Goal: Task Accomplishment & Management: Complete application form

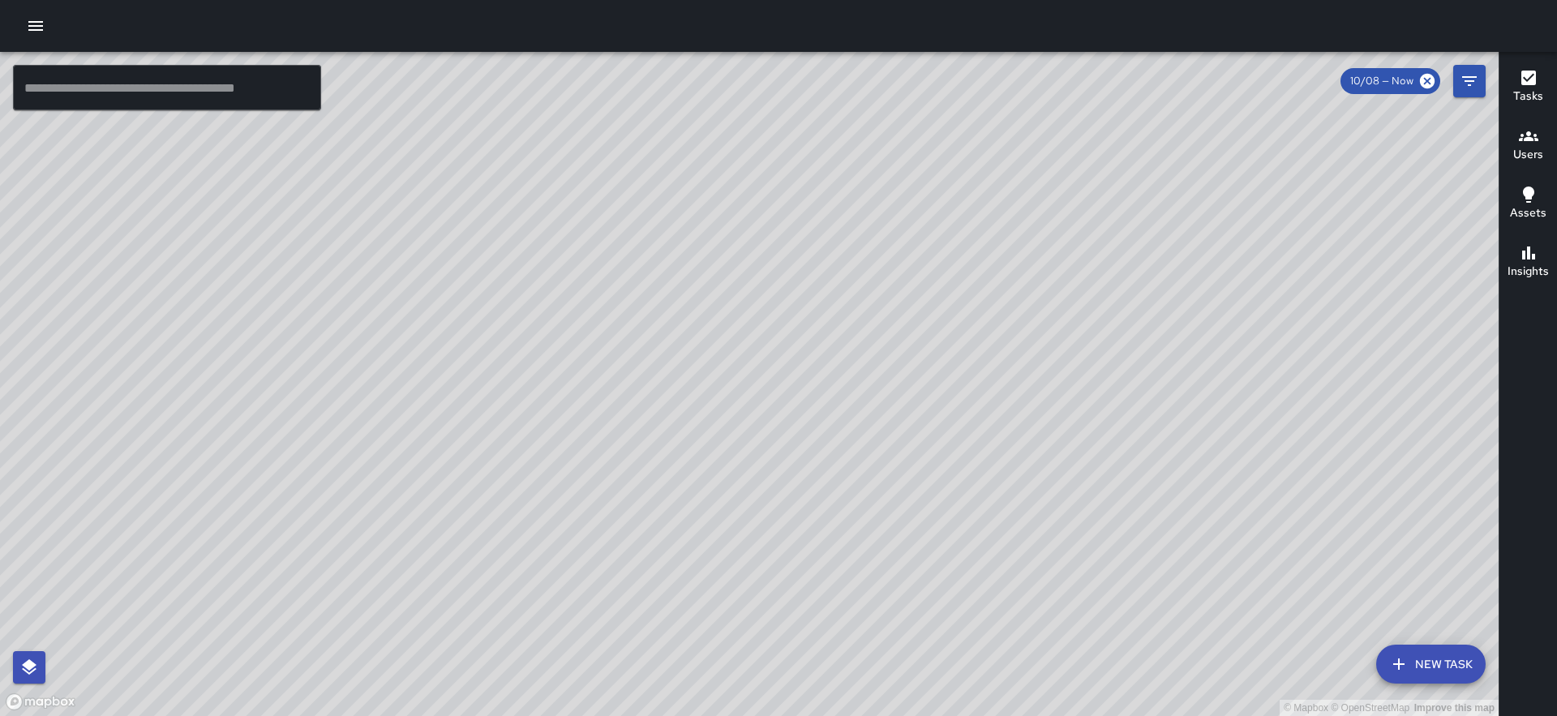
drag, startPoint x: 293, startPoint y: 362, endPoint x: 271, endPoint y: 475, distance: 114.8
click at [271, 476] on div "© Mapbox © OpenStreetMap Improve this map" at bounding box center [749, 384] width 1499 height 664
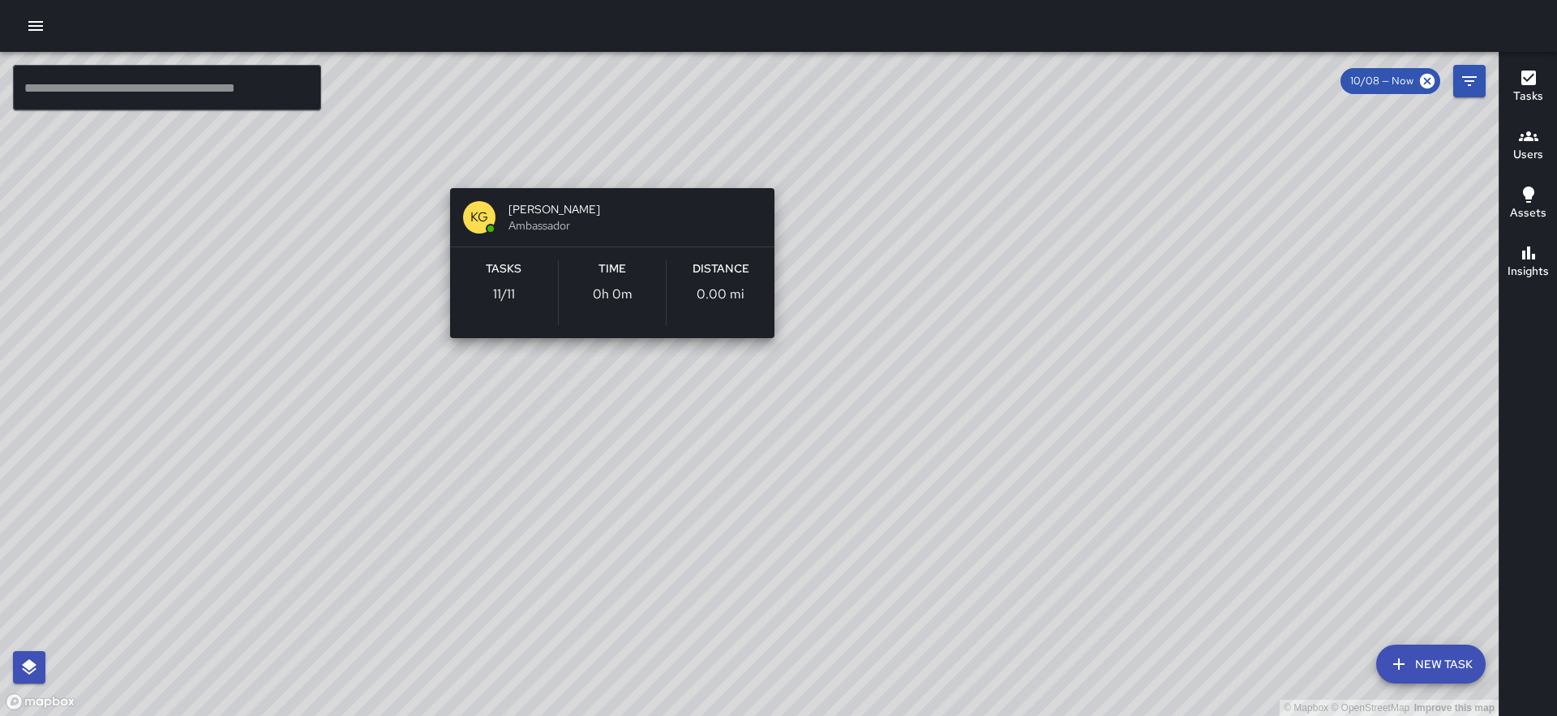
click at [607, 163] on div "© Mapbox © OpenStreetMap Improve this map KG Keonte Gibson Ambassador Tasks 11 …" at bounding box center [749, 384] width 1499 height 664
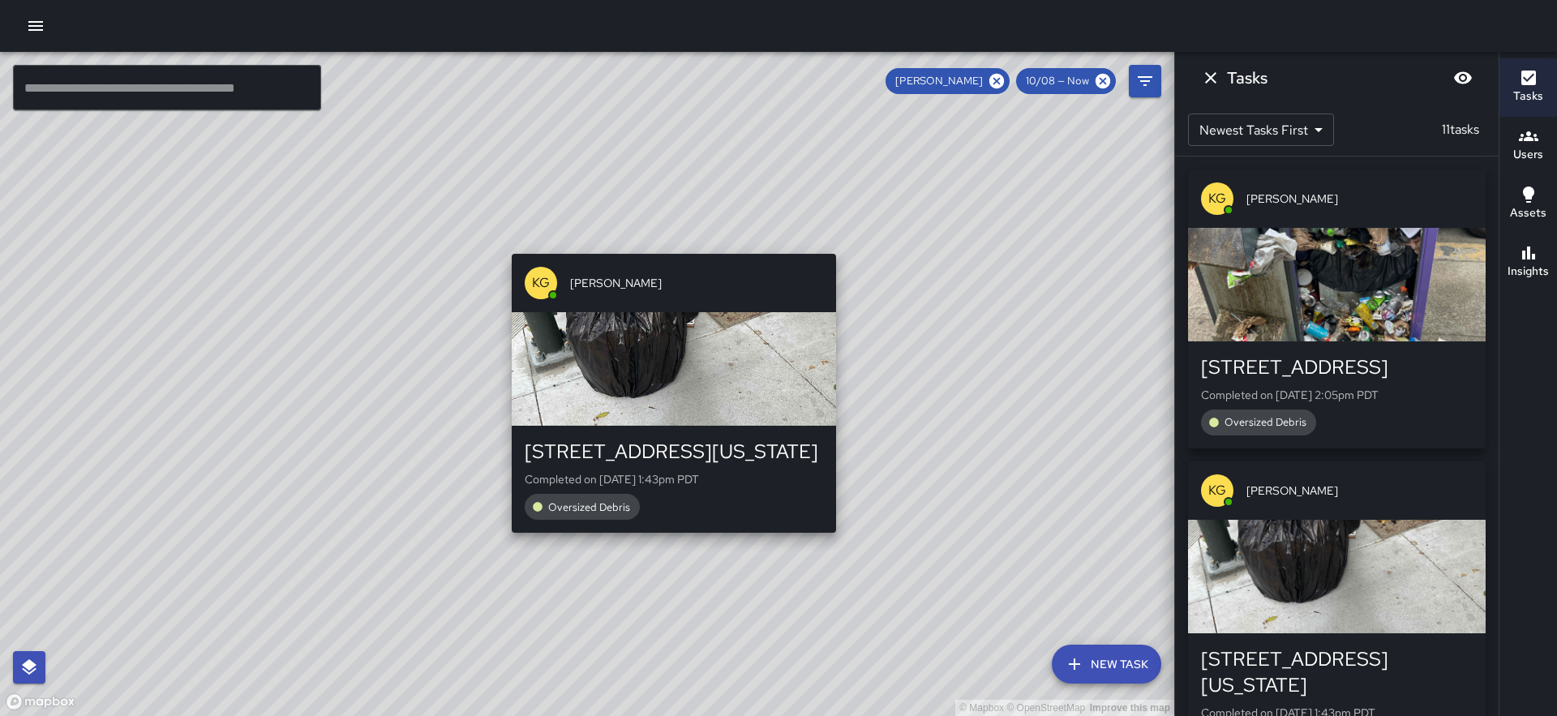
click at [504, 244] on div "© Mapbox © OpenStreetMap Improve this map KG [PERSON_NAME] [STREET_ADDRESS][US_…" at bounding box center [587, 384] width 1174 height 664
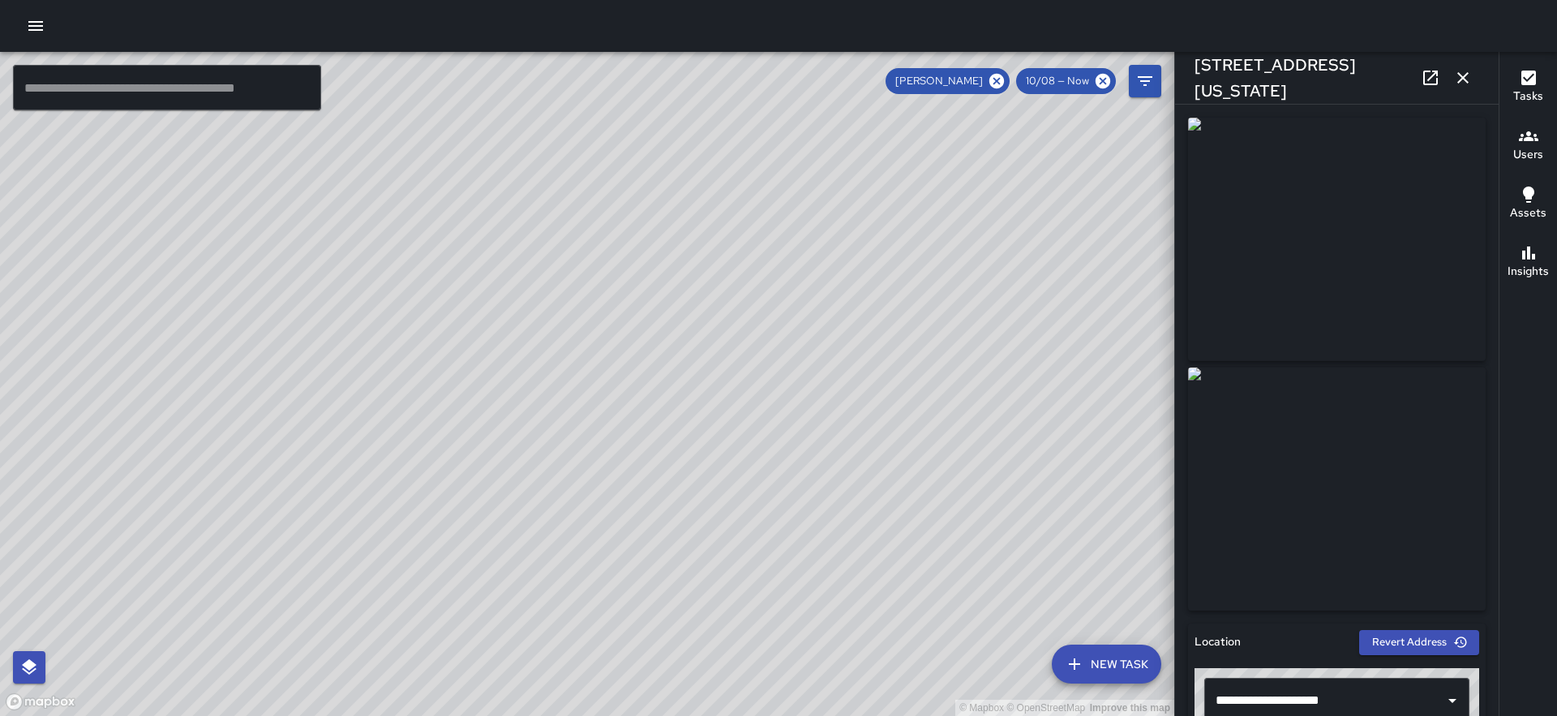
drag, startPoint x: 738, startPoint y: 428, endPoint x: 698, endPoint y: 281, distance: 152.8
click at [698, 281] on div "© Mapbox © OpenStreetMap Improve this map" at bounding box center [587, 384] width 1174 height 664
click at [1005, 83] on icon at bounding box center [997, 81] width 18 height 18
click at [591, 247] on div "© Mapbox © OpenStreetMap Improve this map" at bounding box center [587, 384] width 1174 height 664
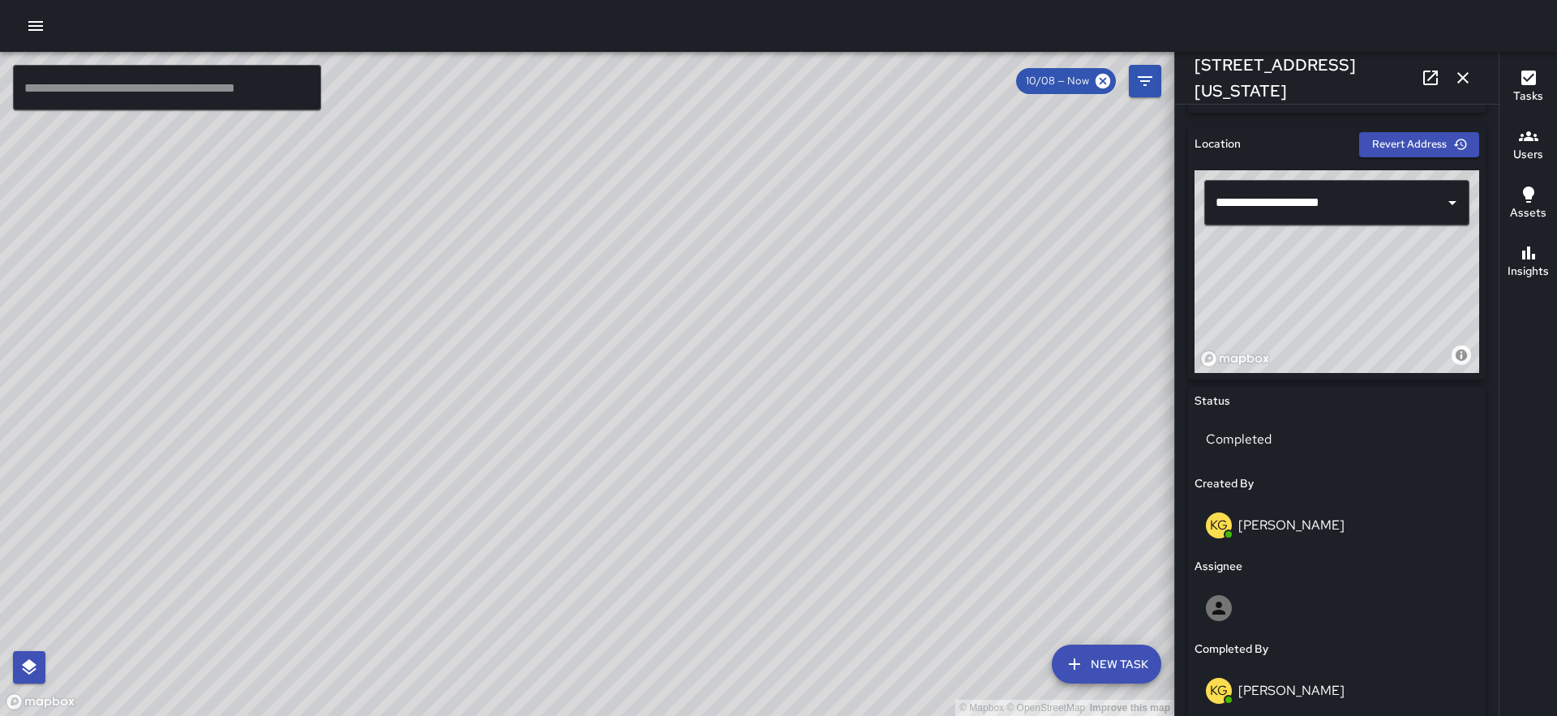
scroll to position [264, 0]
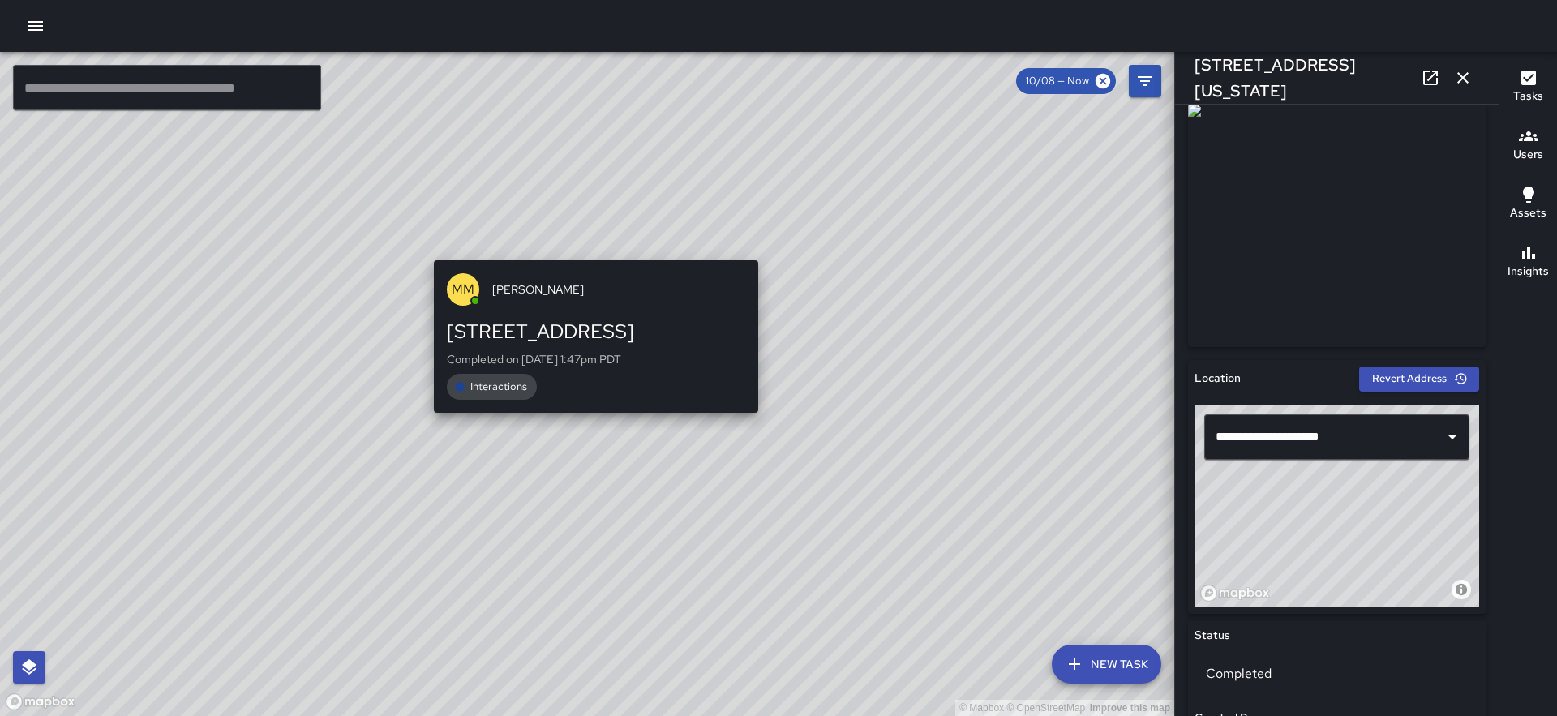
click at [590, 248] on div "© Mapbox © OpenStreetMap Improve this map MM Maverick Mingoa 444 Battery Street…" at bounding box center [587, 384] width 1174 height 664
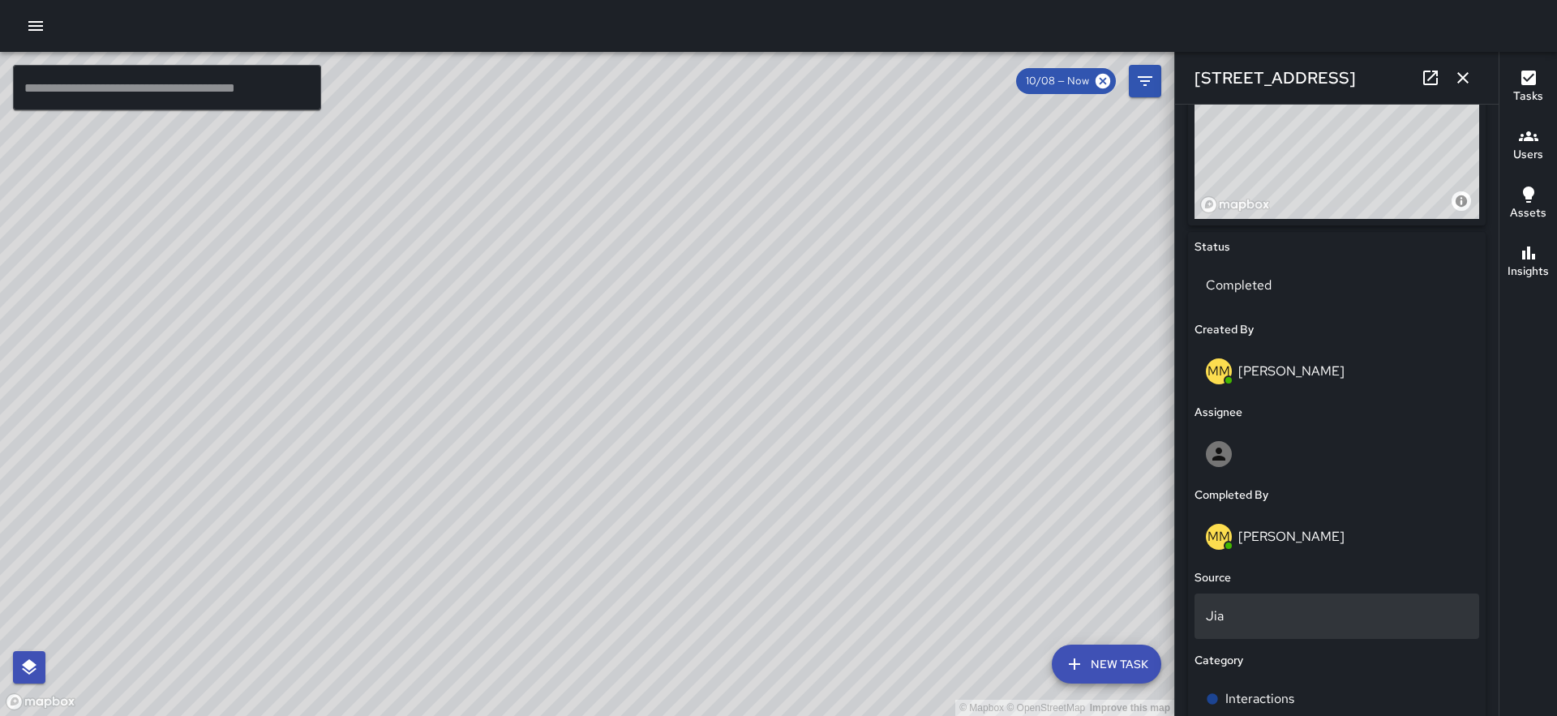
scroll to position [1095, 0]
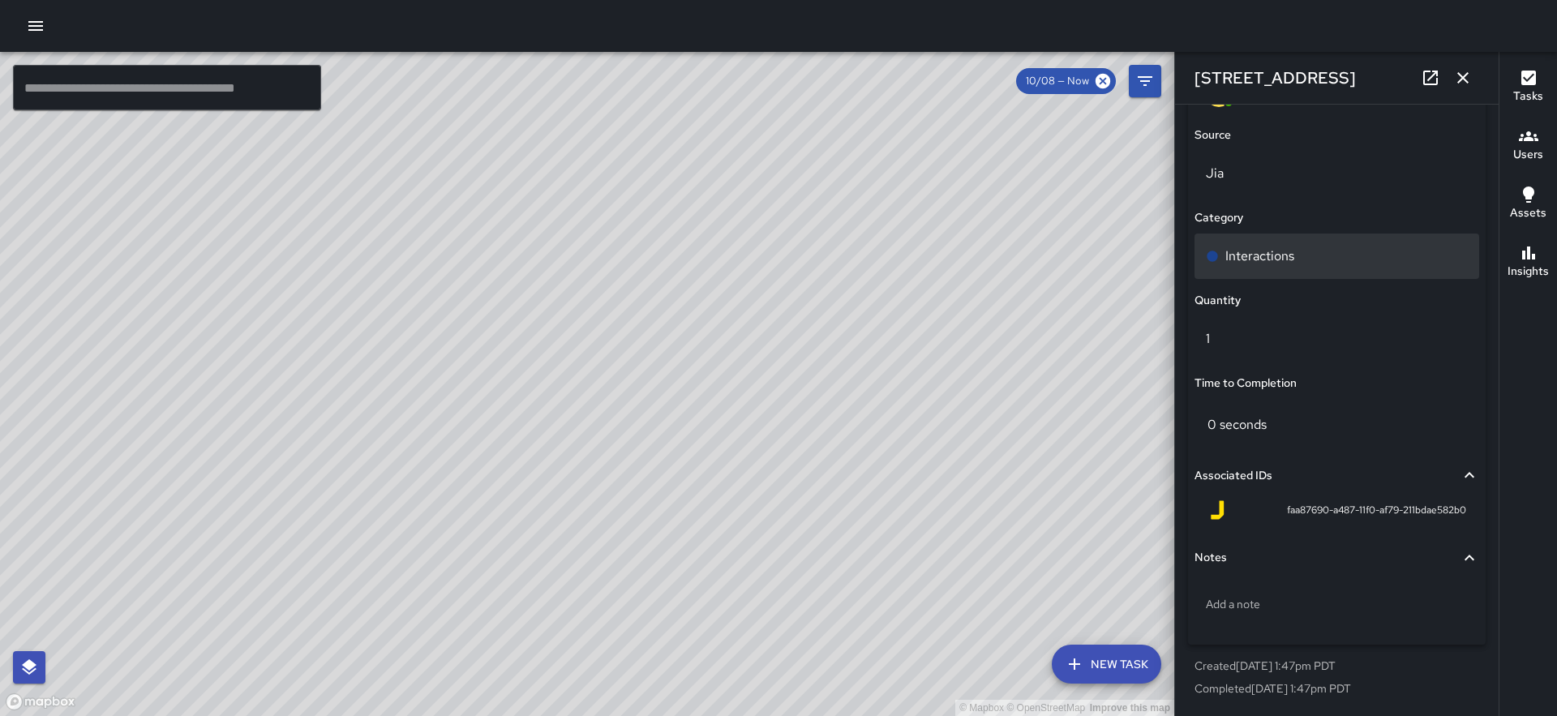
click at [1267, 251] on p "Interactions" at bounding box center [1259, 256] width 69 height 19
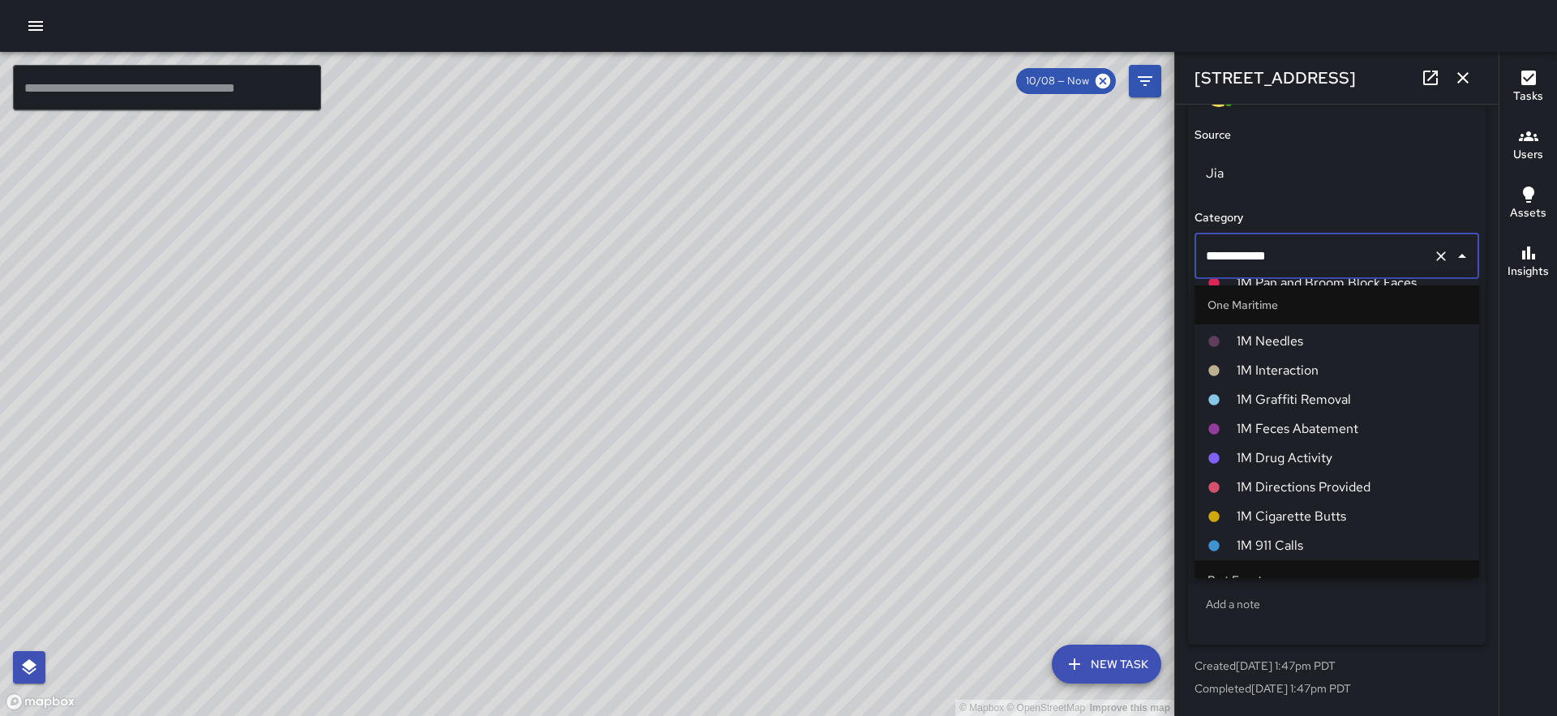
scroll to position [1218, 0]
click at [1297, 378] on span "1M Interaction" at bounding box center [1351, 376] width 229 height 19
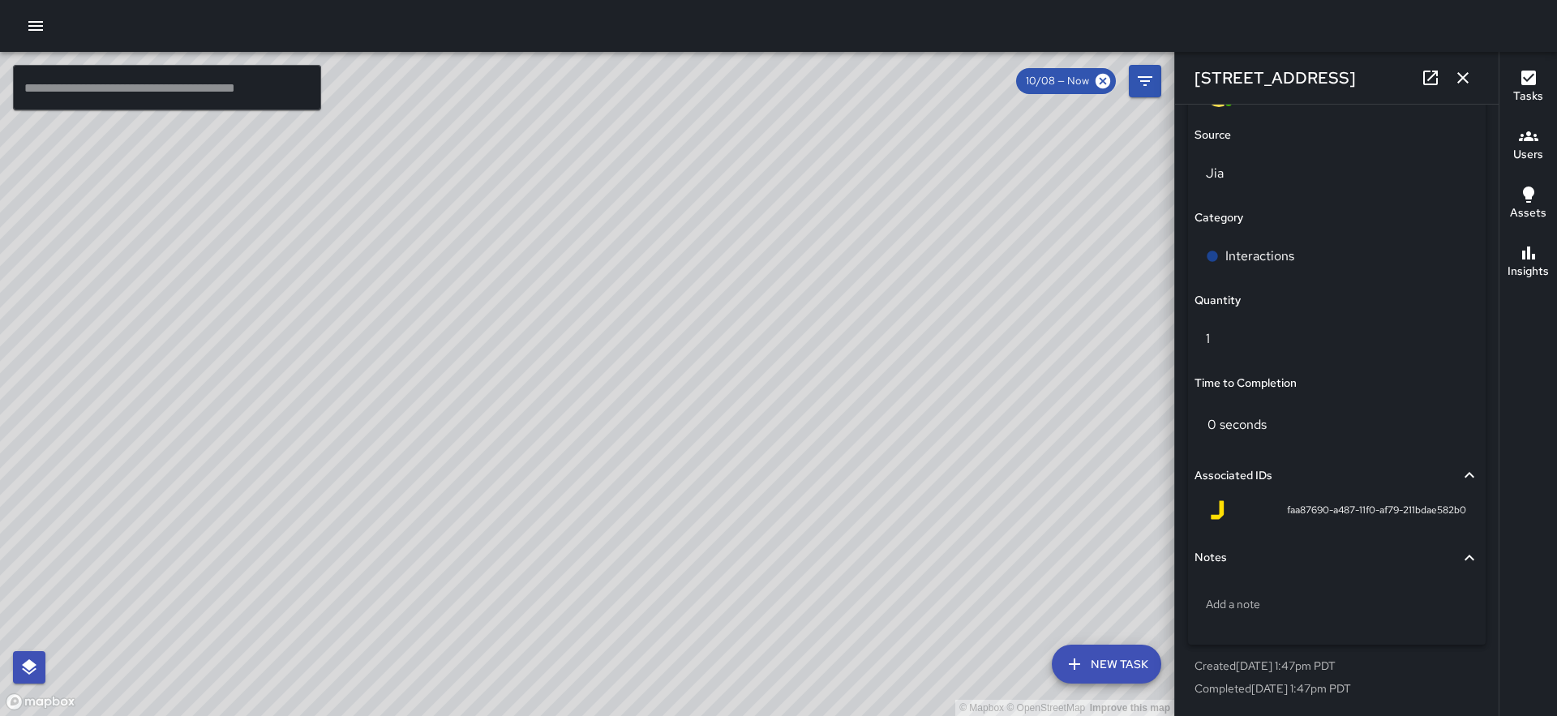
scroll to position [1013, 0]
click at [560, 238] on div "© Mapbox © OpenStreetMap Improve this map" at bounding box center [587, 384] width 1174 height 664
type input "**********"
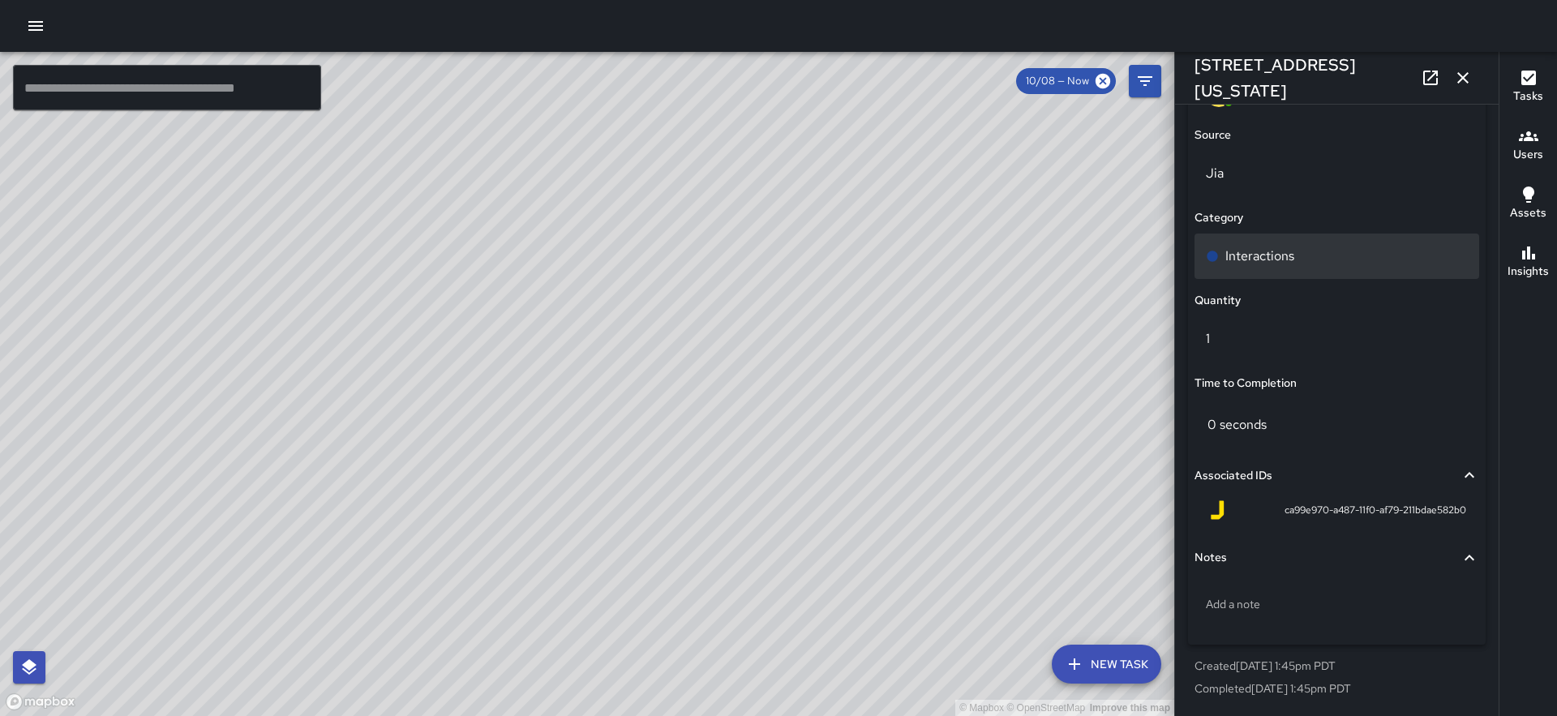
click at [1294, 260] on div "Interactions" at bounding box center [1337, 256] width 262 height 19
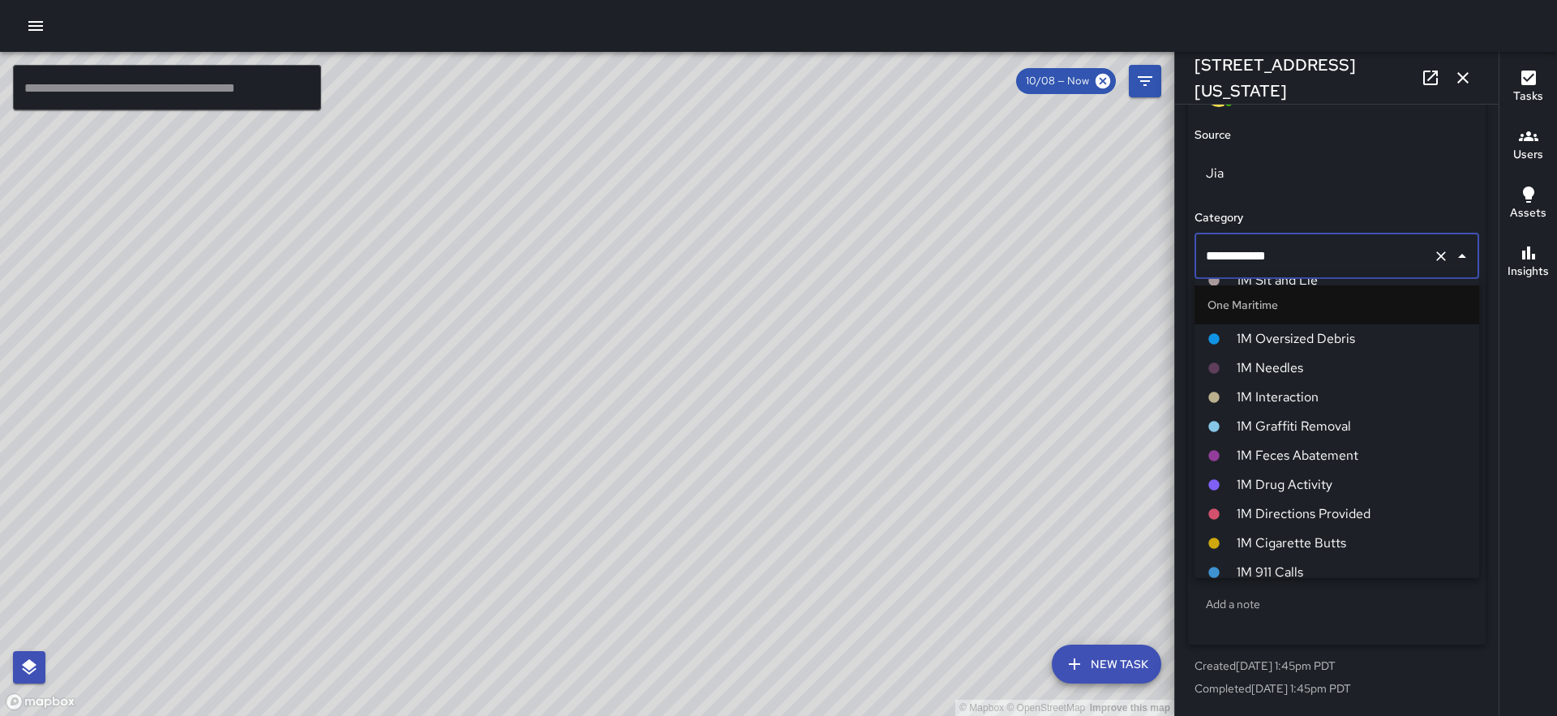
scroll to position [1184, 0]
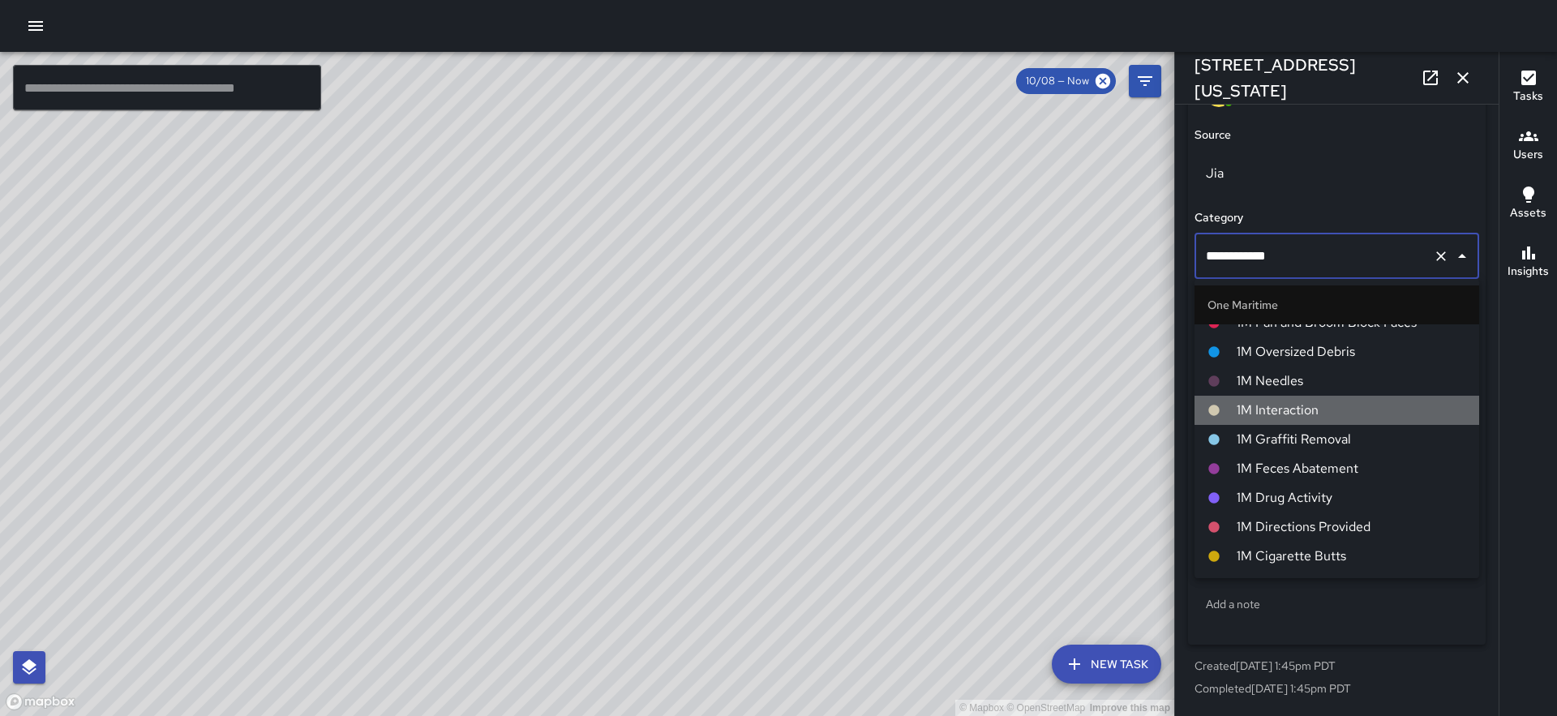
click at [1292, 405] on span "1M Interaction" at bounding box center [1351, 410] width 229 height 19
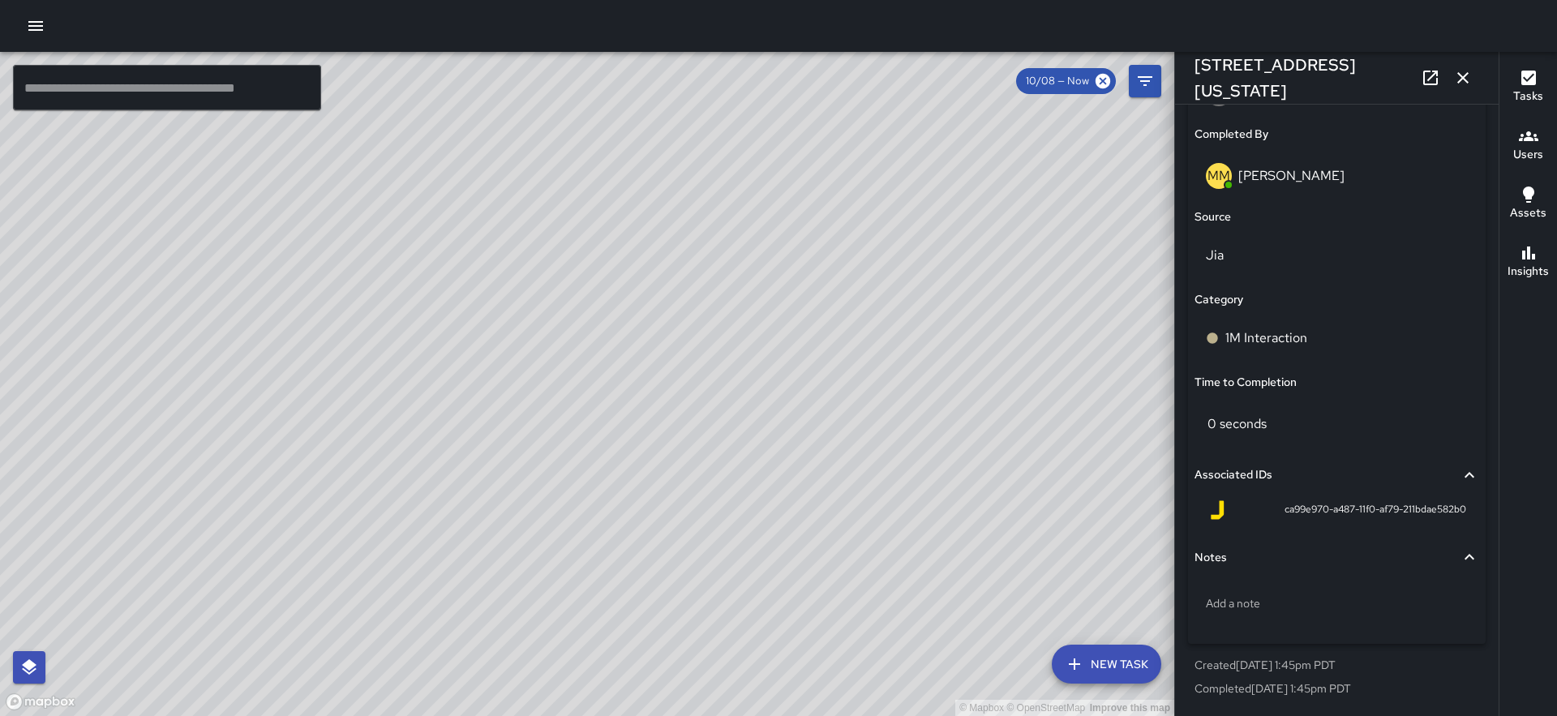
scroll to position [1013, 0]
click at [1469, 69] on icon "button" at bounding box center [1462, 77] width 19 height 19
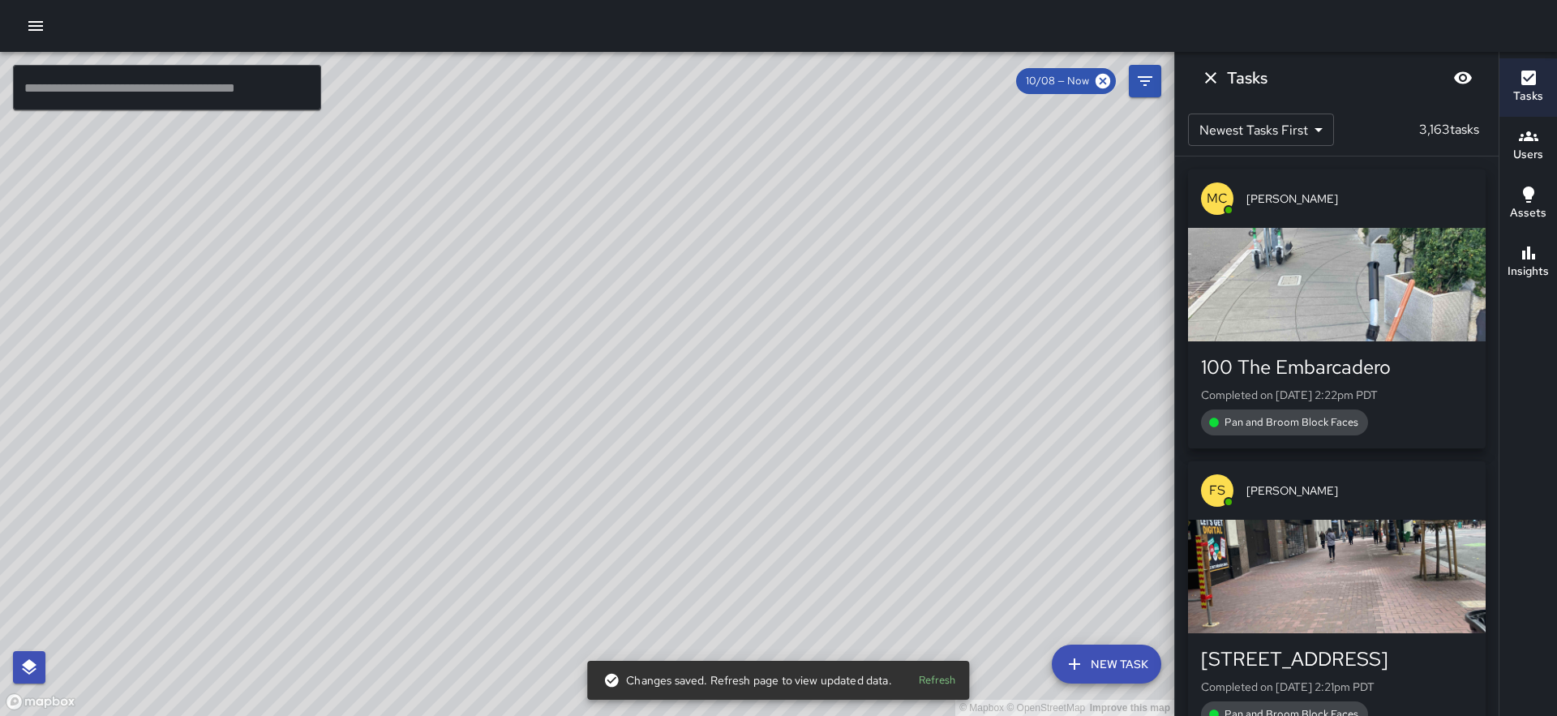
drag, startPoint x: 915, startPoint y: 384, endPoint x: 768, endPoint y: 148, distance: 278.6
click at [768, 148] on div "© Mapbox © OpenStreetMap Improve this map" at bounding box center [587, 384] width 1174 height 664
click at [1209, 80] on icon "Dismiss" at bounding box center [1210, 77] width 19 height 19
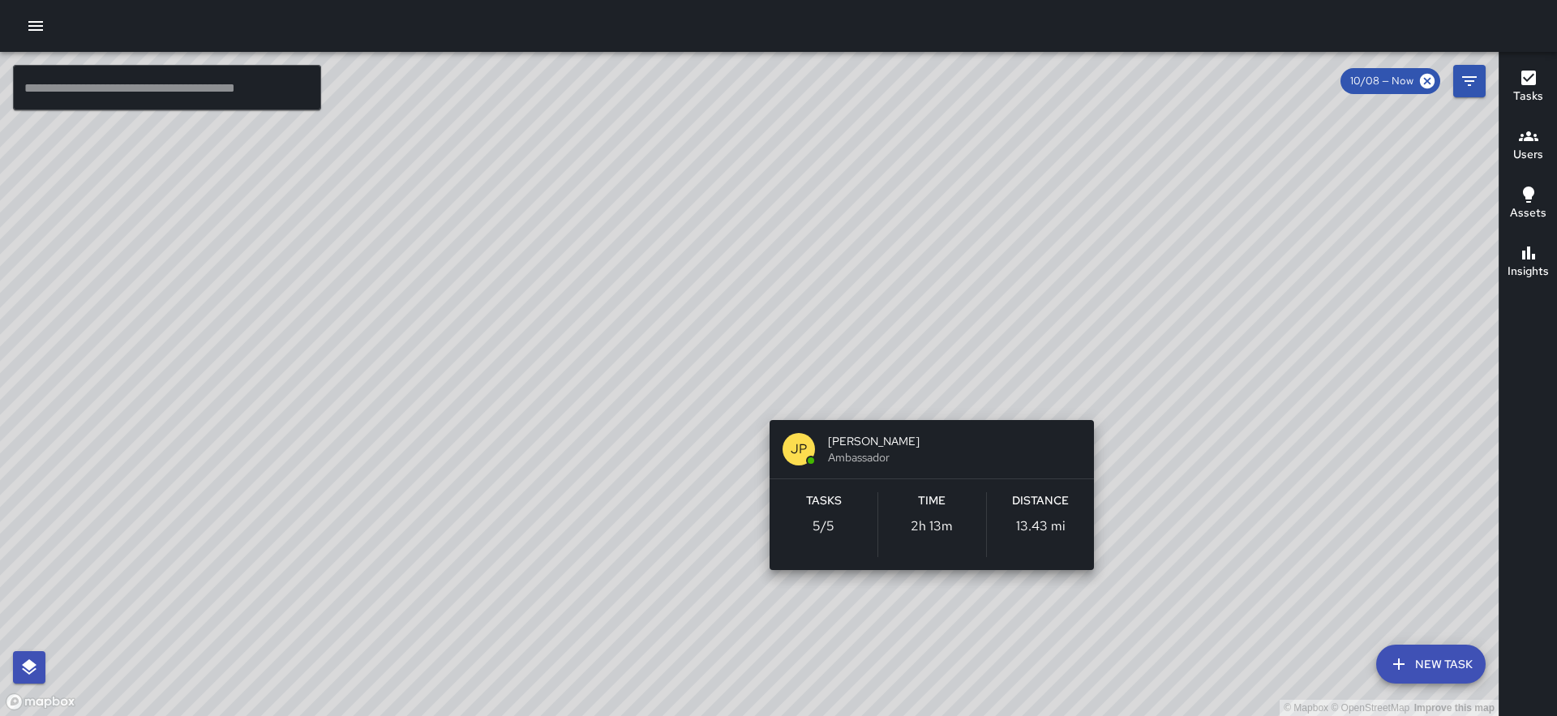
click at [926, 401] on div "© Mapbox © OpenStreetMap Improve this map JP Jonthan Portillo Ambassador Tasks …" at bounding box center [749, 384] width 1499 height 664
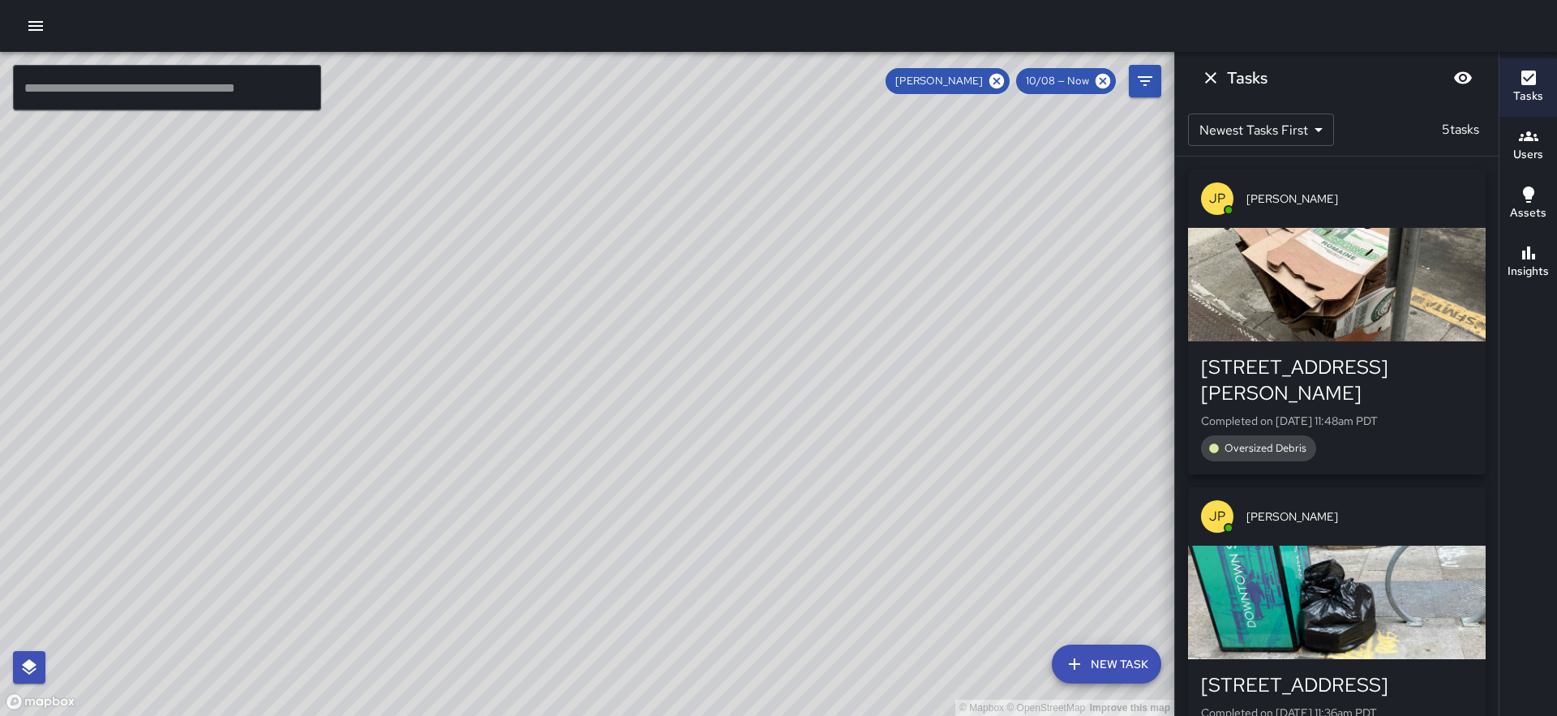
drag, startPoint x: 1055, startPoint y: 365, endPoint x: 804, endPoint y: 418, distance: 256.8
click at [804, 418] on div "© Mapbox © OpenStreetMap Improve this map" at bounding box center [587, 384] width 1174 height 664
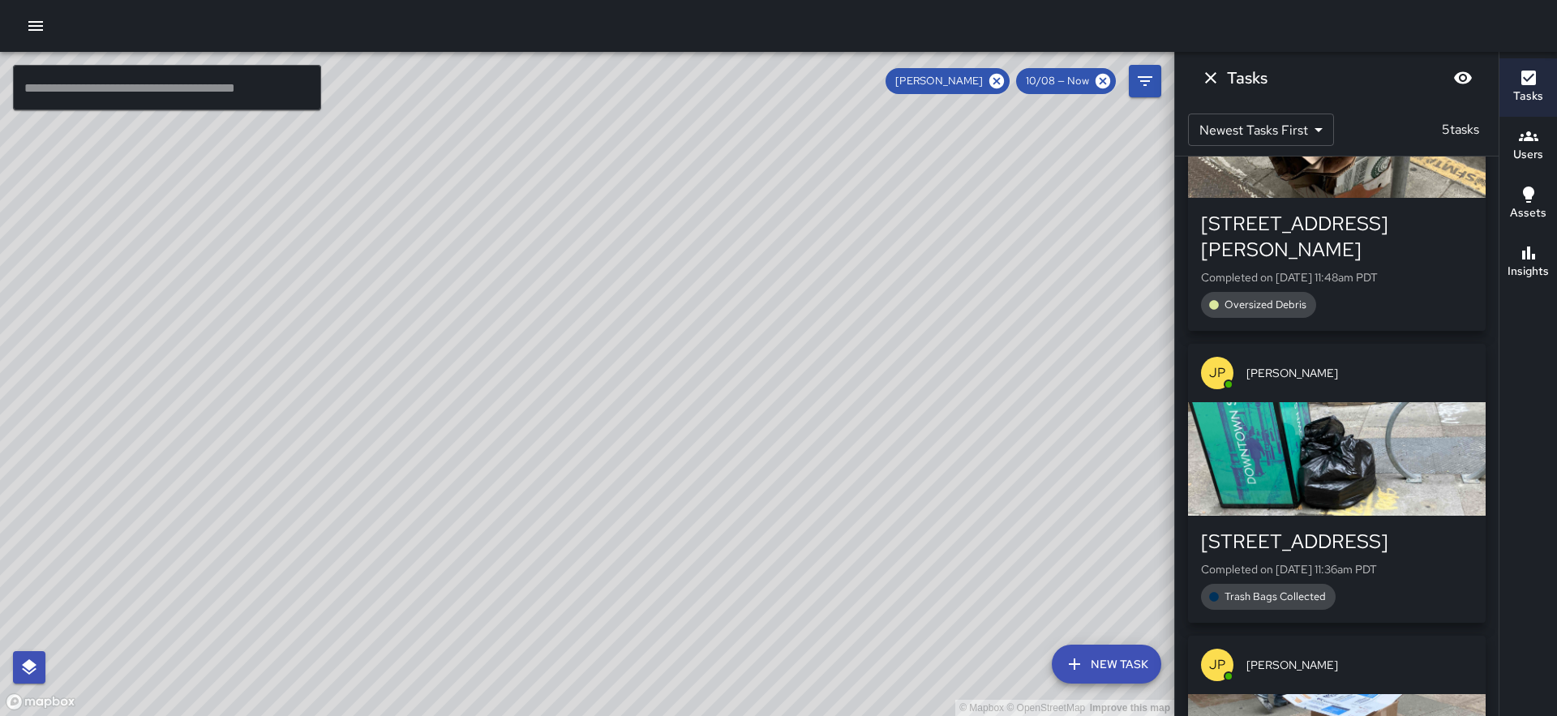
scroll to position [0, 0]
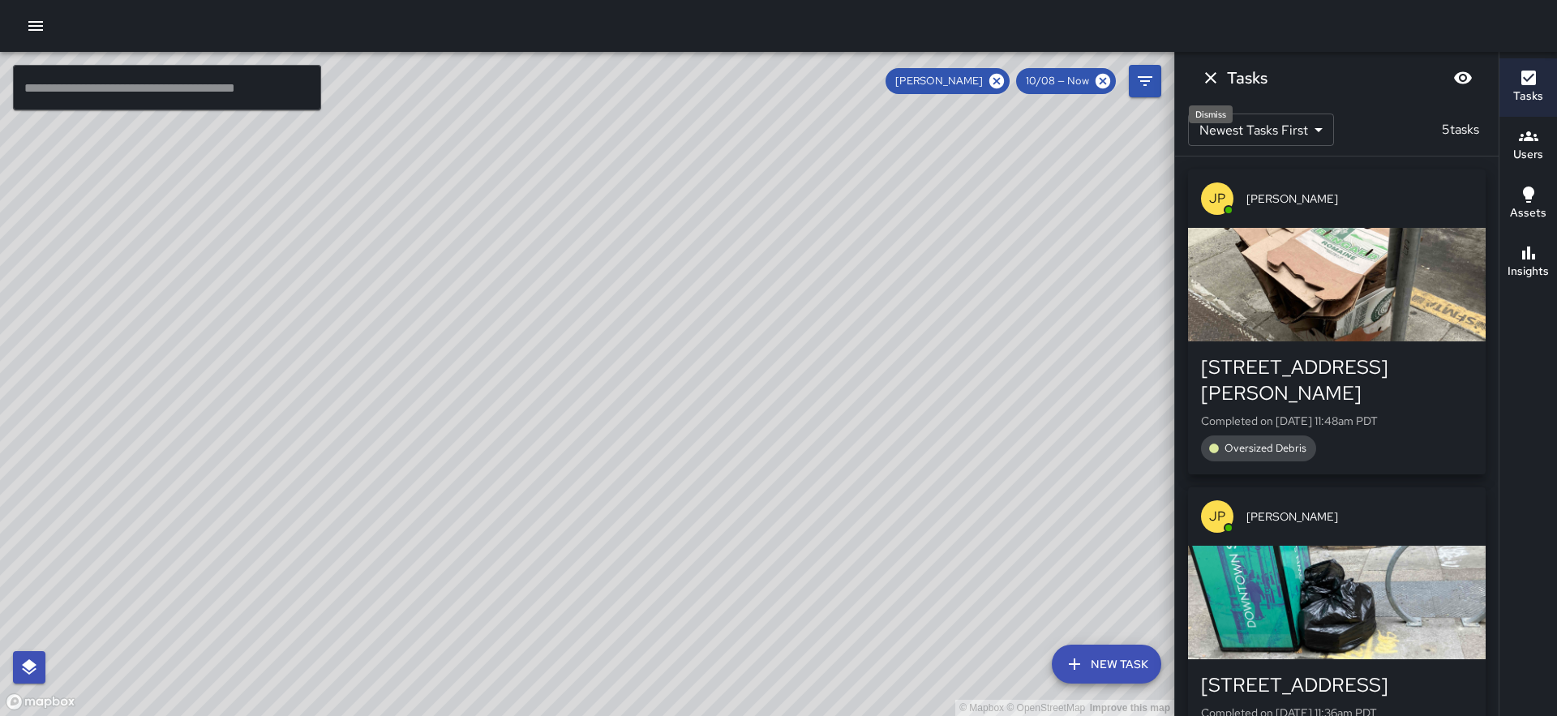
click at [1212, 79] on icon "Dismiss" at bounding box center [1210, 77] width 11 height 11
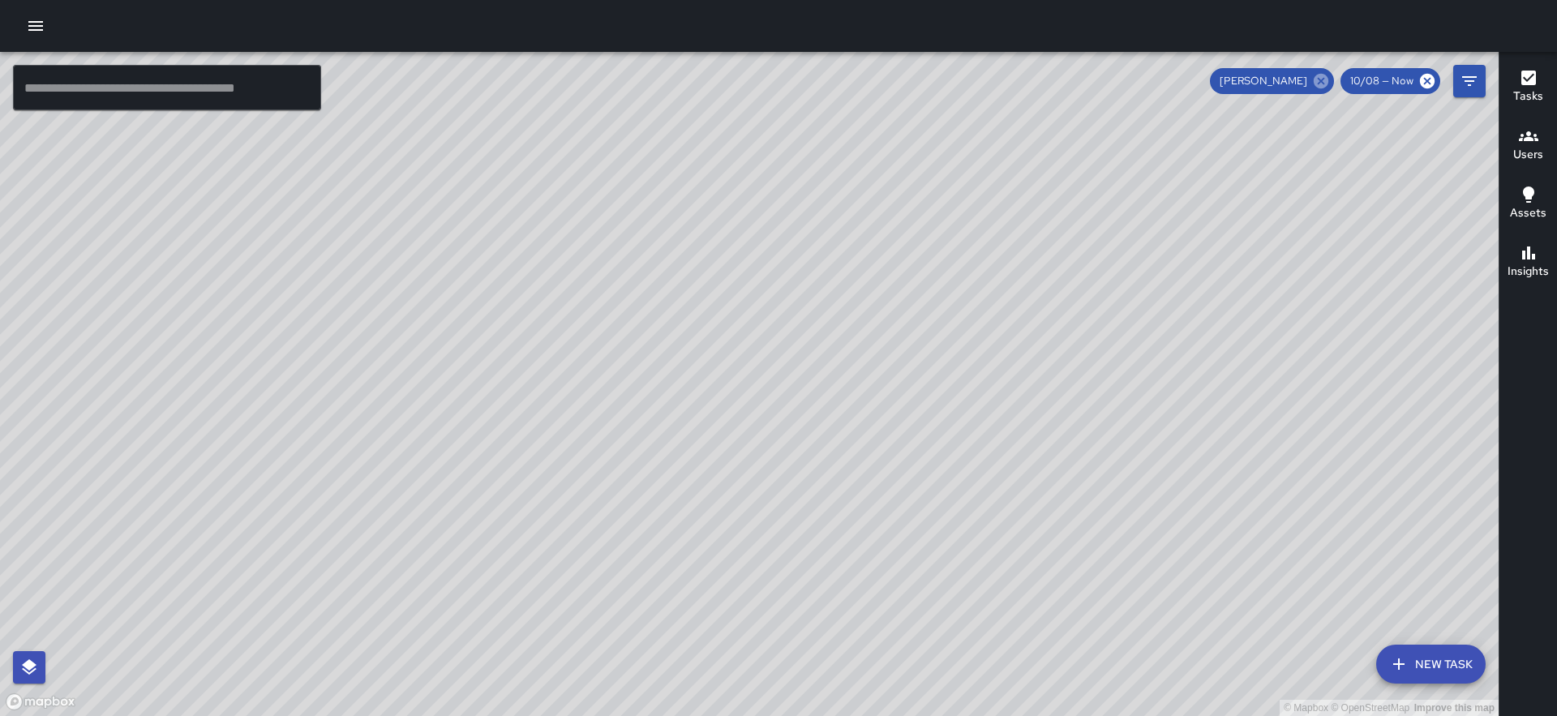
click at [1323, 81] on icon at bounding box center [1321, 81] width 18 height 18
drag, startPoint x: 813, startPoint y: 287, endPoint x: 506, endPoint y: 218, distance: 315.0
click at [506, 218] on div "© Mapbox © OpenStreetMap Improve this map" at bounding box center [749, 384] width 1499 height 664
click at [1456, 85] on button "Filters" at bounding box center [1469, 81] width 32 height 32
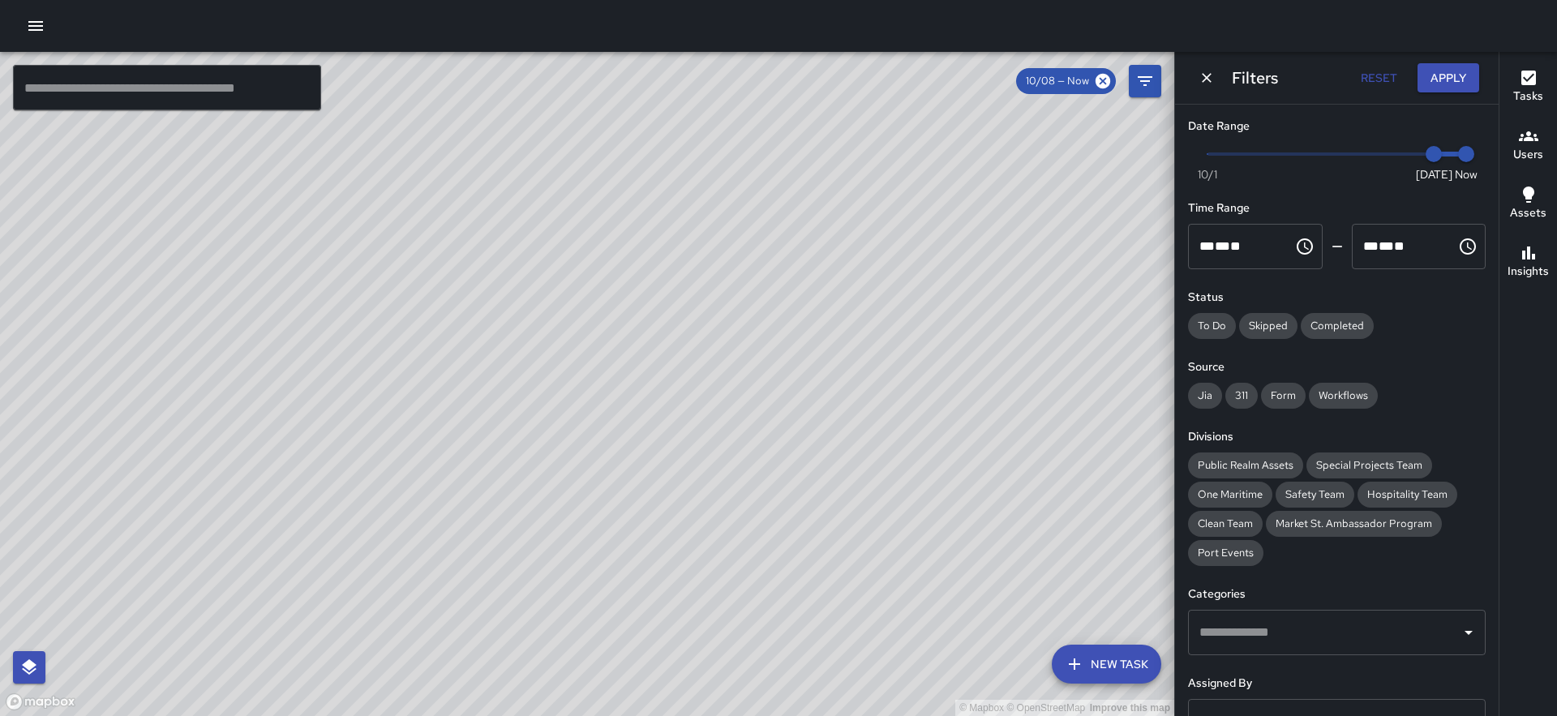
type input "*"
click at [1384, 144] on span "Now Today 10/1 10/6 2:32 pm" at bounding box center [1336, 154] width 259 height 24
click at [1439, 82] on button "Apply" at bounding box center [1448, 78] width 62 height 30
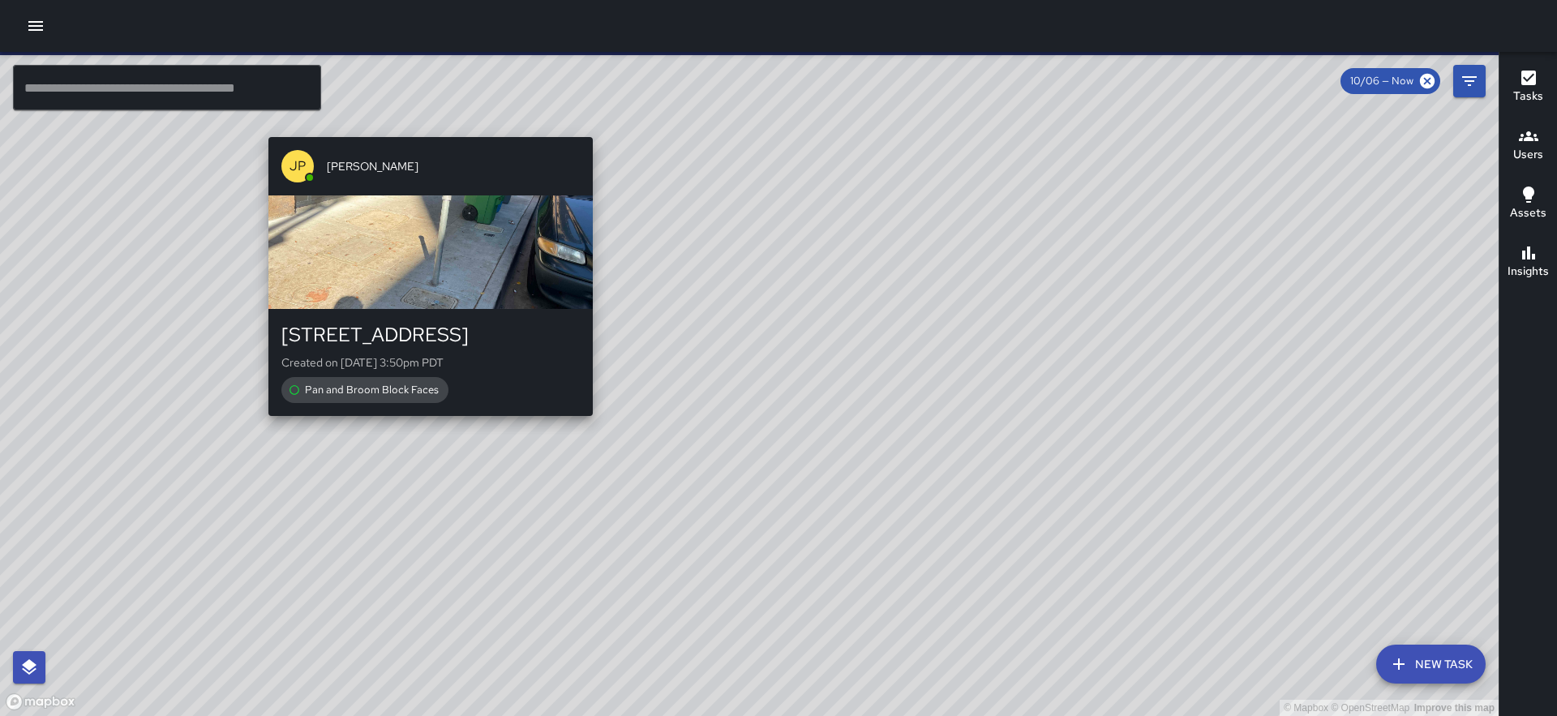
click at [423, 127] on div "© Mapbox © OpenStreetMap Improve this map JP Jonthan Portillo 580 Pacific Avenu…" at bounding box center [749, 384] width 1499 height 664
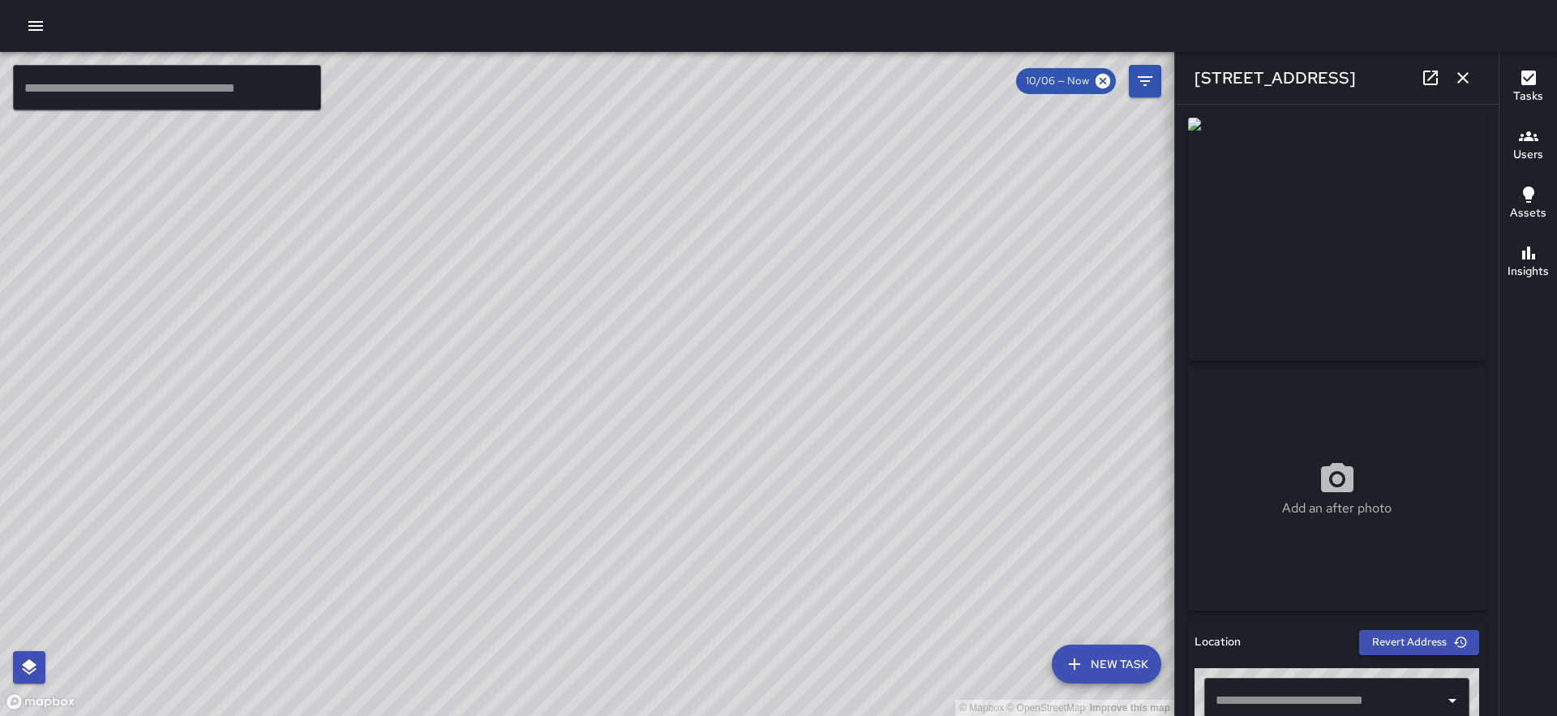
type input "**********"
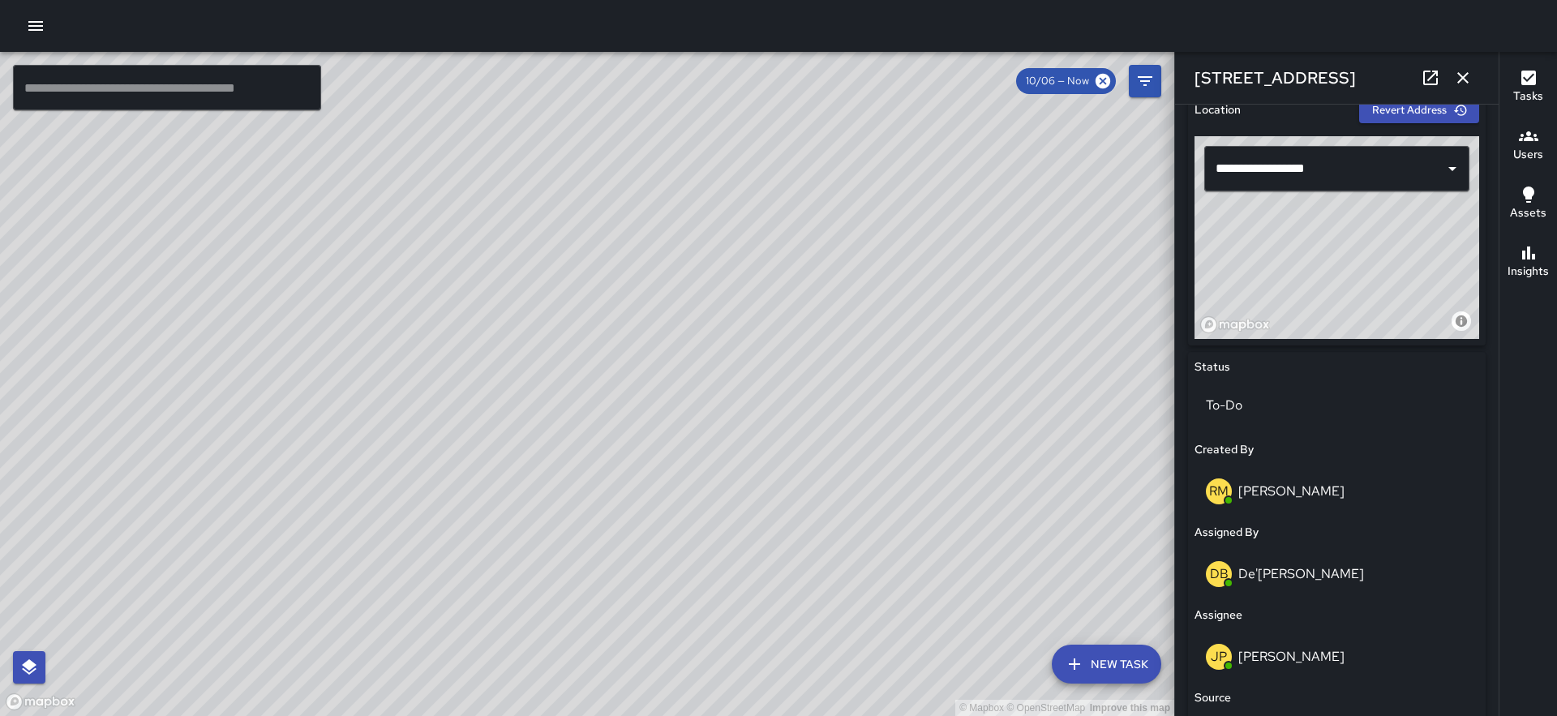
scroll to position [605, 0]
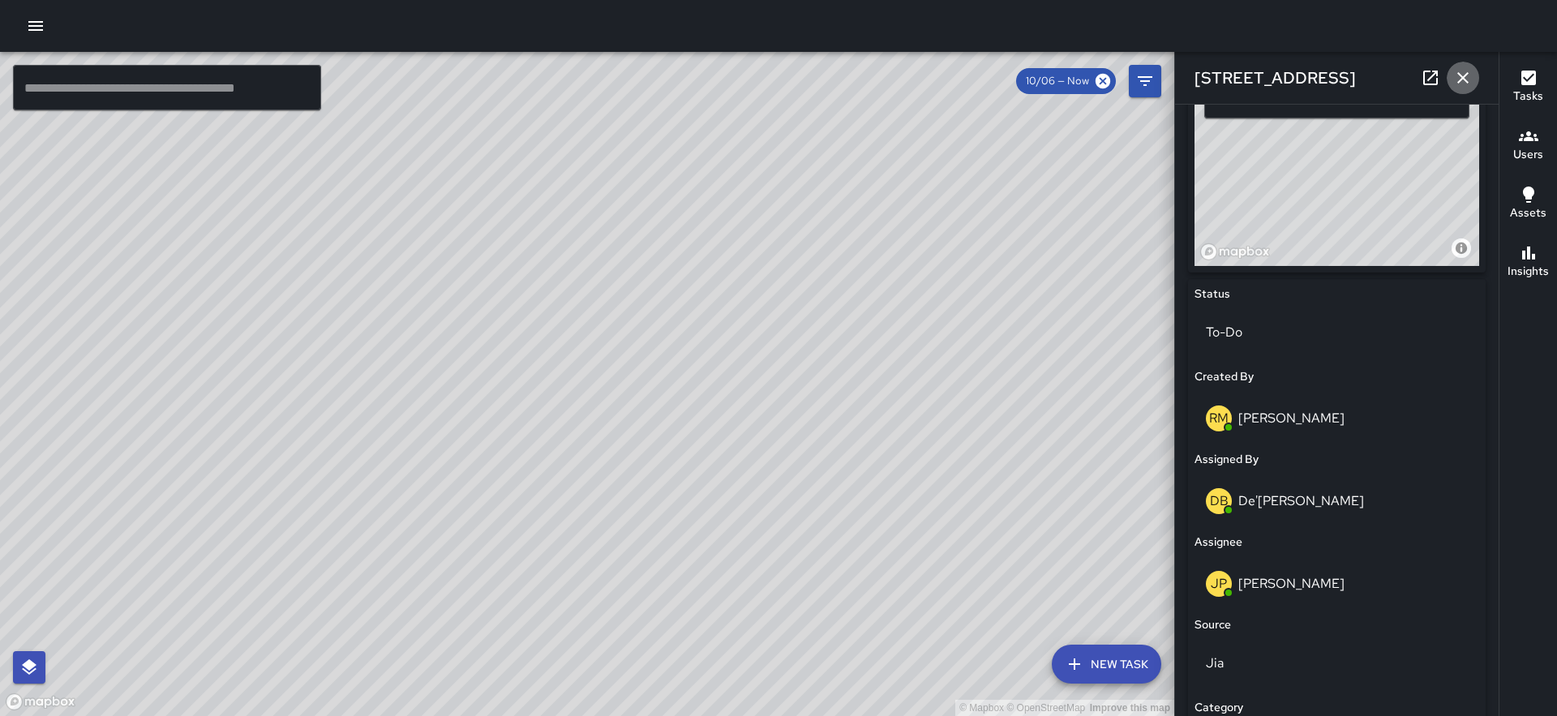
click at [1455, 75] on icon "button" at bounding box center [1462, 77] width 19 height 19
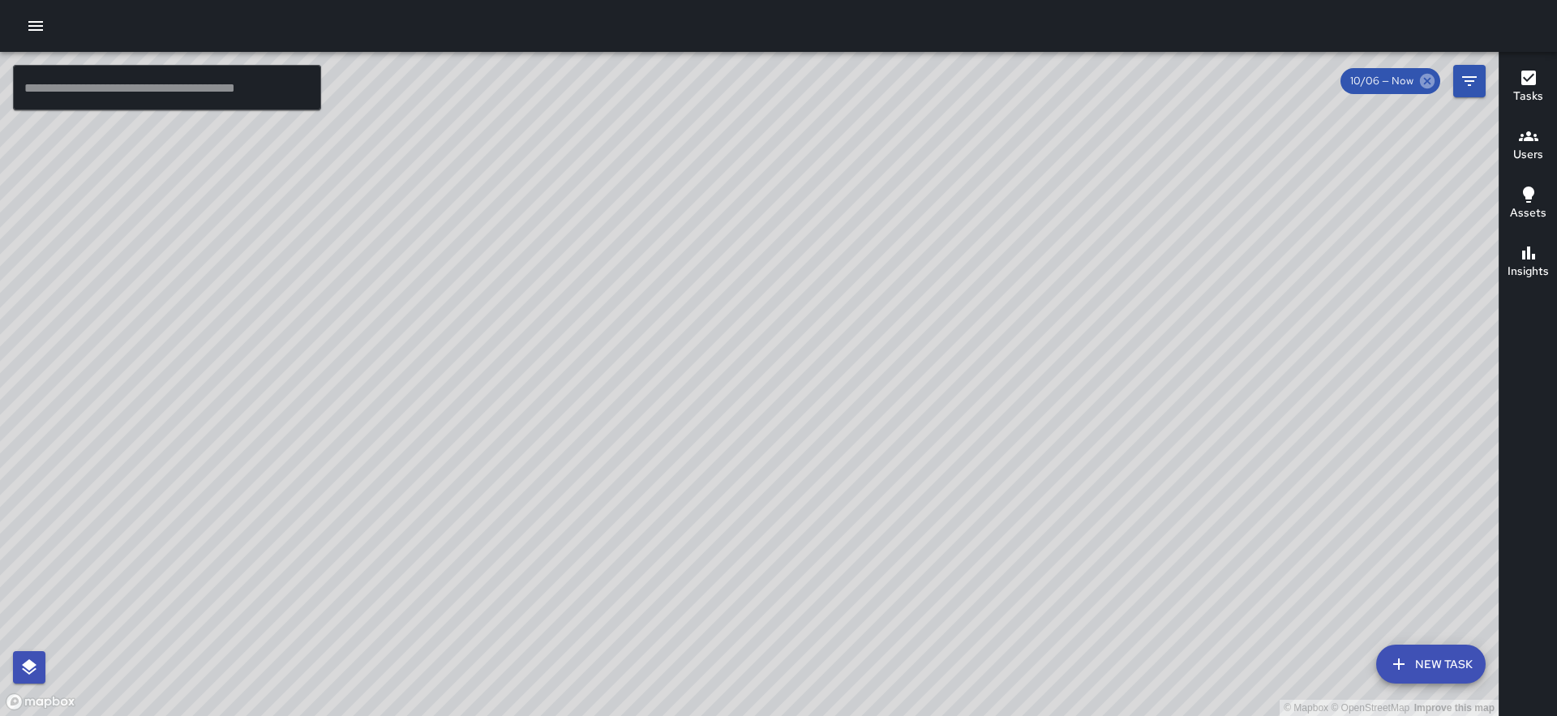
click at [1421, 79] on icon at bounding box center [1427, 81] width 15 height 15
drag, startPoint x: 1188, startPoint y: 375, endPoint x: 854, endPoint y: 185, distance: 384.6
click at [854, 185] on div "© Mapbox © OpenStreetMap Improve this map" at bounding box center [749, 384] width 1499 height 664
drag, startPoint x: 1035, startPoint y: 474, endPoint x: 887, endPoint y: 312, distance: 218.7
click at [887, 312] on div "© Mapbox © OpenStreetMap Improve this map" at bounding box center [749, 384] width 1499 height 664
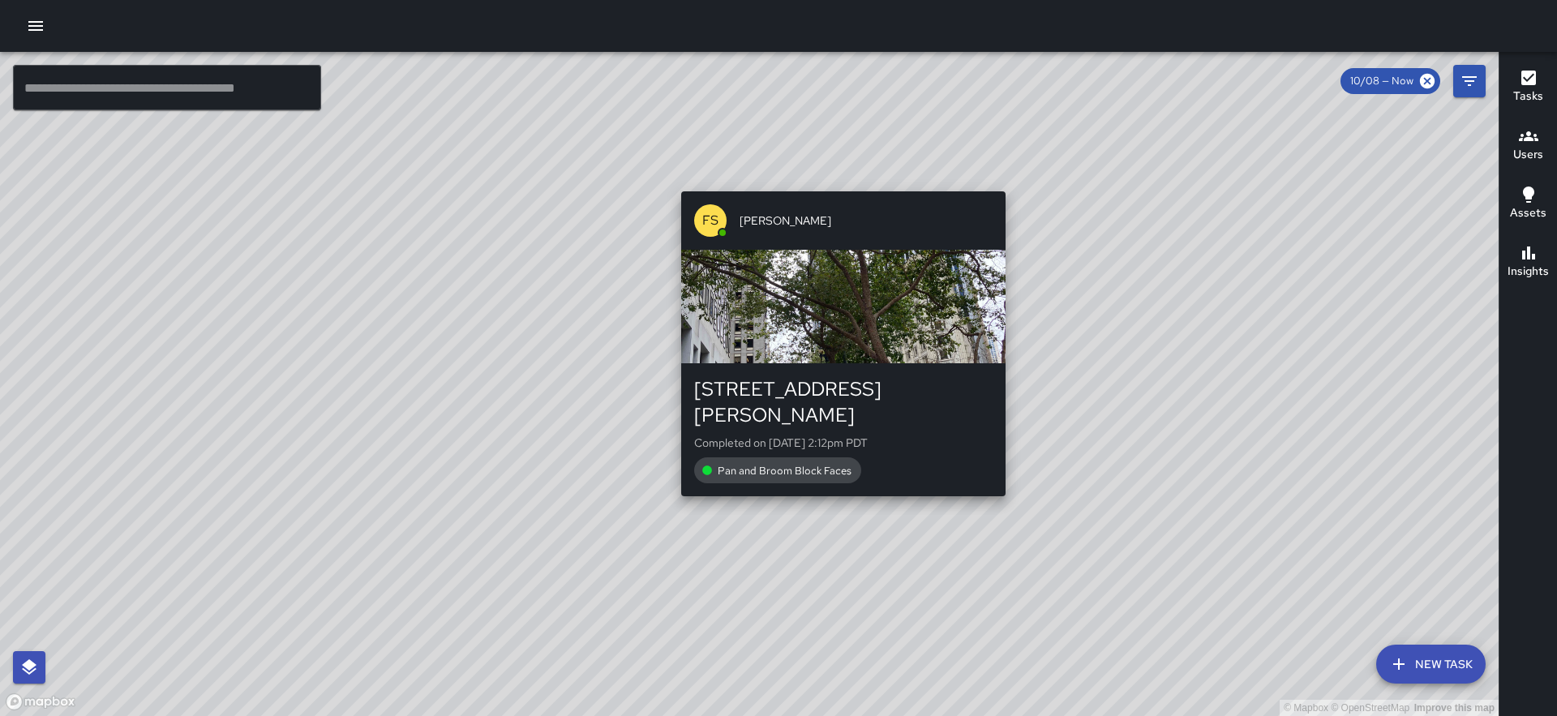
click at [838, 482] on div "© Mapbox © OpenStreetMap Improve this map FS Farley Smith 49 Stevenson Street C…" at bounding box center [749, 384] width 1499 height 664
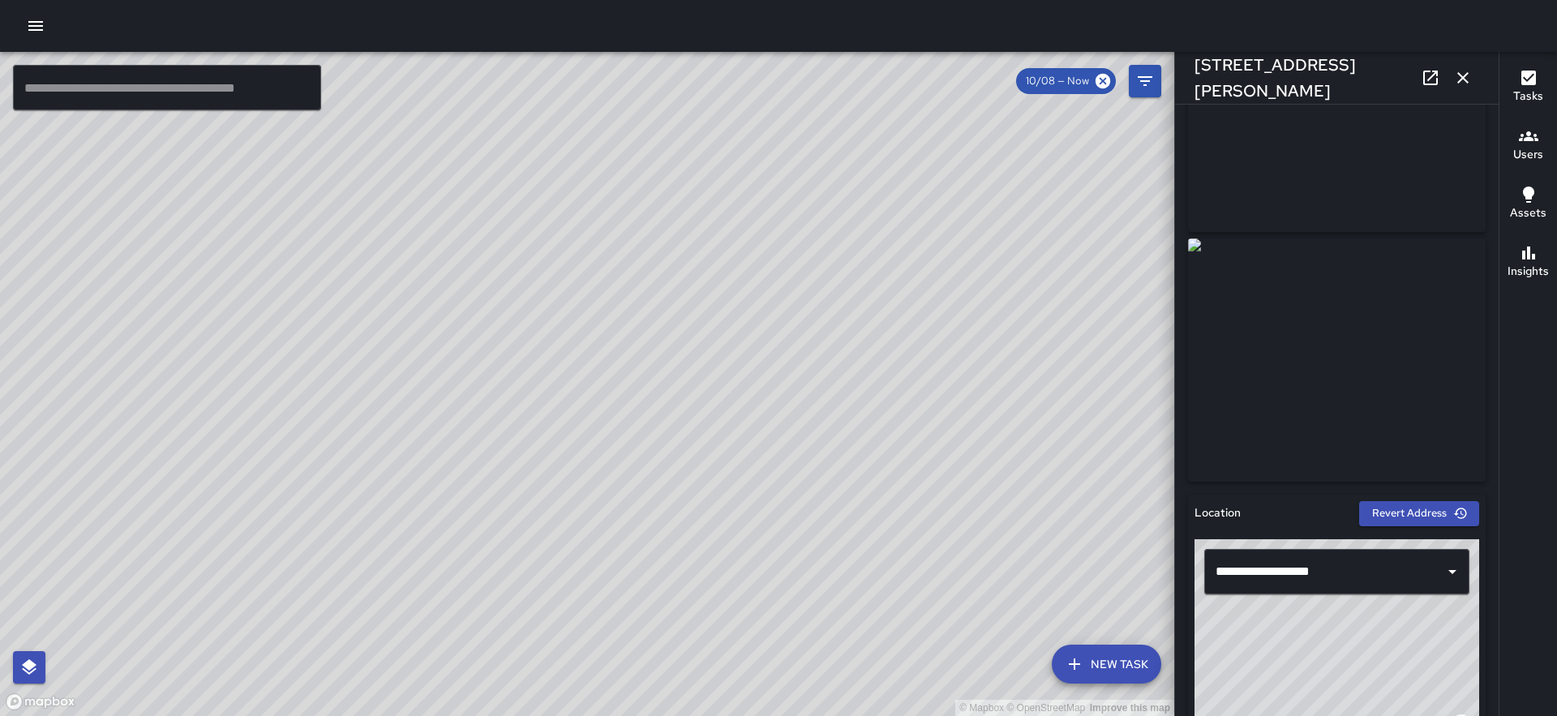
scroll to position [131, 0]
drag, startPoint x: 1325, startPoint y: 620, endPoint x: 1486, endPoint y: 717, distance: 188.4
click at [1486, 715] on html "© Mapbox © OpenStreetMap Improve this map ​ New Task 10/08 — Now Map Layers Tas…" at bounding box center [778, 358] width 1557 height 716
type input "**********"
click at [1462, 81] on icon "button" at bounding box center [1462, 77] width 19 height 19
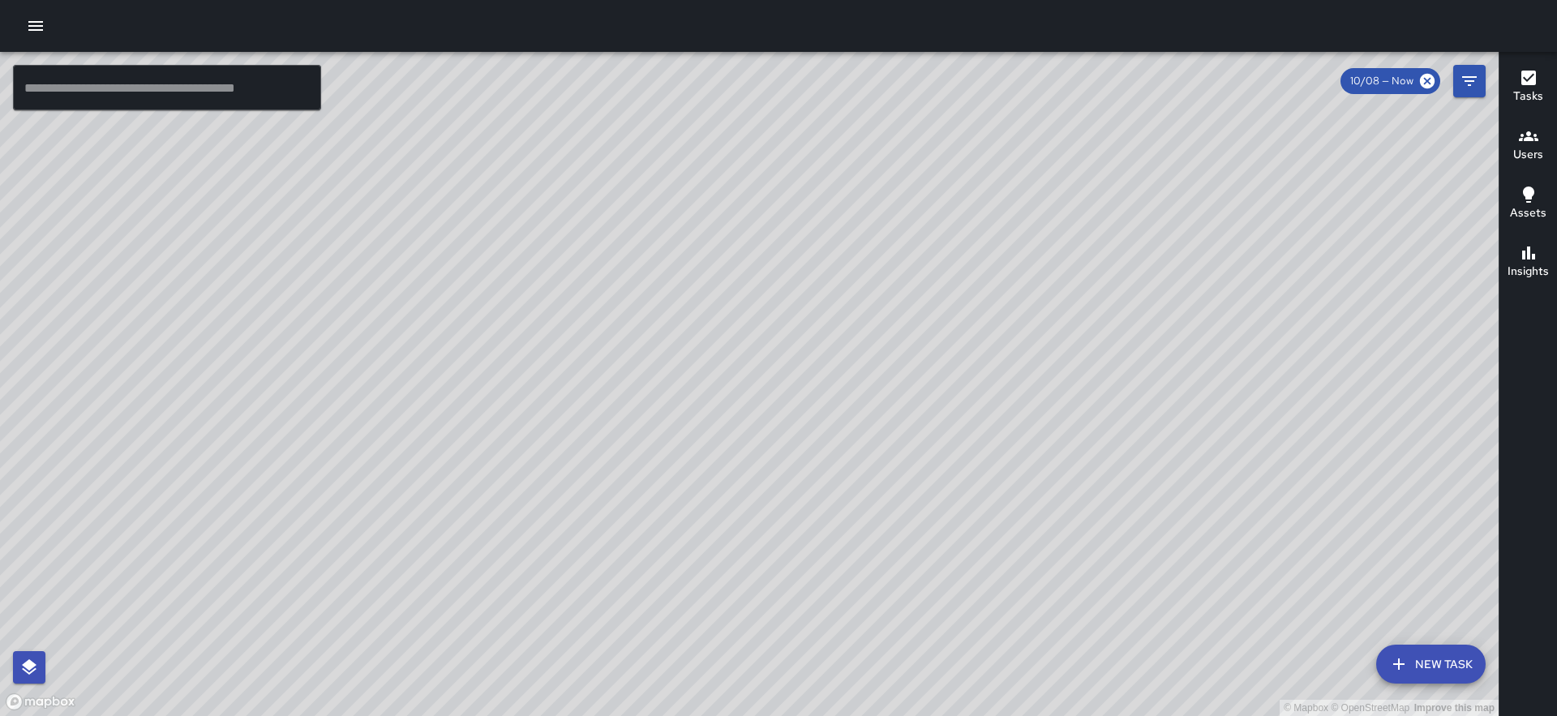
drag, startPoint x: 941, startPoint y: 426, endPoint x: 722, endPoint y: 422, distance: 219.0
click at [722, 422] on div "© Mapbox © OpenStreetMap Improve this map" at bounding box center [749, 384] width 1499 height 664
drag, startPoint x: 573, startPoint y: 517, endPoint x: 426, endPoint y: 664, distance: 208.7
click at [426, 664] on div "© Mapbox © OpenStreetMap Improve this map" at bounding box center [749, 384] width 1499 height 664
click at [1473, 90] on icon "Filters" at bounding box center [1469, 80] width 19 height 19
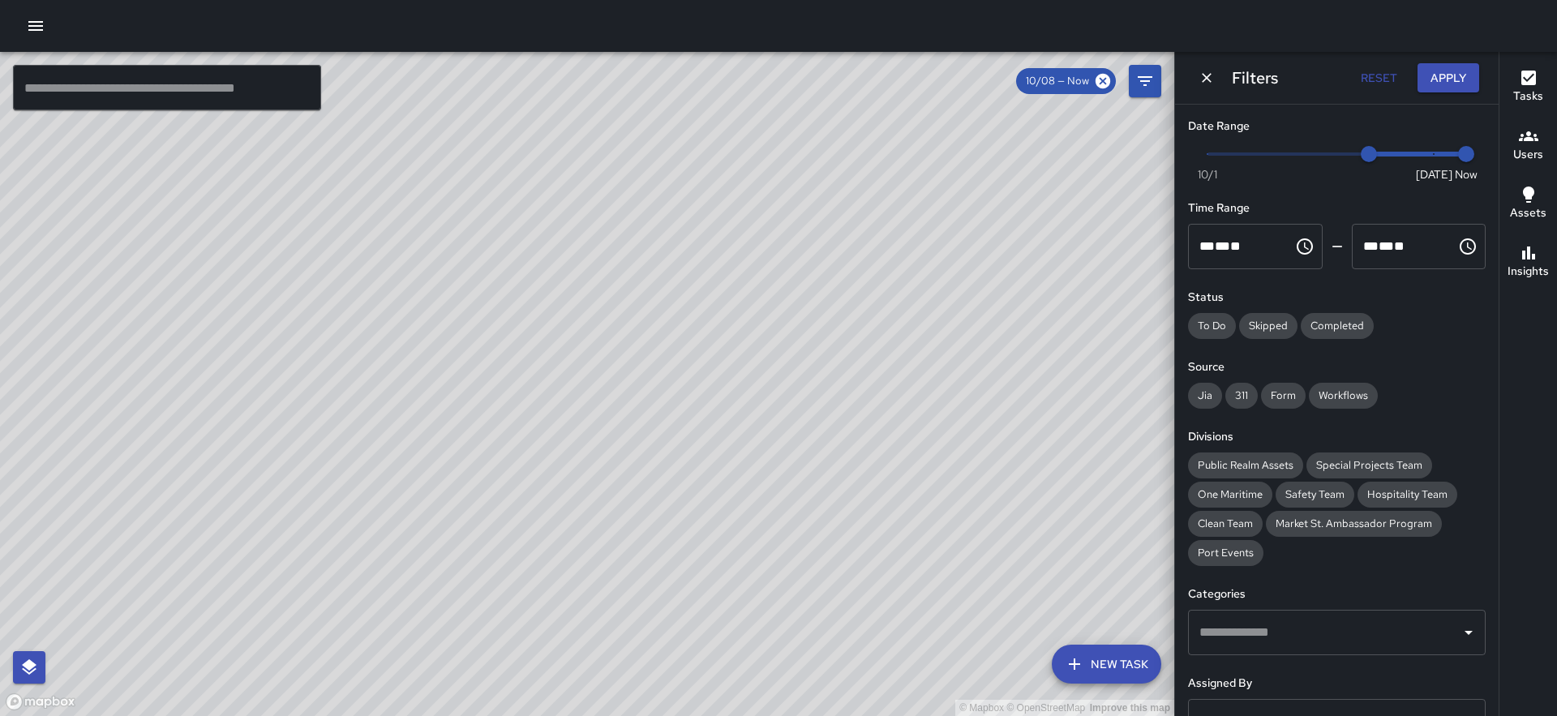
type input "*"
click at [1216, 149] on span "Now Today 10/1 10/1 2:34 pm" at bounding box center [1336, 154] width 259 height 24
click at [1443, 84] on button "Apply" at bounding box center [1448, 78] width 62 height 30
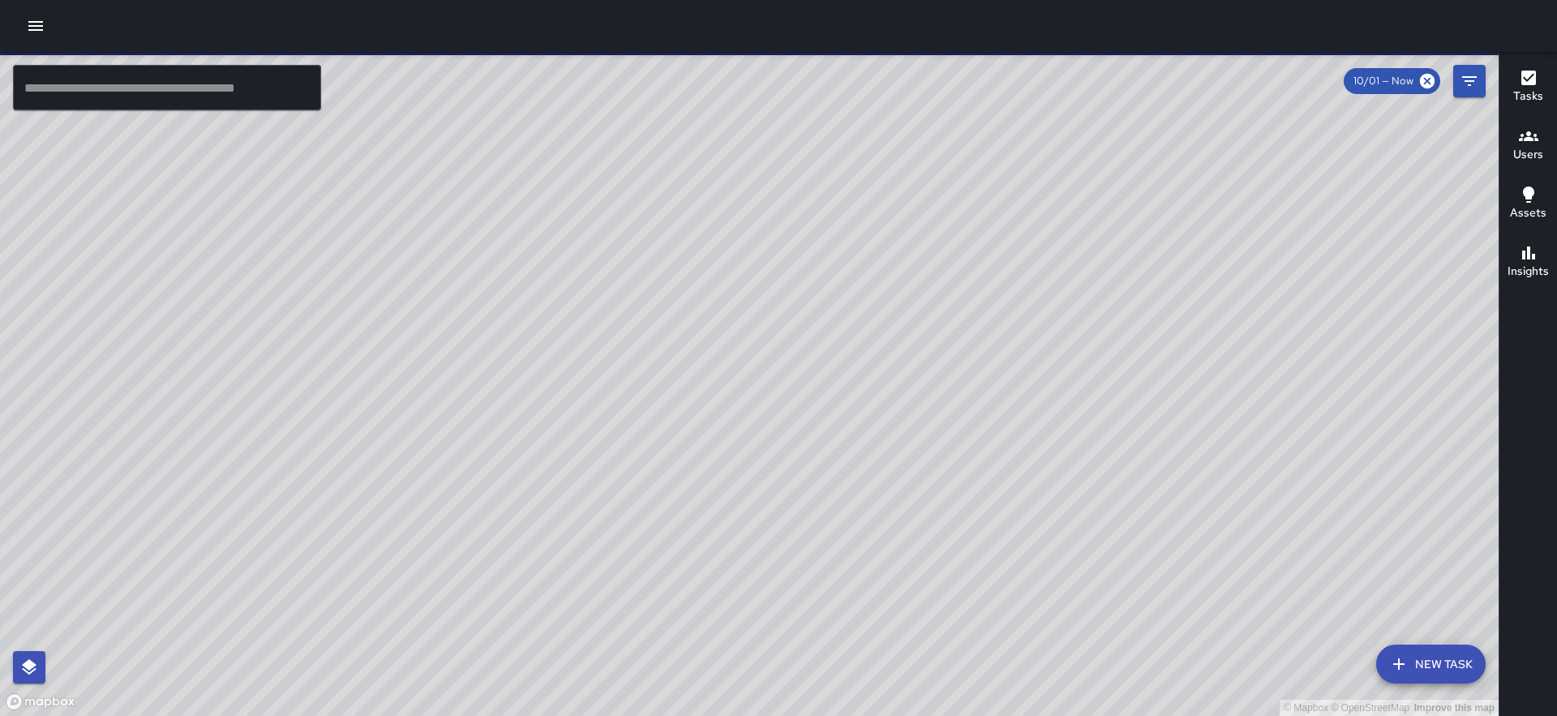
click at [33, 666] on icon "button" at bounding box center [29, 666] width 15 height 15
click at [30, 668] on icon "button" at bounding box center [29, 666] width 15 height 15
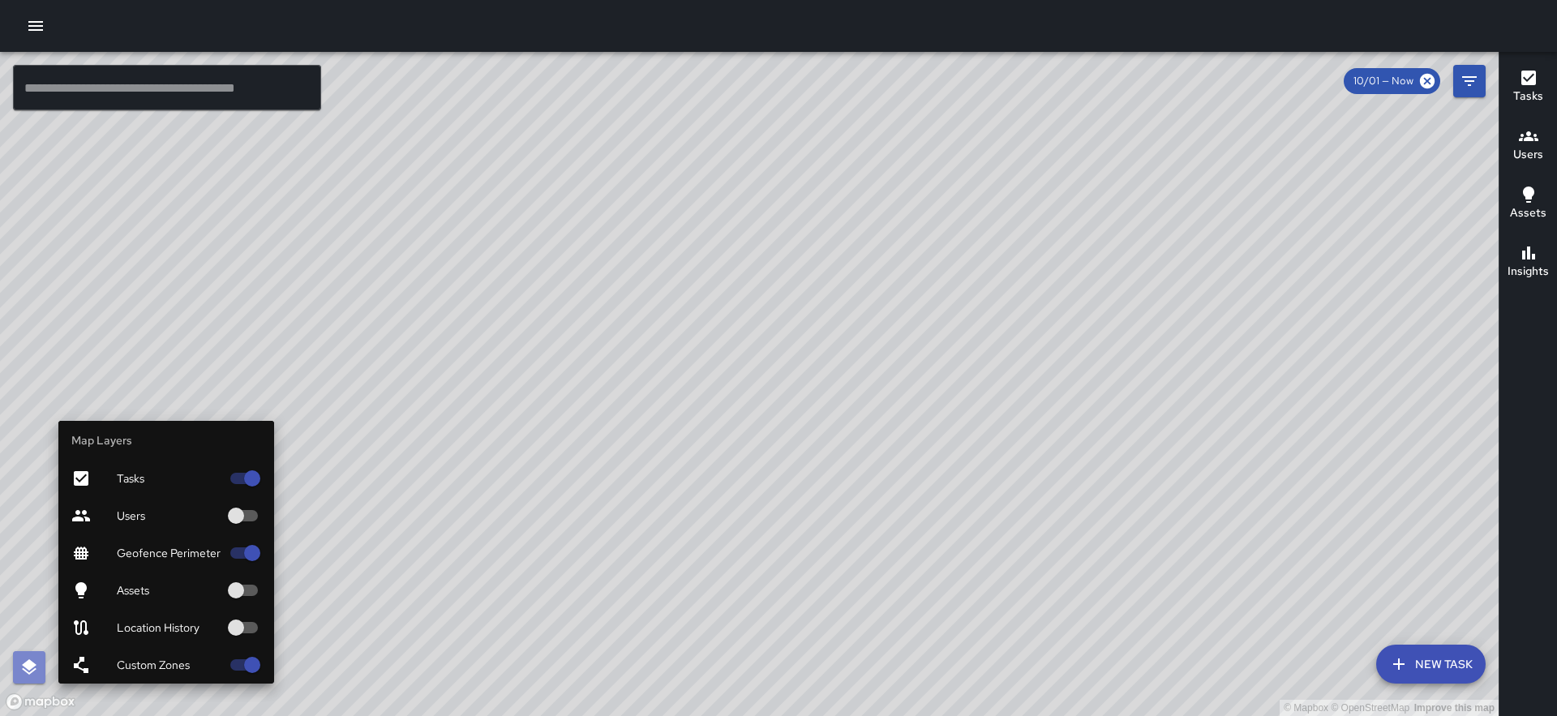
click at [36, 661] on icon "button" at bounding box center [28, 667] width 19 height 19
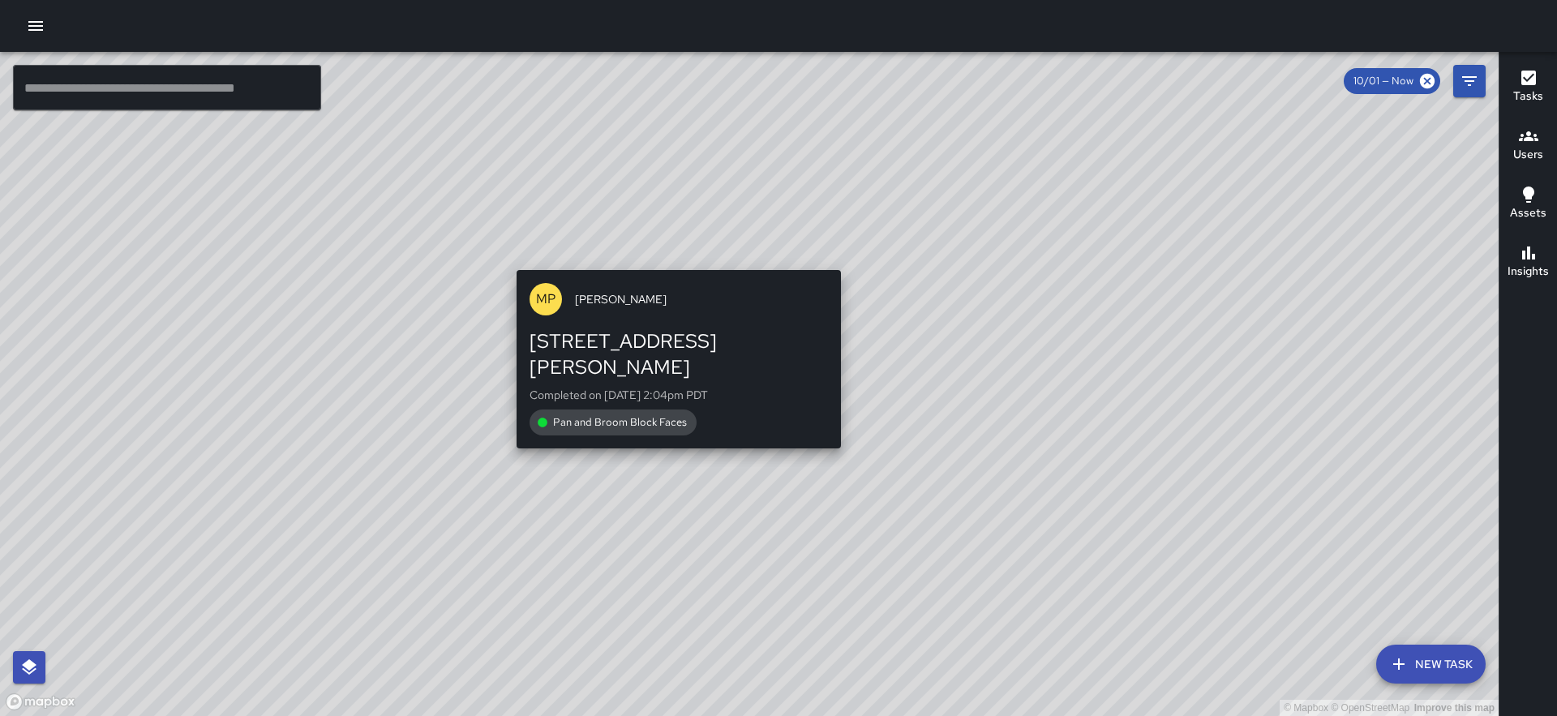
click at [672, 259] on div "© Mapbox © OpenStreetMap Improve this map MP Melvin Portillo 45 Beale Street Co…" at bounding box center [749, 384] width 1499 height 664
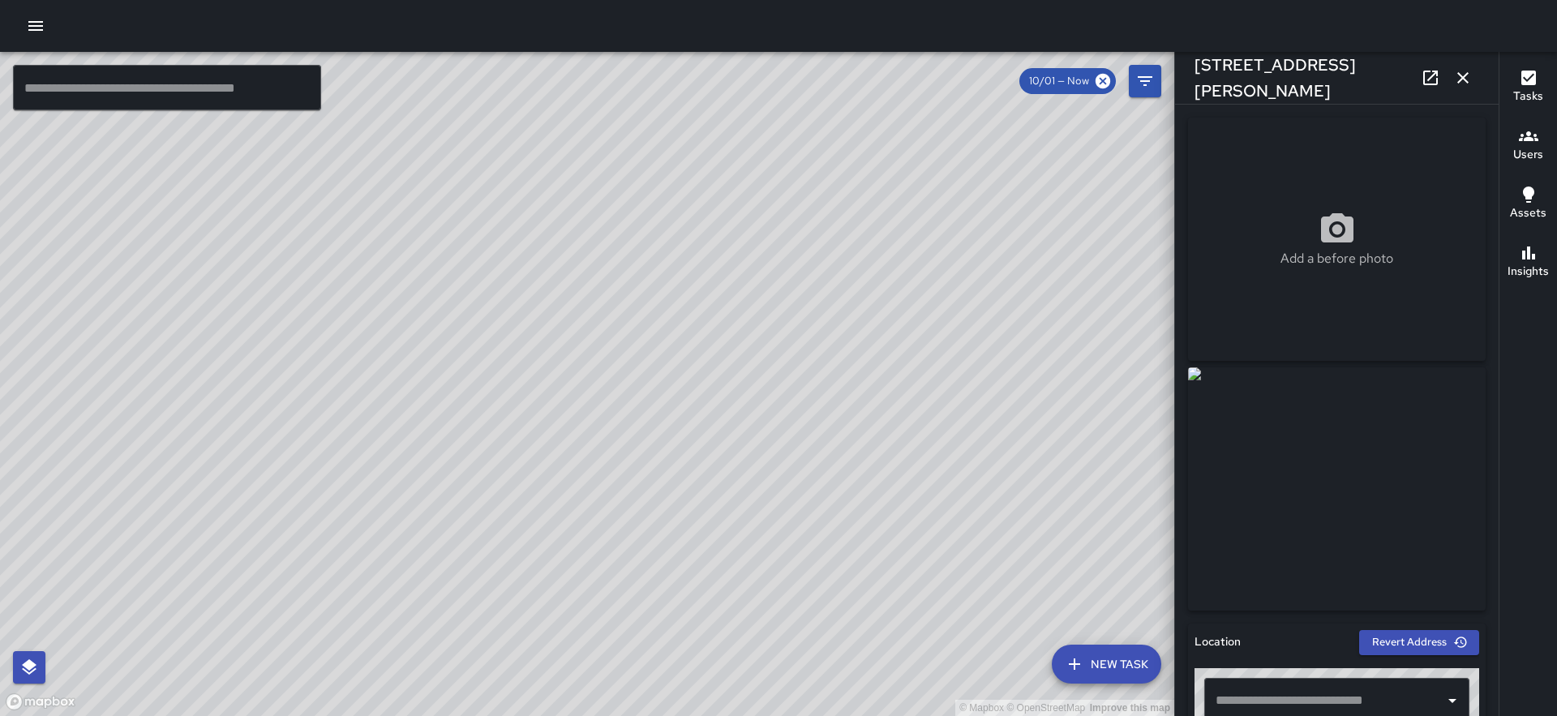
type input "**********"
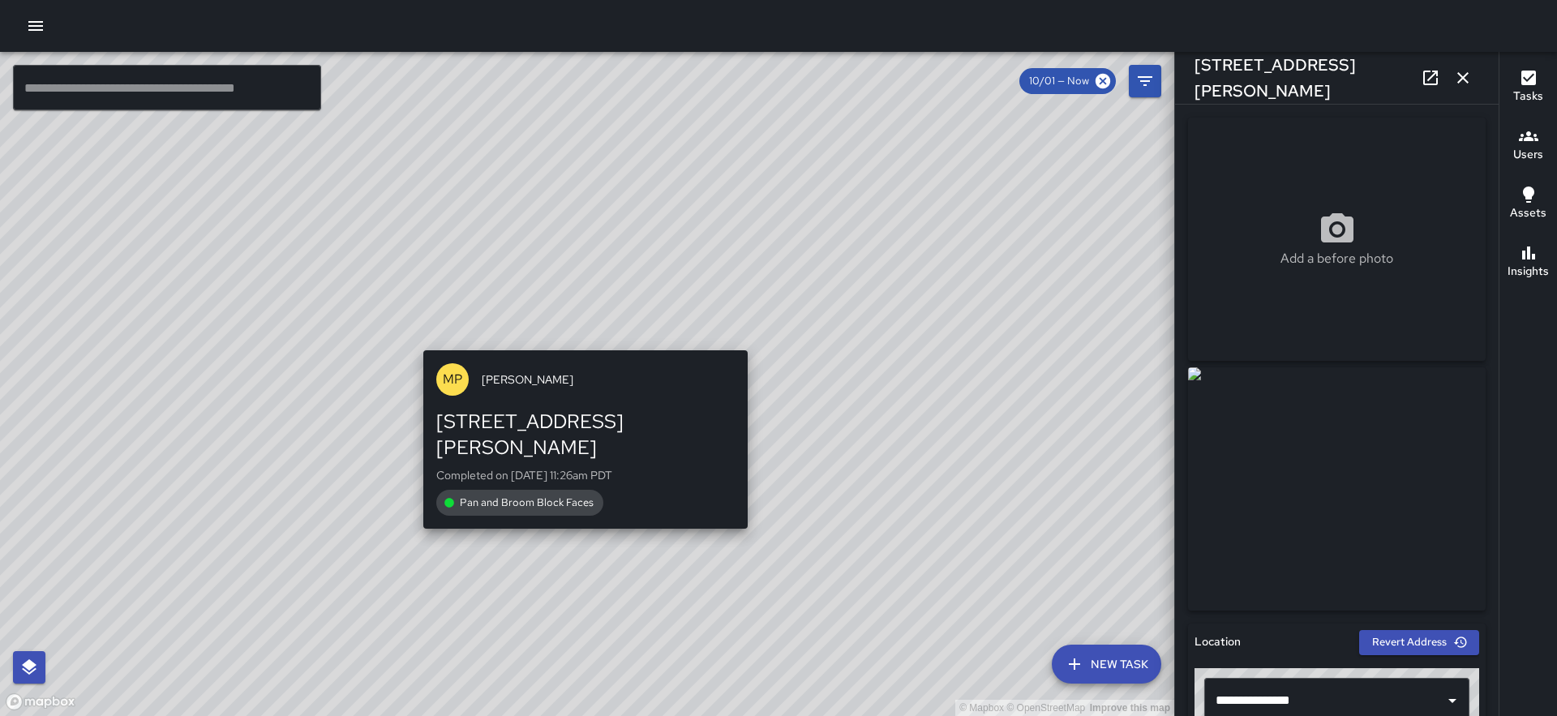
click at [577, 342] on div "© Mapbox © OpenStreetMap Improve this map MP Melvin Portillo 45 Beale Street Co…" at bounding box center [587, 384] width 1174 height 664
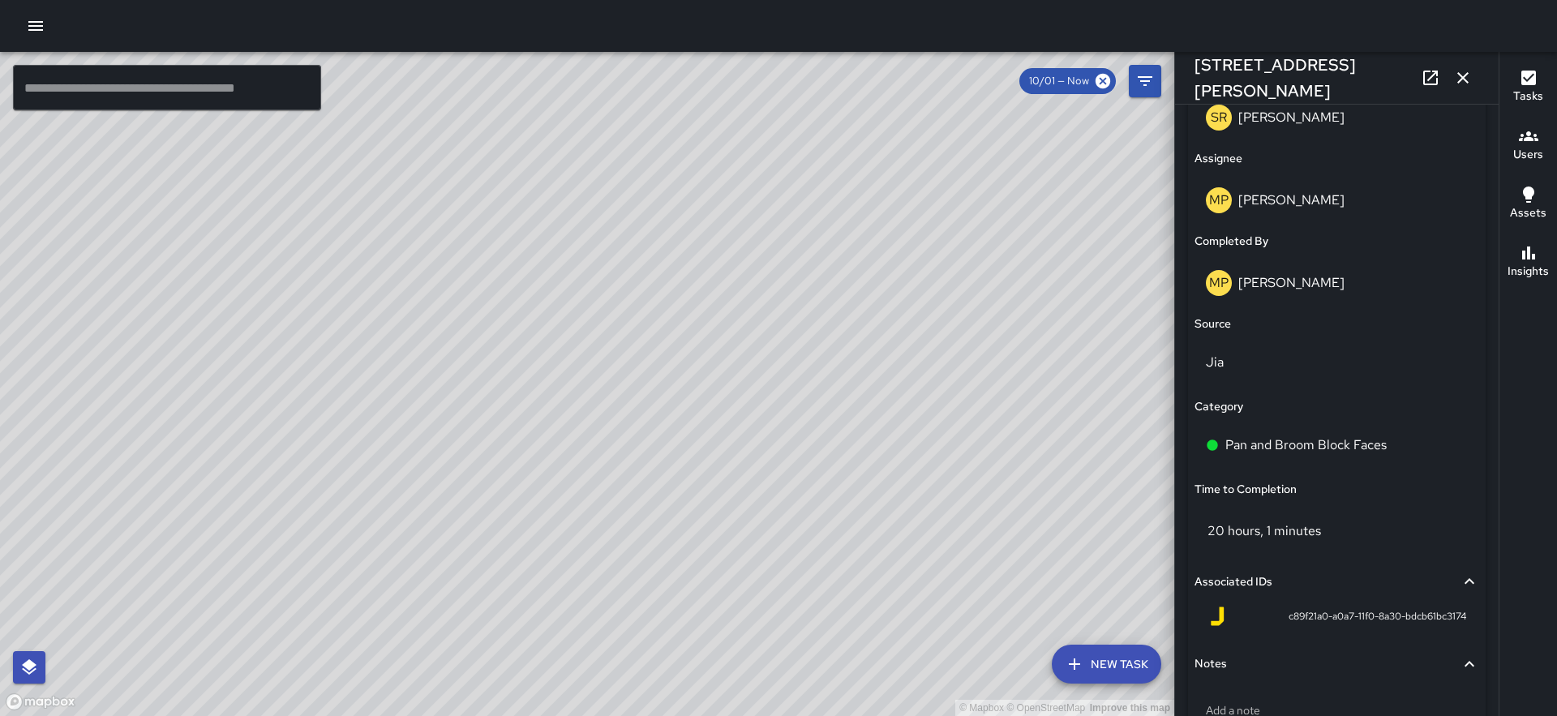
scroll to position [1095, 0]
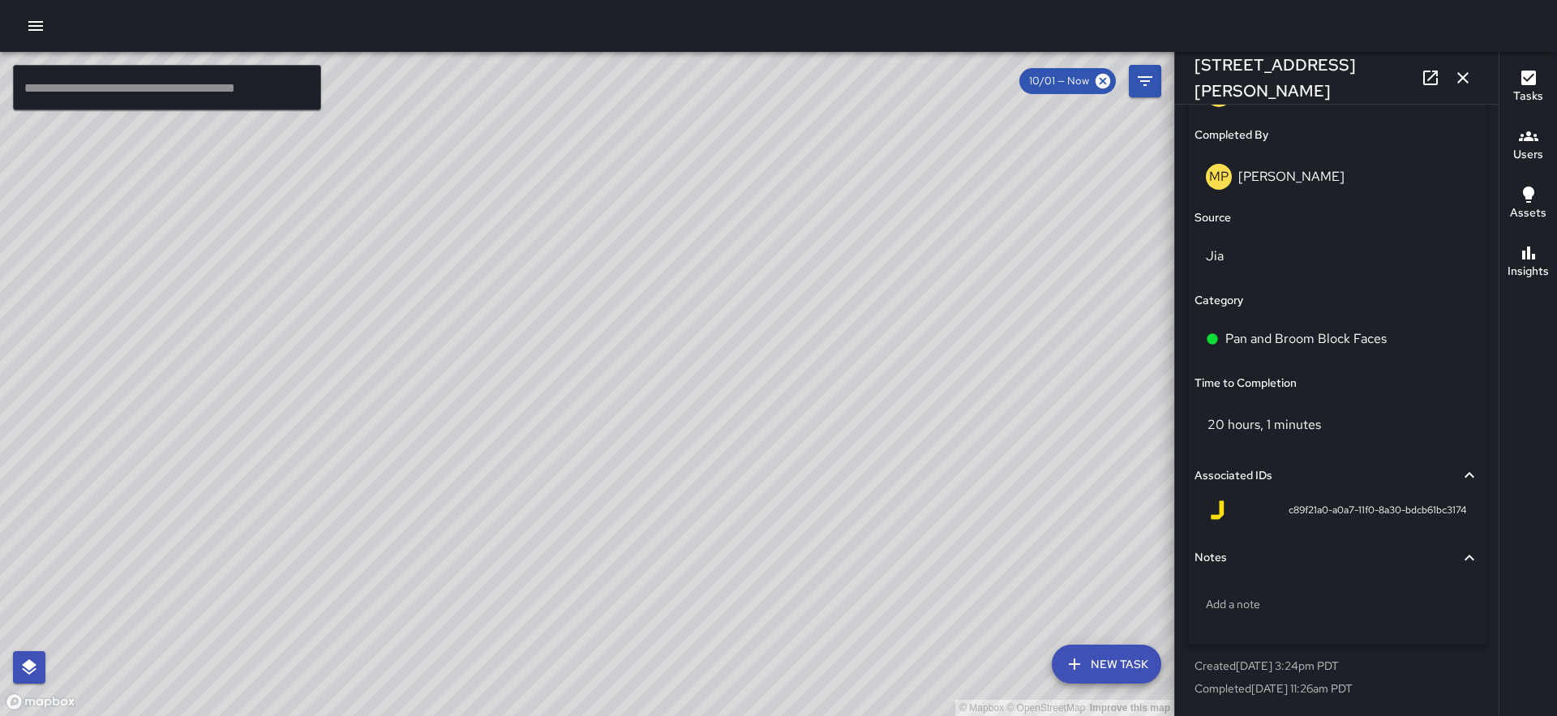
click at [594, 425] on div "© Mapbox © OpenStreetMap Improve this map MP Melvin Portillo 45 Beale Street Co…" at bounding box center [587, 384] width 1174 height 664
click at [1466, 76] on icon "button" at bounding box center [1462, 77] width 19 height 19
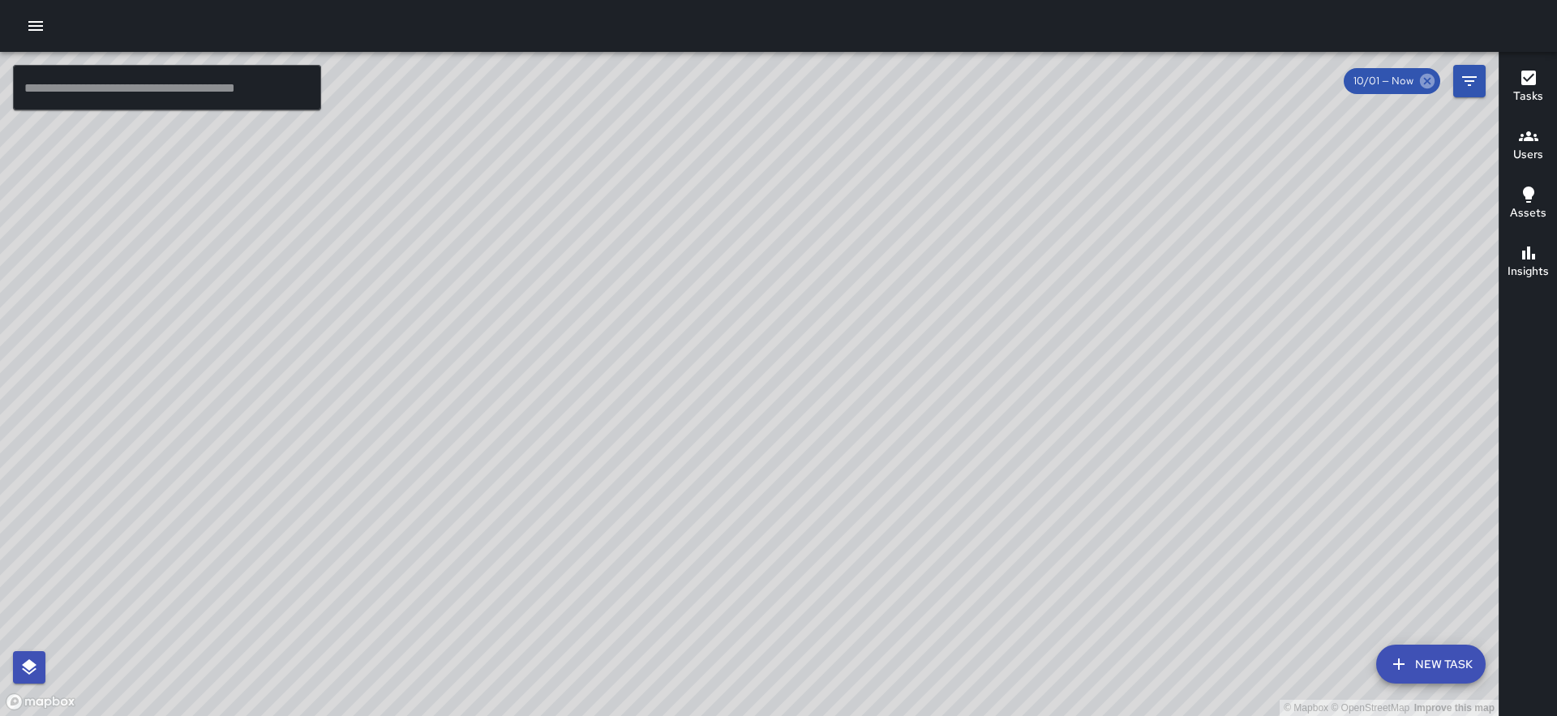
click at [1422, 81] on icon at bounding box center [1427, 81] width 15 height 15
drag, startPoint x: 867, startPoint y: 275, endPoint x: 1200, endPoint y: -3, distance: 434.1
click at [1200, 0] on html "© Mapbox © OpenStreetMap Improve this map ​ New Task 10/08 — Now Map Layers Tas…" at bounding box center [778, 358] width 1557 height 716
click at [1445, 668] on button "New Task" at bounding box center [1430, 664] width 109 height 39
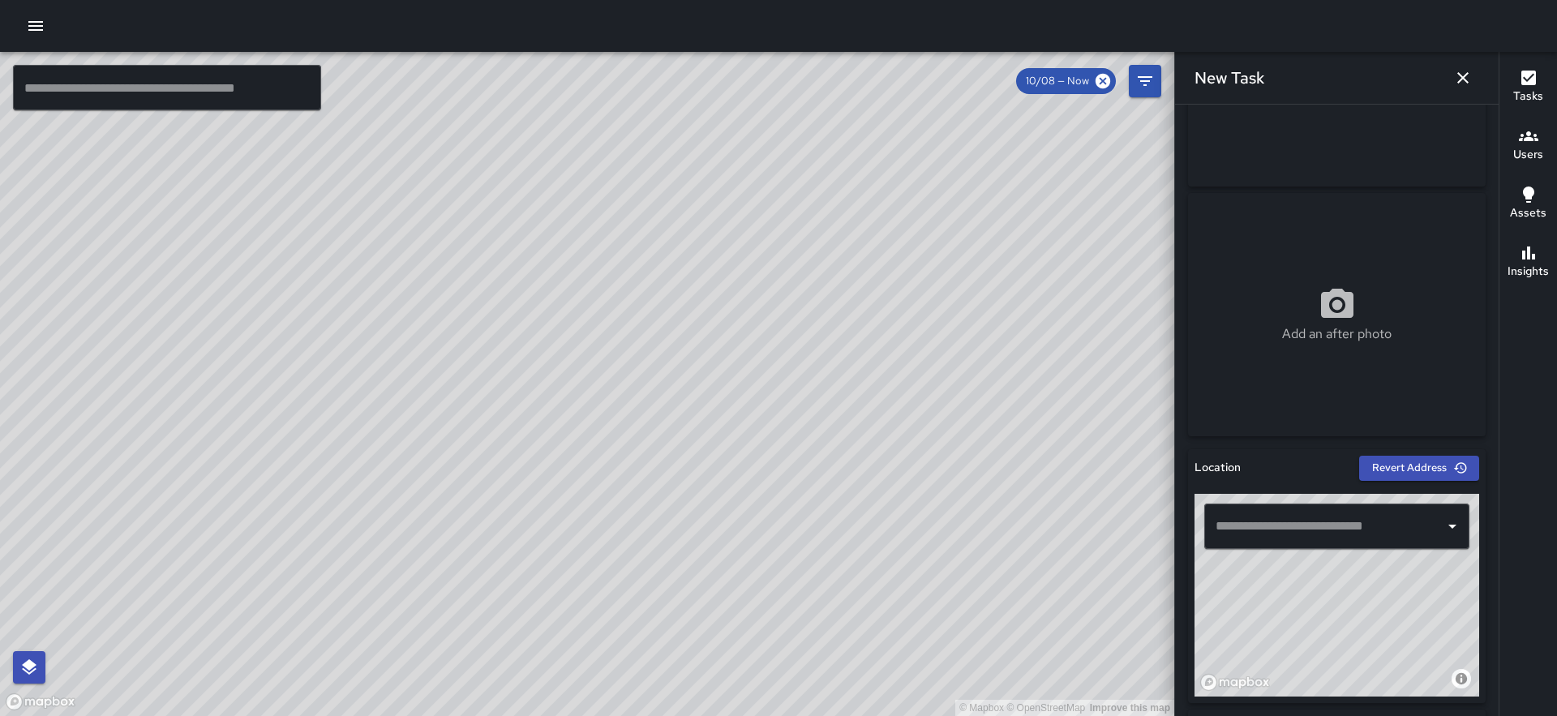
scroll to position [218, 0]
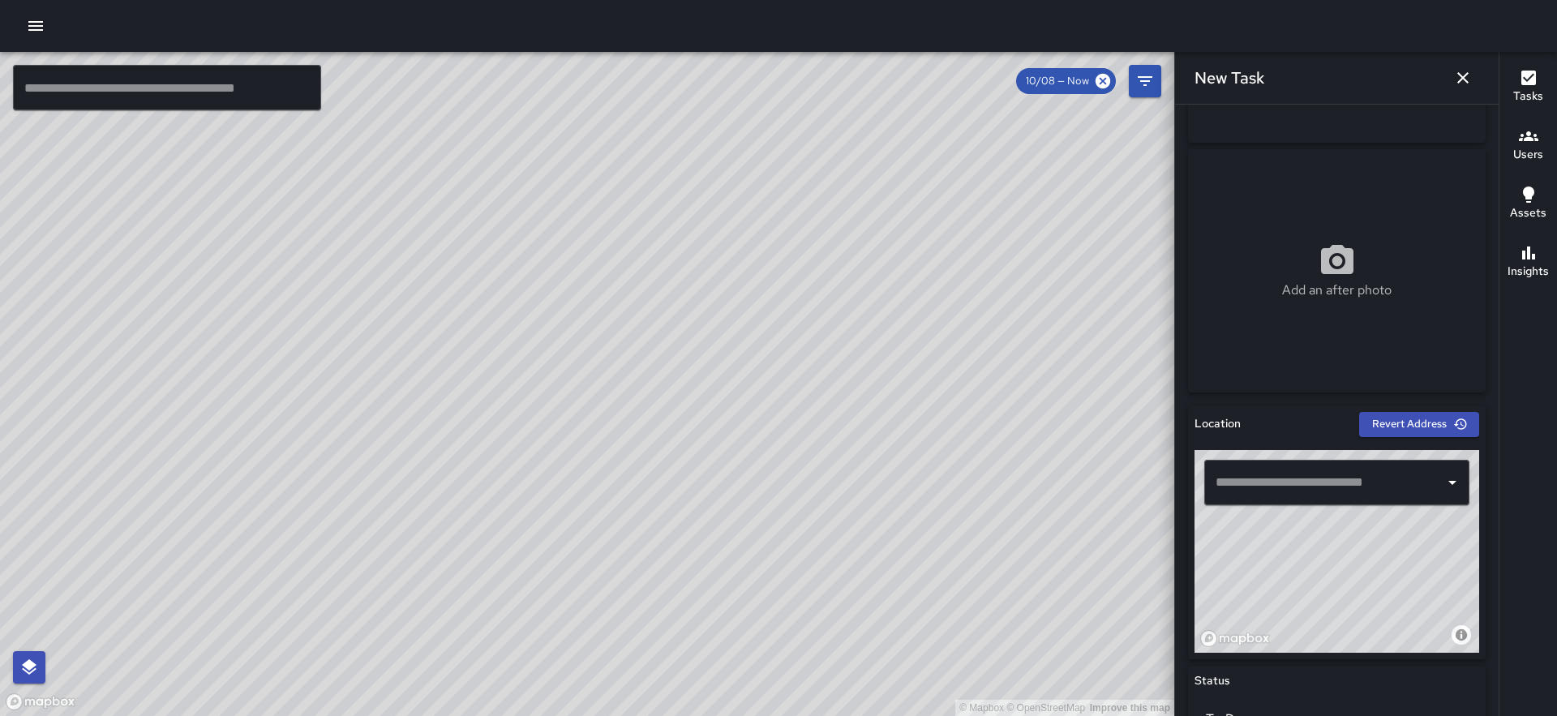
click at [1299, 490] on input "text" at bounding box center [1324, 482] width 226 height 31
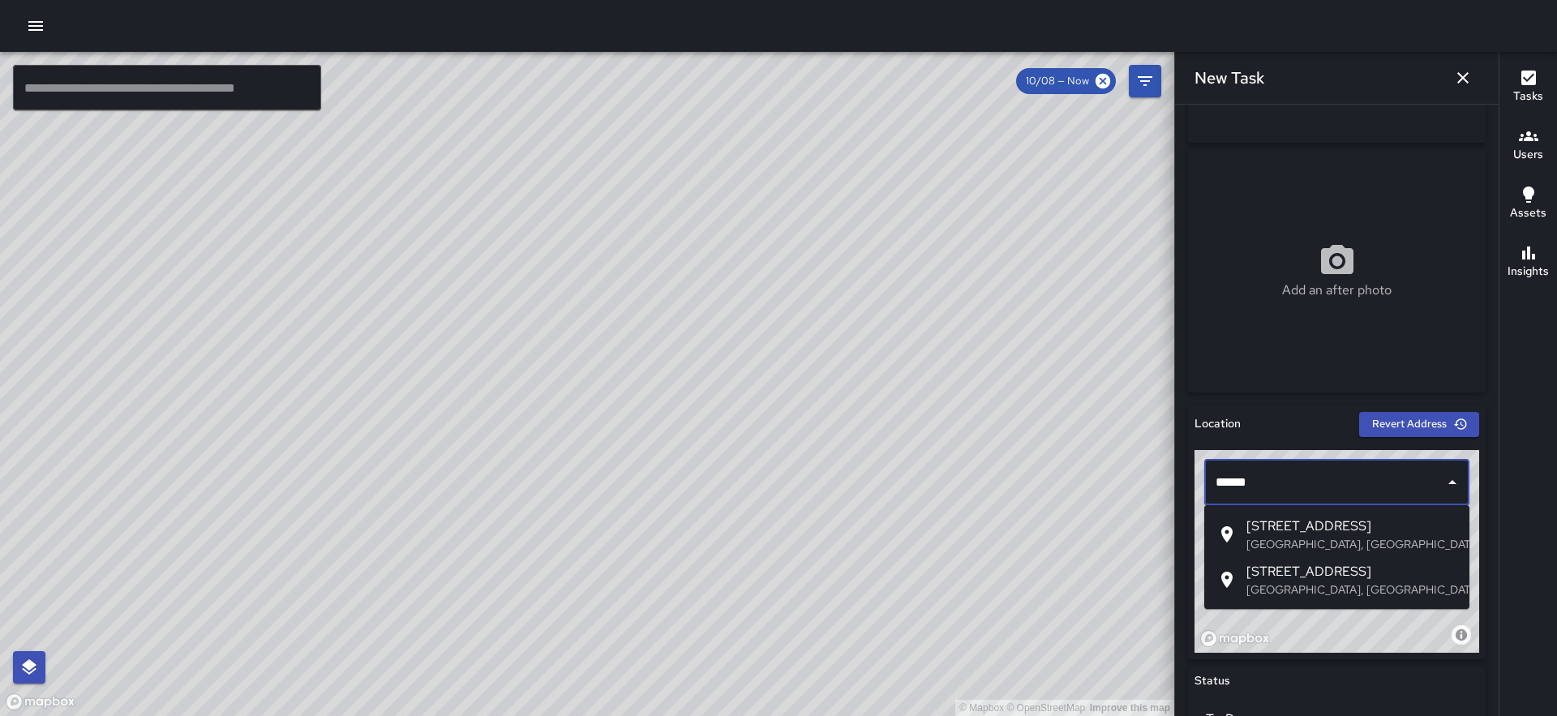
click at [1309, 531] on span "10 1st Street" at bounding box center [1351, 526] width 210 height 19
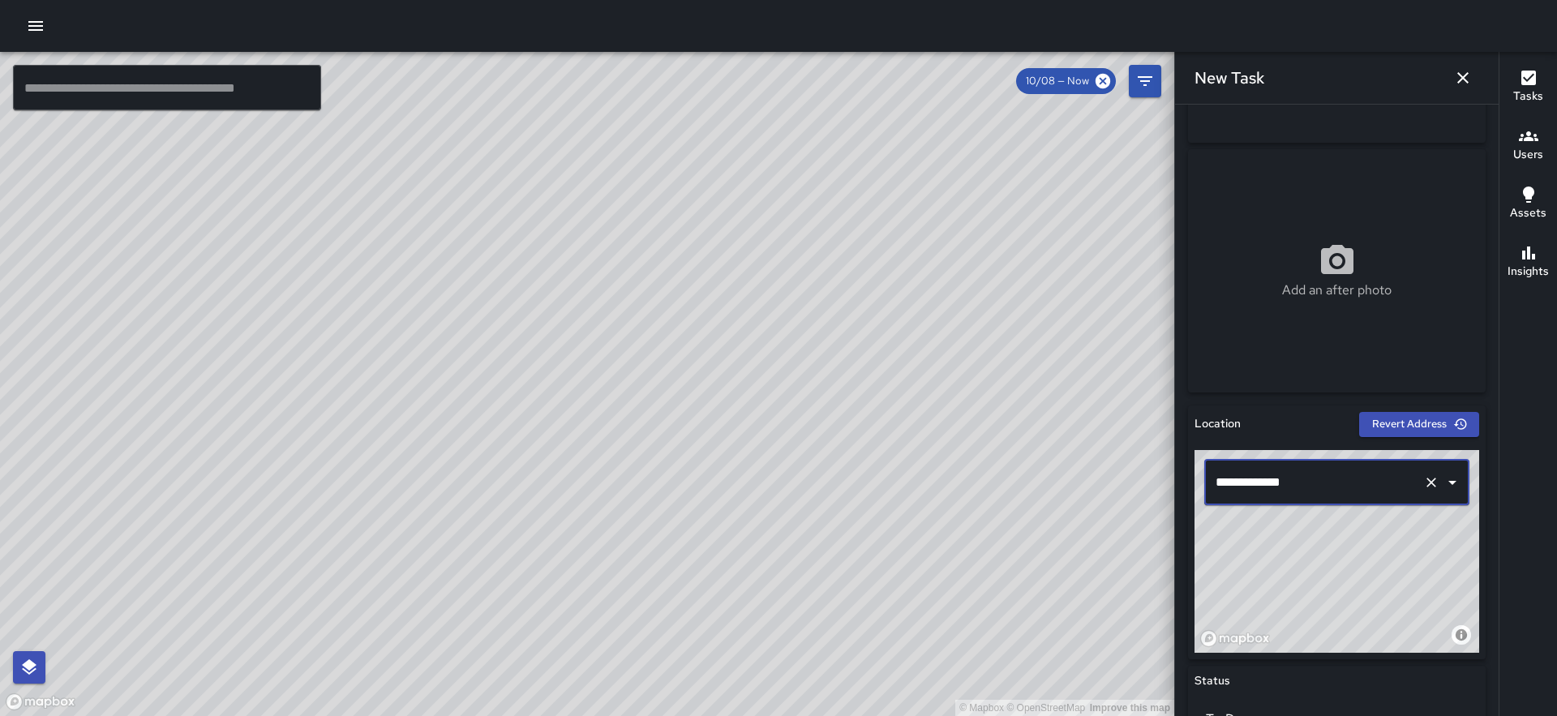
type input "**********"
drag, startPoint x: 1397, startPoint y: 541, endPoint x: 1370, endPoint y: 540, distance: 26.8
click at [1370, 540] on div "© Mapbox © OpenStreetMap Improve this map" at bounding box center [1336, 551] width 285 height 203
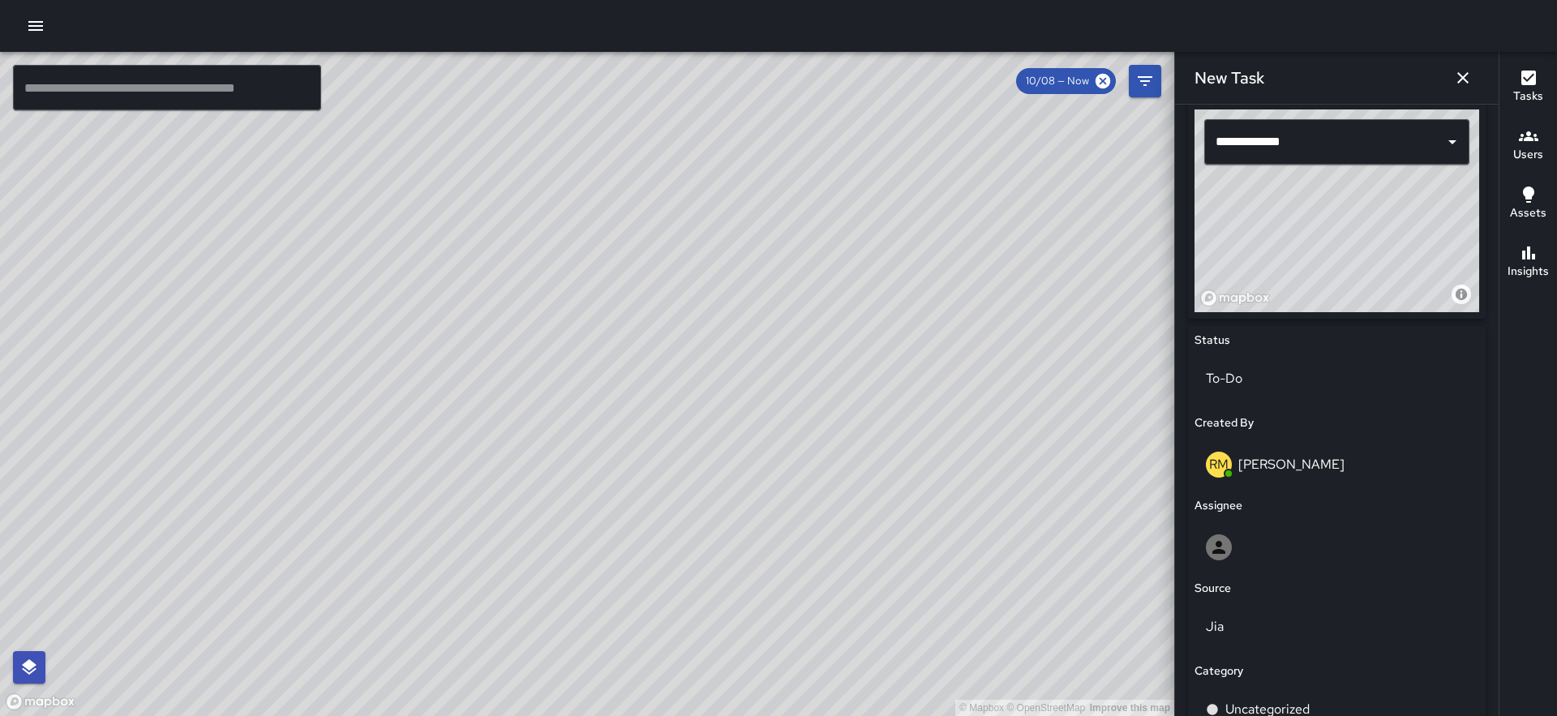
scroll to position [768, 0]
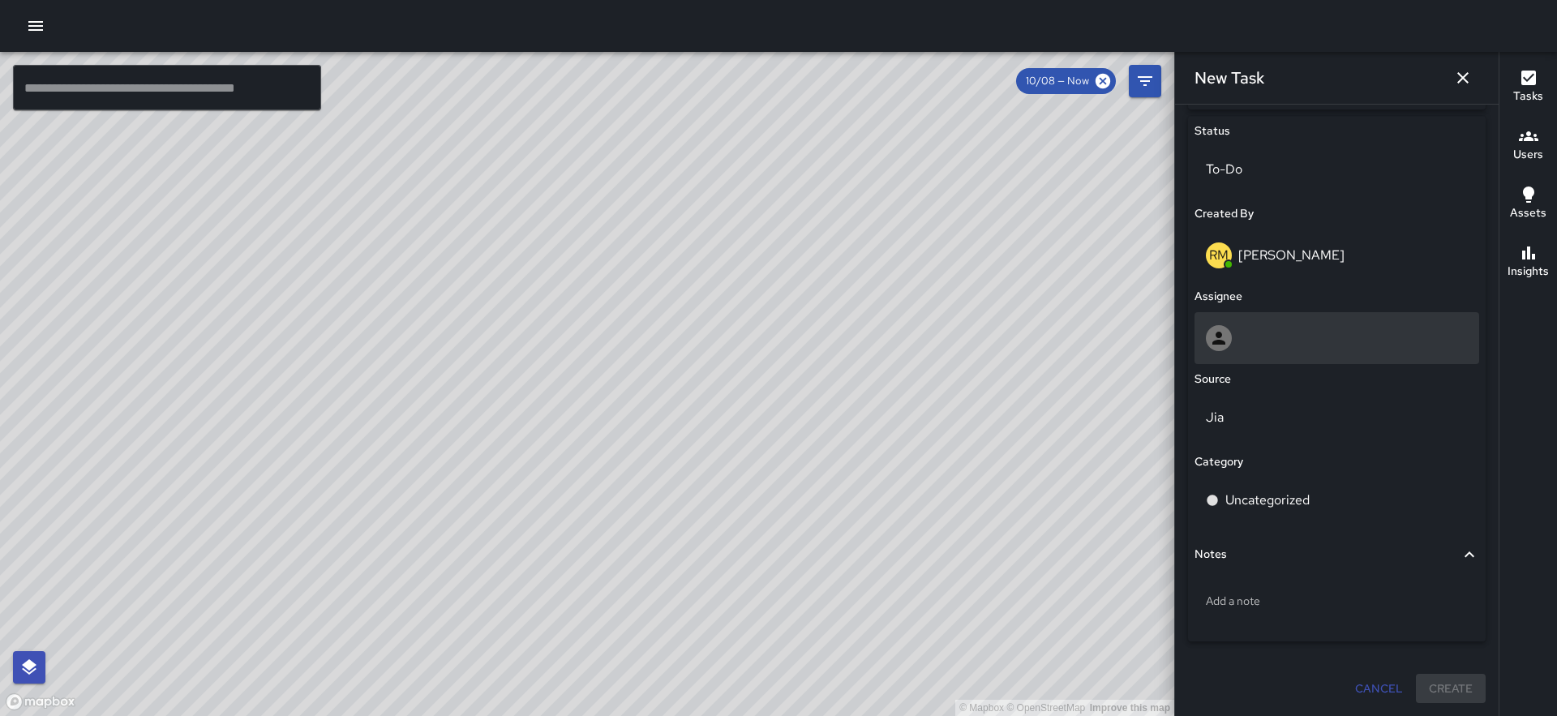
click at [1281, 356] on div at bounding box center [1336, 338] width 285 height 52
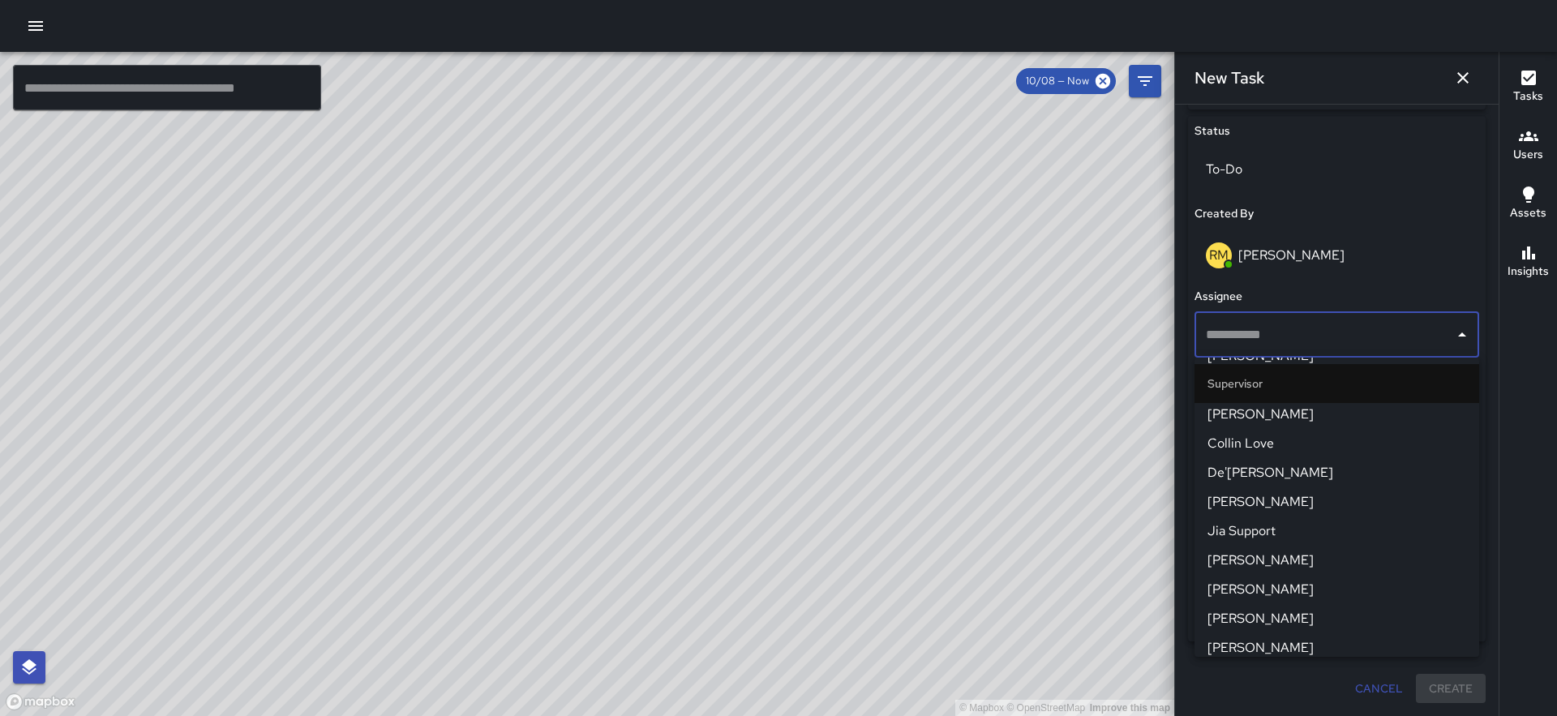
scroll to position [1323, 0]
click at [1289, 473] on span "De'[PERSON_NAME]" at bounding box center [1336, 475] width 259 height 19
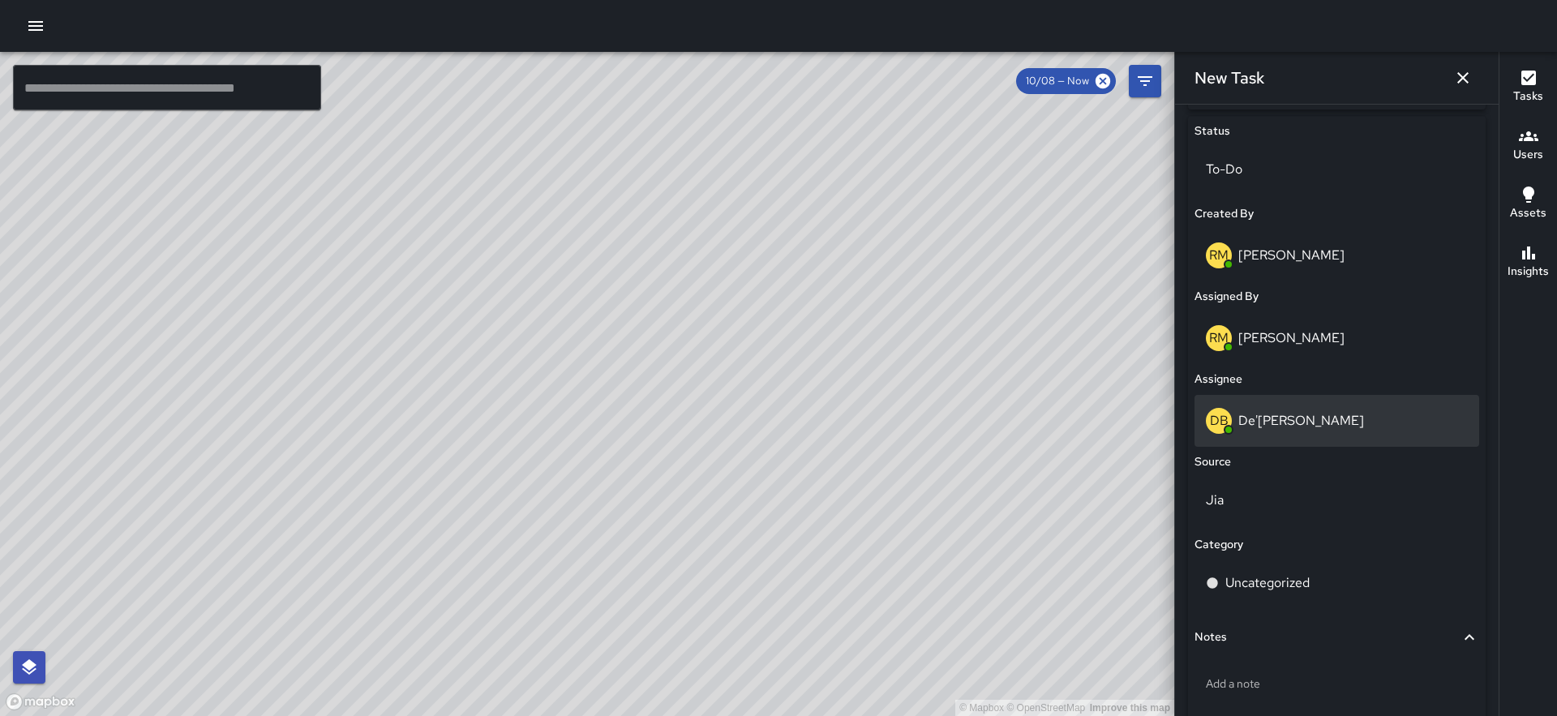
click at [1301, 431] on div "DB De'Ante Bernstine" at bounding box center [1337, 421] width 262 height 26
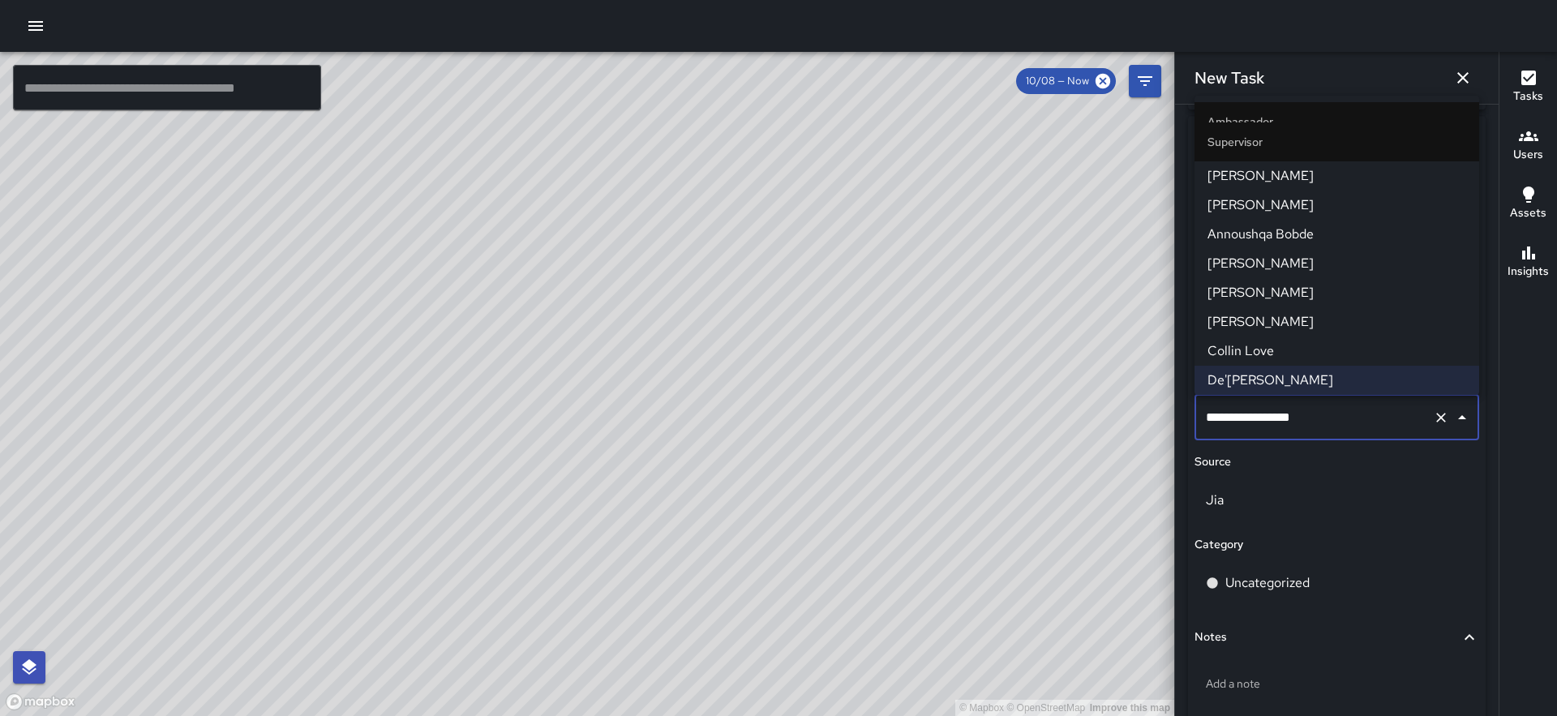
scroll to position [1426, 0]
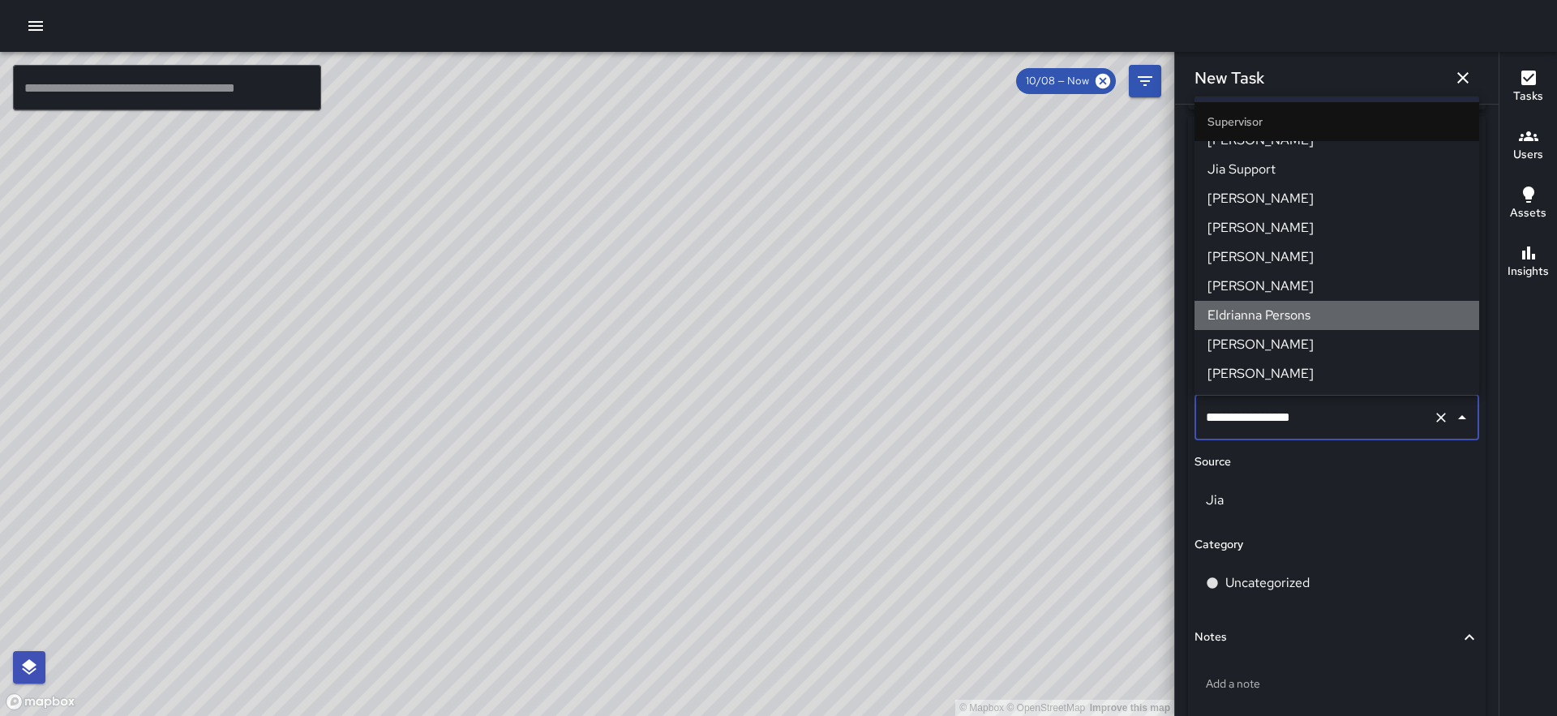
click at [1302, 317] on span "Eldrianna Persons" at bounding box center [1336, 315] width 259 height 19
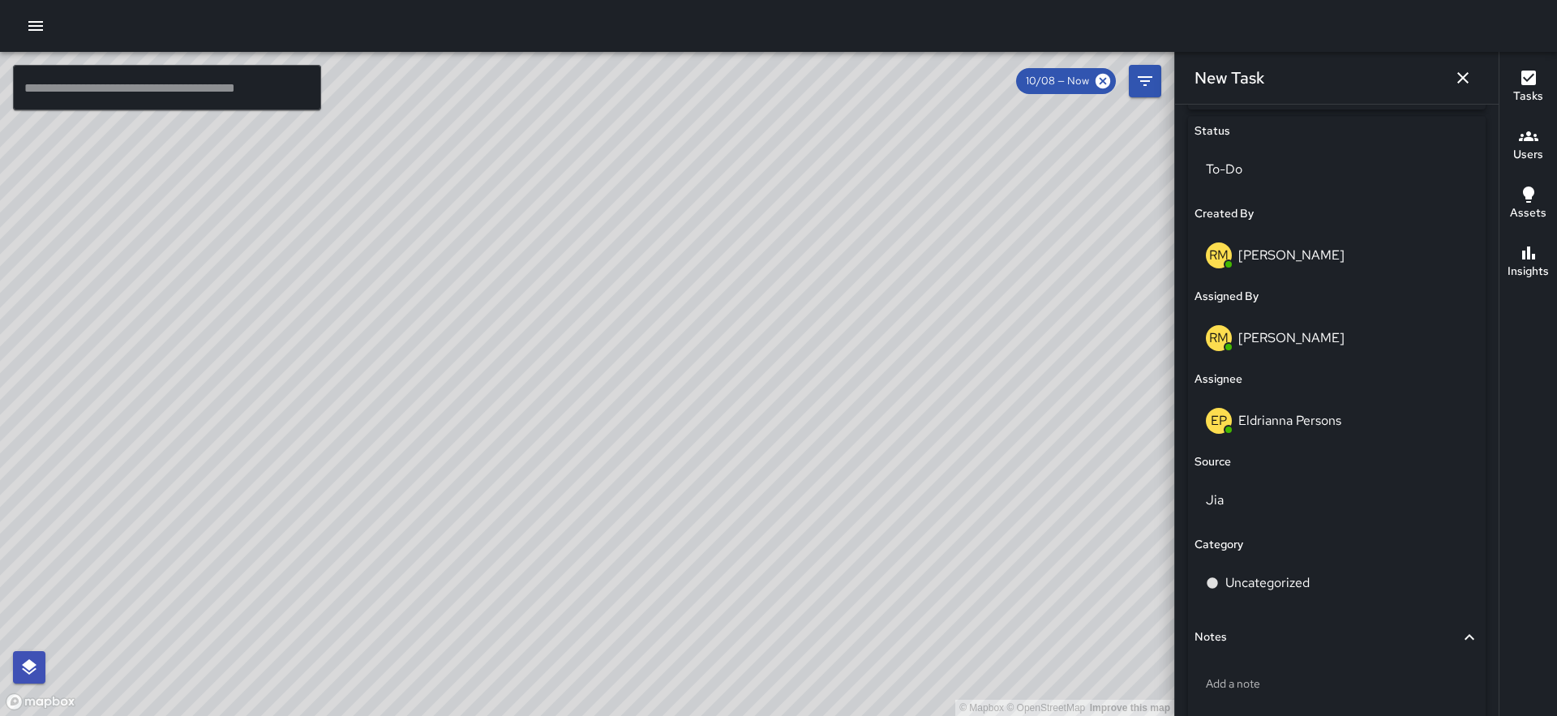
scroll to position [851, 0]
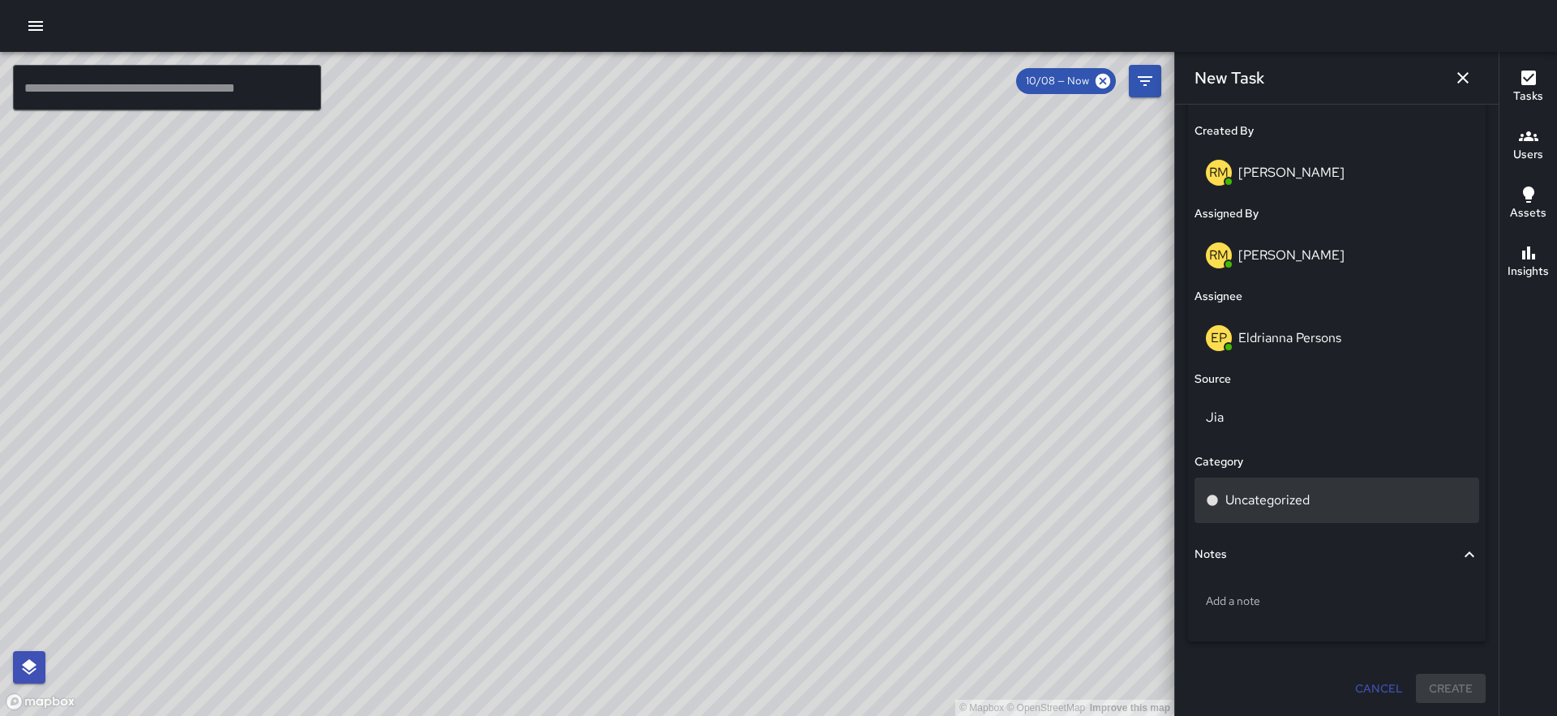
click at [1298, 491] on p "Uncategorized" at bounding box center [1267, 500] width 84 height 19
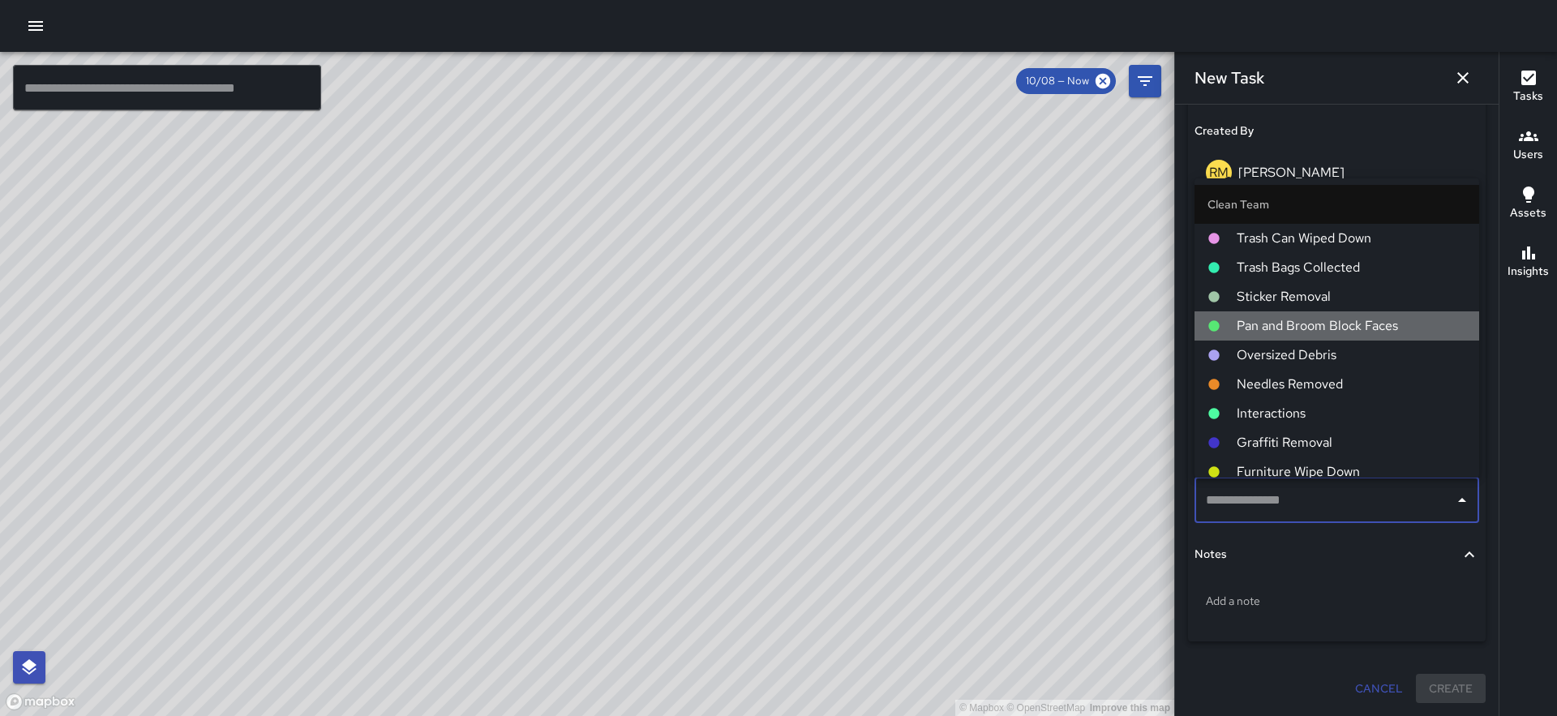
click at [1291, 324] on span "Pan and Broom Block Faces" at bounding box center [1351, 325] width 229 height 19
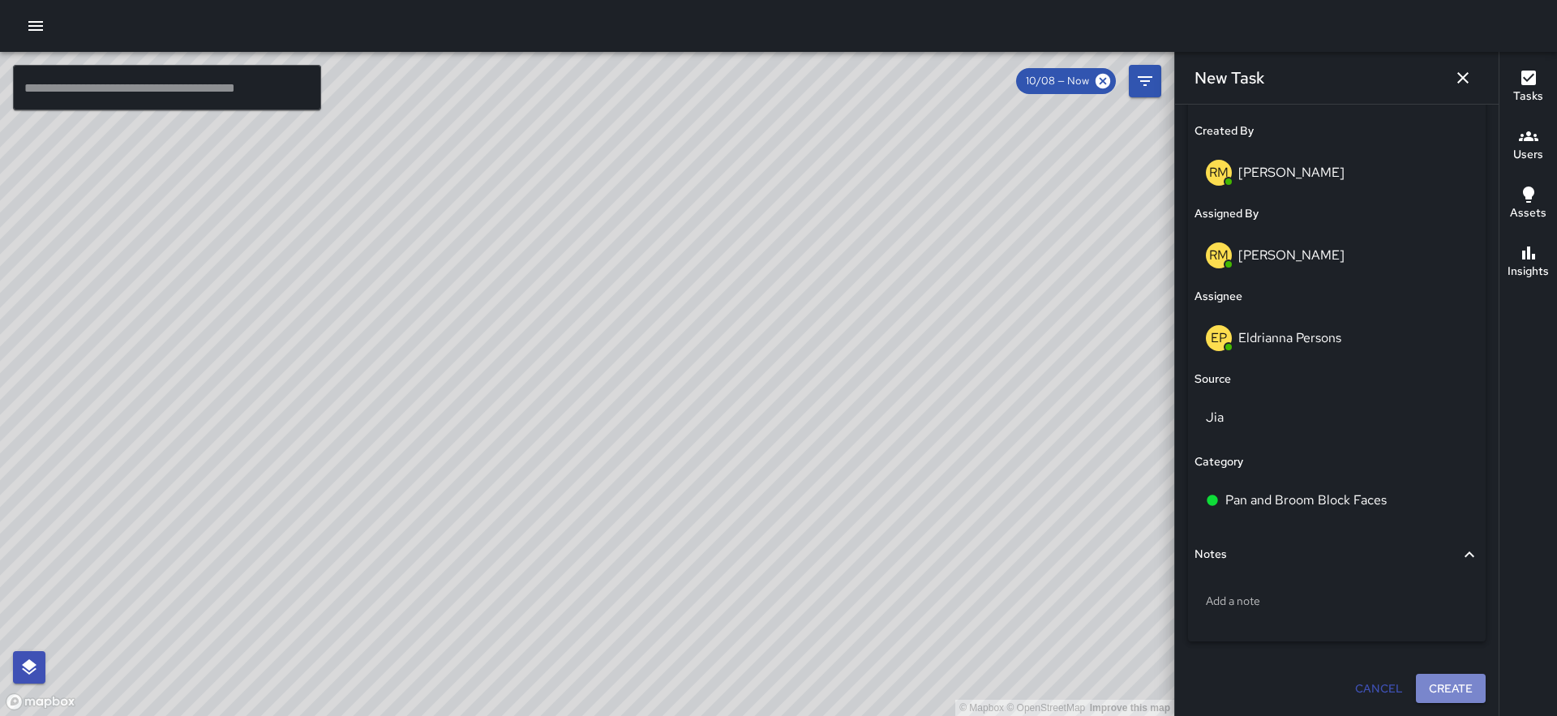
click at [1445, 696] on button "Create" at bounding box center [1451, 689] width 70 height 30
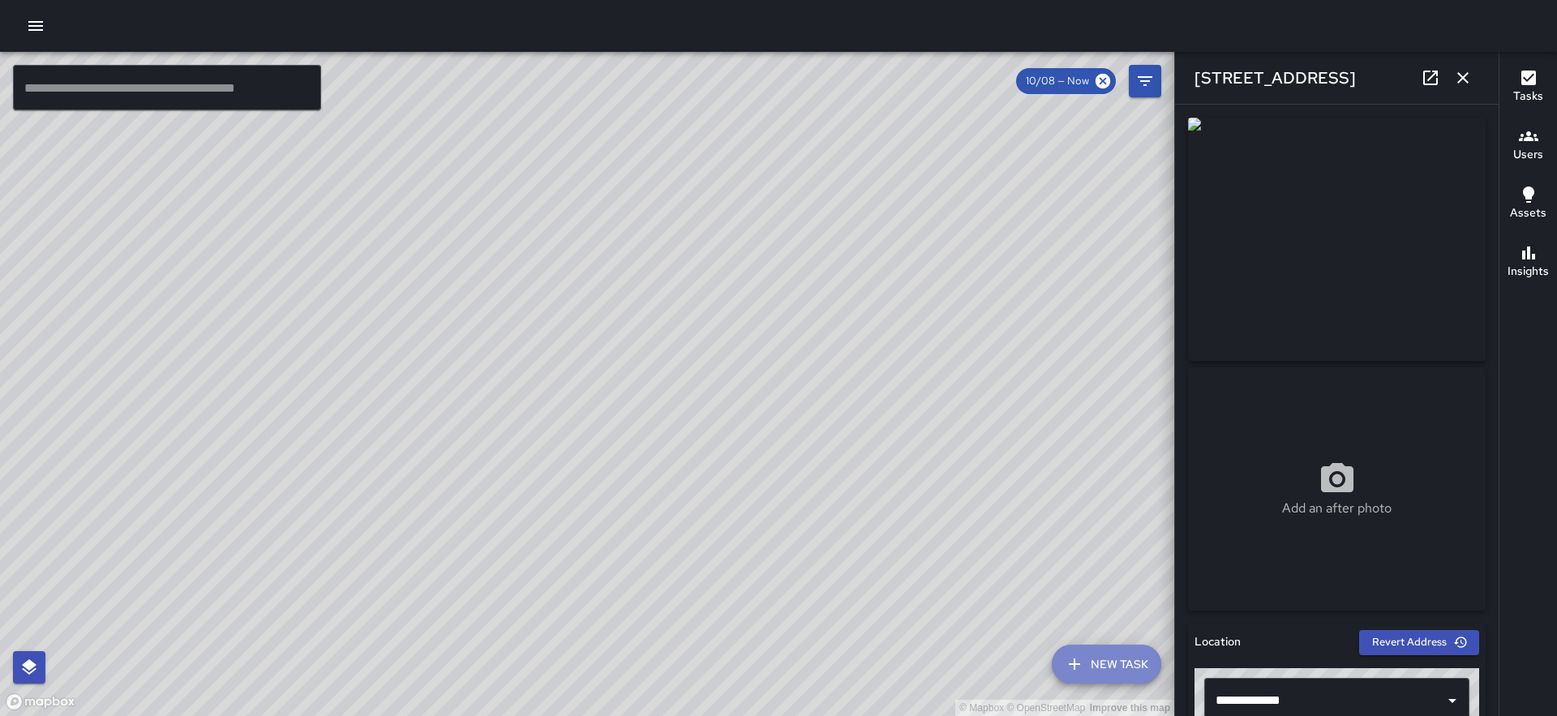
click at [1056, 660] on button "New Task" at bounding box center [1106, 664] width 109 height 39
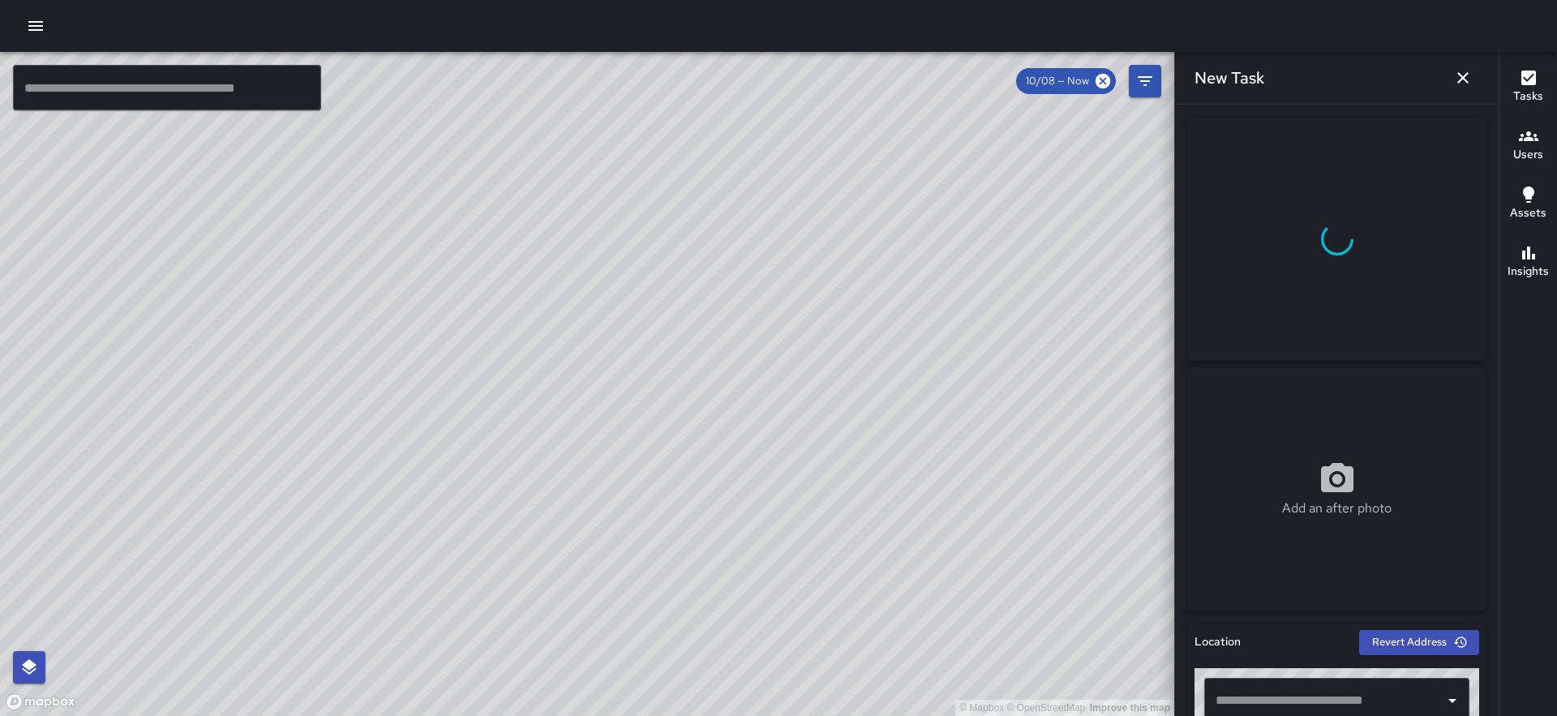
scroll to position [316, 0]
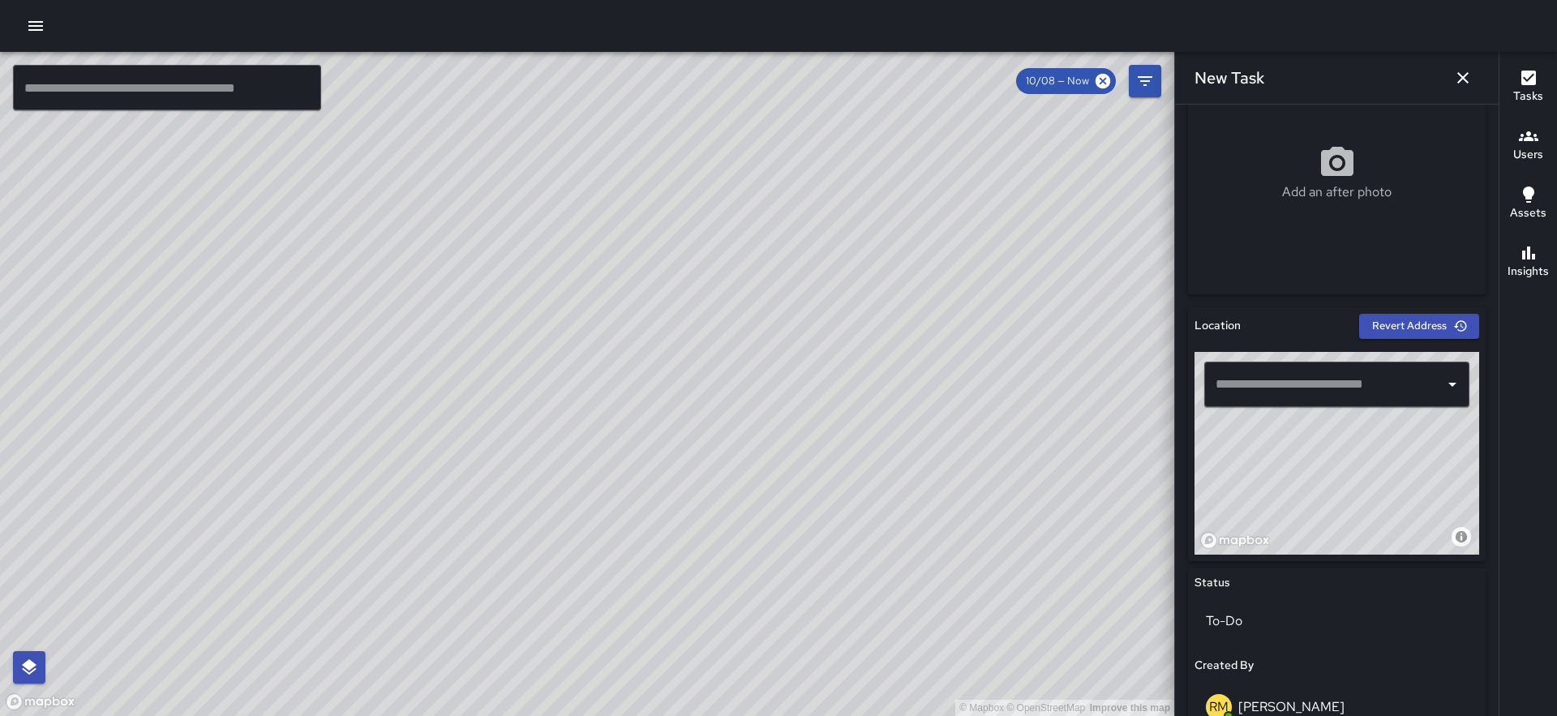
click at [1303, 384] on input "text" at bounding box center [1324, 384] width 226 height 31
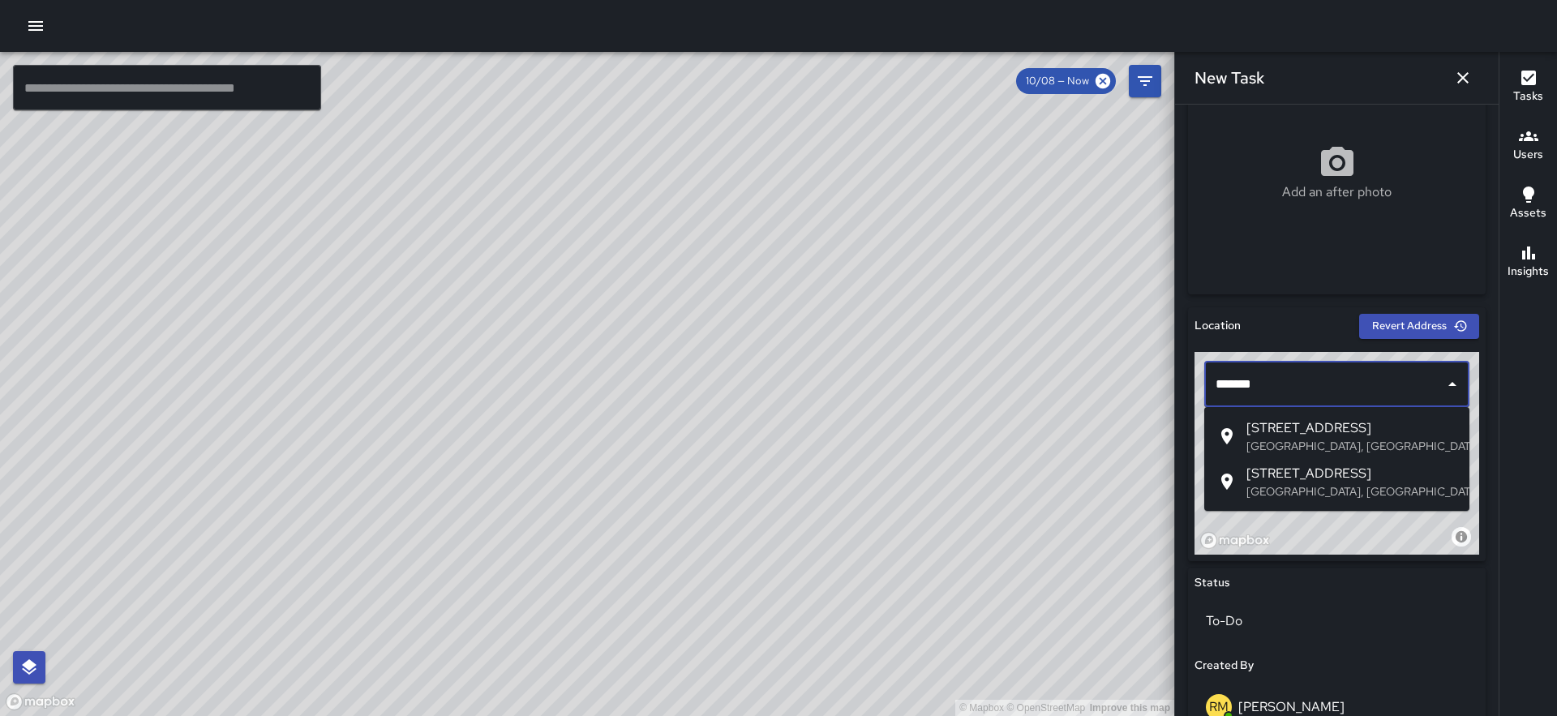
click at [1314, 431] on span "25 1st Street" at bounding box center [1351, 427] width 210 height 19
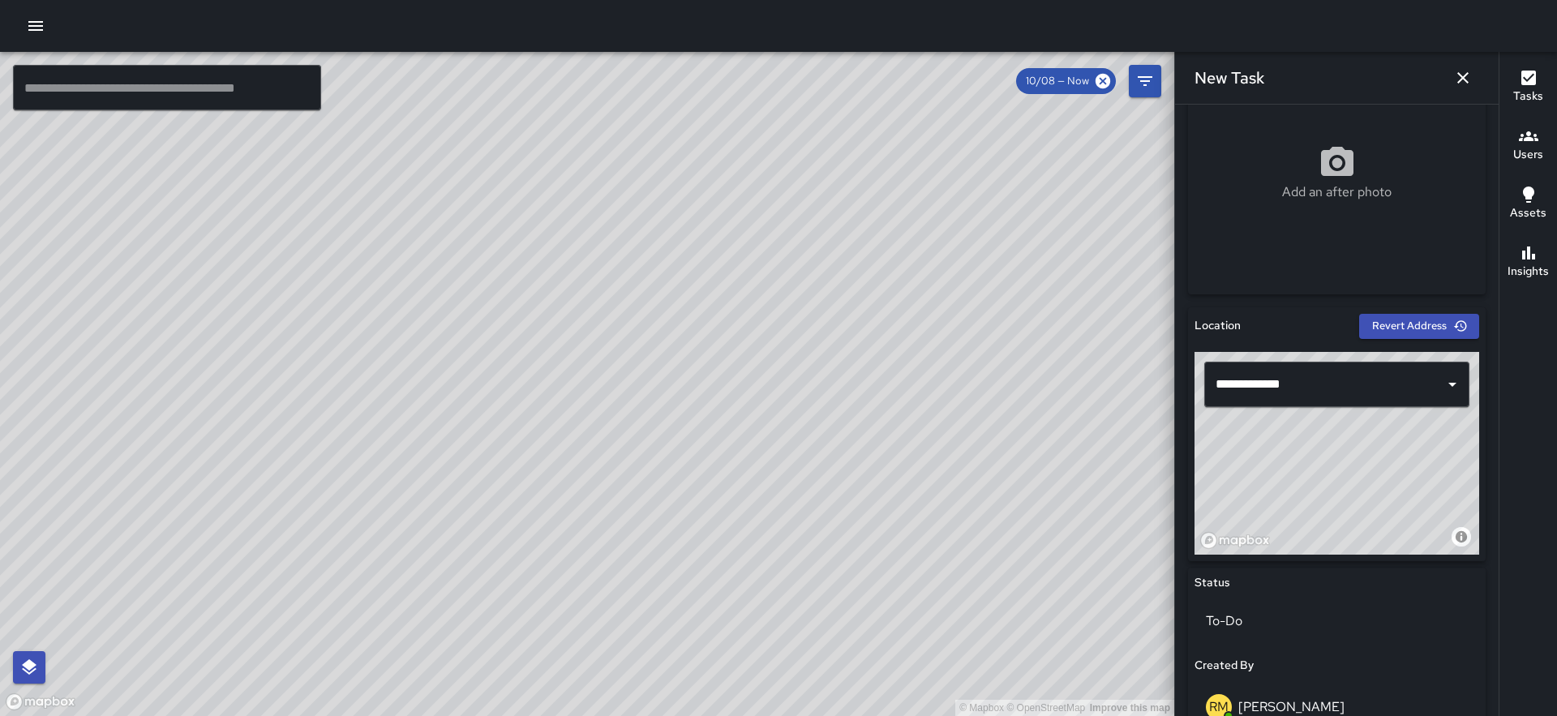
drag, startPoint x: 1340, startPoint y: 464, endPoint x: 1416, endPoint y: 439, distance: 80.3
click at [1416, 439] on div "© Mapbox © OpenStreetMap Improve this map" at bounding box center [1336, 453] width 285 height 203
drag, startPoint x: 1376, startPoint y: 471, endPoint x: 1386, endPoint y: 474, distance: 10.0
click at [1386, 474] on div "© Mapbox © OpenStreetMap Improve this map" at bounding box center [1336, 453] width 285 height 203
drag, startPoint x: 1386, startPoint y: 474, endPoint x: 1390, endPoint y: 461, distance: 13.6
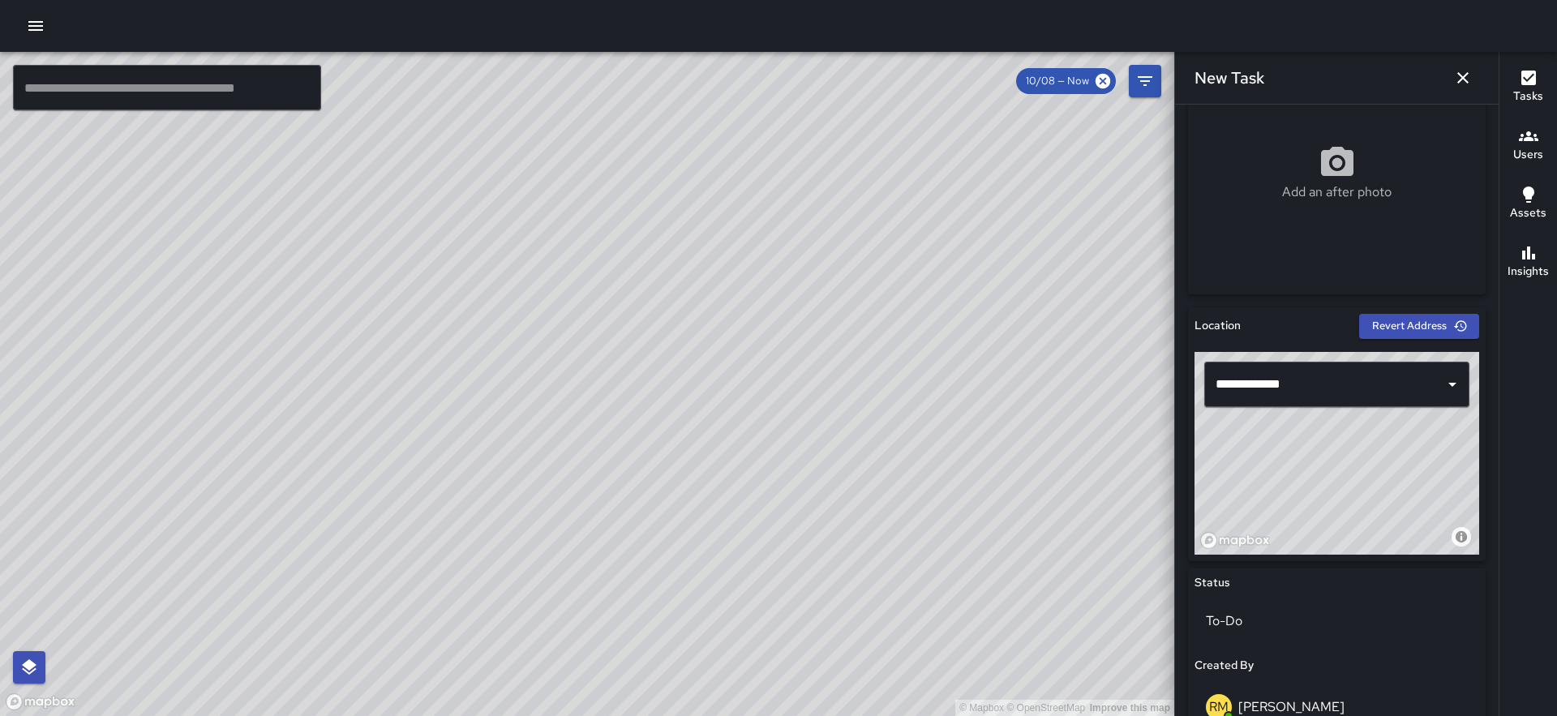
click at [1390, 461] on div "© Mapbox © OpenStreetMap Improve this map" at bounding box center [1336, 453] width 285 height 203
type input "**********"
drag, startPoint x: 1390, startPoint y: 461, endPoint x: 1370, endPoint y: 461, distance: 20.3
click at [1370, 461] on div "© Mapbox © OpenStreetMap Improve this map" at bounding box center [1336, 453] width 285 height 203
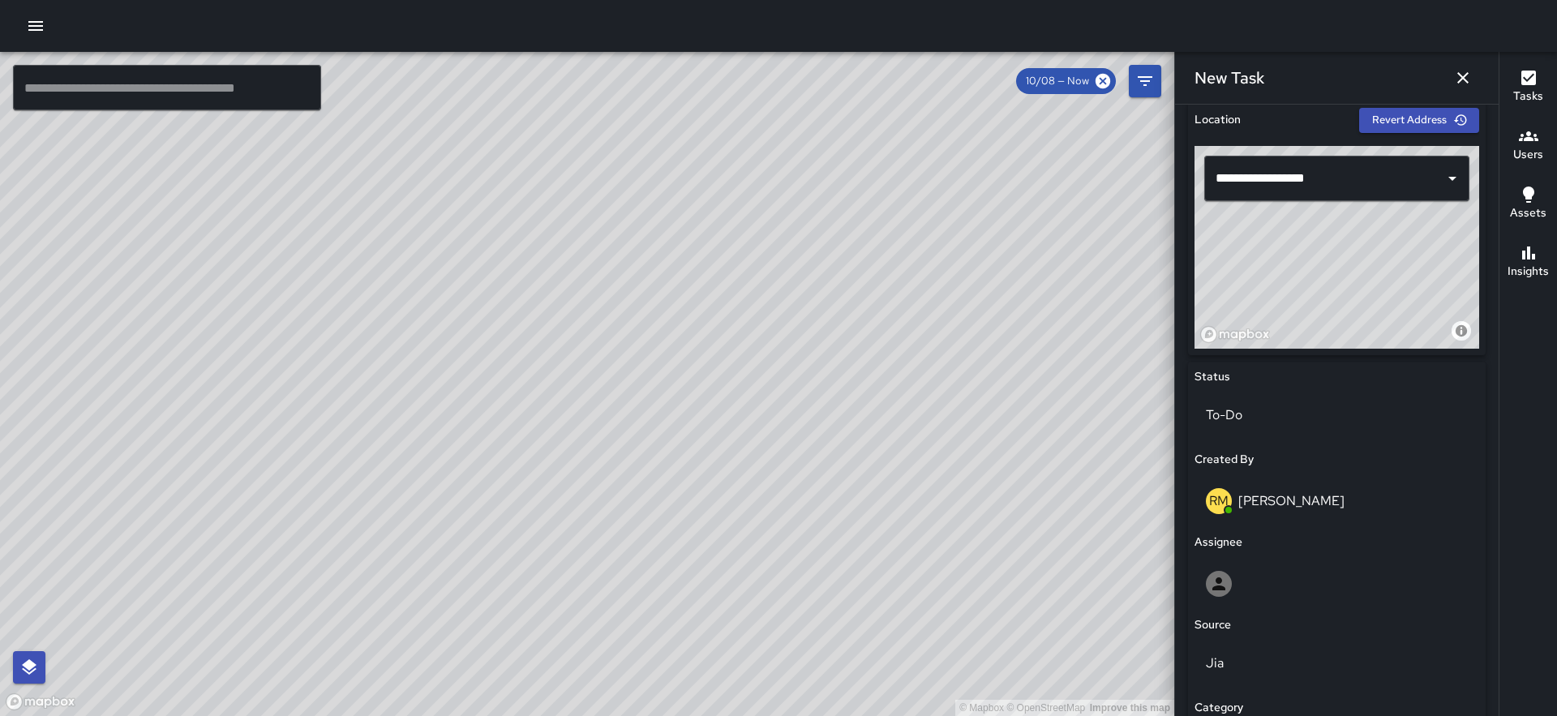
scroll to position [768, 0]
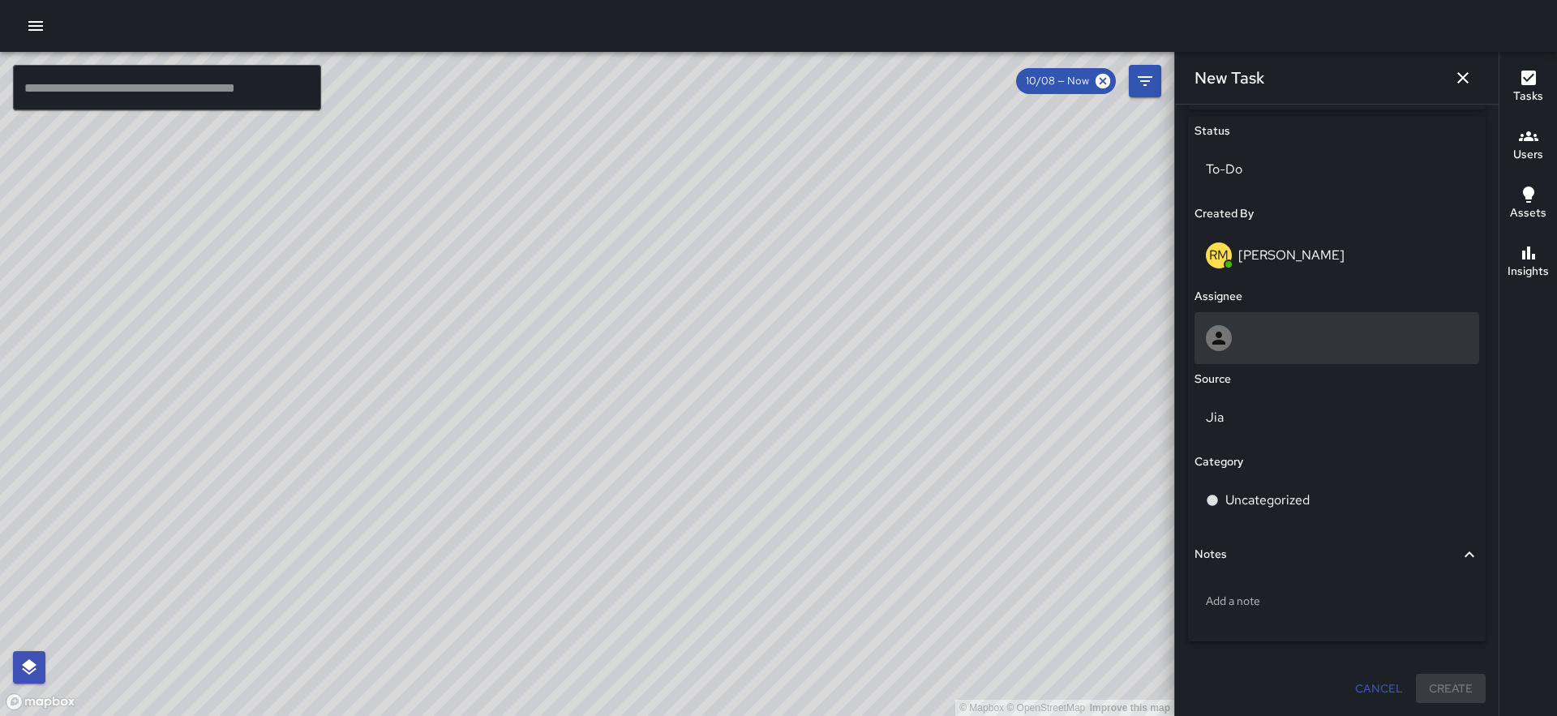
click at [1272, 353] on div at bounding box center [1336, 338] width 285 height 52
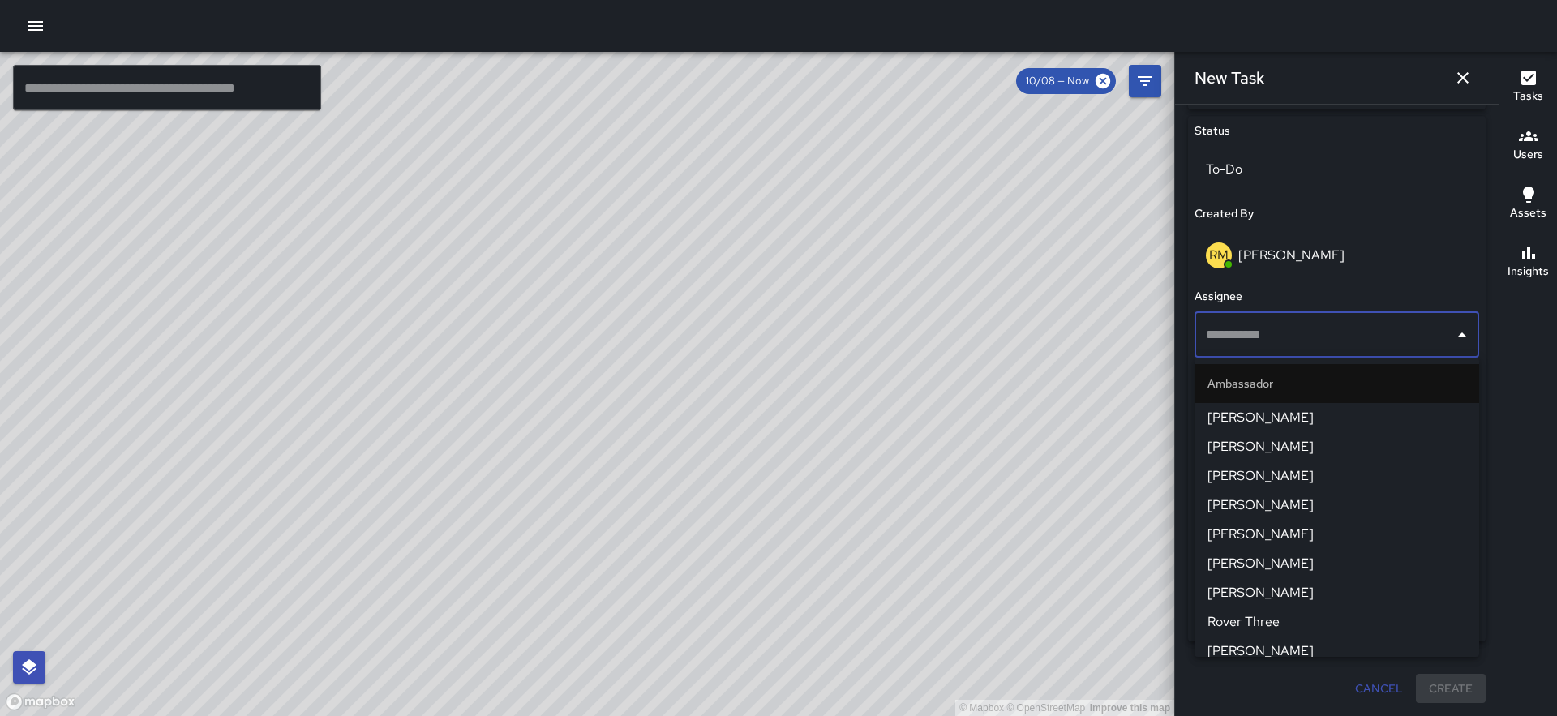
scroll to position [1426, 0]
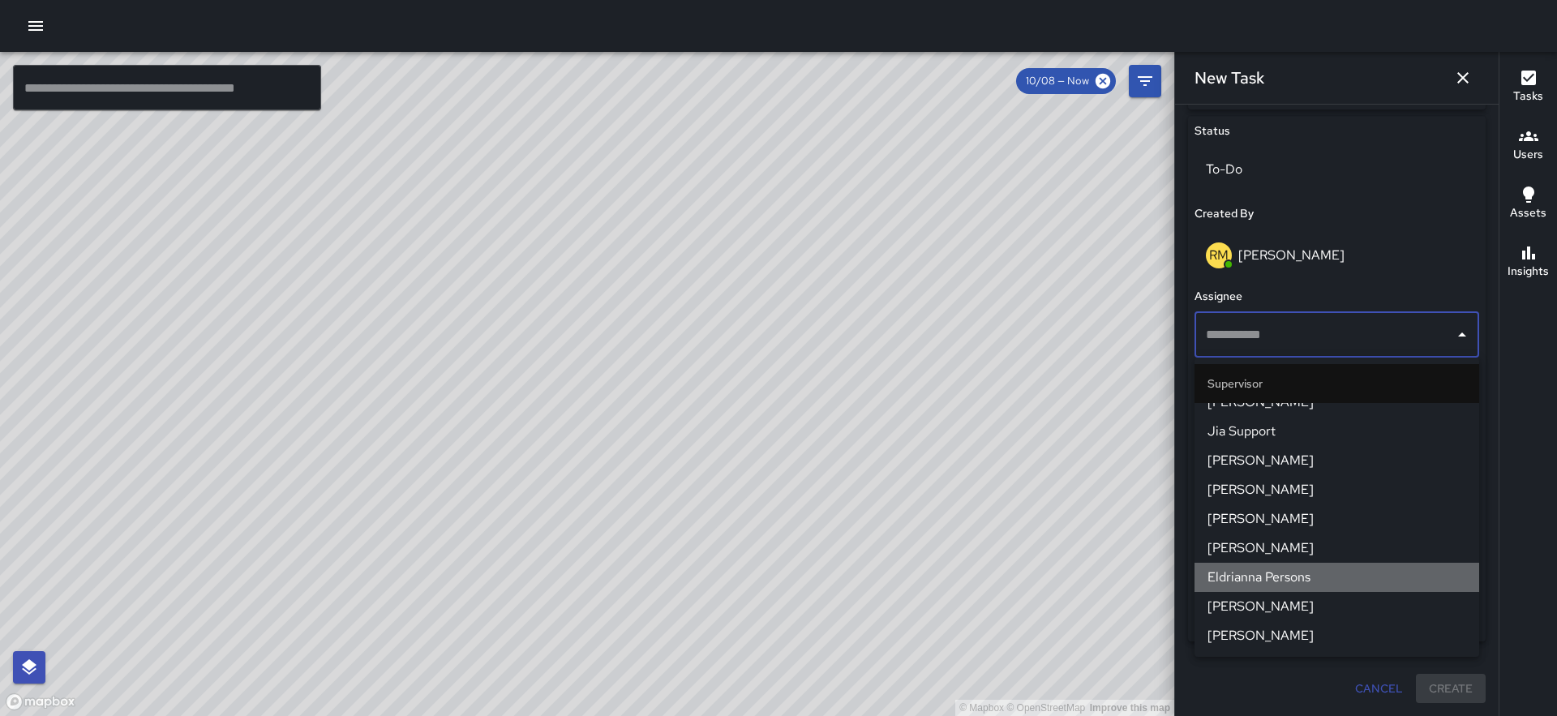
click at [1291, 583] on span "Eldrianna Persons" at bounding box center [1336, 577] width 259 height 19
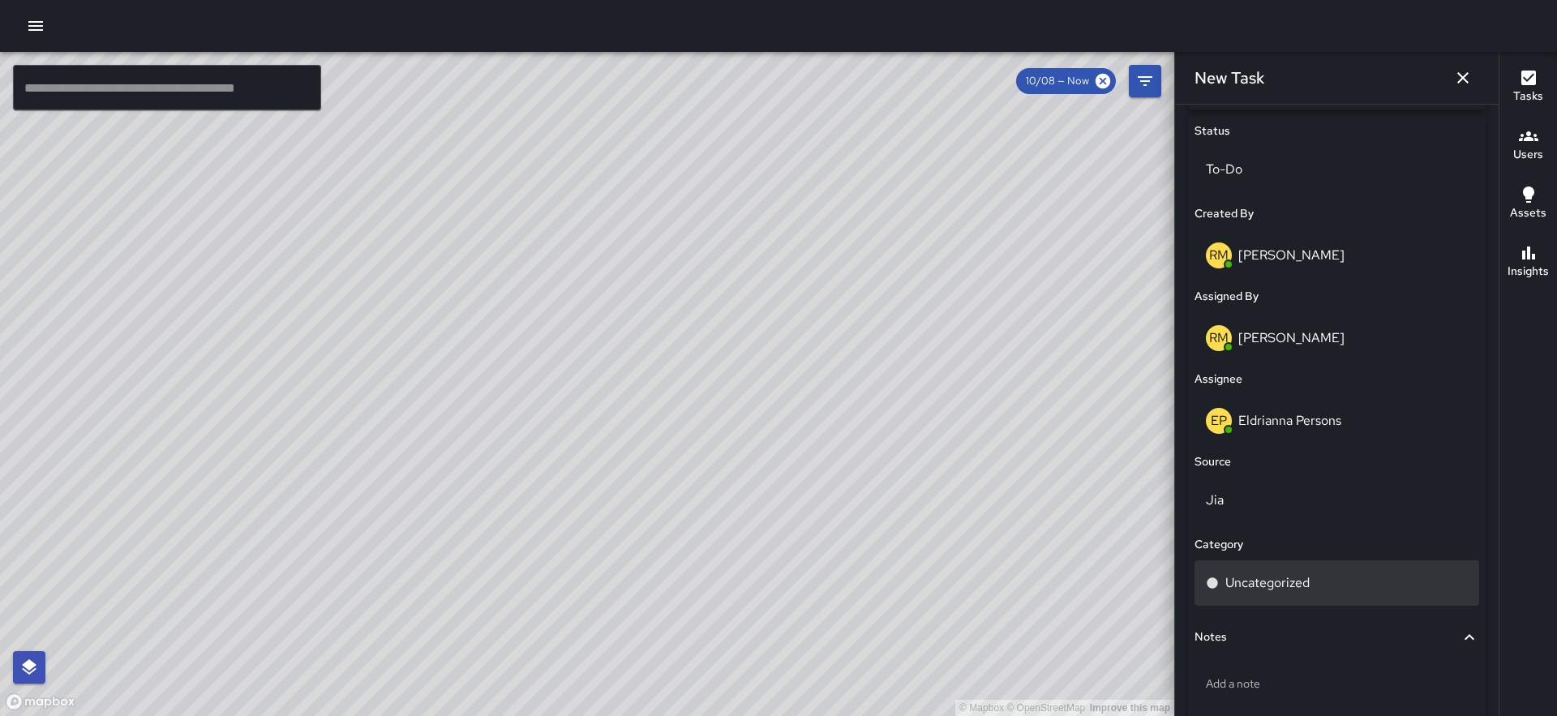
click at [1274, 590] on p "Uncategorized" at bounding box center [1267, 582] width 84 height 19
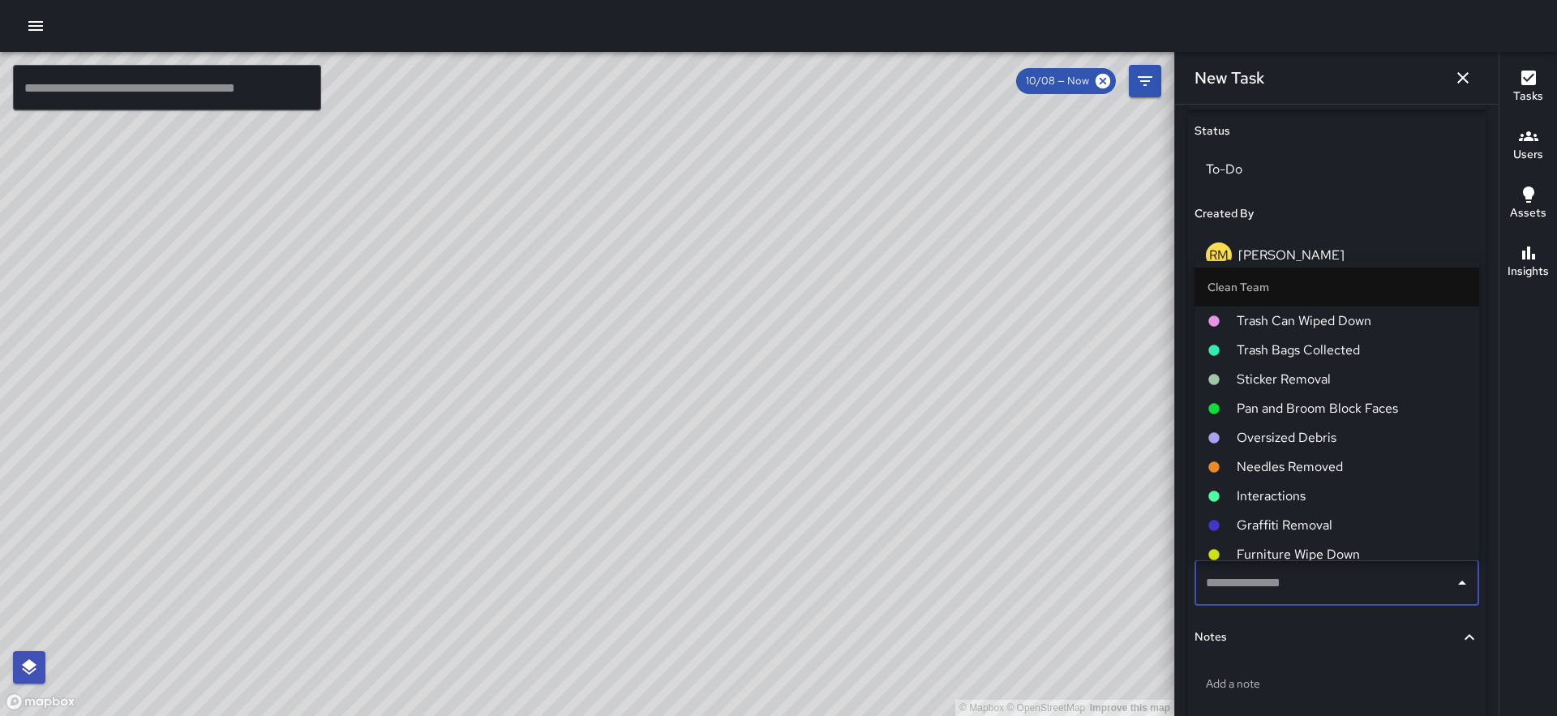
click at [1316, 404] on span "Pan and Broom Block Faces" at bounding box center [1351, 408] width 229 height 19
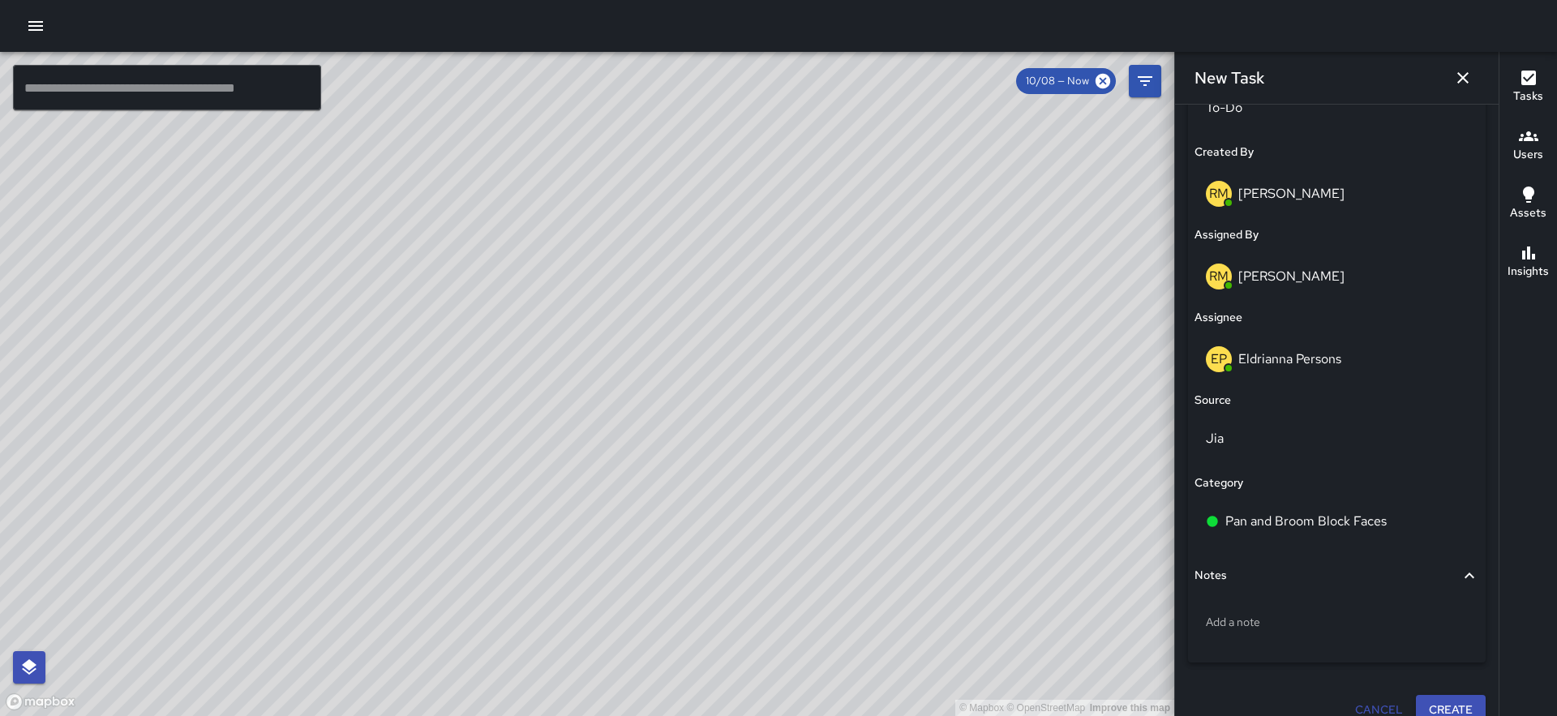
scroll to position [851, 0]
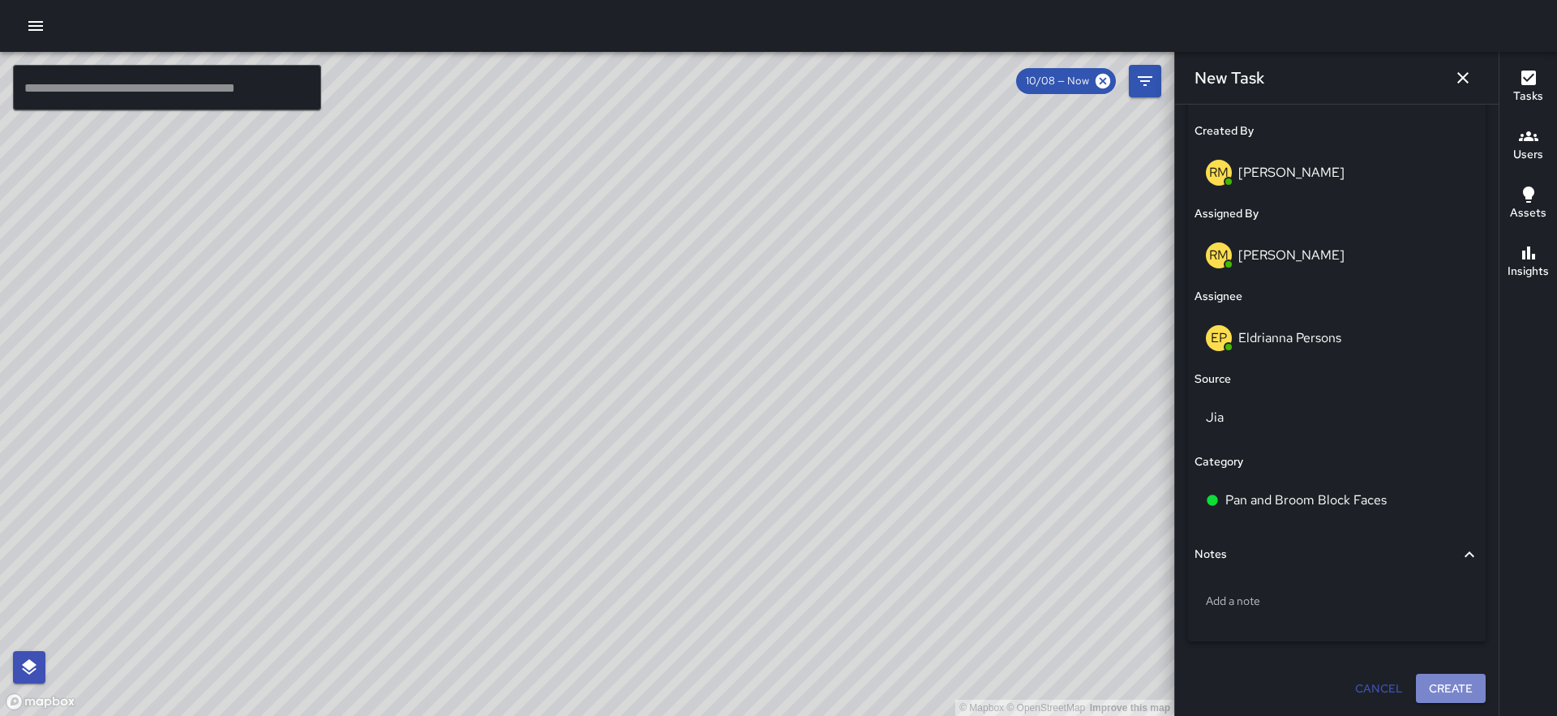
click at [1438, 681] on button "Create" at bounding box center [1451, 689] width 70 height 30
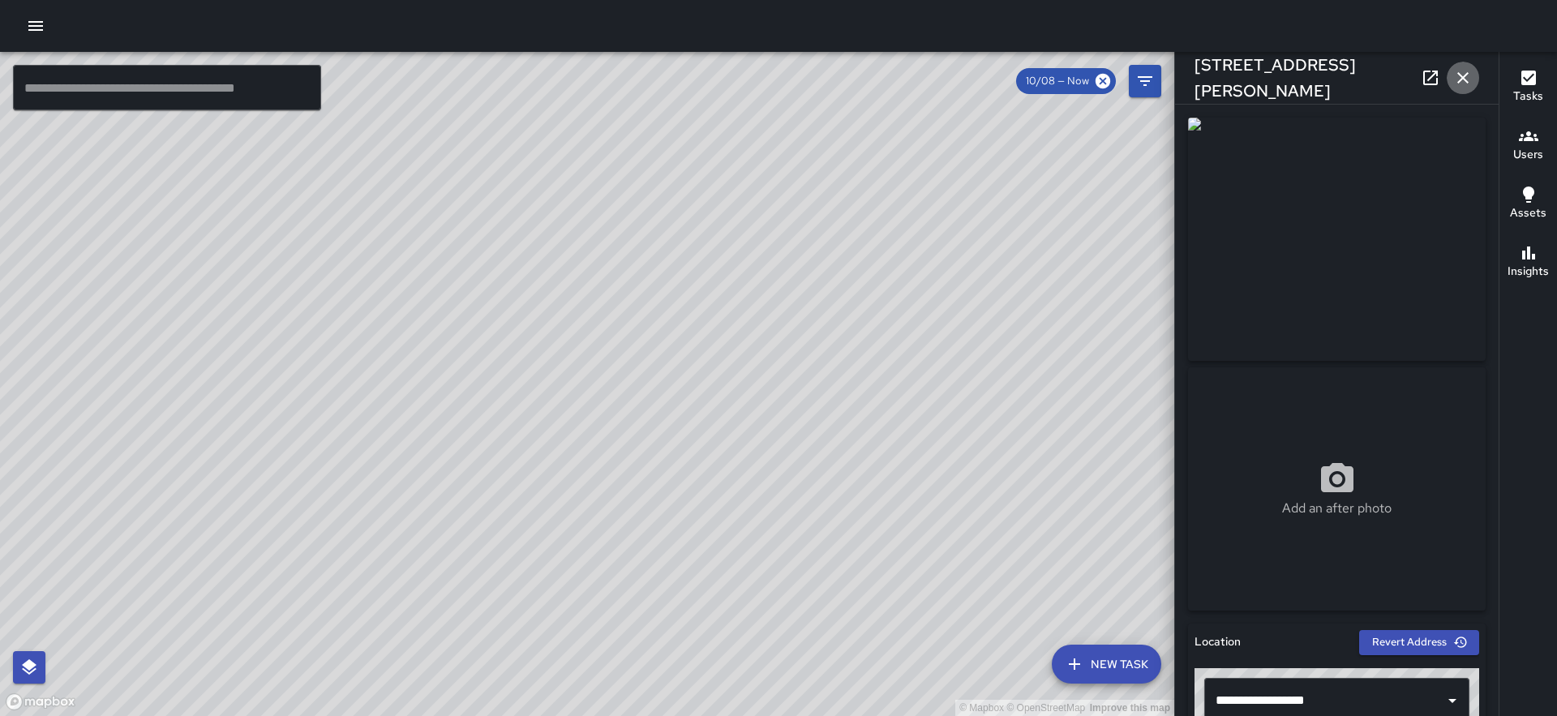
click at [1469, 79] on icon "button" at bounding box center [1462, 77] width 19 height 19
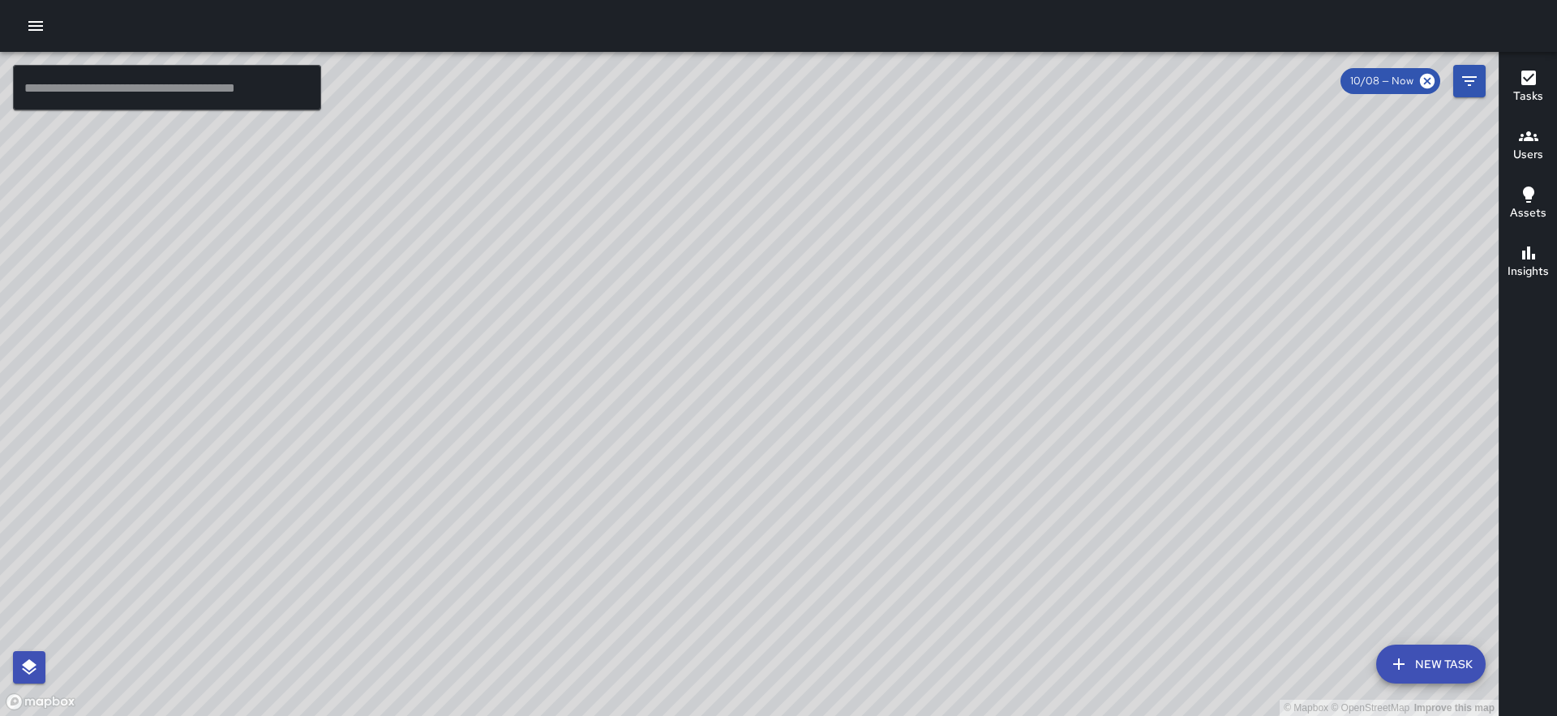
drag, startPoint x: 1004, startPoint y: 313, endPoint x: 799, endPoint y: 500, distance: 277.3
click at [799, 500] on div "© Mapbox © OpenStreetMap Improve this map" at bounding box center [749, 384] width 1499 height 664
click at [1425, 679] on button "New Task" at bounding box center [1430, 664] width 109 height 39
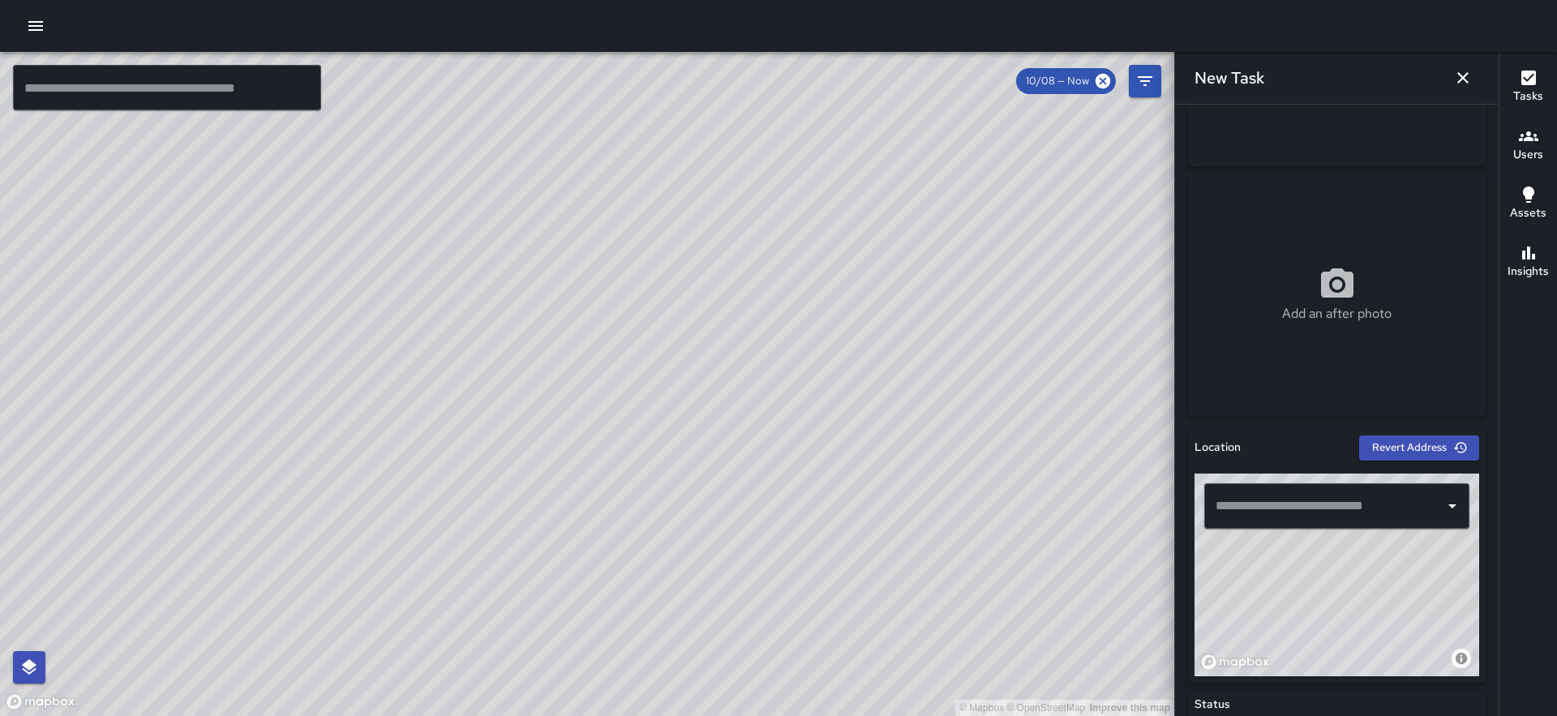
scroll to position [208, 0]
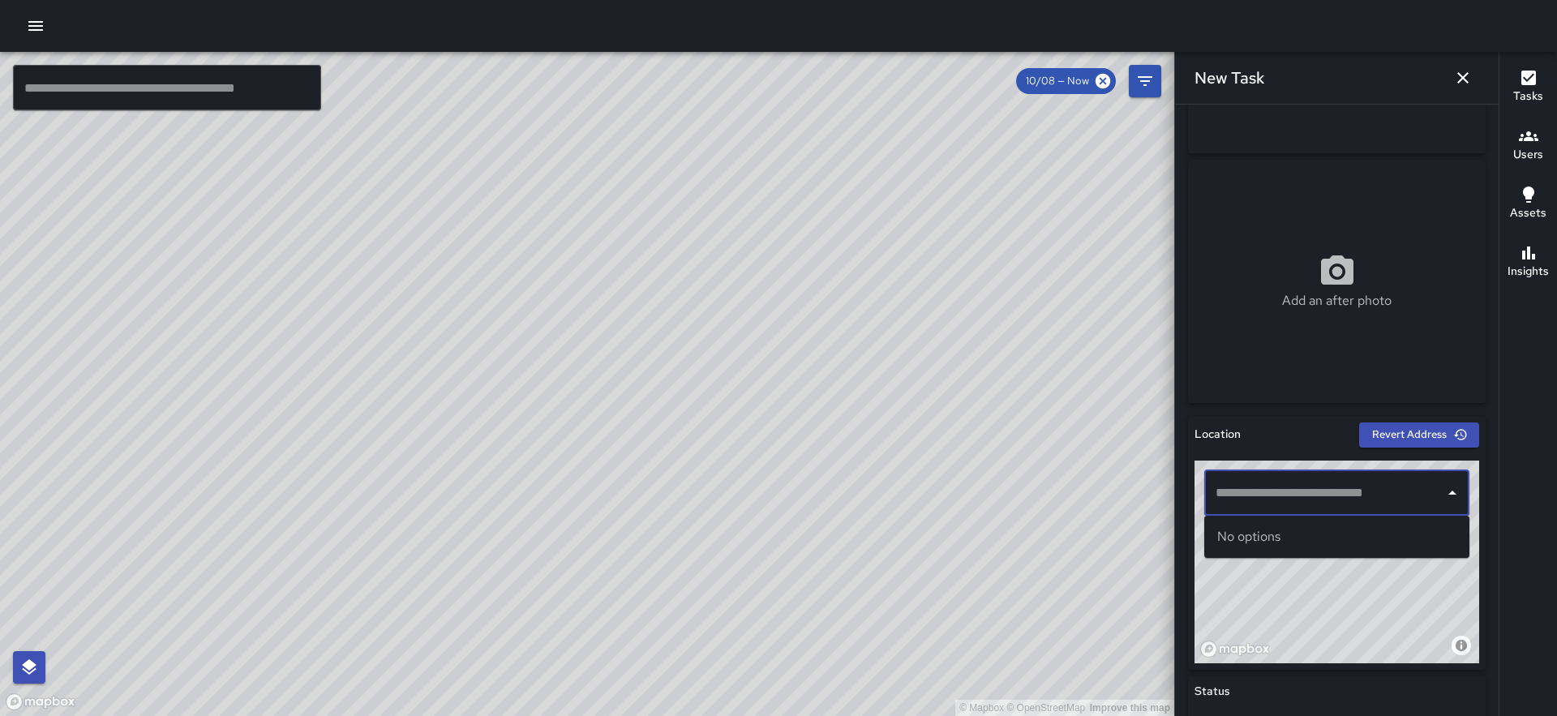
click at [1254, 495] on input "text" at bounding box center [1324, 493] width 226 height 31
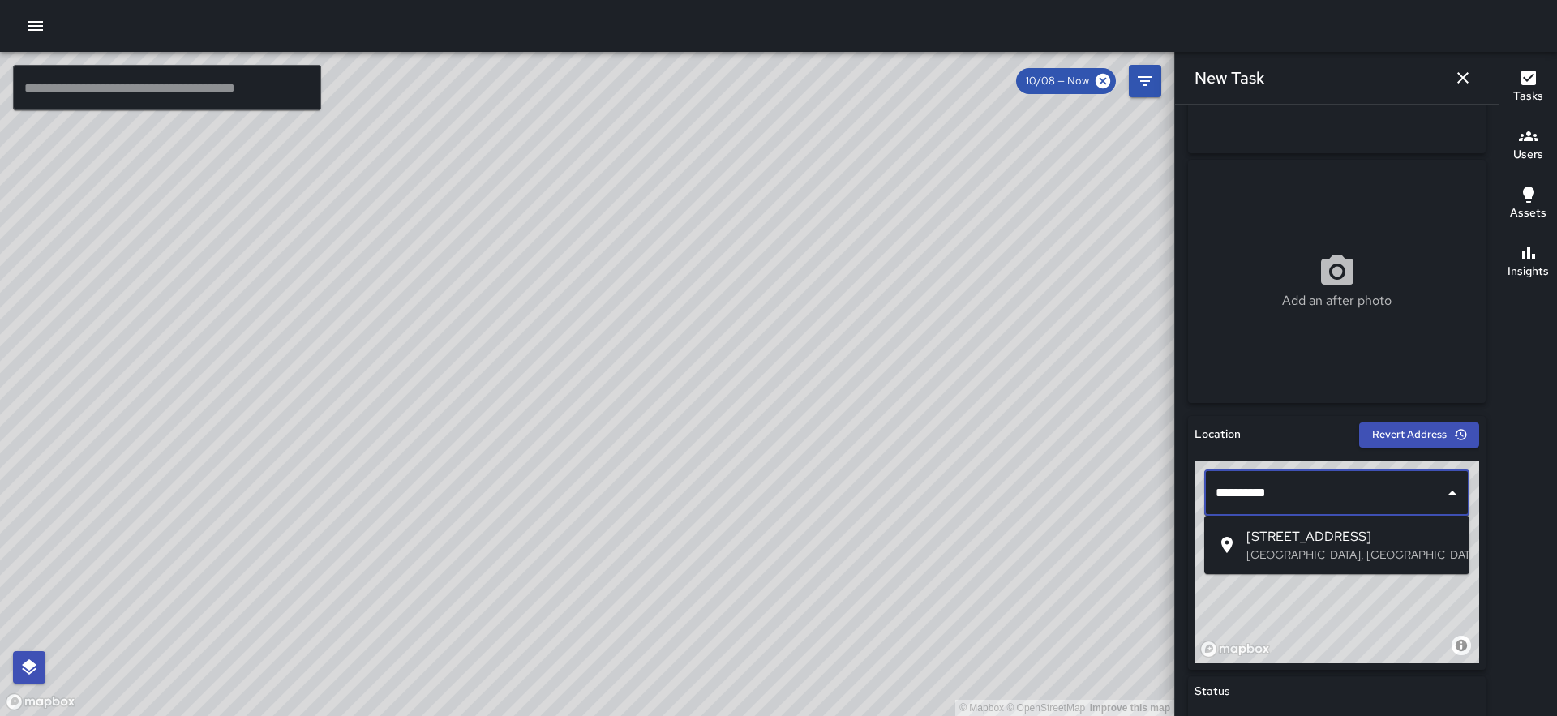
click at [1276, 540] on span "25 Fremont Street" at bounding box center [1351, 536] width 210 height 19
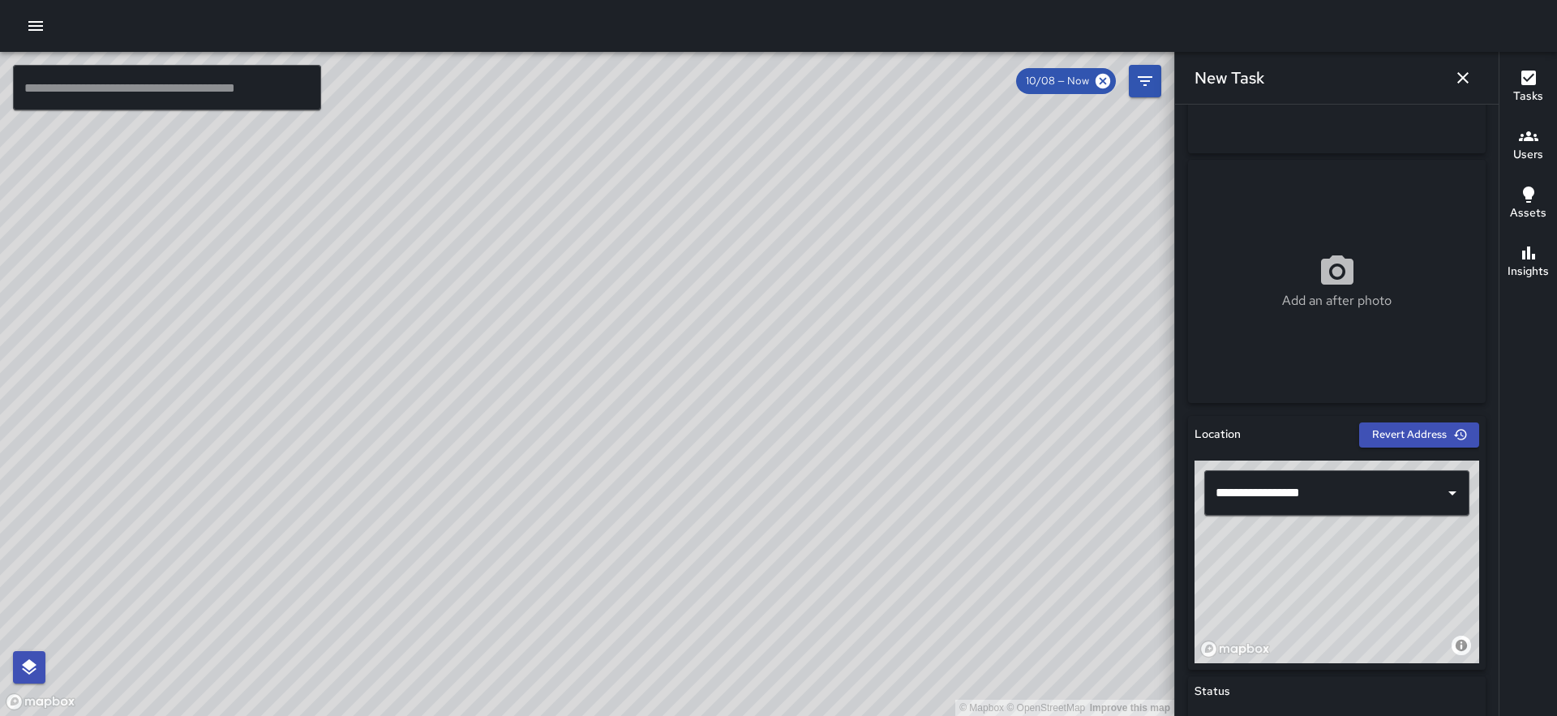
drag, startPoint x: 1317, startPoint y: 581, endPoint x: 1303, endPoint y: 598, distance: 22.5
click at [1303, 598] on div "© Mapbox © OpenStreetMap Improve this map" at bounding box center [1336, 562] width 285 height 203
drag, startPoint x: 1303, startPoint y: 598, endPoint x: 1355, endPoint y: 615, distance: 54.4
click at [1355, 615] on div "© Mapbox © OpenStreetMap Improve this map" at bounding box center [1336, 562] width 285 height 203
drag, startPoint x: 1355, startPoint y: 615, endPoint x: 1337, endPoint y: 632, distance: 25.2
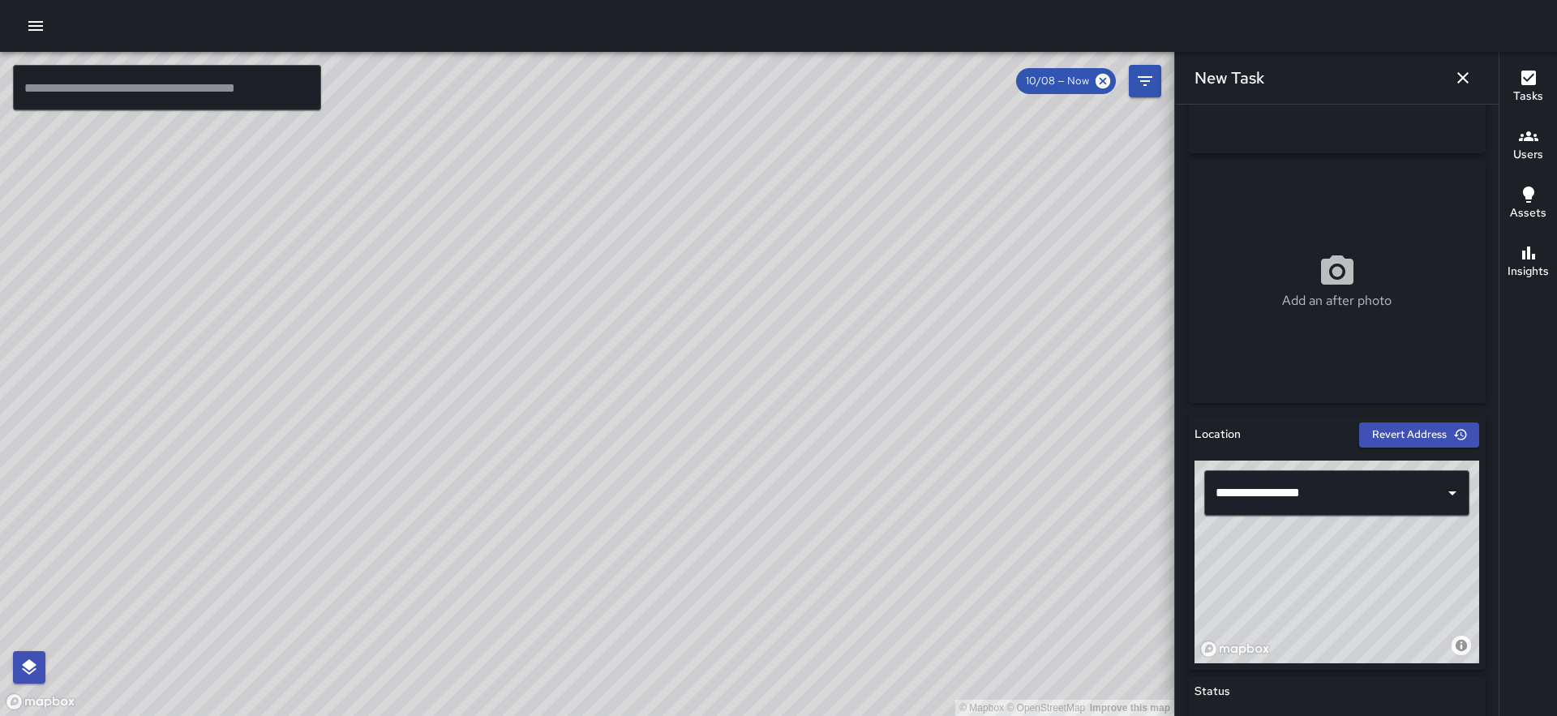
click at [1337, 632] on div "© Mapbox © OpenStreetMap Improve this map" at bounding box center [1336, 562] width 285 height 203
drag, startPoint x: 1337, startPoint y: 632, endPoint x: 1356, endPoint y: 604, distance: 34.0
click at [1356, 604] on div "© Mapbox © OpenStreetMap Improve this map" at bounding box center [1336, 562] width 285 height 203
type input "**********"
drag, startPoint x: 1356, startPoint y: 604, endPoint x: 1363, endPoint y: 590, distance: 15.6
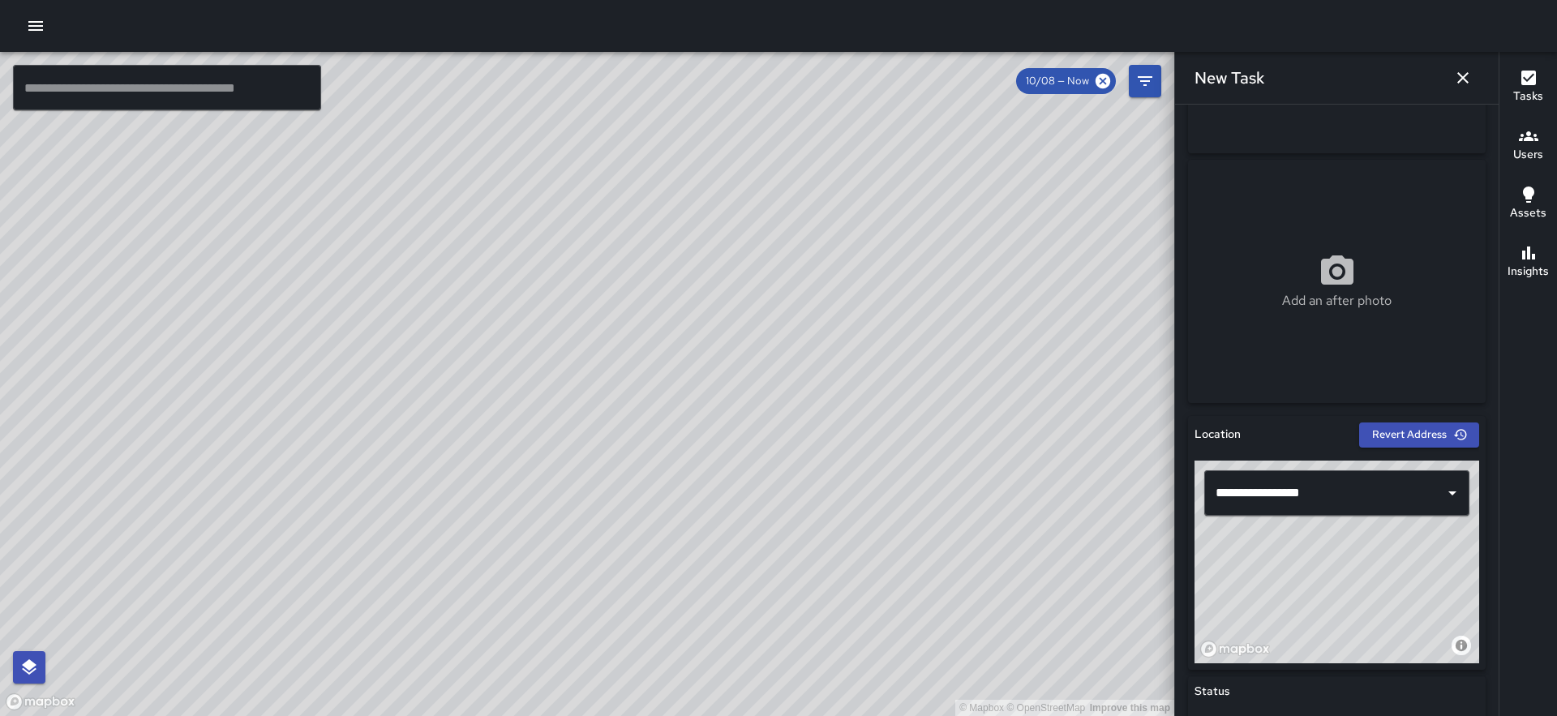
click at [1363, 590] on div "© Mapbox © OpenStreetMap Improve this map" at bounding box center [1336, 562] width 285 height 203
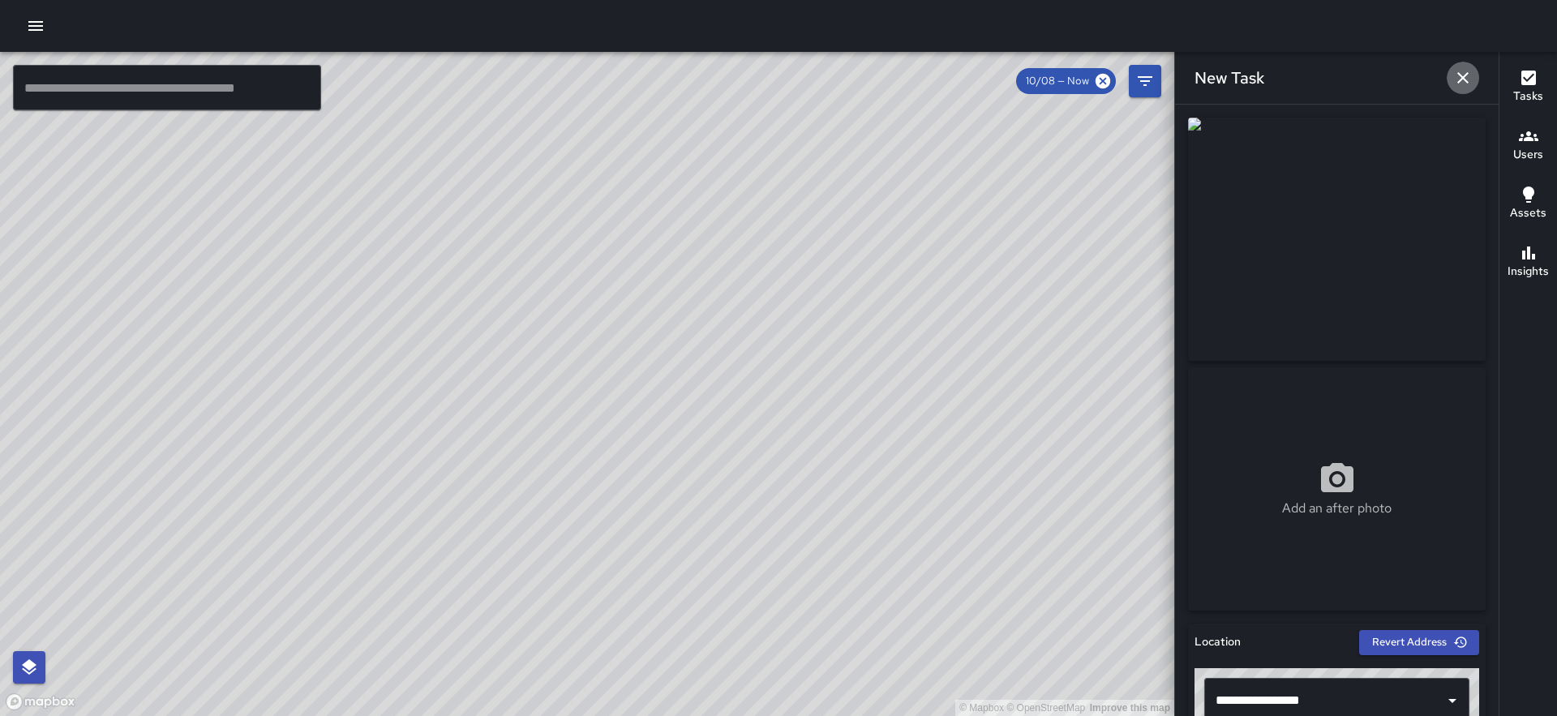
click at [1460, 81] on icon "button" at bounding box center [1462, 77] width 11 height 11
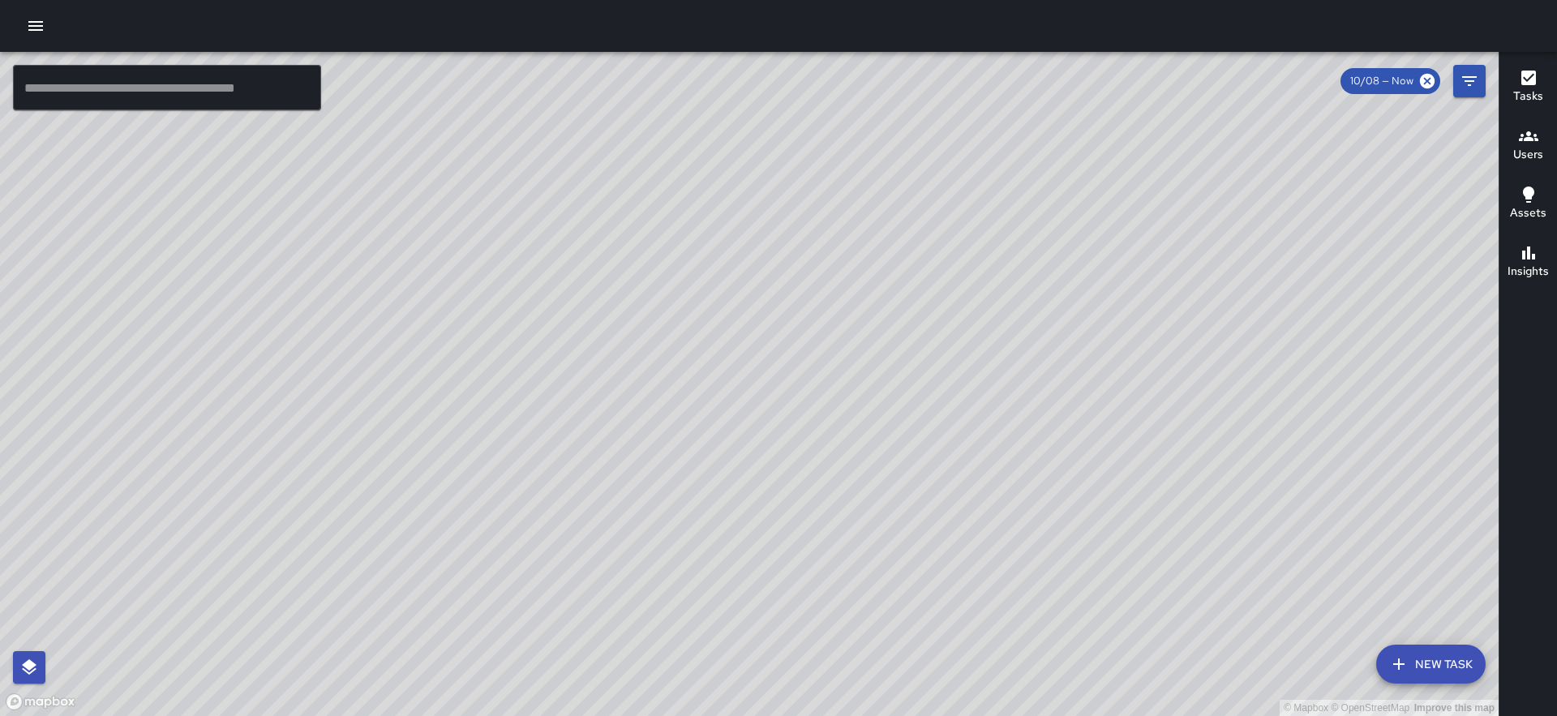
click at [1416, 659] on button "New Task" at bounding box center [1430, 664] width 109 height 39
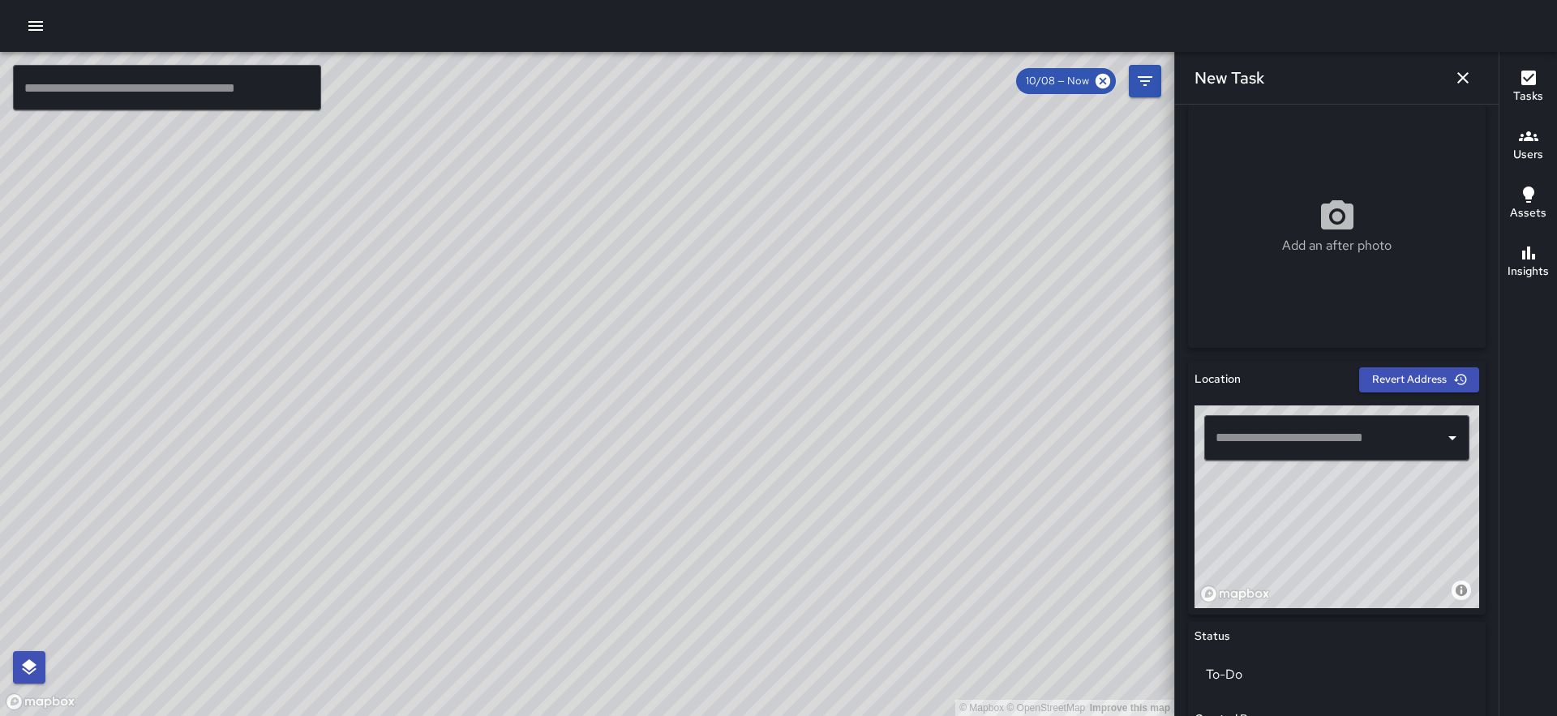
scroll to position [272, 0]
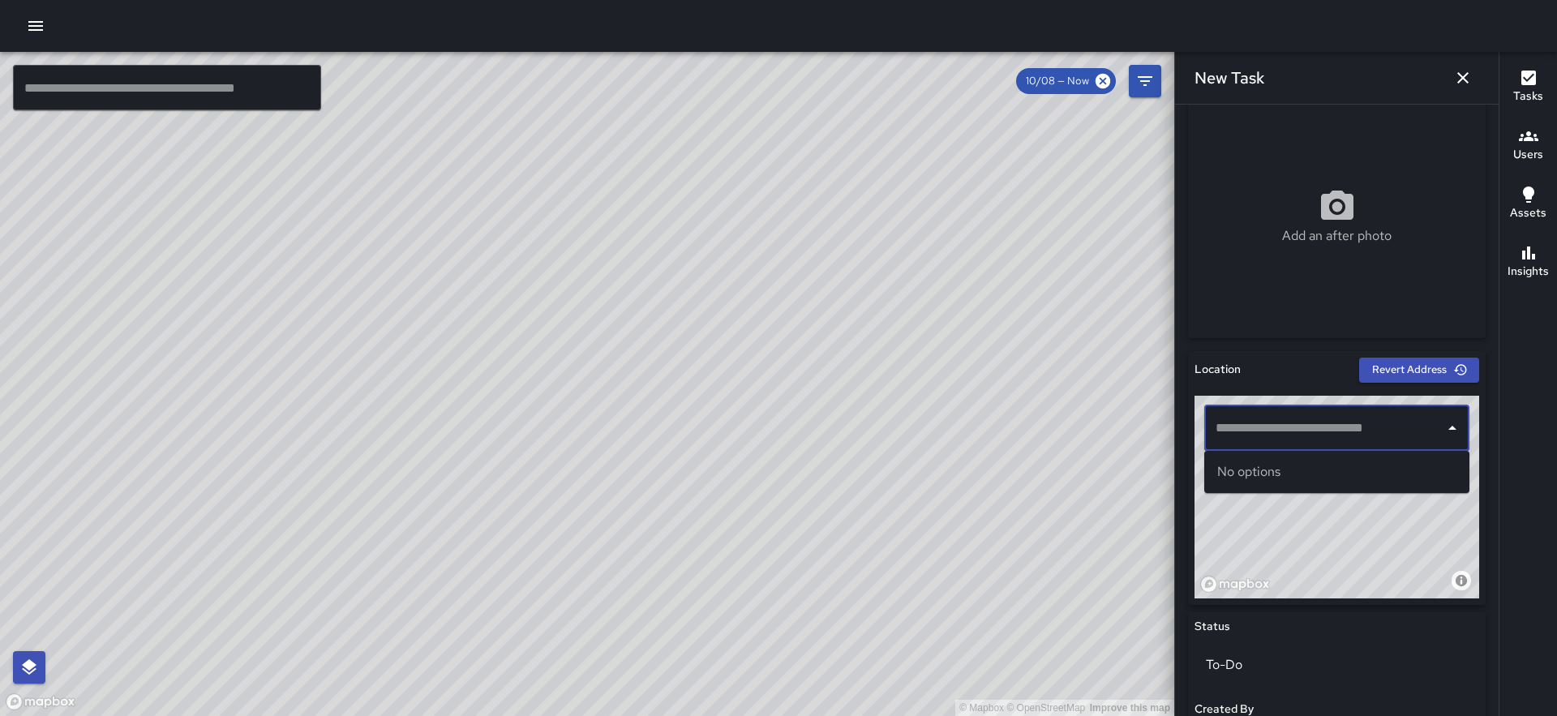
click at [1300, 422] on input "text" at bounding box center [1324, 428] width 226 height 31
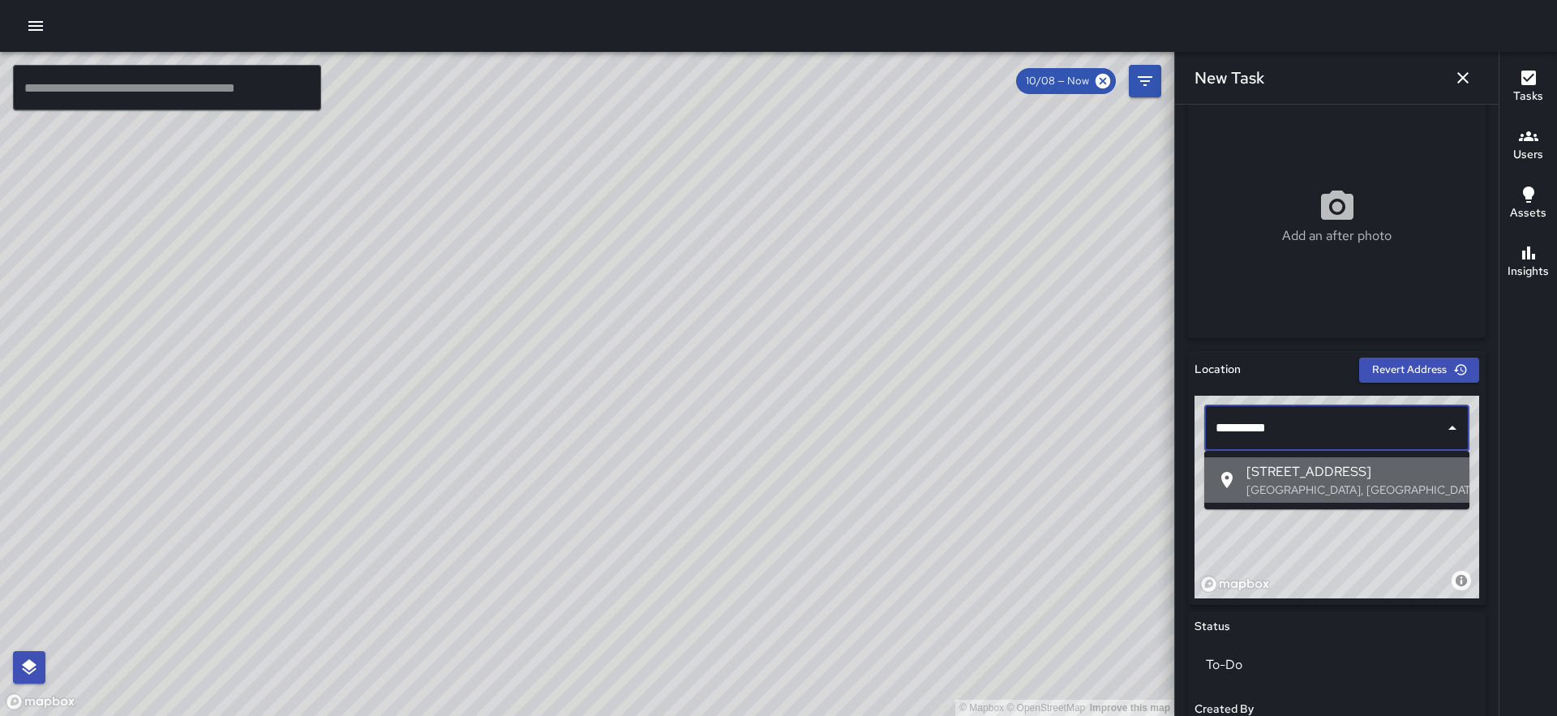
click at [1301, 476] on span "30 Fremont Street" at bounding box center [1351, 471] width 210 height 19
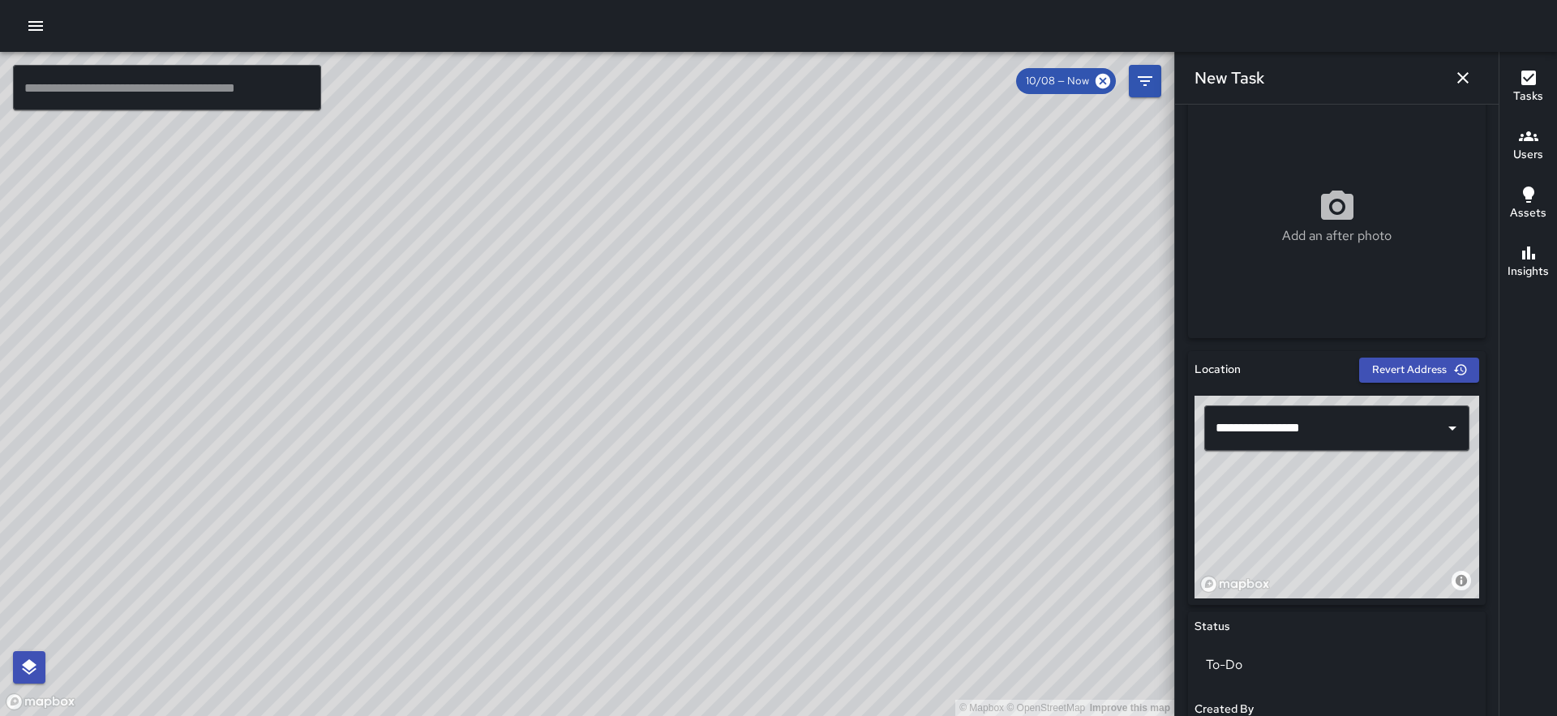
drag, startPoint x: 1301, startPoint y: 478, endPoint x: 1421, endPoint y: 607, distance: 176.2
drag, startPoint x: 1421, startPoint y: 607, endPoint x: 1399, endPoint y: 568, distance: 44.7
drag, startPoint x: 1395, startPoint y: 547, endPoint x: 1380, endPoint y: 527, distance: 25.0
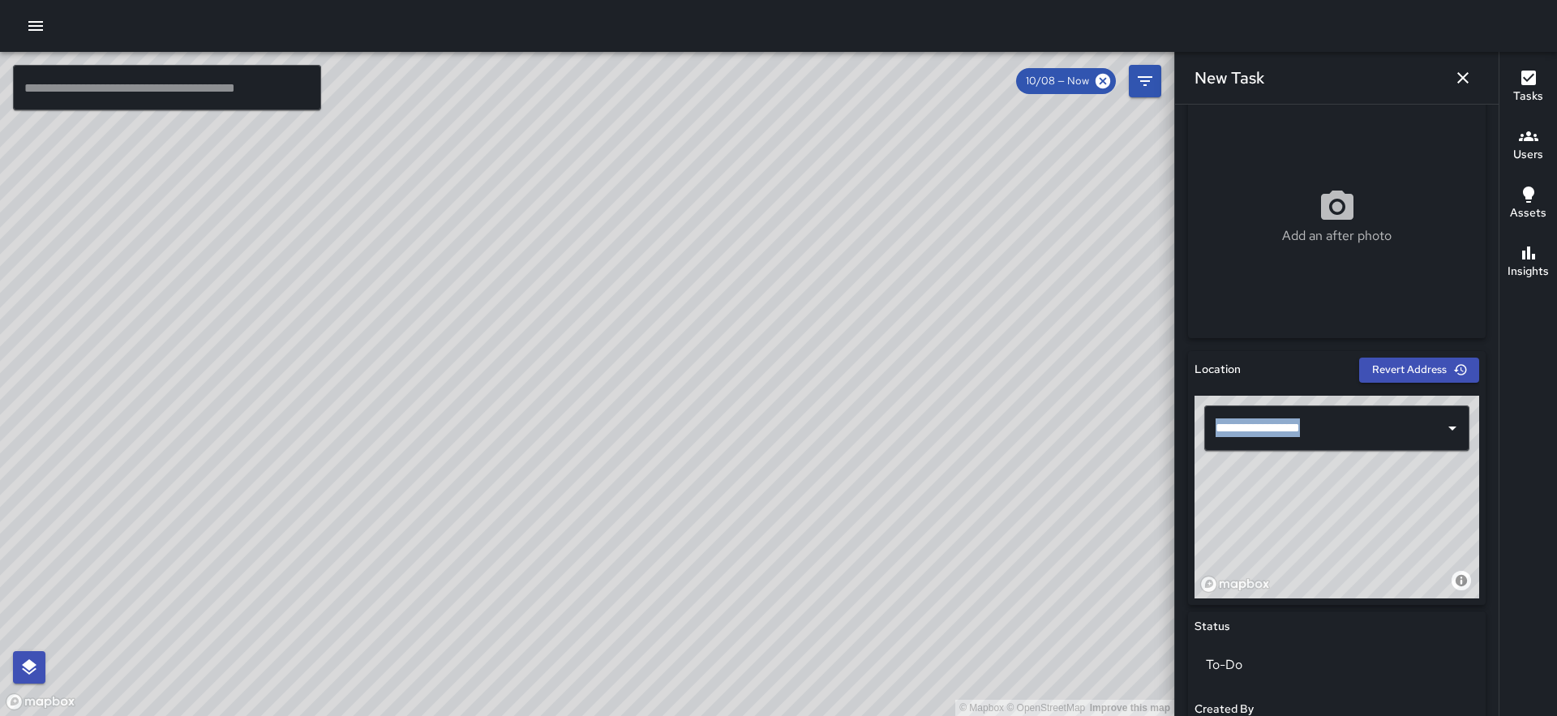
click at [1380, 527] on div "© Mapbox © OpenStreetMap Improve this map" at bounding box center [1336, 497] width 285 height 203
drag, startPoint x: 1380, startPoint y: 527, endPoint x: 1357, endPoint y: 503, distance: 33.8
click at [1357, 503] on div "© Mapbox © OpenStreetMap Improve this map" at bounding box center [1336, 497] width 285 height 203
type input "**********"
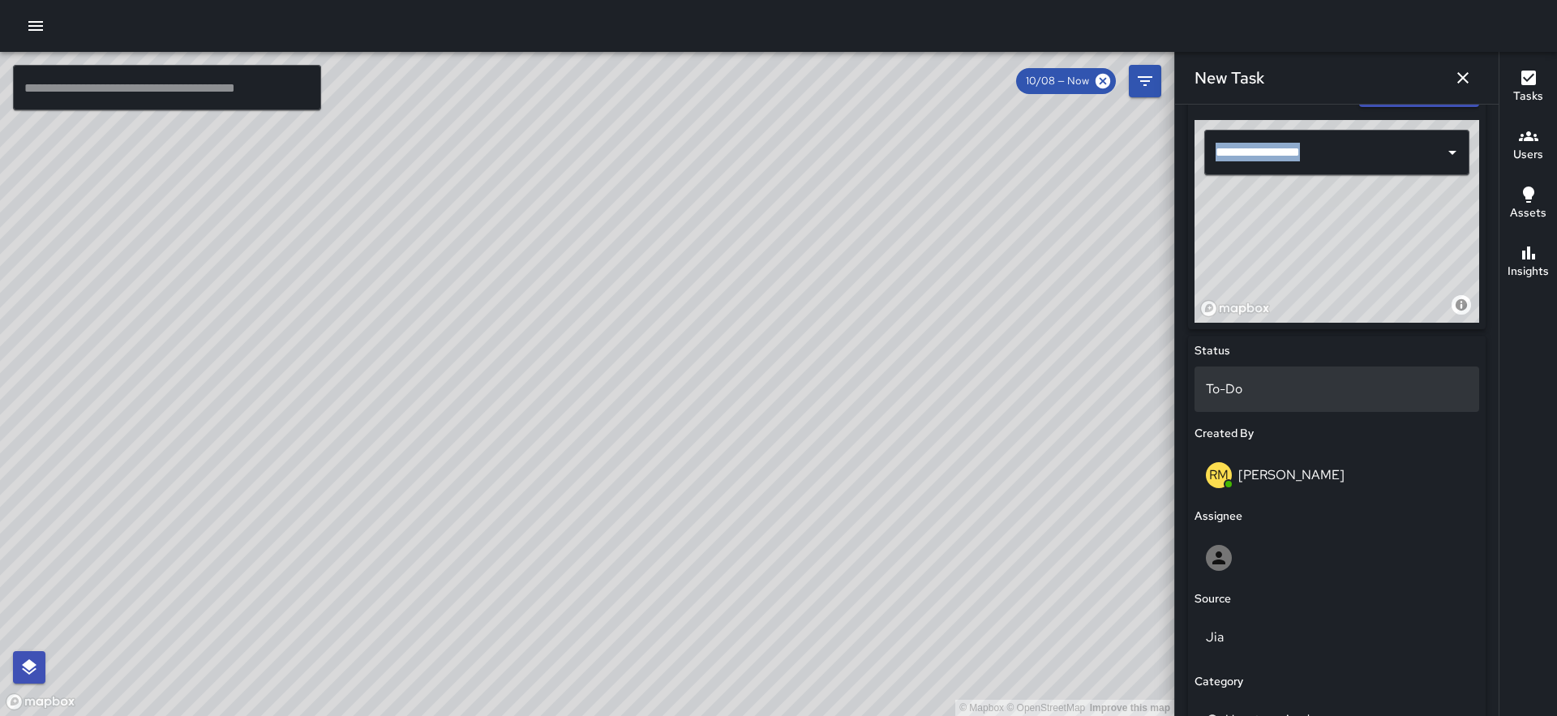
scroll to position [768, 0]
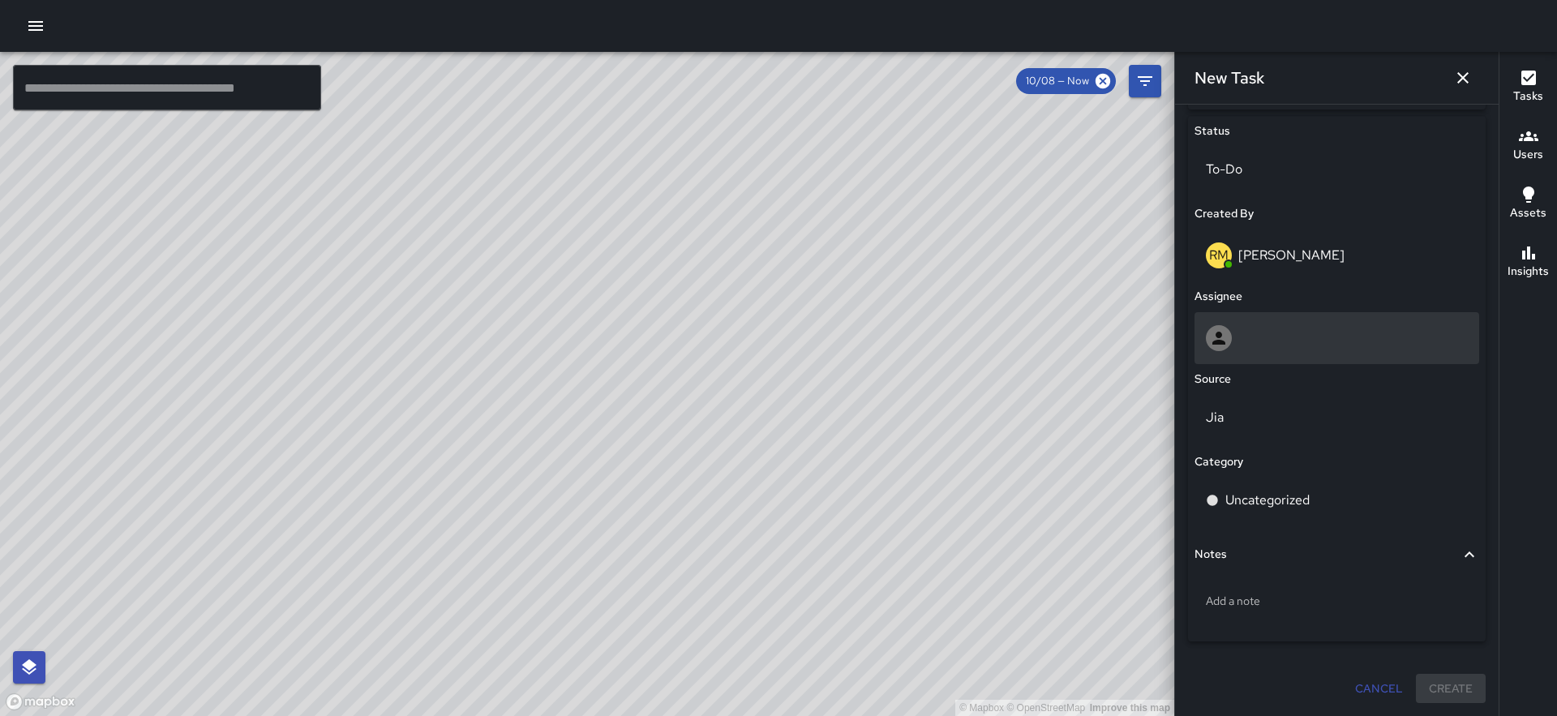
click at [1253, 337] on div at bounding box center [1337, 338] width 262 height 26
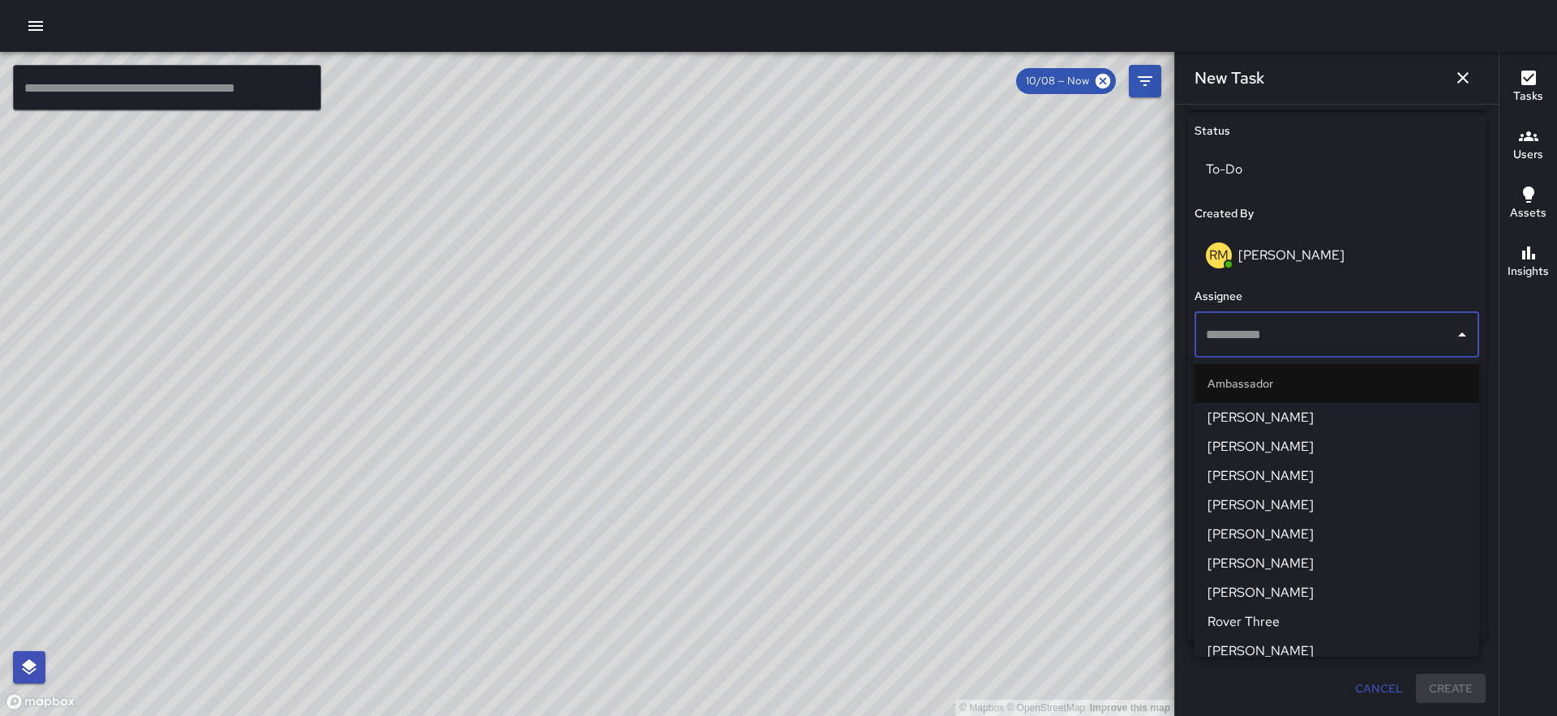
scroll to position [1426, 0]
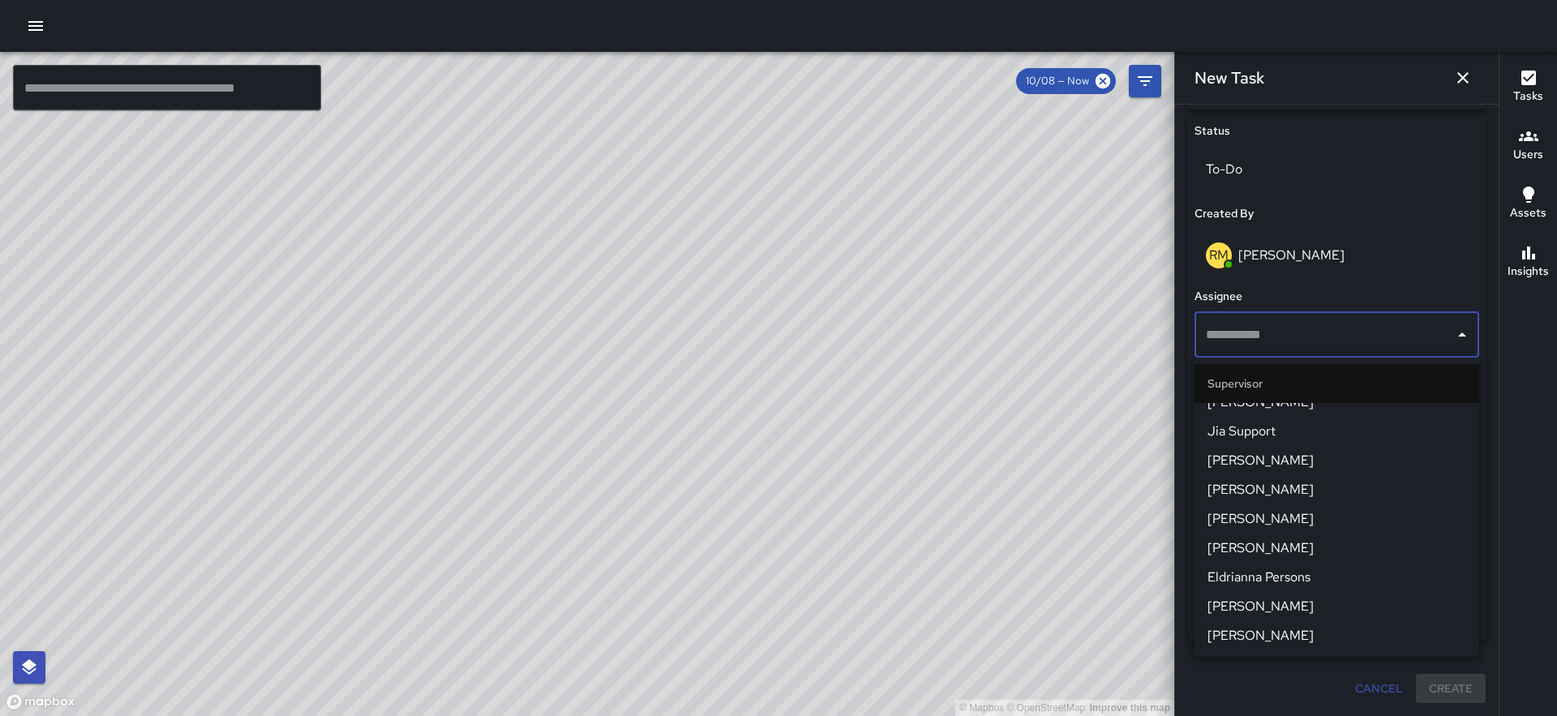
click at [1296, 570] on span "Eldrianna Persons" at bounding box center [1336, 577] width 259 height 19
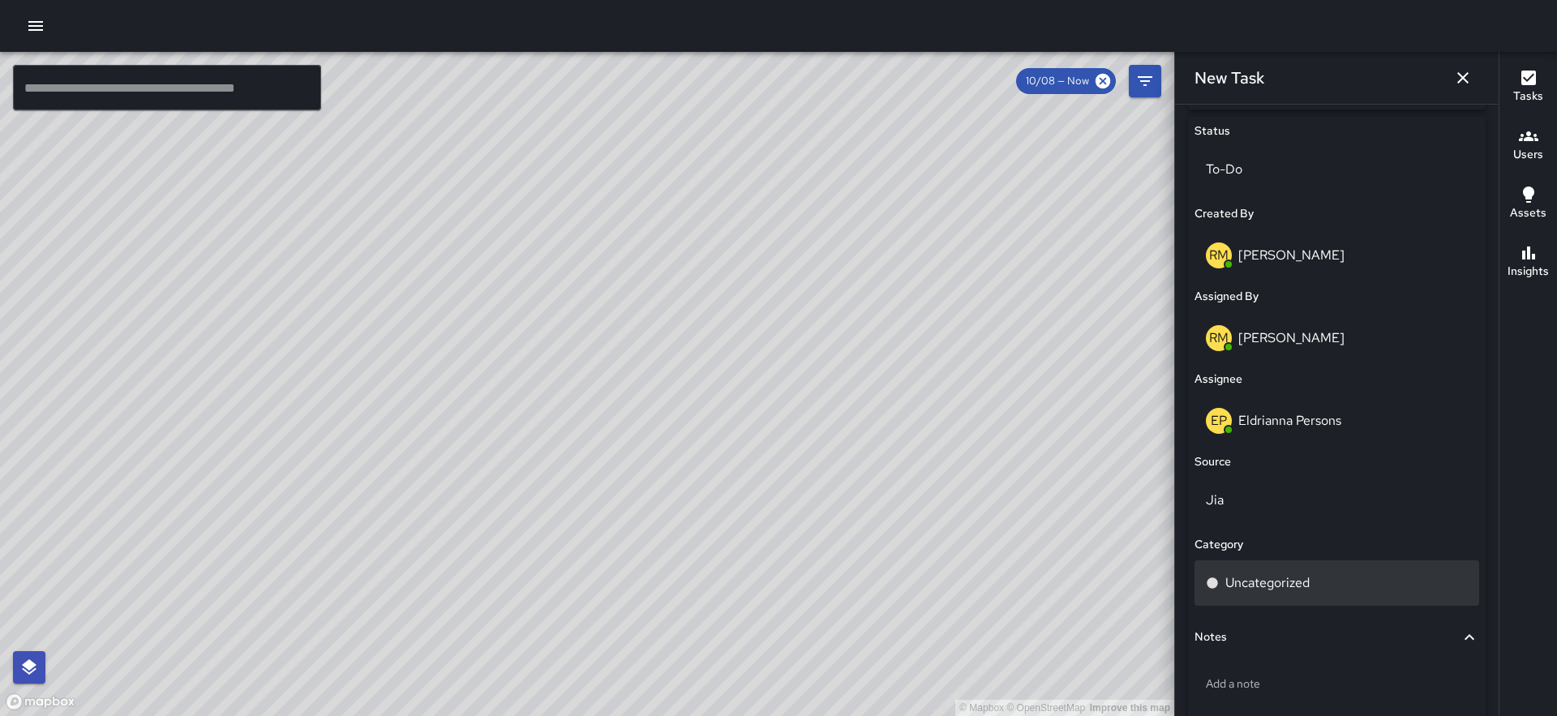
click at [1341, 599] on div "Uncategorized" at bounding box center [1336, 582] width 285 height 45
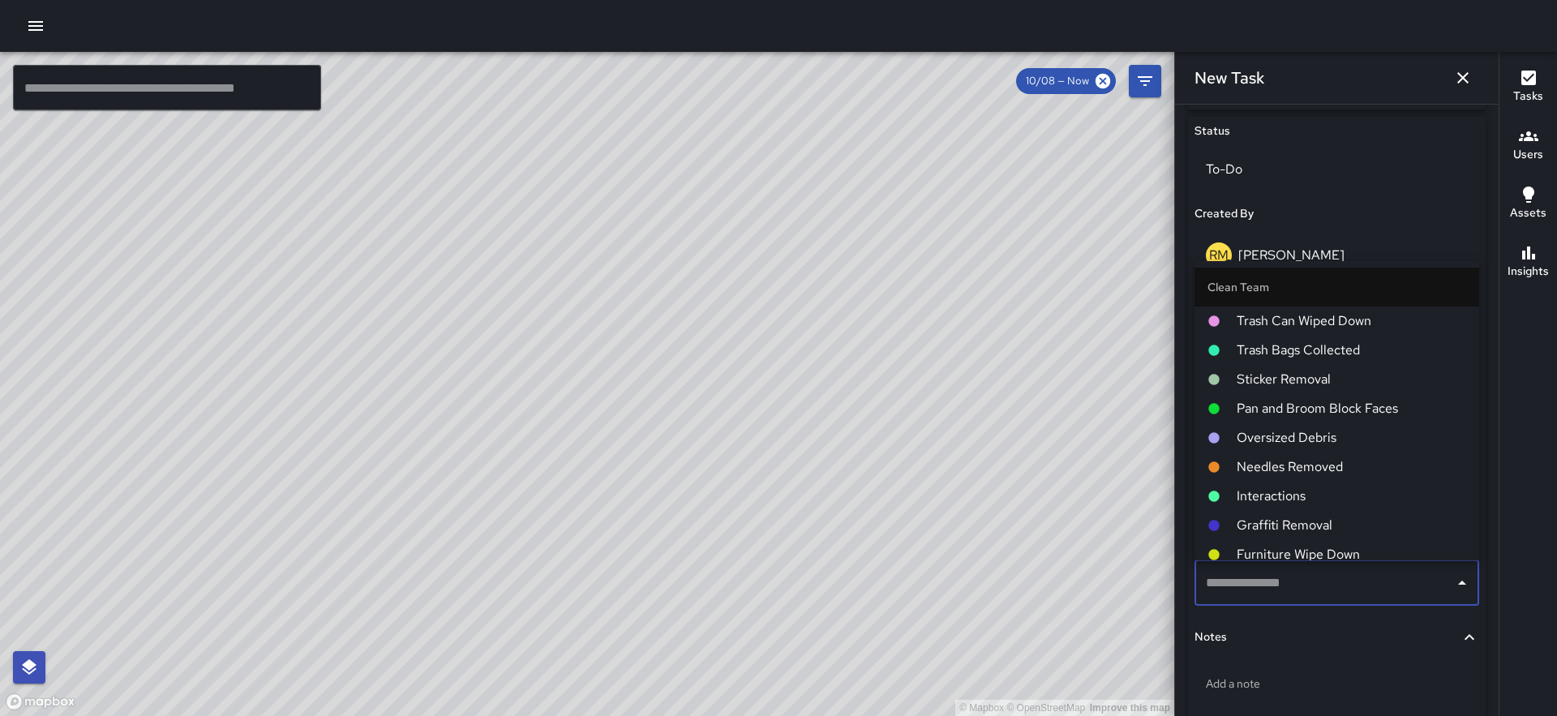
click at [1344, 405] on span "Pan and Broom Block Faces" at bounding box center [1351, 408] width 229 height 19
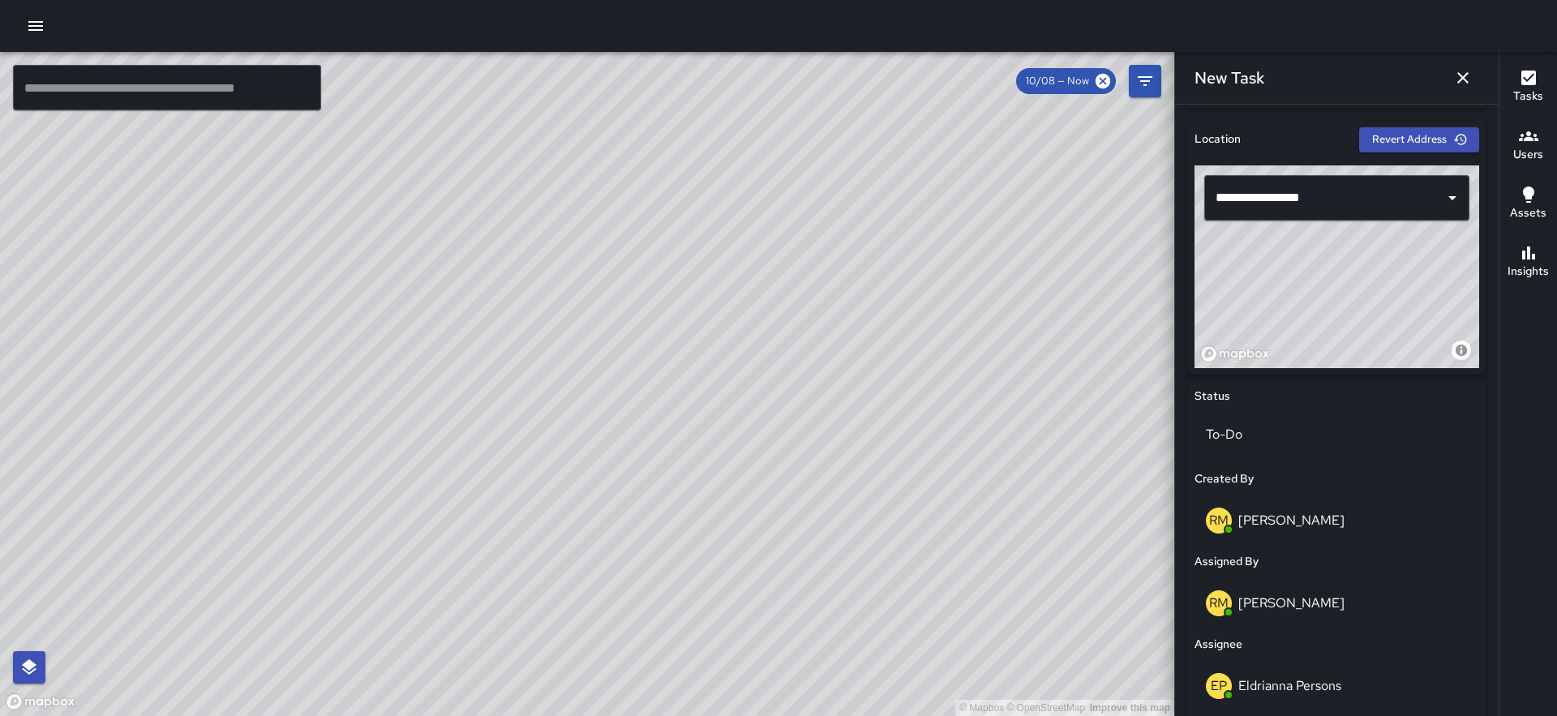
scroll to position [851, 0]
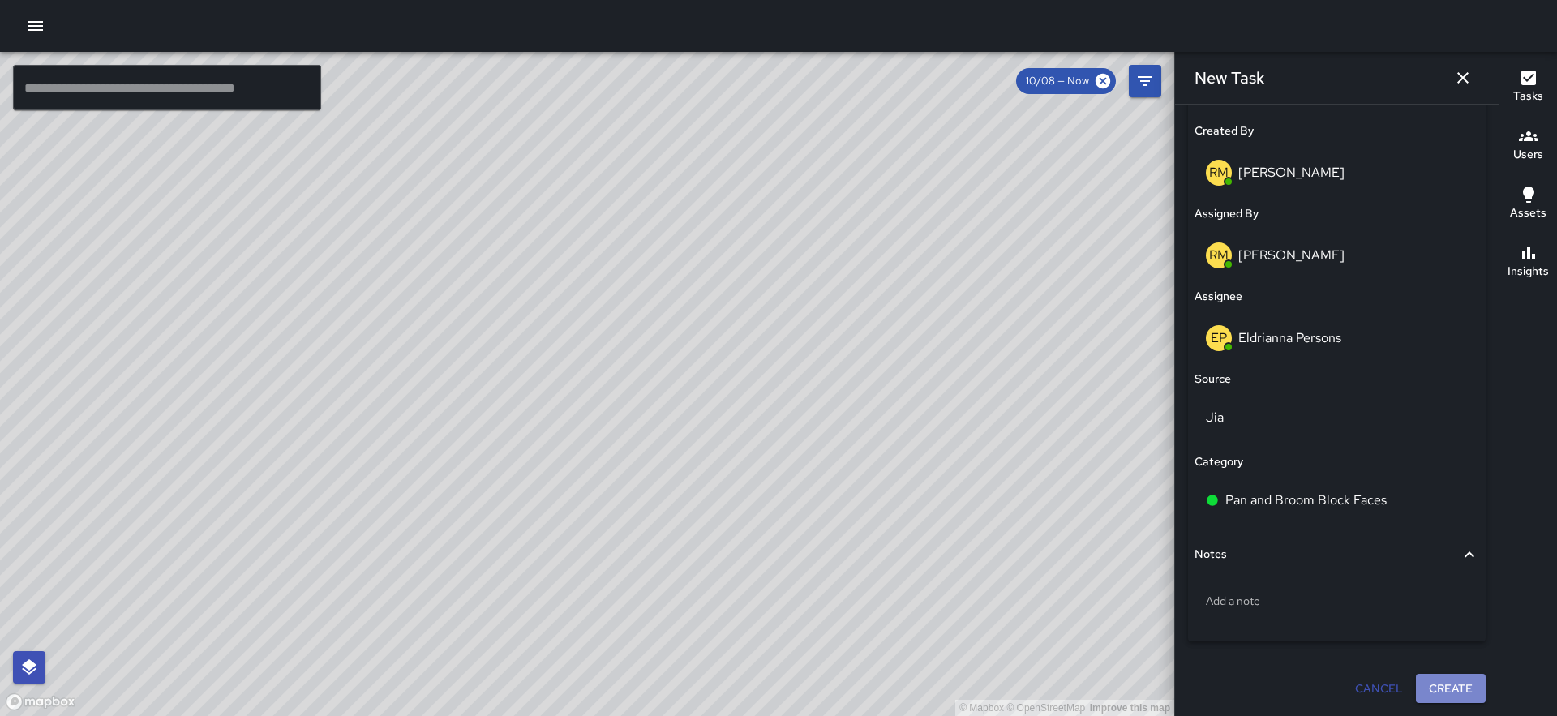
click at [1449, 685] on button "Create" at bounding box center [1451, 689] width 70 height 30
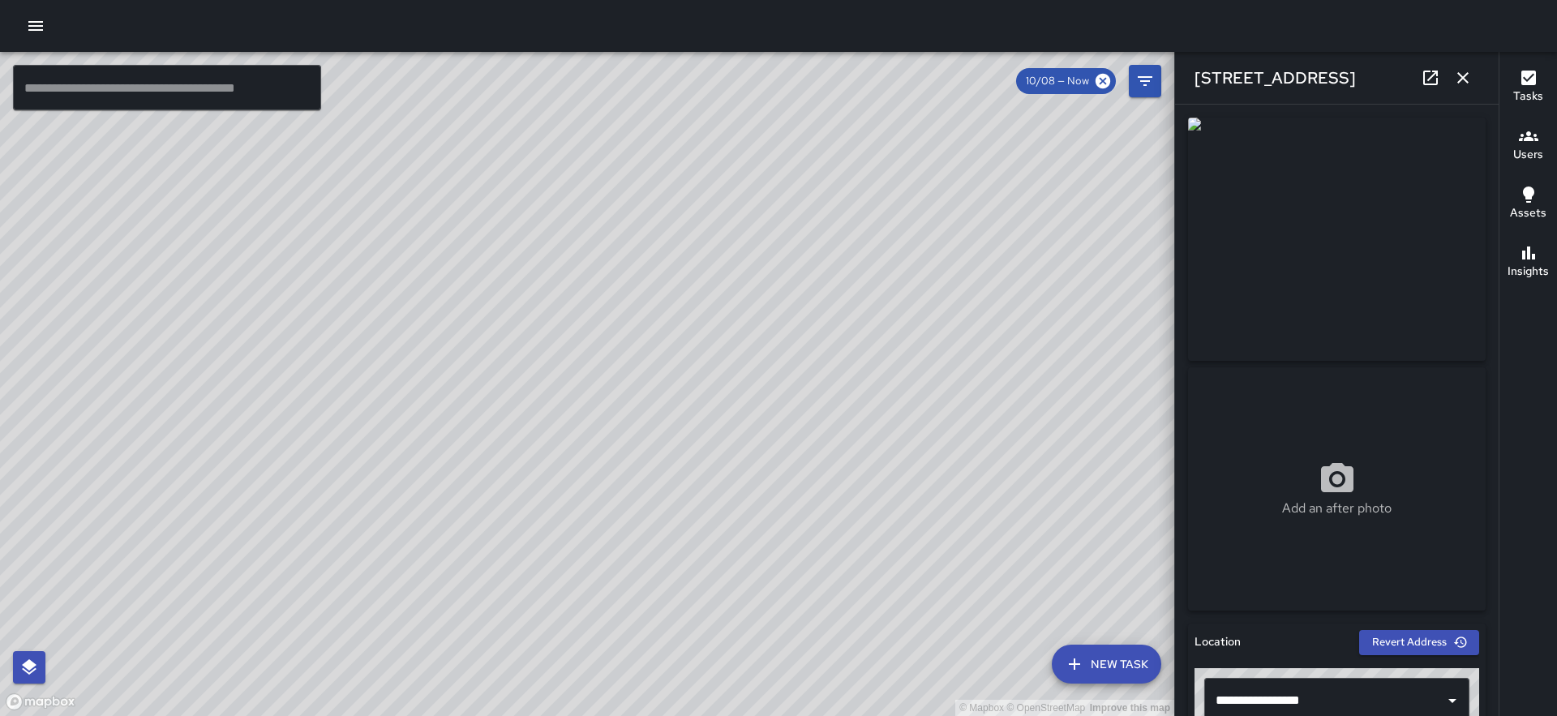
click at [1121, 659] on button "New Task" at bounding box center [1106, 664] width 109 height 39
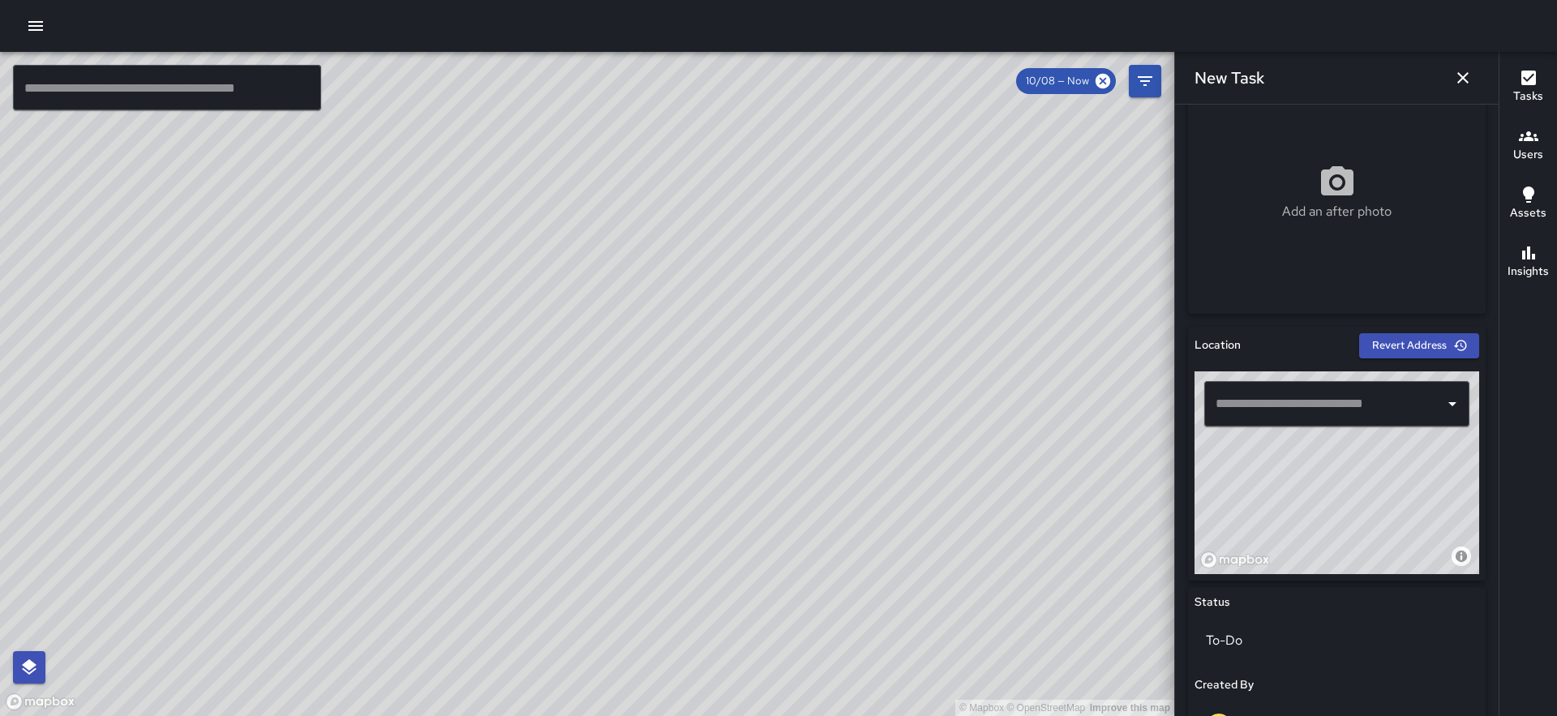
scroll to position [298, 0]
click at [1258, 403] on input "text" at bounding box center [1324, 403] width 226 height 31
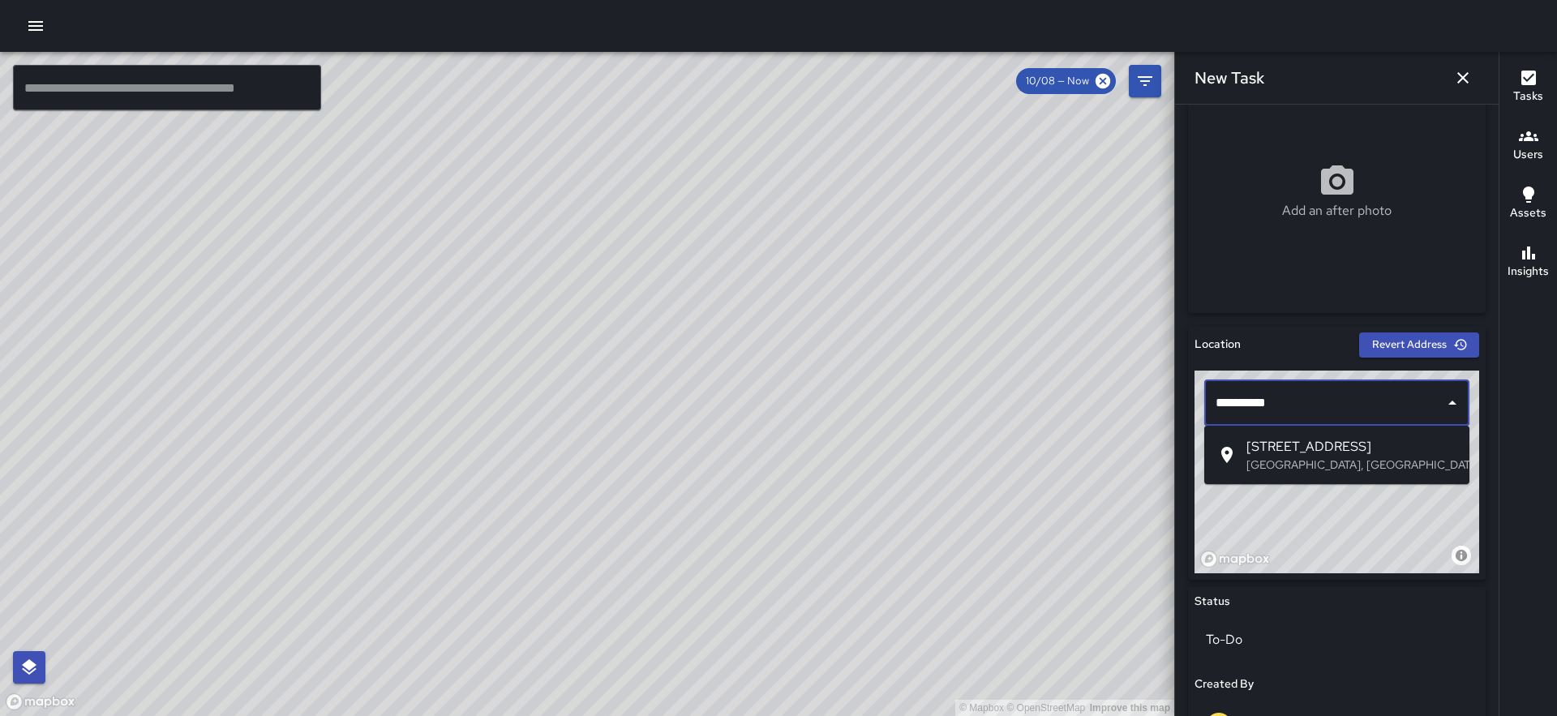
click at [1301, 454] on span "55 Fremont Street" at bounding box center [1351, 446] width 210 height 19
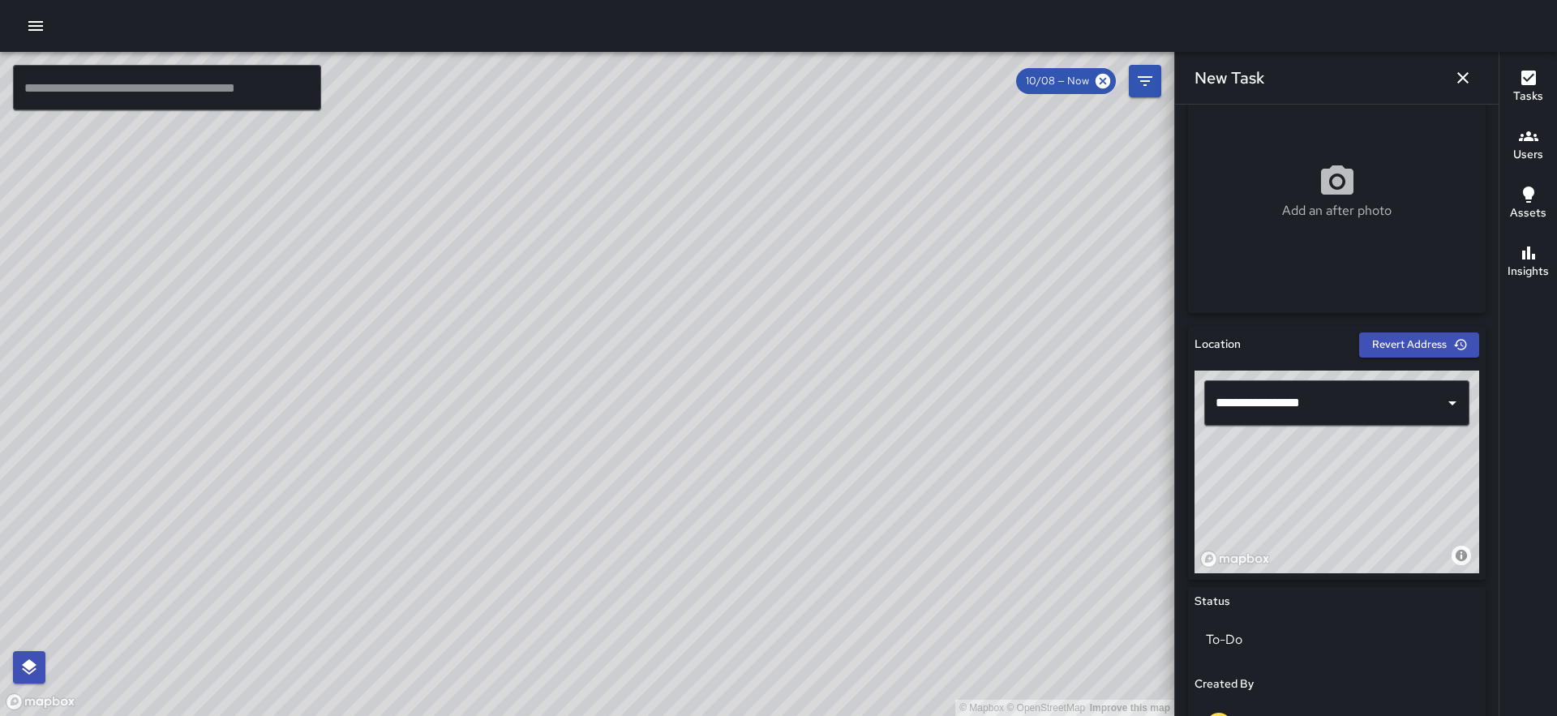
drag, startPoint x: 1389, startPoint y: 477, endPoint x: 1443, endPoint y: 592, distance: 127.3
click at [1443, 592] on div "**********" at bounding box center [1337, 728] width 298 height 805
drag, startPoint x: 1400, startPoint y: 487, endPoint x: 1515, endPoint y: 591, distance: 155.0
click at [1515, 591] on div "© Mapbox © OpenStreetMap Improve this map ​ New Task 10/08 — Now Map Layers Tas…" at bounding box center [778, 384] width 1557 height 664
type input "**********"
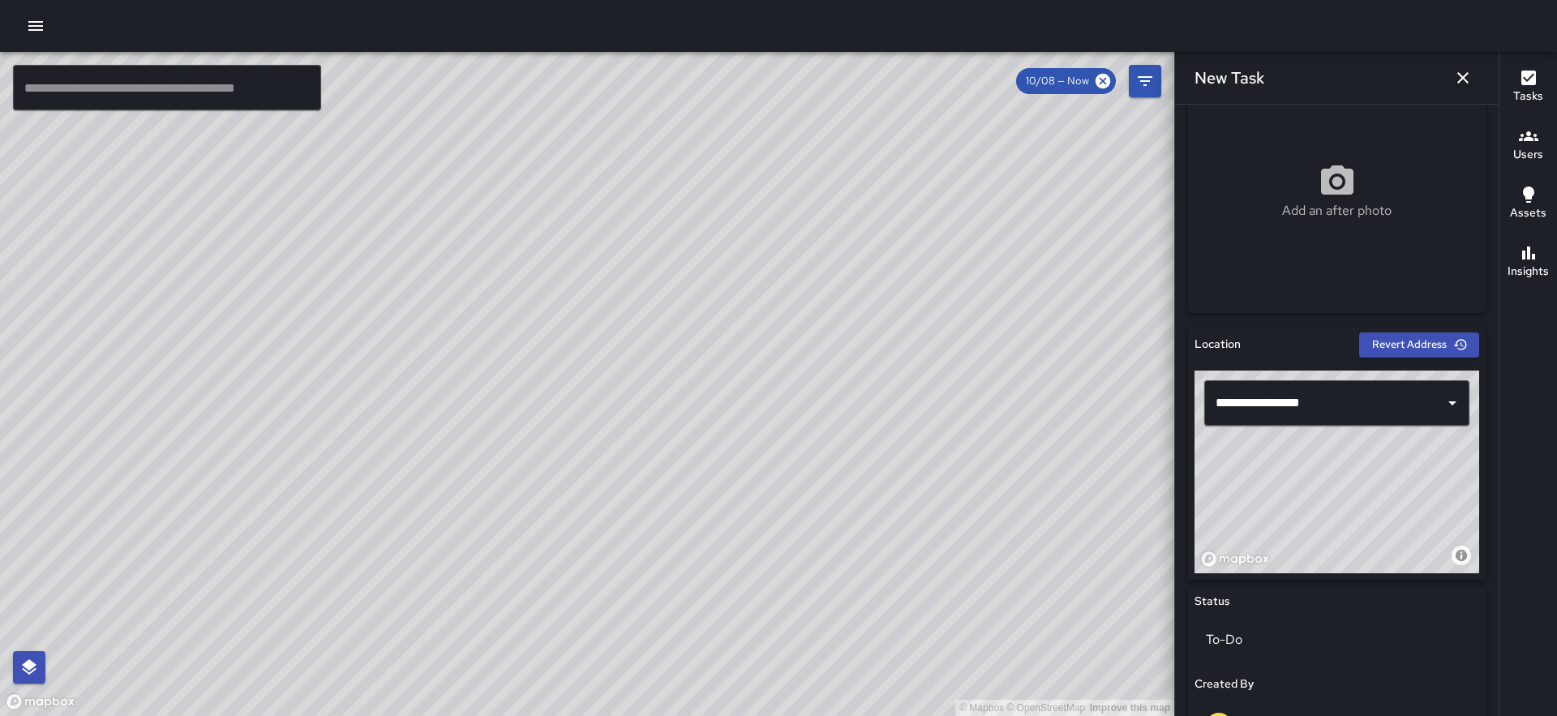
scroll to position [768, 0]
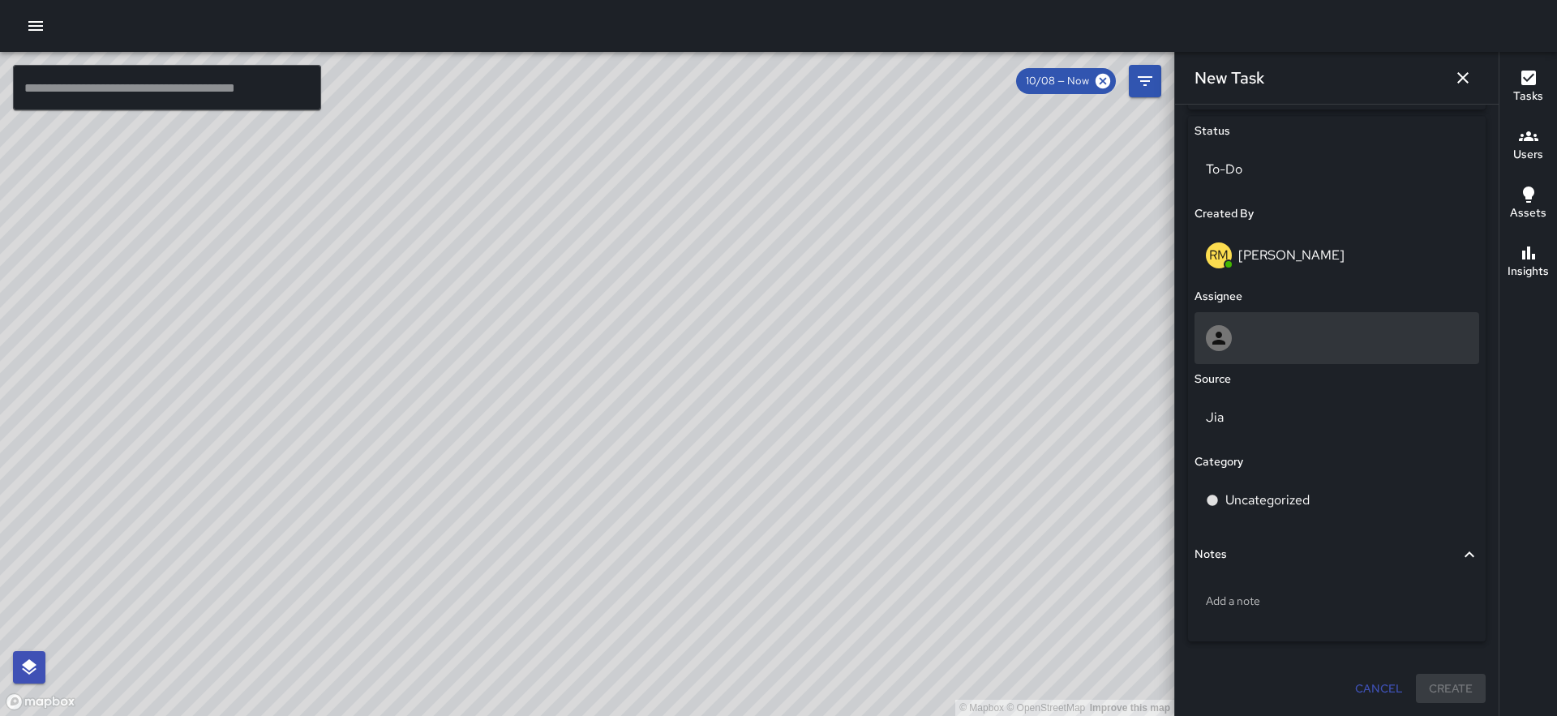
click at [1280, 343] on div at bounding box center [1337, 338] width 262 height 26
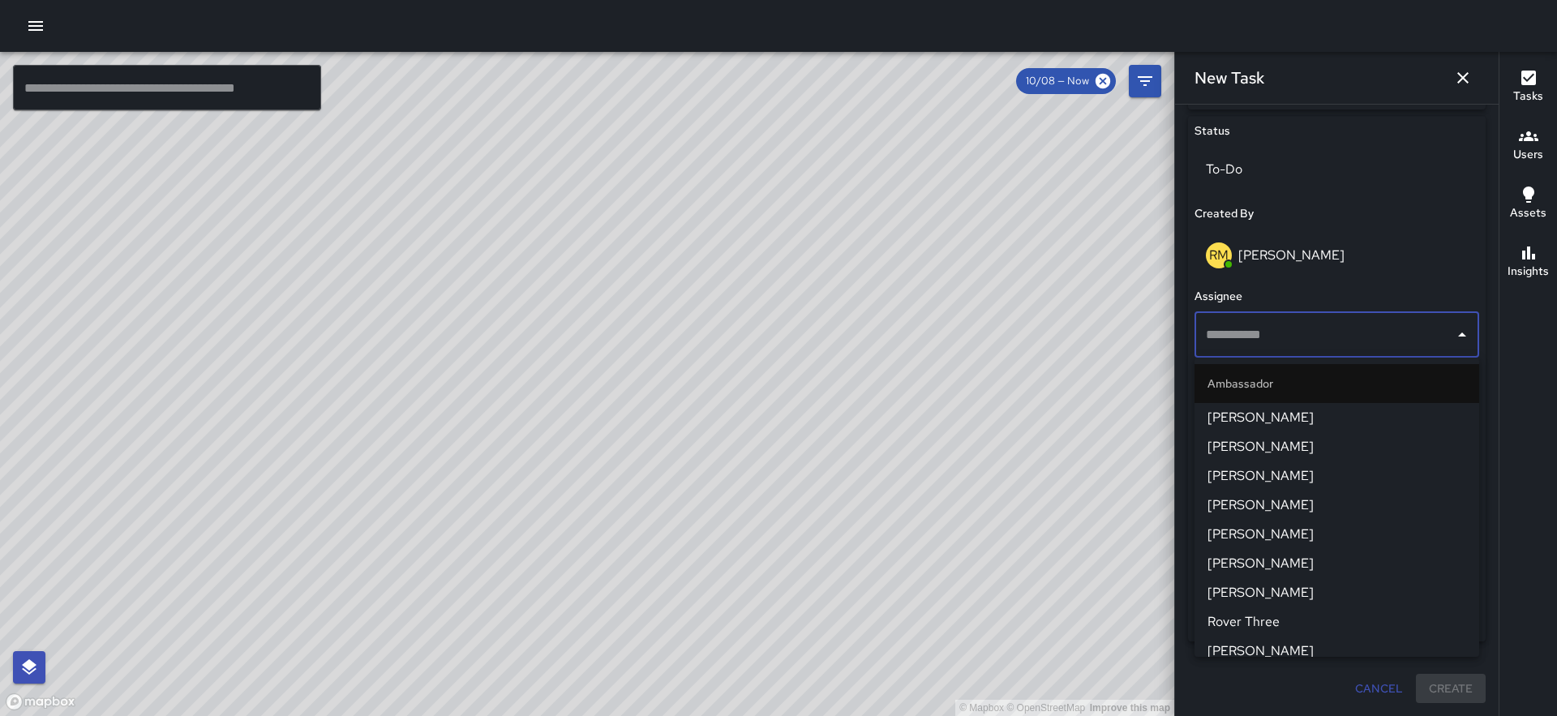
scroll to position [1426, 0]
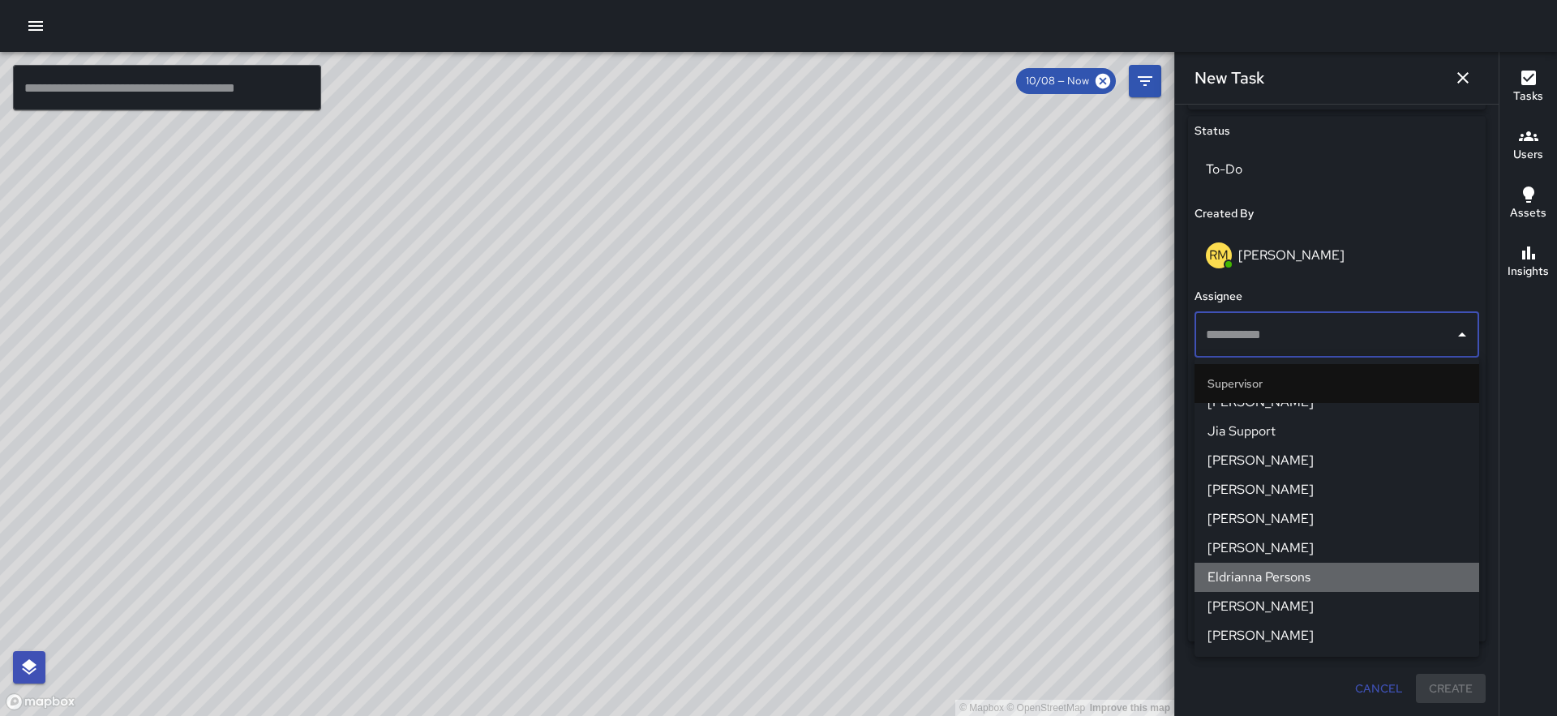
click at [1286, 574] on span "Eldrianna Persons" at bounding box center [1336, 577] width 259 height 19
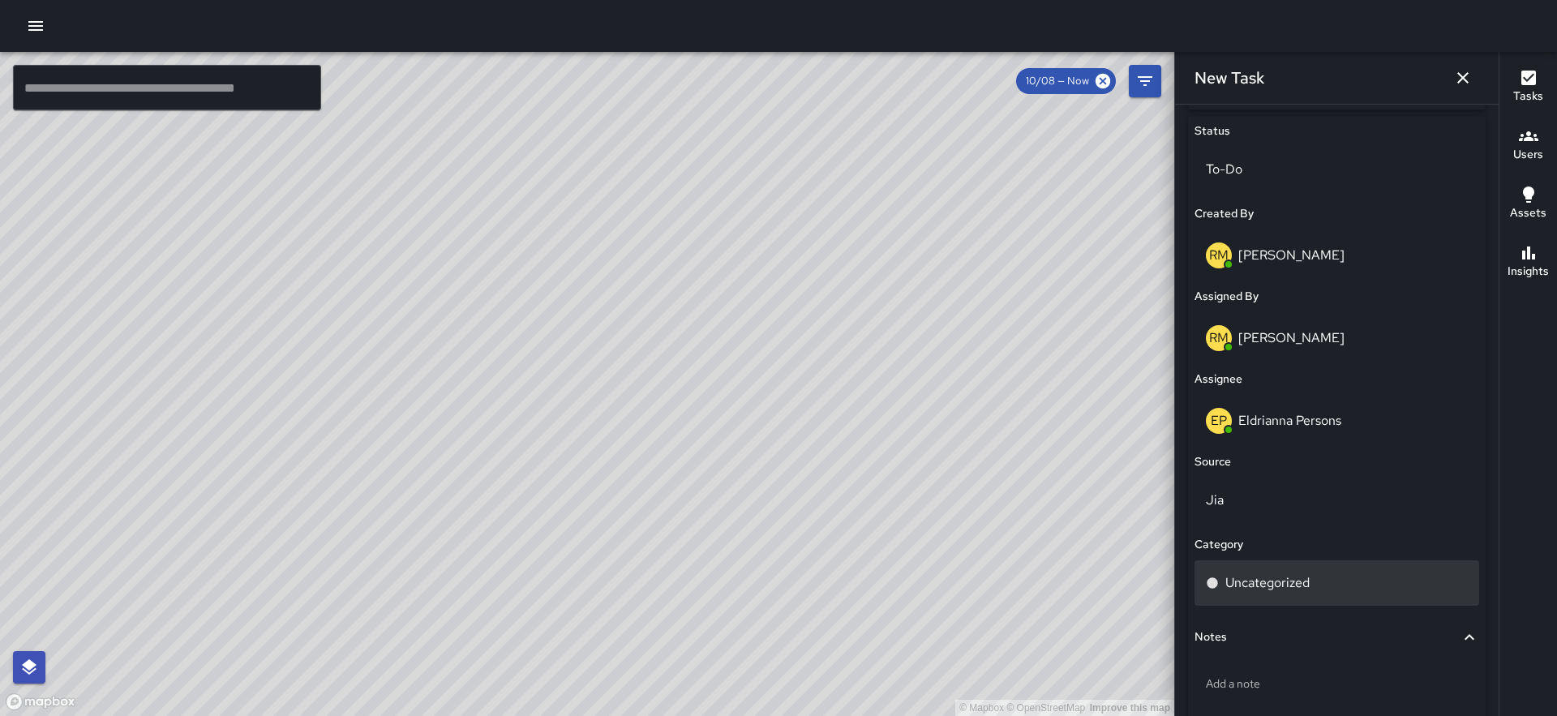
click at [1330, 576] on div "Uncategorized" at bounding box center [1337, 582] width 262 height 19
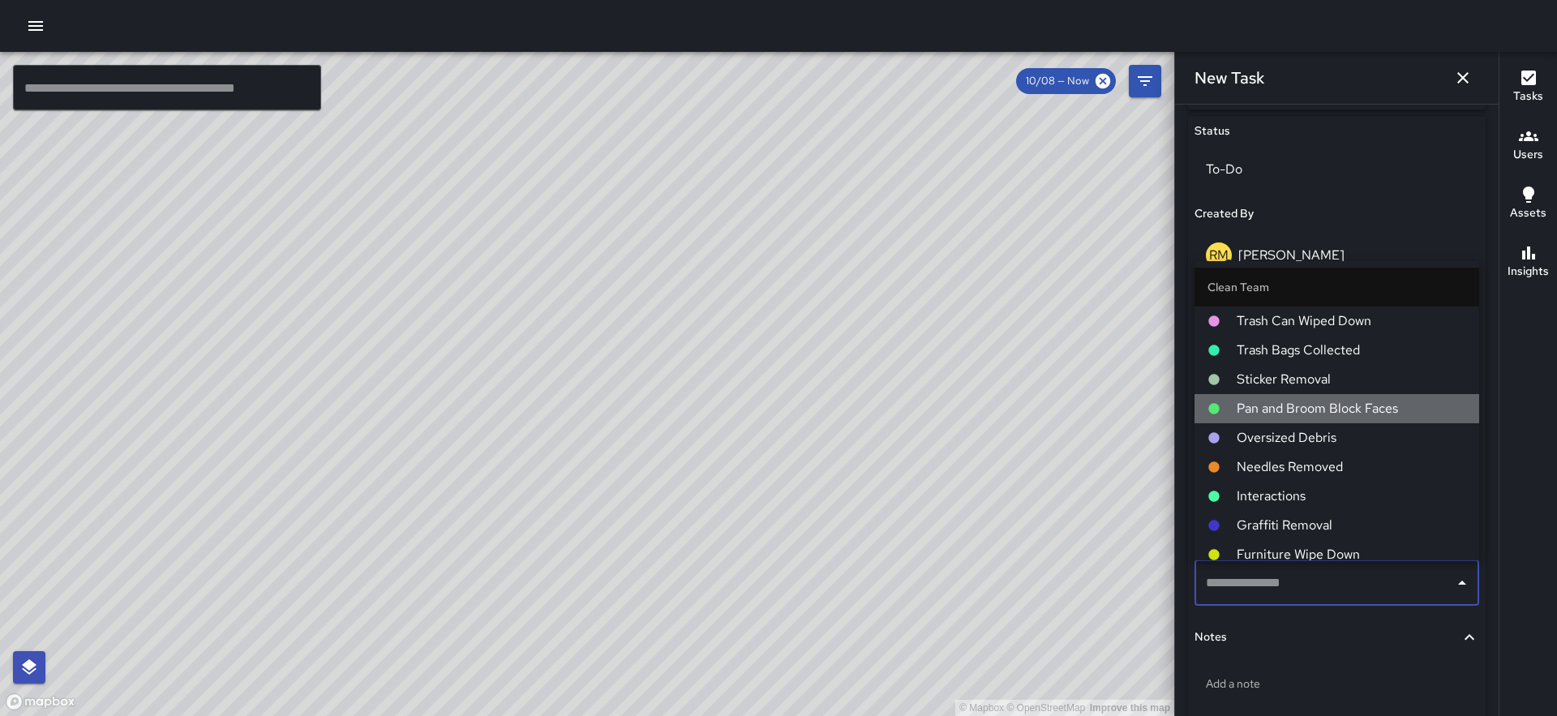
click at [1351, 410] on span "Pan and Broom Block Faces" at bounding box center [1351, 408] width 229 height 19
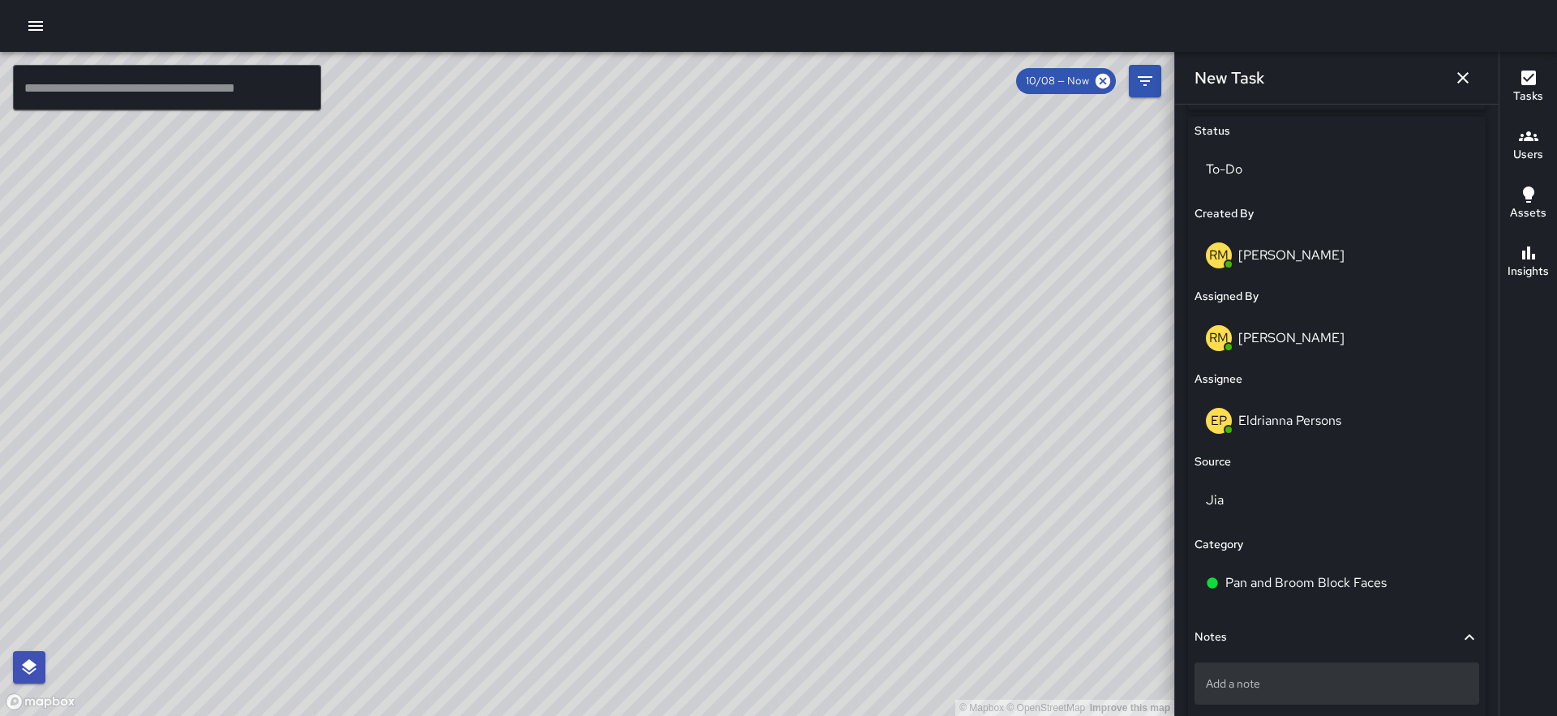
scroll to position [851, 0]
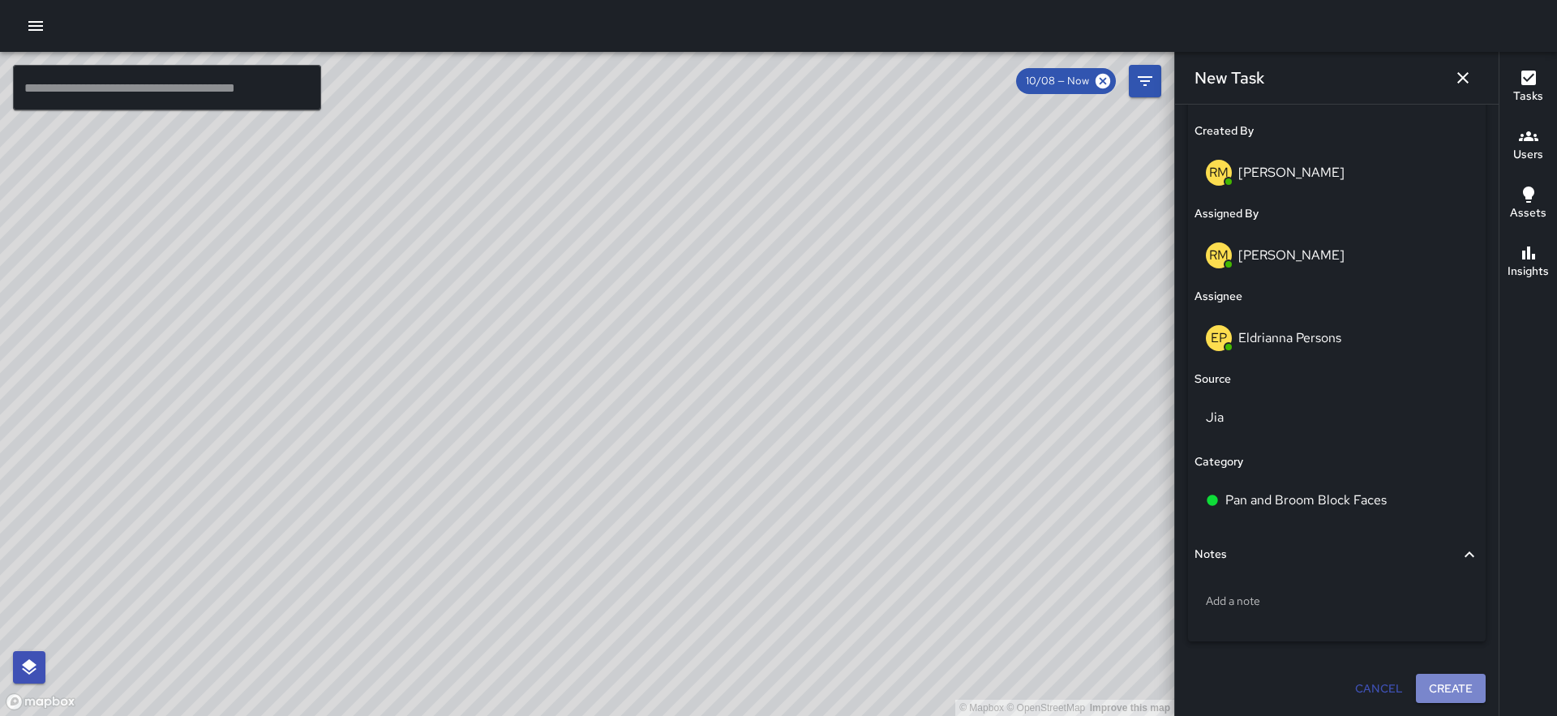
click at [1461, 693] on button "Create" at bounding box center [1451, 689] width 70 height 30
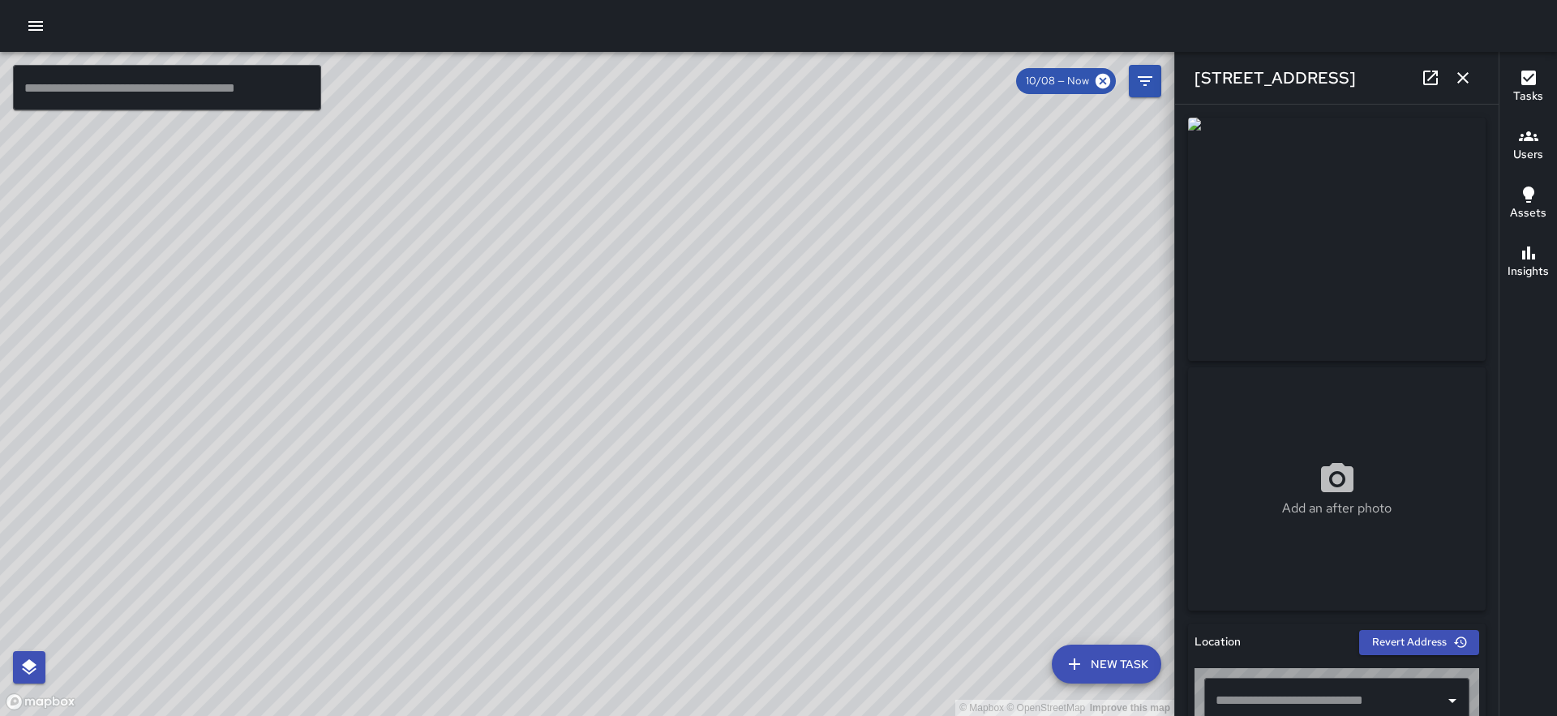
type input "**********"
drag, startPoint x: 918, startPoint y: 319, endPoint x: 902, endPoint y: 381, distance: 63.7
click at [902, 381] on div "© Mapbox © OpenStreetMap Improve this map" at bounding box center [587, 384] width 1174 height 664
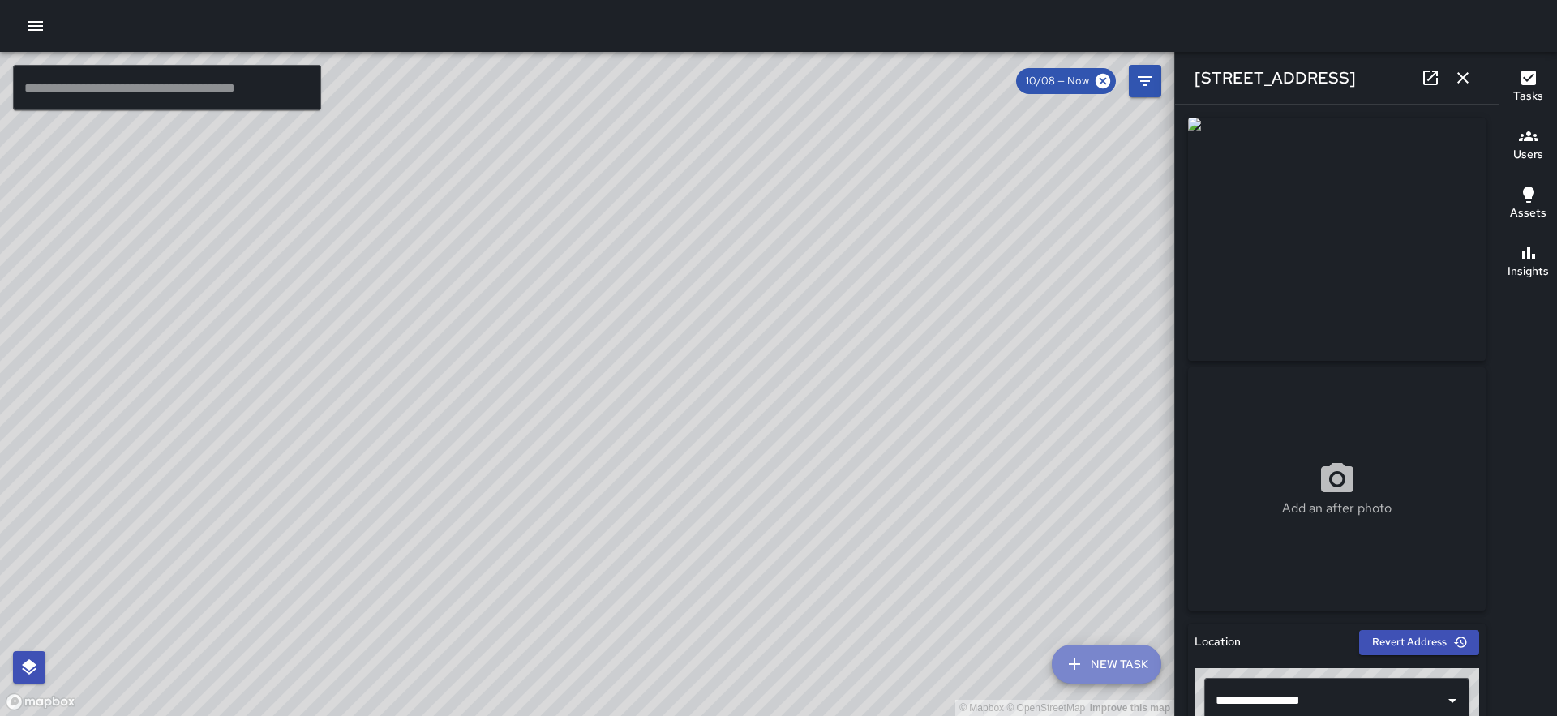
click at [1119, 653] on button "New Task" at bounding box center [1106, 664] width 109 height 39
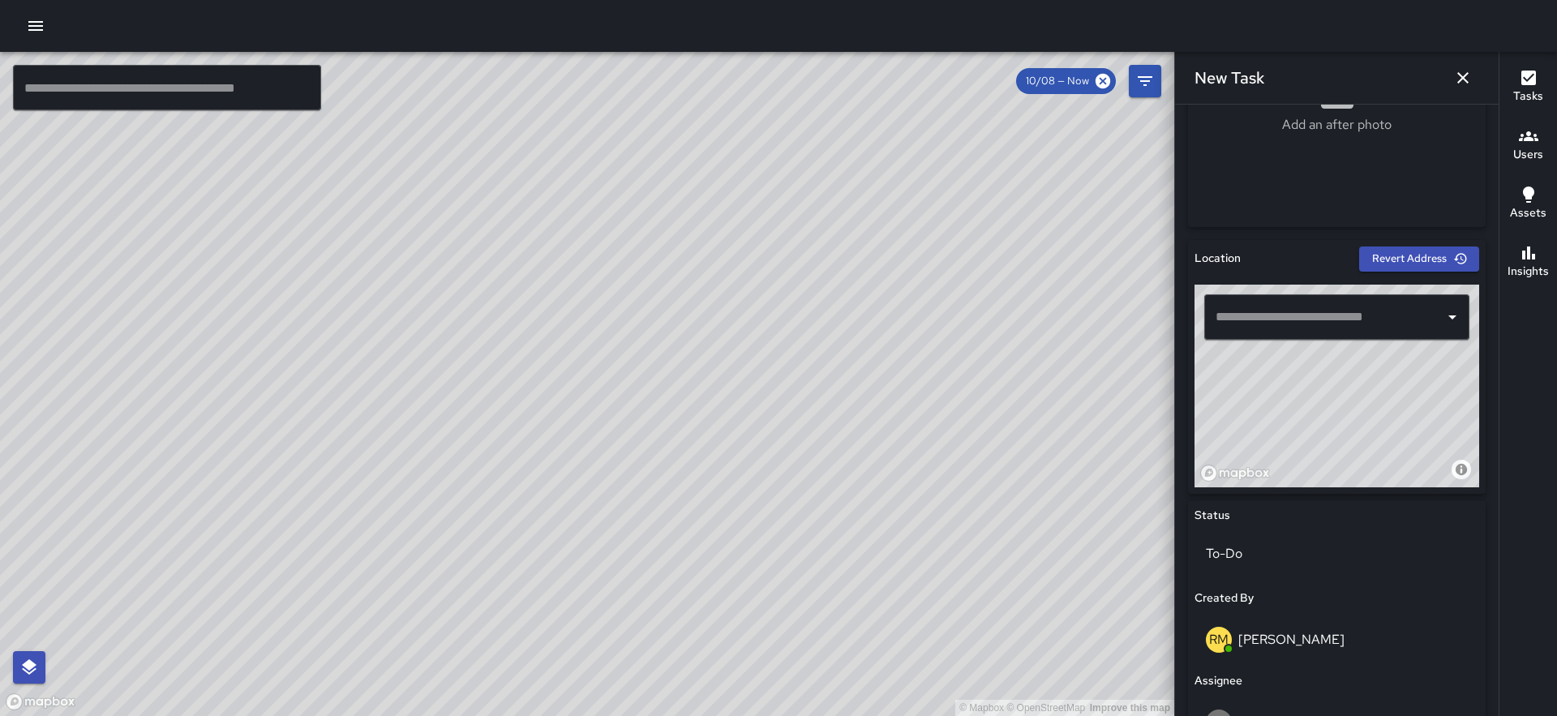
scroll to position [469, 0]
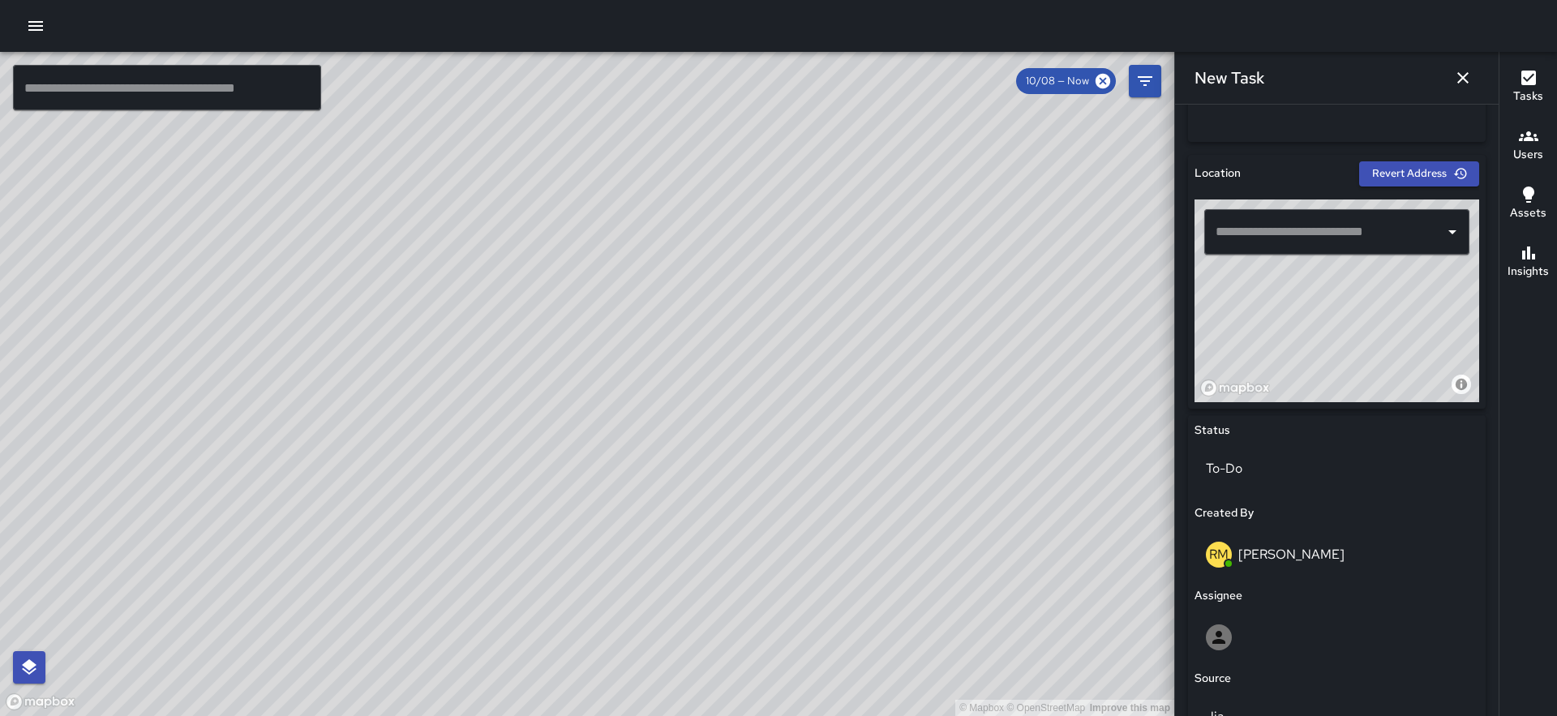
click at [1281, 231] on input "text" at bounding box center [1324, 232] width 226 height 31
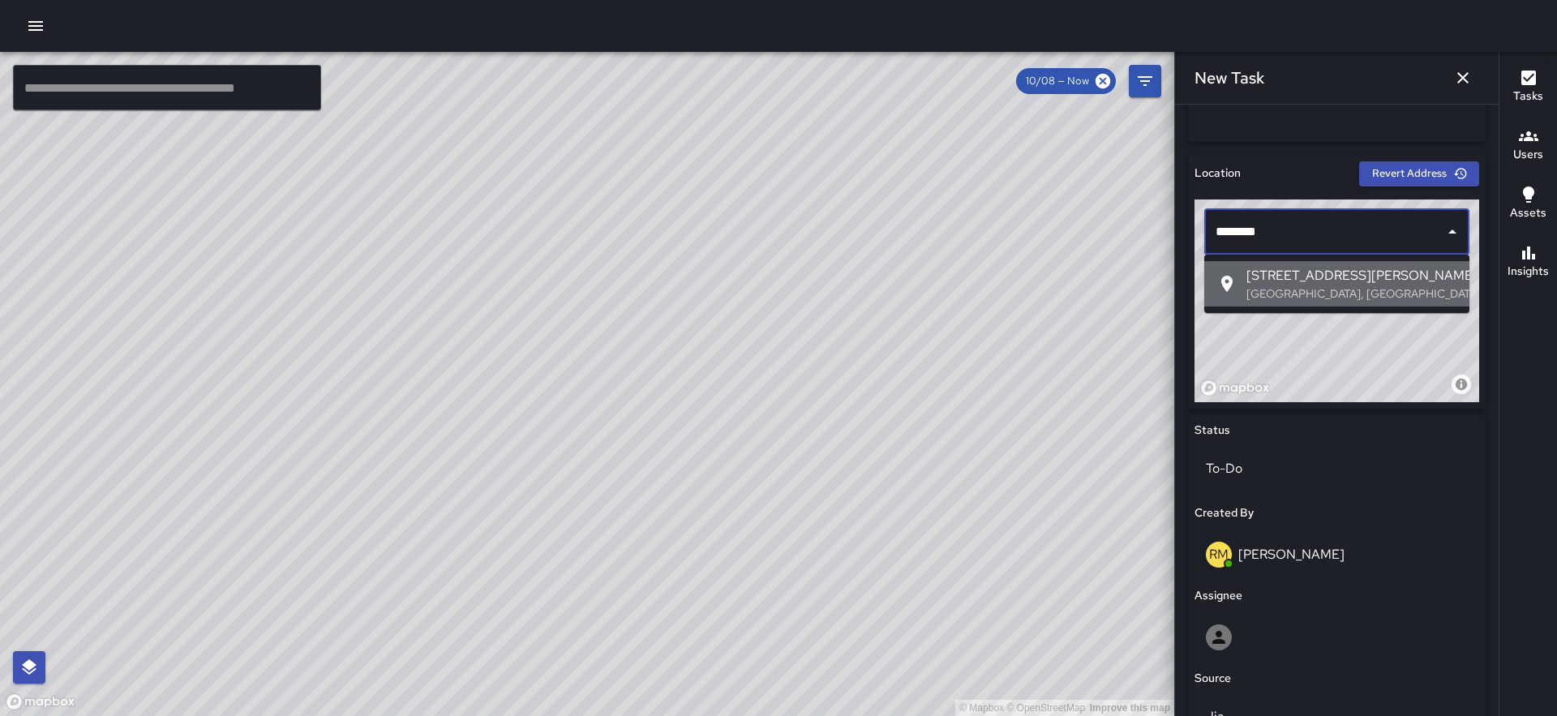
click at [1305, 276] on span "50 Beale Street" at bounding box center [1351, 275] width 210 height 19
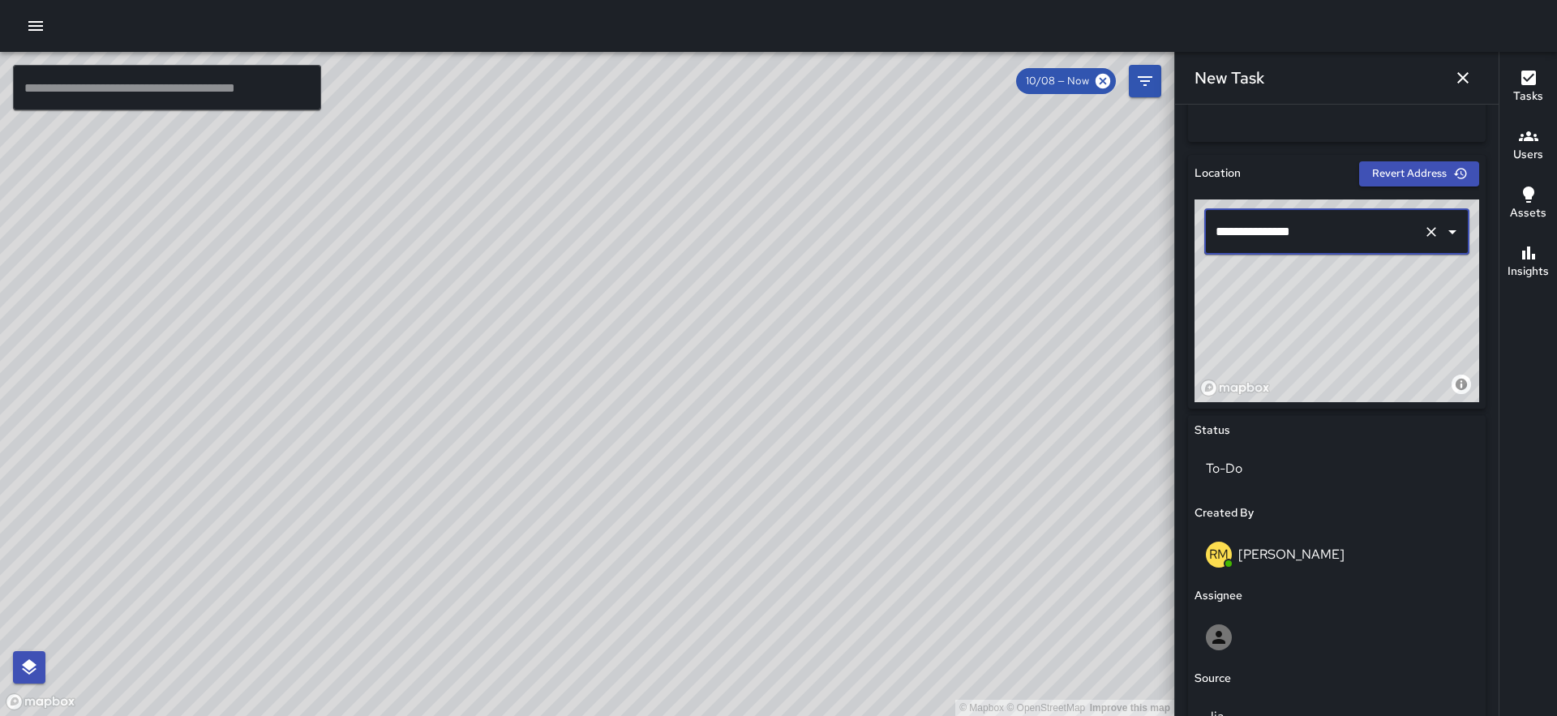
scroll to position [768, 0]
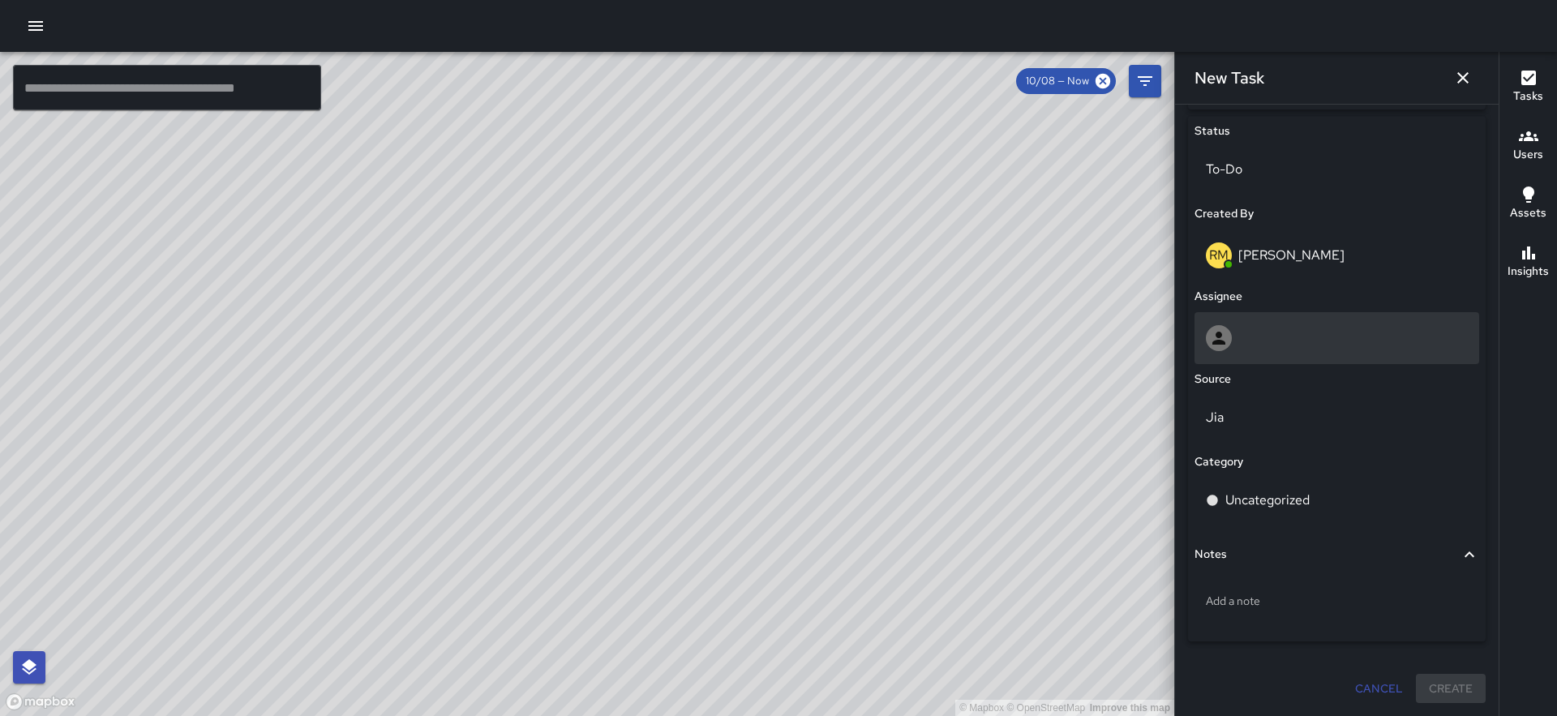
type input "**********"
click at [1292, 342] on div at bounding box center [1337, 338] width 262 height 26
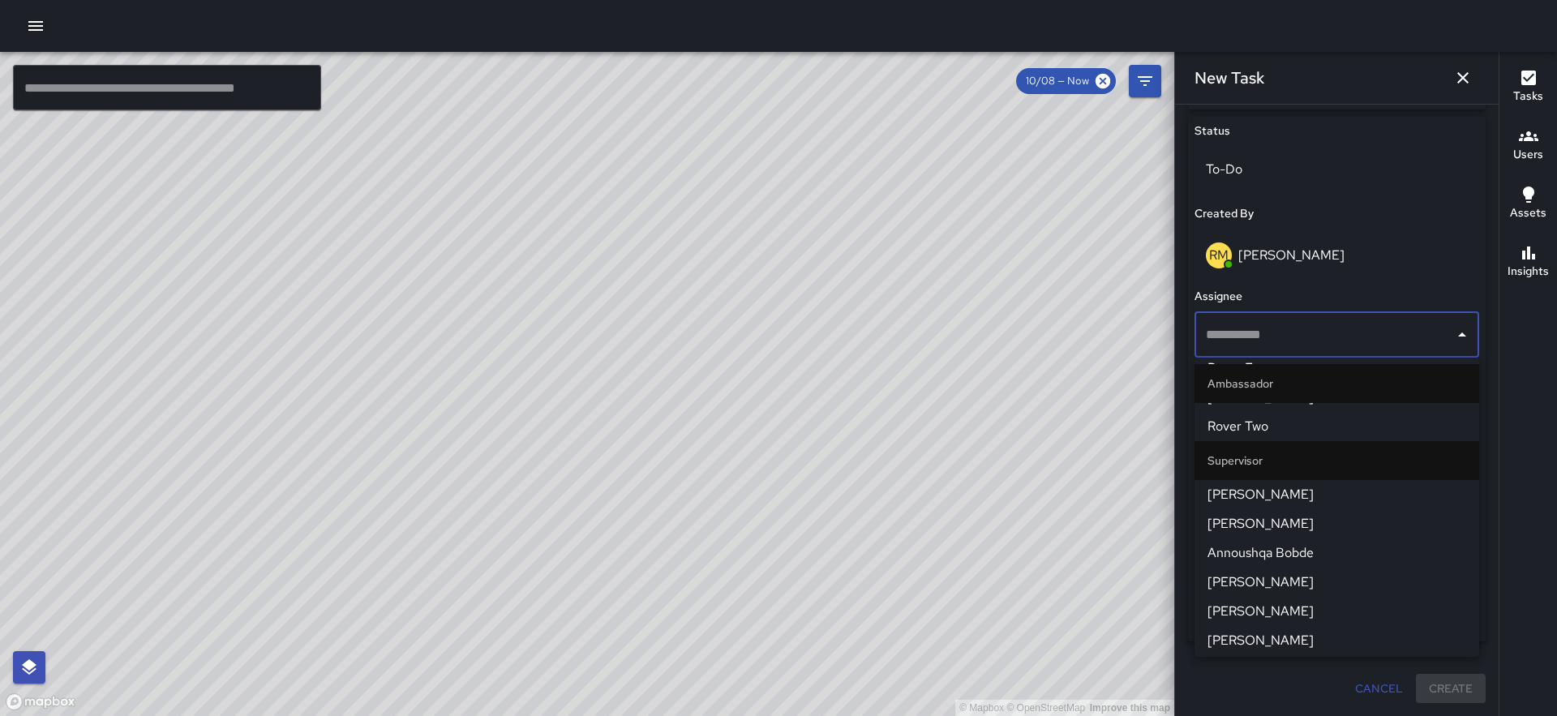
scroll to position [1426, 0]
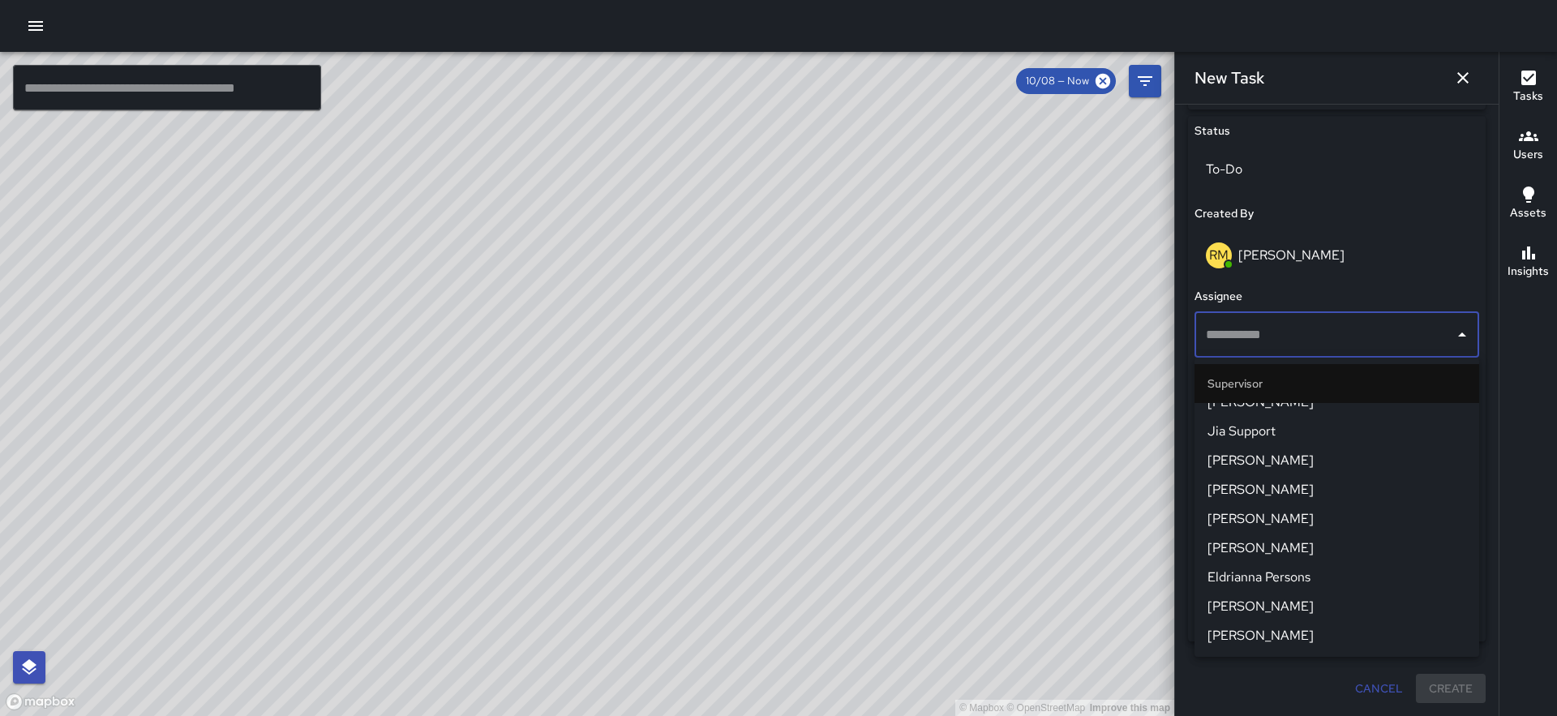
click at [1297, 583] on span "Eldrianna Persons" at bounding box center [1336, 577] width 259 height 19
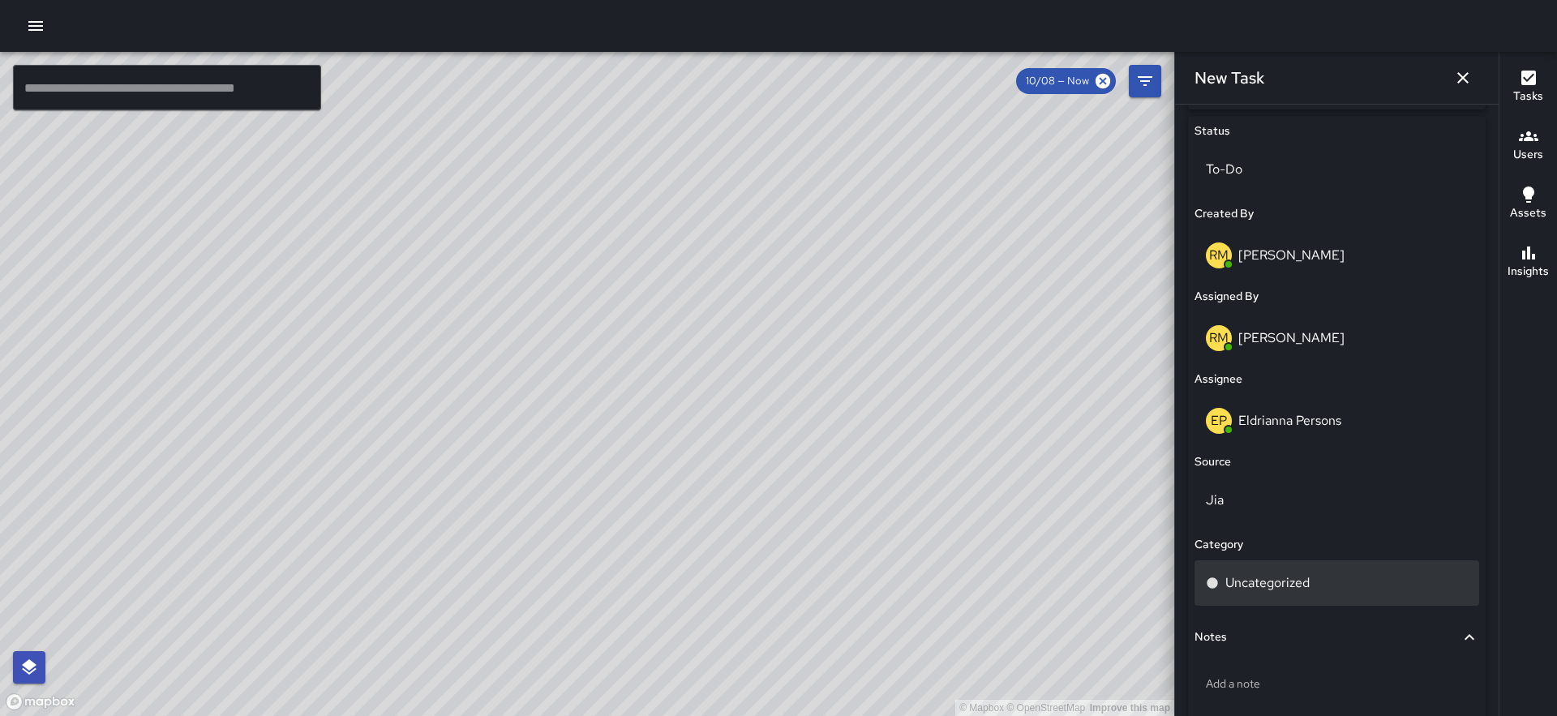
click at [1277, 597] on div "Uncategorized" at bounding box center [1336, 582] width 285 height 45
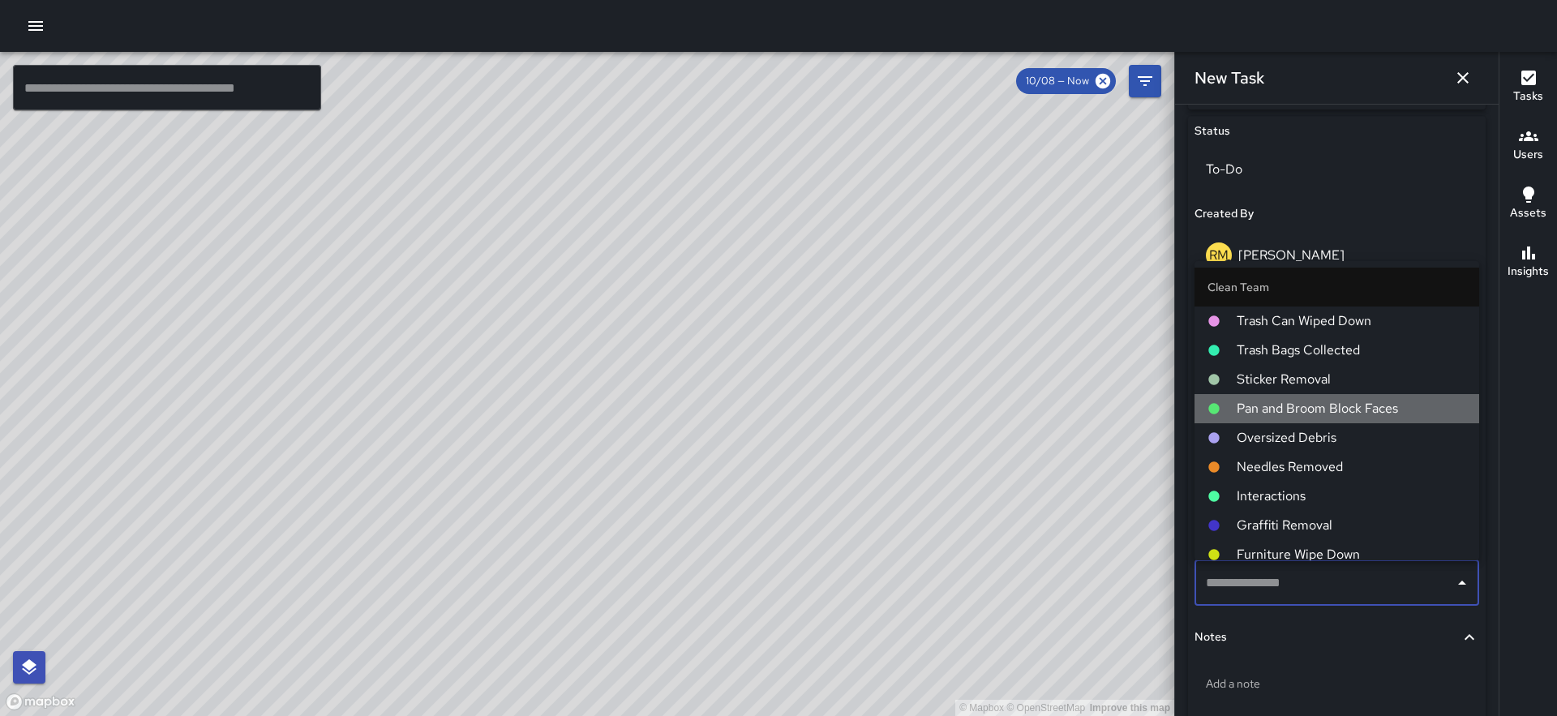
click at [1323, 415] on span "Pan and Broom Block Faces" at bounding box center [1351, 408] width 229 height 19
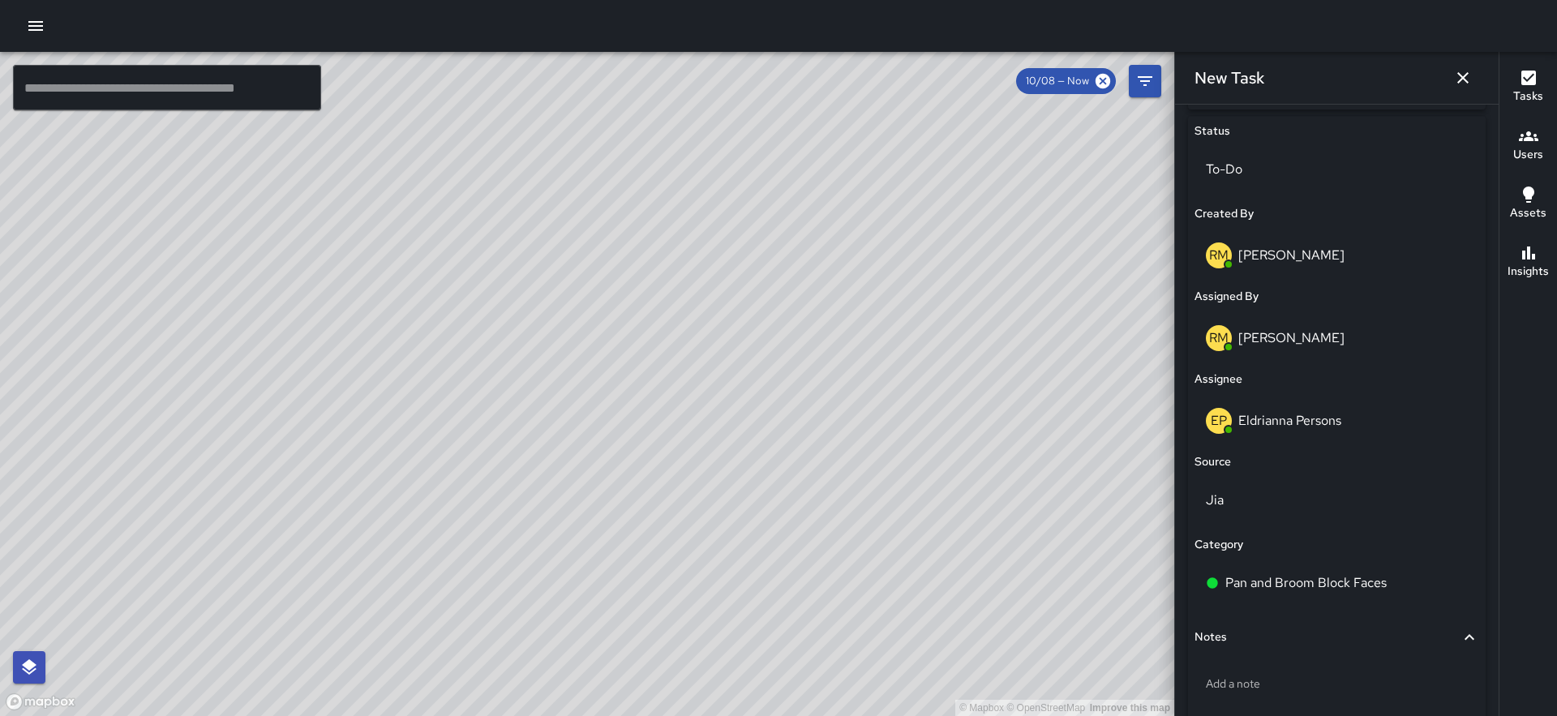
scroll to position [851, 0]
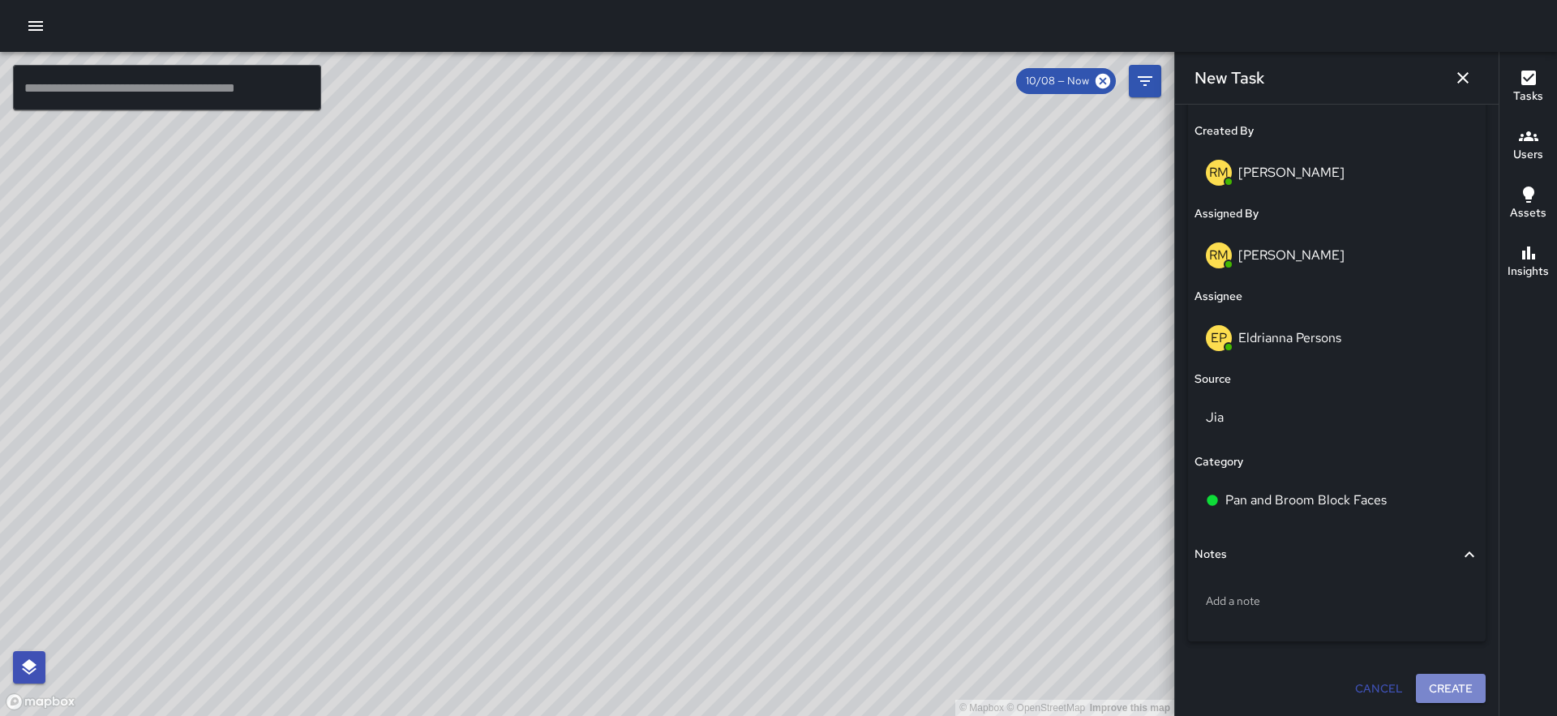
click at [1451, 681] on button "Create" at bounding box center [1451, 689] width 70 height 30
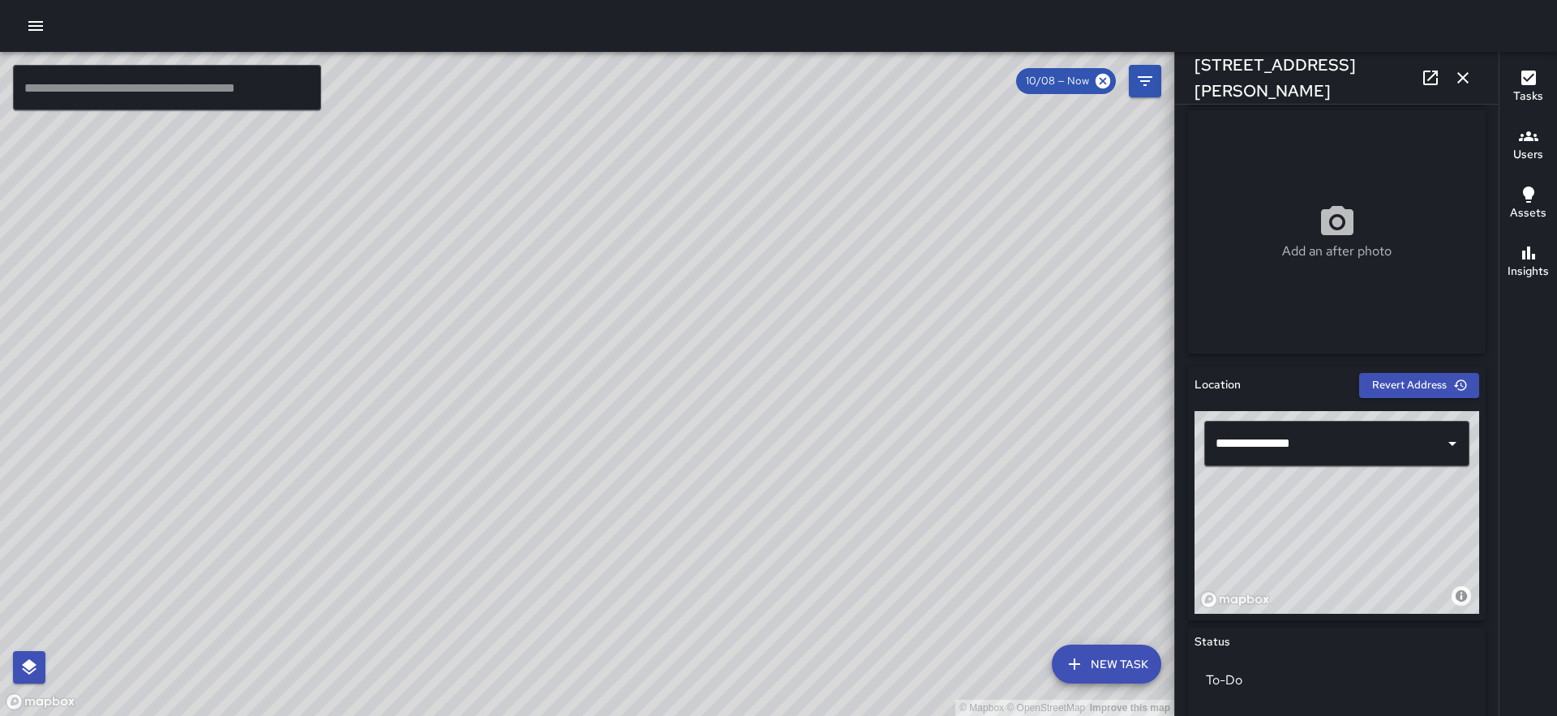
scroll to position [286, 0]
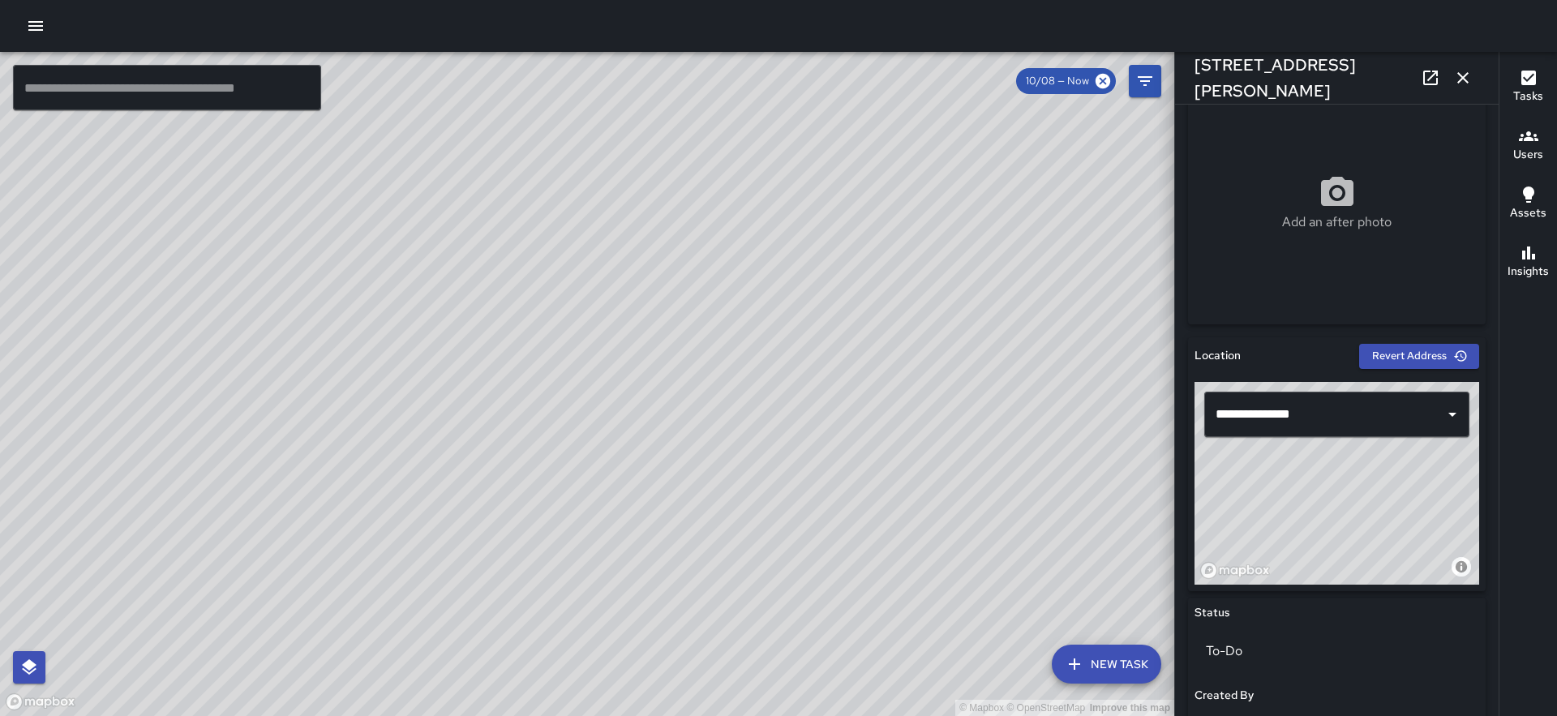
drag, startPoint x: 1419, startPoint y: 512, endPoint x: 1556, endPoint y: 762, distance: 285.6
click at [1556, 715] on html "© Mapbox © OpenStreetMap Improve this map ​ New Task 10/08 — Now Map Layers Tas…" at bounding box center [778, 358] width 1557 height 716
drag, startPoint x: 1379, startPoint y: 474, endPoint x: 1387, endPoint y: 469, distance: 9.2
click at [1387, 469] on div "© Mapbox © OpenStreetMap Improve this map" at bounding box center [1336, 483] width 285 height 203
drag, startPoint x: 1387, startPoint y: 469, endPoint x: 1399, endPoint y: 465, distance: 12.6
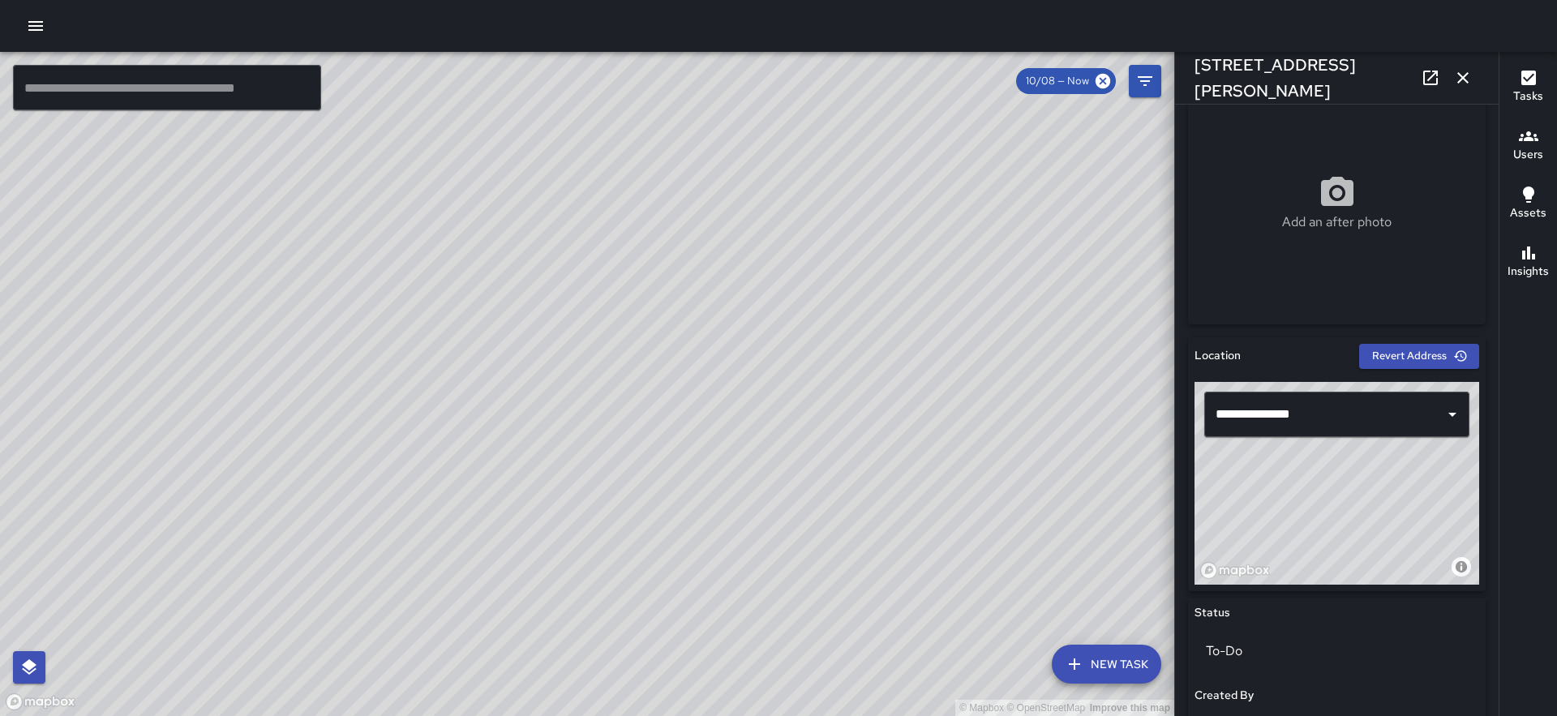
click at [1399, 465] on div "© Mapbox © OpenStreetMap Improve this map" at bounding box center [1336, 483] width 285 height 203
type input "**********"
click at [1460, 77] on icon "button" at bounding box center [1462, 77] width 19 height 19
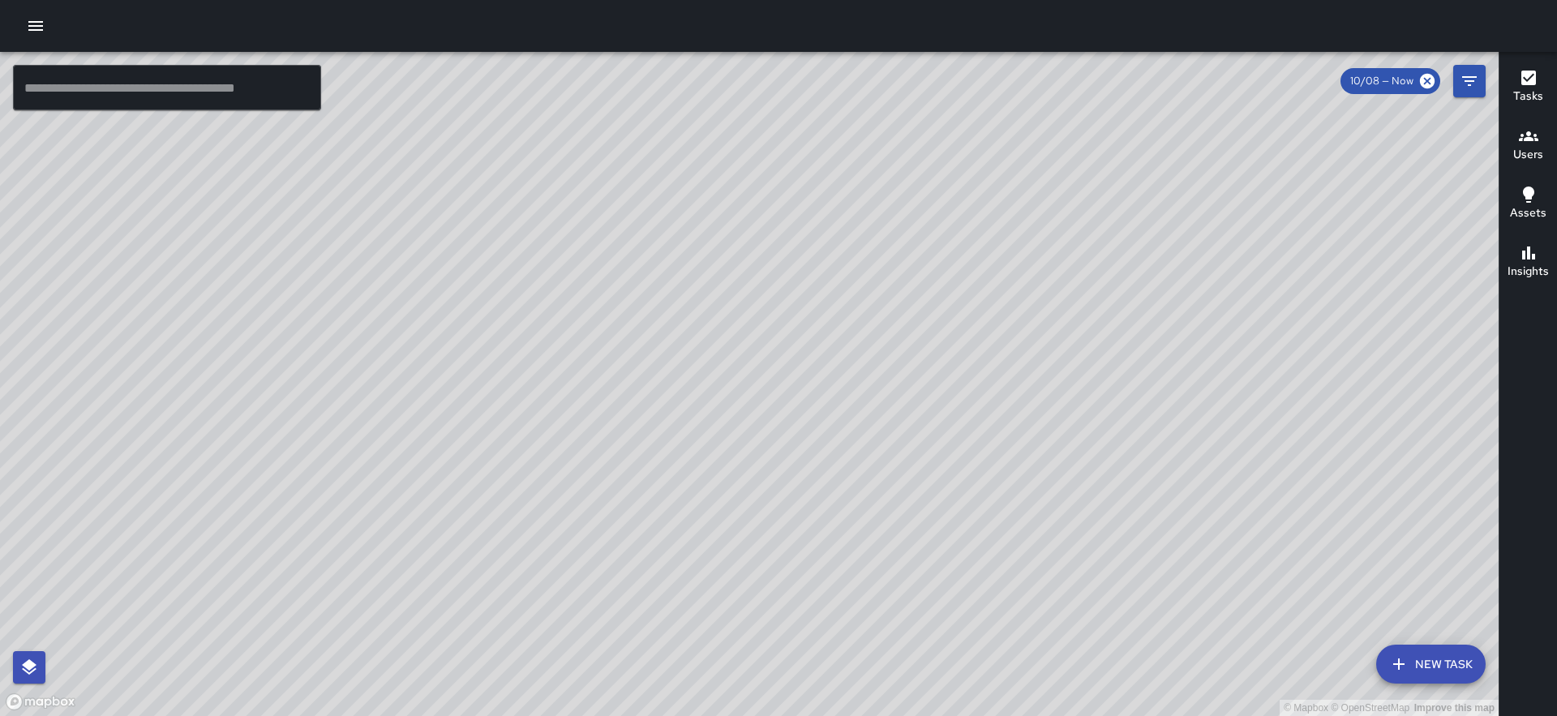
drag, startPoint x: 914, startPoint y: 404, endPoint x: 780, endPoint y: 589, distance: 228.2
click at [780, 589] on div "© Mapbox © OpenStreetMap Improve this map" at bounding box center [749, 384] width 1499 height 664
drag, startPoint x: 822, startPoint y: 379, endPoint x: 800, endPoint y: 589, distance: 211.2
click at [800, 589] on div "© Mapbox © OpenStreetMap Improve this map" at bounding box center [749, 384] width 1499 height 664
click at [1400, 654] on icon "button" at bounding box center [1398, 663] width 19 height 19
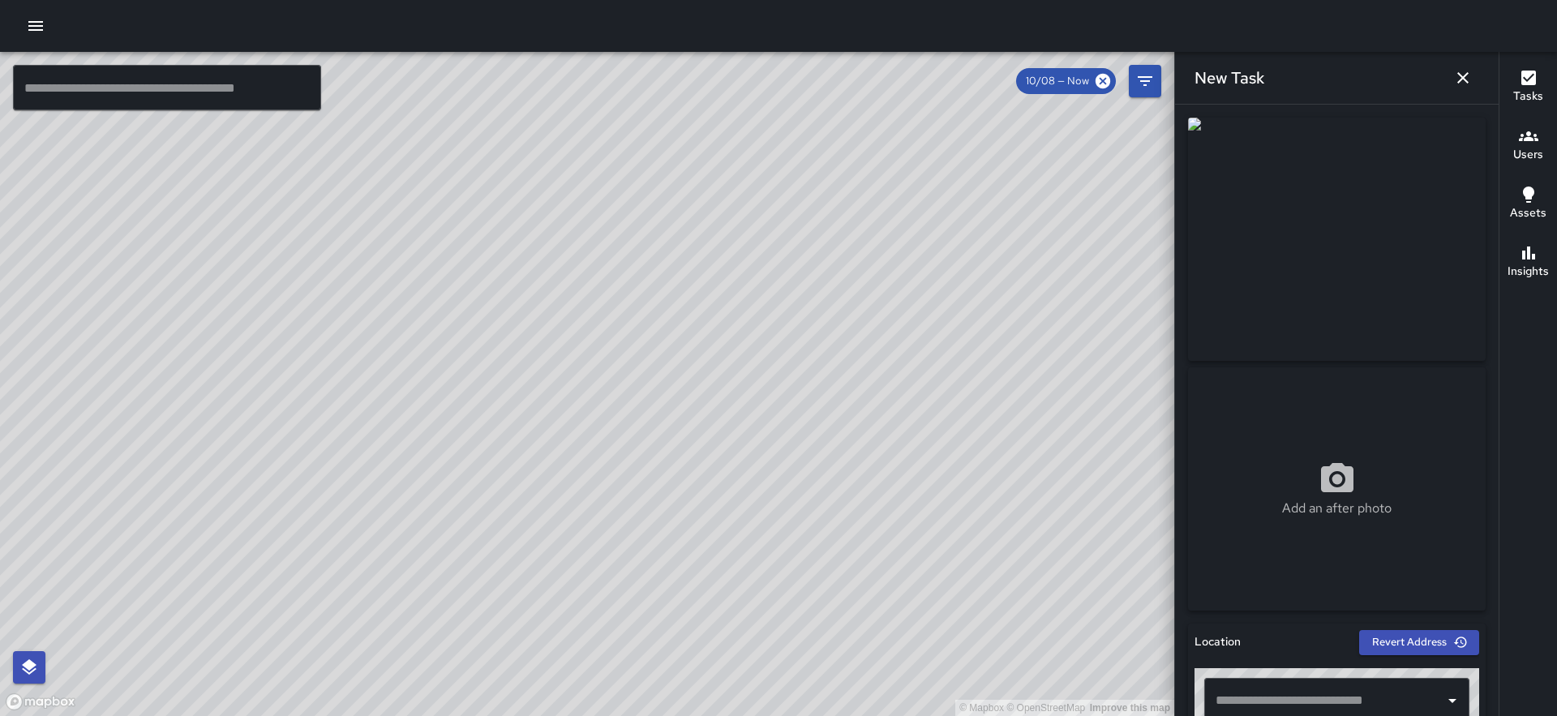
drag, startPoint x: 658, startPoint y: 354, endPoint x: 811, endPoint y: 295, distance: 163.2
click at [811, 295] on div "© Mapbox © OpenStreetMap Improve this map" at bounding box center [587, 384] width 1174 height 664
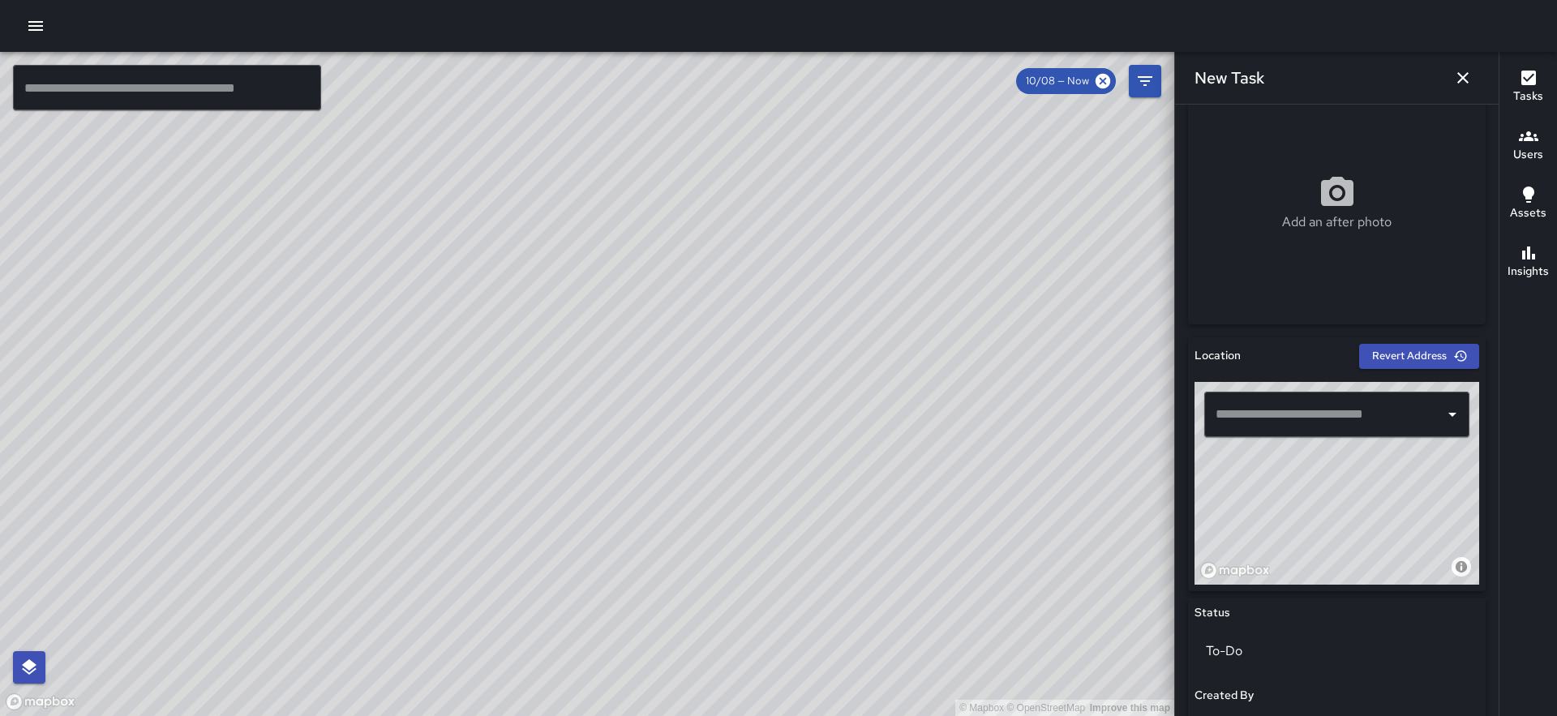
scroll to position [290, 0]
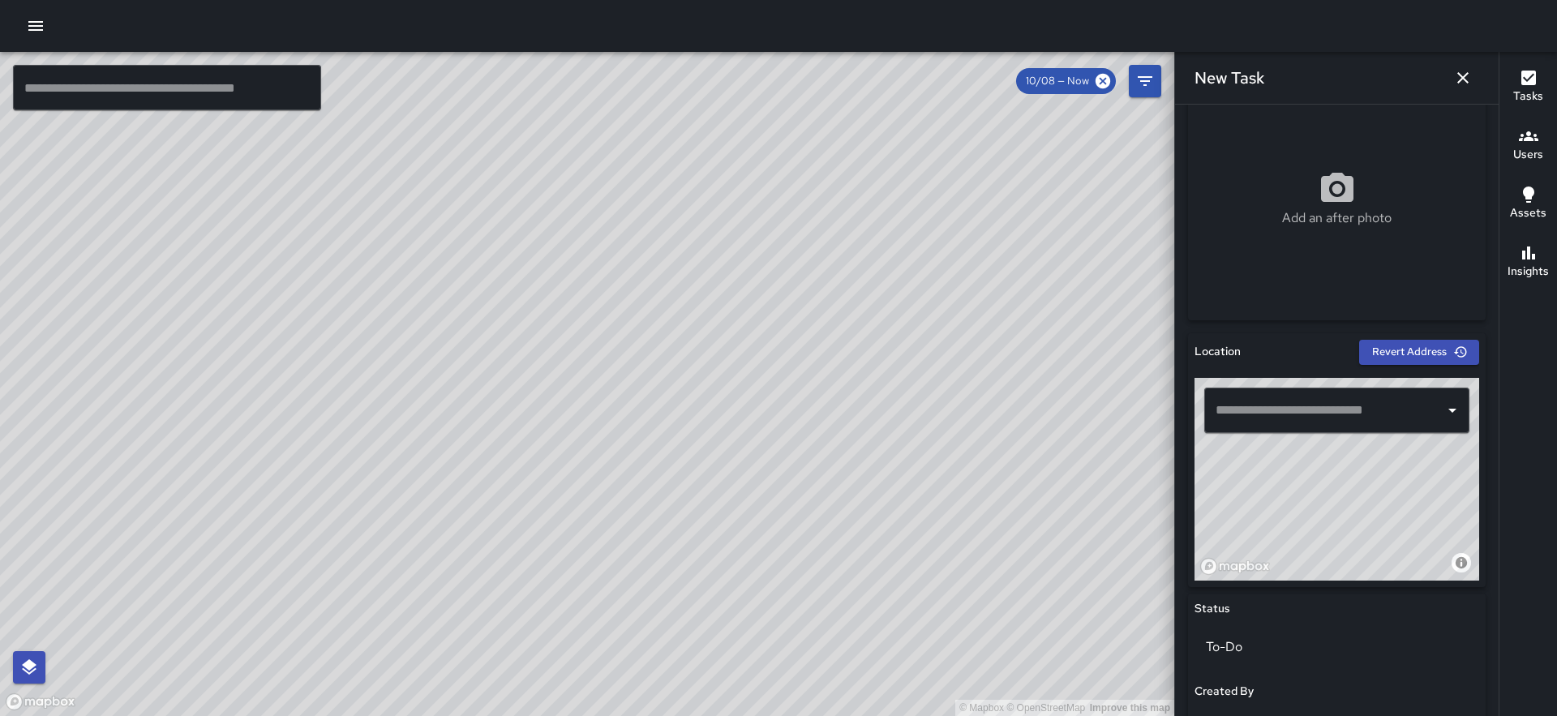
click at [1263, 408] on input "text" at bounding box center [1324, 410] width 226 height 31
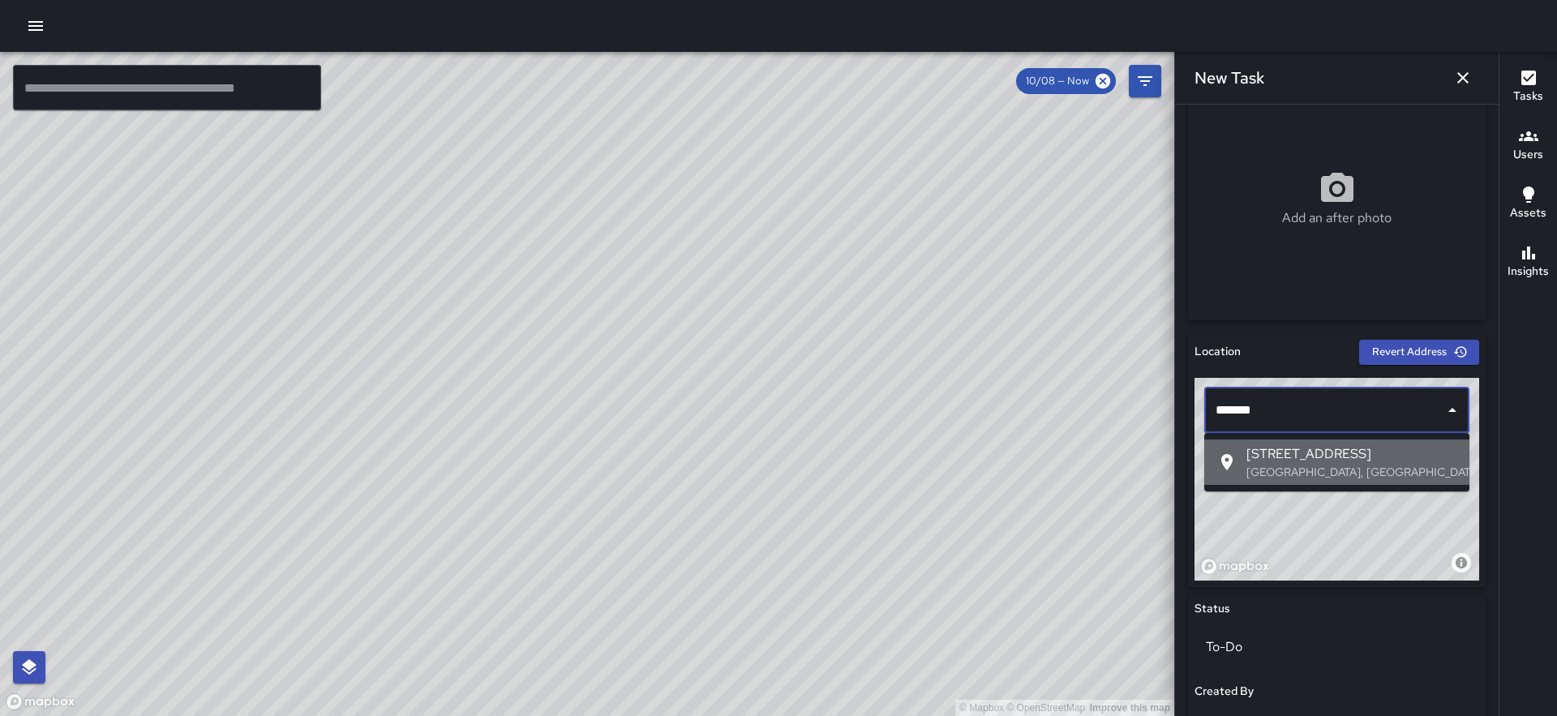
click at [1297, 457] on span "50 Main Street" at bounding box center [1351, 453] width 210 height 19
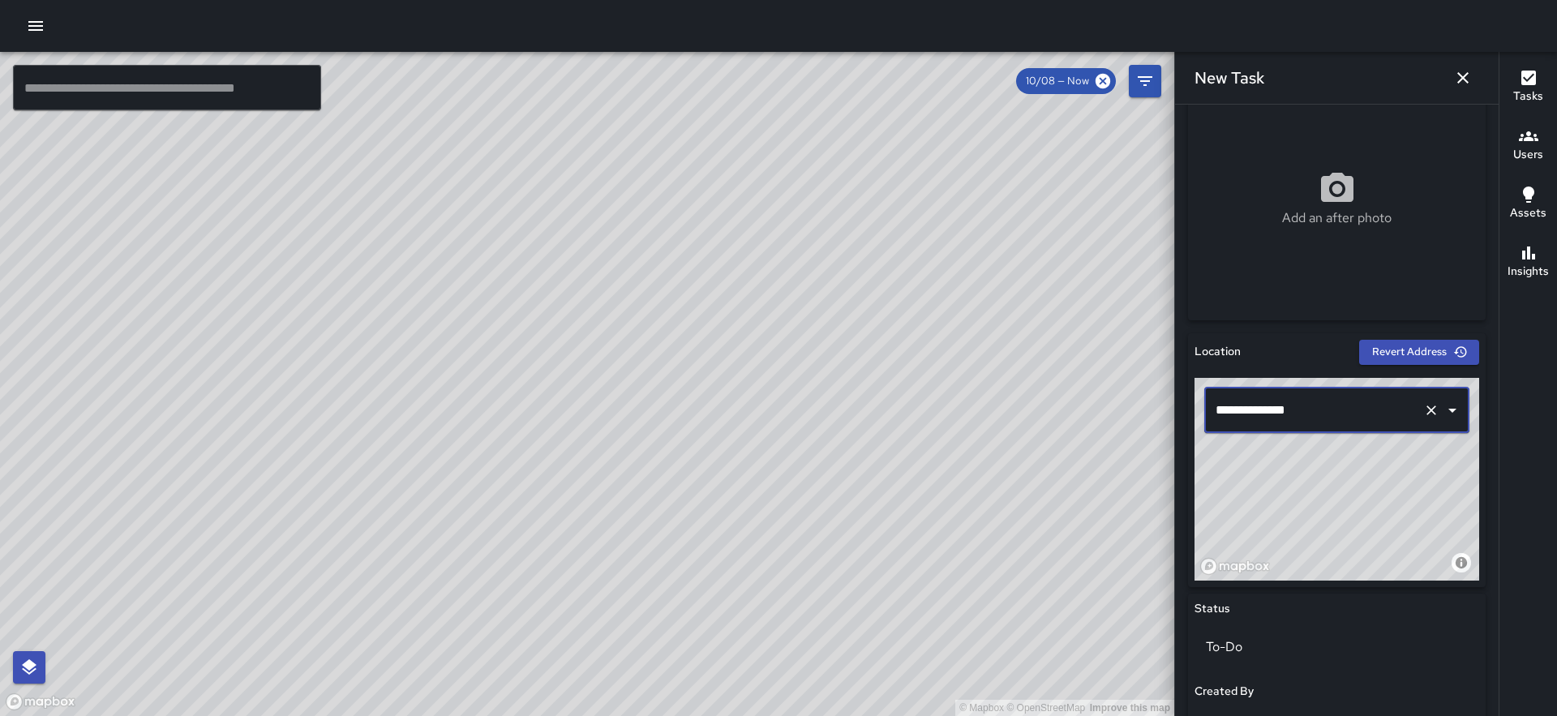
scroll to position [768, 0]
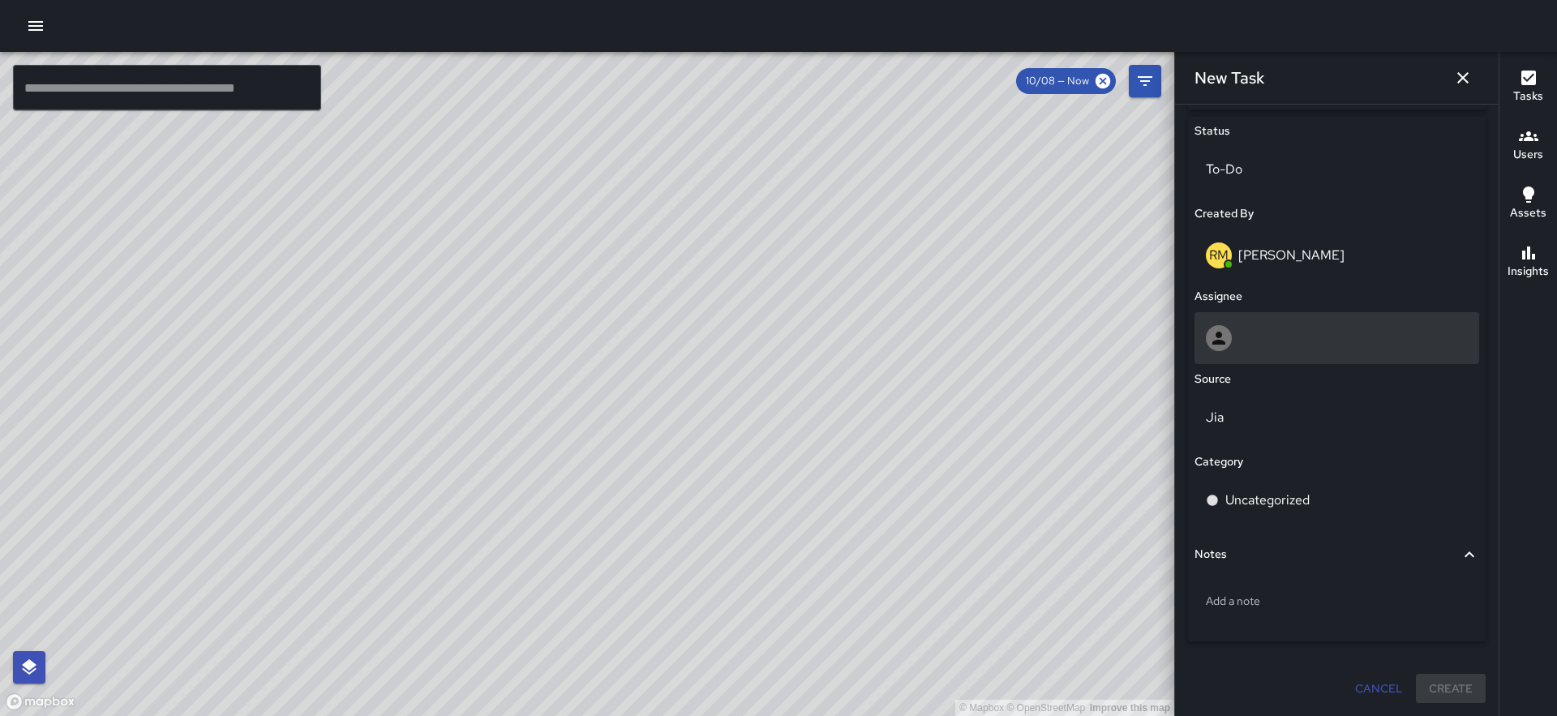
type input "**********"
click at [1278, 345] on div at bounding box center [1337, 338] width 262 height 26
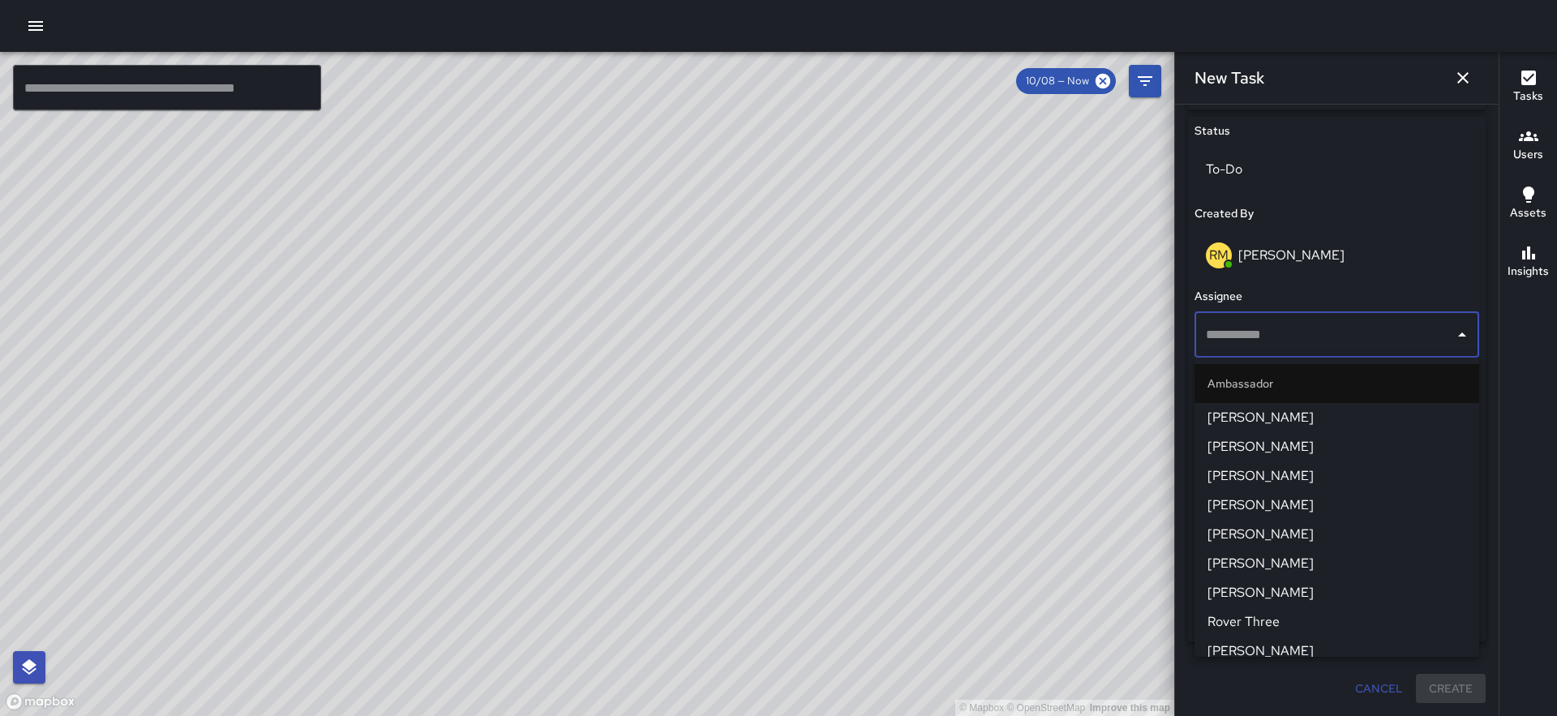
scroll to position [1426, 0]
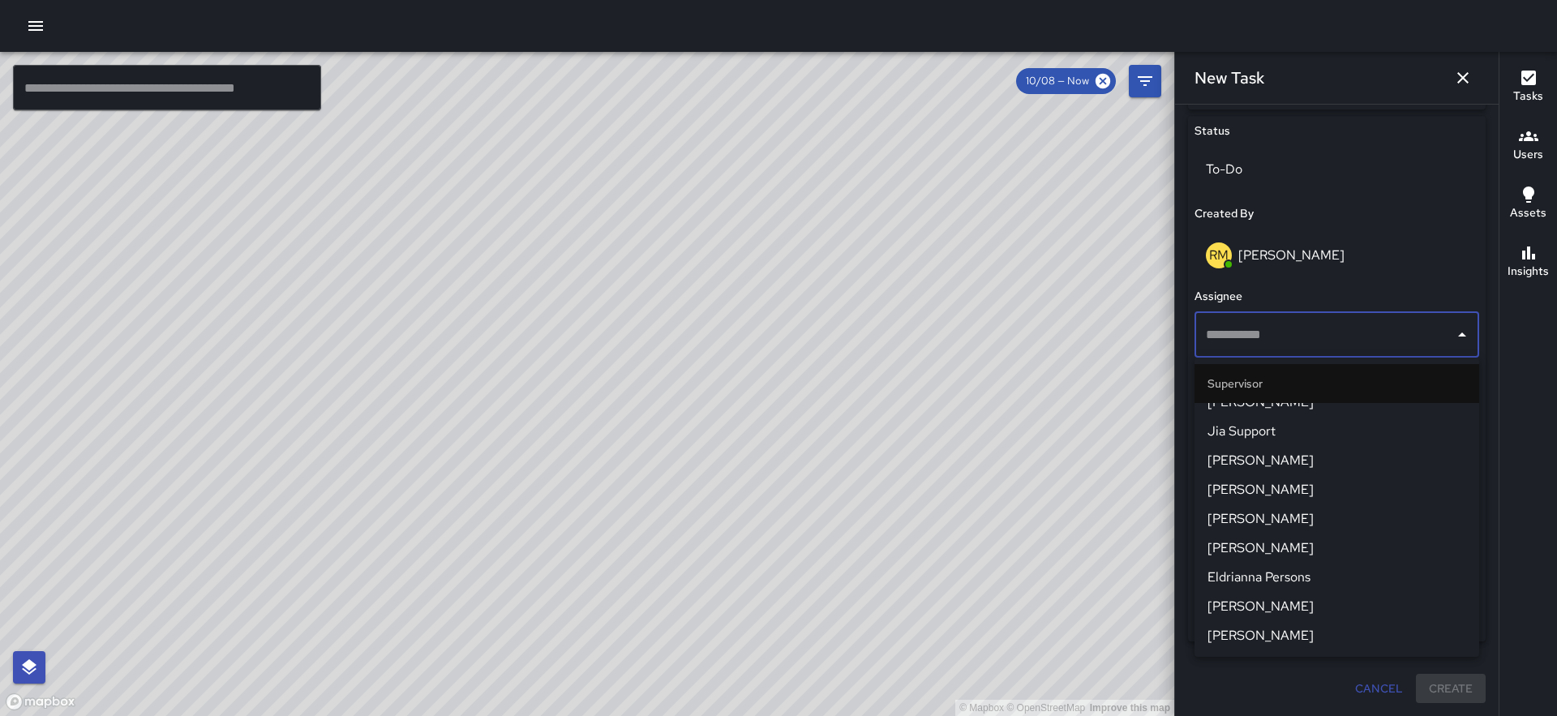
click at [1286, 574] on span "Eldrianna Persons" at bounding box center [1336, 577] width 259 height 19
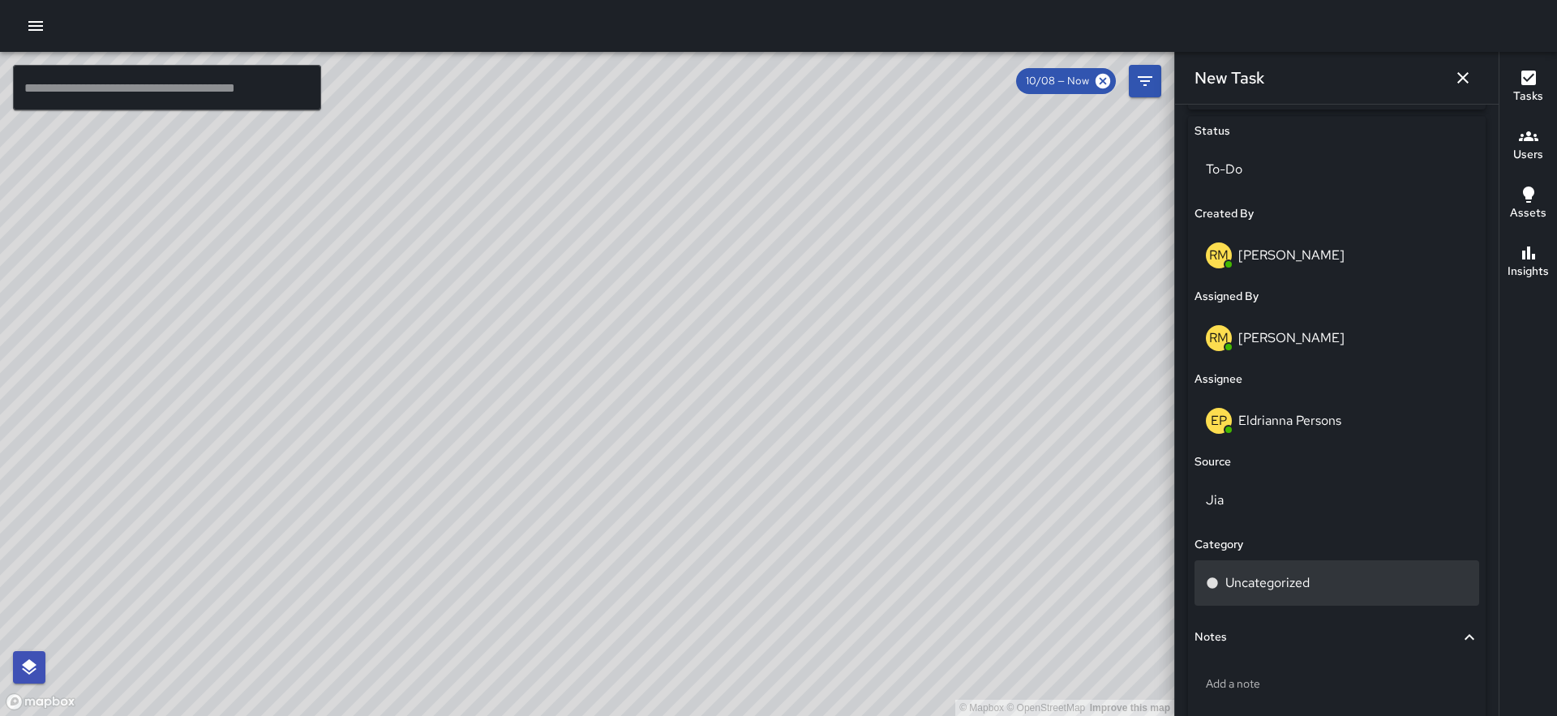
click at [1297, 598] on div "Uncategorized" at bounding box center [1336, 582] width 285 height 45
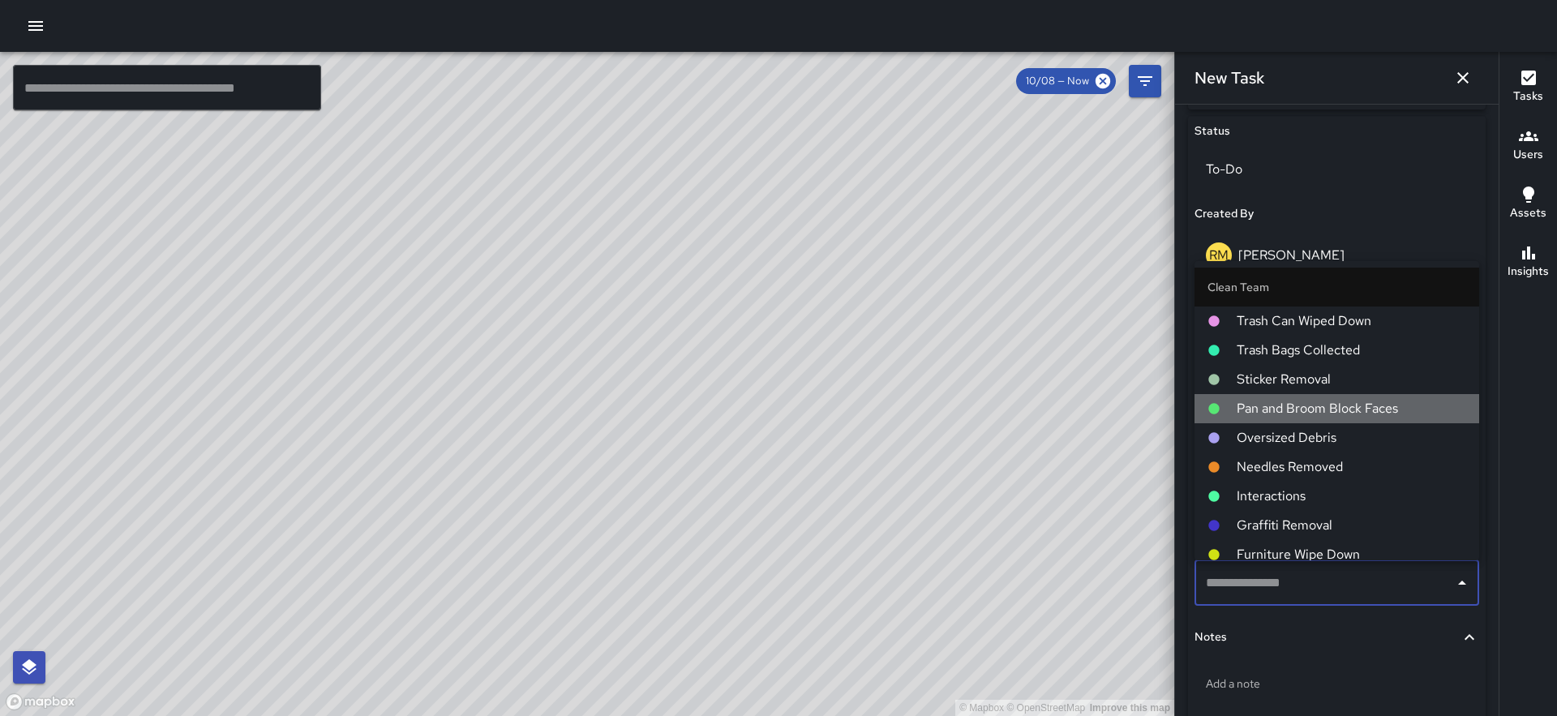
click at [1344, 412] on span "Pan and Broom Block Faces" at bounding box center [1351, 408] width 229 height 19
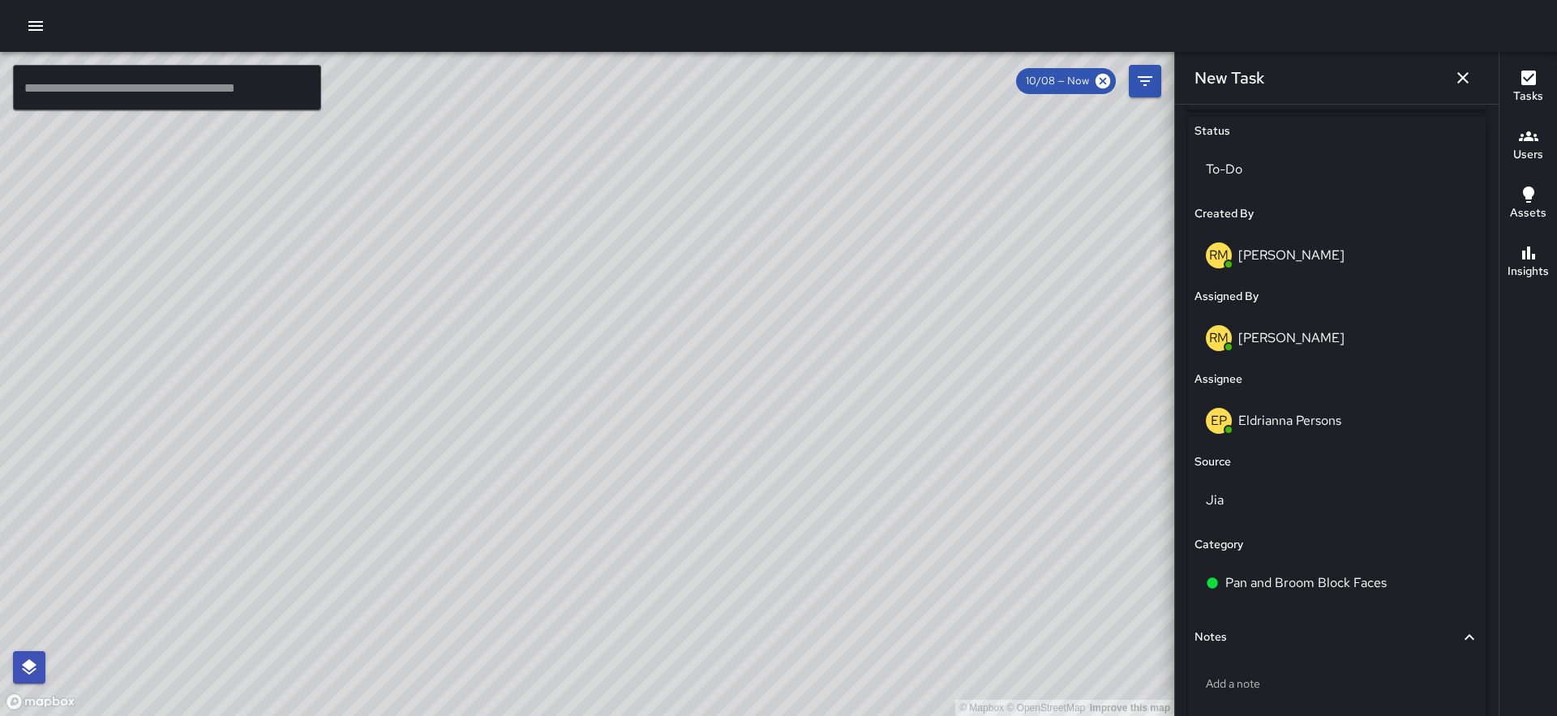
scroll to position [851, 0]
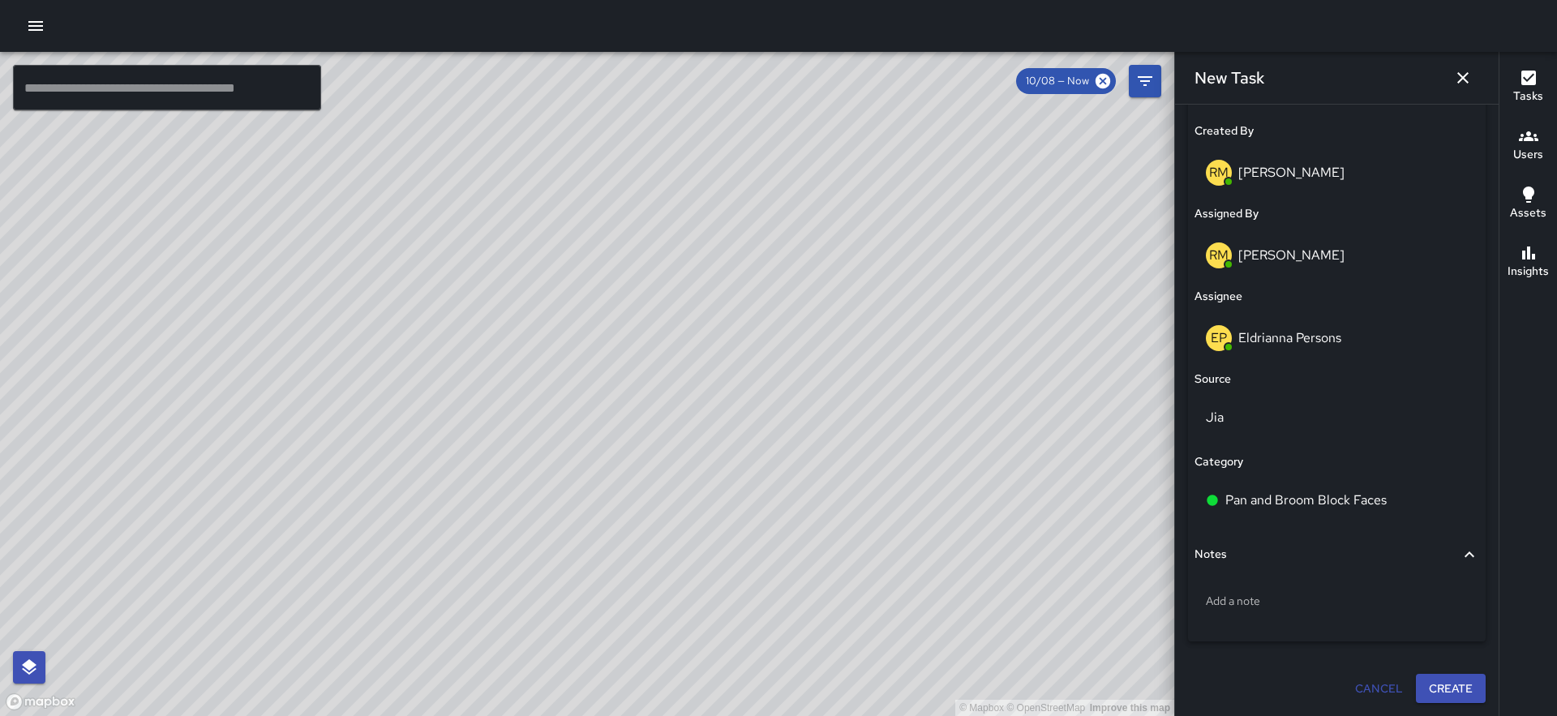
click at [1462, 690] on button "Create" at bounding box center [1451, 689] width 70 height 30
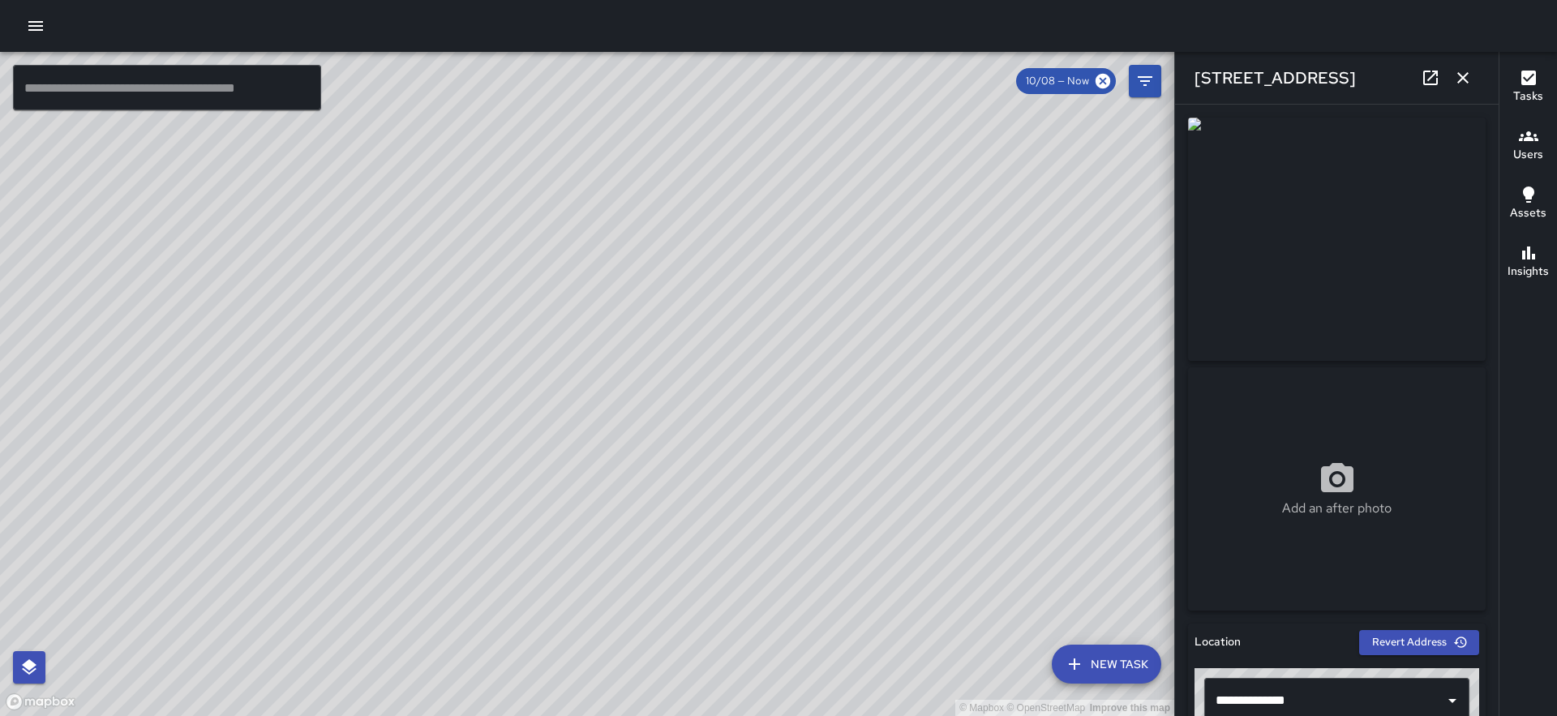
click at [1462, 74] on icon "button" at bounding box center [1462, 77] width 19 height 19
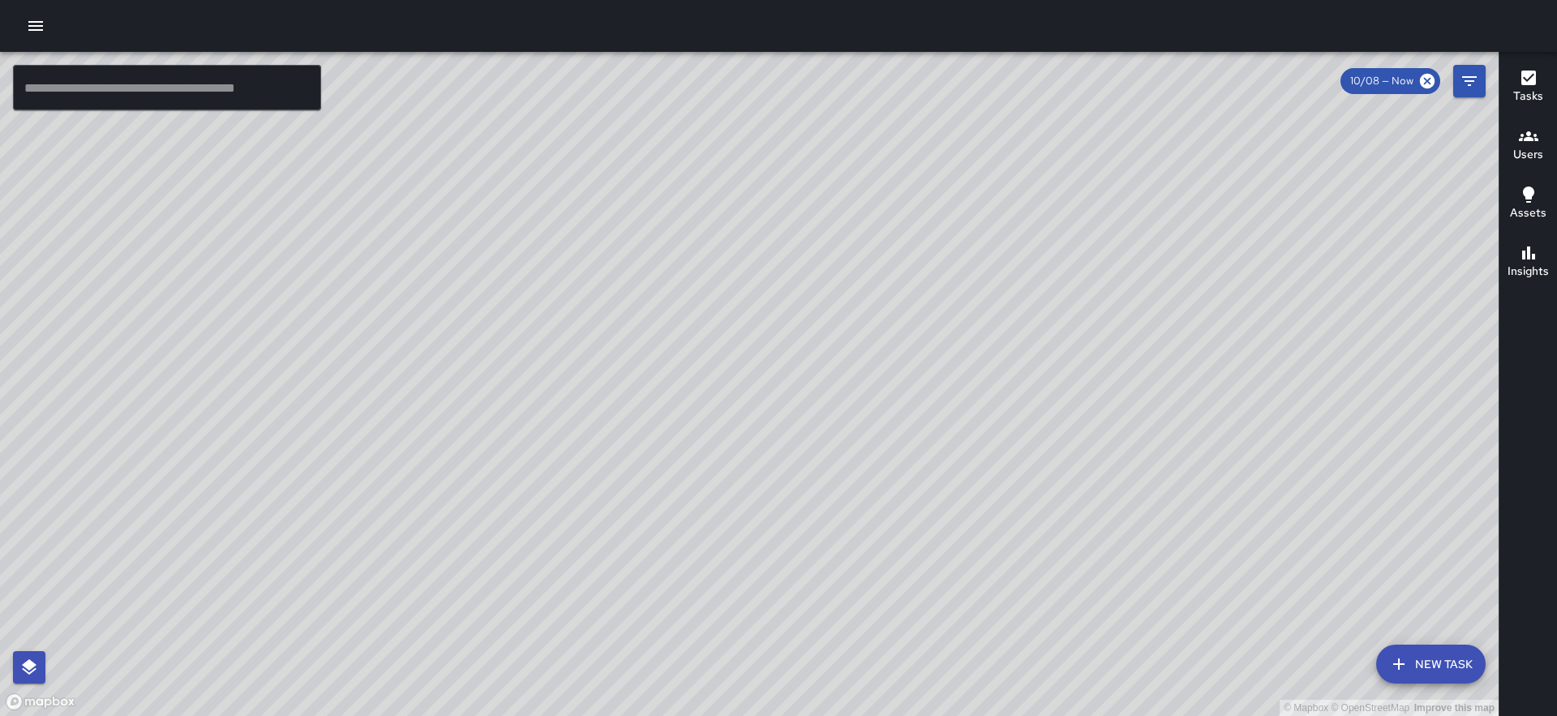
drag, startPoint x: 913, startPoint y: 347, endPoint x: 1026, endPoint y: 199, distance: 185.7
click at [1026, 199] on div "© Mapbox © OpenStreetMap Improve this map" at bounding box center [749, 384] width 1499 height 664
click at [1432, 664] on button "New Task" at bounding box center [1430, 664] width 109 height 39
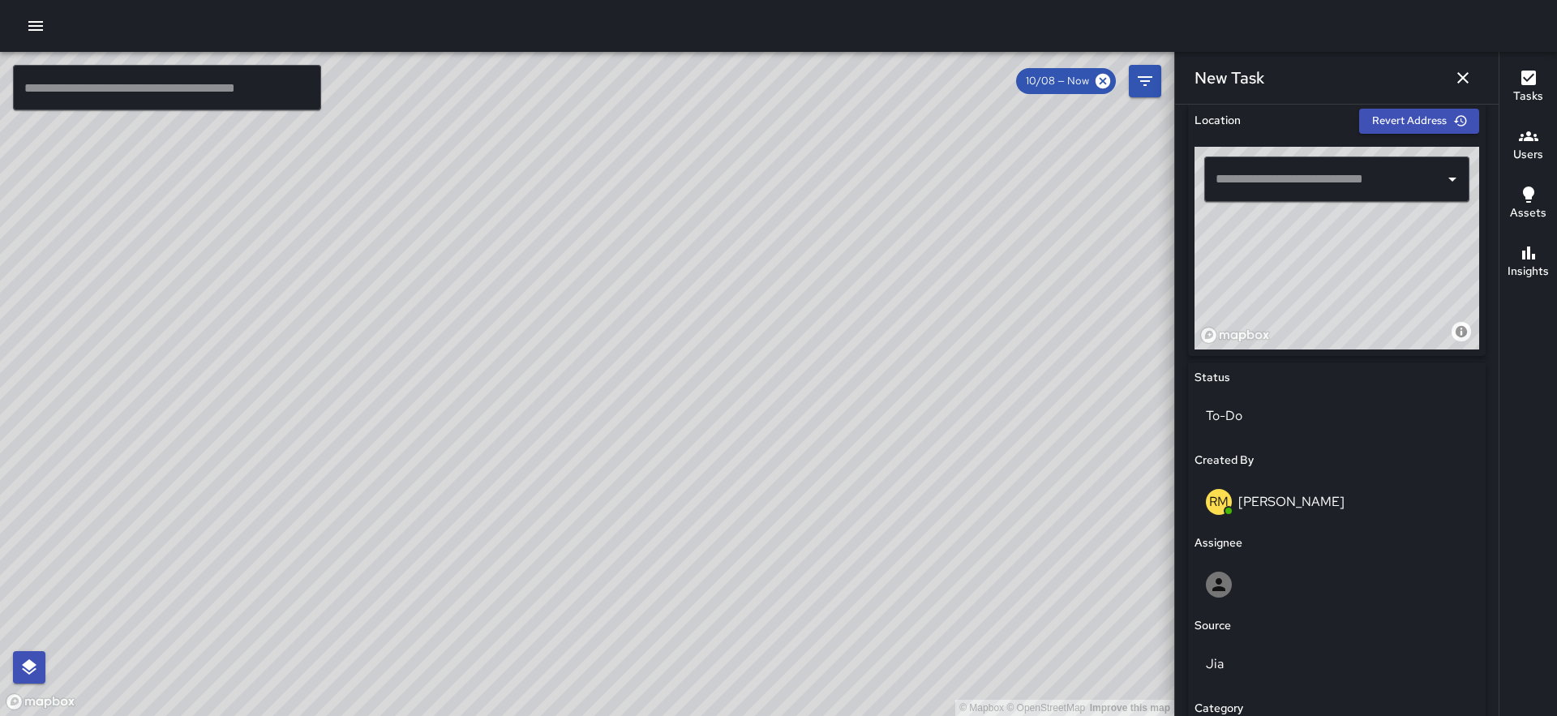
scroll to position [521, 0]
click at [1297, 176] on input "text" at bounding box center [1324, 180] width 226 height 31
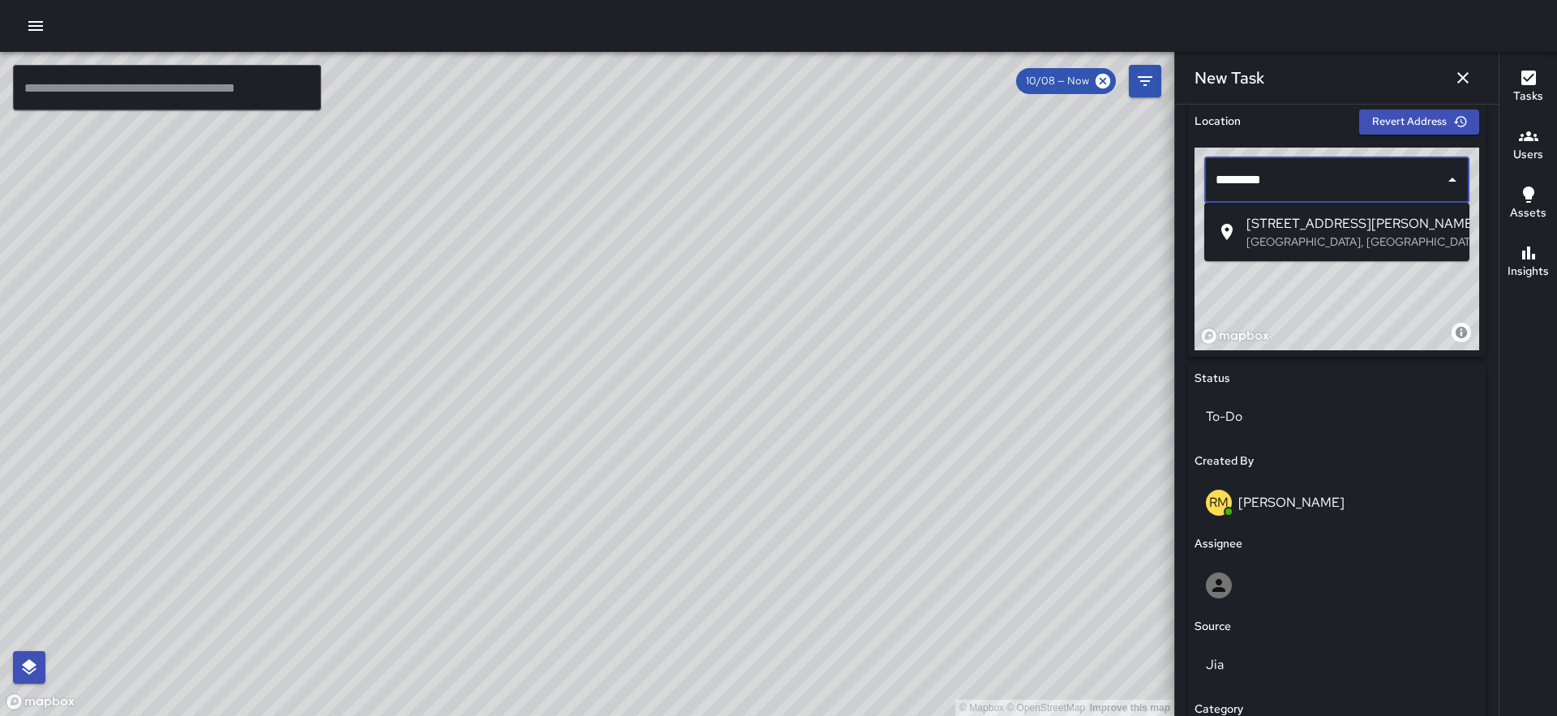
click at [1320, 228] on span "90 Stevenson Street" at bounding box center [1351, 223] width 210 height 19
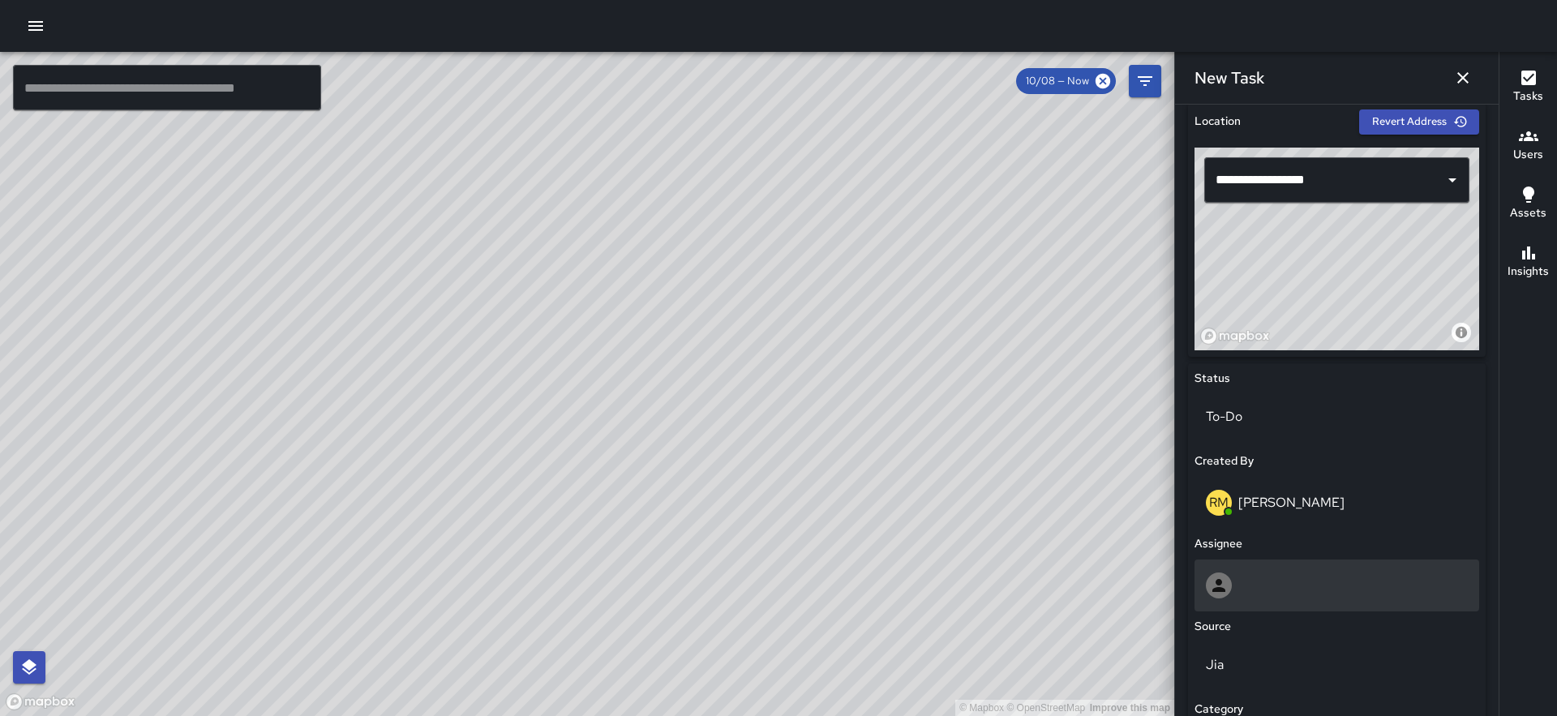
click at [1265, 592] on div at bounding box center [1337, 585] width 262 height 26
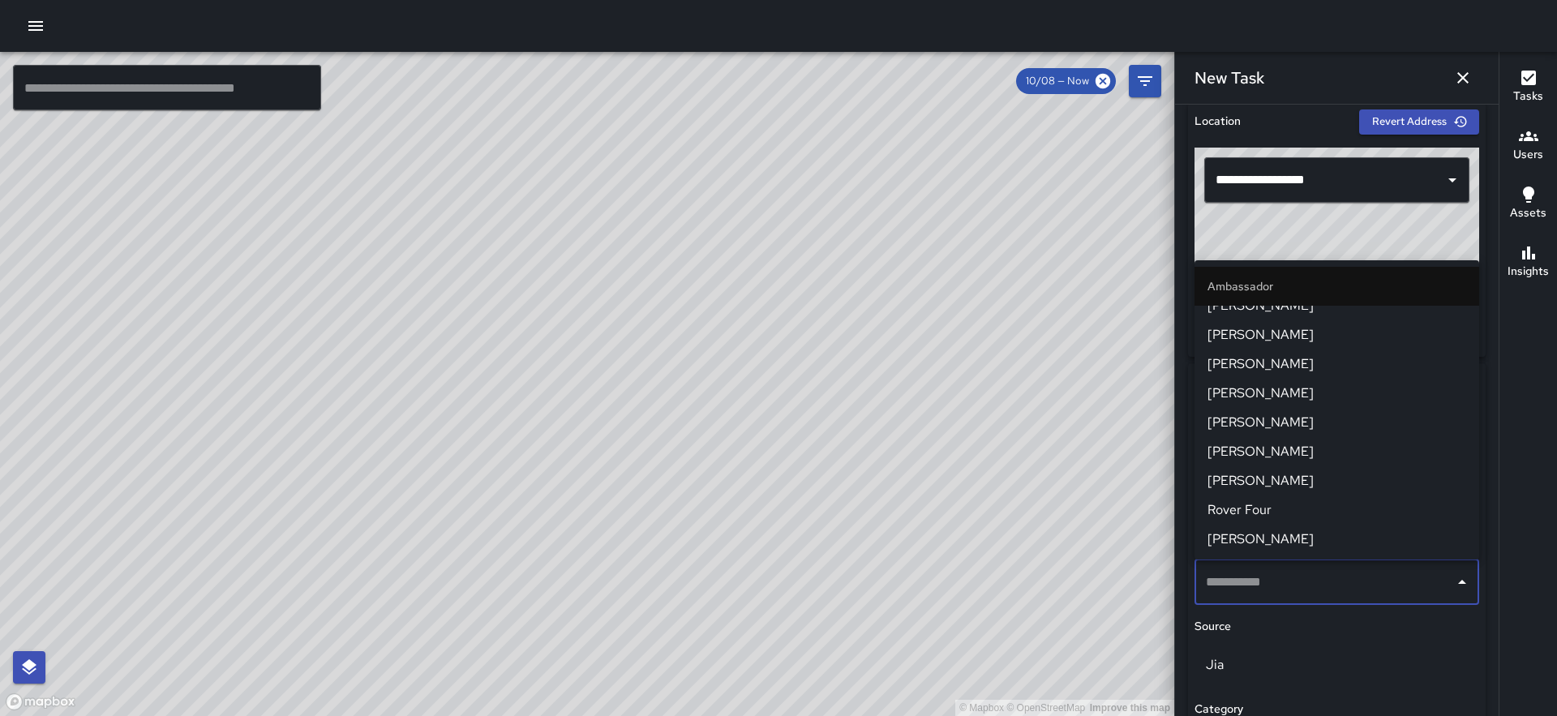
scroll to position [1426, 0]
click at [1314, 478] on span "Eldrianna Persons" at bounding box center [1336, 479] width 259 height 19
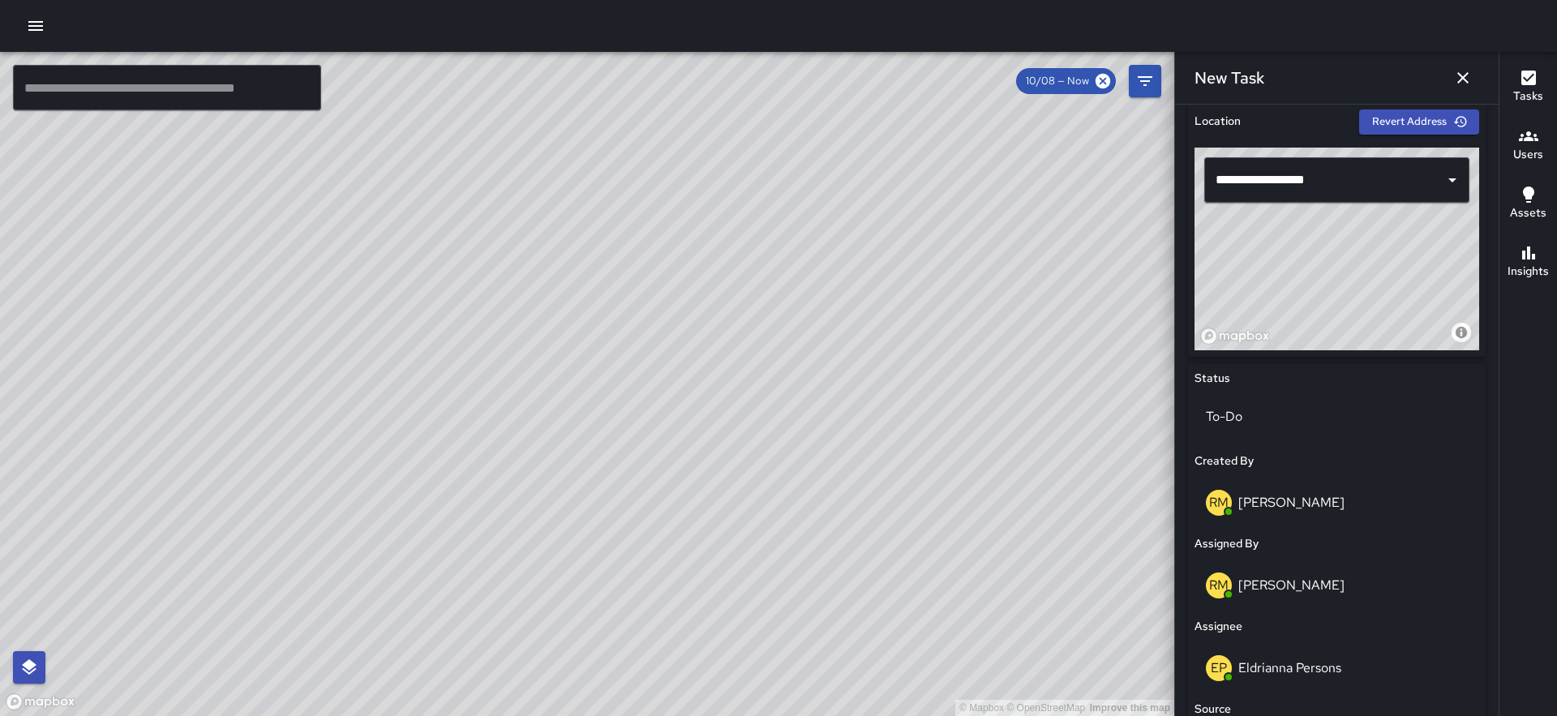
scroll to position [851, 0]
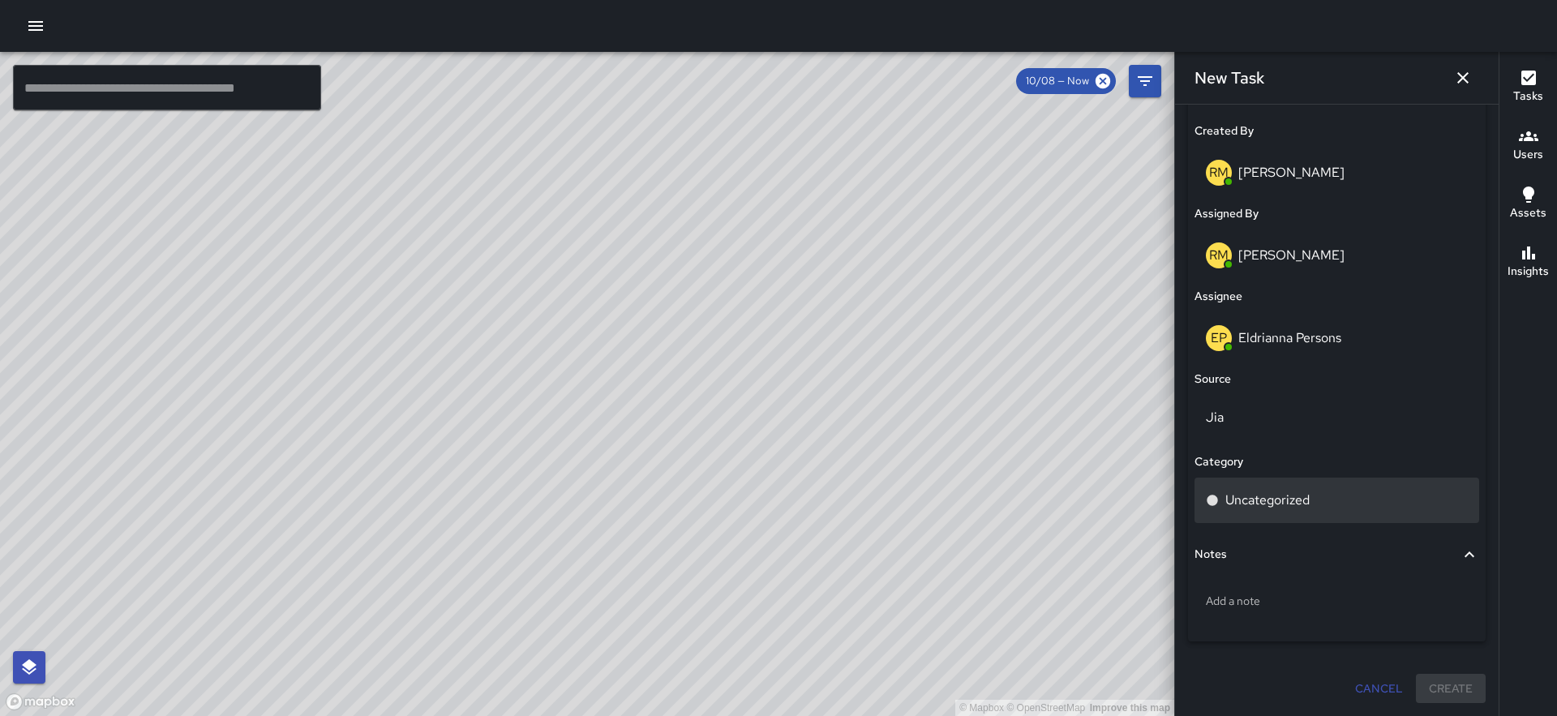
click at [1316, 496] on div "Uncategorized" at bounding box center [1337, 500] width 262 height 19
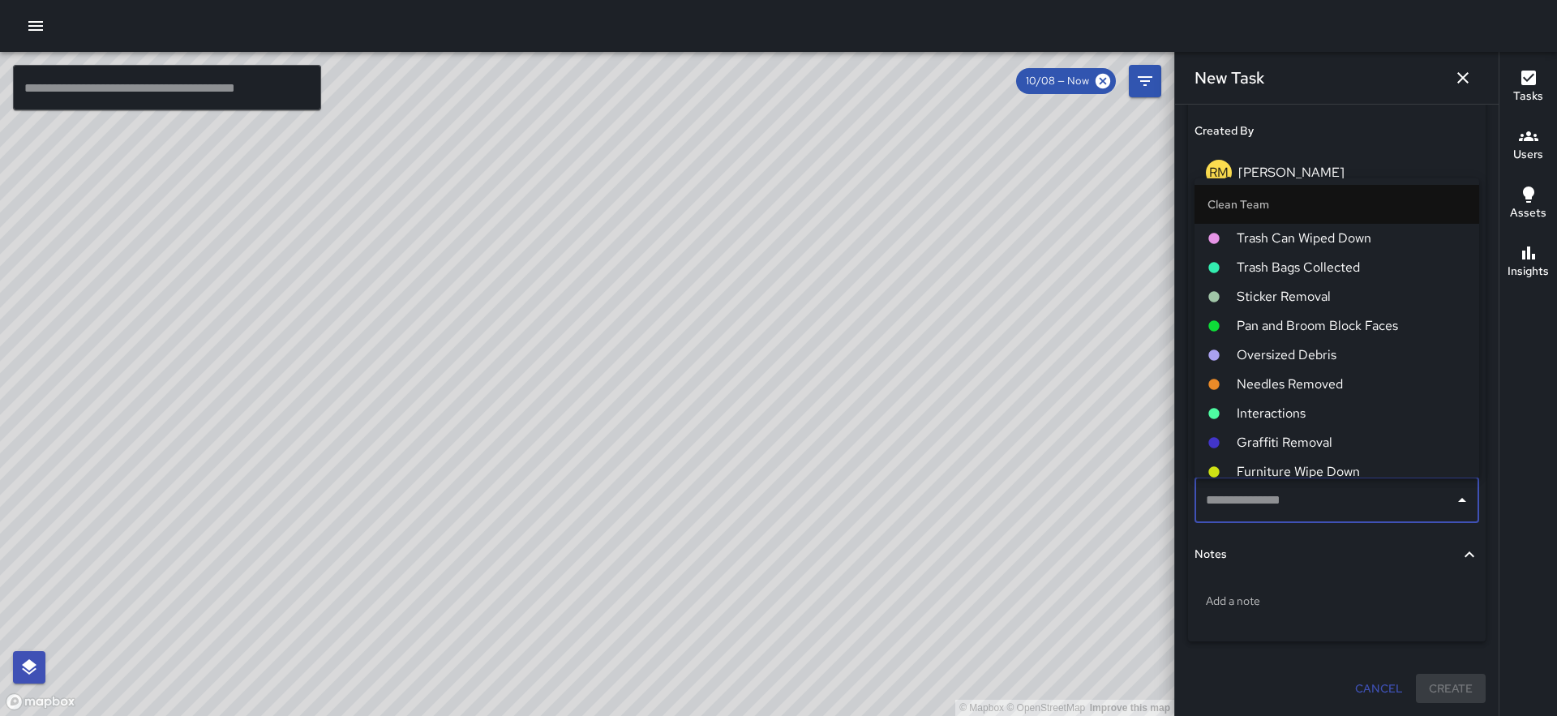
click at [1348, 316] on span "Pan and Broom Block Faces" at bounding box center [1351, 325] width 229 height 19
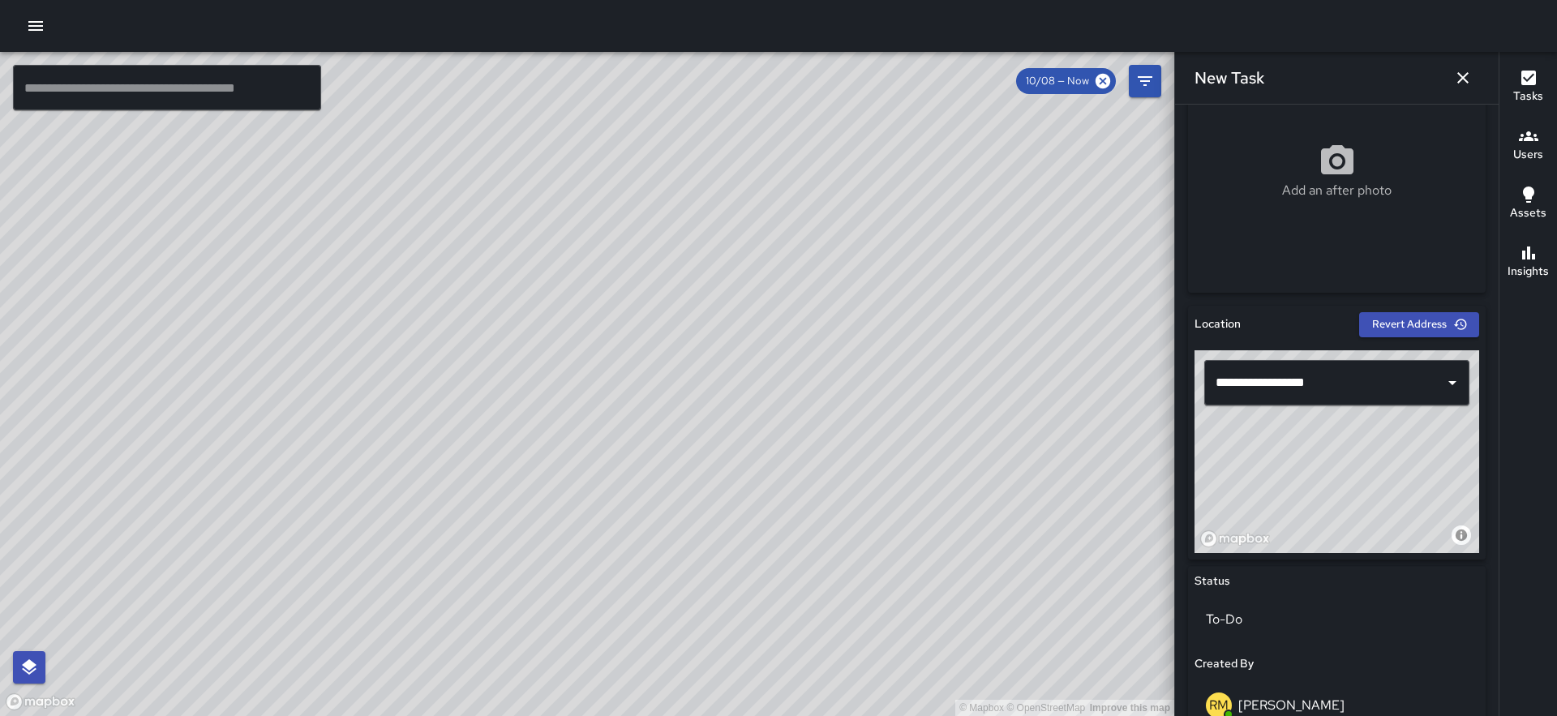
scroll to position [454, 0]
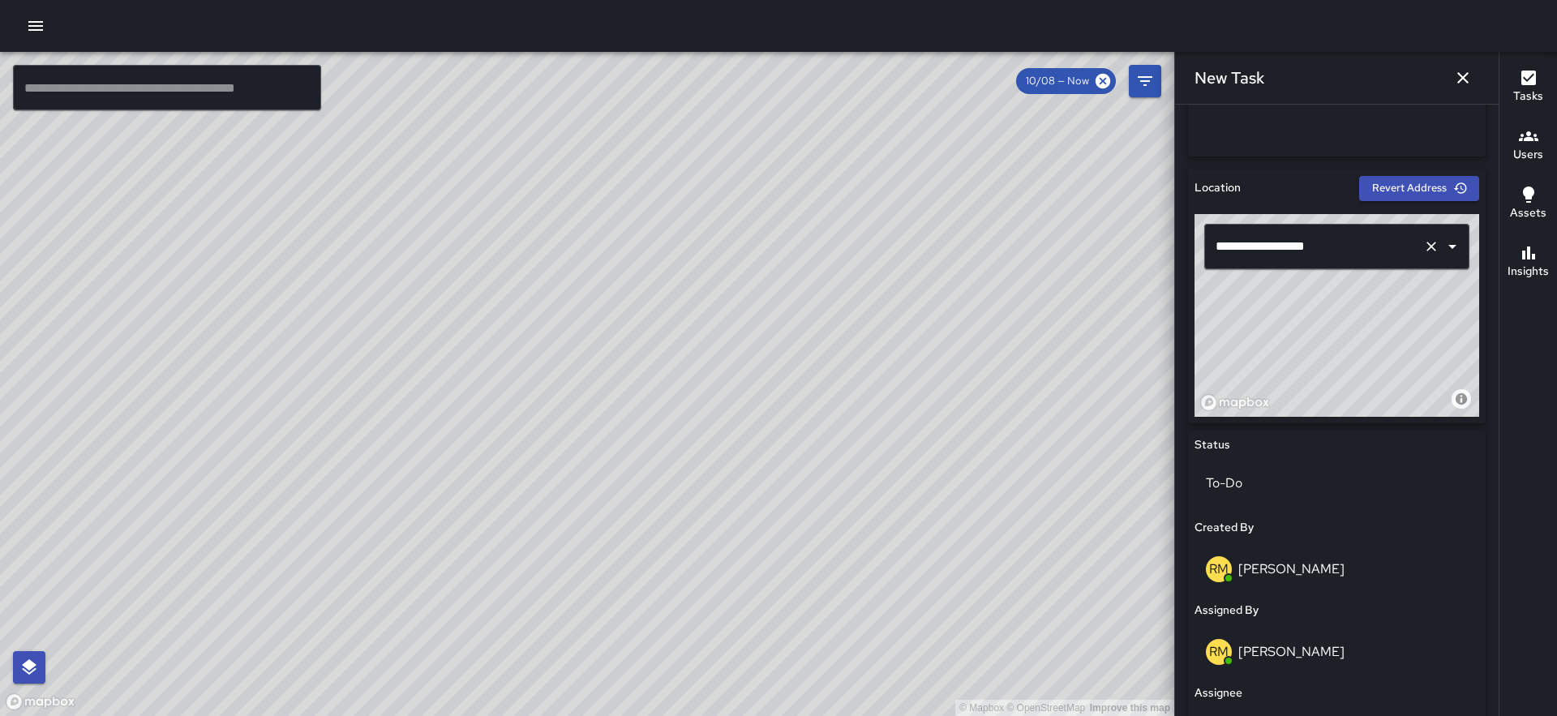
click at [1221, 244] on input "**********" at bounding box center [1313, 246] width 205 height 31
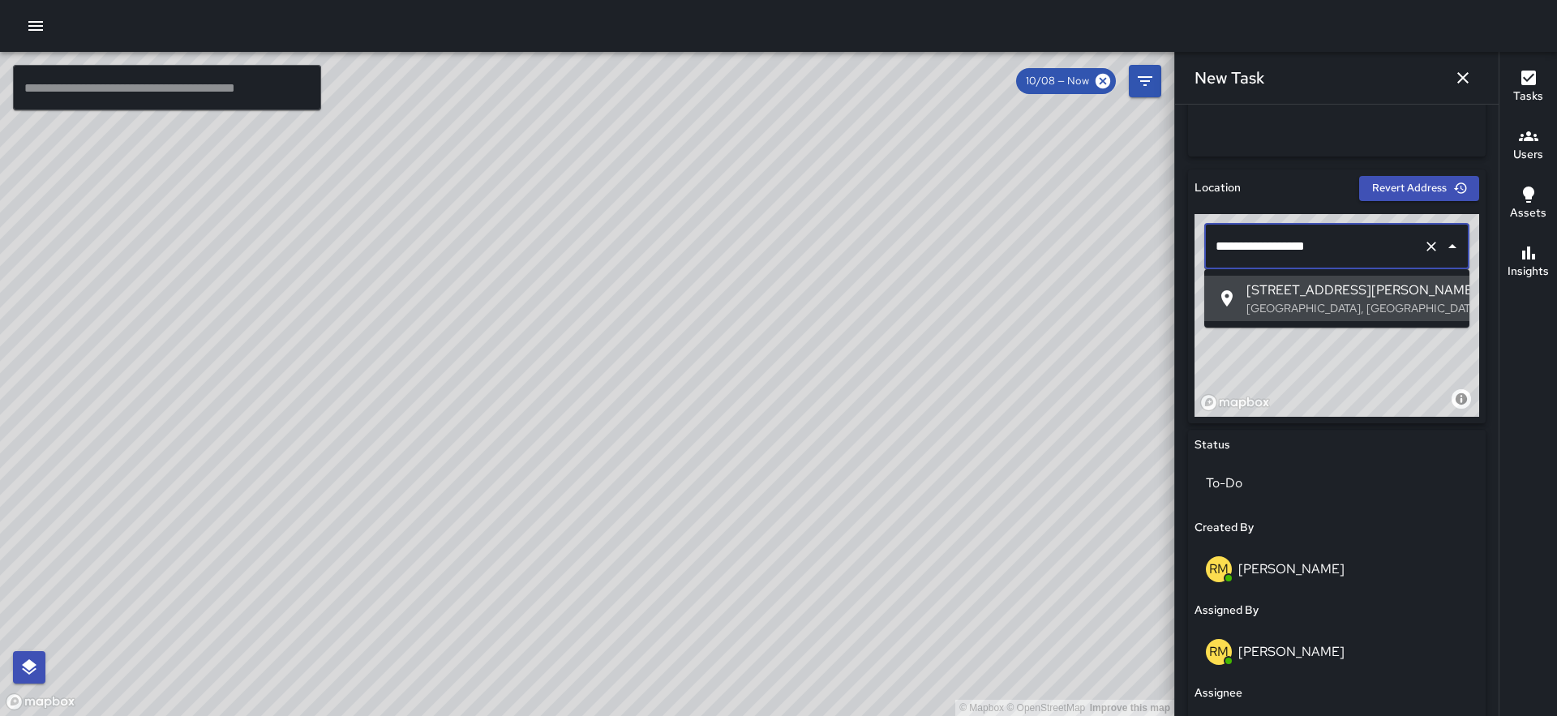
click at [1214, 243] on input "**********" at bounding box center [1313, 246] width 205 height 31
click at [1283, 293] on span "95 Stevenson Street" at bounding box center [1351, 290] width 210 height 19
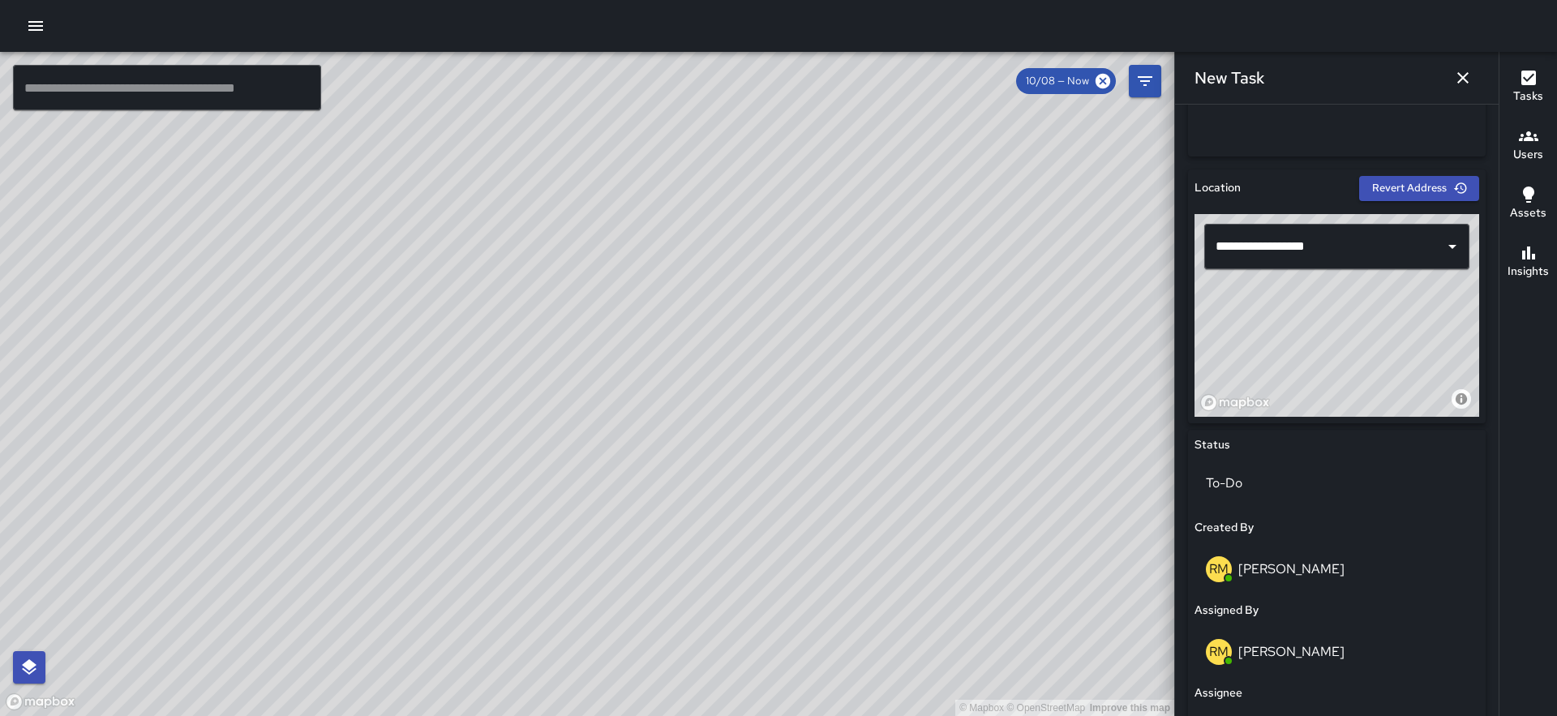
drag, startPoint x: 1272, startPoint y: 362, endPoint x: 1490, endPoint y: 152, distance: 302.2
click at [1490, 152] on div "**********" at bounding box center [1337, 410] width 324 height 611
drag, startPoint x: 1391, startPoint y: 318, endPoint x: 1390, endPoint y: 305, distance: 13.1
click at [1390, 305] on div "© Mapbox © OpenStreetMap Improve this map" at bounding box center [1336, 315] width 285 height 203
drag, startPoint x: 1413, startPoint y: 324, endPoint x: 1360, endPoint y: 379, distance: 77.4
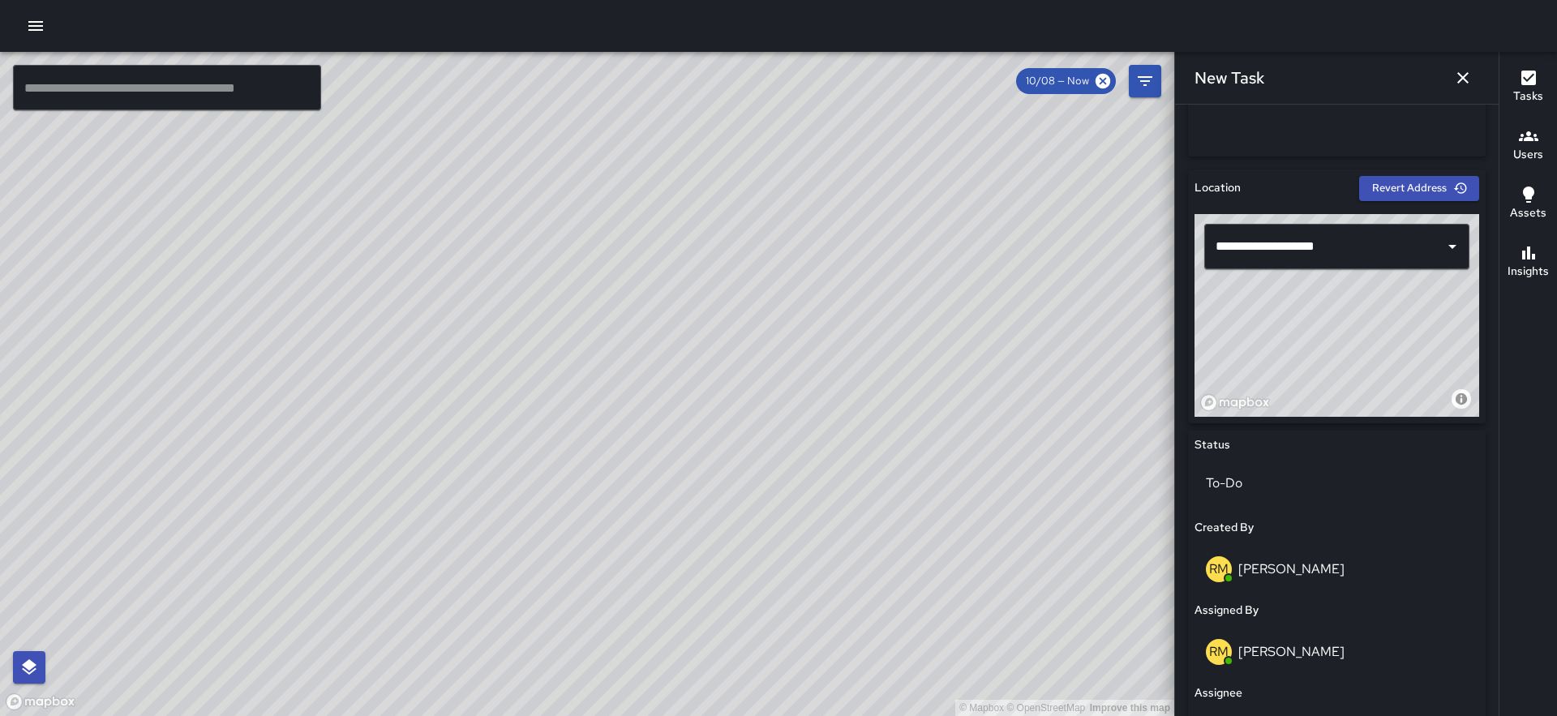
click at [1360, 379] on div "© Mapbox © OpenStreetMap Improve this map" at bounding box center [1336, 315] width 285 height 203
drag, startPoint x: 1360, startPoint y: 379, endPoint x: 1359, endPoint y: 391, distance: 11.4
click at [1359, 391] on div "© Mapbox © OpenStreetMap Improve this map" at bounding box center [1336, 315] width 285 height 203
drag, startPoint x: 1359, startPoint y: 391, endPoint x: 1344, endPoint y: 386, distance: 16.2
click at [1344, 386] on div "© Mapbox © OpenStreetMap Improve this map" at bounding box center [1336, 315] width 285 height 203
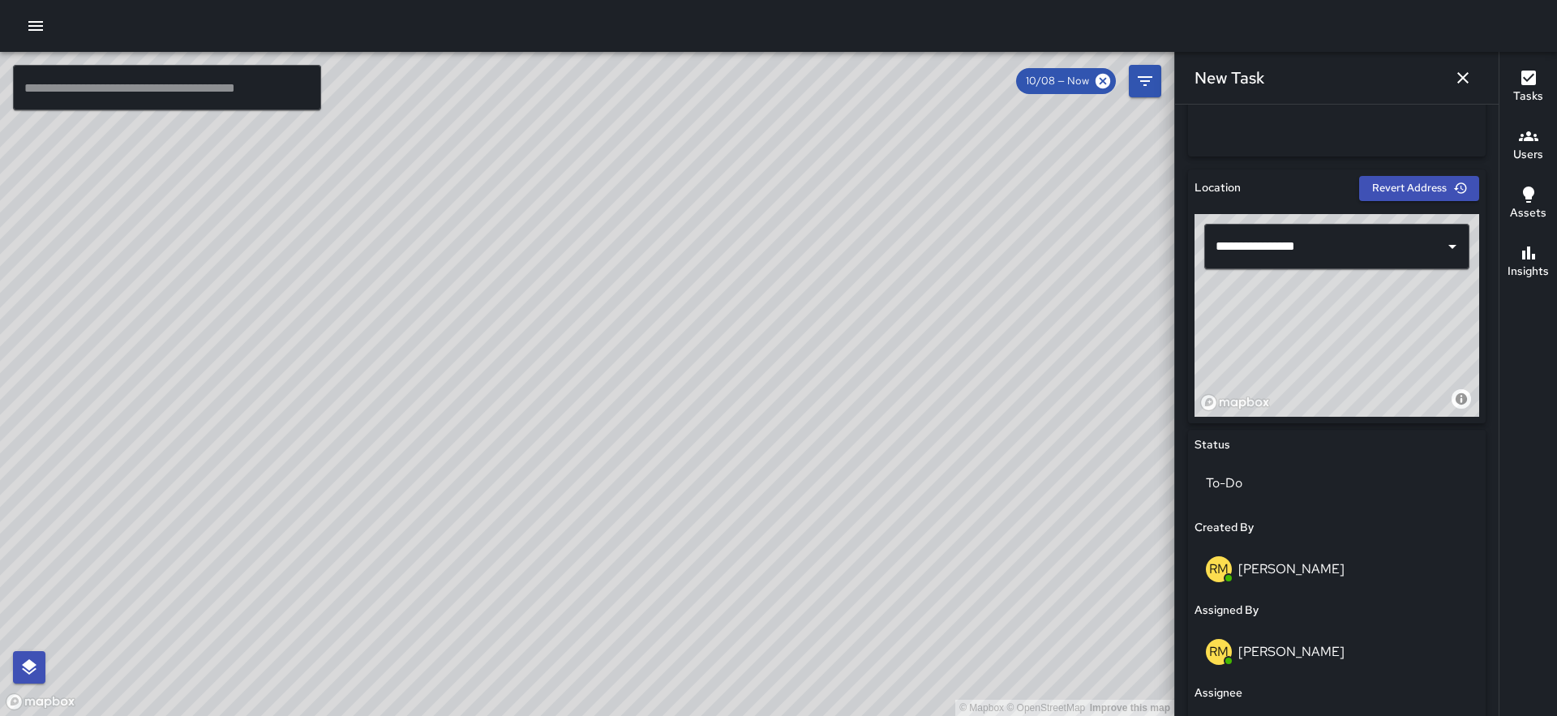
drag, startPoint x: 1351, startPoint y: 368, endPoint x: 1348, endPoint y: 379, distance: 11.6
click at [1348, 379] on div "© Mapbox © OpenStreetMap Improve this map" at bounding box center [1336, 315] width 285 height 203
type input "**********"
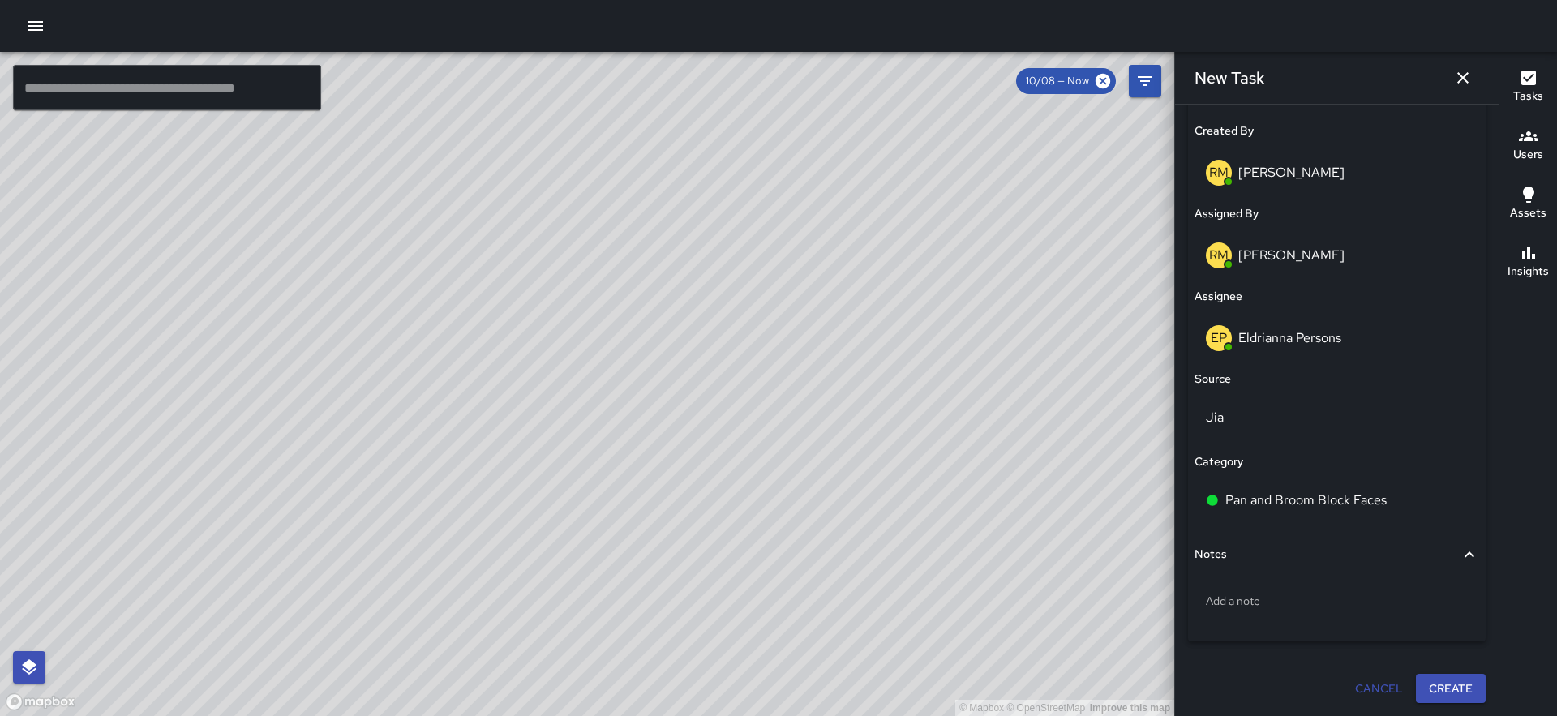
click at [1439, 696] on button "Create" at bounding box center [1451, 689] width 70 height 30
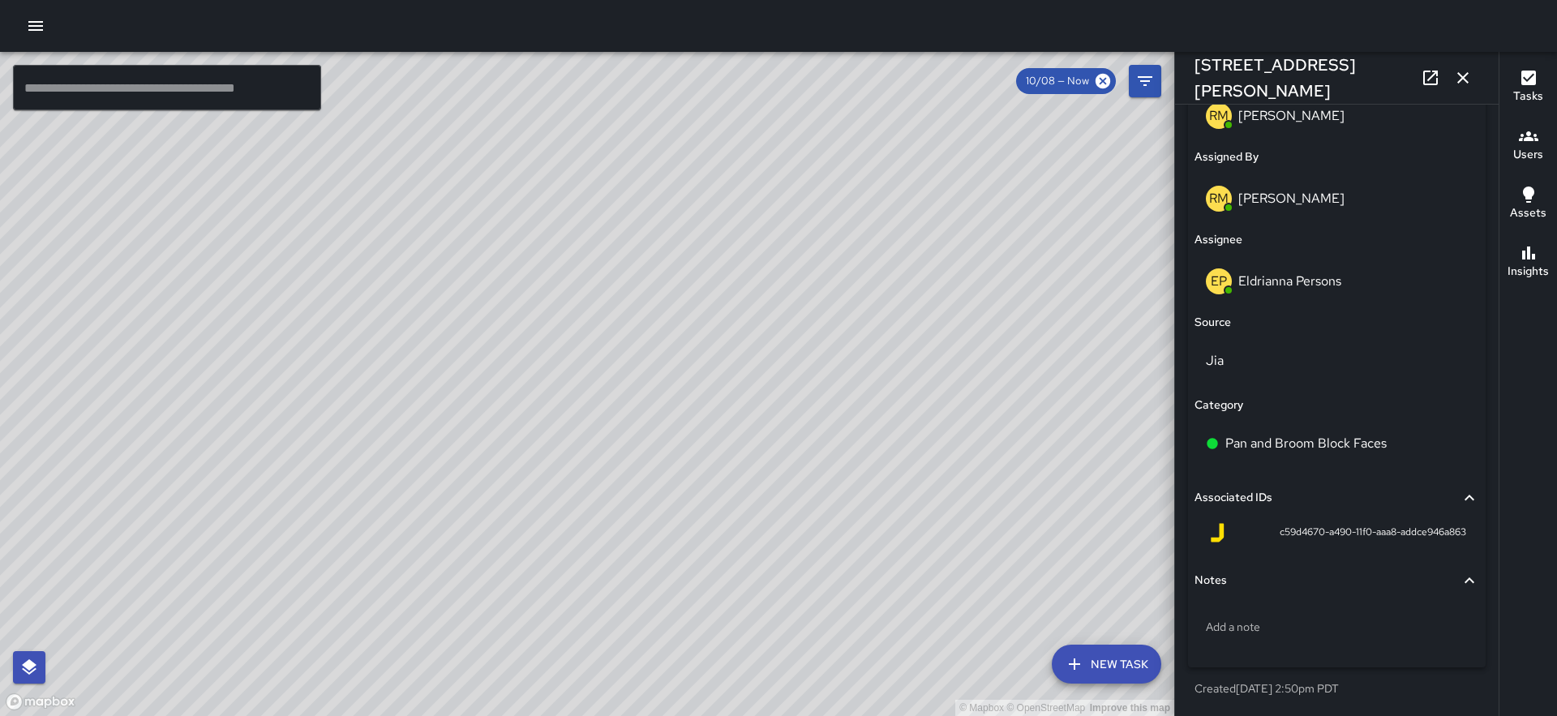
scroll to position [0, 0]
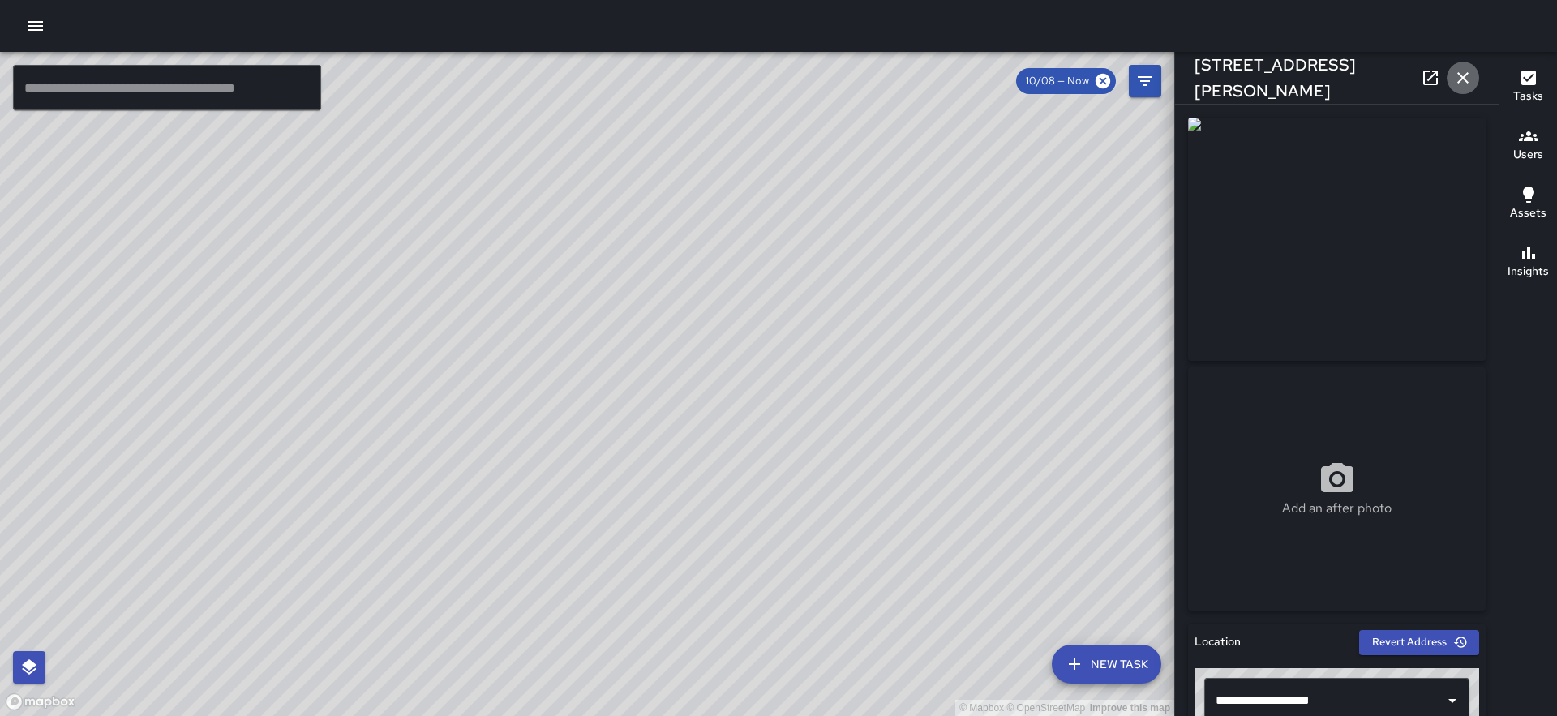
click at [1456, 75] on icon "button" at bounding box center [1462, 77] width 19 height 19
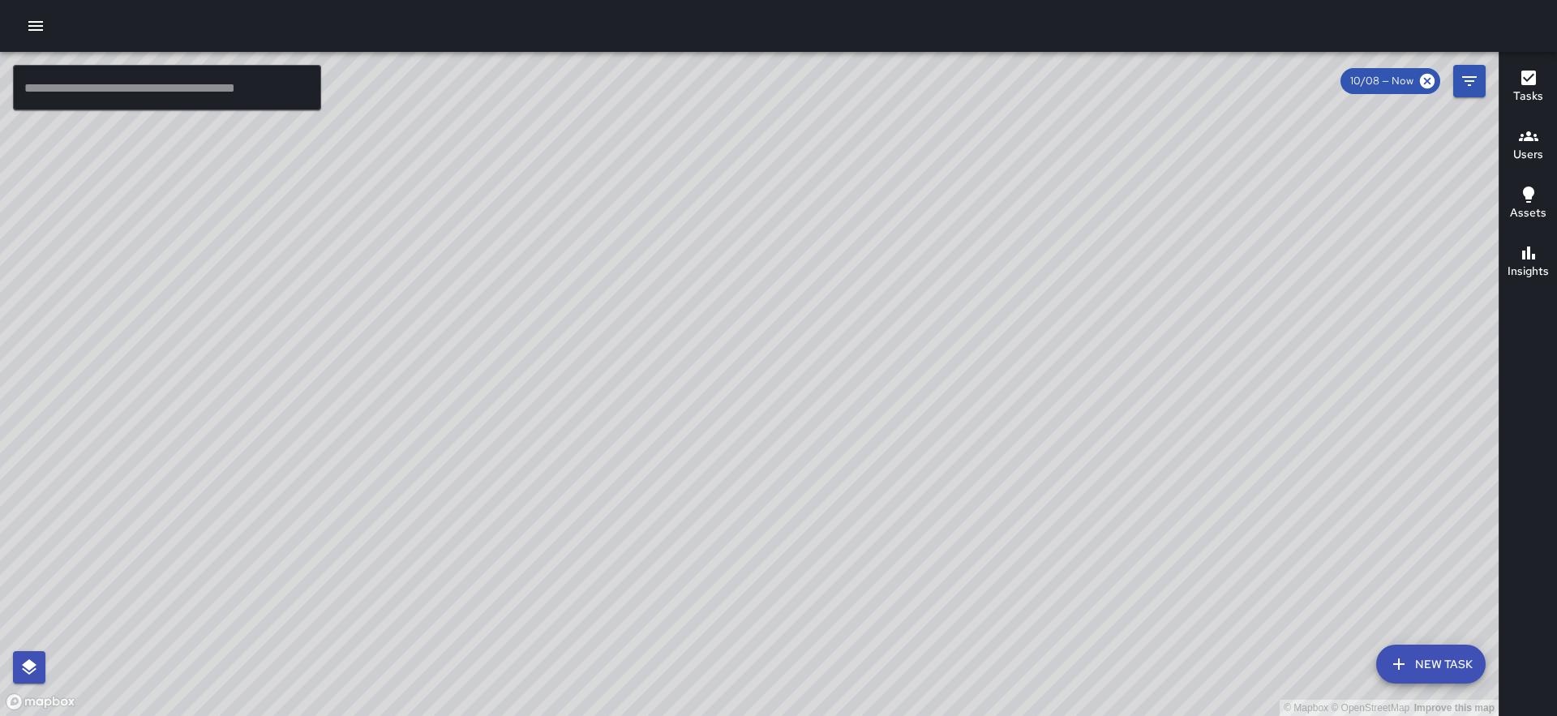
drag, startPoint x: 947, startPoint y: 286, endPoint x: 844, endPoint y: 644, distance: 372.1
click at [844, 644] on div "© Mapbox © OpenStreetMap Improve this map" at bounding box center [749, 384] width 1499 height 664
drag, startPoint x: 814, startPoint y: 308, endPoint x: 796, endPoint y: 375, distance: 69.6
click at [796, 375] on div "© Mapbox © OpenStreetMap Improve this map" at bounding box center [749, 384] width 1499 height 664
drag, startPoint x: 796, startPoint y: 375, endPoint x: 798, endPoint y: 529, distance: 153.3
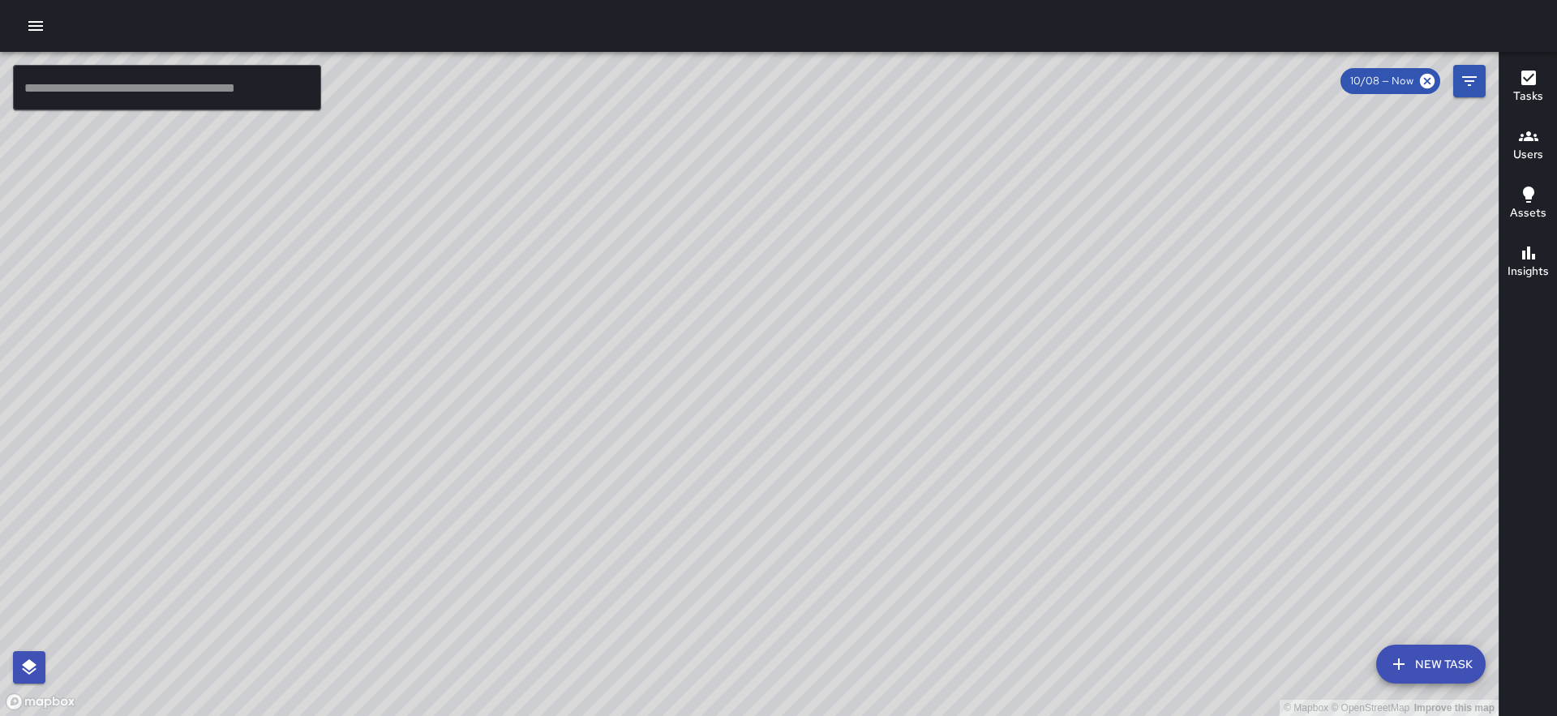
click at [798, 529] on div "© Mapbox © OpenStreetMap Improve this map" at bounding box center [749, 384] width 1499 height 664
drag, startPoint x: 437, startPoint y: 300, endPoint x: 488, endPoint y: 337, distance: 63.3
click at [488, 337] on div "© Mapbox © OpenStreetMap Improve this map" at bounding box center [749, 384] width 1499 height 664
click at [1406, 659] on icon "button" at bounding box center [1398, 663] width 19 height 19
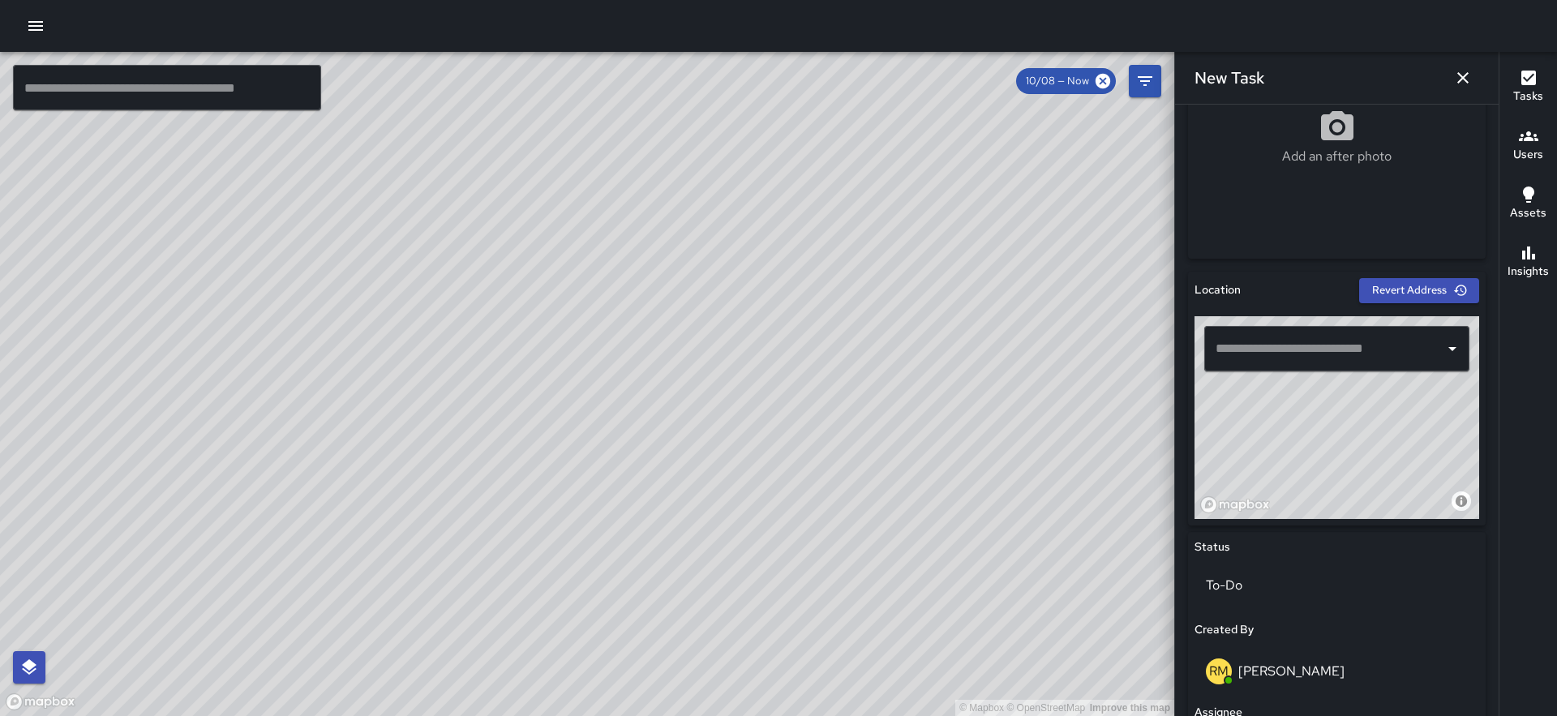
scroll to position [353, 0]
click at [1302, 344] on input "text" at bounding box center [1324, 347] width 226 height 31
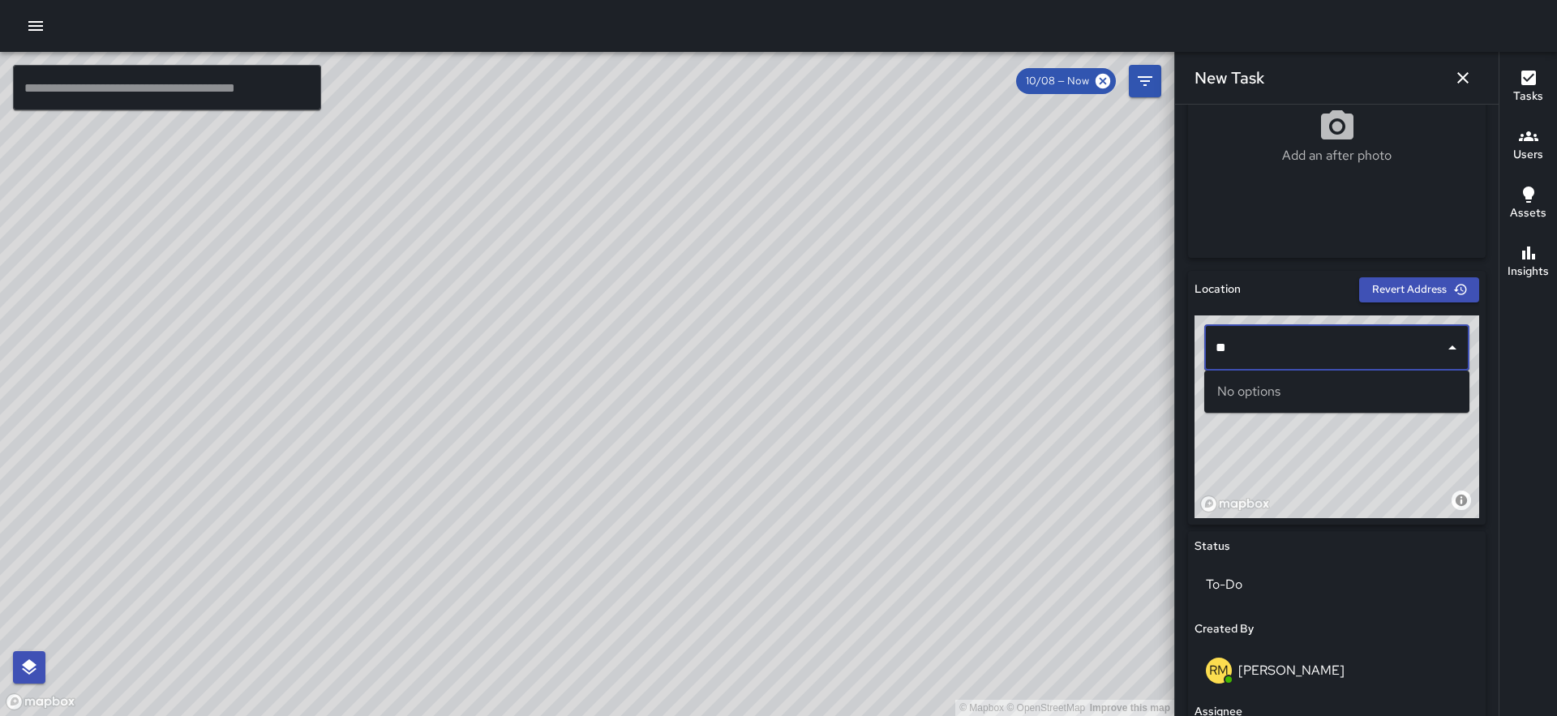
type input "*"
click at [1359, 406] on p "San Francisco, CA, USA" at bounding box center [1351, 409] width 210 height 16
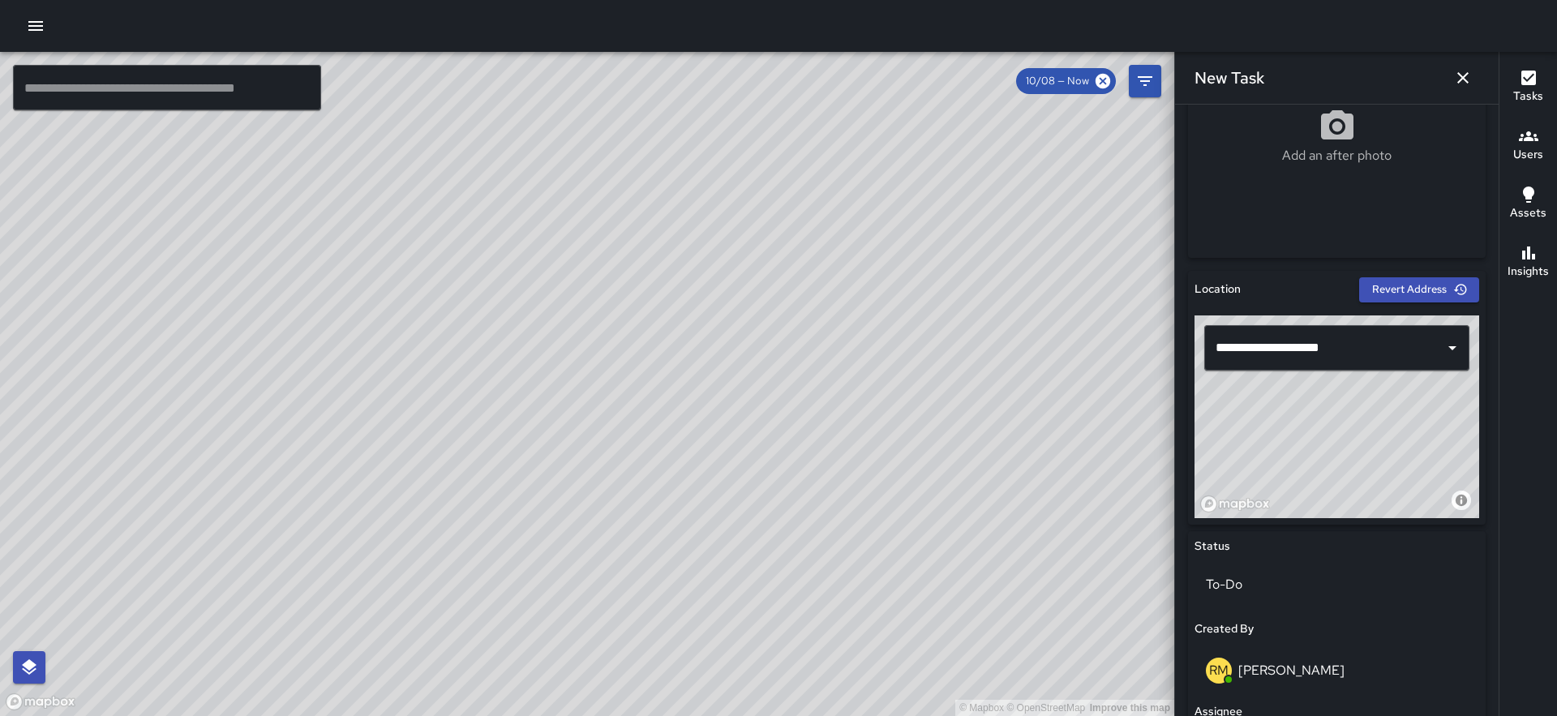
drag, startPoint x: 1359, startPoint y: 406, endPoint x: 1405, endPoint y: 408, distance: 46.2
click at [1405, 408] on div "© Mapbox © OpenStreetMap Improve this map" at bounding box center [1336, 416] width 285 height 203
type input "**********"
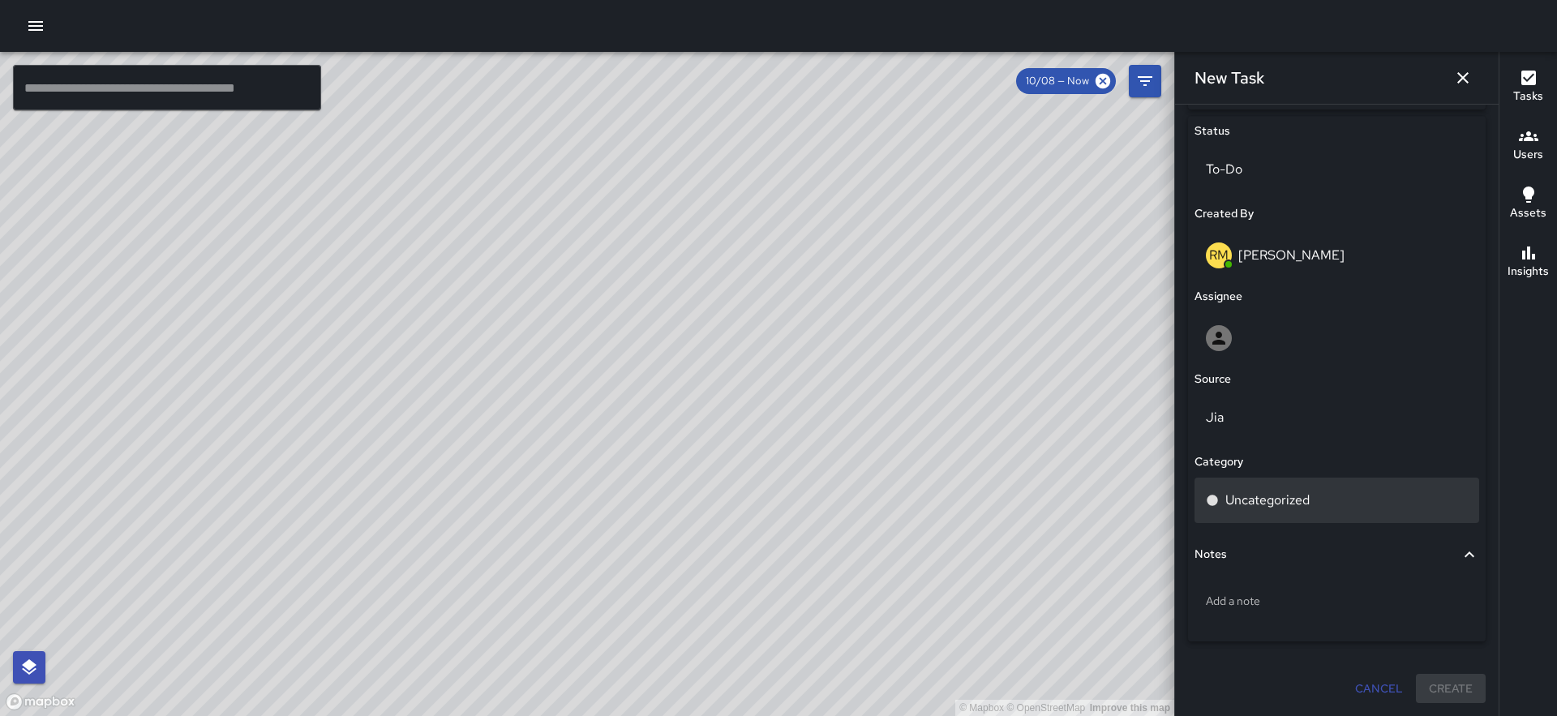
click at [1310, 507] on div "Uncategorized" at bounding box center [1337, 500] width 262 height 19
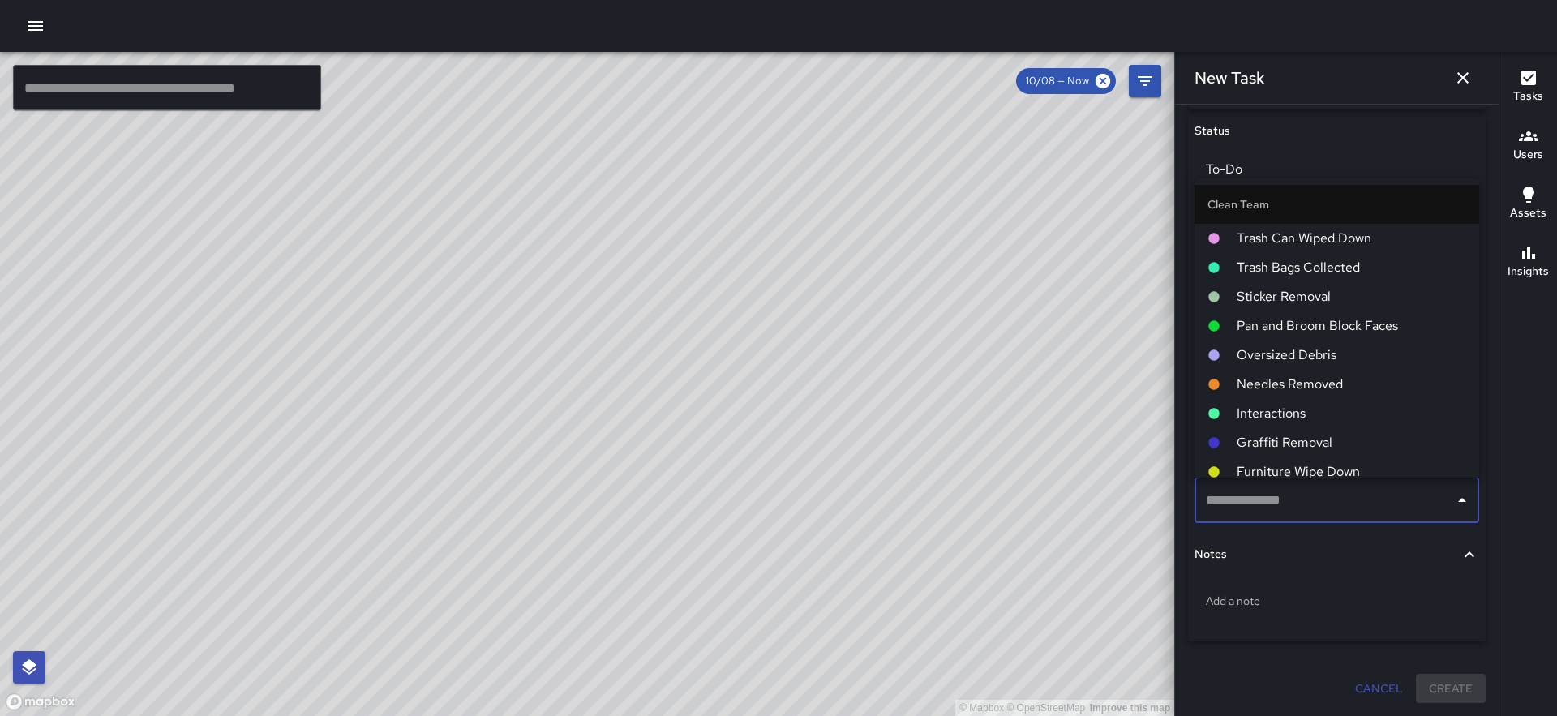
click at [1328, 303] on span "Sticker Removal" at bounding box center [1351, 296] width 229 height 19
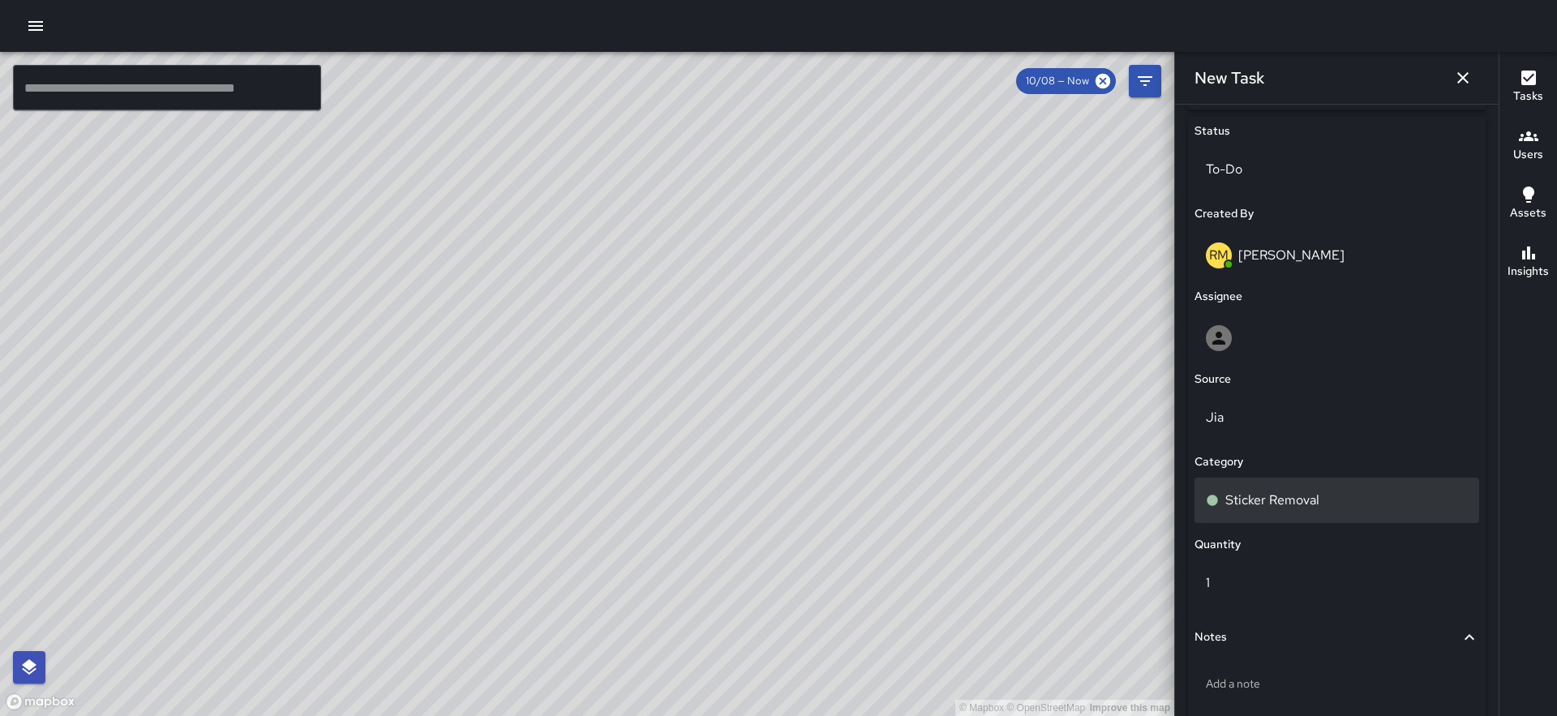
click at [1275, 507] on p "Sticker Removal" at bounding box center [1272, 500] width 94 height 19
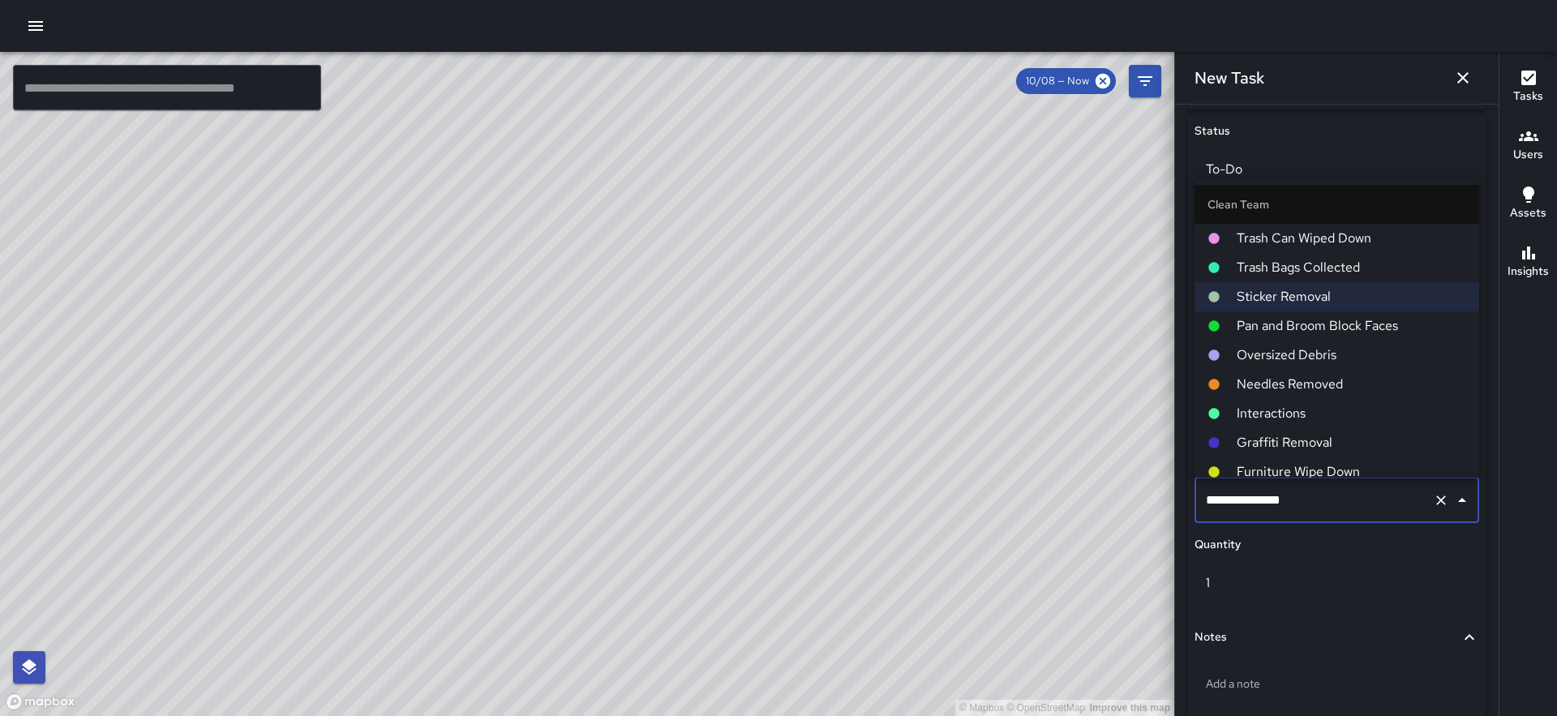
click at [1331, 322] on span "Pan and Broom Block Faces" at bounding box center [1351, 325] width 229 height 19
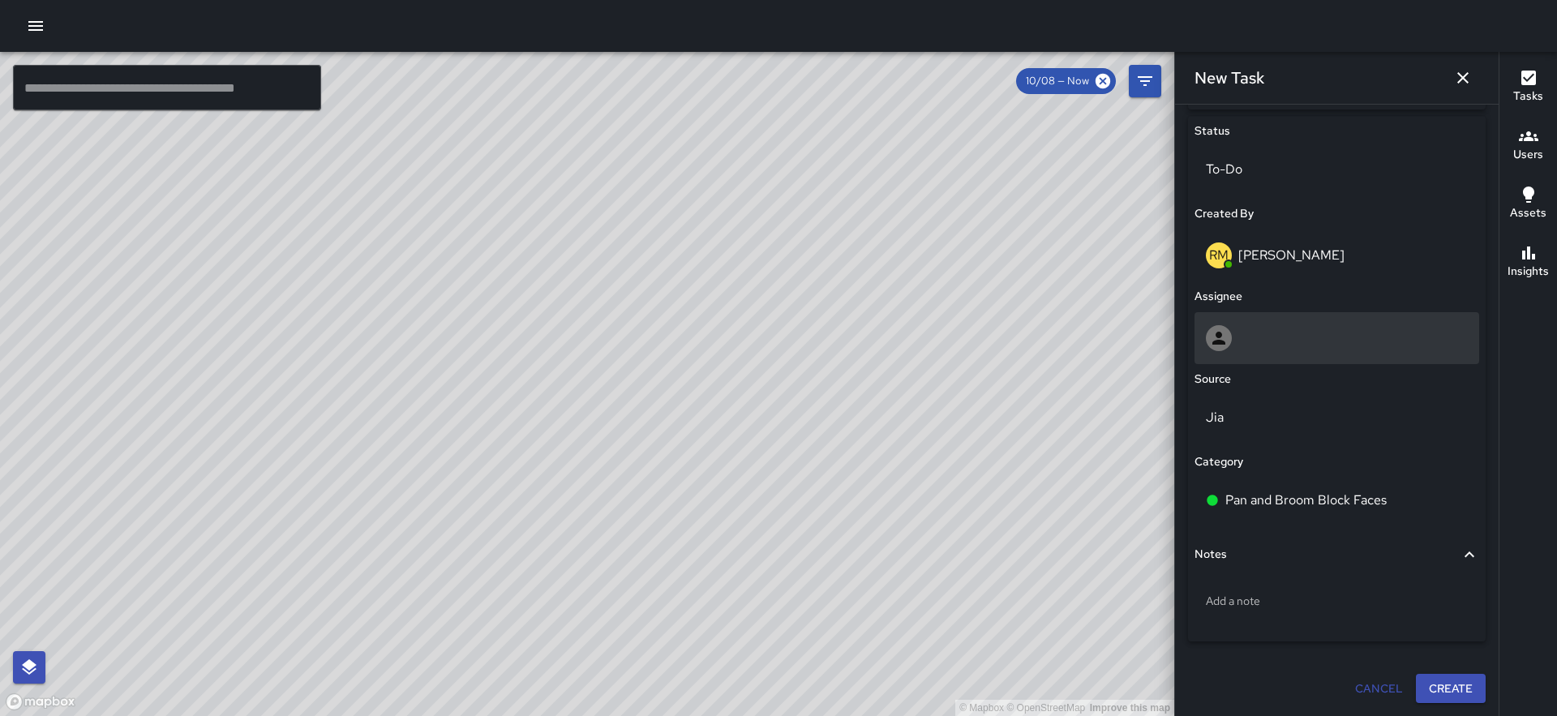
click at [1275, 349] on div at bounding box center [1337, 338] width 262 height 26
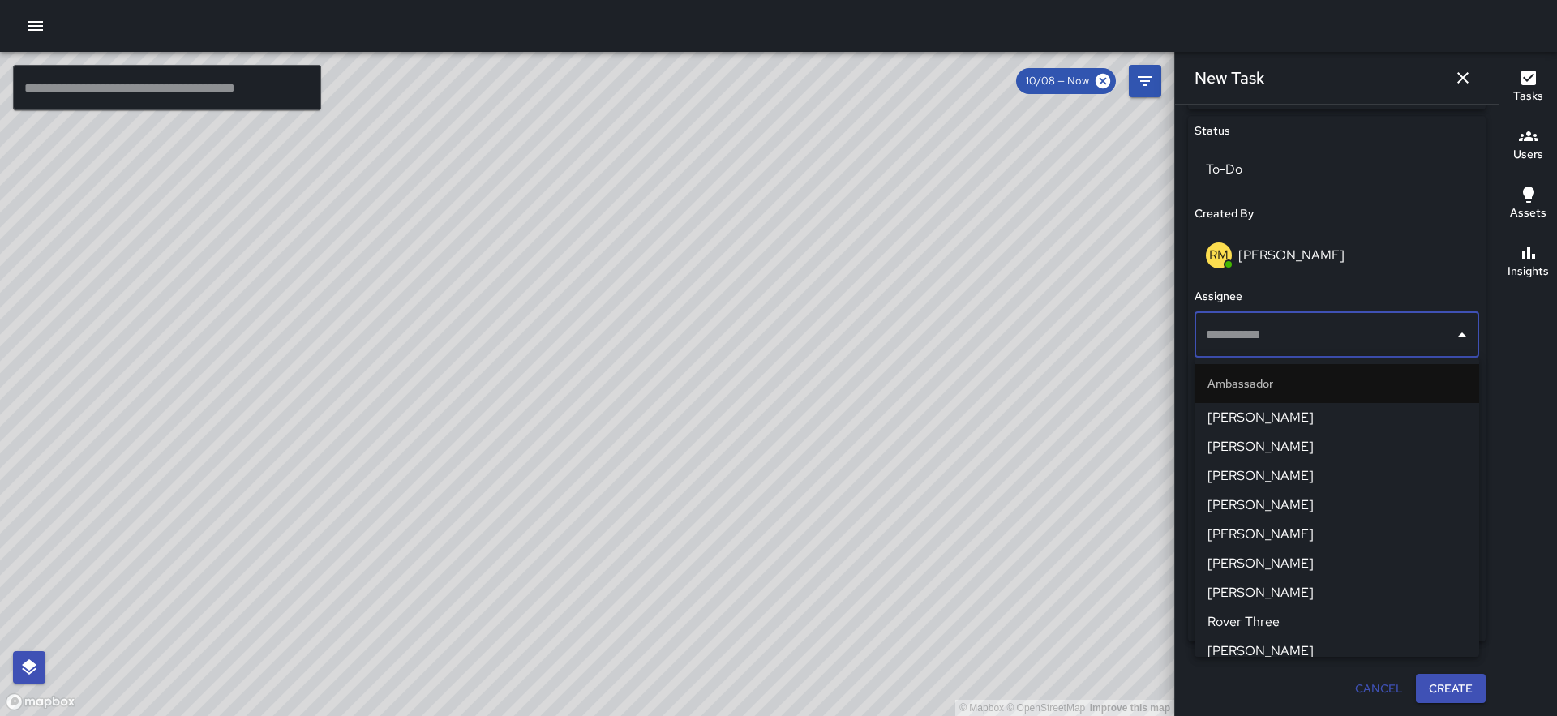
scroll to position [1426, 0]
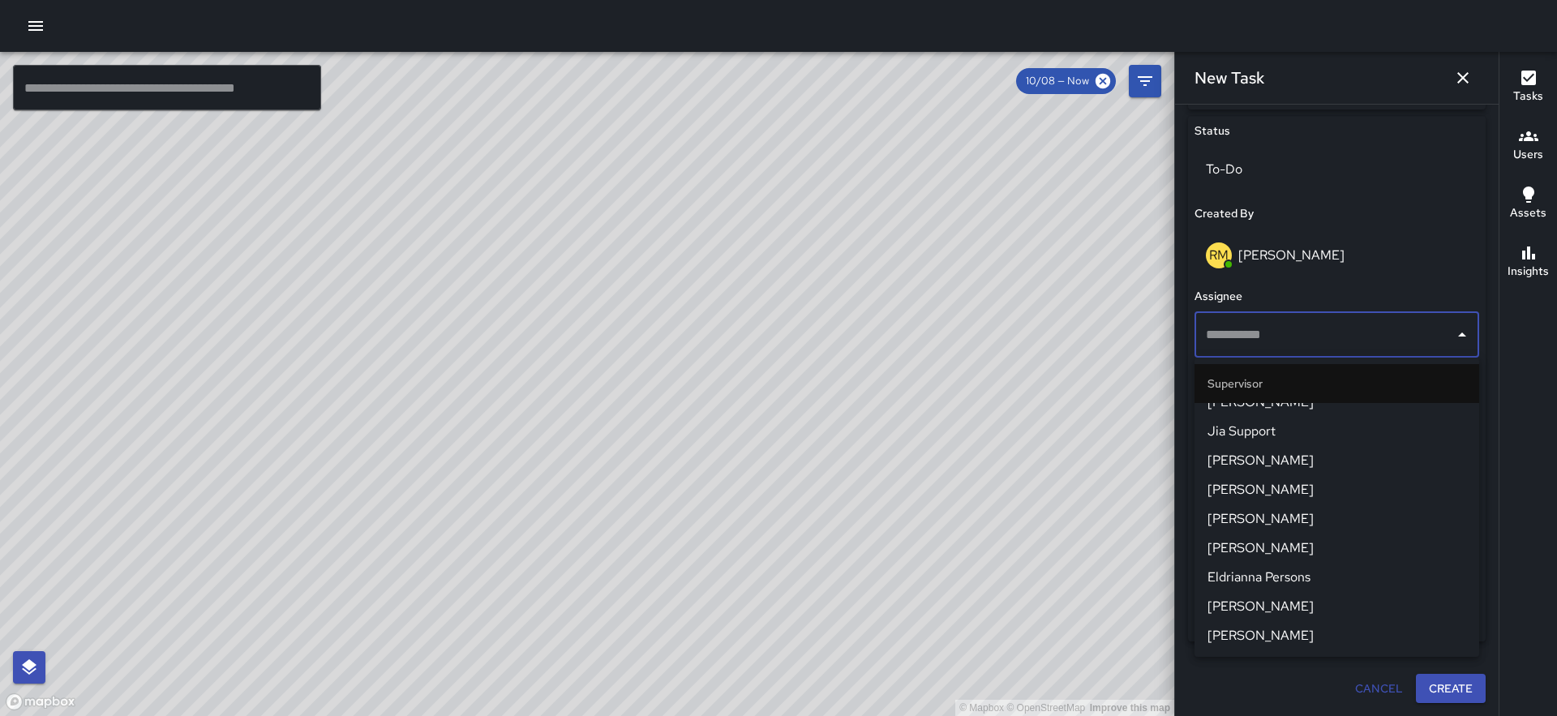
click at [1284, 577] on span "Eldrianna Persons" at bounding box center [1336, 577] width 259 height 19
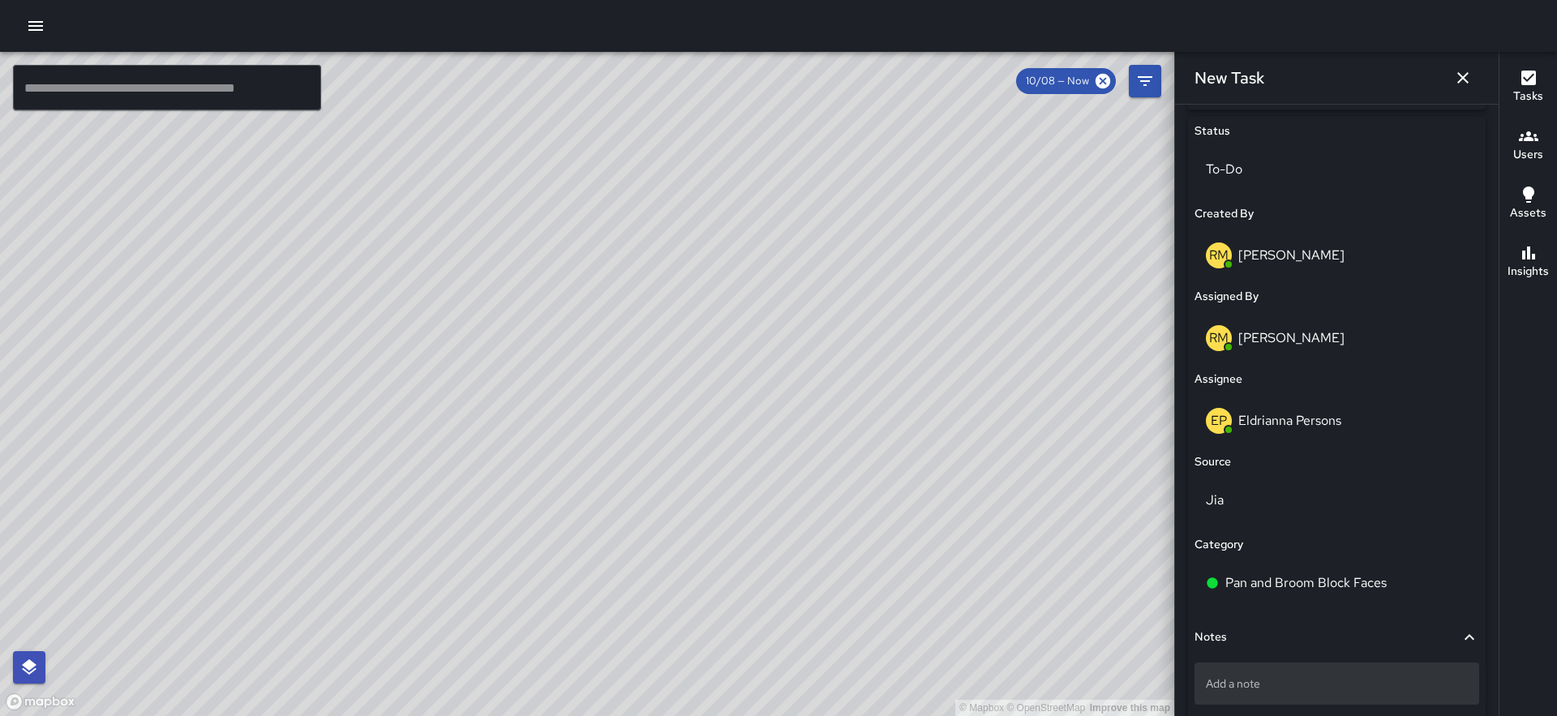
scroll to position [851, 0]
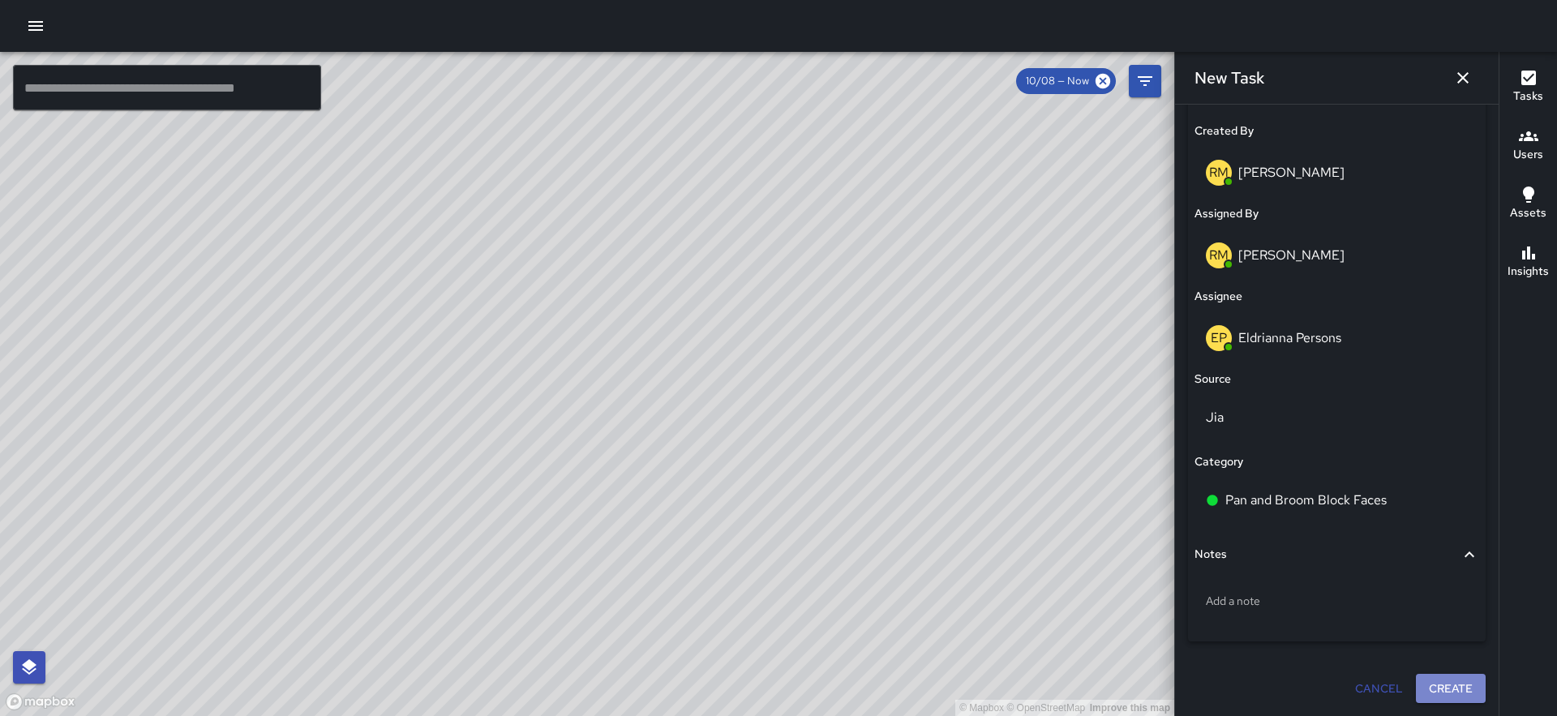
click at [1438, 688] on button "Create" at bounding box center [1451, 689] width 70 height 30
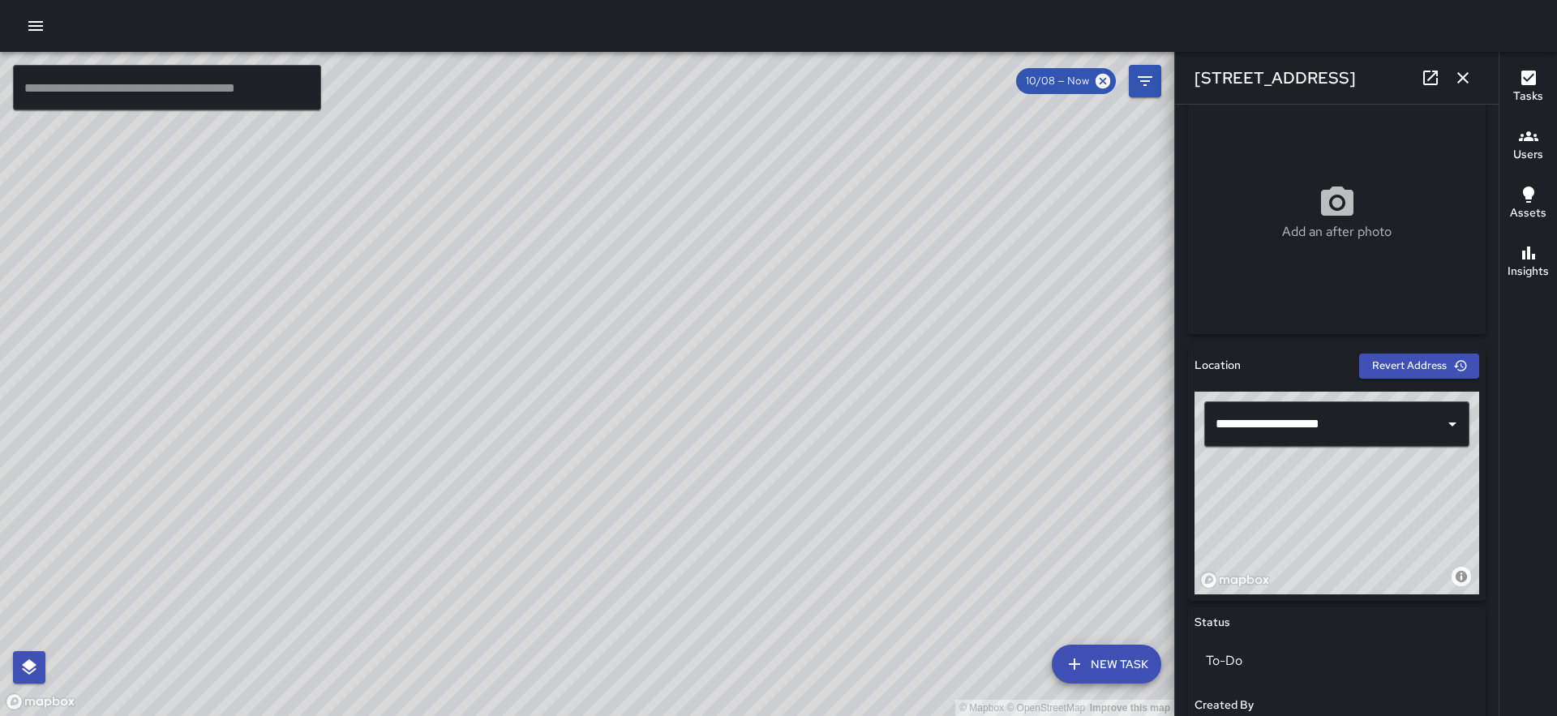
scroll to position [417, 0]
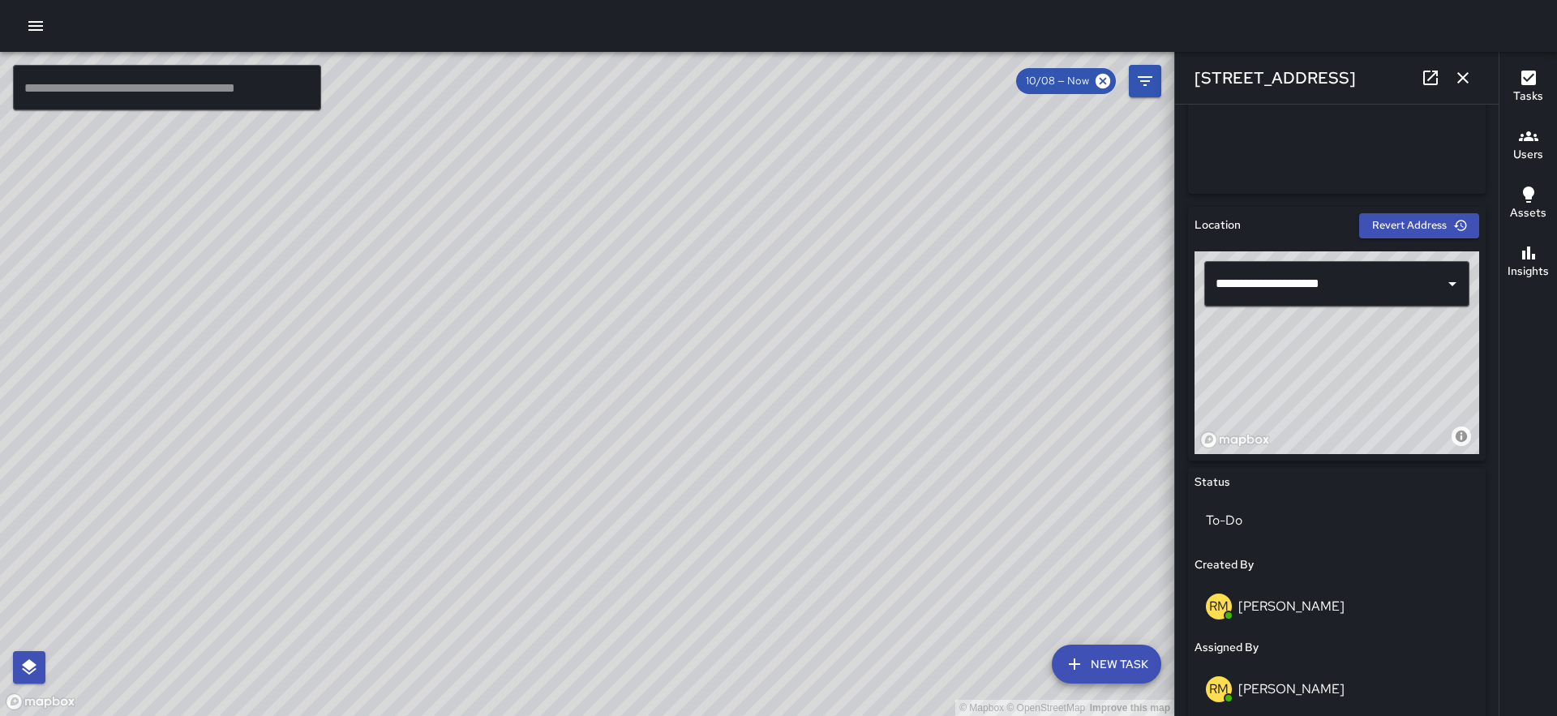
drag, startPoint x: 1324, startPoint y: 387, endPoint x: 1400, endPoint y: 375, distance: 77.2
click at [1400, 375] on div "© Mapbox © OpenStreetMap Improve this map" at bounding box center [1336, 352] width 285 height 203
drag, startPoint x: 1400, startPoint y: 375, endPoint x: 1468, endPoint y: 372, distance: 67.3
click at [1468, 372] on div "© Mapbox © OpenStreetMap Improve this map" at bounding box center [1336, 352] width 285 height 203
type input "**********"
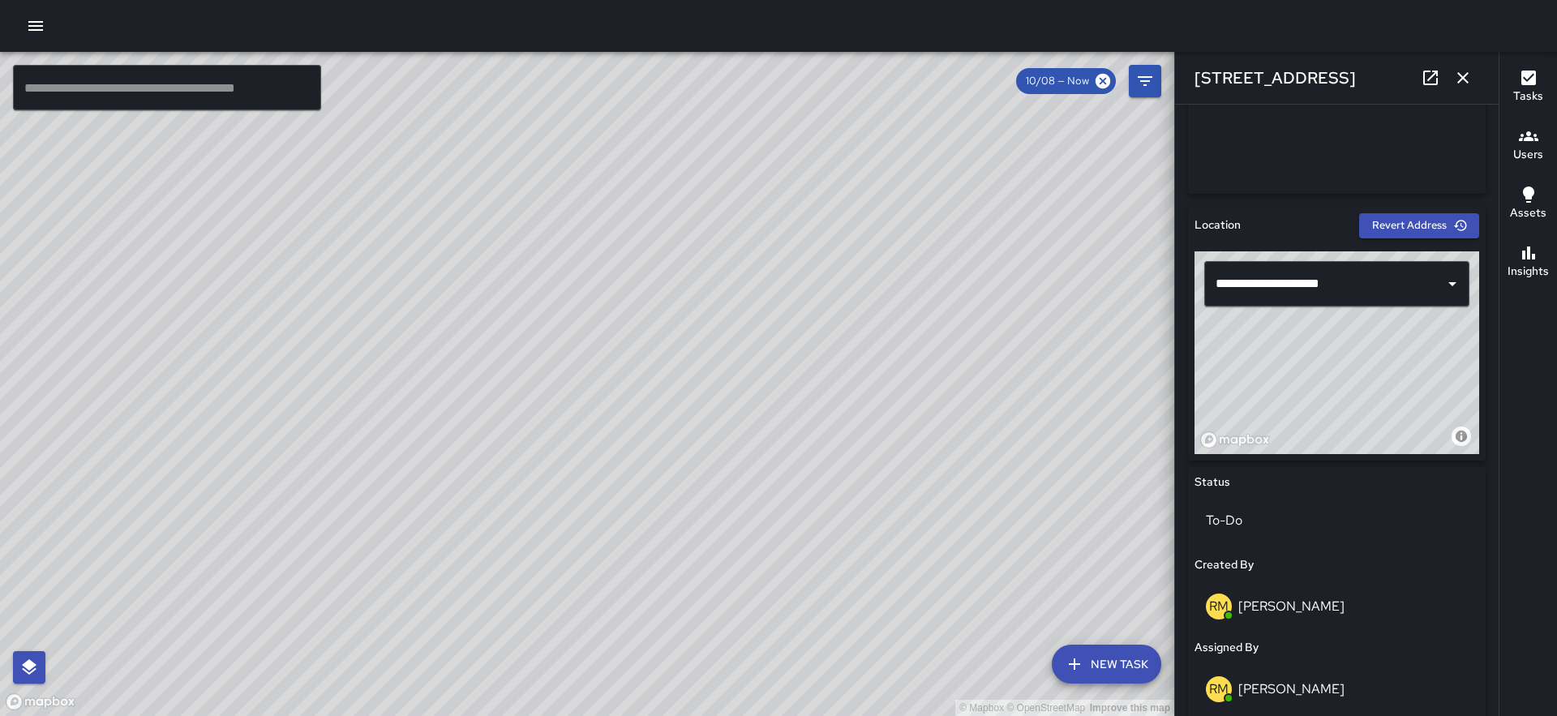
click at [1463, 77] on icon "button" at bounding box center [1462, 77] width 11 height 11
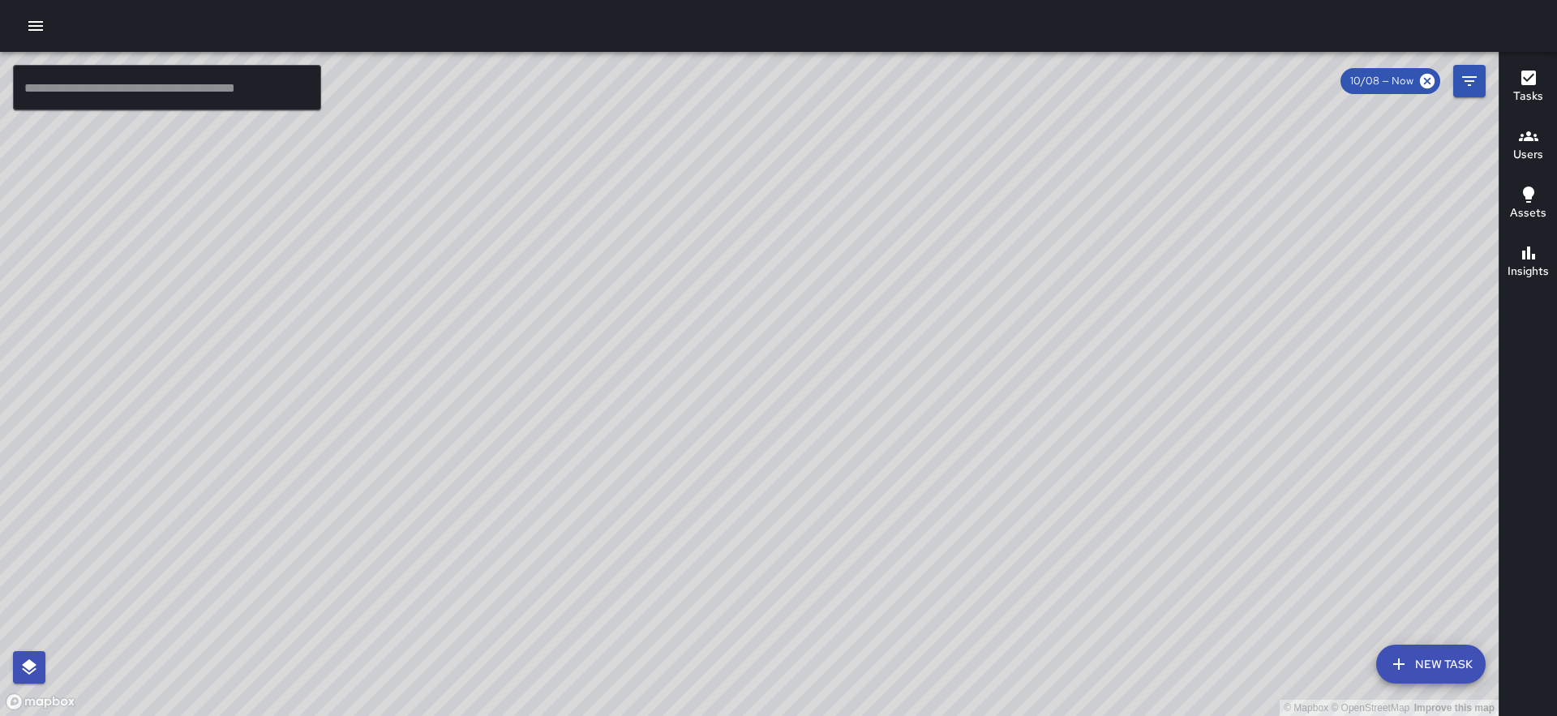
drag, startPoint x: 774, startPoint y: 248, endPoint x: 752, endPoint y: 349, distance: 103.1
click at [752, 349] on div "© Mapbox © OpenStreetMap Improve this map" at bounding box center [749, 384] width 1499 height 664
click at [1422, 653] on button "New Task" at bounding box center [1430, 664] width 109 height 39
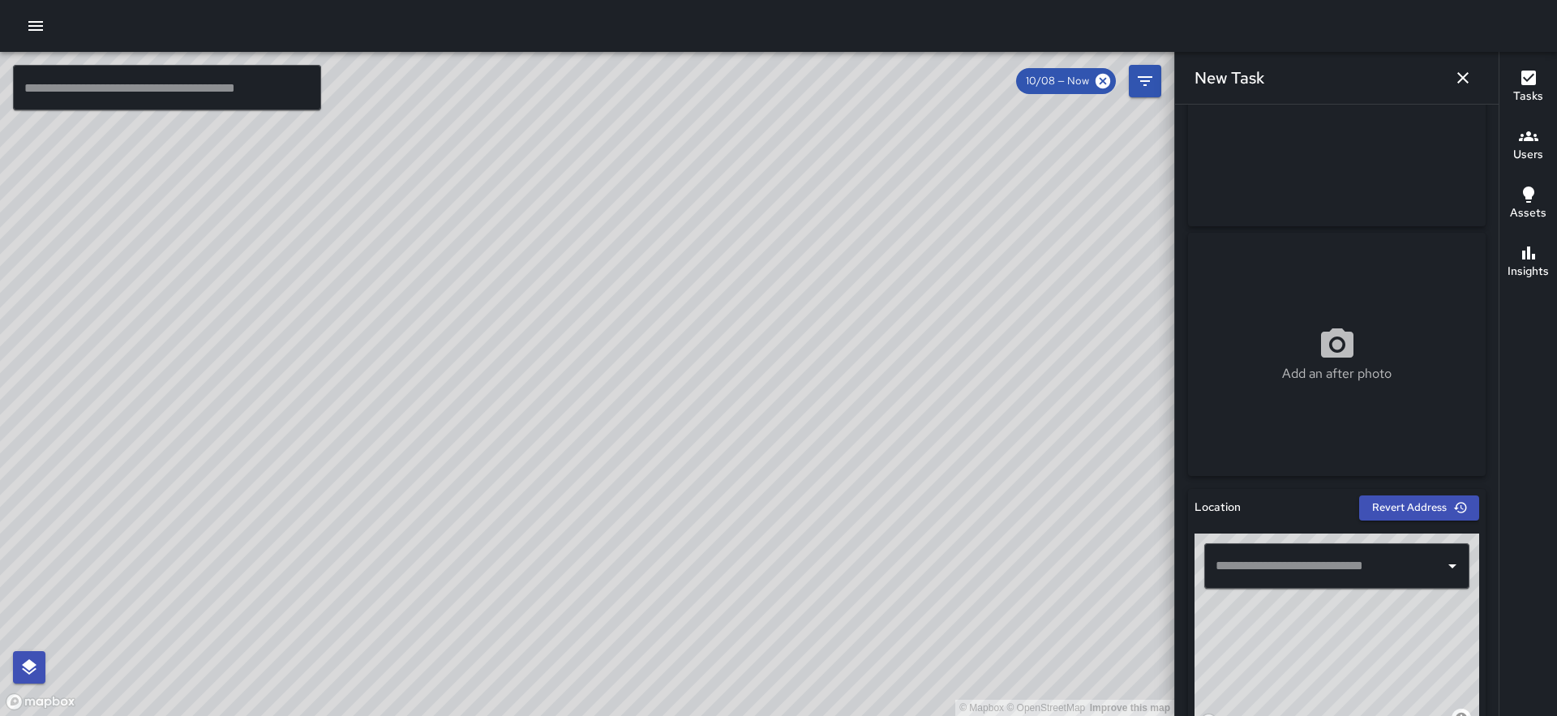
scroll to position [156, 0]
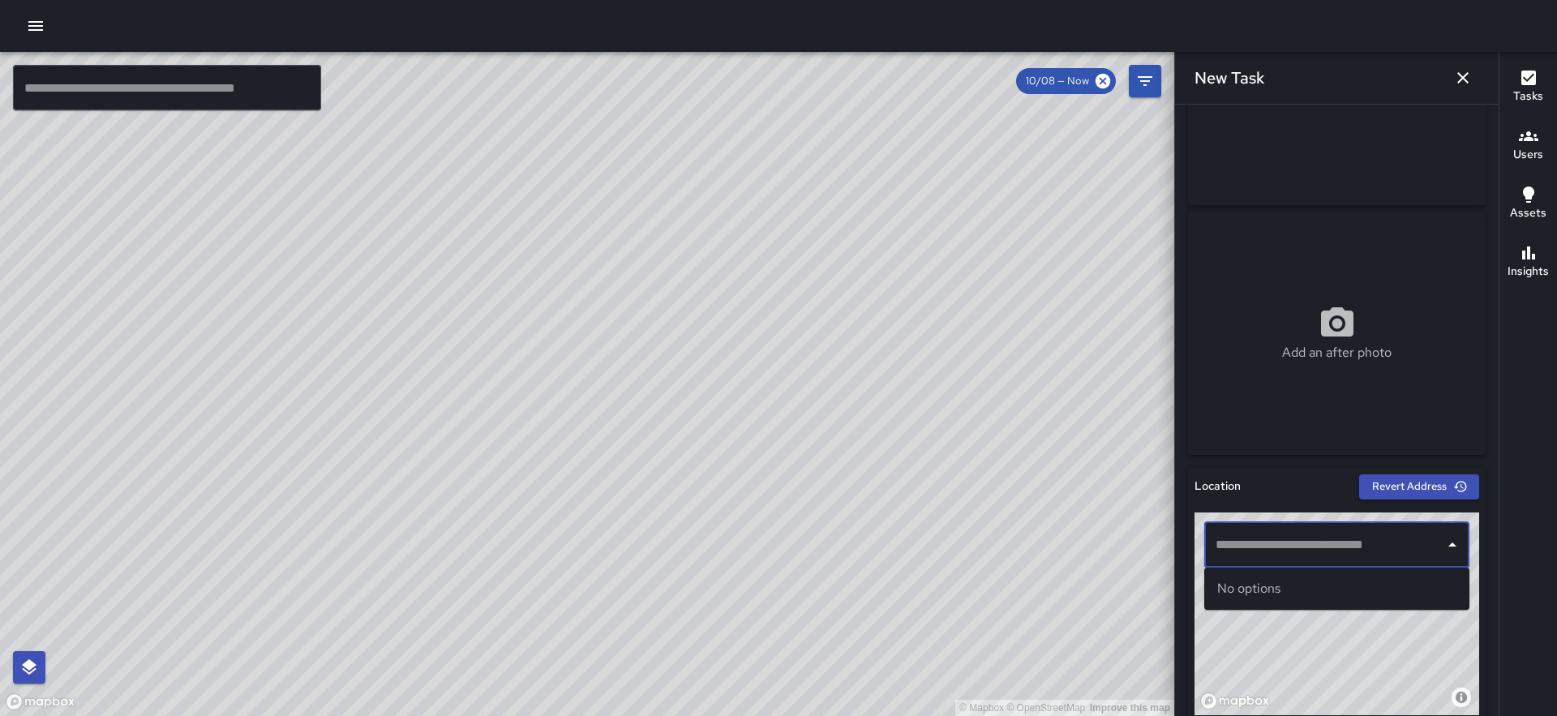
click at [1274, 530] on input "text" at bounding box center [1324, 545] width 226 height 31
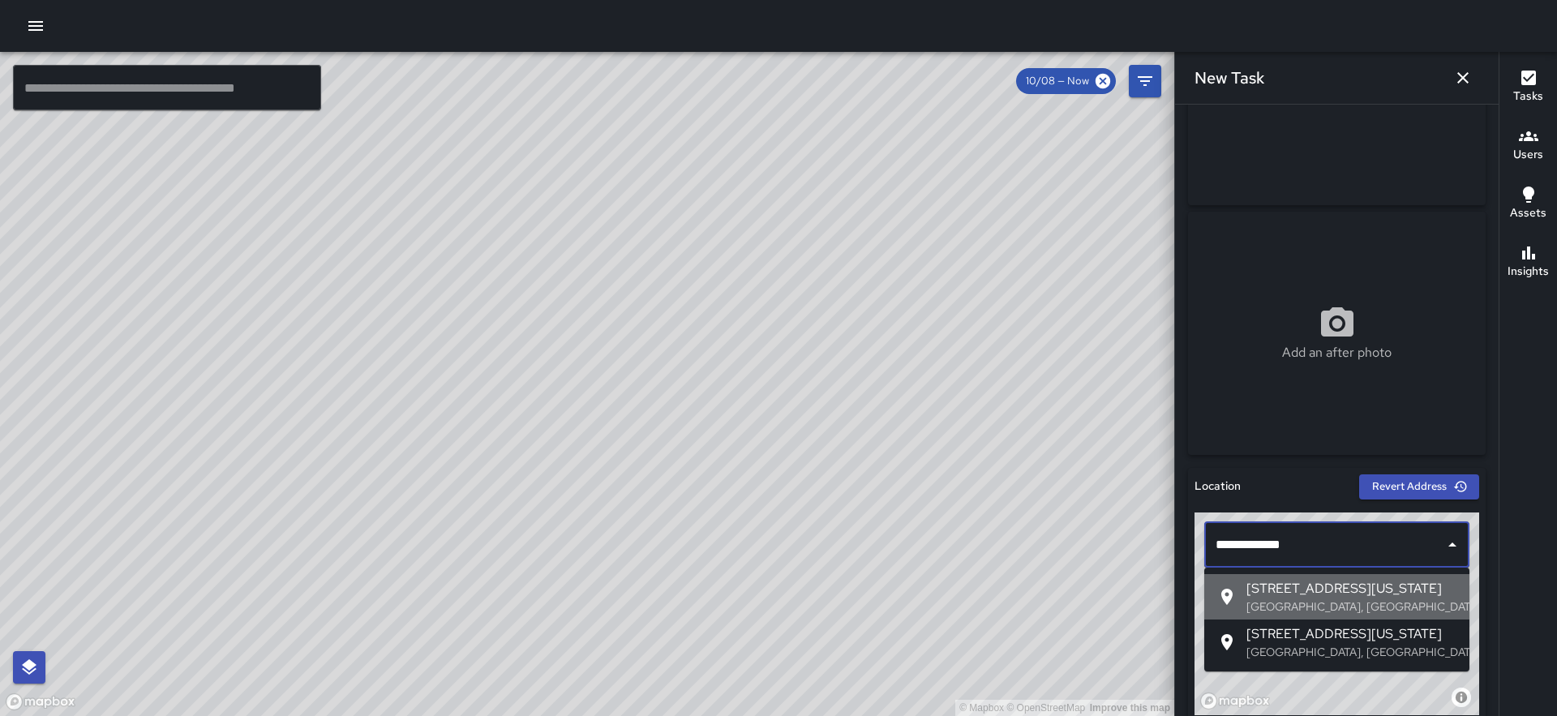
click at [1284, 601] on p "San Francisco, CA, USA" at bounding box center [1351, 606] width 210 height 16
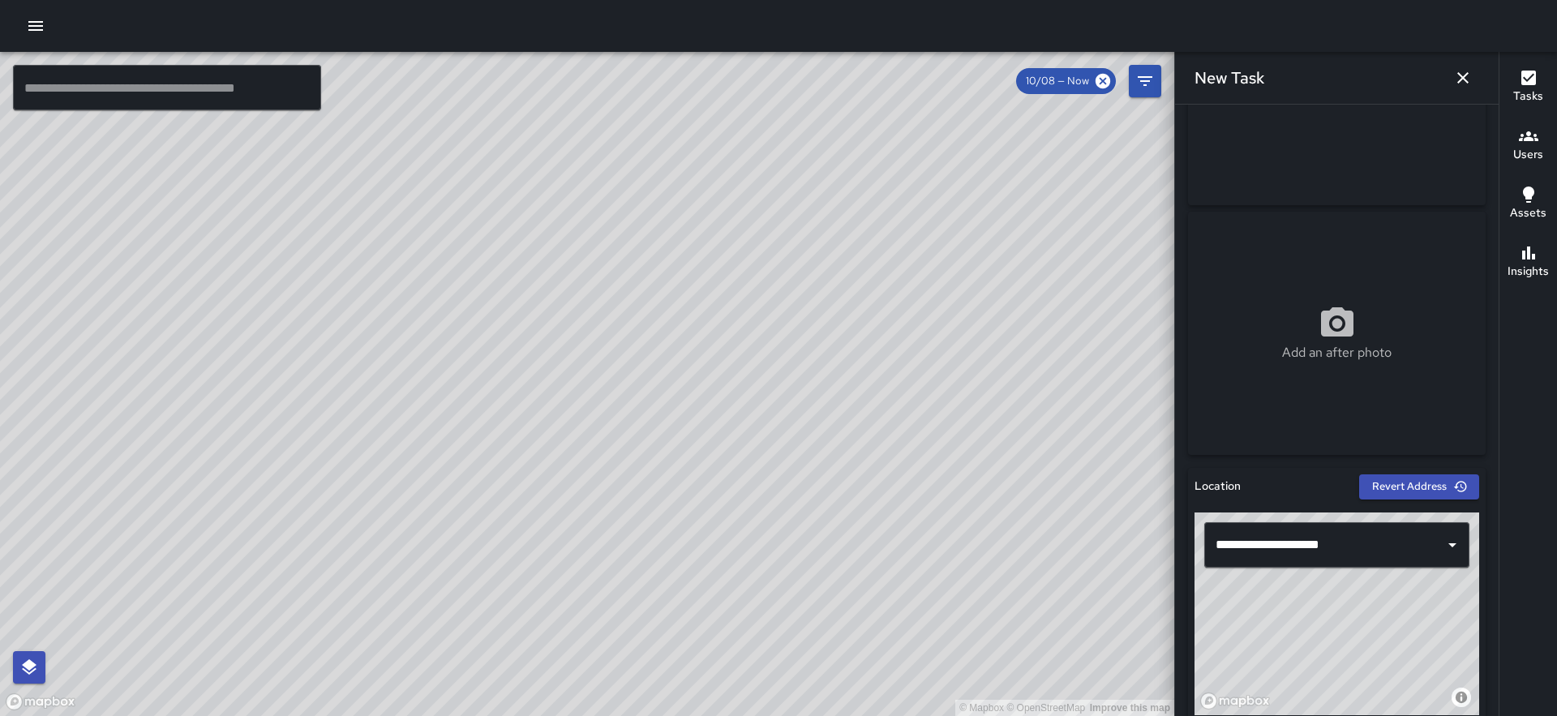
drag, startPoint x: 1337, startPoint y: 655, endPoint x: 1447, endPoint y: 598, distance: 124.0
click at [1447, 598] on div "© Mapbox © OpenStreetMap Improve this map" at bounding box center [1336, 613] width 285 height 203
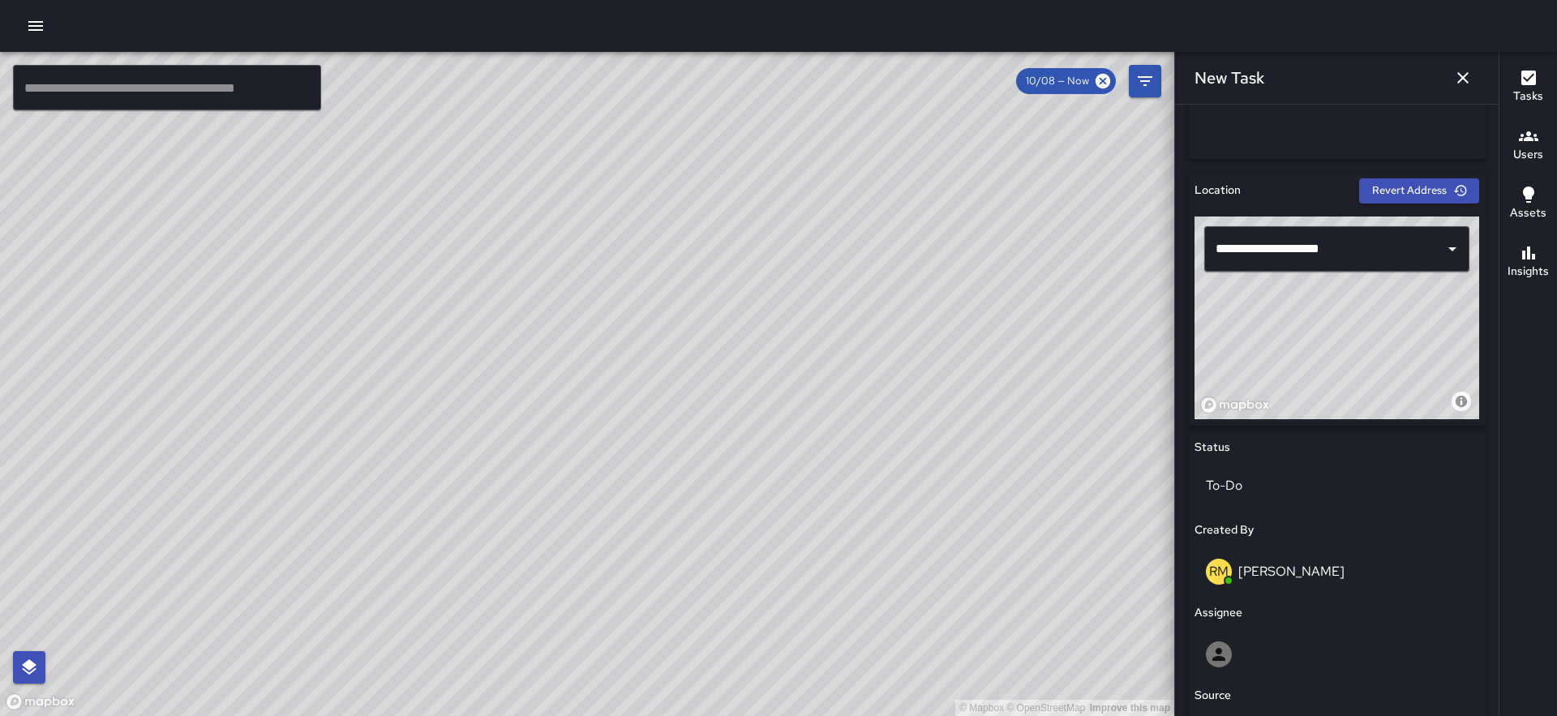
scroll to position [768, 0]
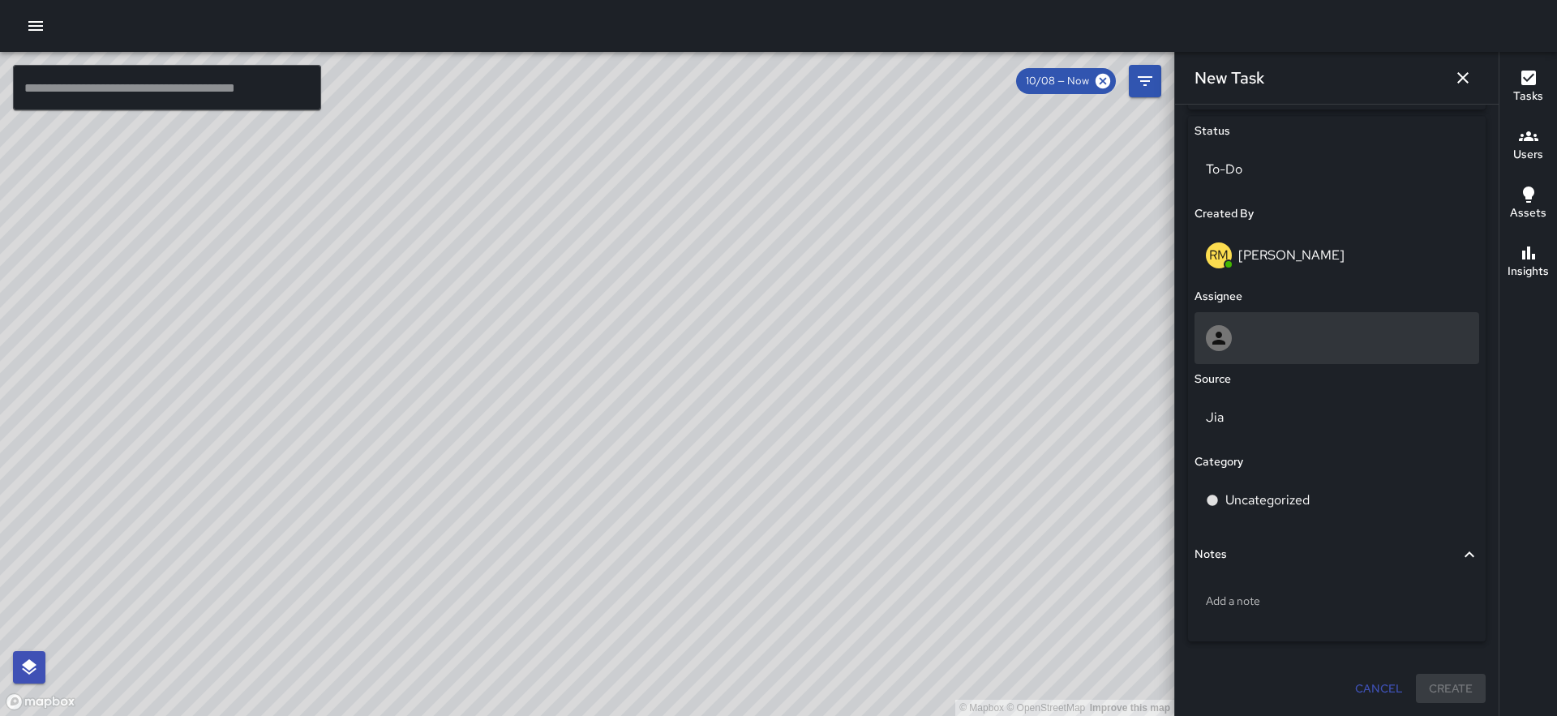
click at [1282, 345] on div at bounding box center [1337, 338] width 262 height 26
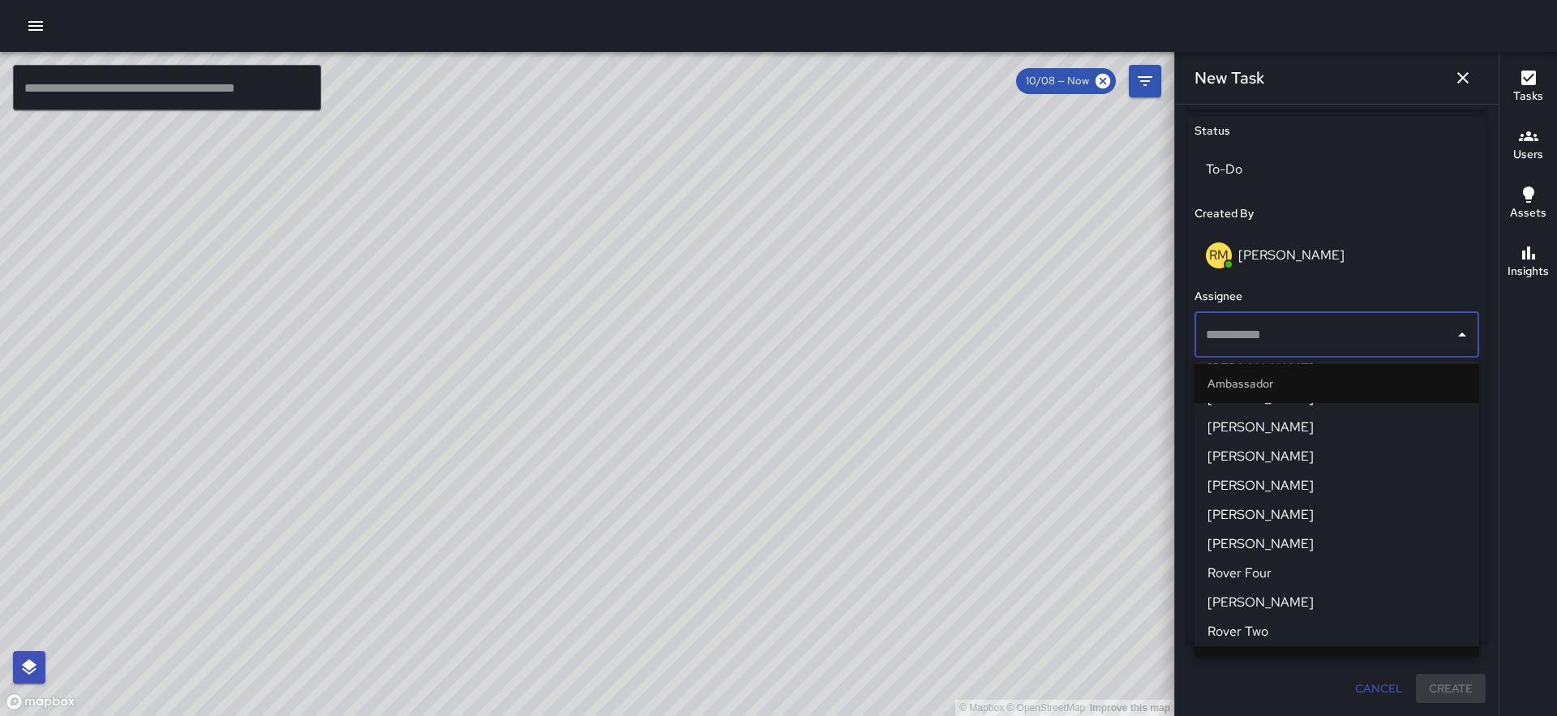
scroll to position [1426, 0]
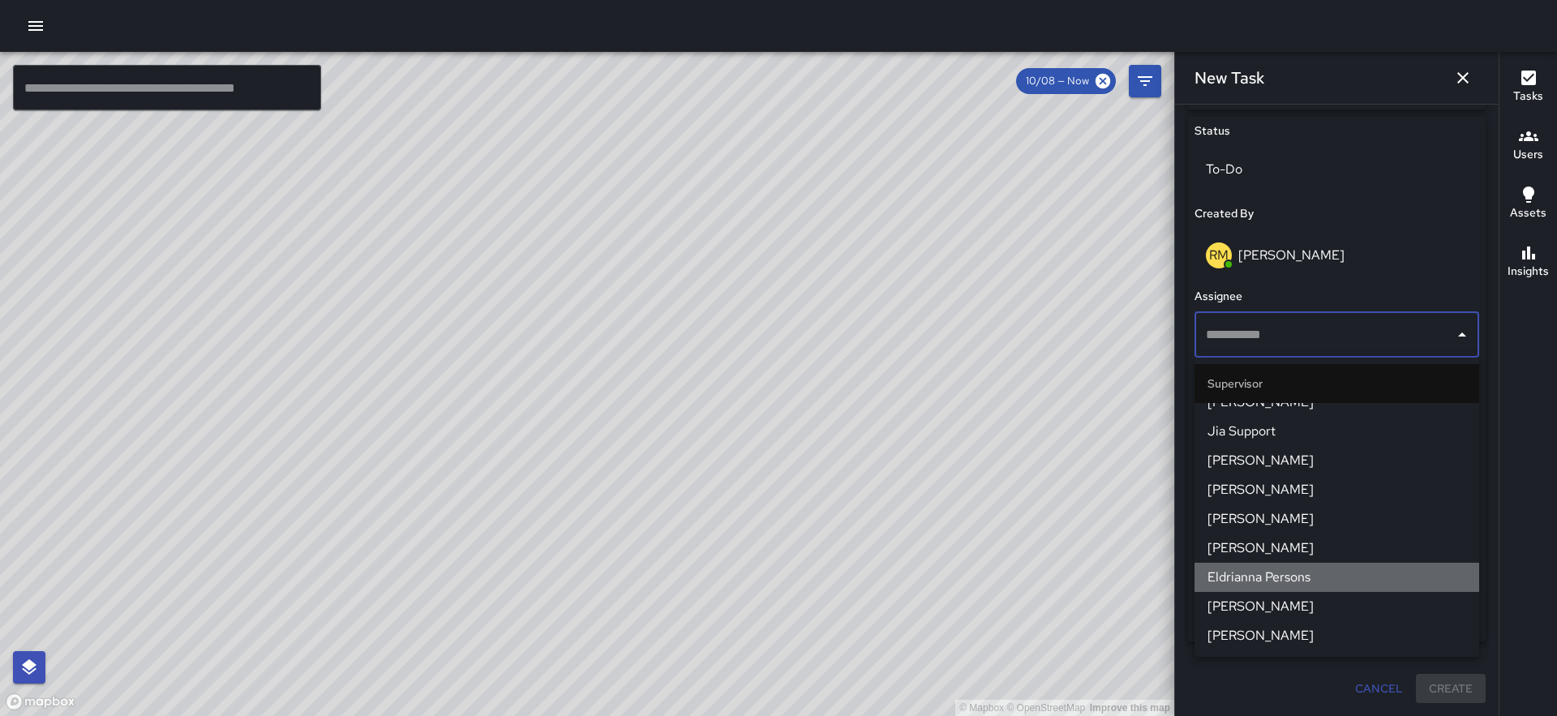
click at [1273, 572] on span "Eldrianna Persons" at bounding box center [1336, 577] width 259 height 19
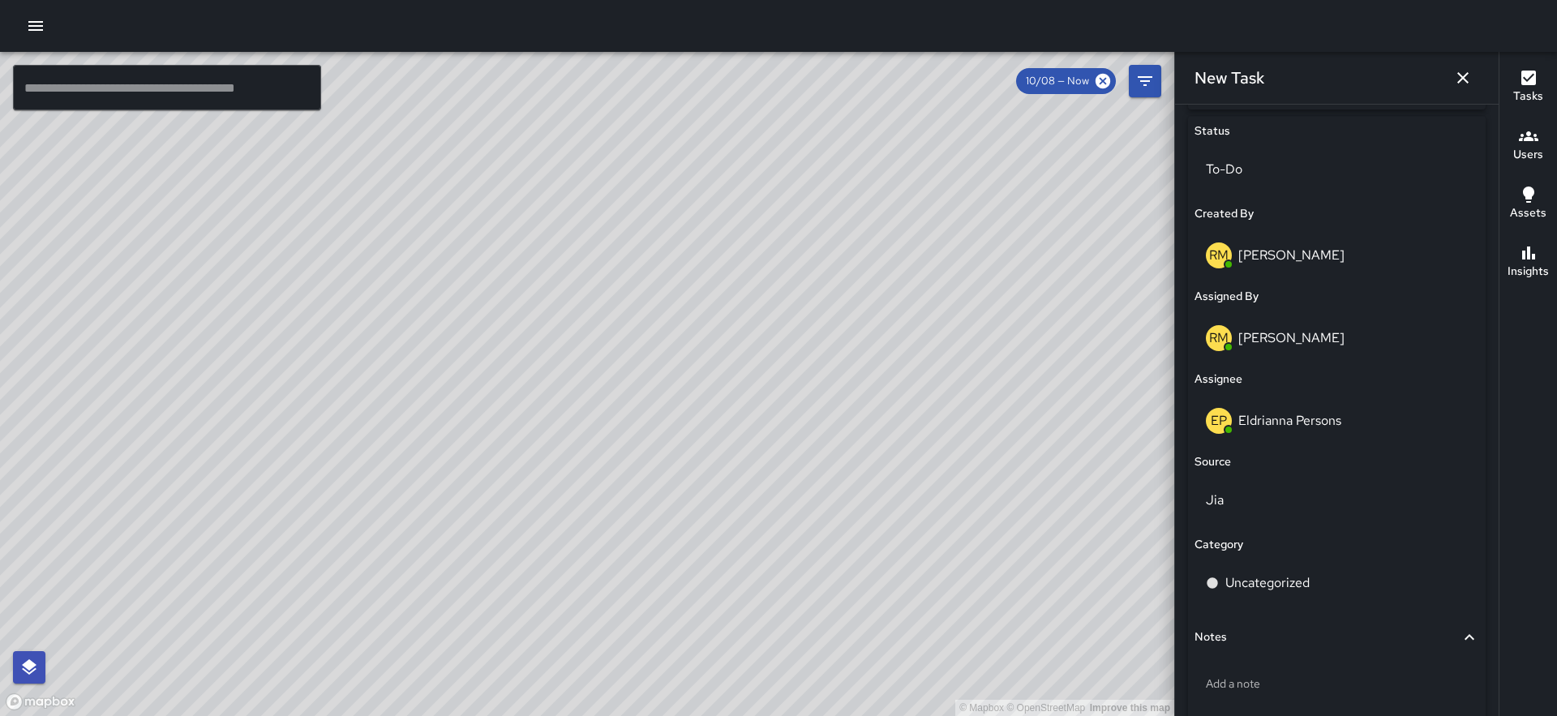
scroll to position [851, 0]
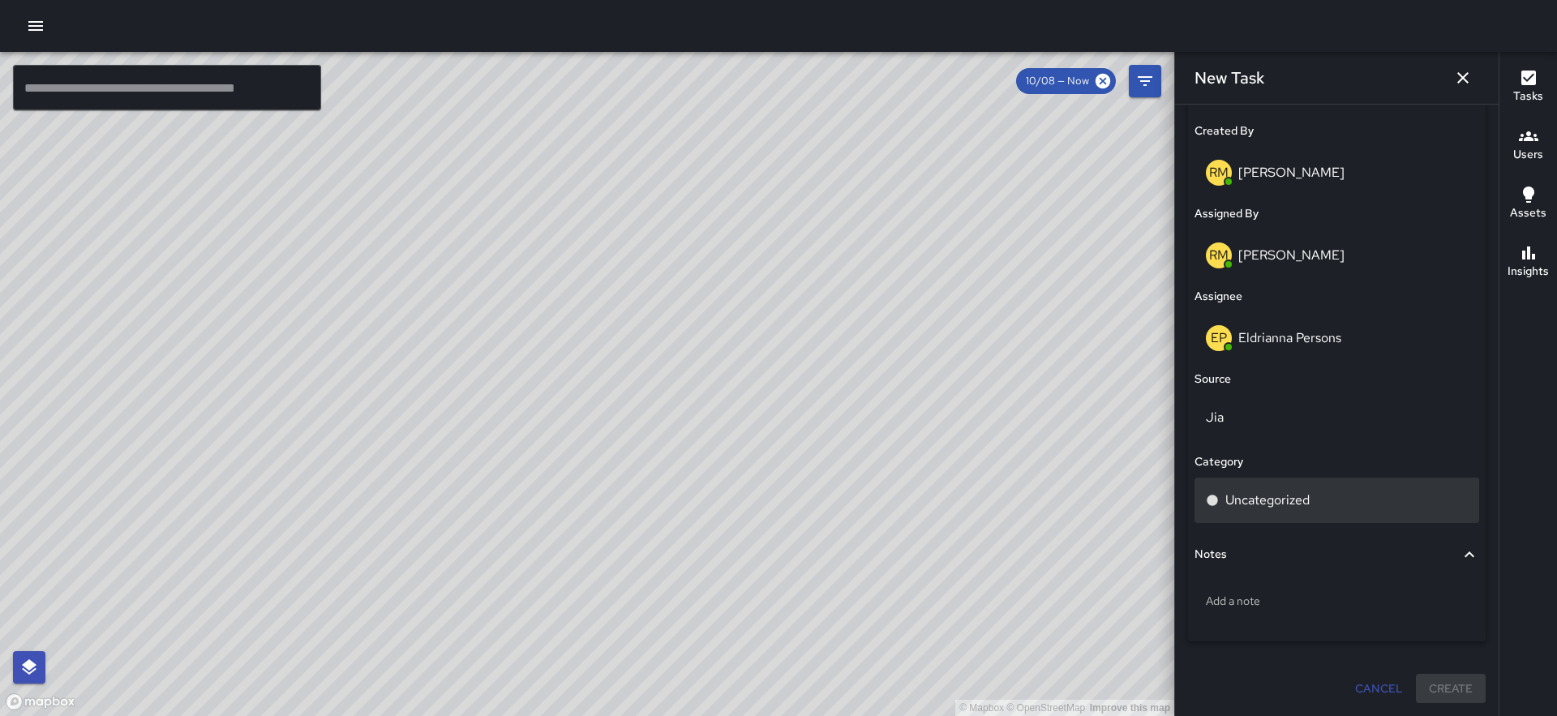
click at [1296, 504] on p "Uncategorized" at bounding box center [1267, 500] width 84 height 19
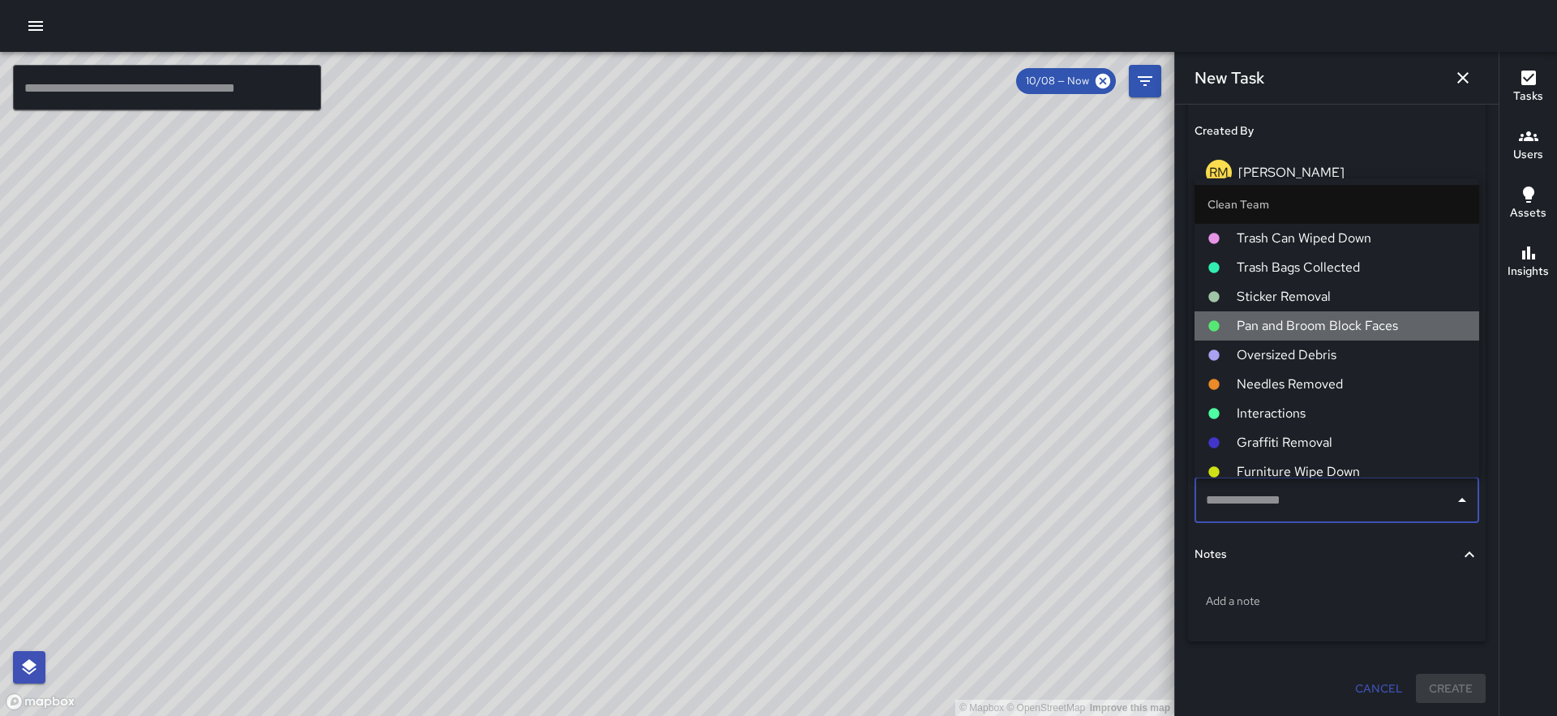
click at [1357, 324] on span "Pan and Broom Block Faces" at bounding box center [1351, 325] width 229 height 19
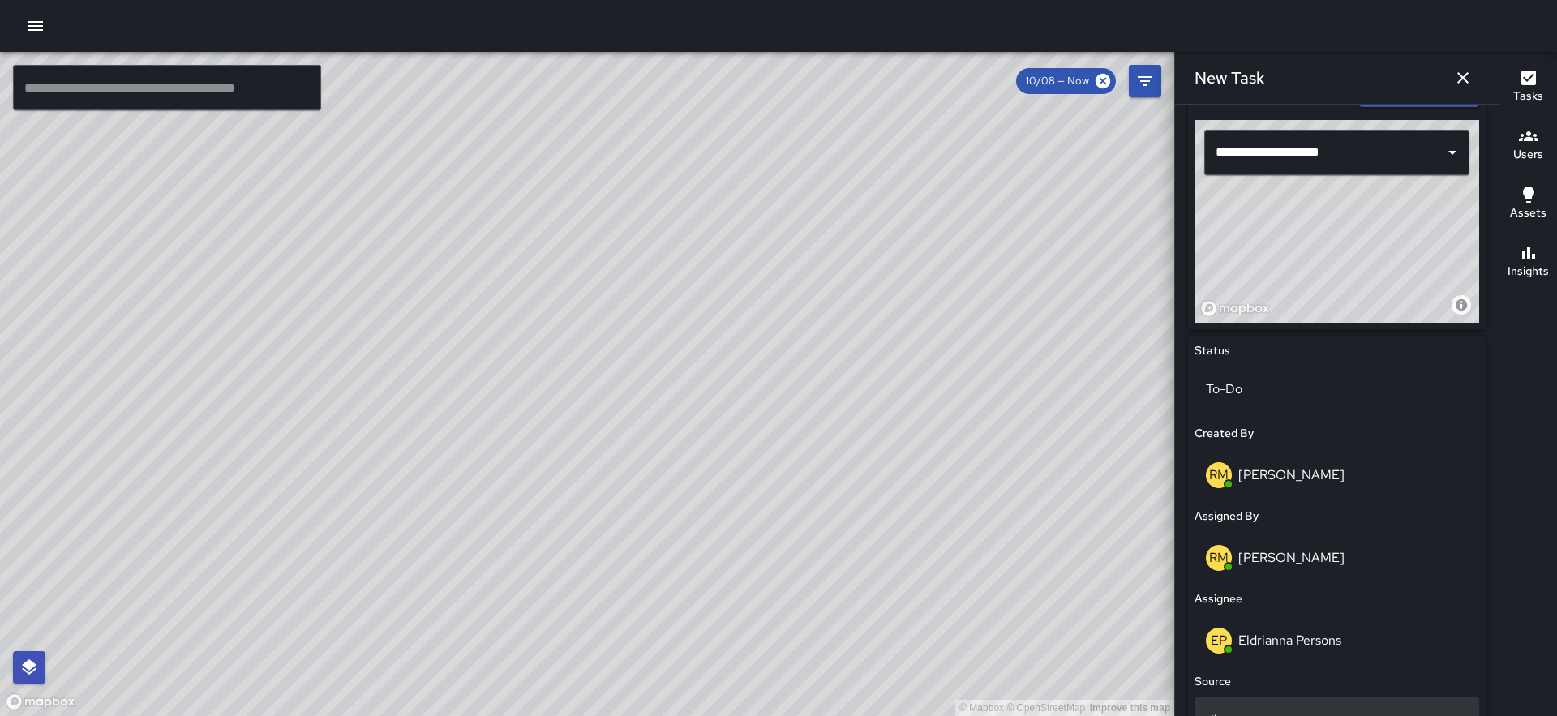
scroll to position [546, 0]
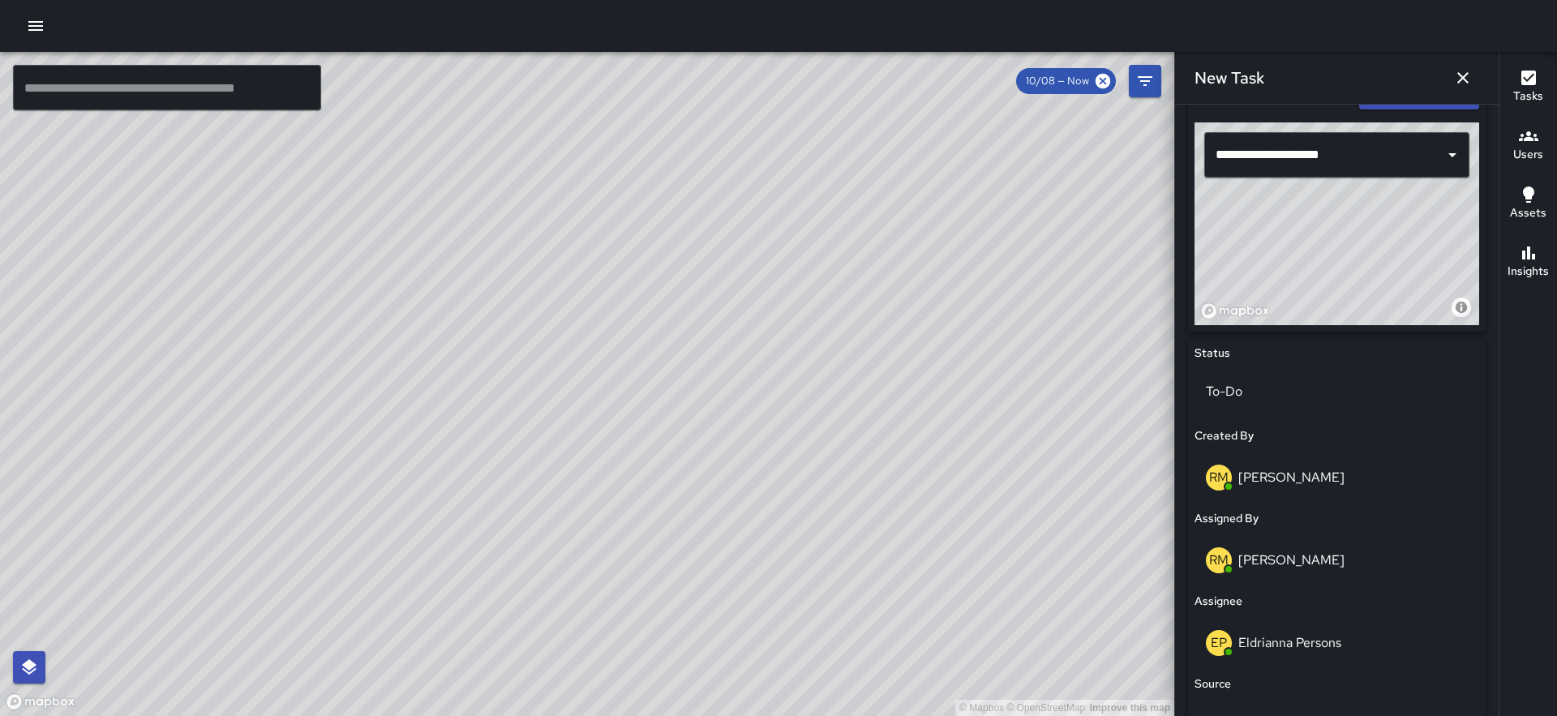
drag, startPoint x: 1335, startPoint y: 230, endPoint x: 1325, endPoint y: 221, distance: 13.2
click at [1325, 221] on div "© Mapbox © OpenStreetMap Improve this map" at bounding box center [1336, 223] width 285 height 203
type input "**********"
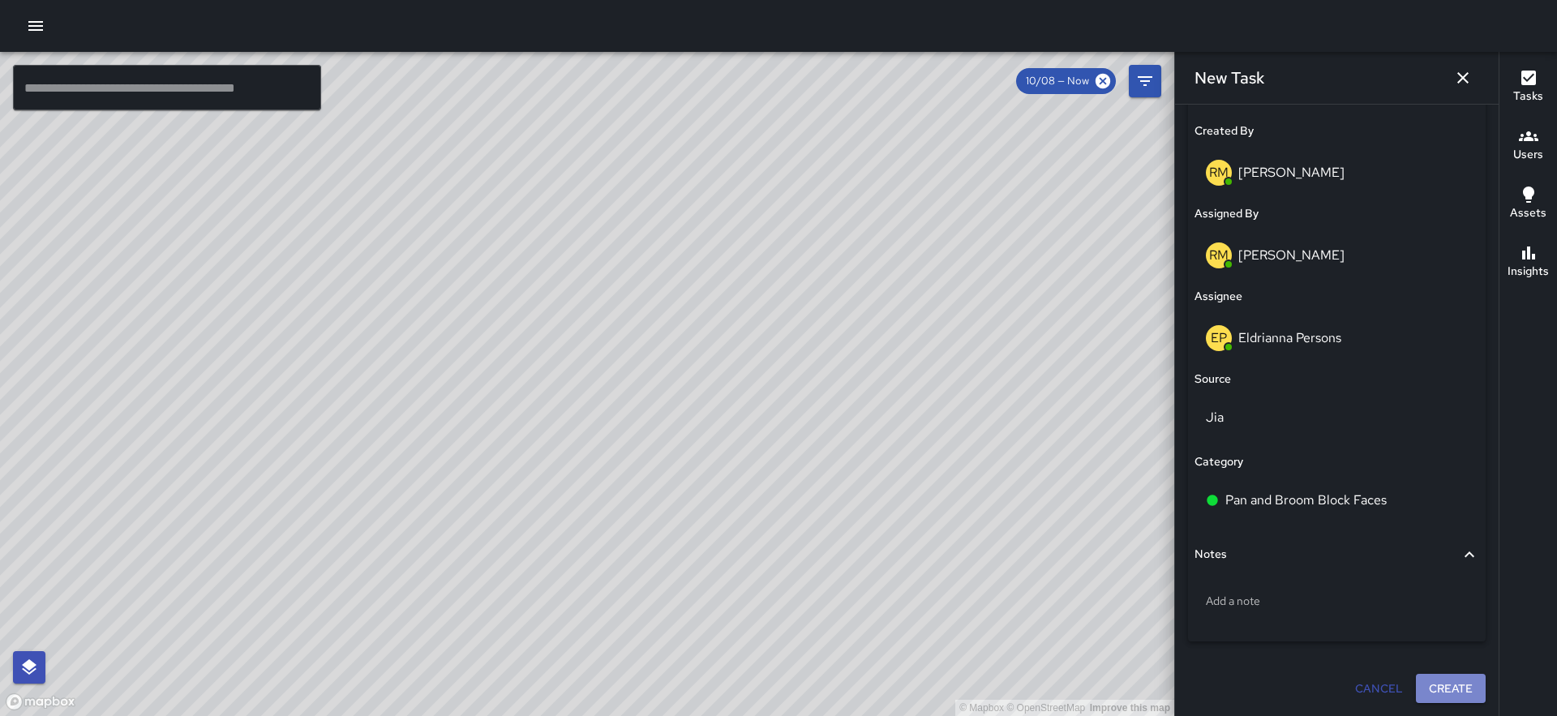
click at [1452, 688] on button "Create" at bounding box center [1451, 689] width 70 height 30
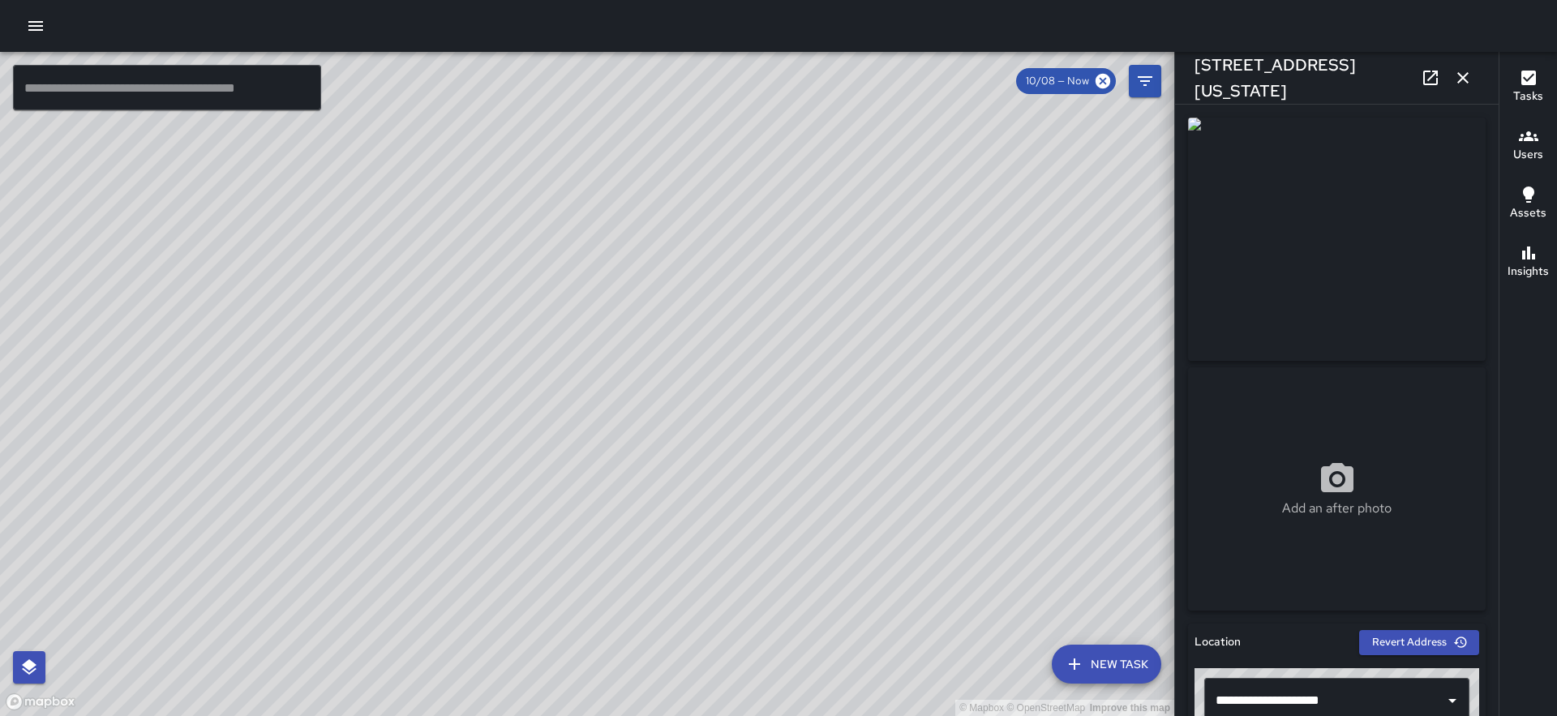
click at [1469, 76] on icon "button" at bounding box center [1462, 77] width 19 height 19
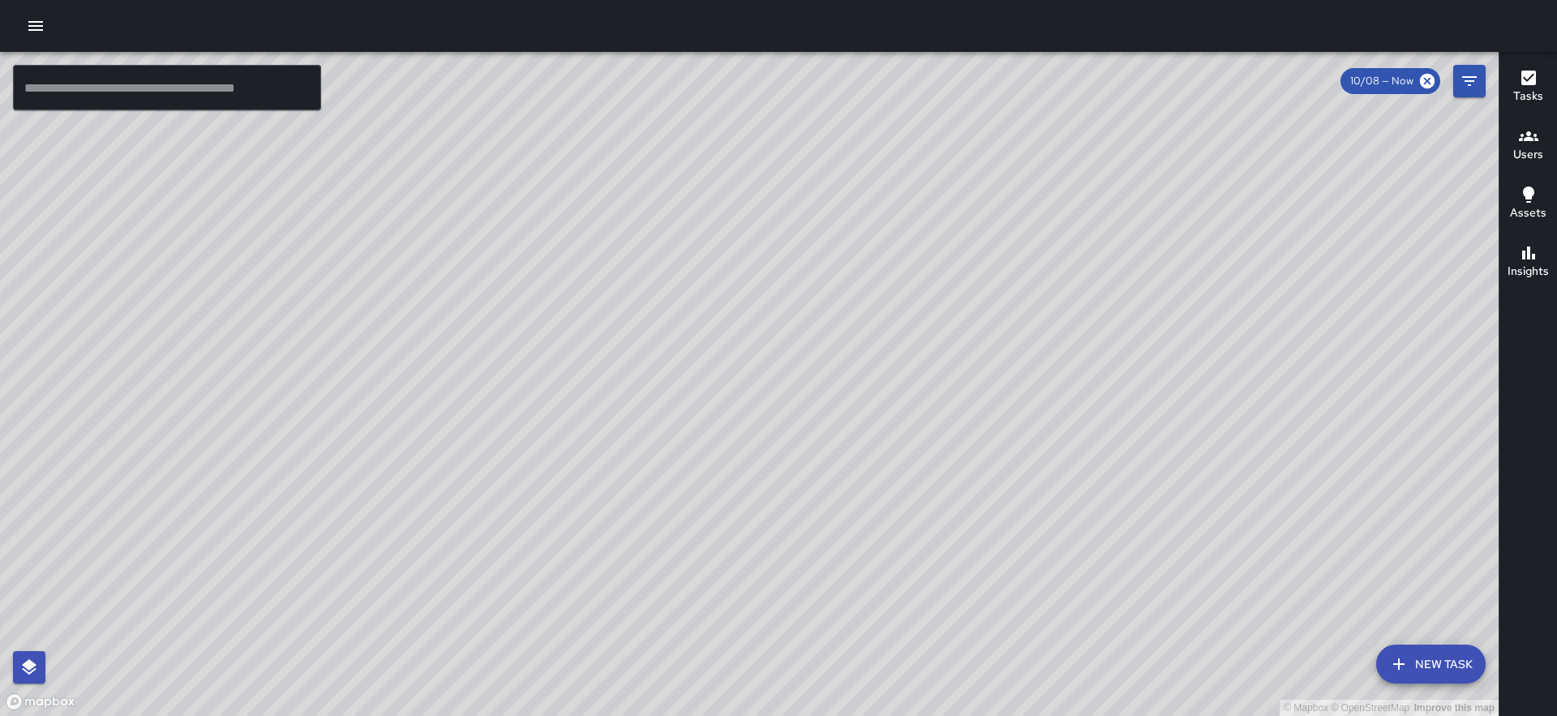
click at [1472, 84] on icon "Filters" at bounding box center [1469, 80] width 19 height 19
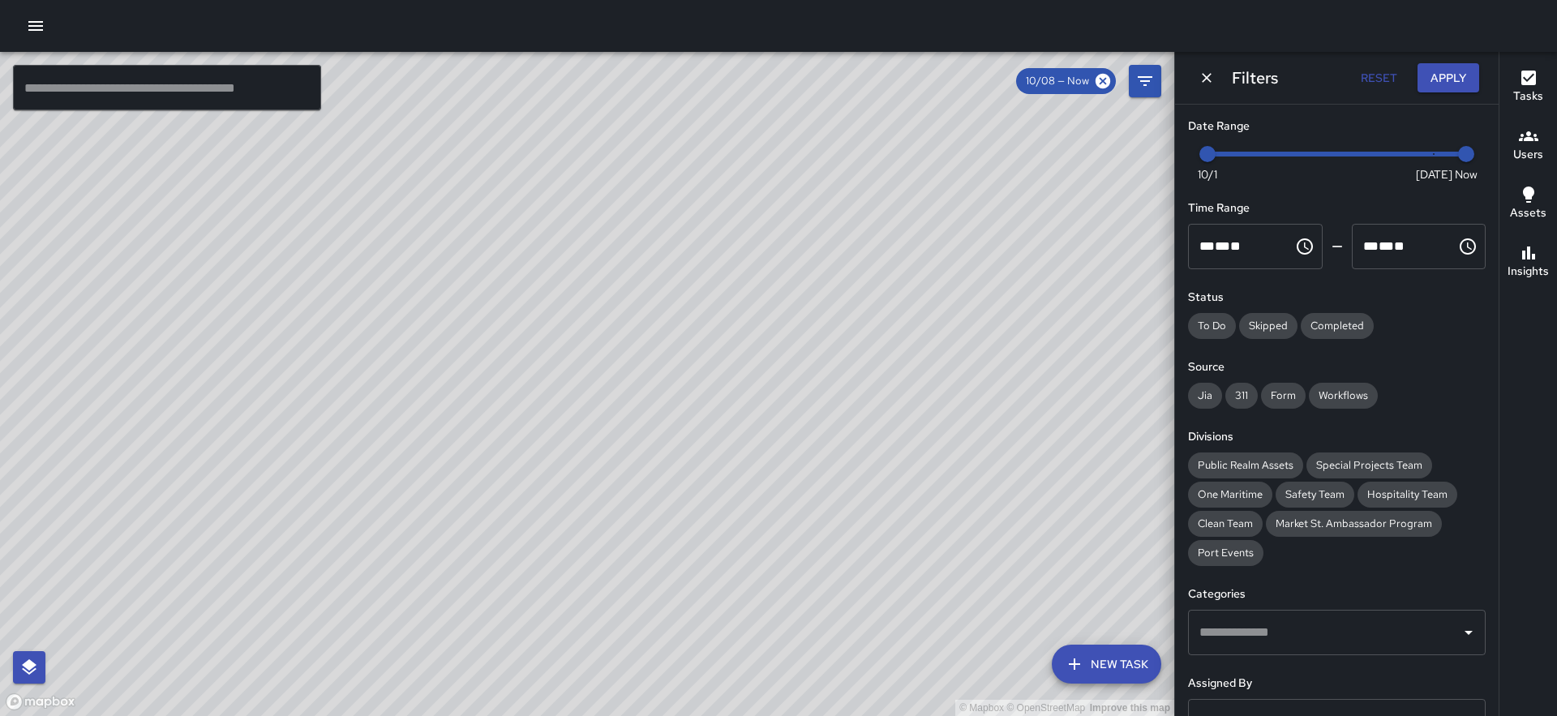
click at [1459, 64] on button "Apply" at bounding box center [1448, 78] width 62 height 30
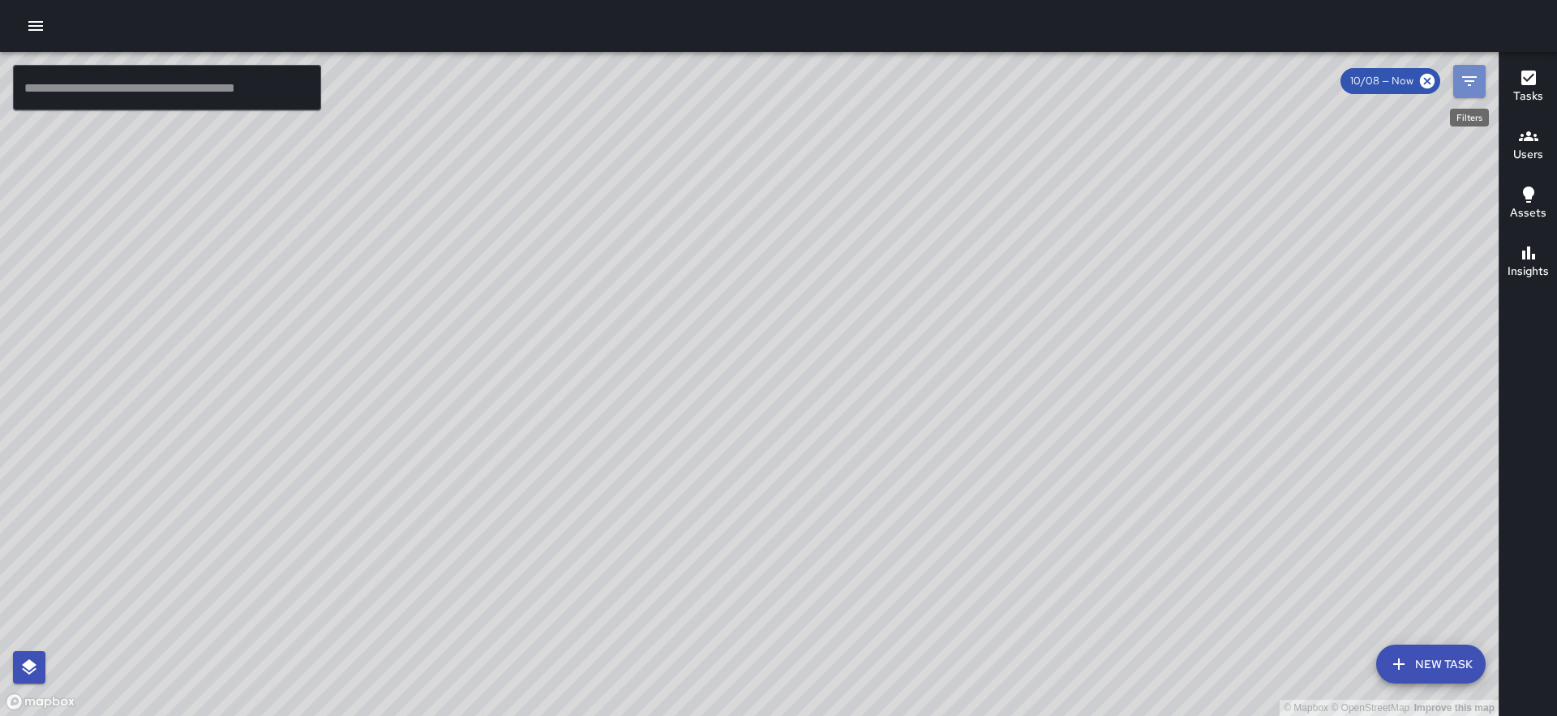
click at [1484, 71] on button "Filters" at bounding box center [1469, 81] width 32 height 32
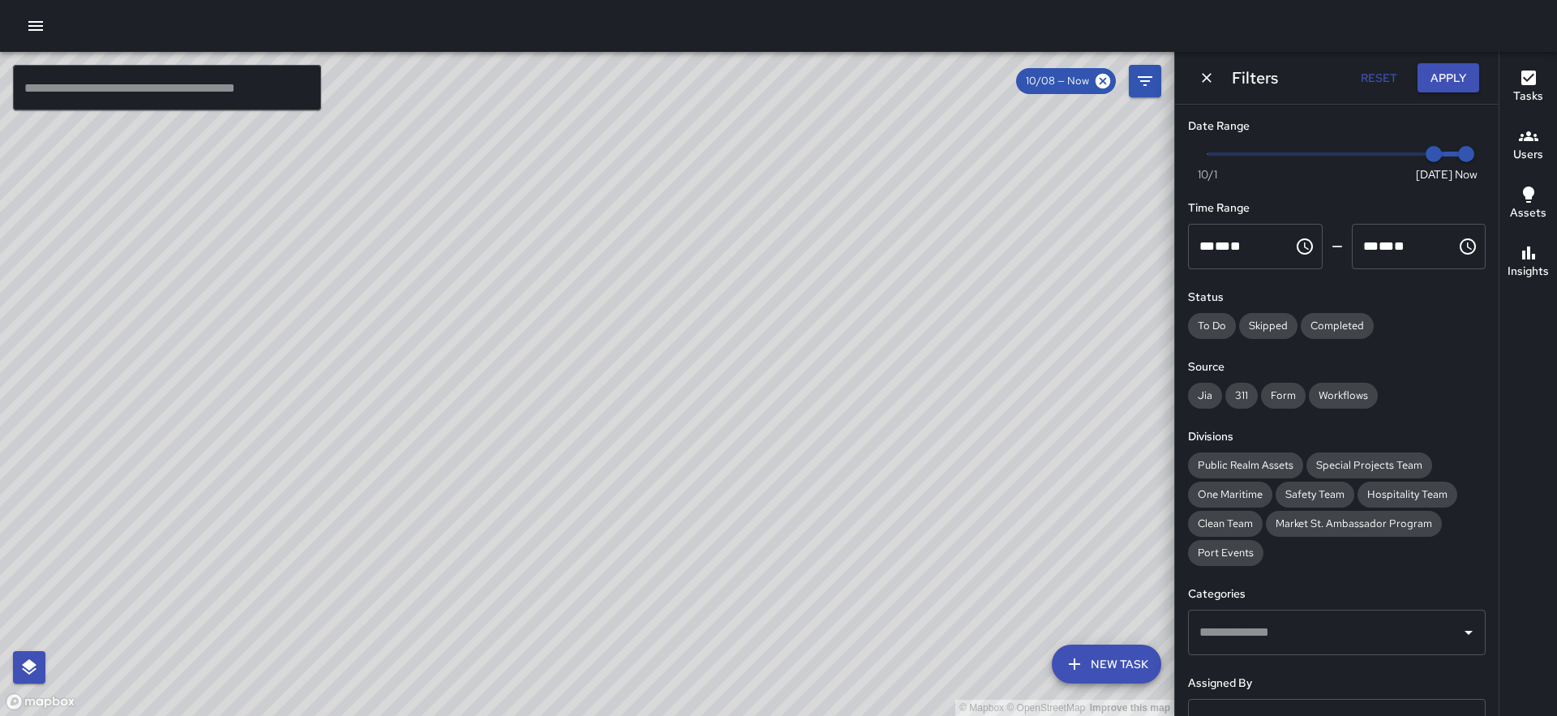
type input "*"
click at [1215, 154] on span at bounding box center [1336, 153] width 259 height 3
click at [1448, 71] on button "Apply" at bounding box center [1448, 78] width 62 height 30
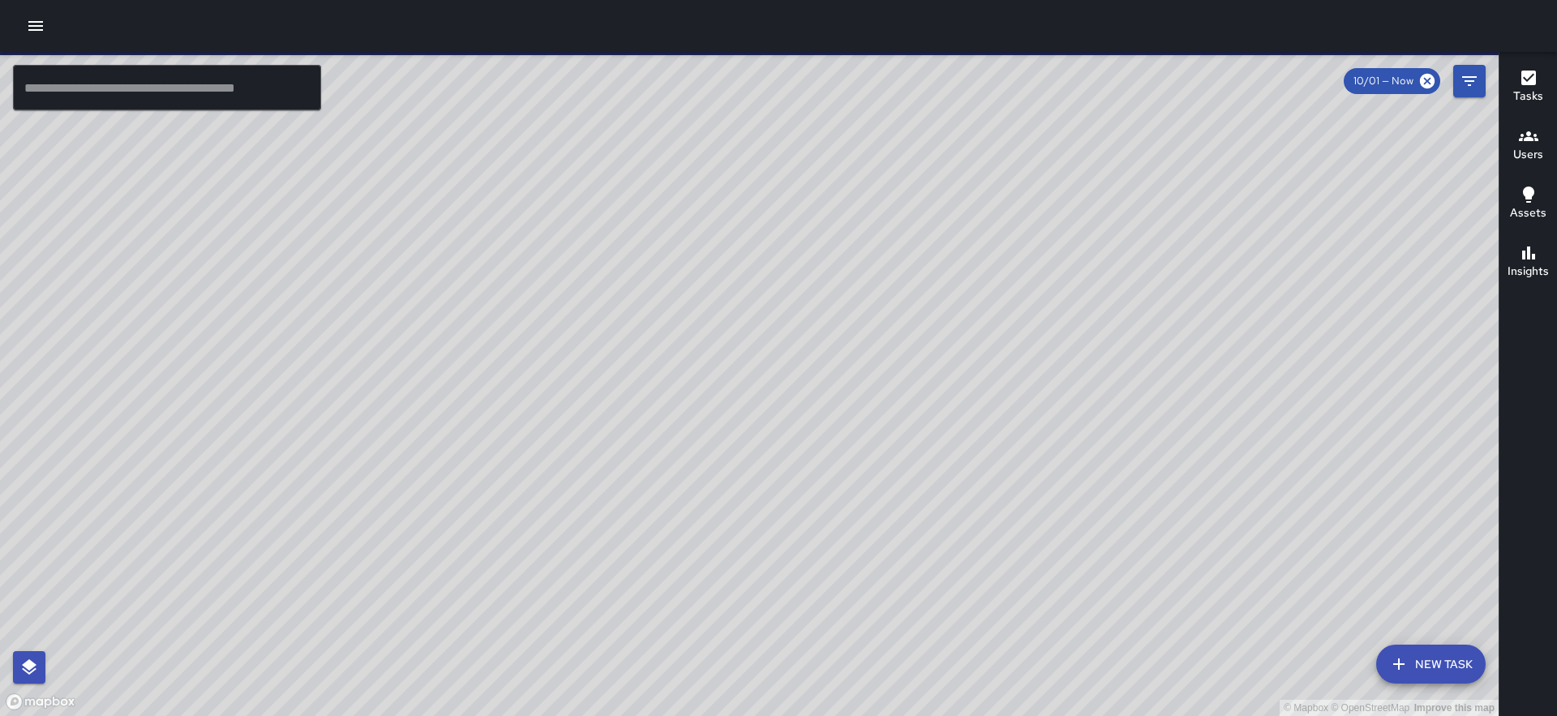
drag, startPoint x: 590, startPoint y: 298, endPoint x: 676, endPoint y: 534, distance: 251.1
click at [676, 534] on div "© Mapbox © OpenStreetMap Improve this map" at bounding box center [749, 384] width 1499 height 664
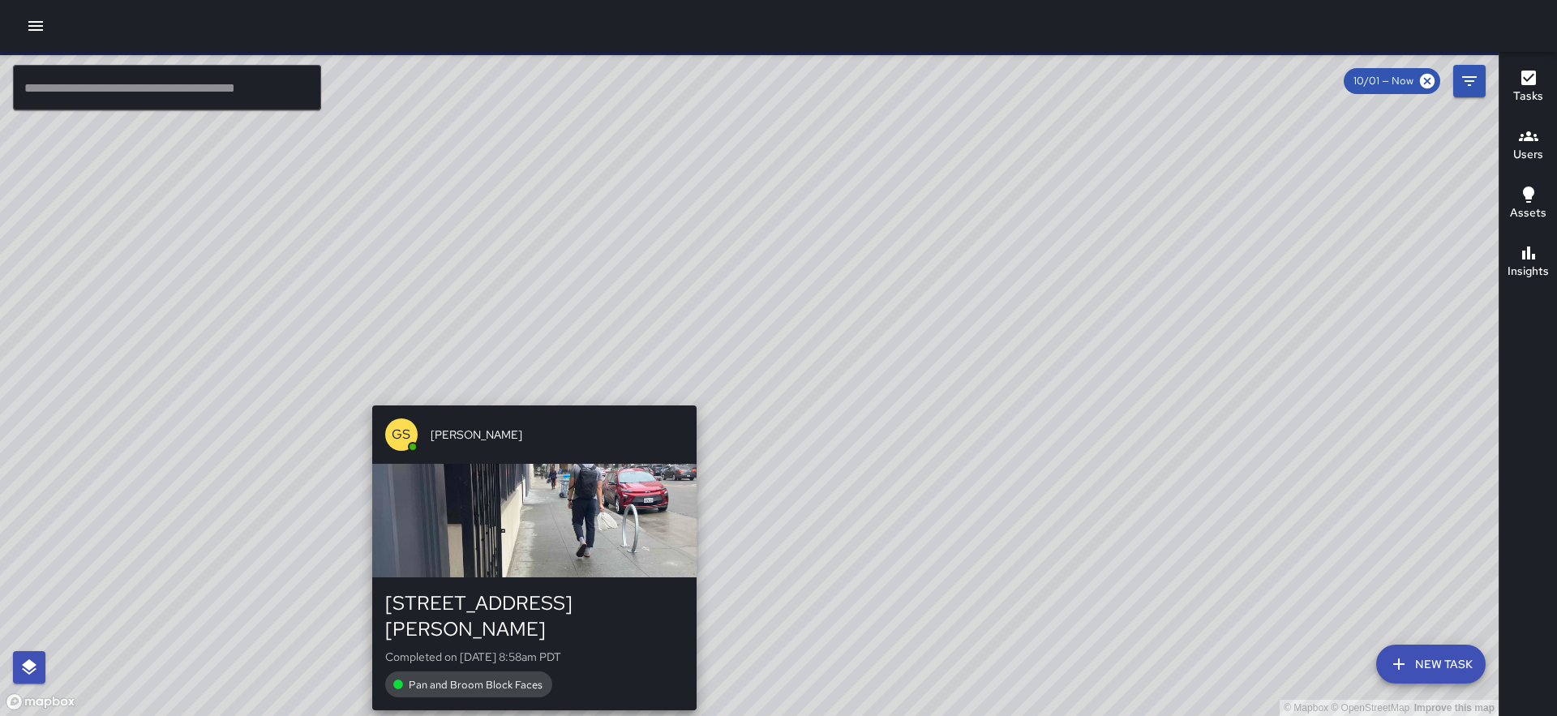
click at [524, 395] on div "© Mapbox © OpenStreetMap Improve this map GS Gregory Scott 550 Jackson Street C…" at bounding box center [749, 384] width 1499 height 664
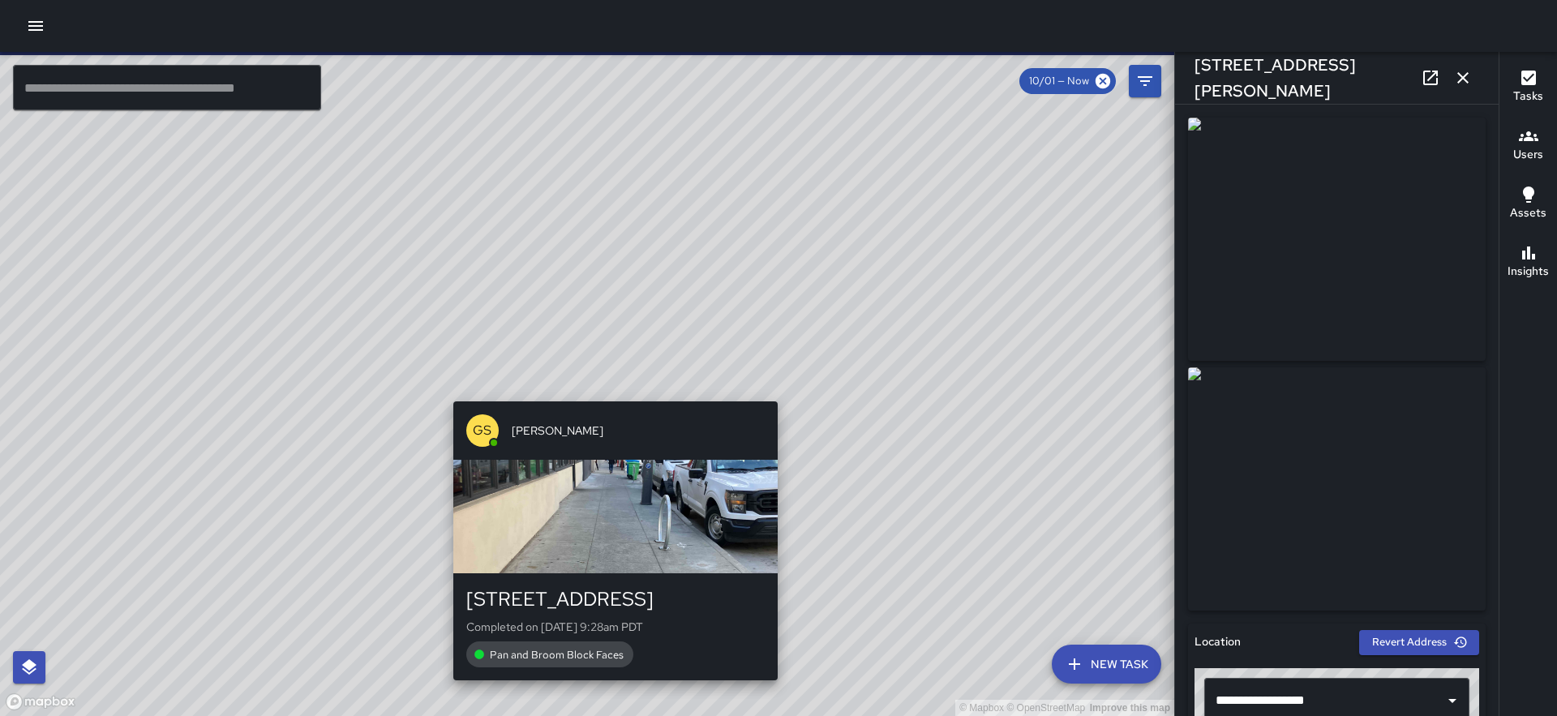
click at [613, 387] on div "© Mapbox © OpenStreetMap Improve this map GS Gregory Scott 42 Columbus Avenue C…" at bounding box center [587, 384] width 1174 height 664
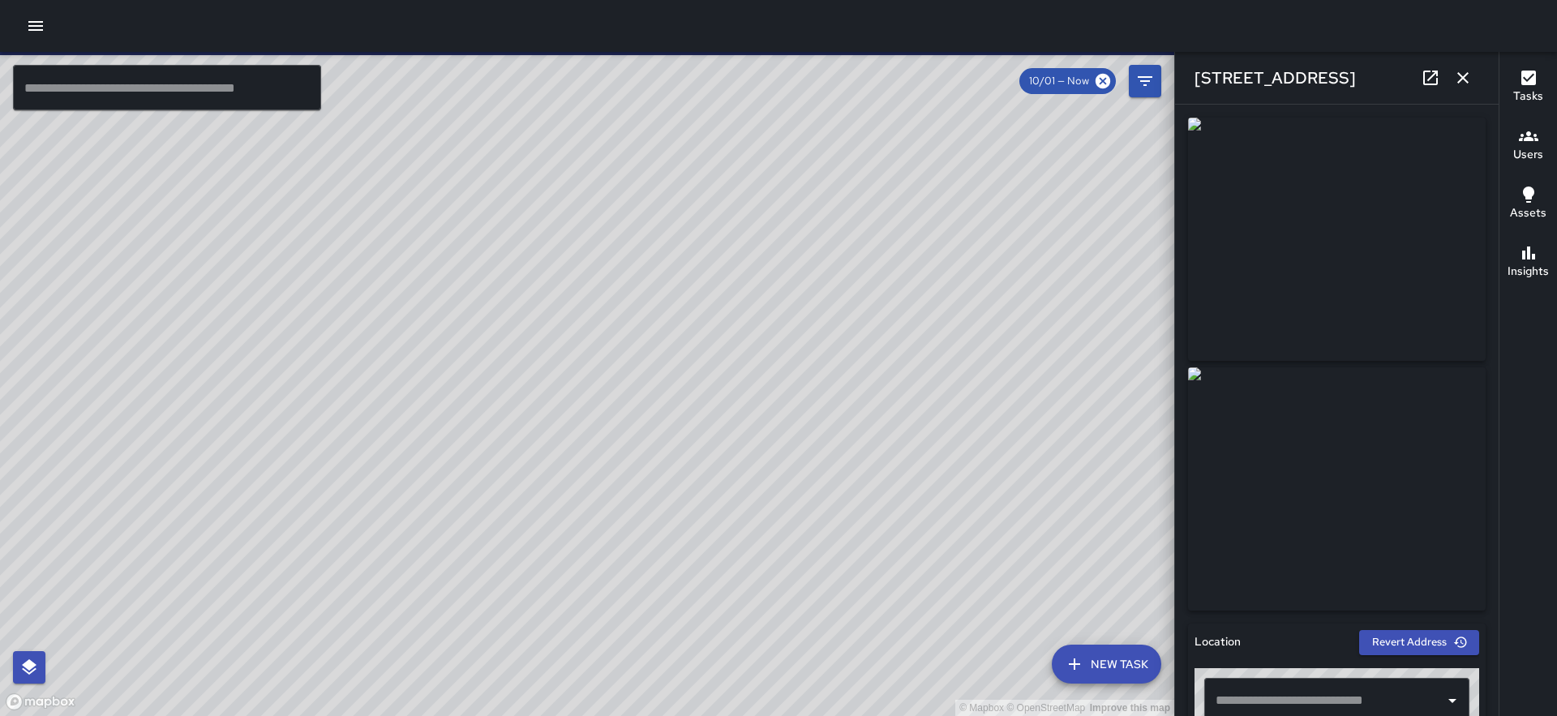
type input "**********"
click at [1454, 81] on icon "button" at bounding box center [1462, 77] width 19 height 19
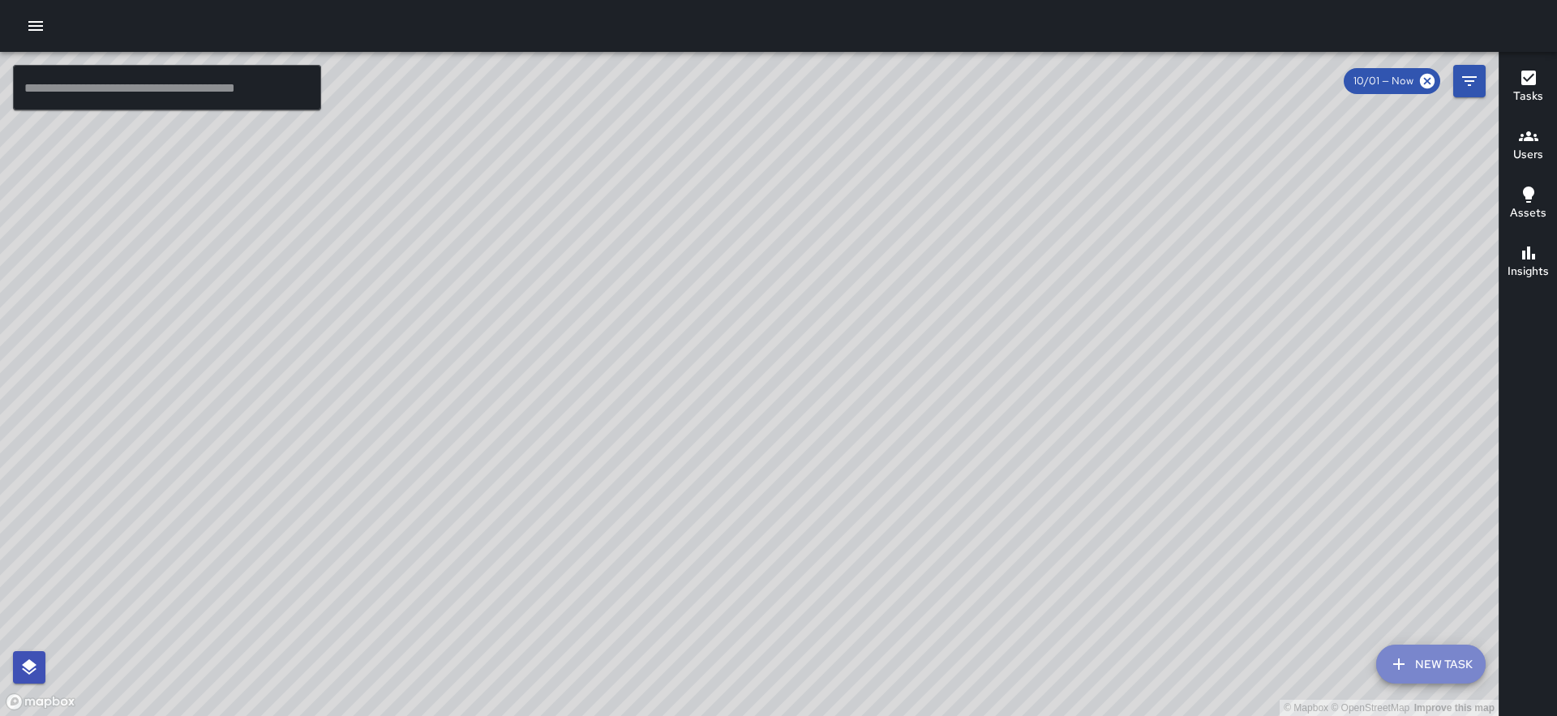
click at [1413, 668] on button "New Task" at bounding box center [1430, 664] width 109 height 39
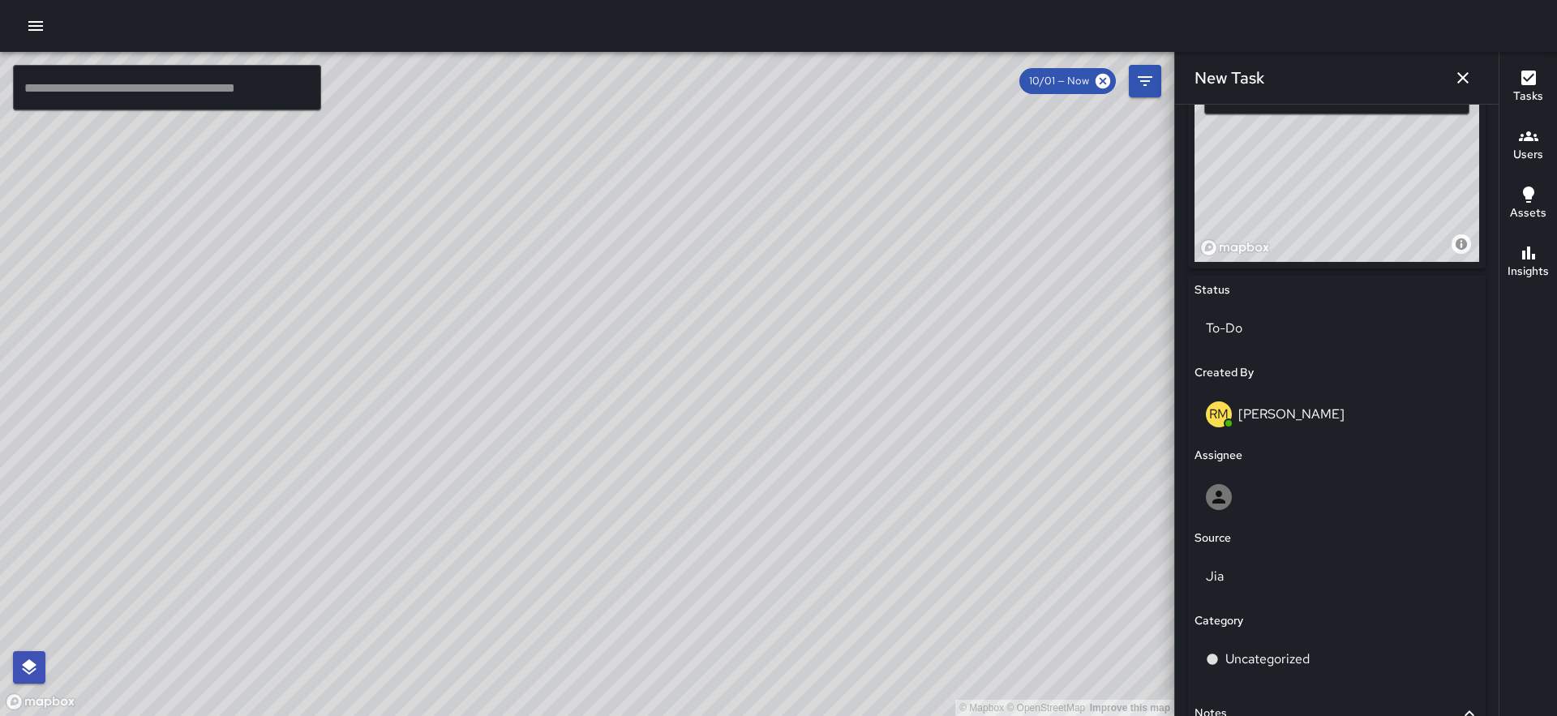
scroll to position [442, 0]
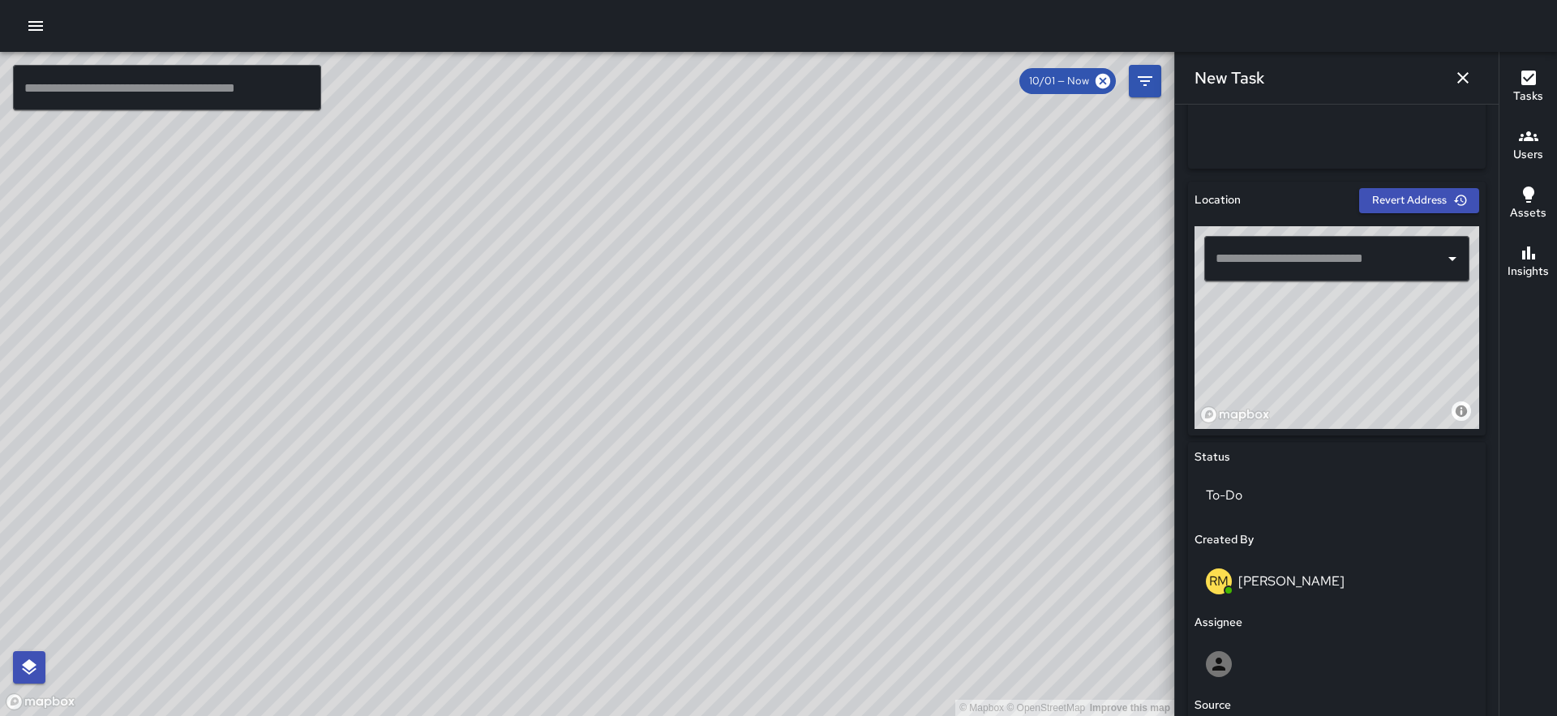
click at [1275, 253] on input "text" at bounding box center [1324, 258] width 226 height 31
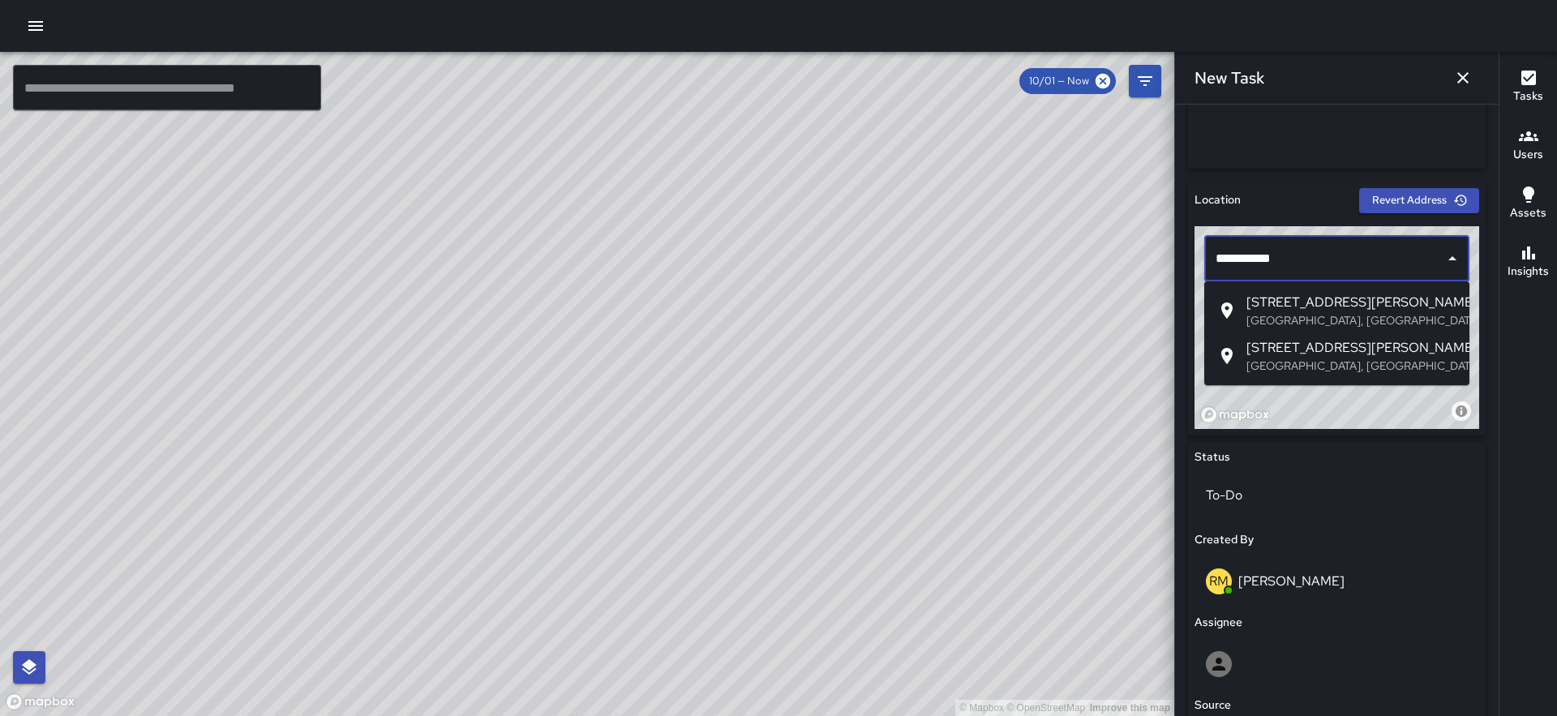
click at [1305, 301] on span "500 Jackson Street" at bounding box center [1351, 302] width 210 height 19
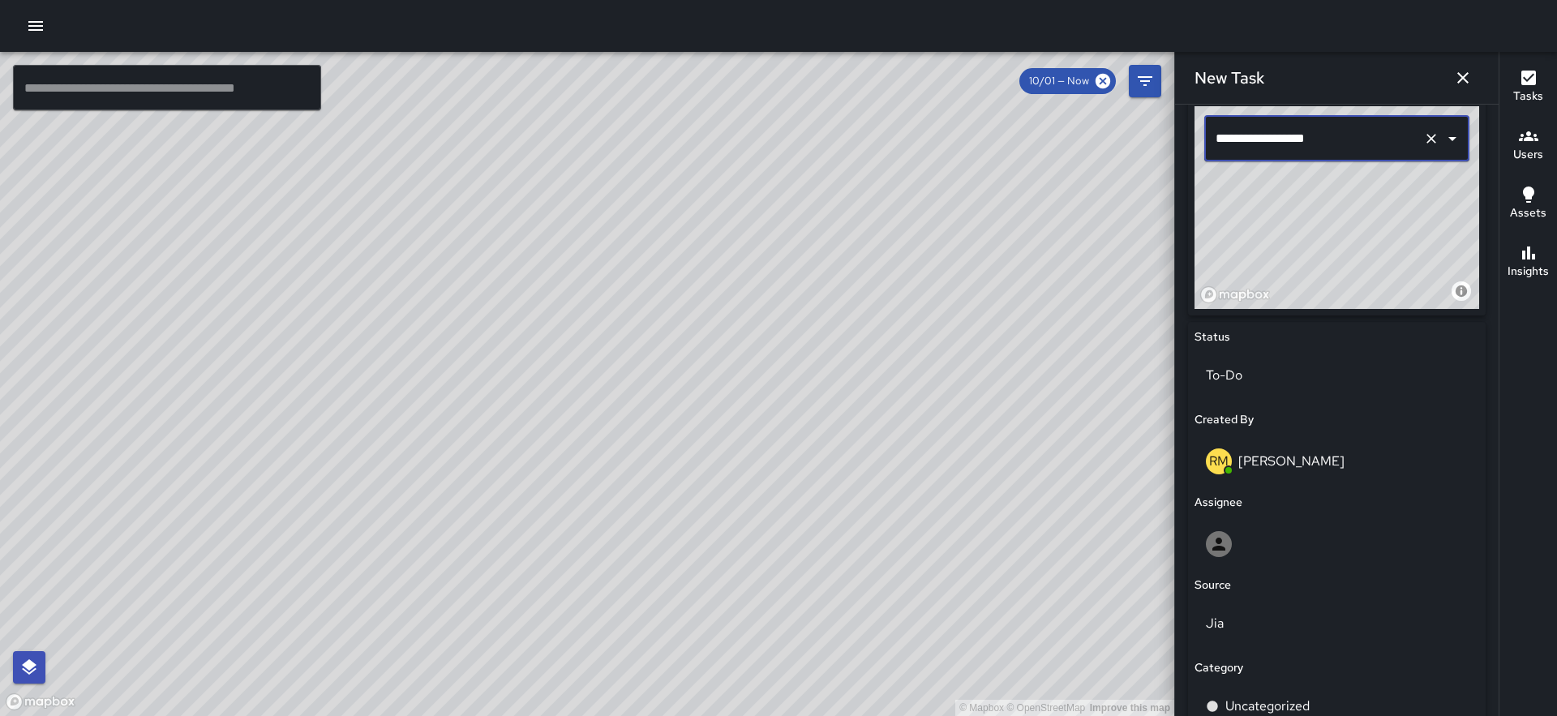
scroll to position [768, 0]
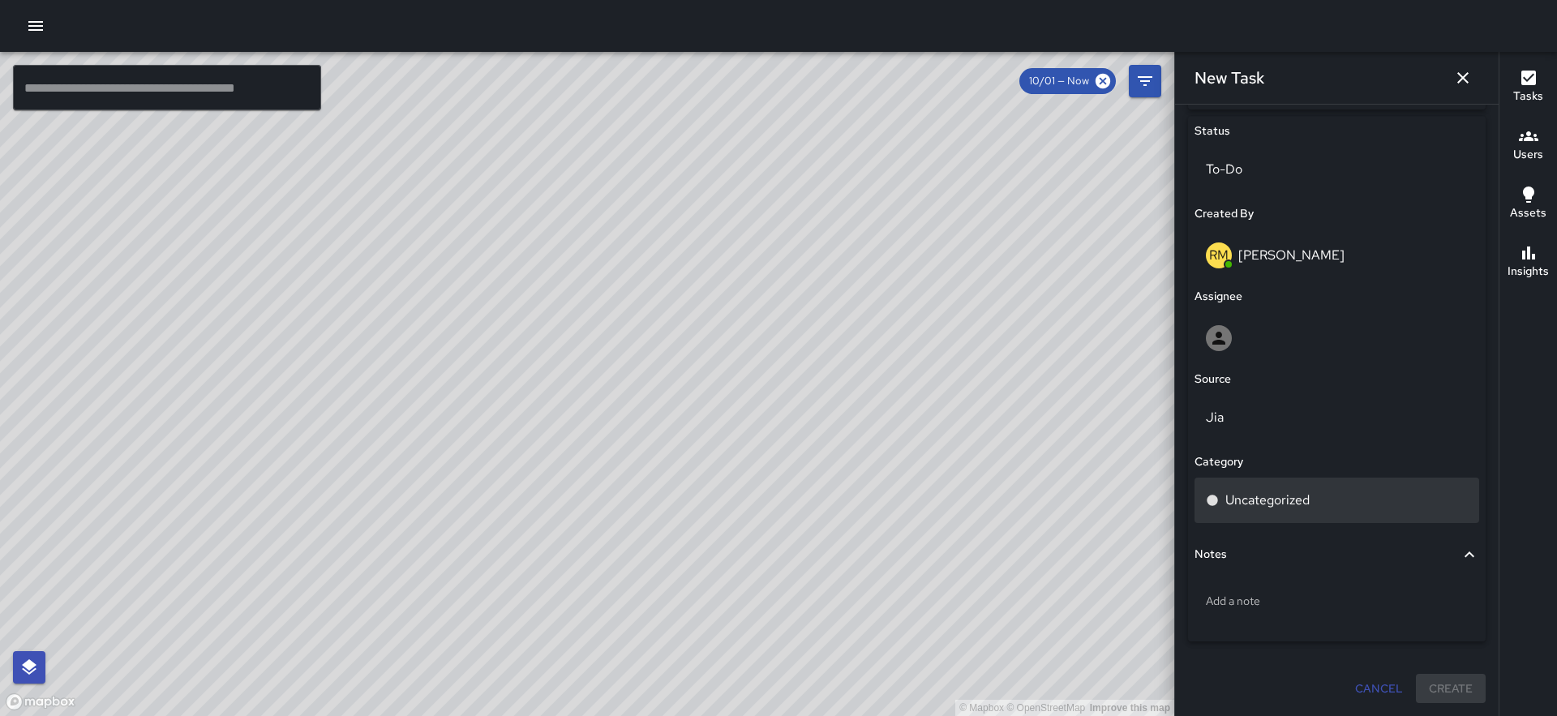
click at [1326, 517] on div "Uncategorized" at bounding box center [1336, 500] width 285 height 45
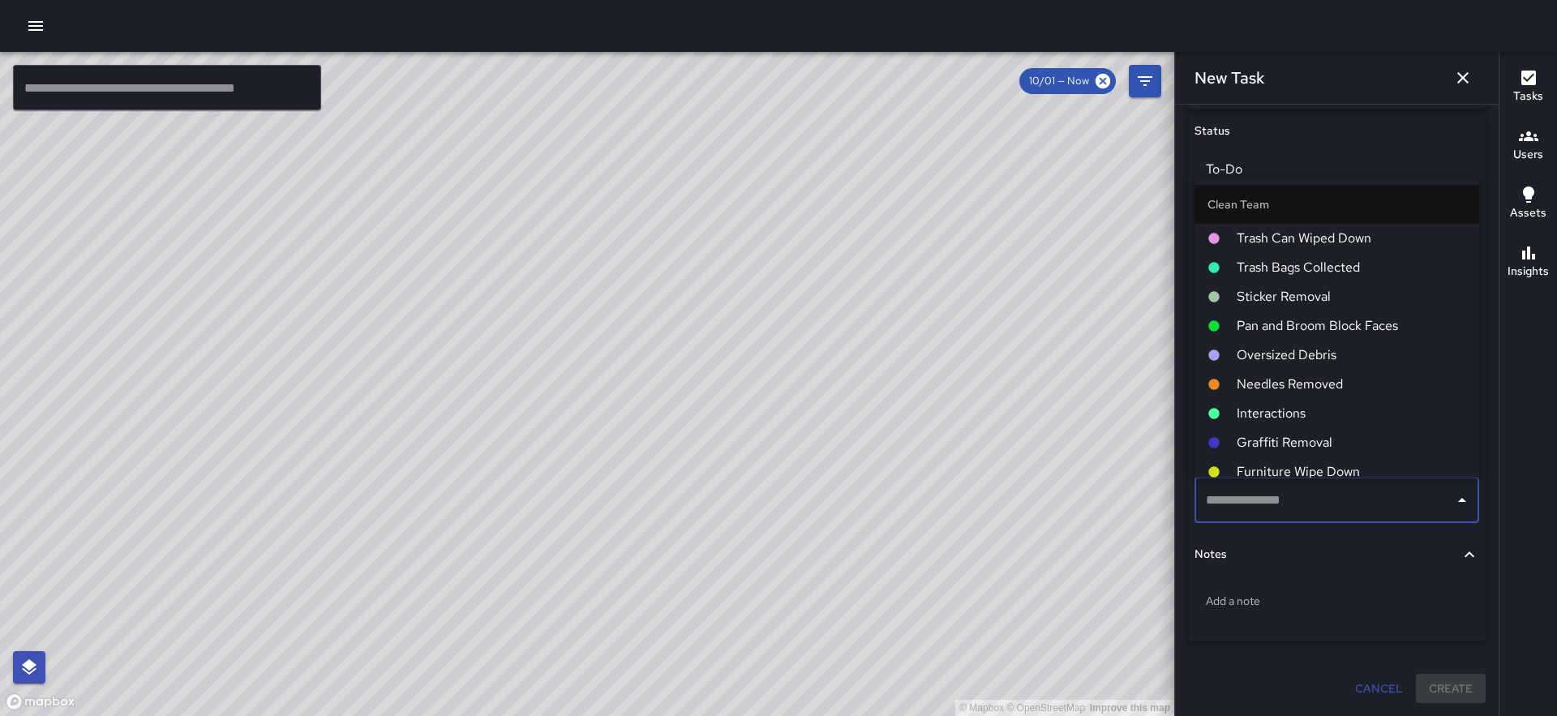
click at [1331, 324] on span "Pan and Broom Block Faces" at bounding box center [1351, 325] width 229 height 19
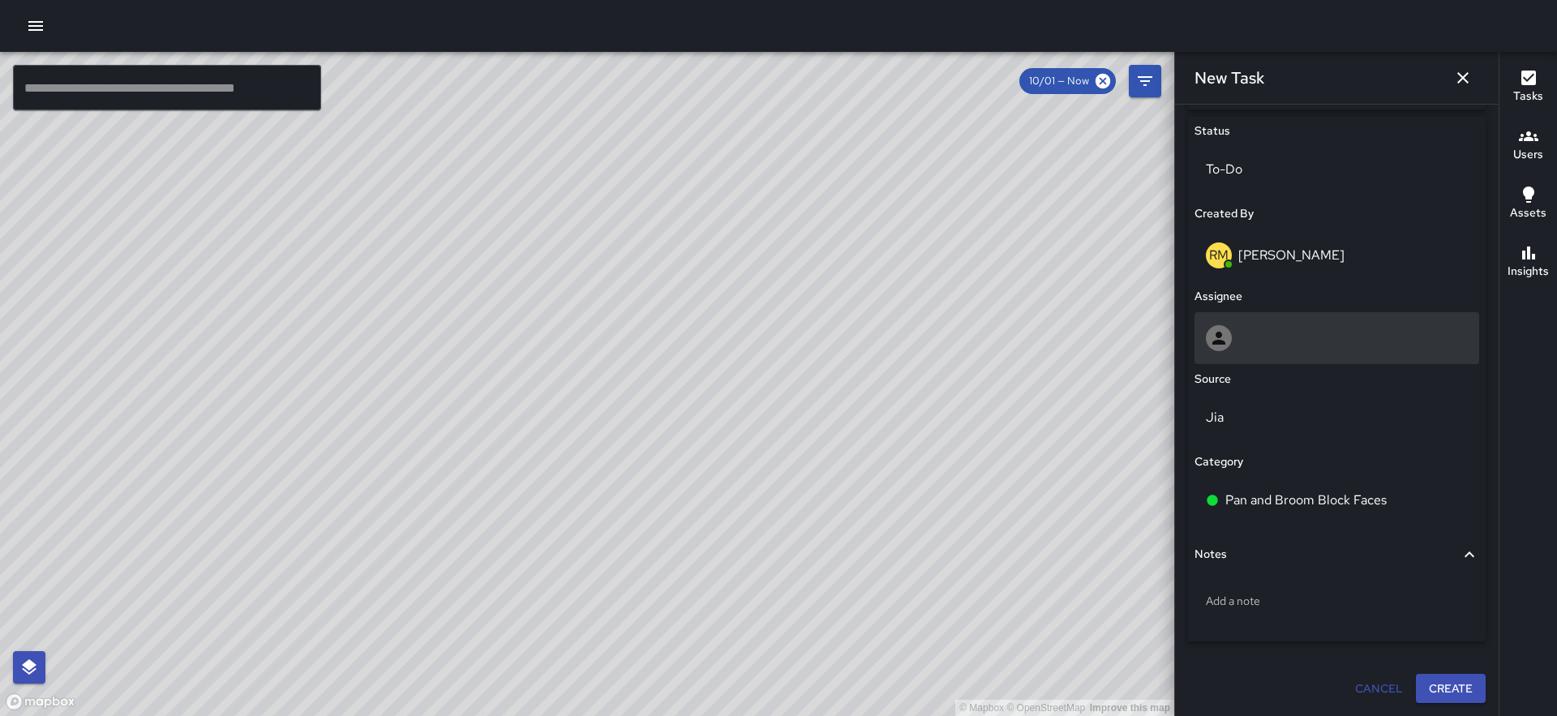
click at [1287, 358] on div at bounding box center [1336, 338] width 285 height 52
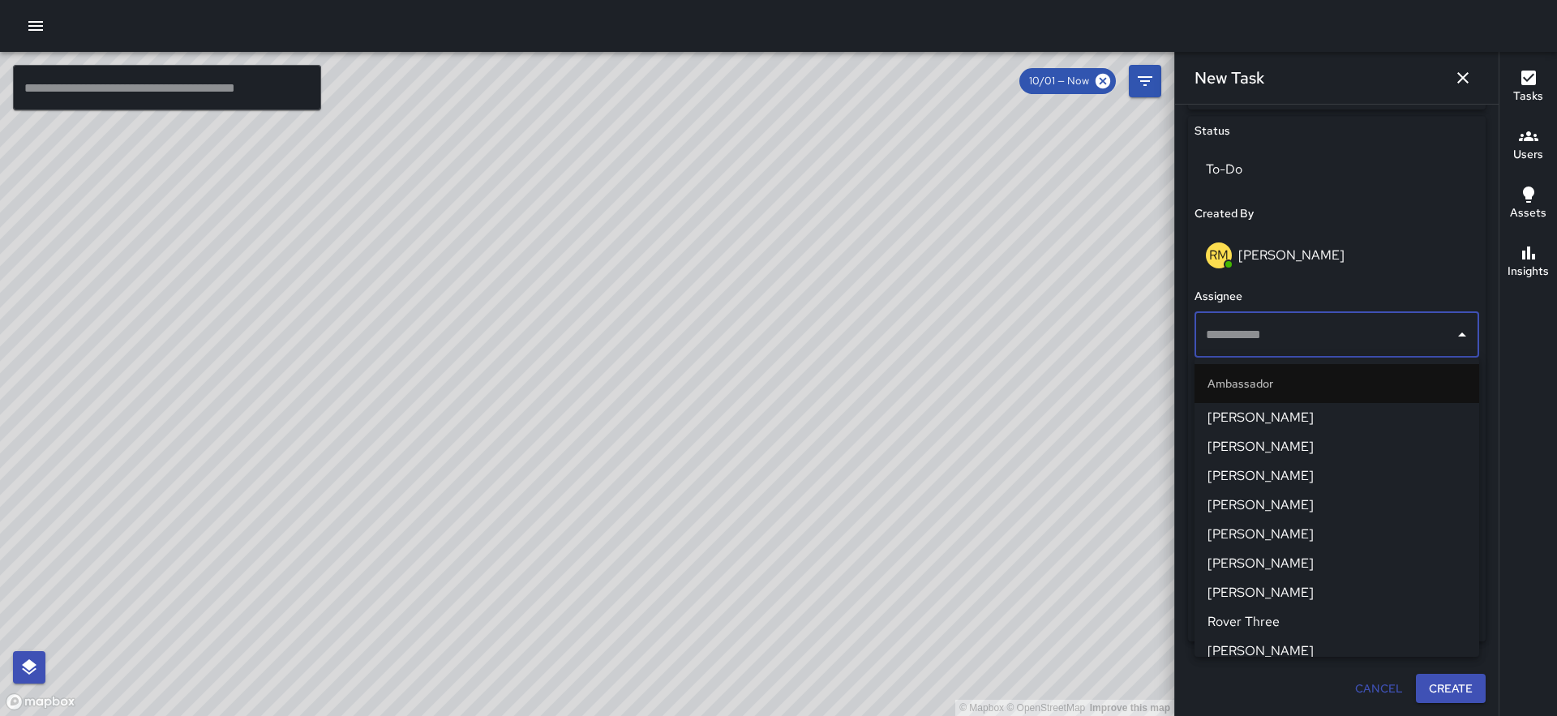
scroll to position [1426, 0]
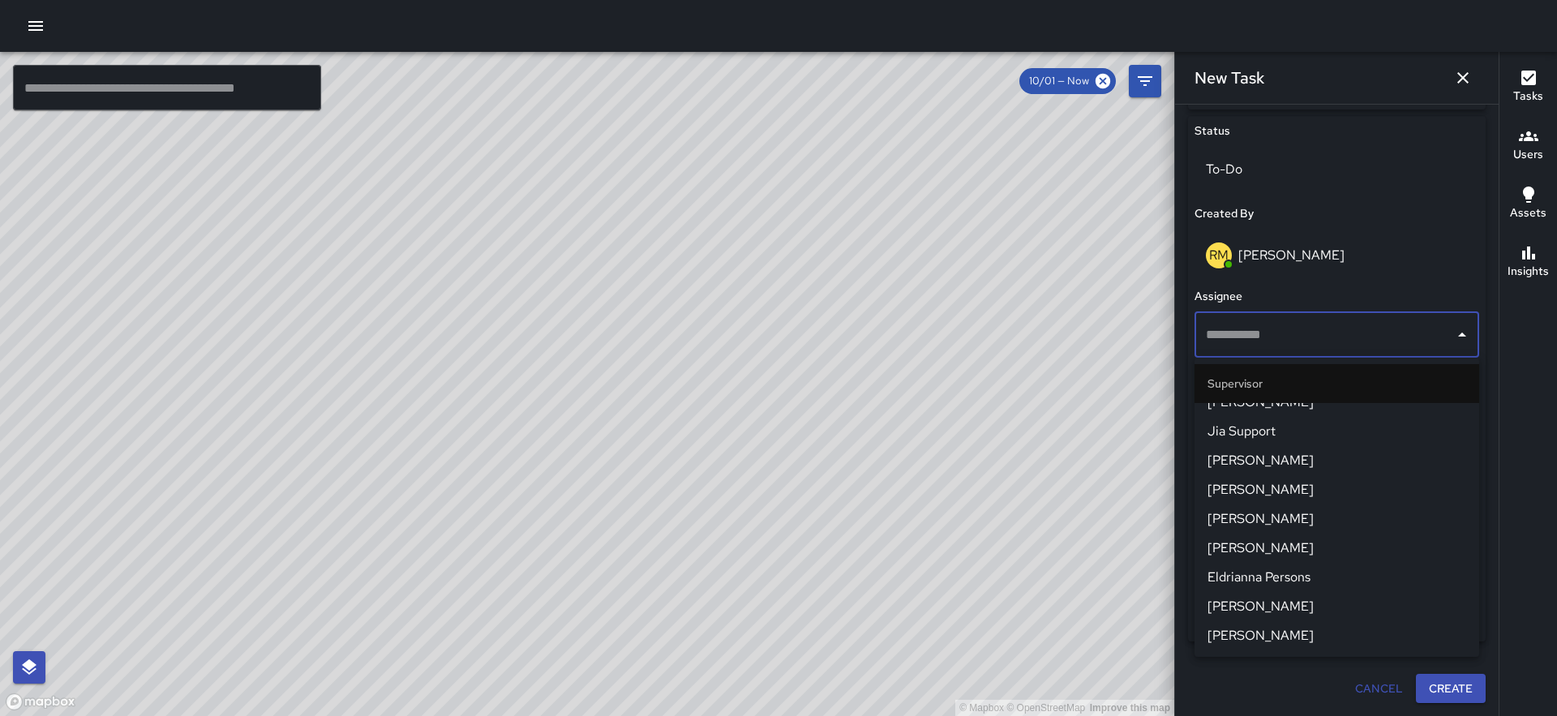
click at [1293, 582] on span "Eldrianna Persons" at bounding box center [1336, 577] width 259 height 19
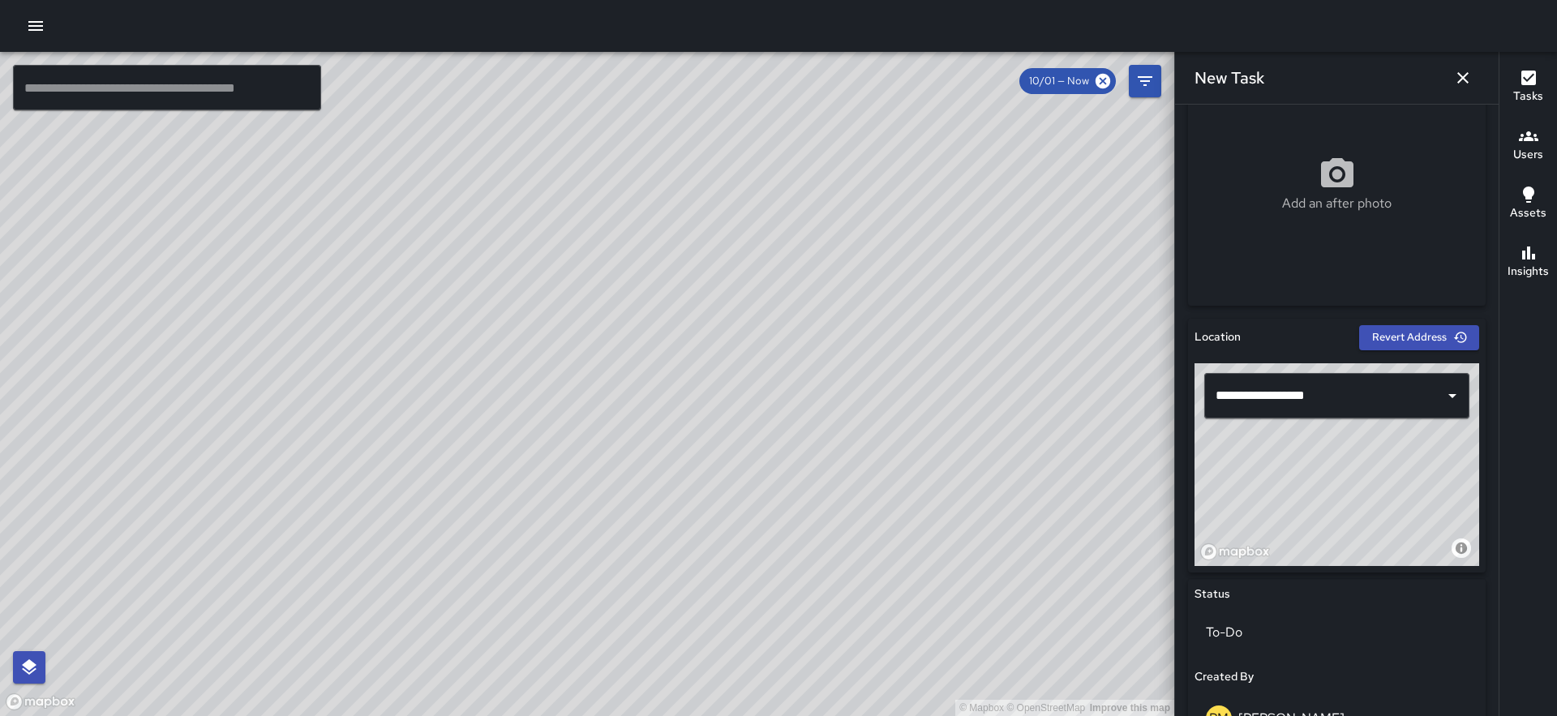
scroll to position [299, 0]
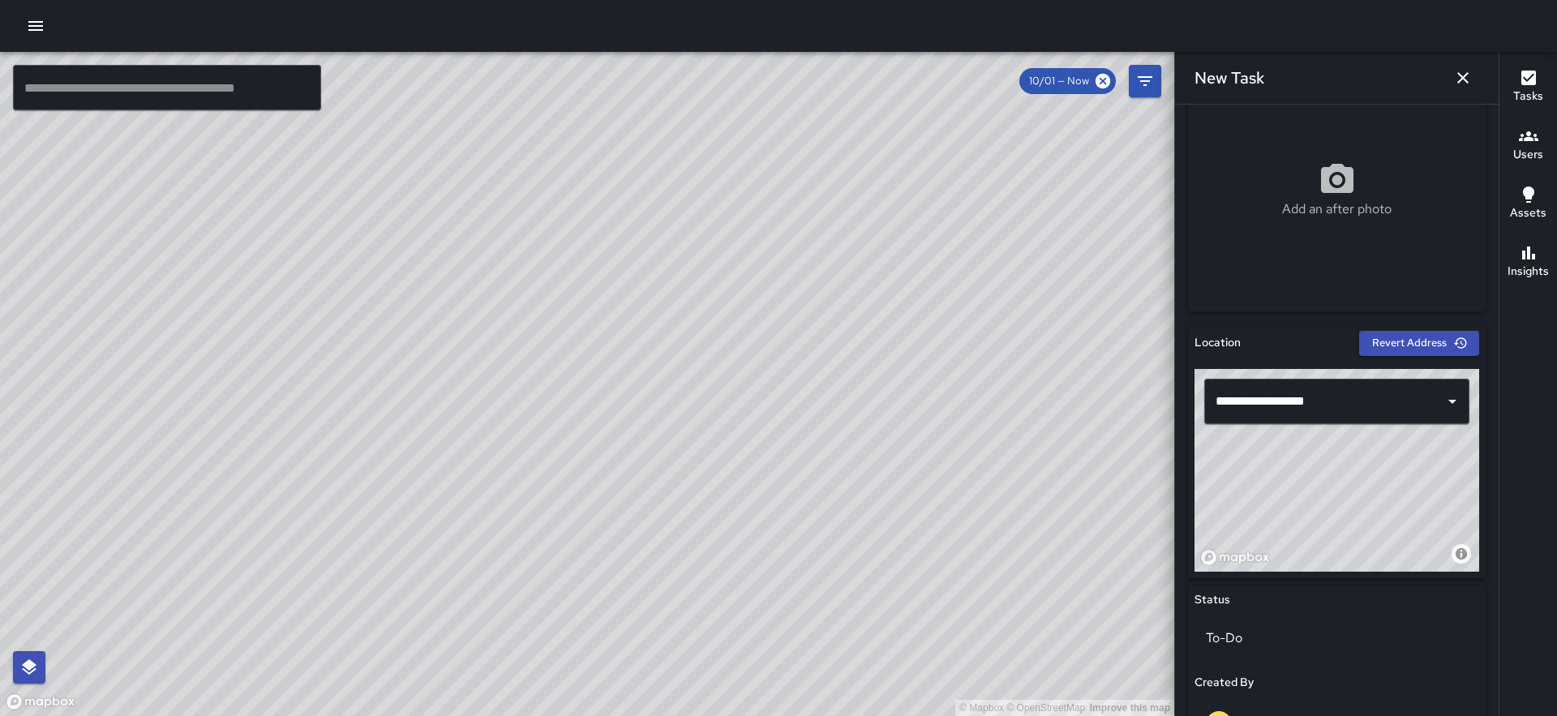
drag, startPoint x: 1319, startPoint y: 495, endPoint x: 1357, endPoint y: 474, distance: 42.5
click at [1357, 474] on div "© Mapbox © OpenStreetMap Improve this map" at bounding box center [1336, 470] width 285 height 203
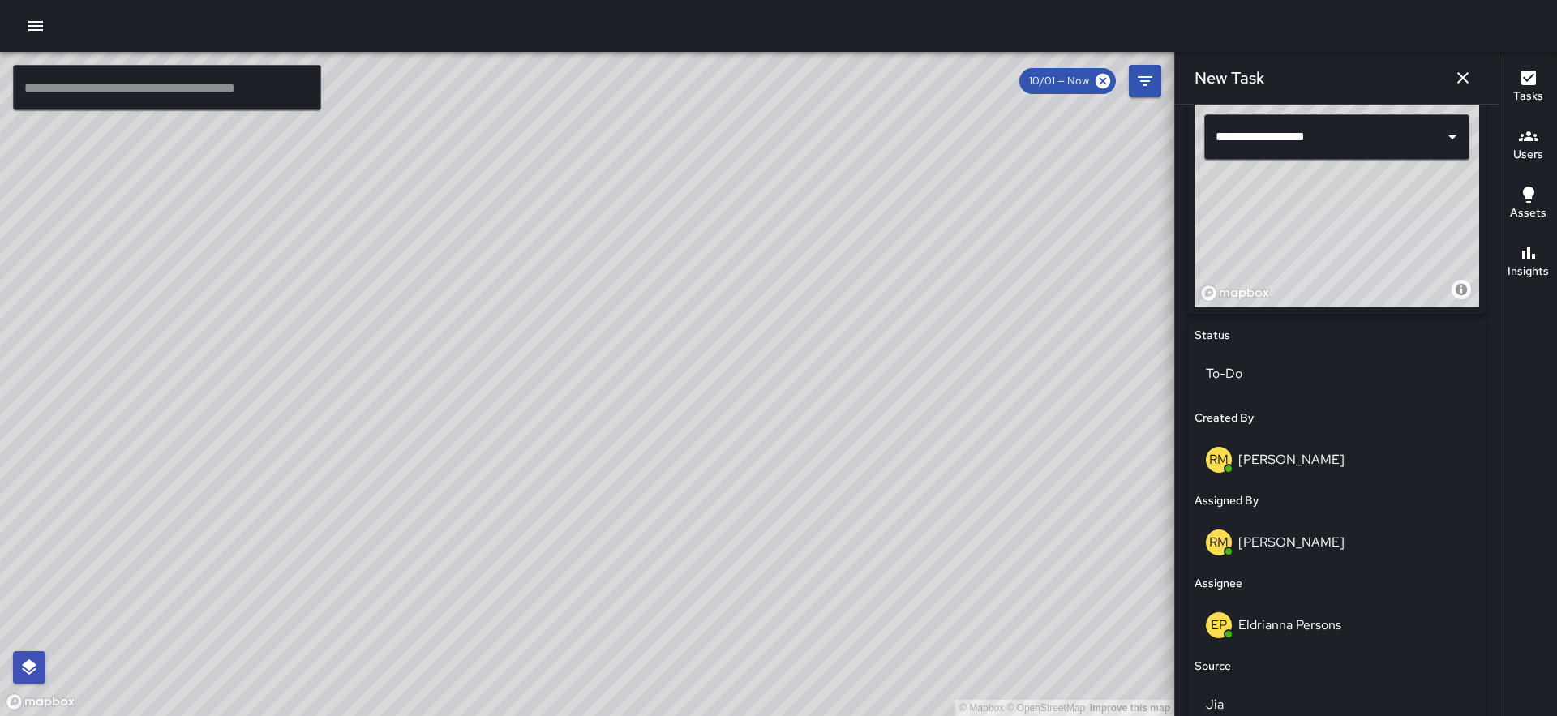
scroll to position [541, 0]
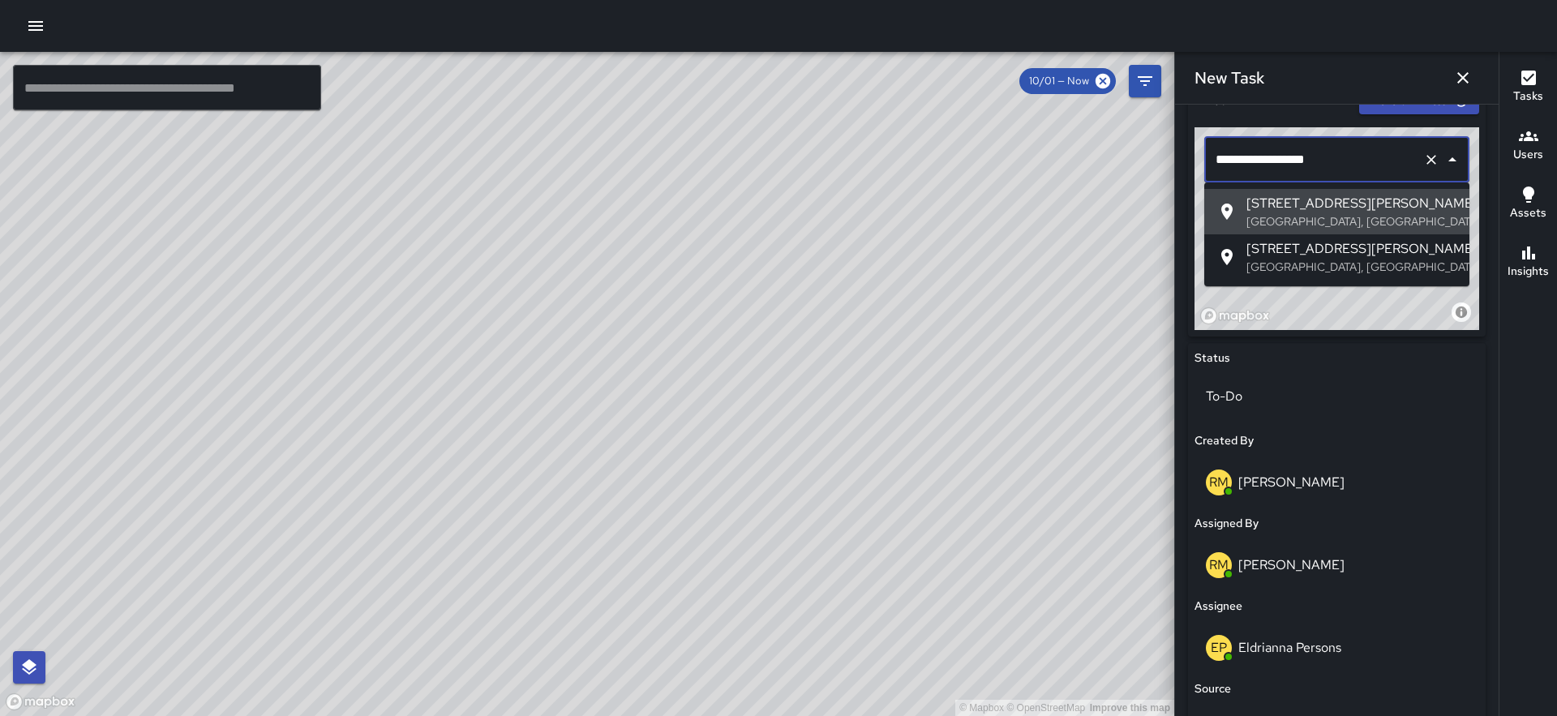
click at [1234, 160] on input "**********" at bounding box center [1313, 159] width 205 height 31
click at [1228, 161] on input "**********" at bounding box center [1313, 159] width 205 height 31
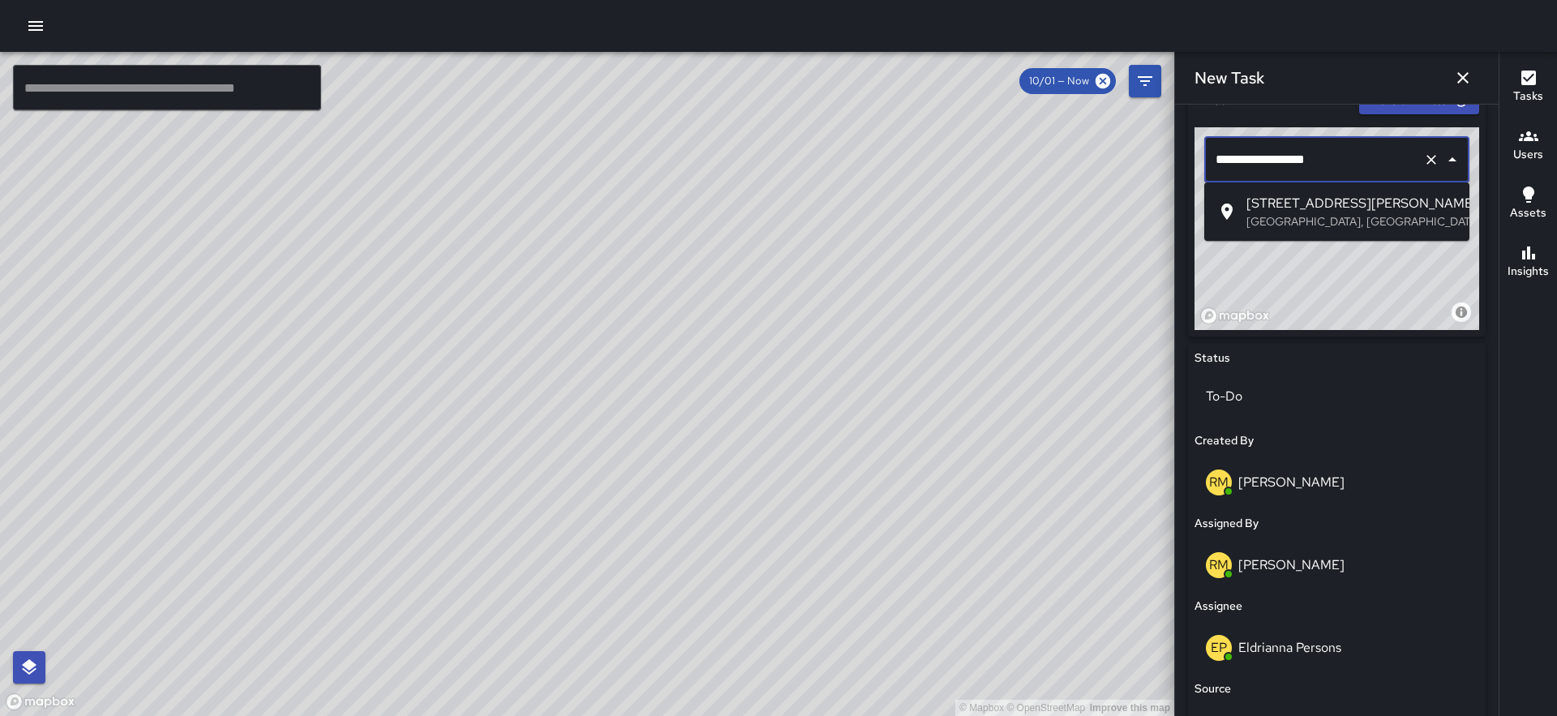
click at [1268, 199] on span "530 Jackson Street" at bounding box center [1351, 203] width 210 height 19
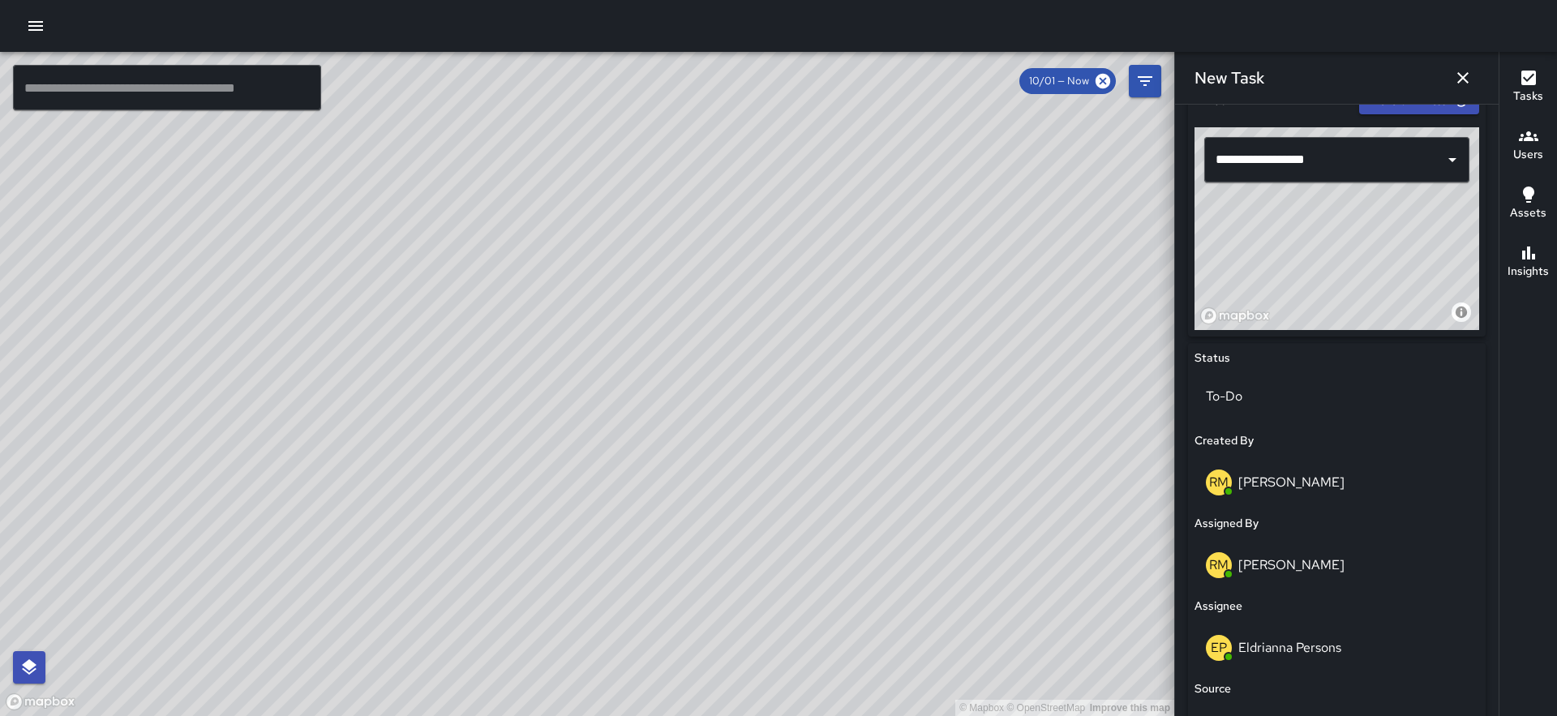
drag, startPoint x: 1399, startPoint y: 283, endPoint x: 1391, endPoint y: 234, distance: 49.2
click at [1391, 234] on div "© Mapbox © OpenStreetMap Improve this map" at bounding box center [1336, 228] width 285 height 203
type input "**********"
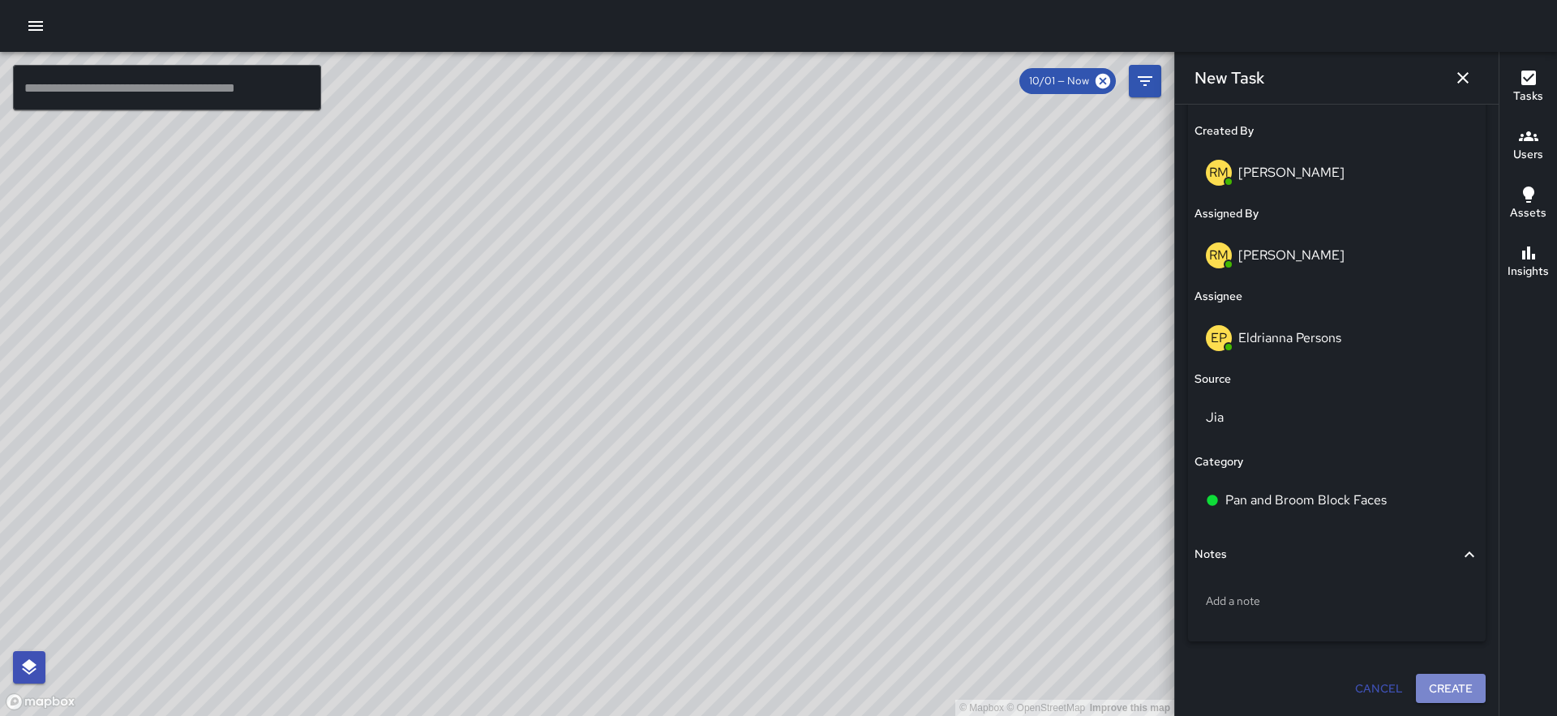
click at [1454, 686] on button "Create" at bounding box center [1451, 689] width 70 height 30
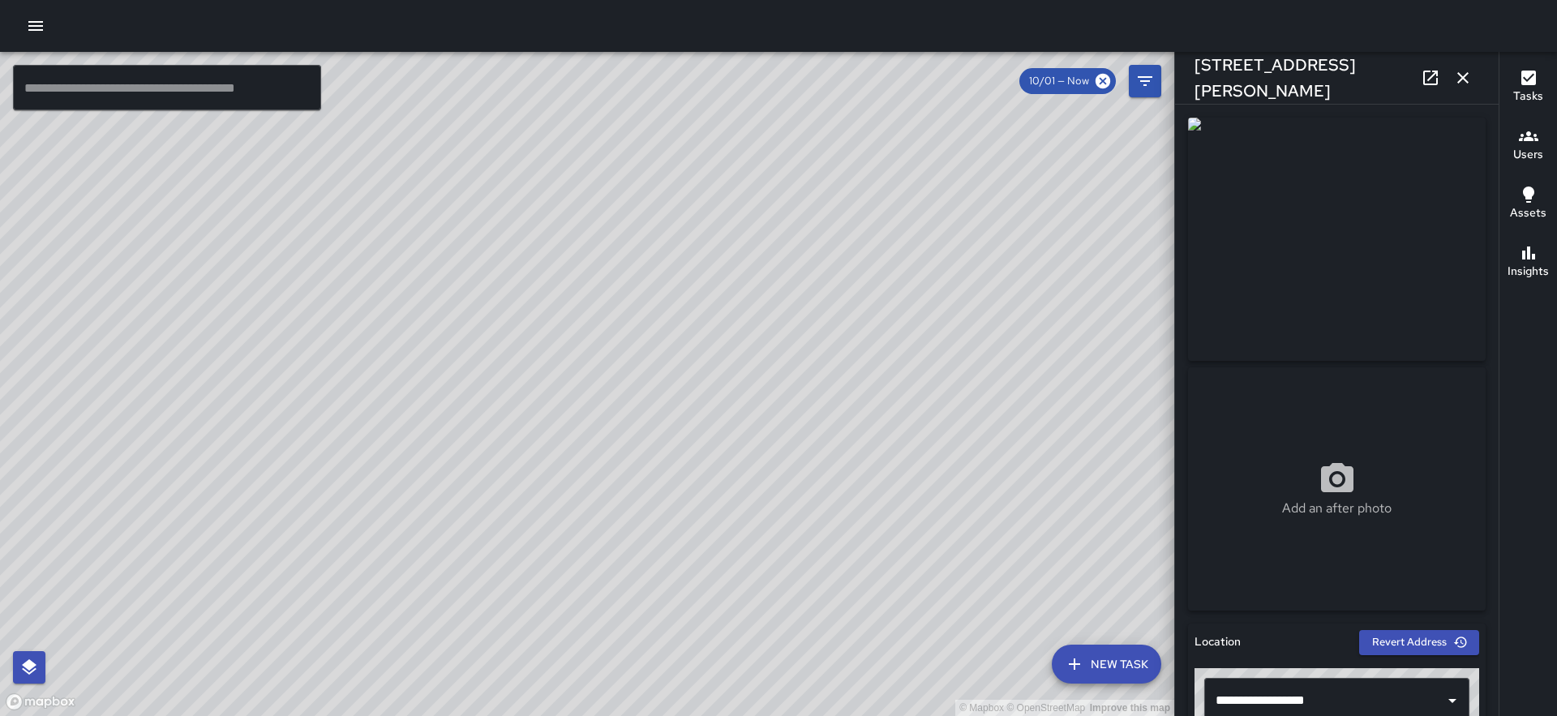
click at [579, 379] on div "© Mapbox © OpenStreetMap Improve this map EP Eldrianna Persons 540 Jackson Stre…" at bounding box center [587, 384] width 1174 height 664
click at [568, 422] on div "© Mapbox © OpenStreetMap Improve this map GS Gregory Scott 42 Columbus Avenue C…" at bounding box center [587, 384] width 1174 height 664
click at [602, 336] on div "© Mapbox © OpenStreetMap Improve this map EP Eldrianna Persons 540 Jackson Stre…" at bounding box center [587, 384] width 1174 height 664
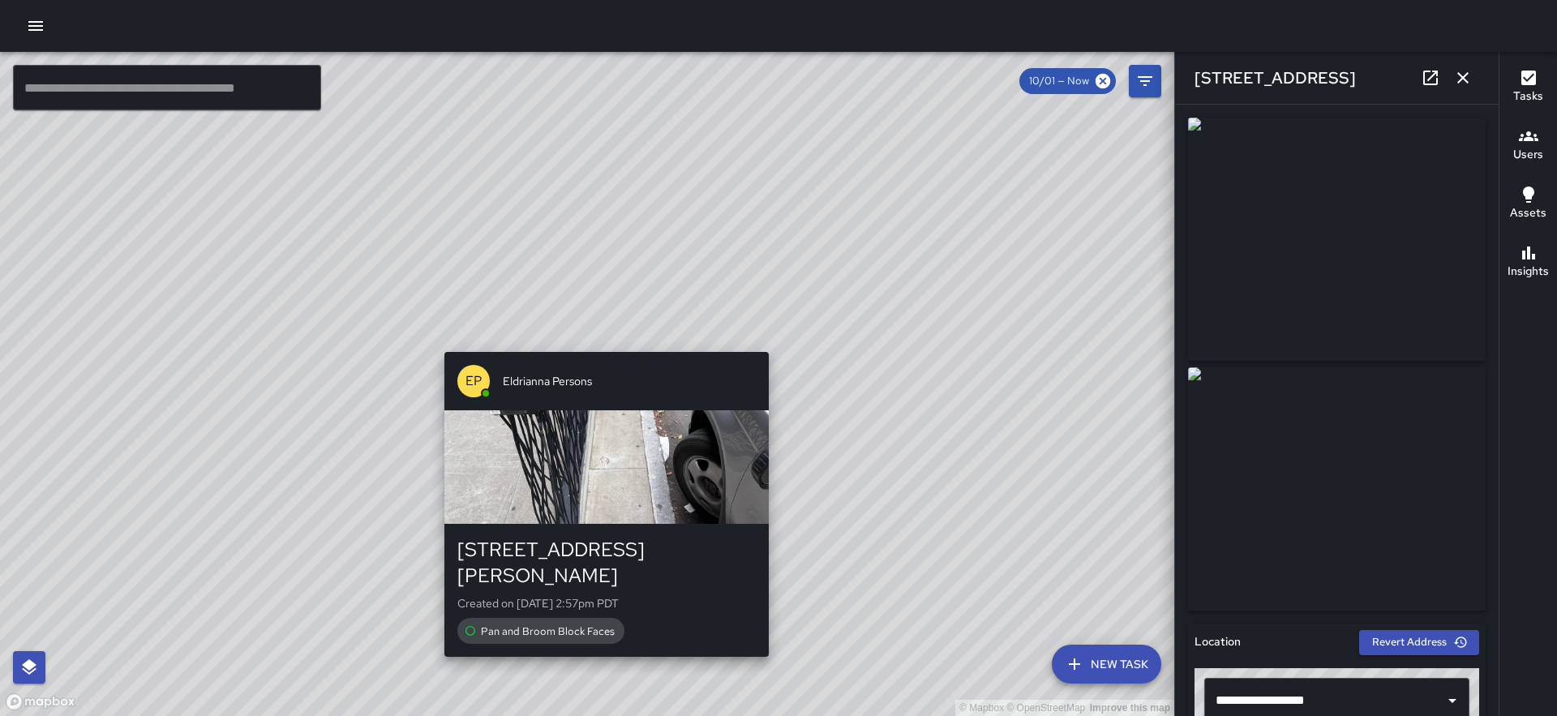
type input "**********"
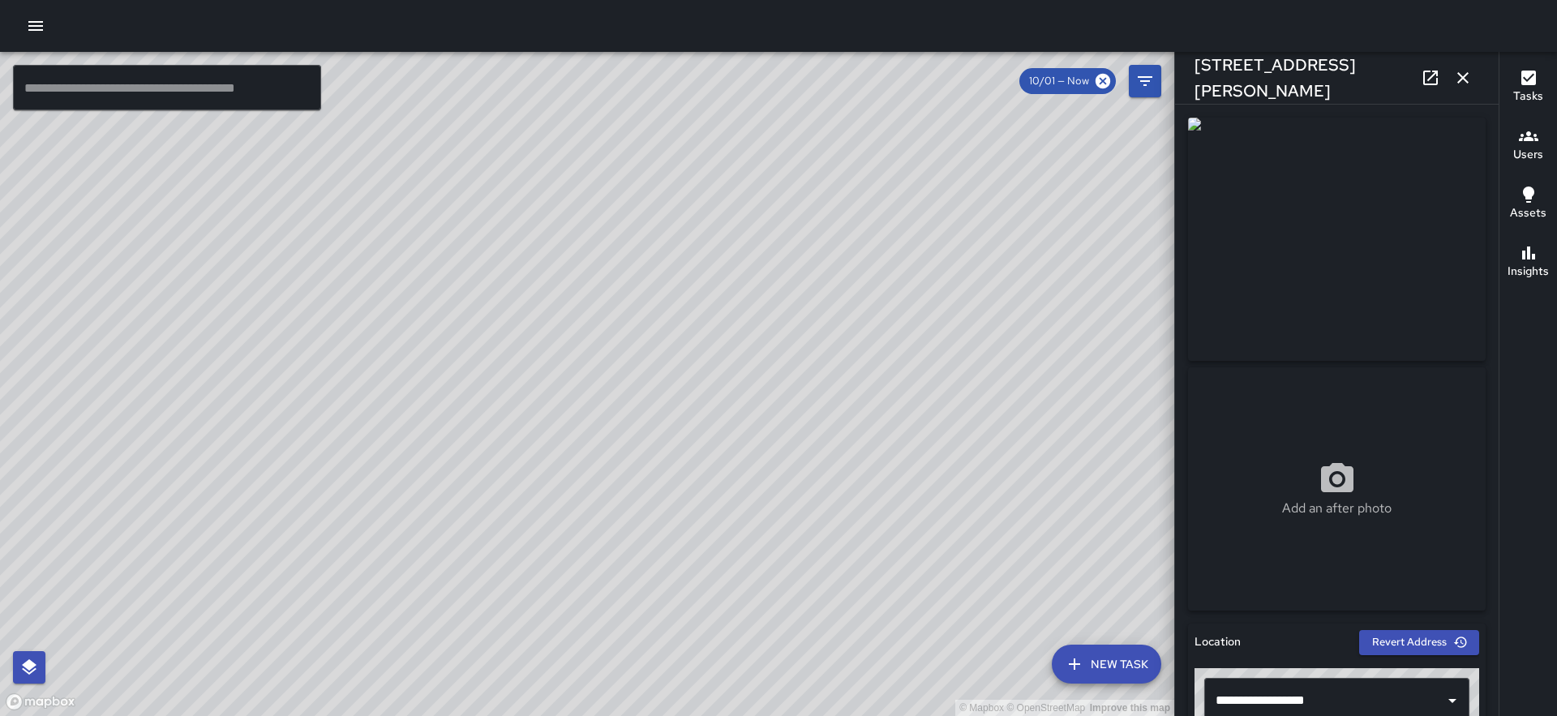
click at [1461, 75] on icon "button" at bounding box center [1462, 77] width 11 height 11
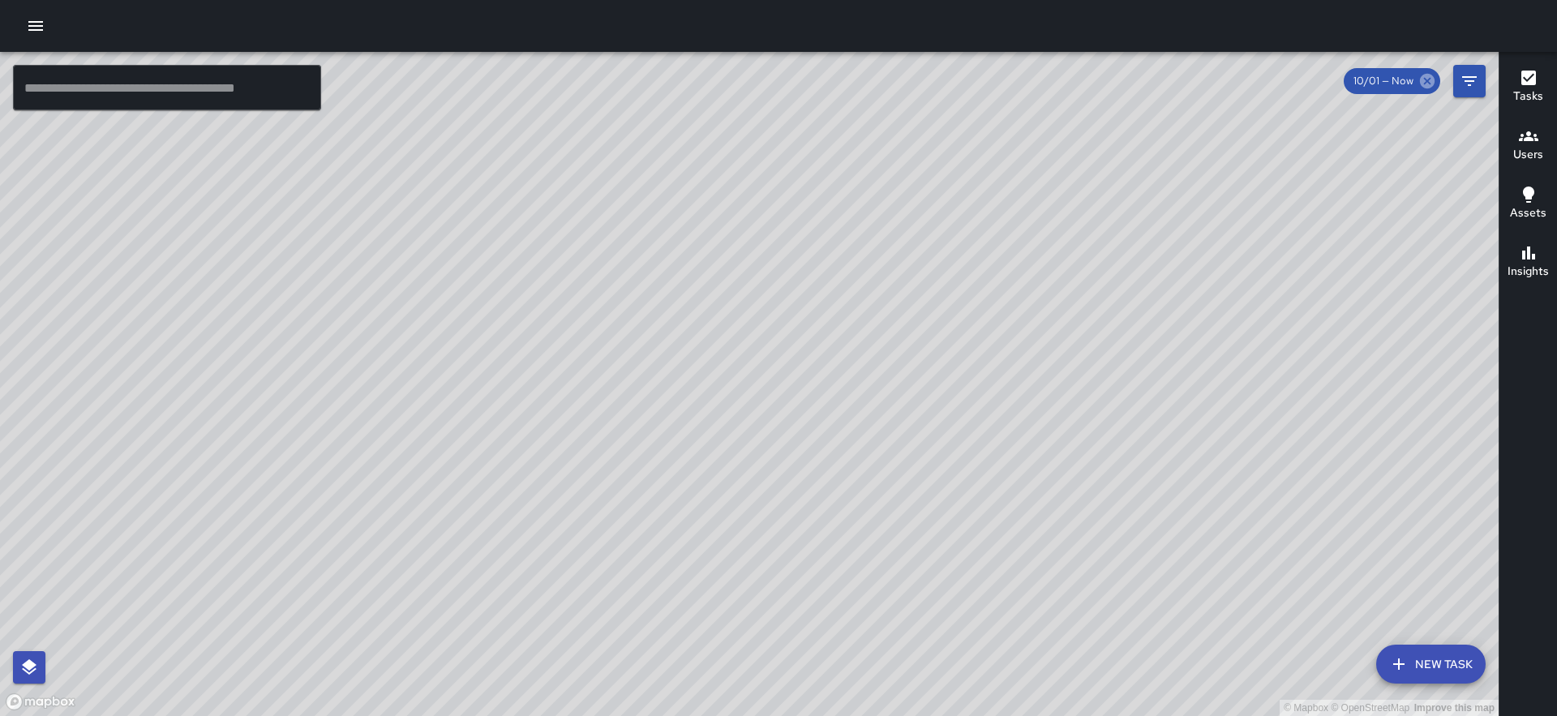
click at [1425, 81] on icon at bounding box center [1427, 81] width 15 height 15
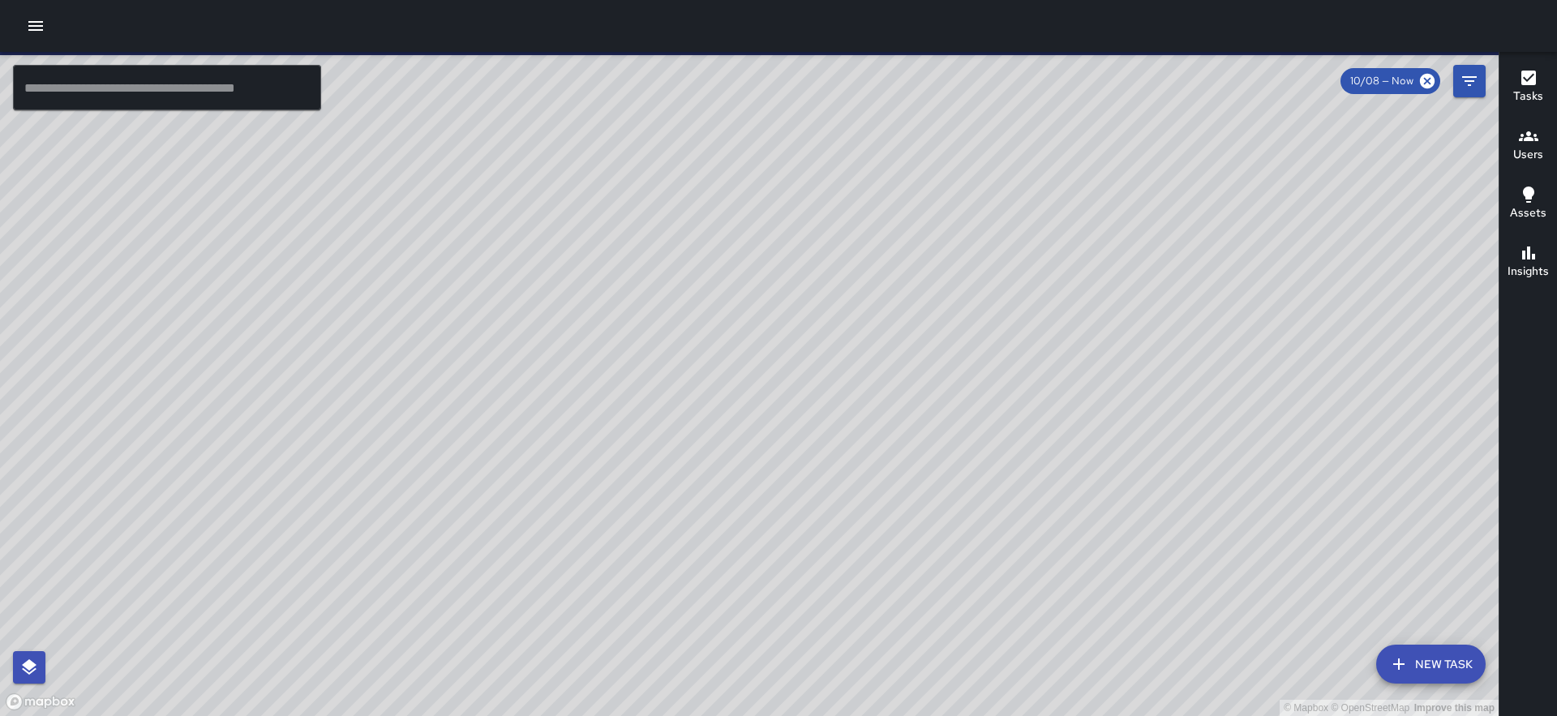
click at [1472, 84] on icon "Filters" at bounding box center [1469, 80] width 19 height 19
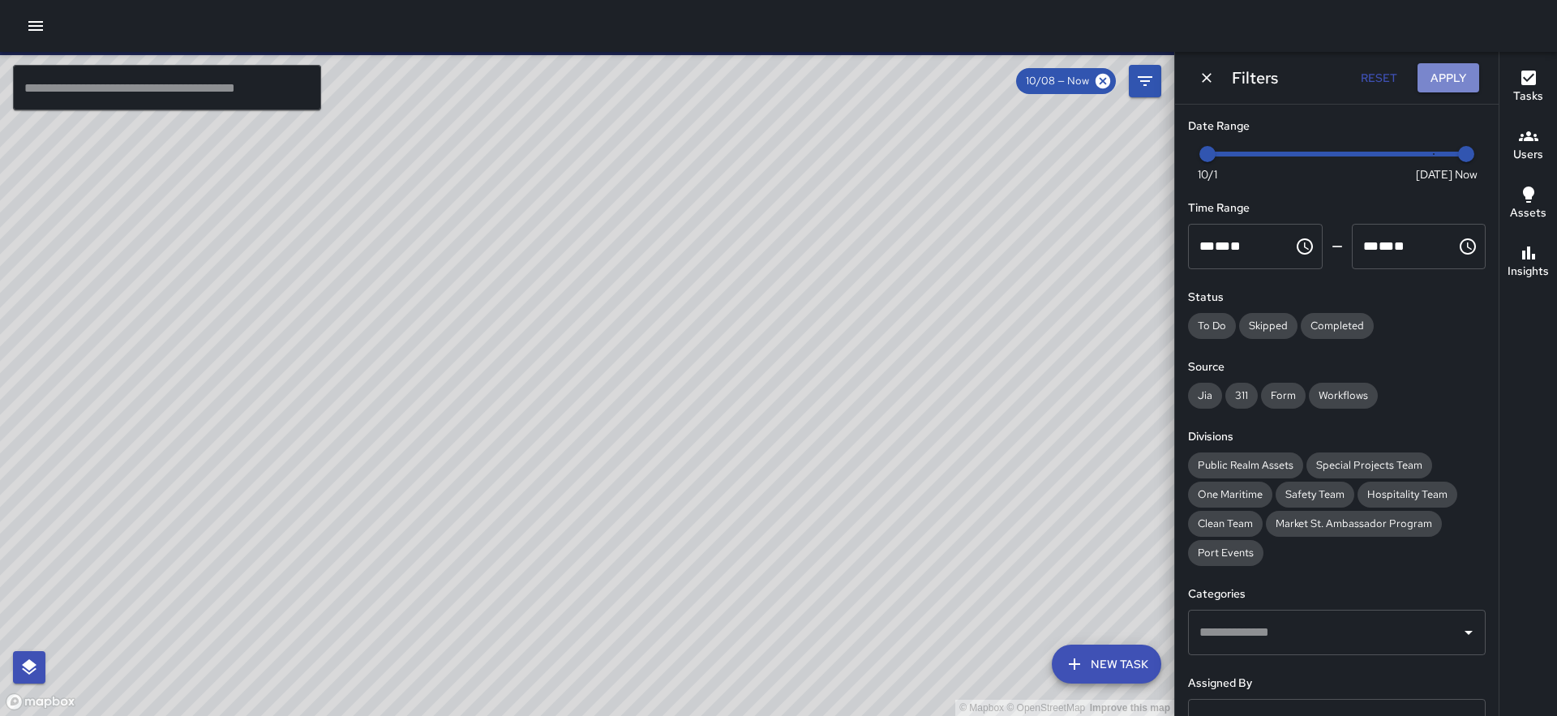
click at [1454, 72] on button "Apply" at bounding box center [1448, 78] width 62 height 30
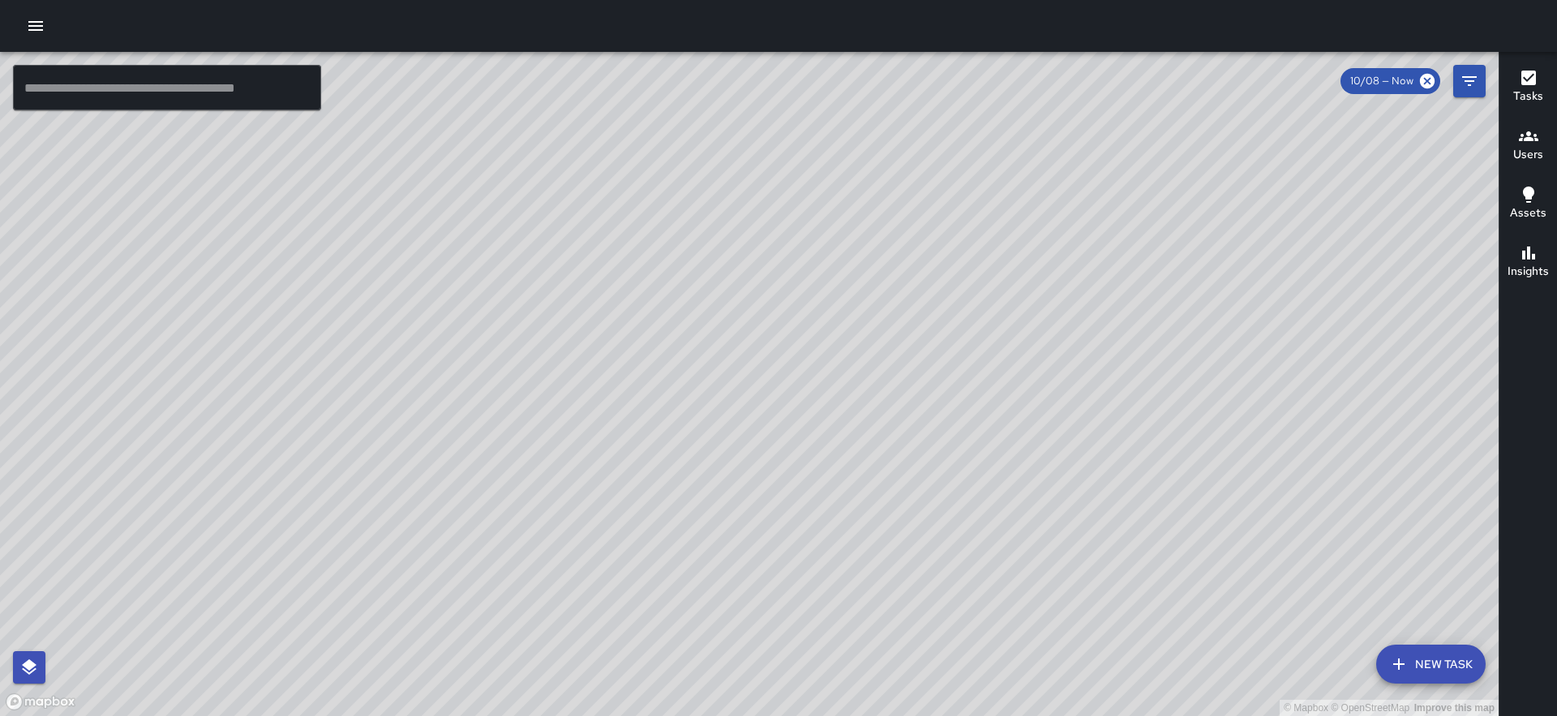
click at [1474, 74] on icon "Filters" at bounding box center [1469, 80] width 19 height 19
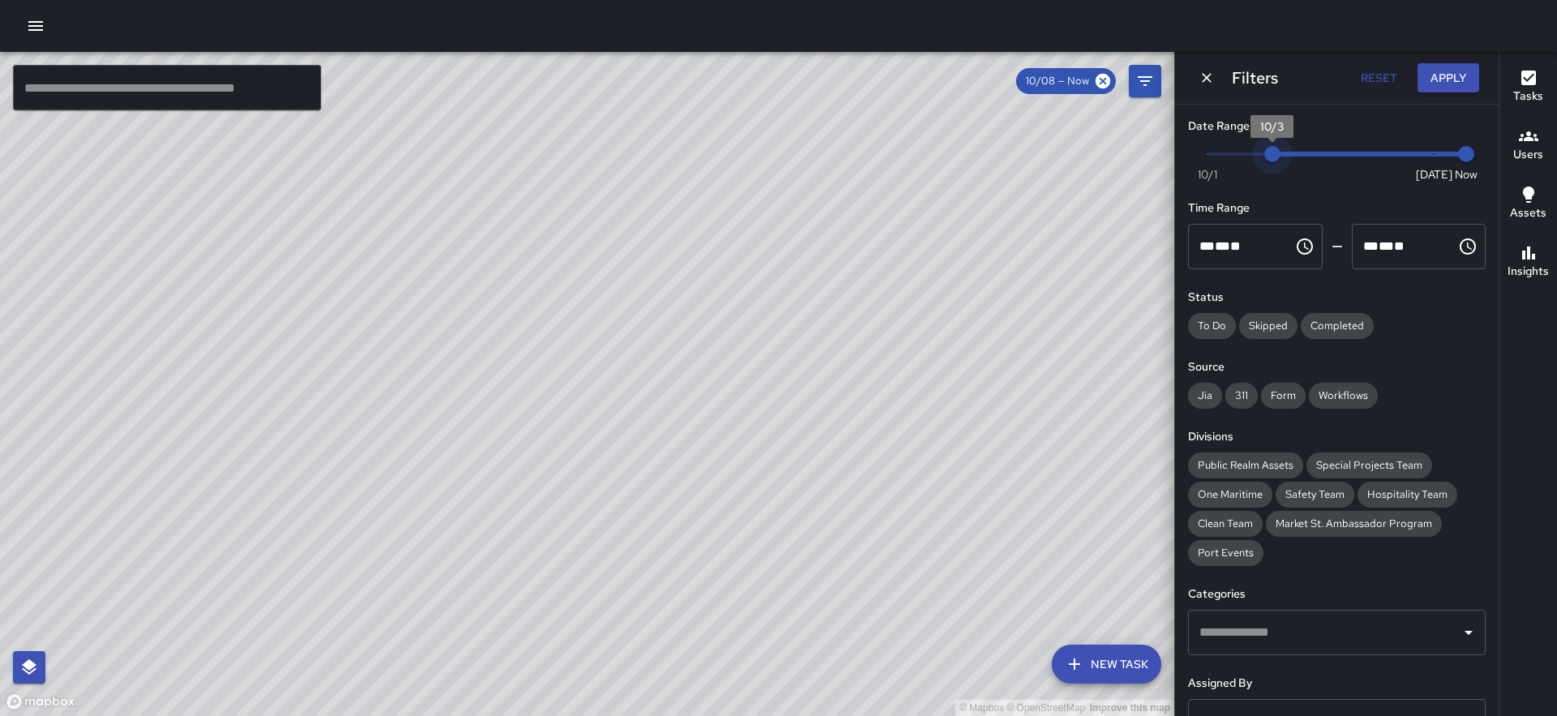
click at [1276, 159] on span "Now Today 10/1 10/3 2:57 pm" at bounding box center [1336, 154] width 259 height 24
type input "*"
click at [1216, 153] on span at bounding box center [1336, 153] width 259 height 3
click at [1442, 77] on button "Apply" at bounding box center [1448, 78] width 62 height 30
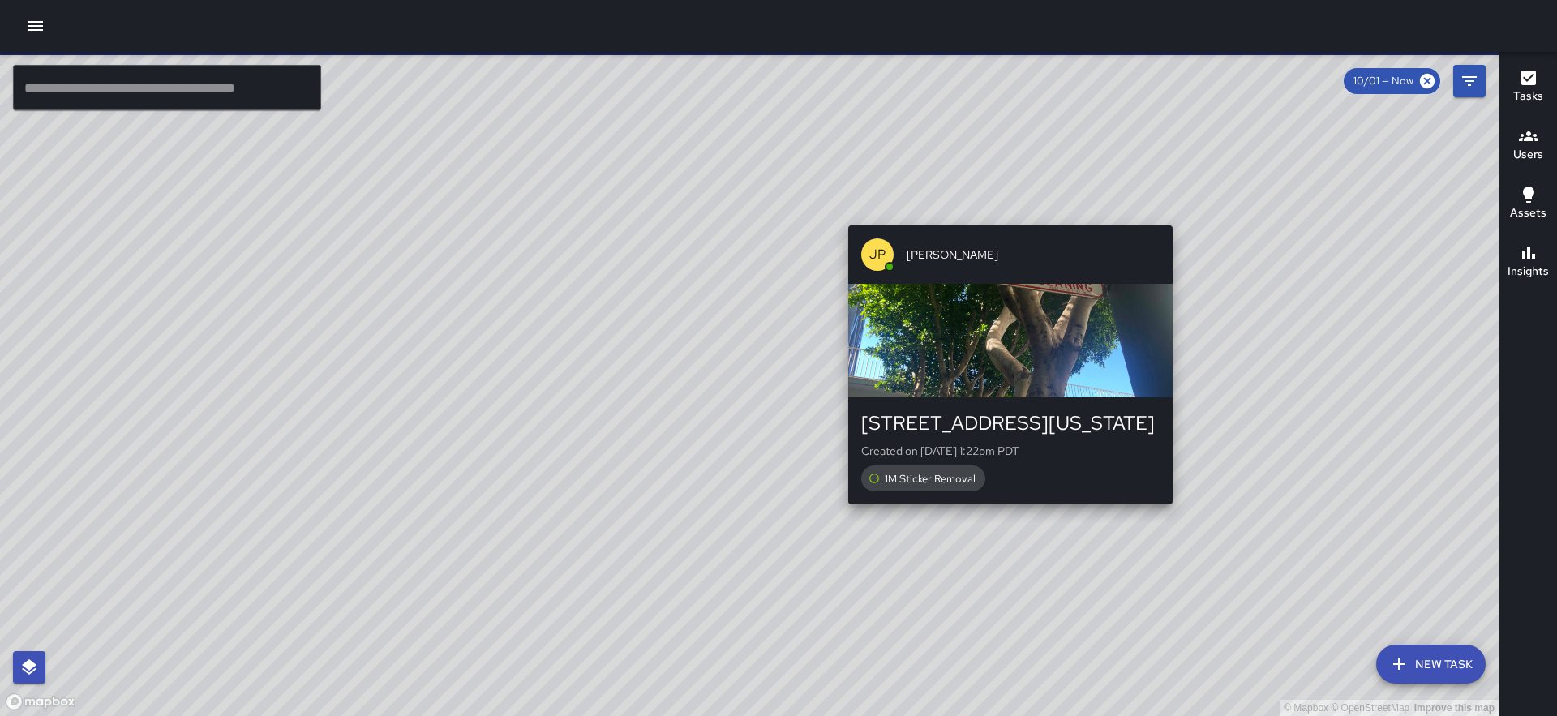
drag, startPoint x: 1310, startPoint y: 415, endPoint x: 993, endPoint y: 212, distance: 376.8
click at [993, 212] on div "© Mapbox © OpenStreetMap Improve this map JP Jonthan Portillo 210 Washington St…" at bounding box center [749, 384] width 1499 height 664
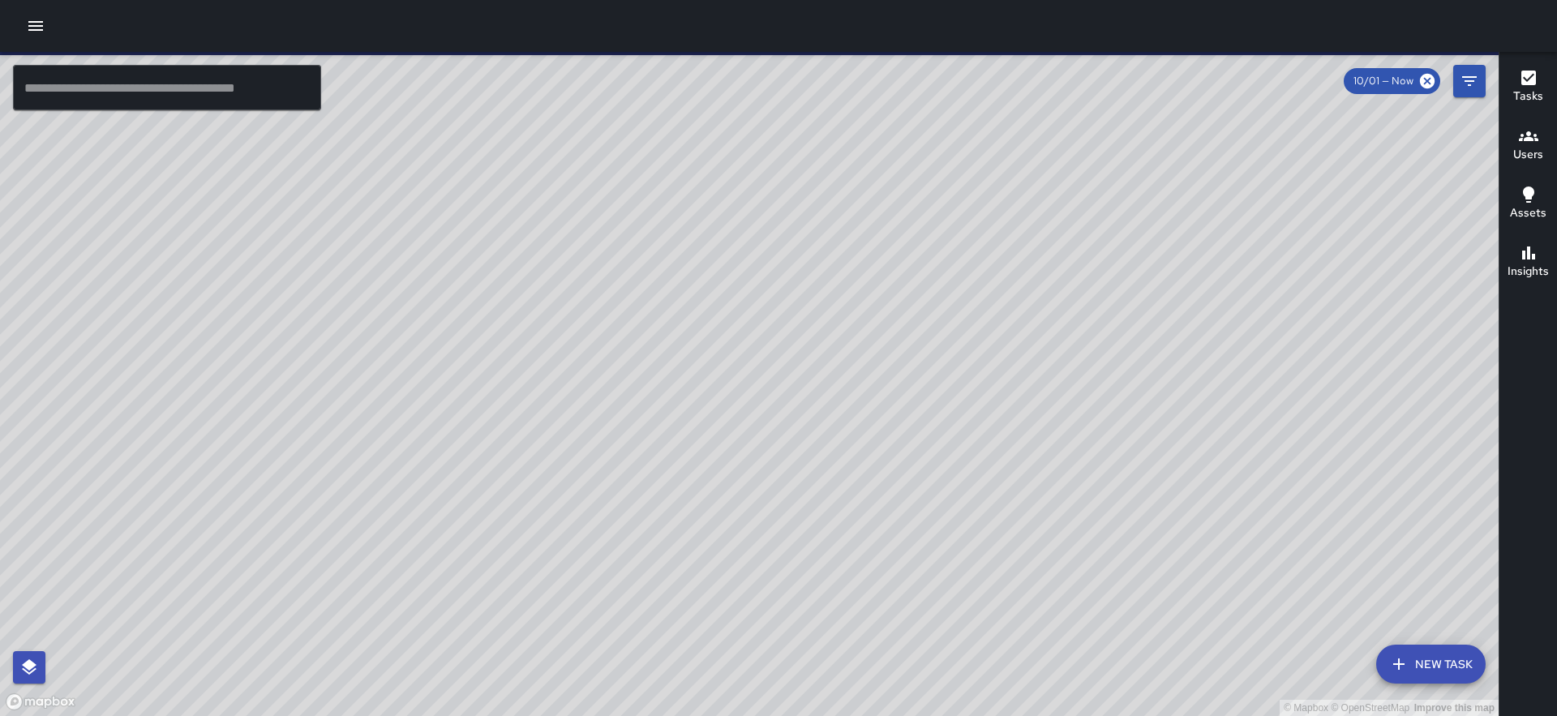
click at [931, 194] on div "© Mapbox © OpenStreetMap Improve this map" at bounding box center [749, 384] width 1499 height 664
drag, startPoint x: 931, startPoint y: 194, endPoint x: 797, endPoint y: 173, distance: 135.4
click at [797, 173] on div "© Mapbox © OpenStreetMap Improve this map" at bounding box center [749, 384] width 1499 height 664
click at [622, 253] on div "© Mapbox © OpenStreetMap Improve this map MC Marcus Carr 363 Washington Street …" at bounding box center [749, 384] width 1499 height 664
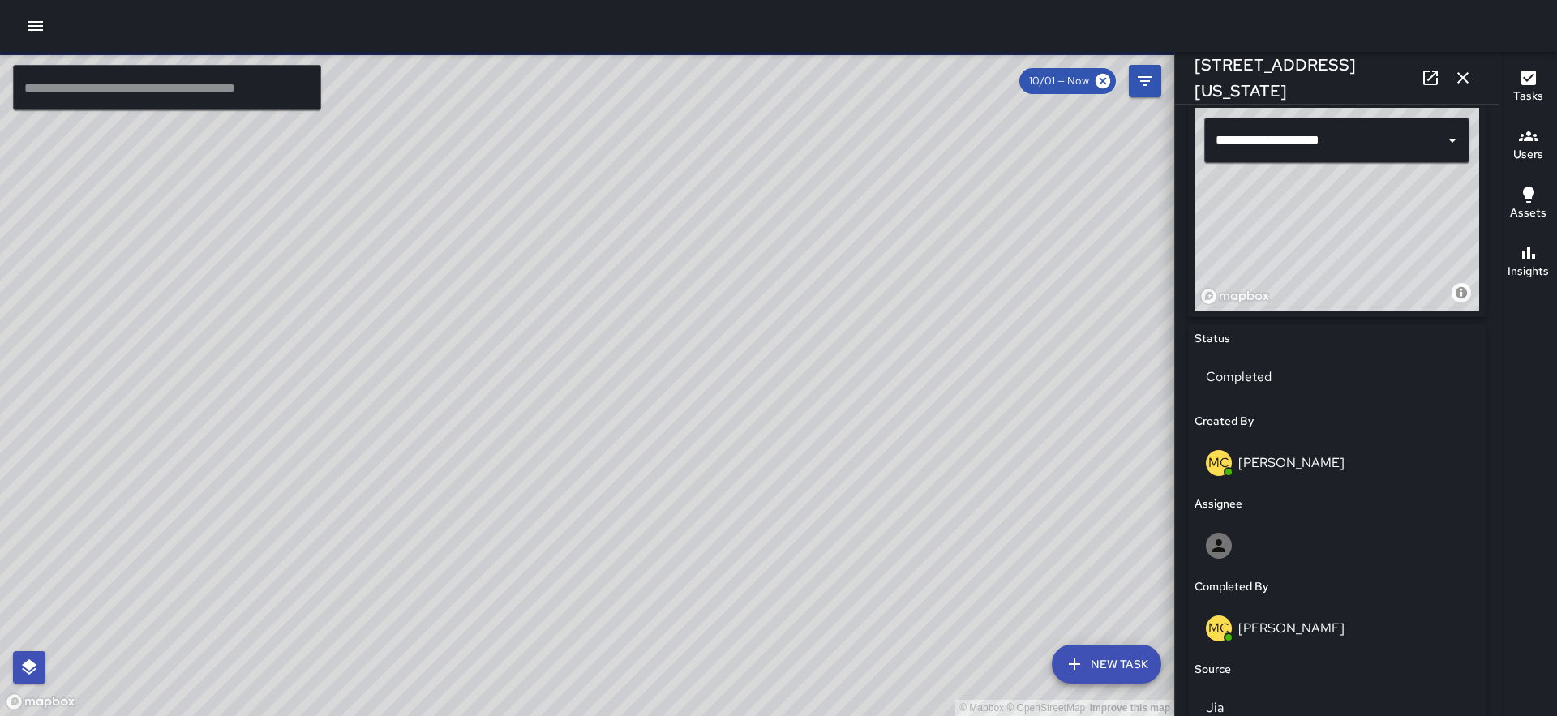
scroll to position [1013, 0]
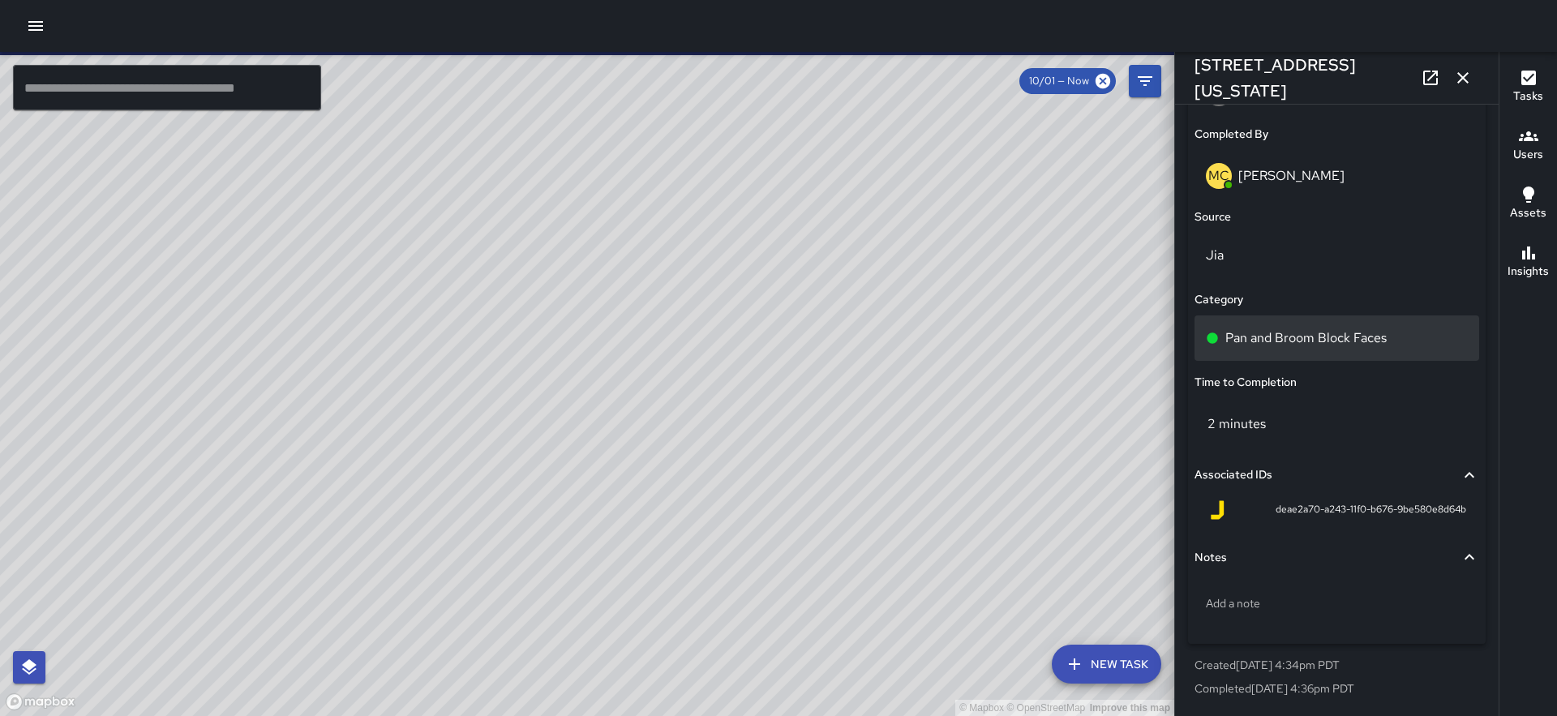
click at [1306, 338] on p "Pan and Broom Block Faces" at bounding box center [1305, 337] width 161 height 19
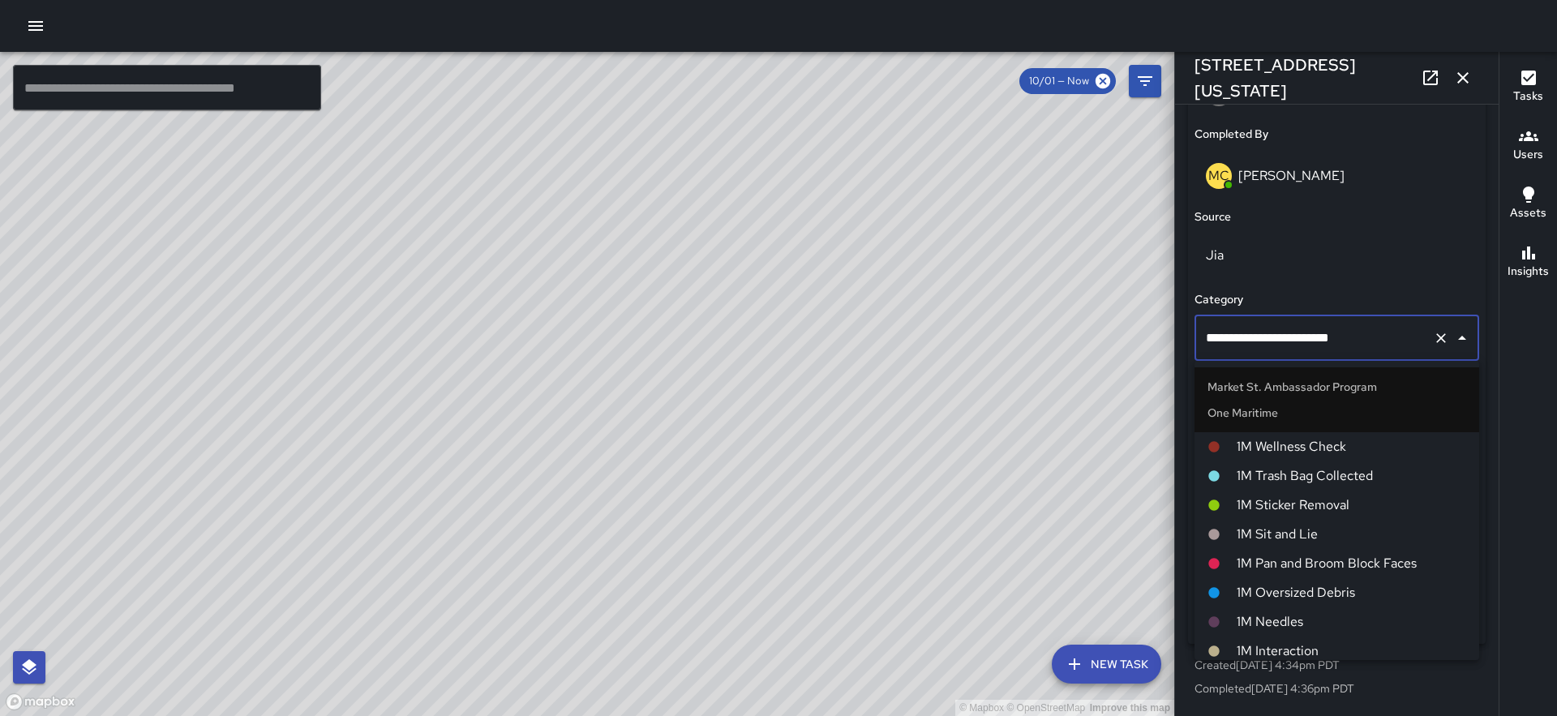
scroll to position [1091, 0]
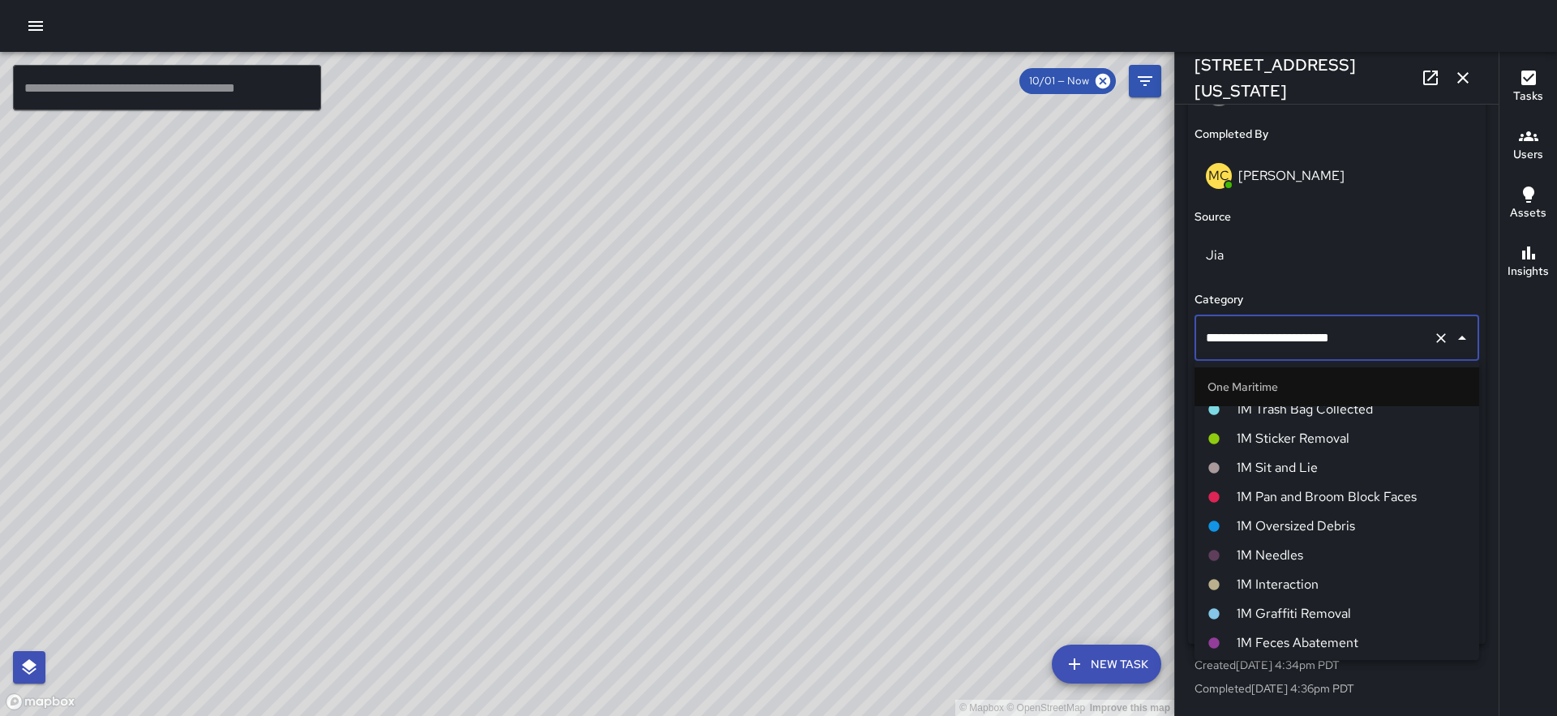
click at [1328, 497] on span "1M Pan and Broom Block Faces" at bounding box center [1351, 496] width 229 height 19
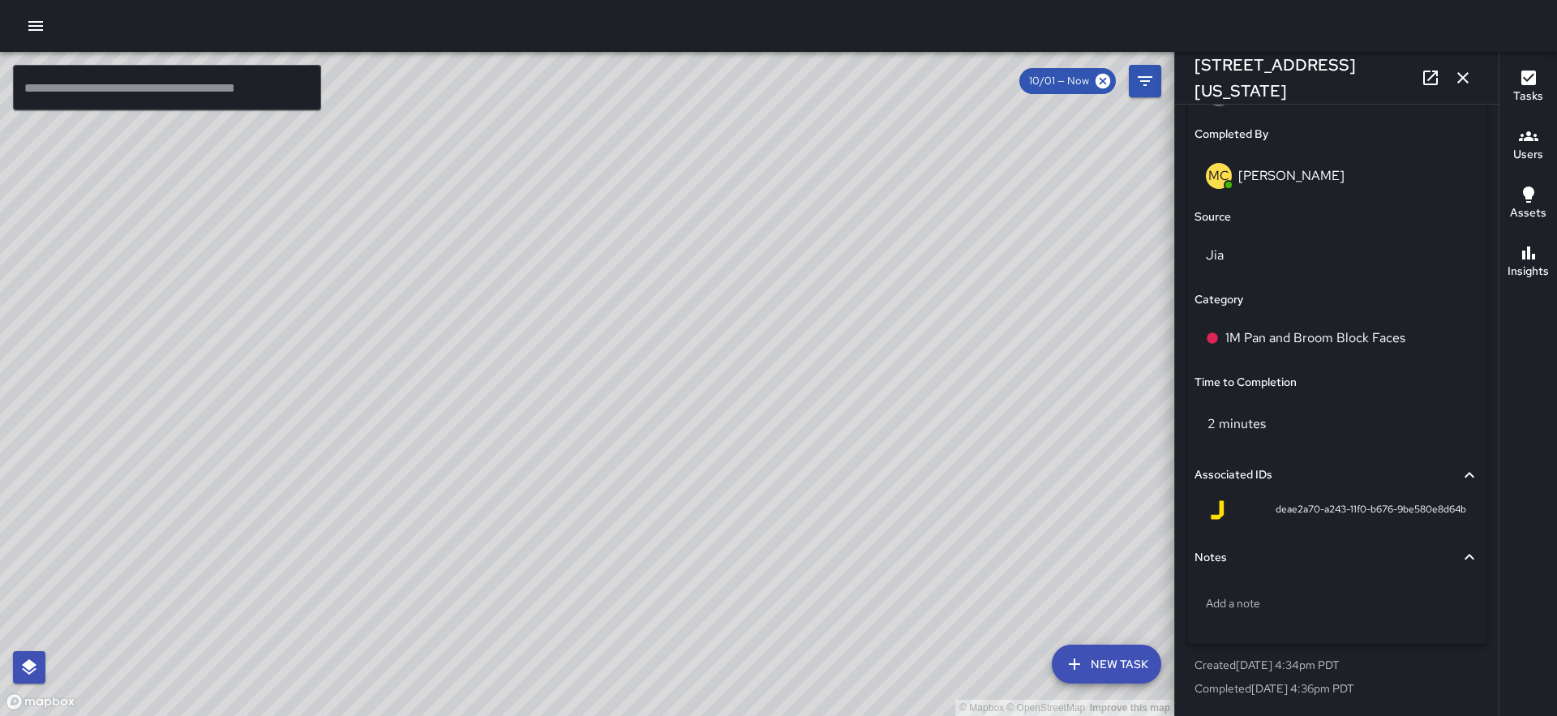
click at [617, 422] on div "© Mapbox © OpenStreetMap Improve this map JS James Slade 363 Washington Street …" at bounding box center [587, 384] width 1174 height 664
click at [1363, 330] on p "Pan and Broom Block Faces" at bounding box center [1305, 337] width 161 height 19
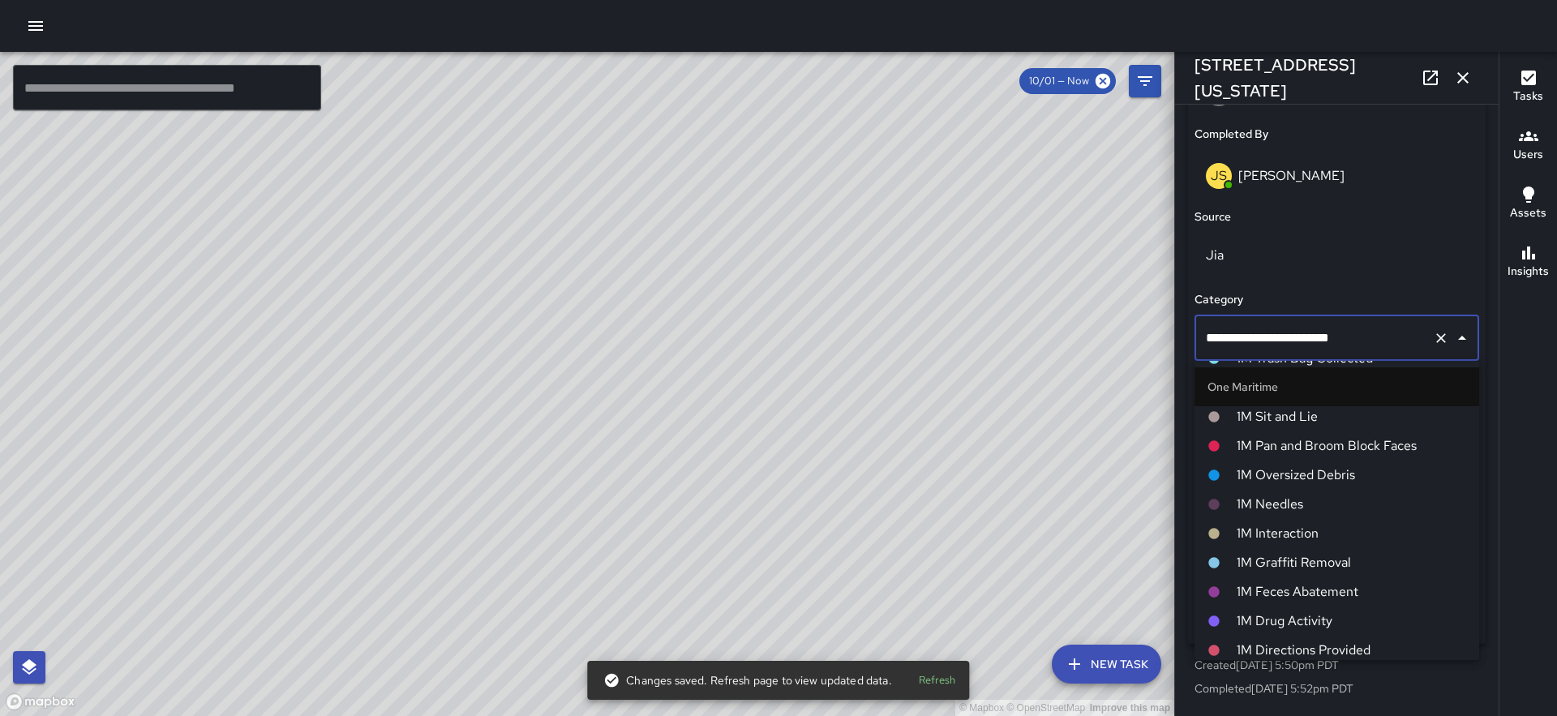
scroll to position [1142, 0]
click at [1331, 442] on span "1M Pan and Broom Block Faces" at bounding box center [1351, 446] width 229 height 19
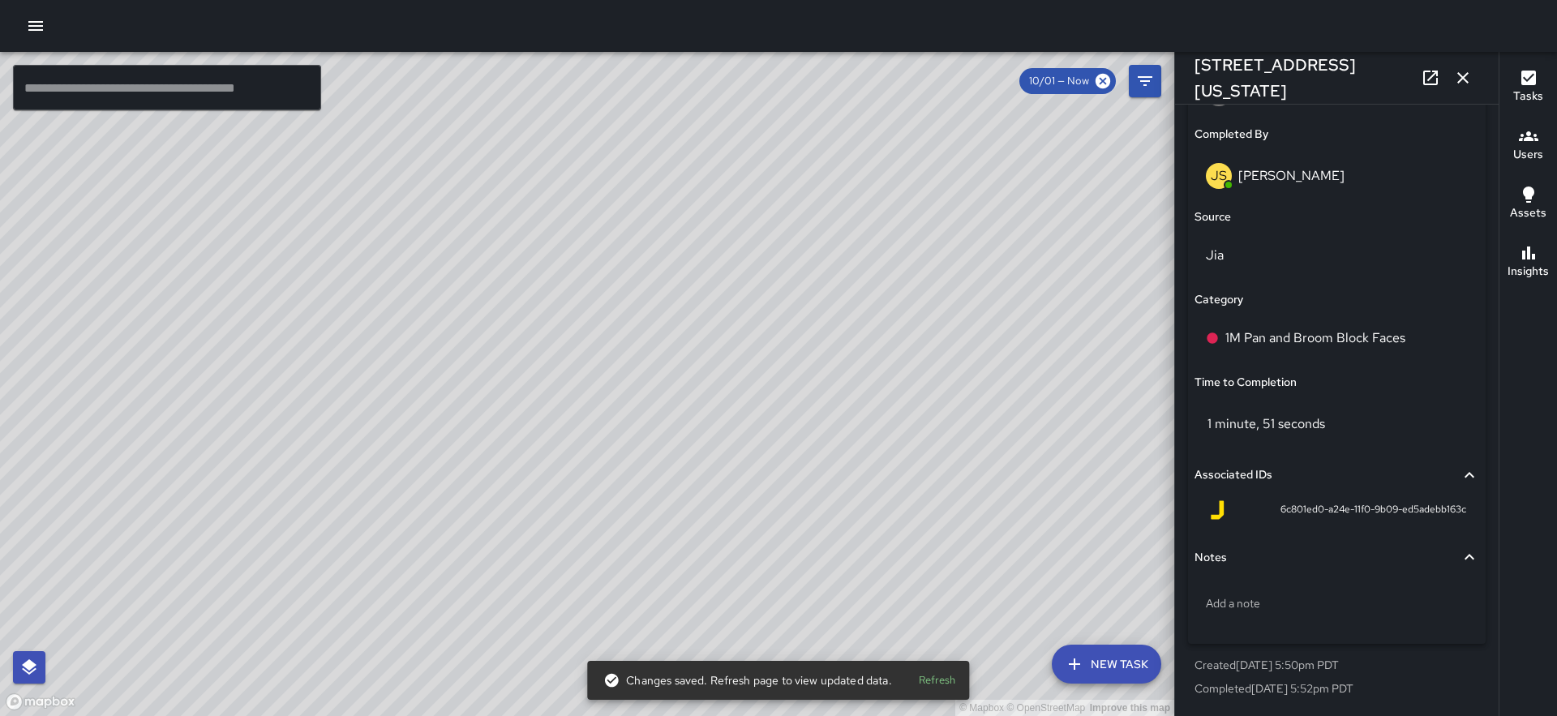
click at [645, 405] on div "© Mapbox © OpenStreetMap Improve this map" at bounding box center [587, 384] width 1174 height 664
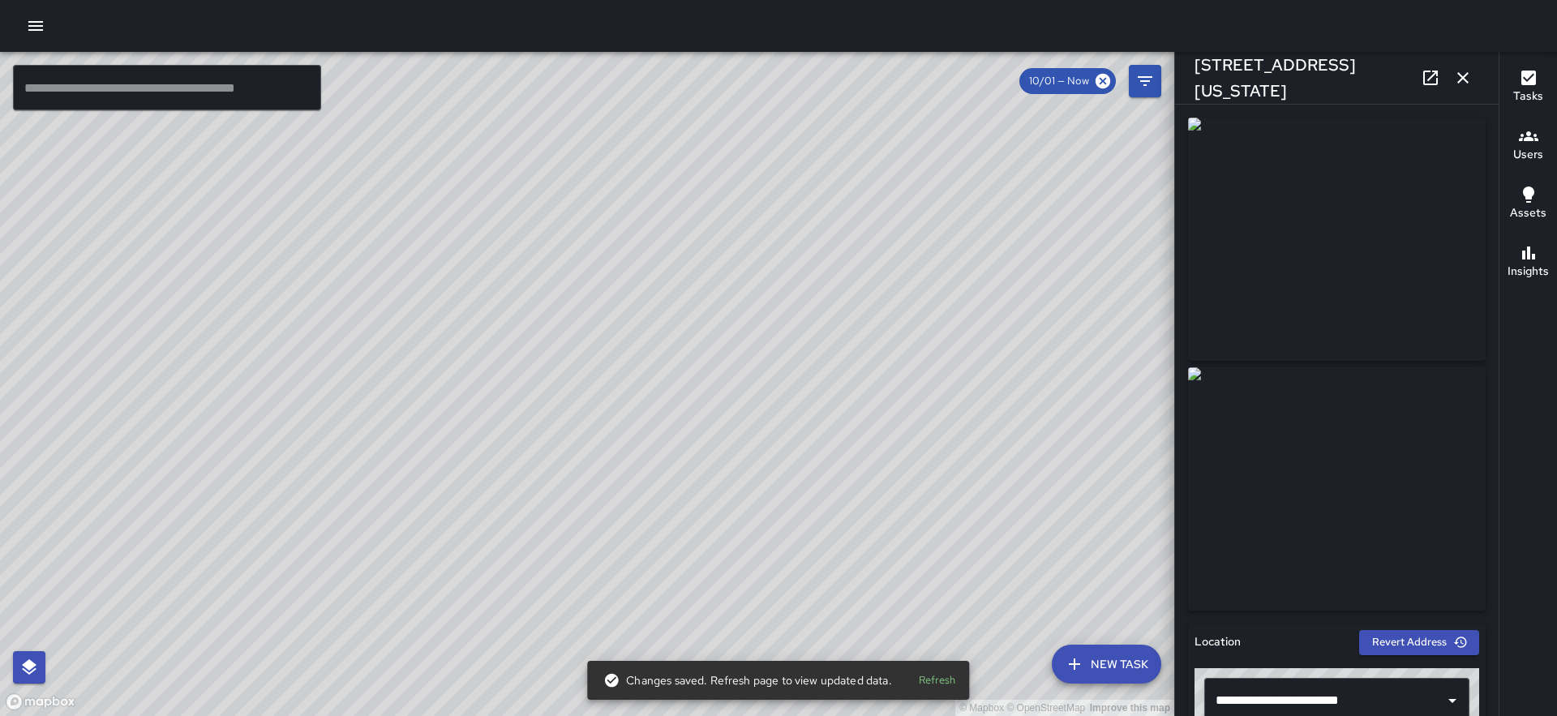
scroll to position [1013, 0]
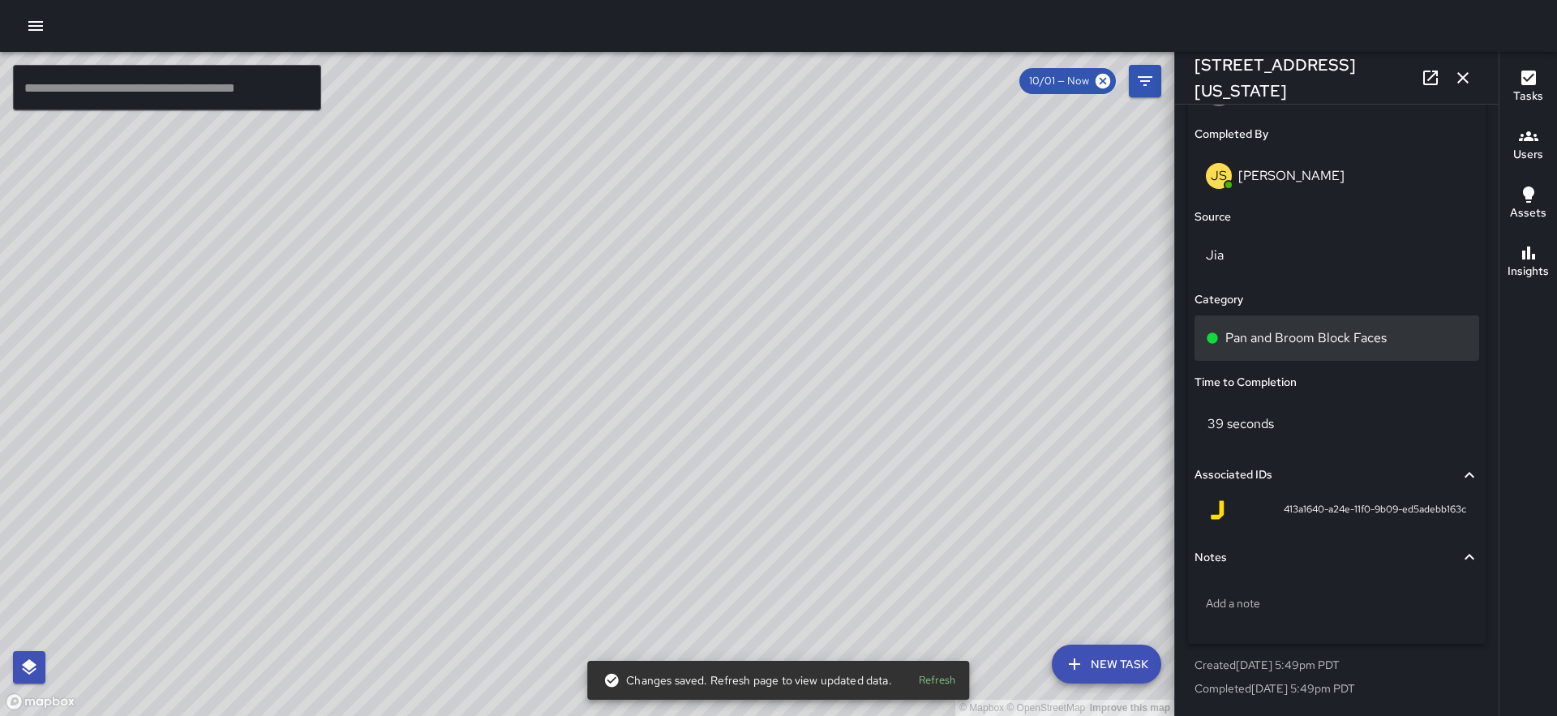
click at [1325, 343] on p "Pan and Broom Block Faces" at bounding box center [1305, 337] width 161 height 19
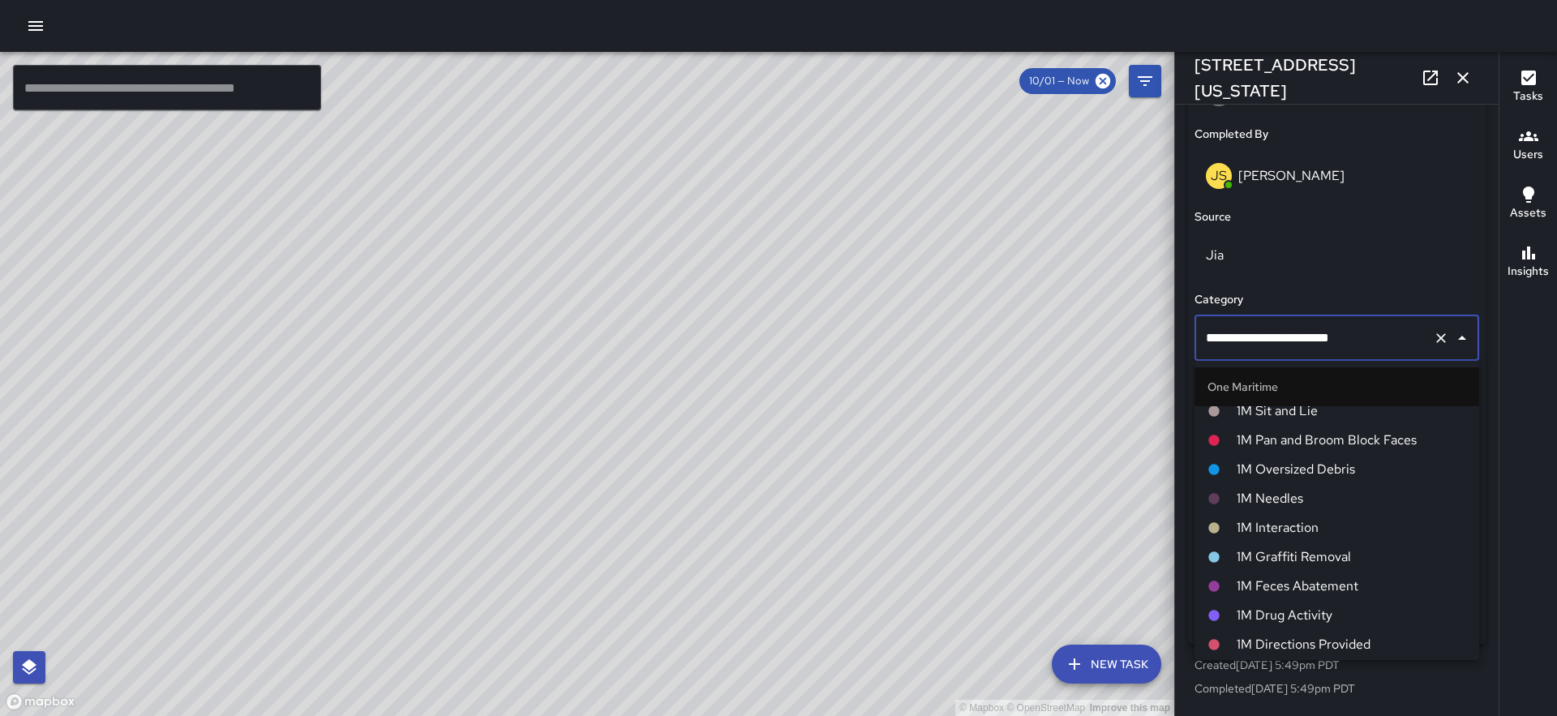
scroll to position [1152, 0]
click at [1343, 429] on span "1M Pan and Broom Block Faces" at bounding box center [1351, 436] width 229 height 19
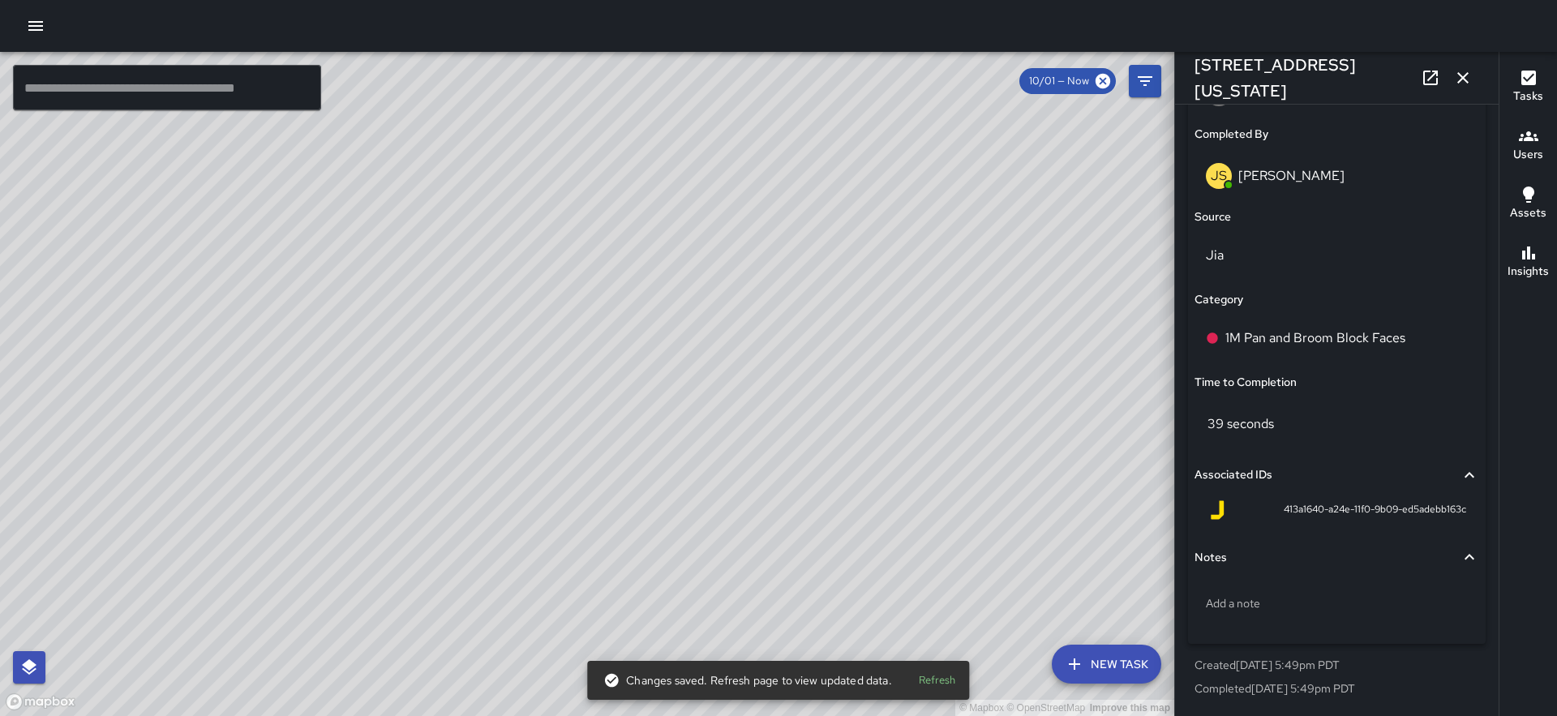
click at [888, 311] on div "© Mapbox © OpenStreetMap Improve this map JS James Slade 210 Washington Street …" at bounding box center [587, 384] width 1174 height 664
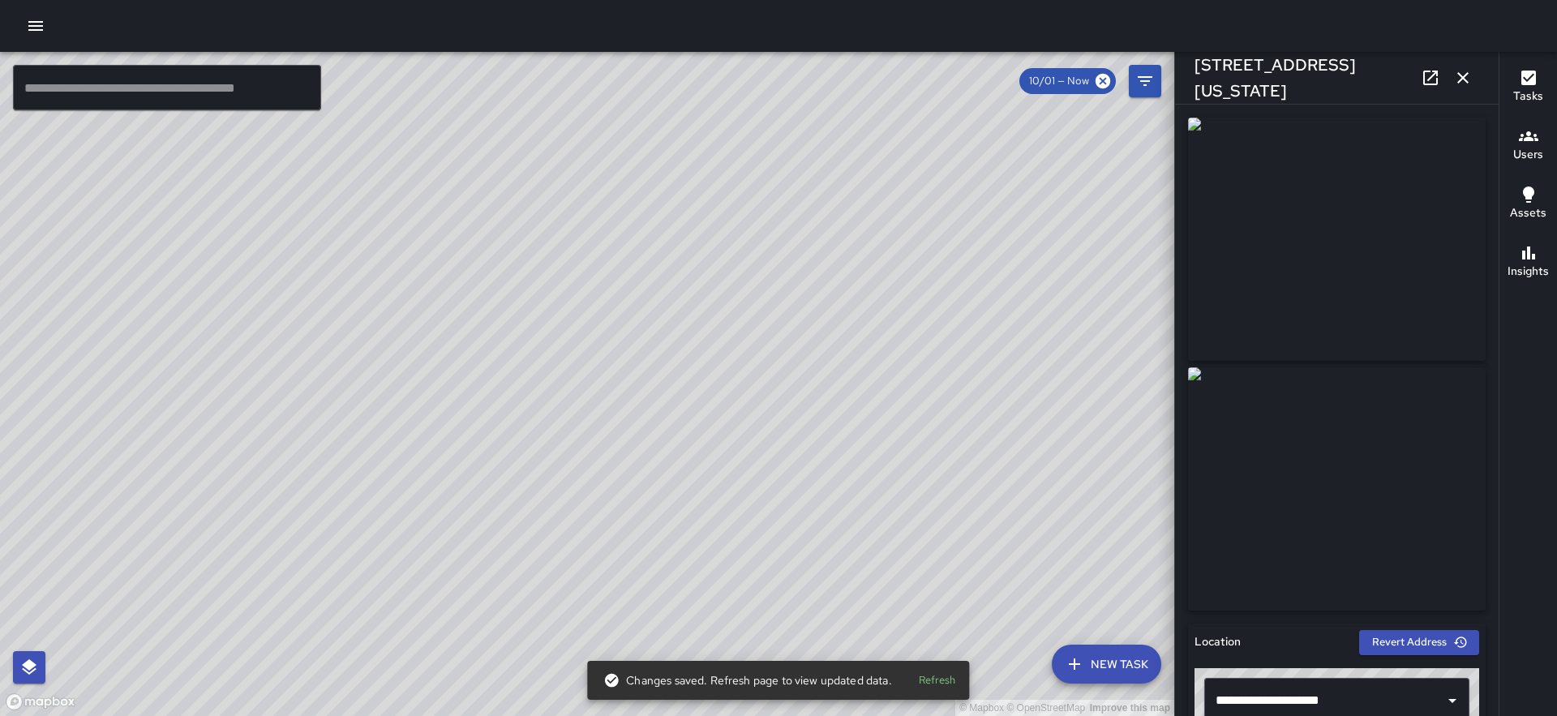
scroll to position [1013, 0]
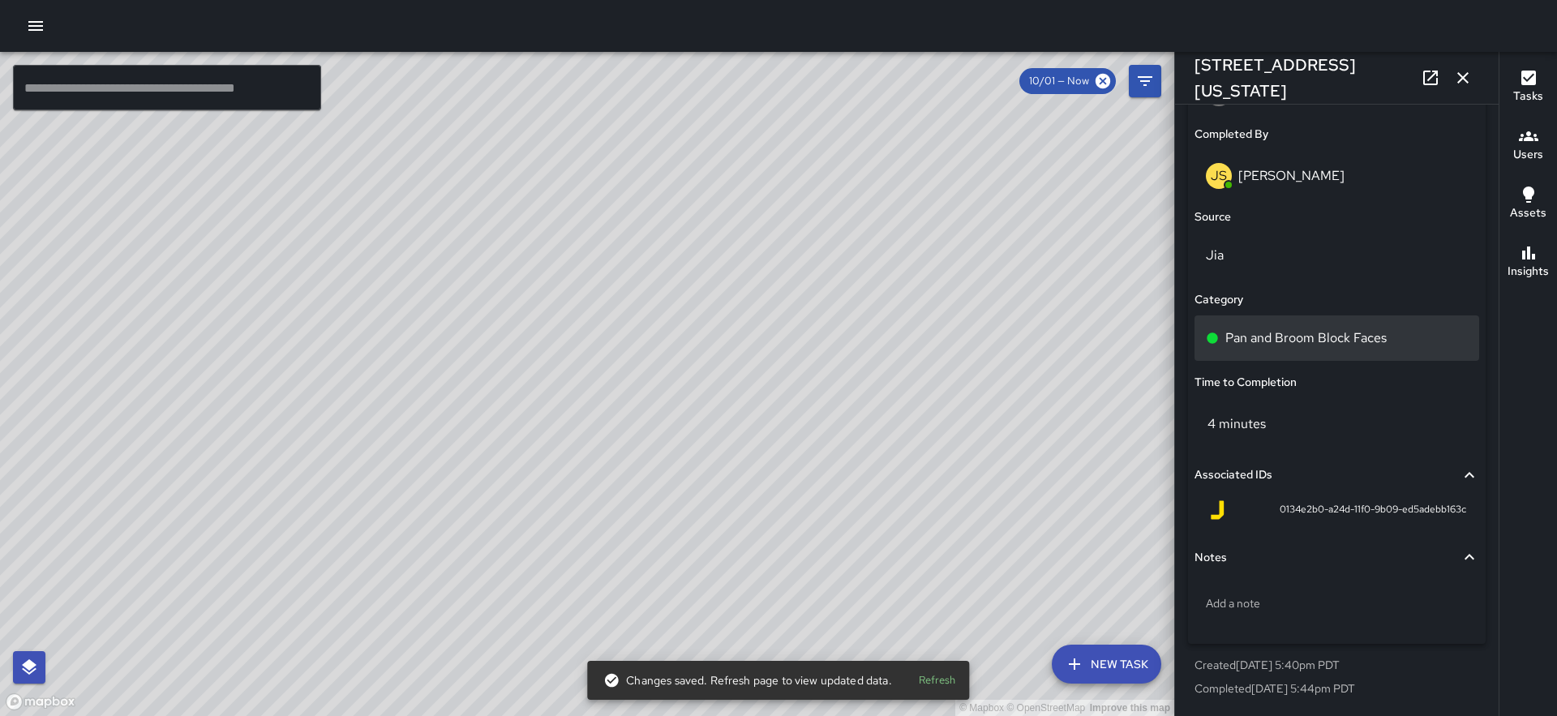
click at [1323, 338] on p "Pan and Broom Block Faces" at bounding box center [1305, 337] width 161 height 19
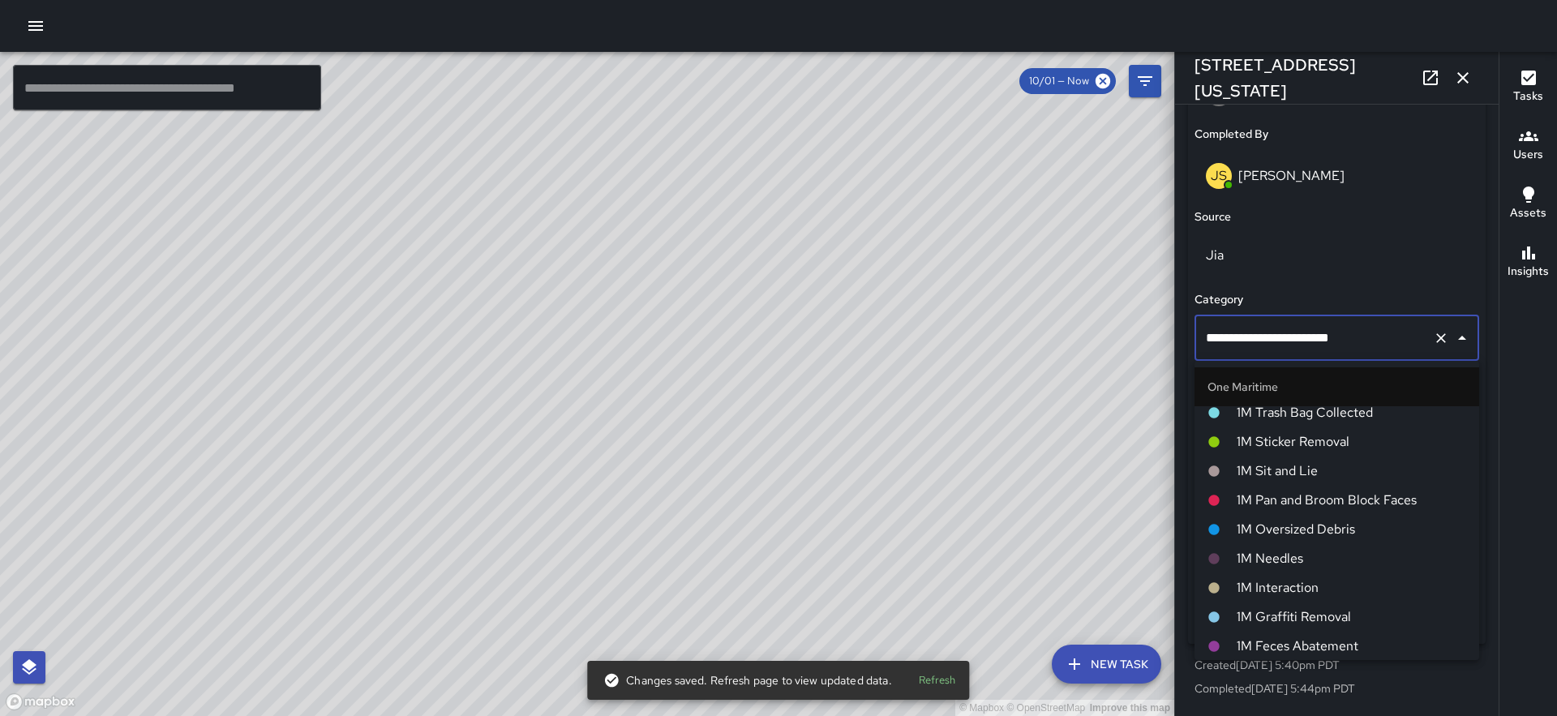
scroll to position [1087, 0]
click at [1354, 489] on li "1M Pan and Broom Block Faces" at bounding box center [1336, 501] width 285 height 29
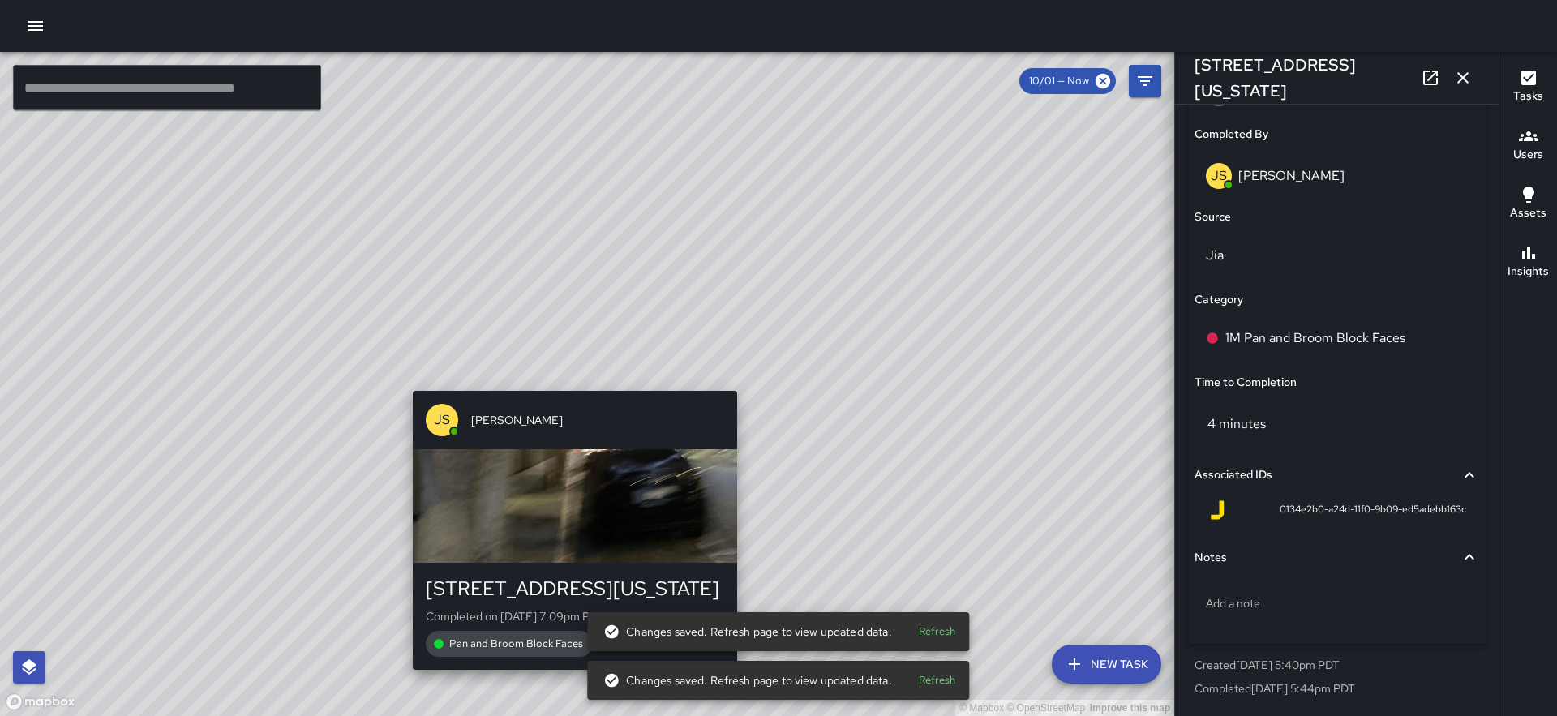
click at [568, 384] on div "© Mapbox © OpenStreetMap Improve this map JS James Slade 210 Washington Street …" at bounding box center [587, 384] width 1174 height 664
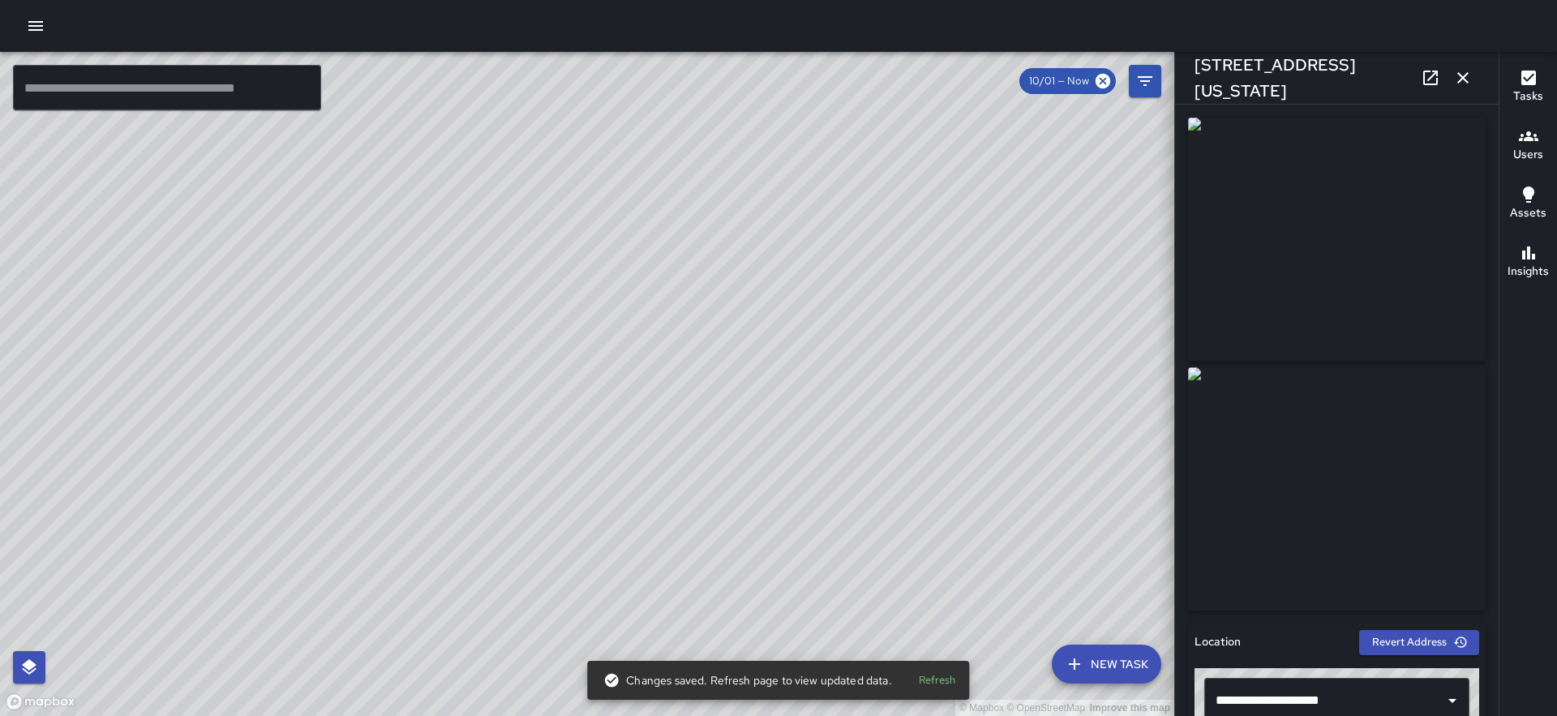
scroll to position [1013, 0]
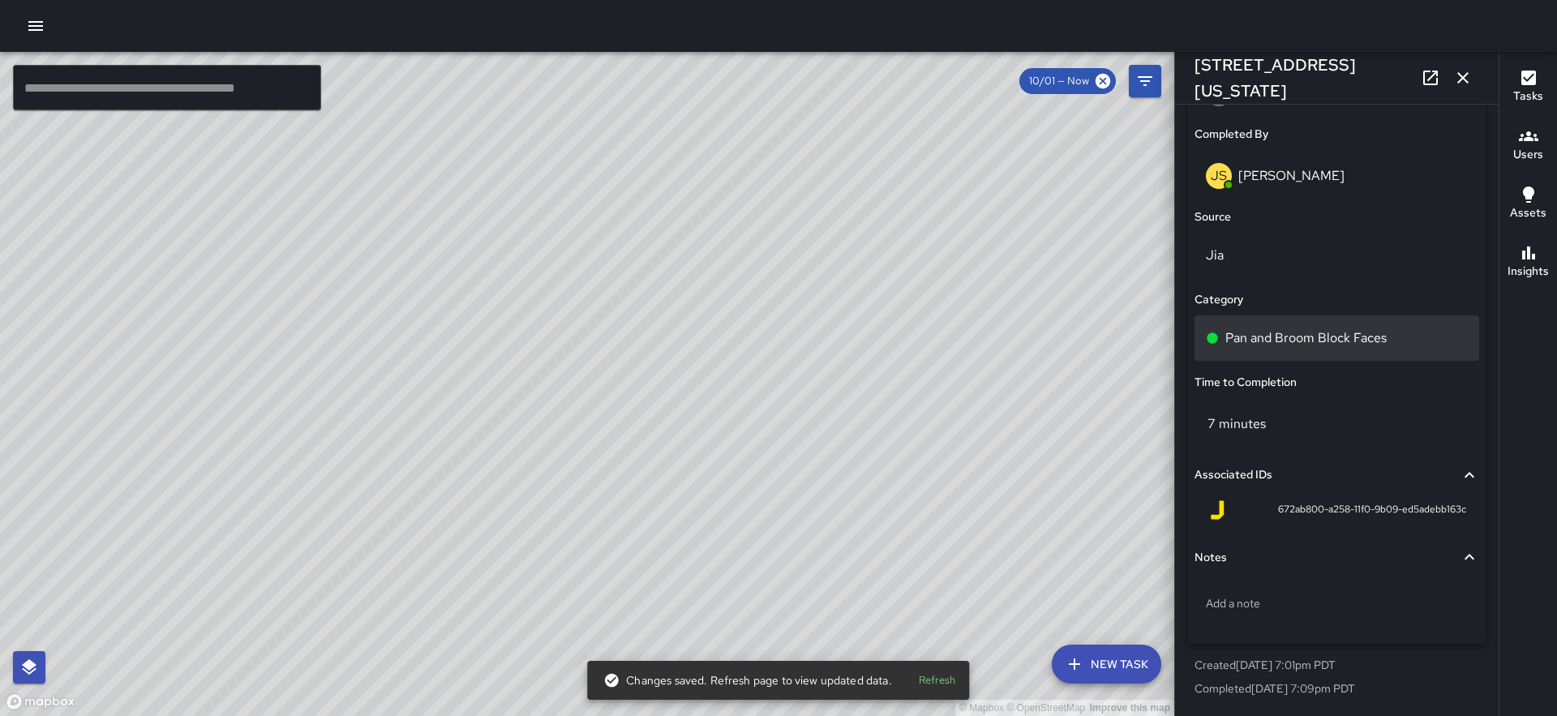
click at [1280, 348] on div "Pan and Broom Block Faces" at bounding box center [1336, 337] width 285 height 45
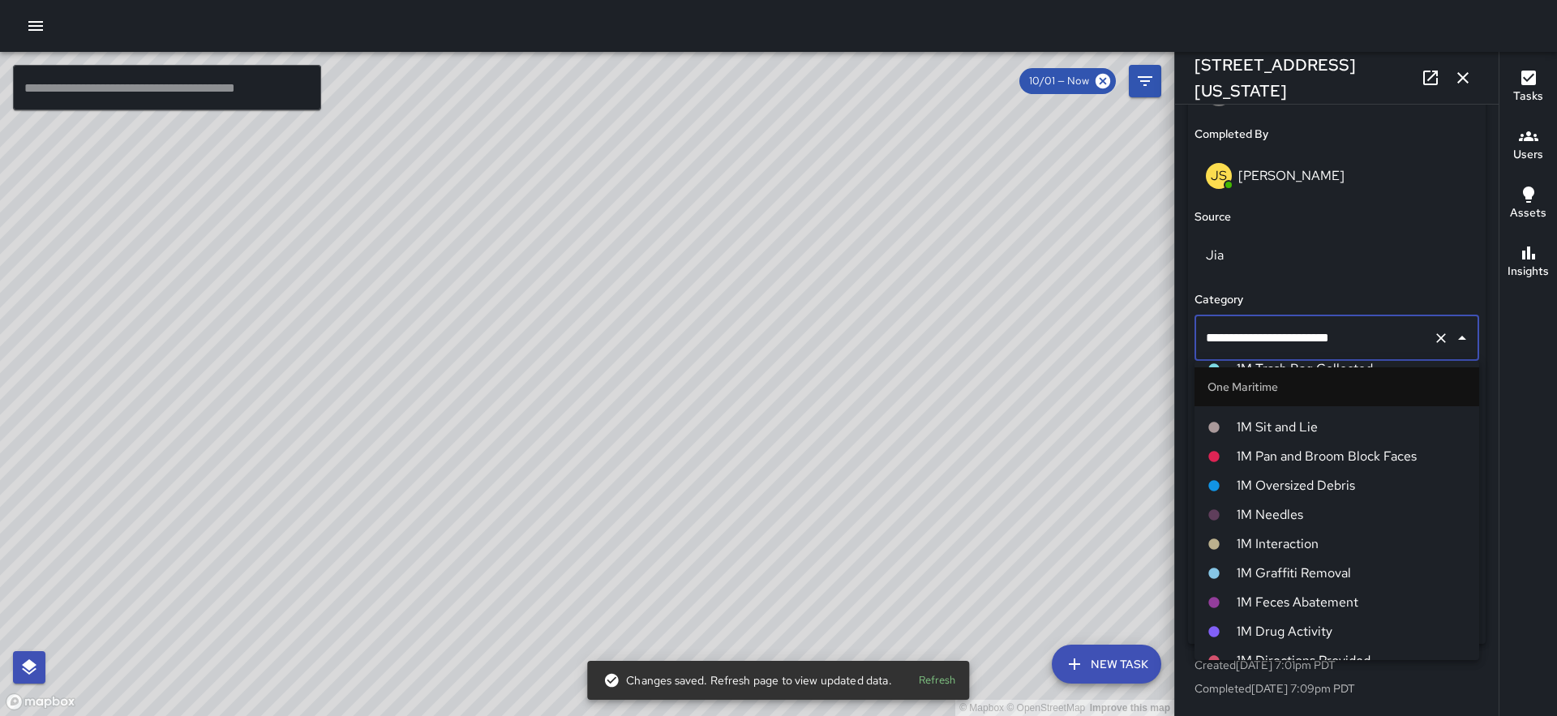
scroll to position [1173, 0]
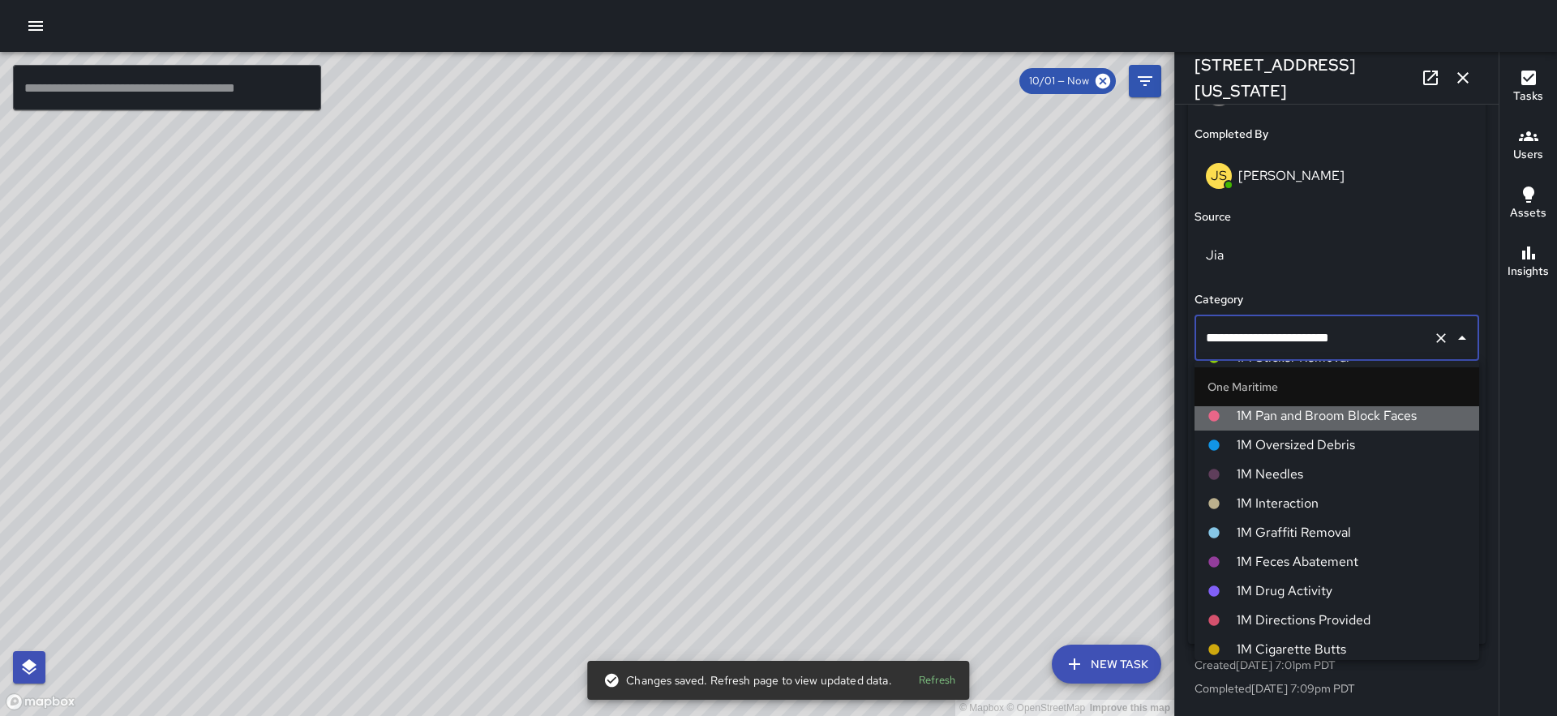
click at [1309, 407] on span "1M Pan and Broom Block Faces" at bounding box center [1351, 415] width 229 height 19
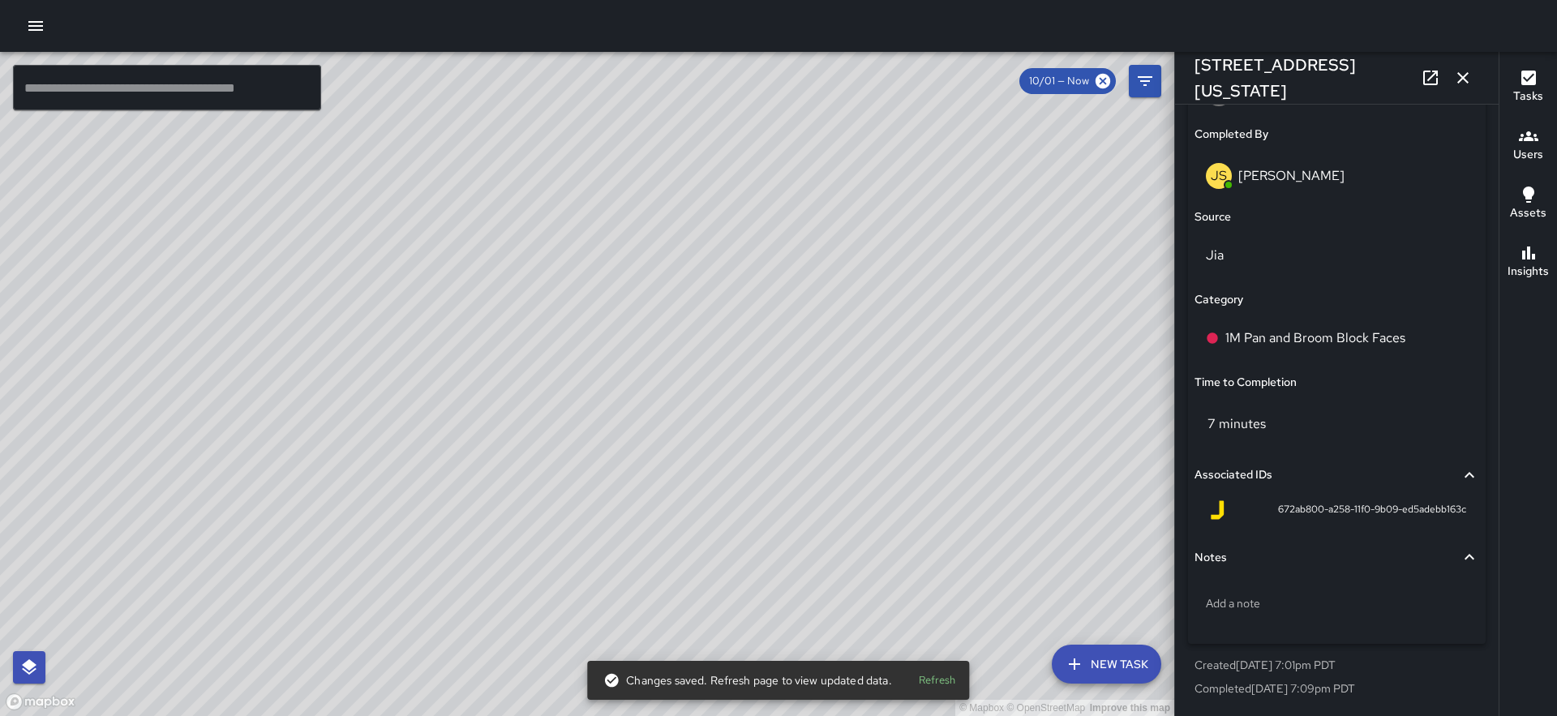
click at [636, 536] on div "© Mapbox © OpenStreetMap Improve this map JS James Slade 250 Clay Street Comple…" at bounding box center [587, 384] width 1174 height 664
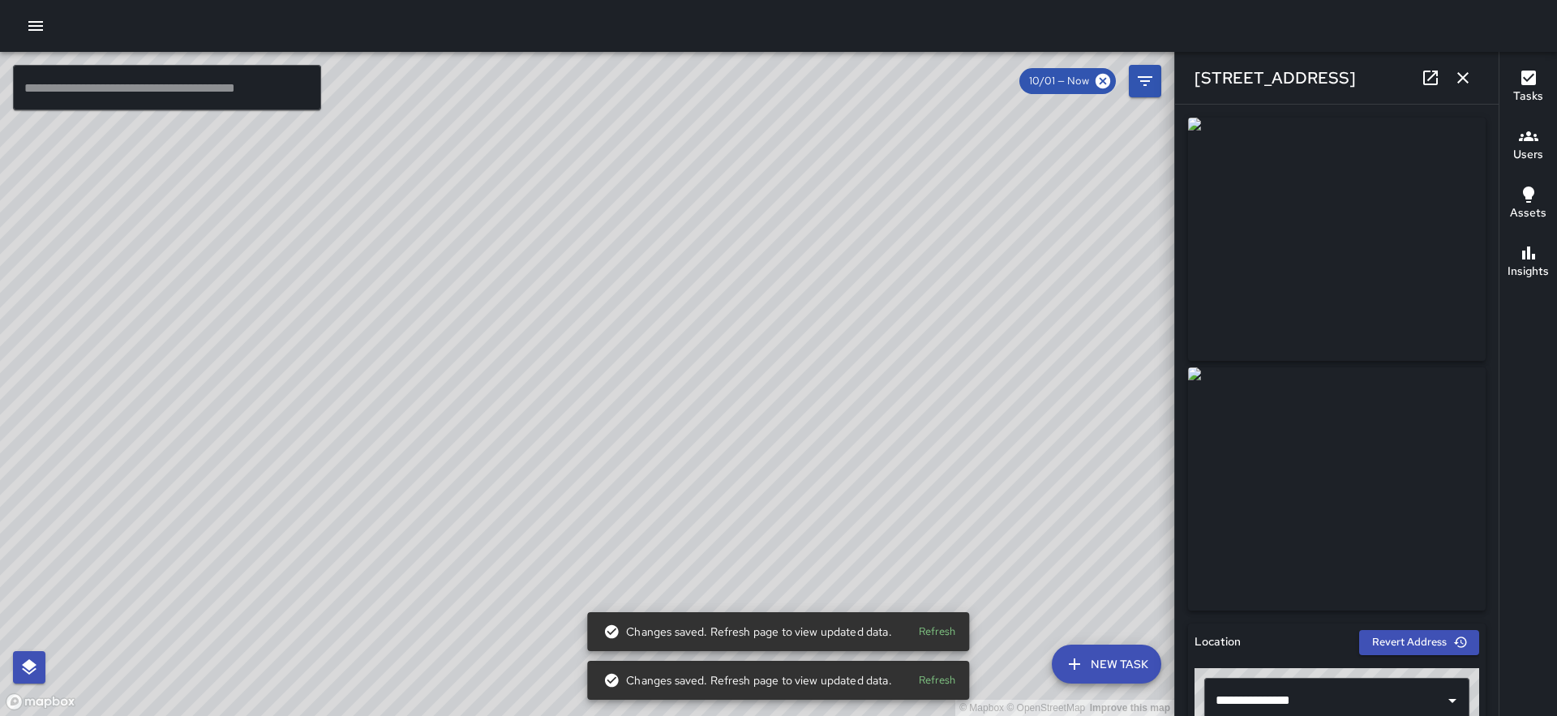
scroll to position [1013, 0]
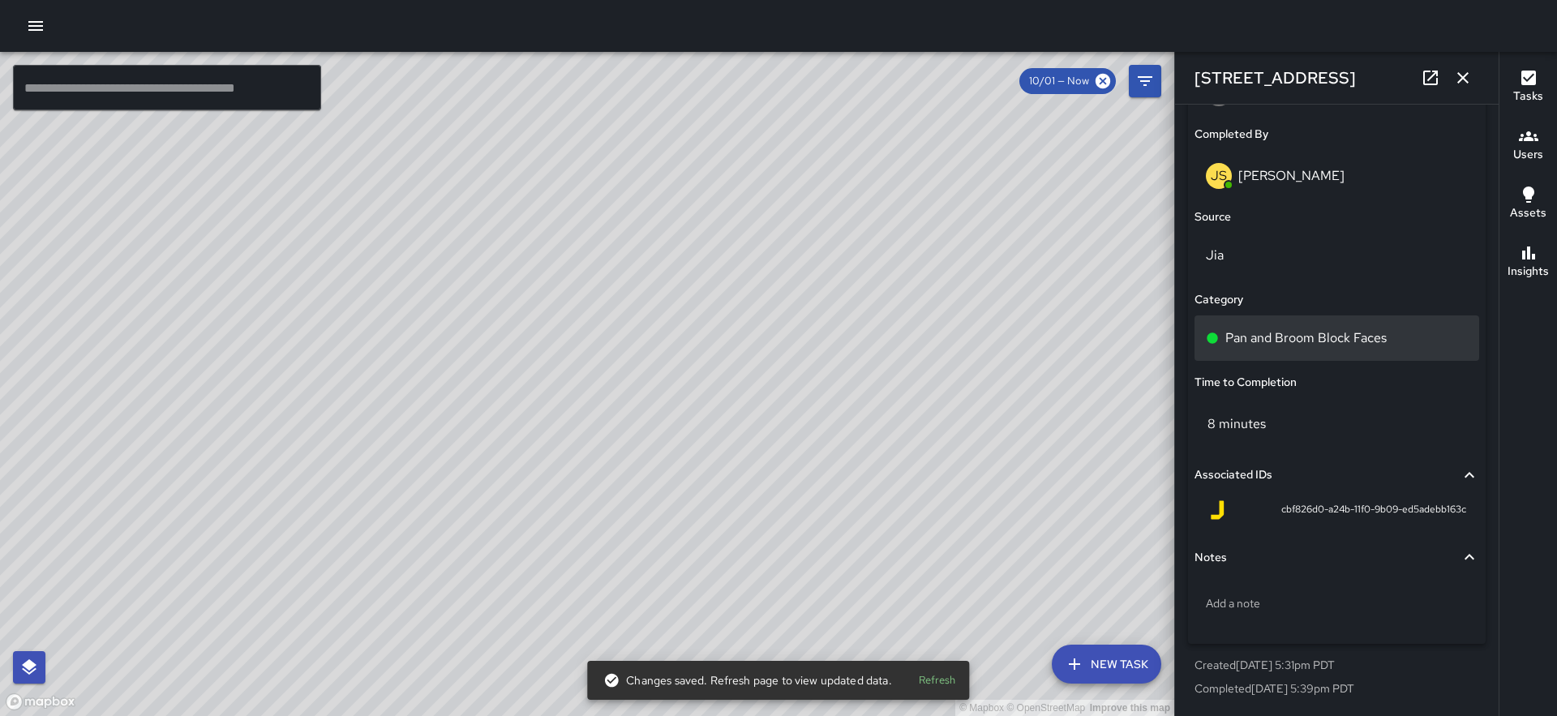
click at [1319, 340] on p "Pan and Broom Block Faces" at bounding box center [1305, 337] width 161 height 19
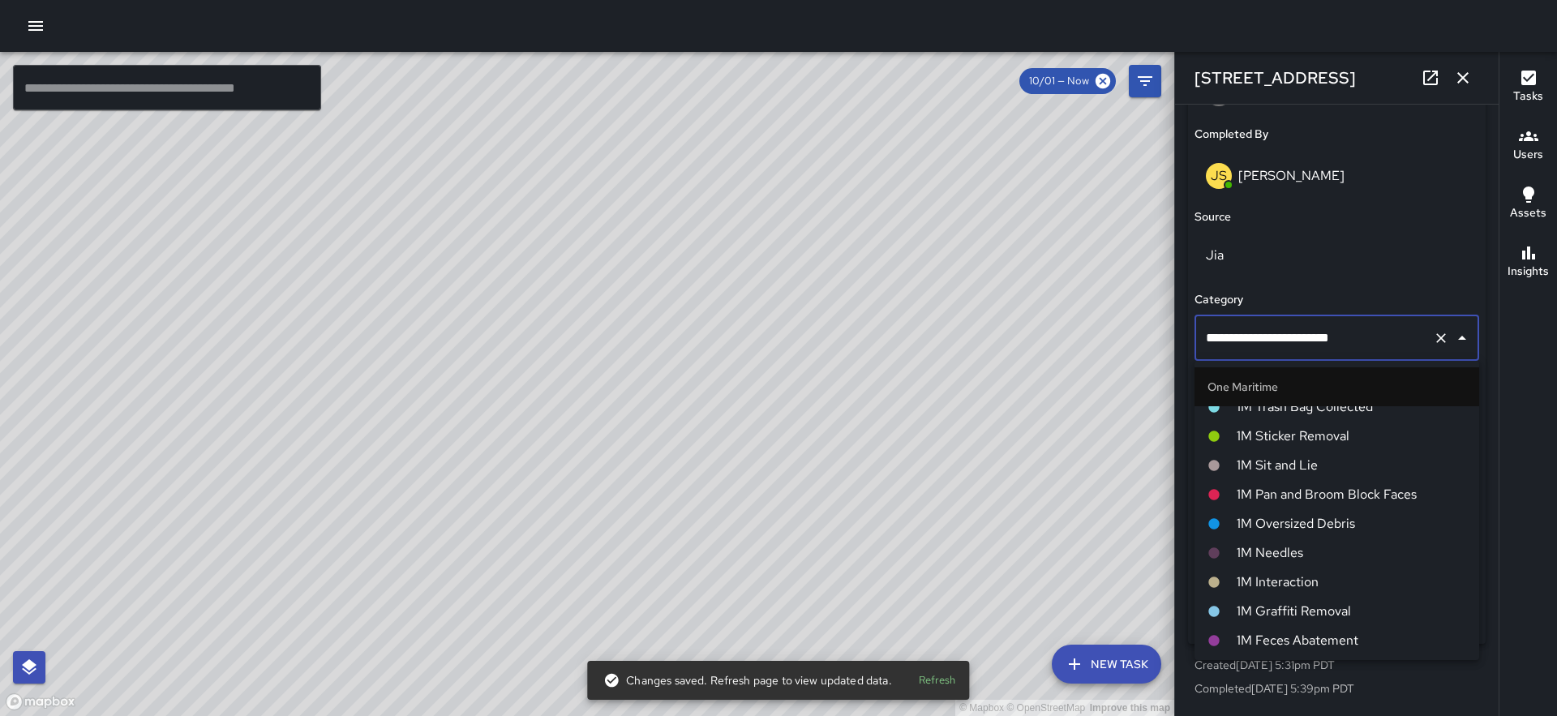
scroll to position [1099, 0]
click at [1326, 480] on span "1M Pan and Broom Block Faces" at bounding box center [1351, 489] width 229 height 19
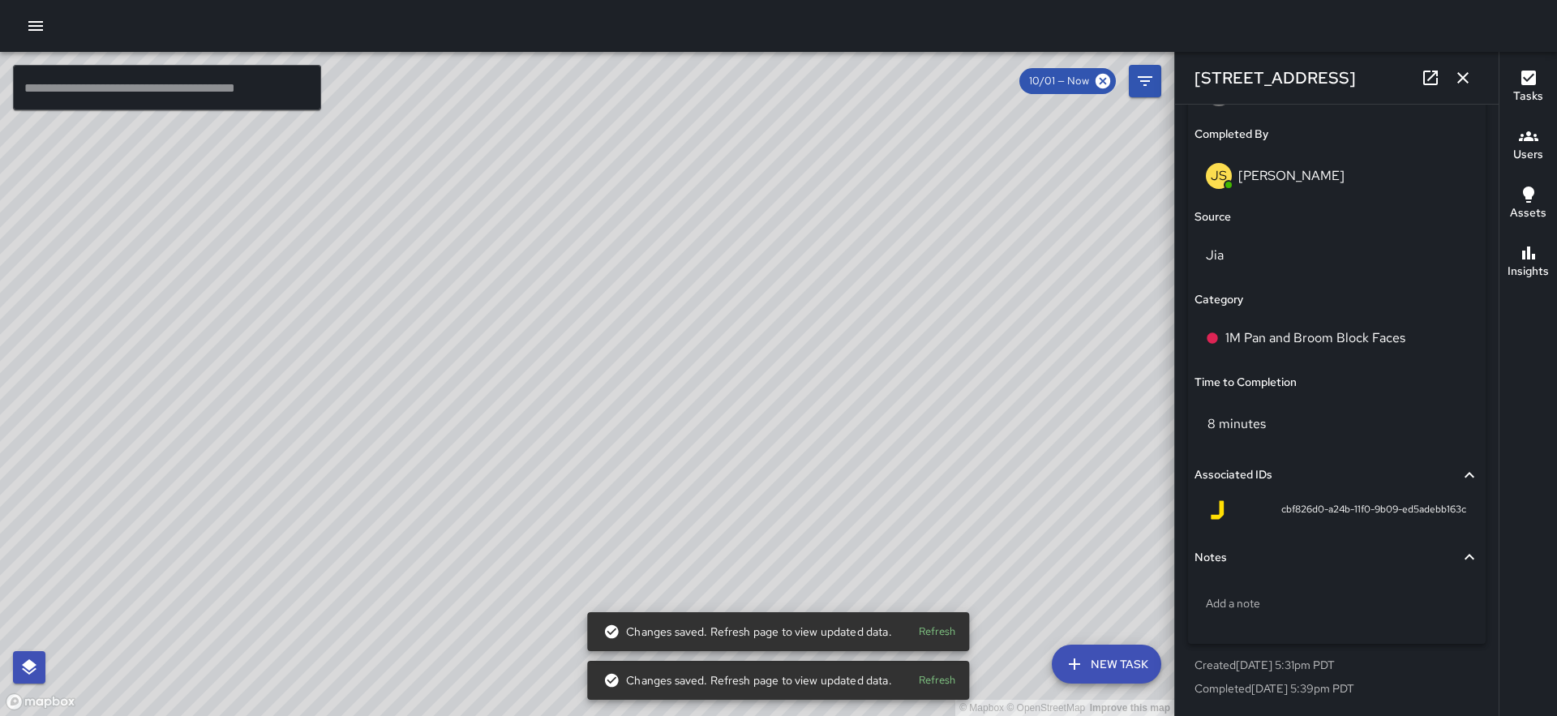
click at [585, 394] on div "© Mapbox © OpenStreetMap Improve this map JS James Slade 250 Clay Street Comple…" at bounding box center [587, 384] width 1174 height 664
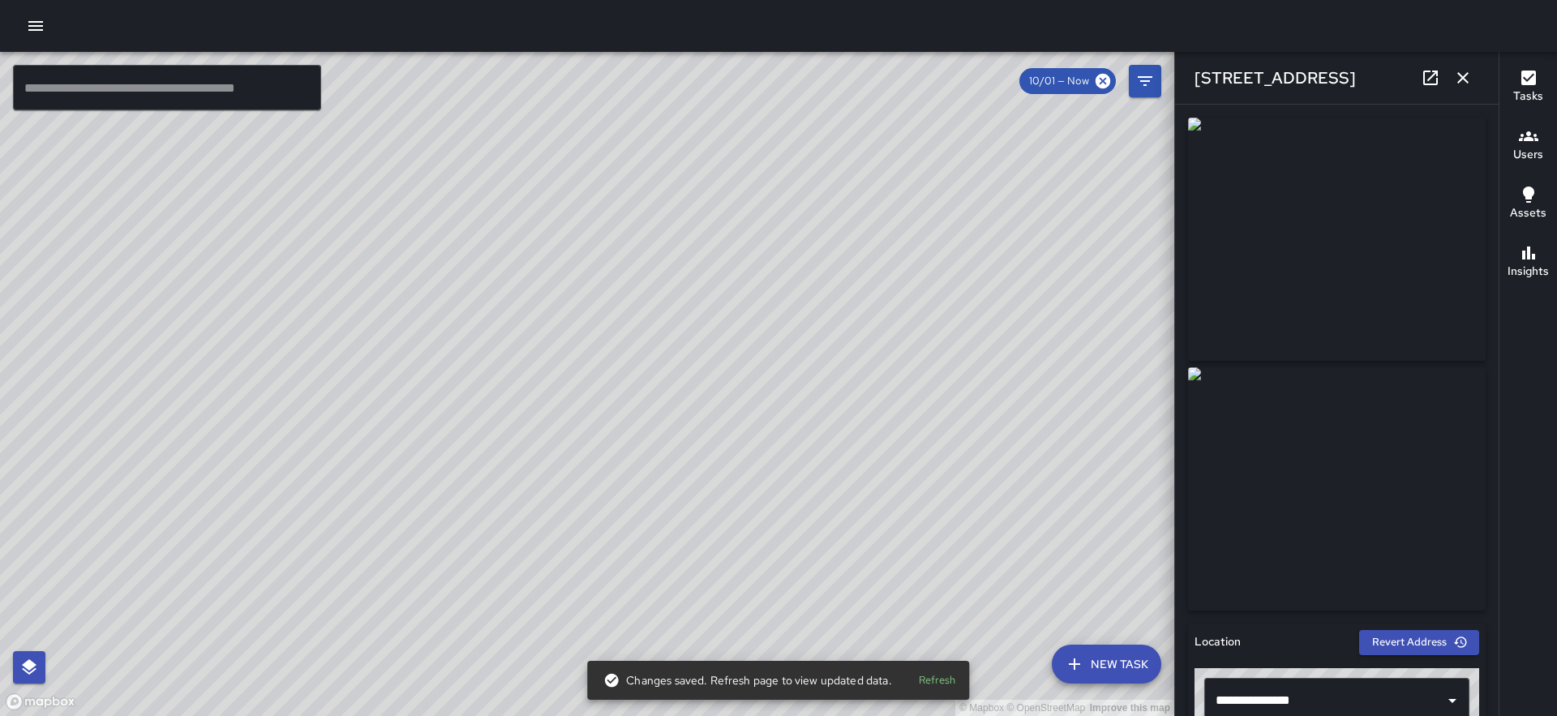
scroll to position [1013, 0]
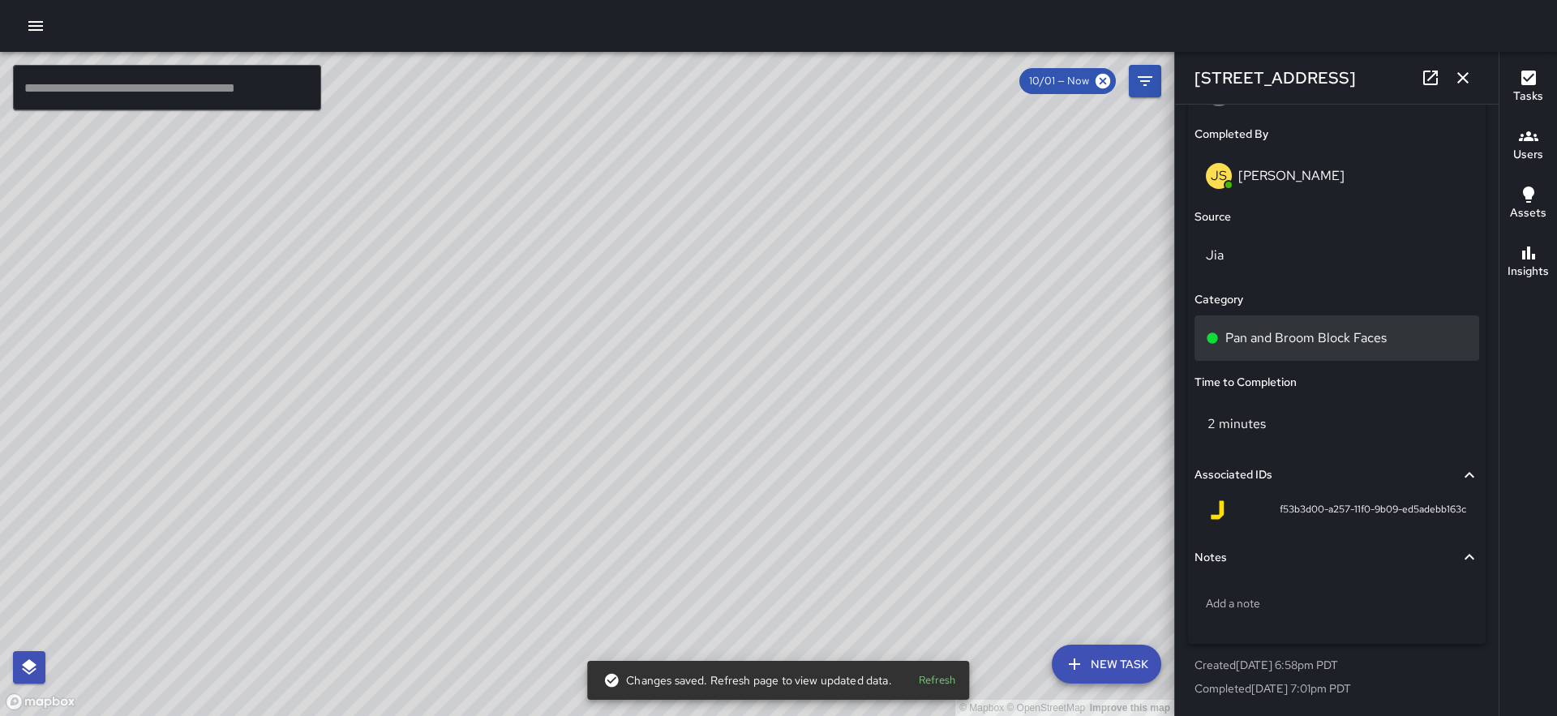
click at [1284, 349] on div "Pan and Broom Block Faces" at bounding box center [1336, 337] width 285 height 45
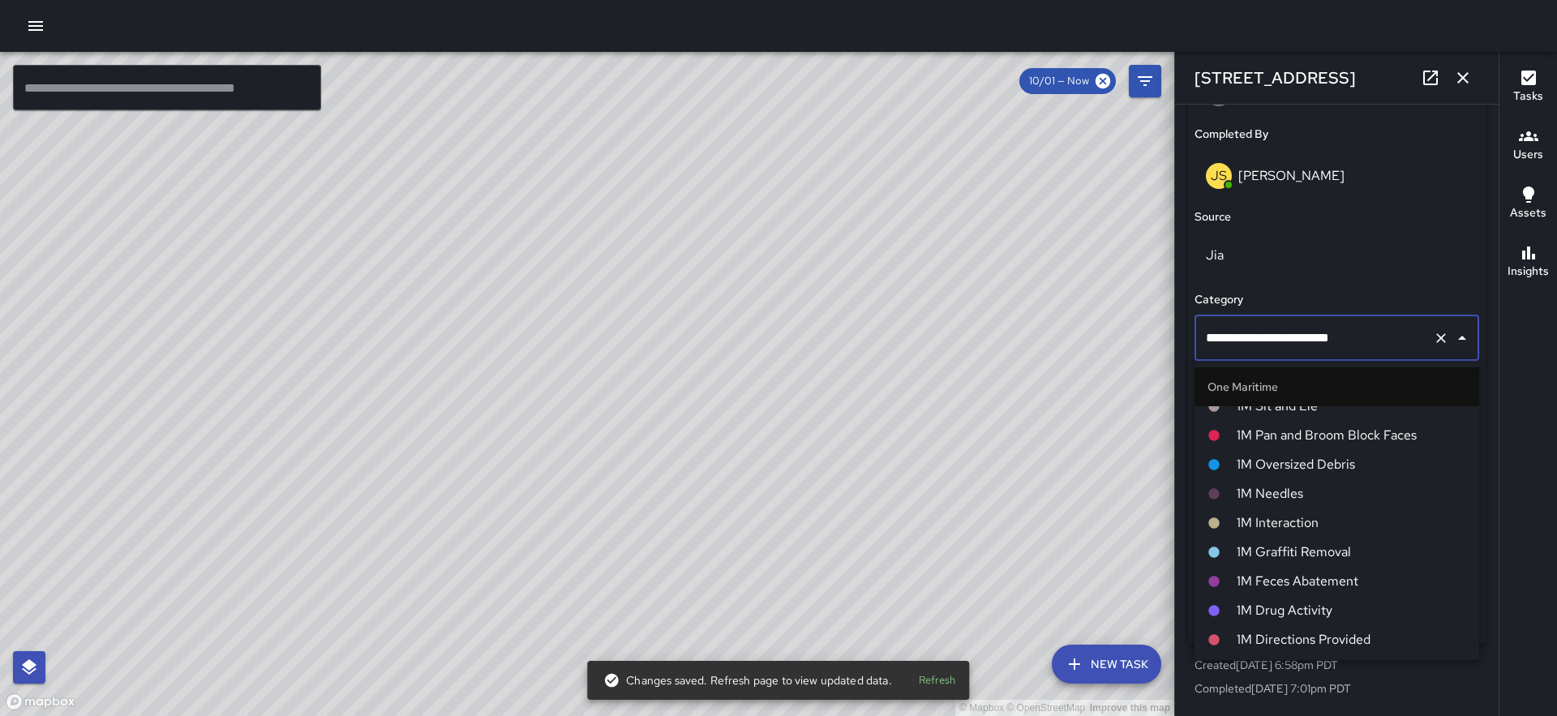
scroll to position [1099, 0]
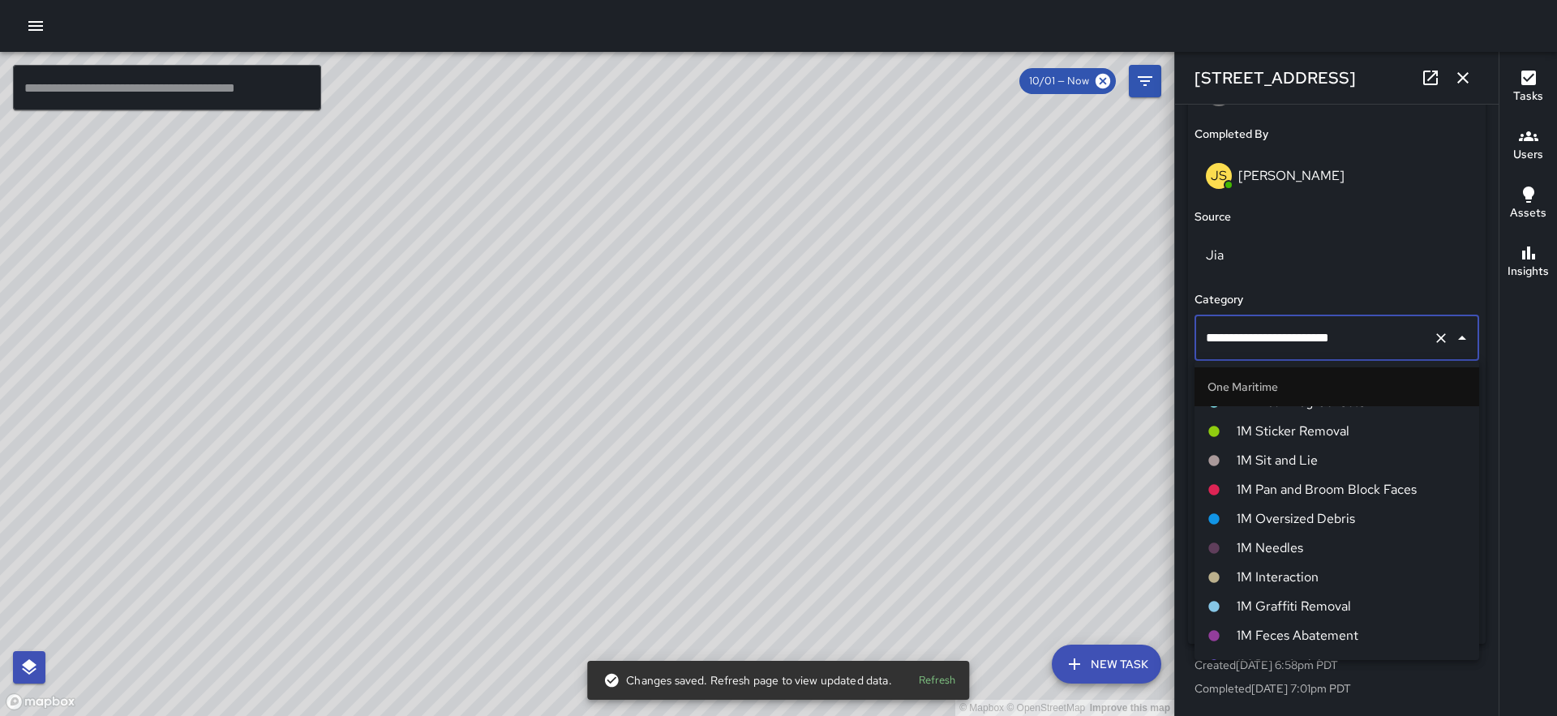
click at [1314, 486] on span "1M Pan and Broom Block Faces" at bounding box center [1351, 489] width 229 height 19
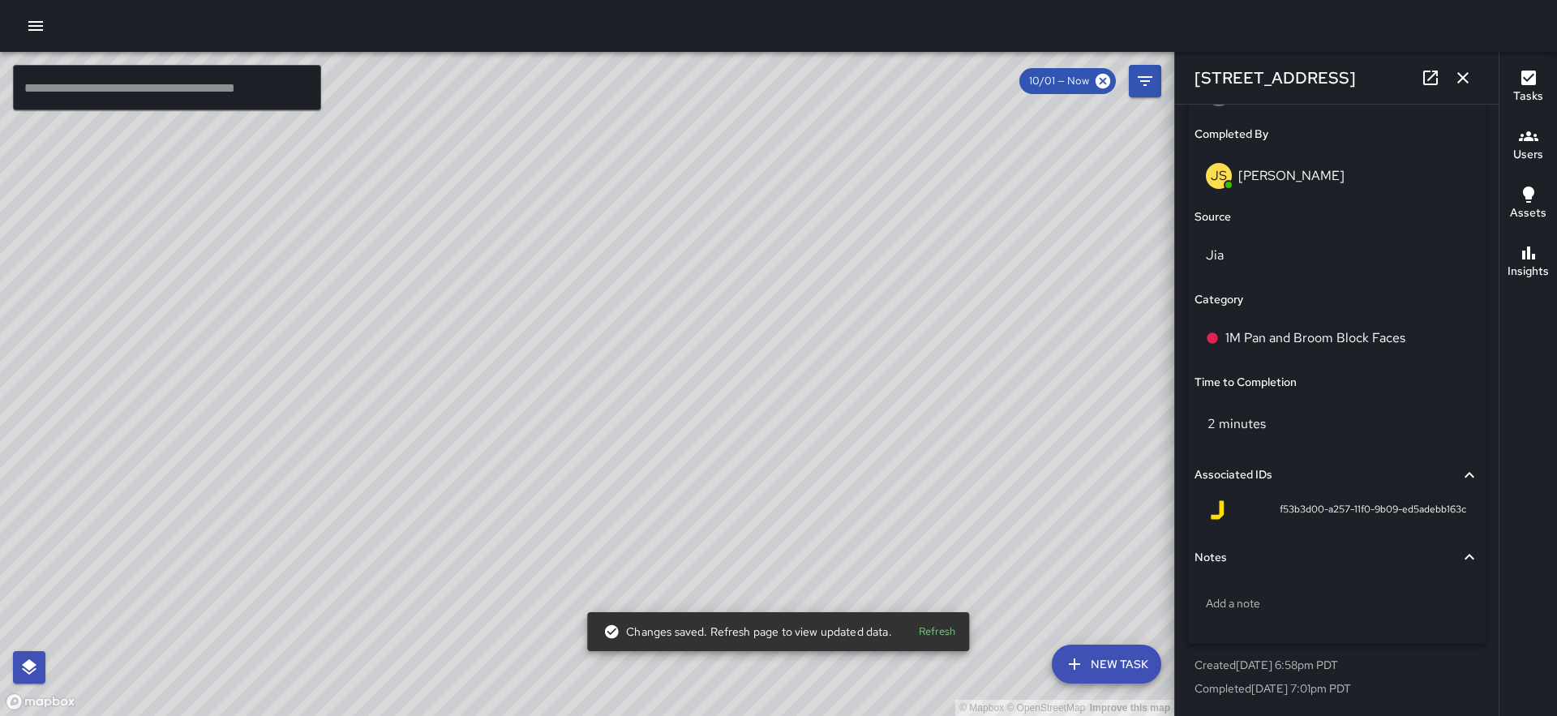
click at [295, 394] on div "© Mapbox © OpenStreetMap Improve this map JS James Slade 300 Clay Street Comple…" at bounding box center [587, 384] width 1174 height 664
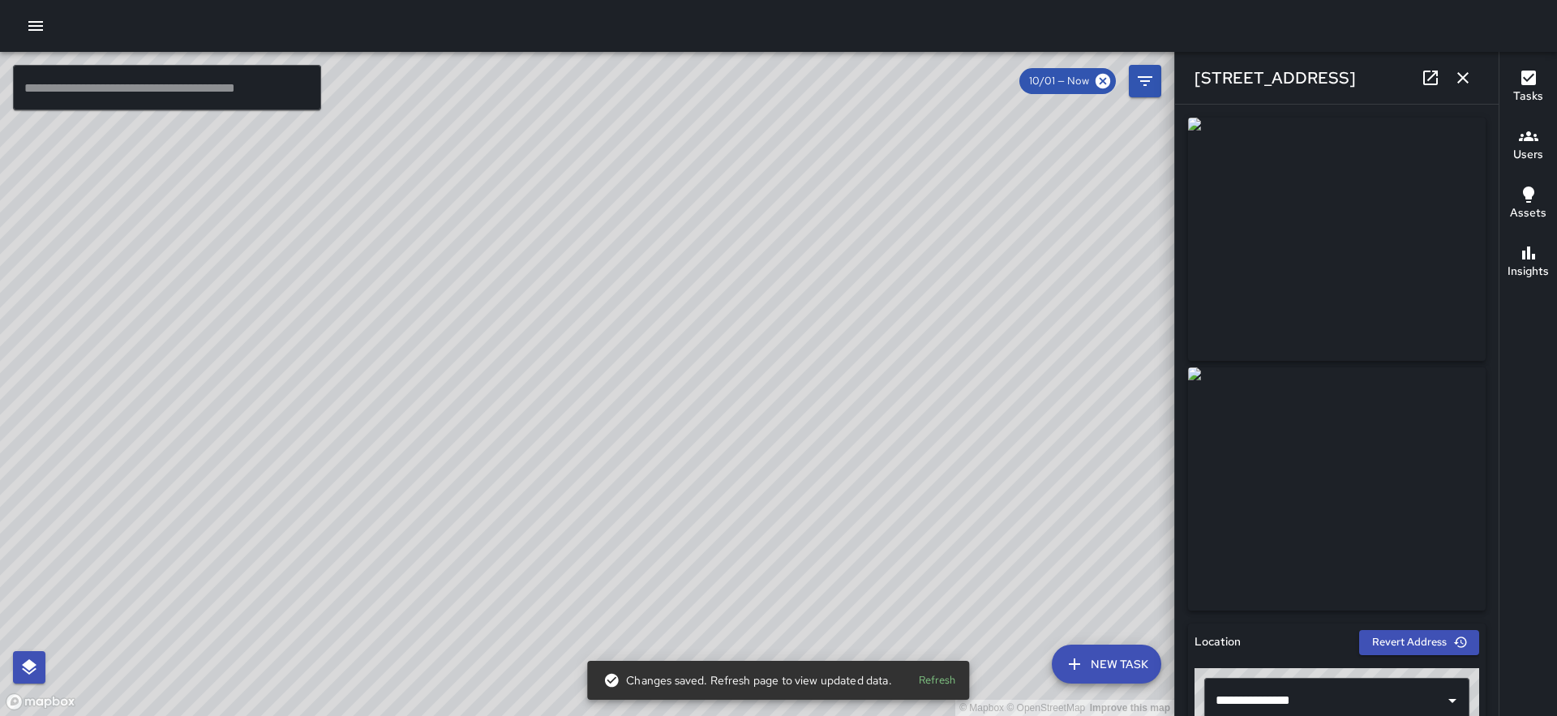
scroll to position [1013, 0]
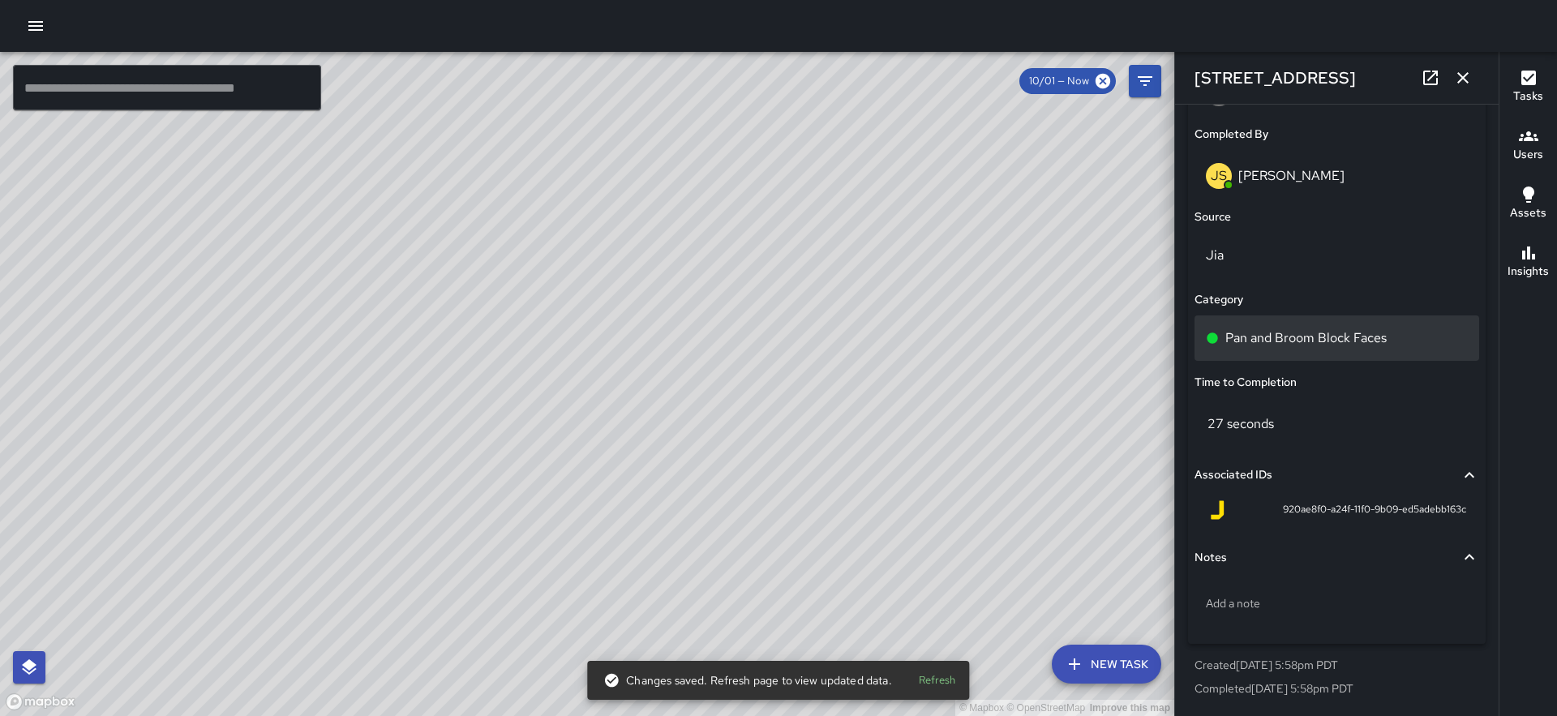
click at [1276, 343] on p "Pan and Broom Block Faces" at bounding box center [1305, 337] width 161 height 19
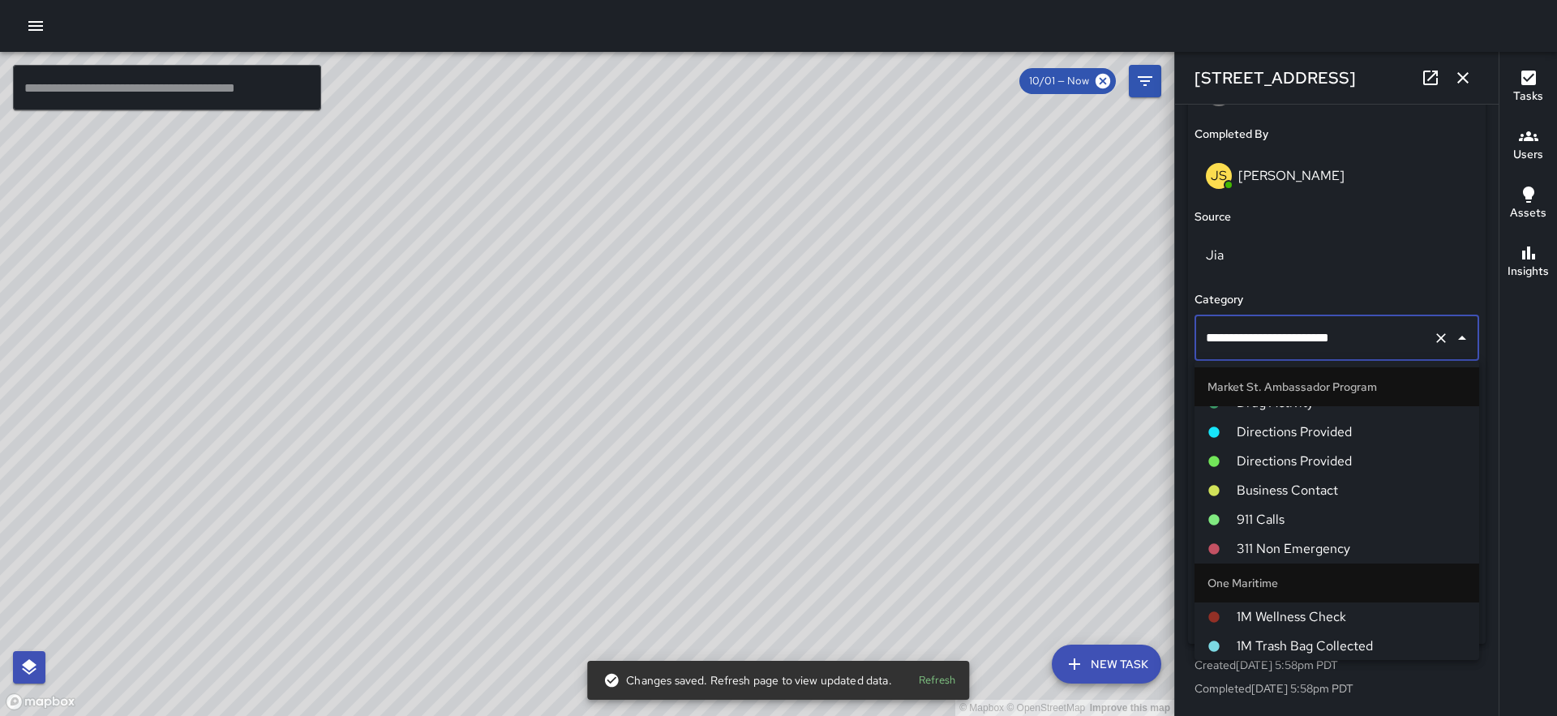
scroll to position [1134, 0]
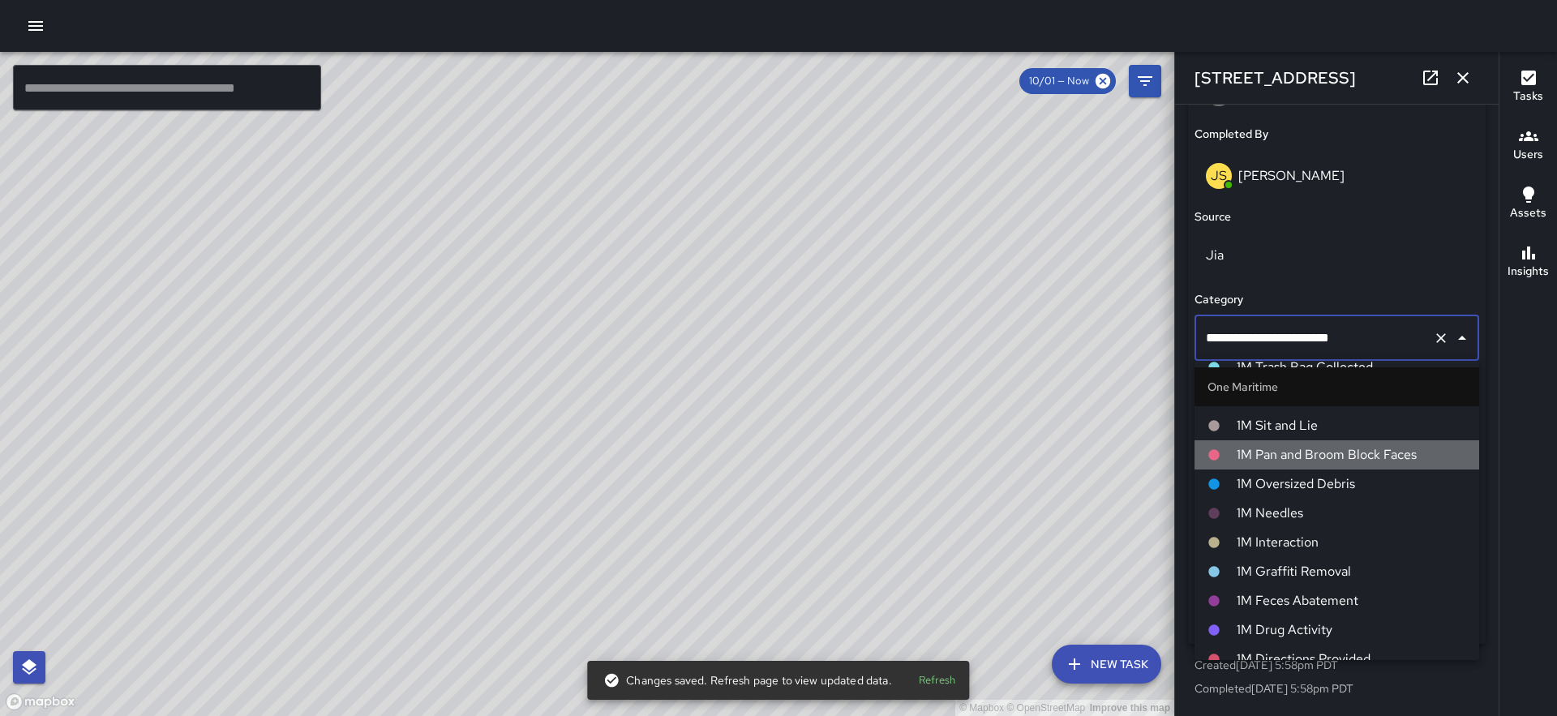
click at [1292, 452] on span "1M Pan and Broom Block Faces" at bounding box center [1351, 454] width 229 height 19
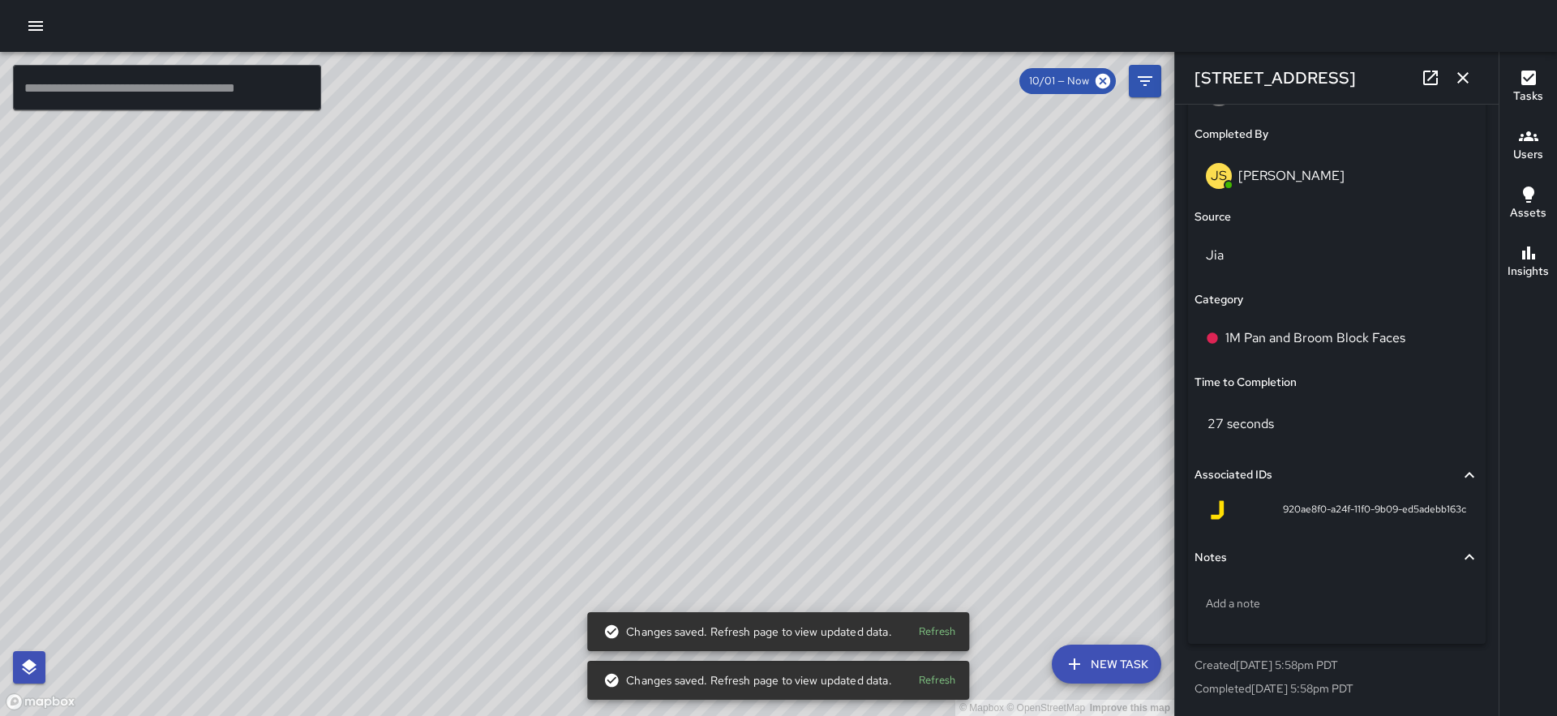
click at [512, 469] on div "© Mapbox © OpenStreetMap Improve this map JS James Slade 1 Clay Street Complete…" at bounding box center [587, 384] width 1174 height 664
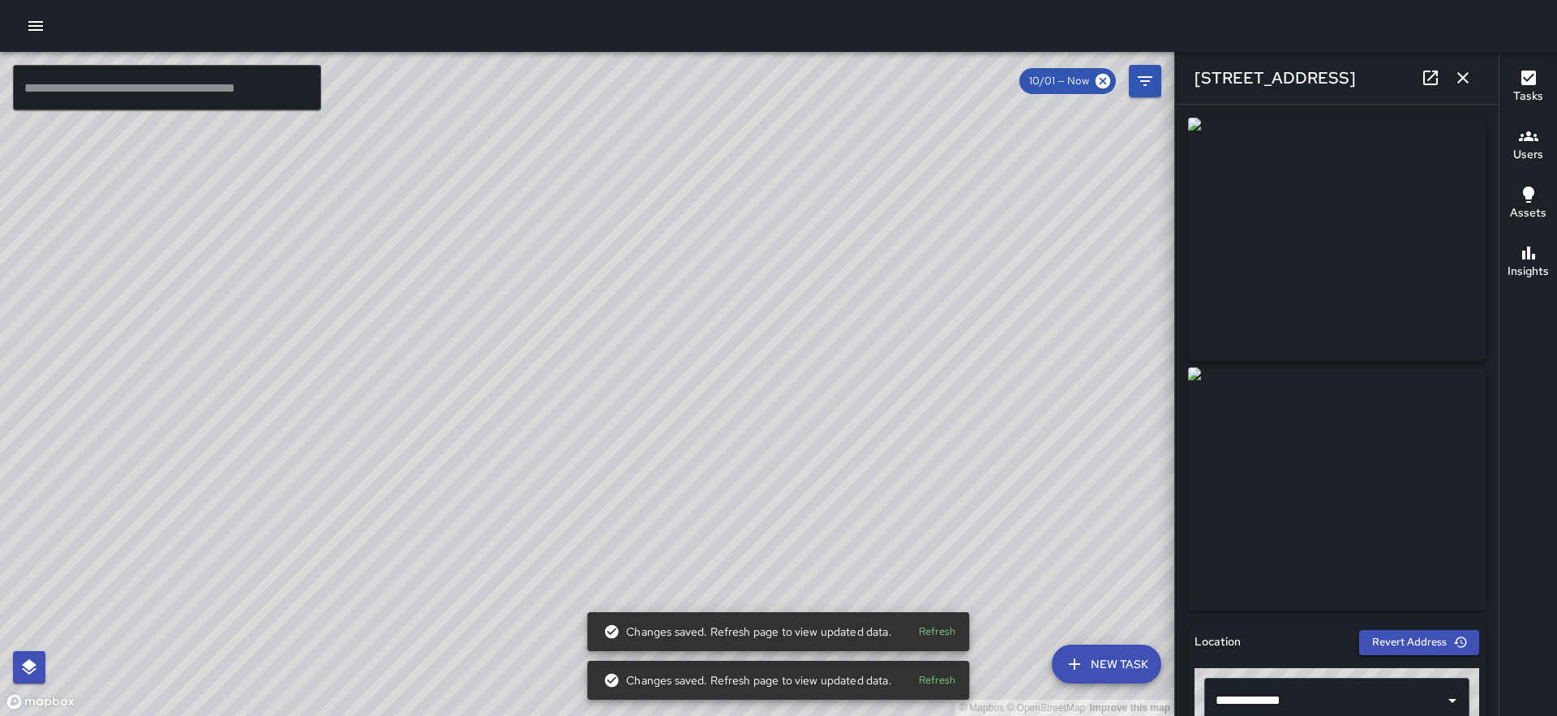
scroll to position [1013, 0]
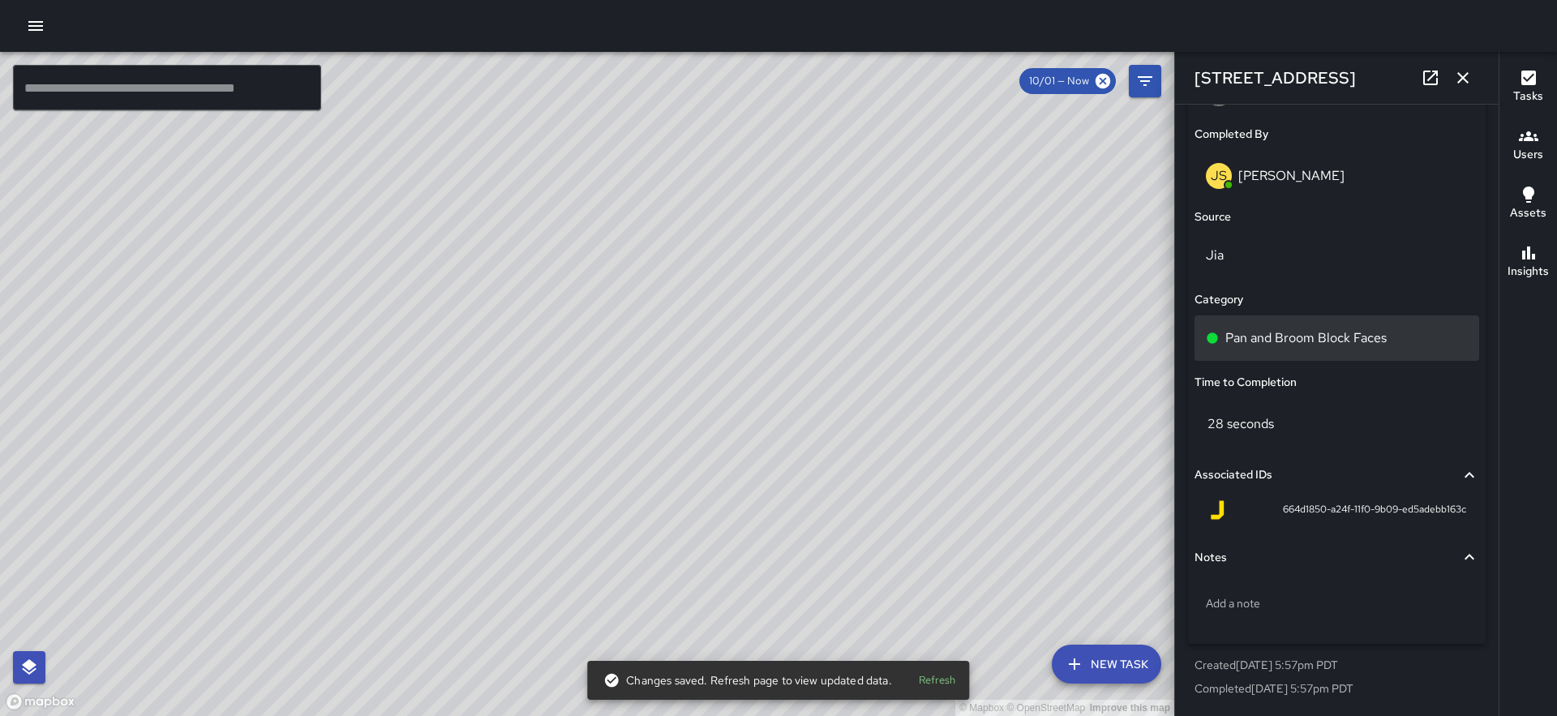
click at [1297, 343] on p "Pan and Broom Block Faces" at bounding box center [1305, 337] width 161 height 19
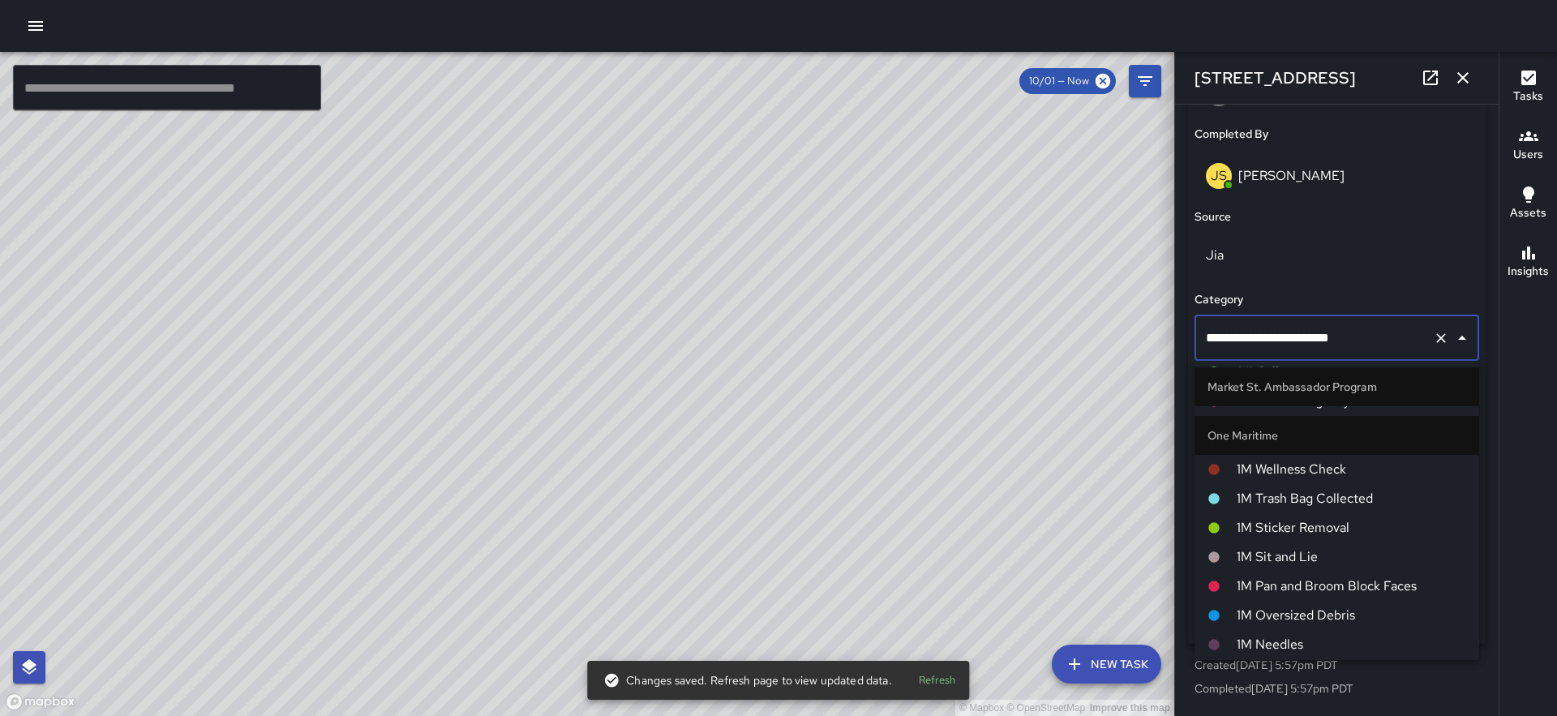
scroll to position [1019, 0]
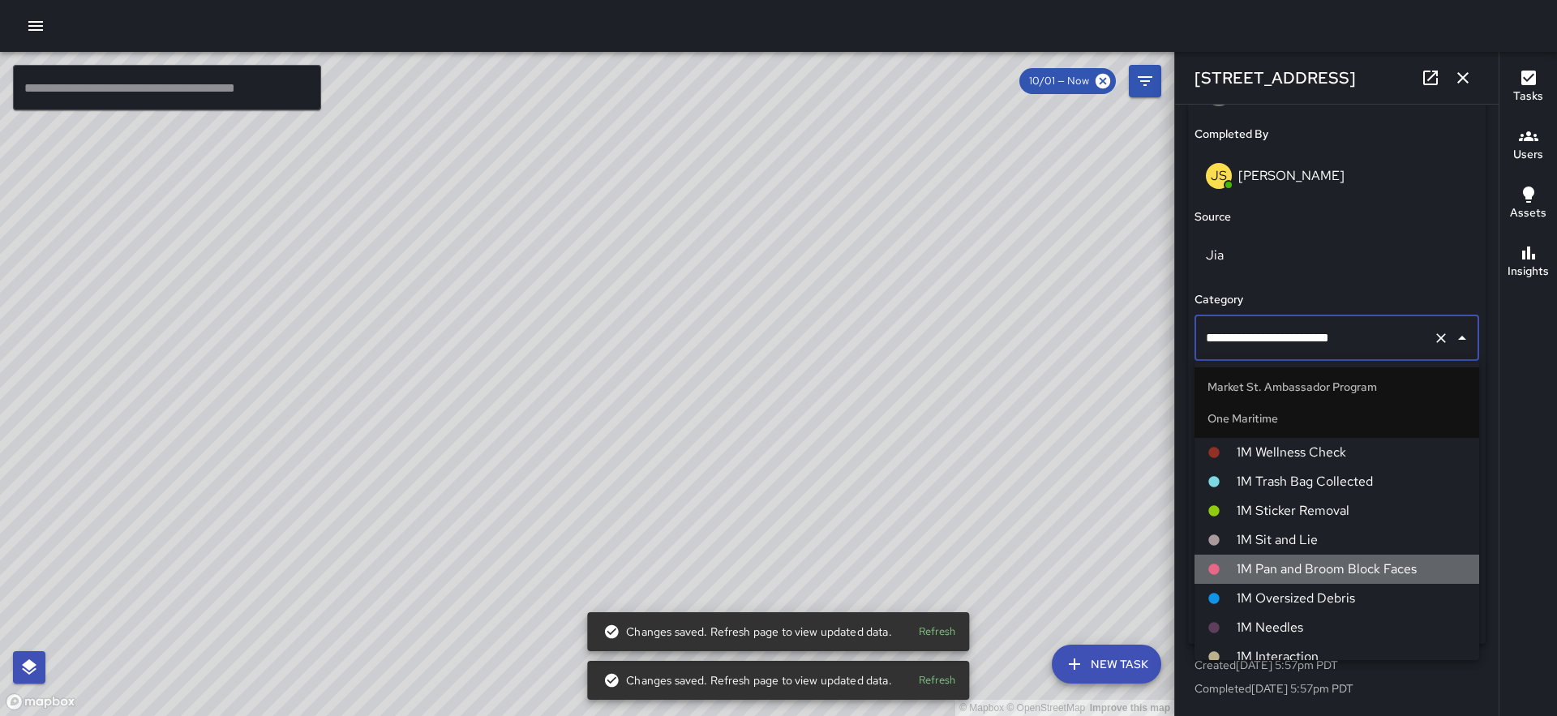
click at [1345, 555] on li "1M Pan and Broom Block Faces" at bounding box center [1336, 569] width 285 height 29
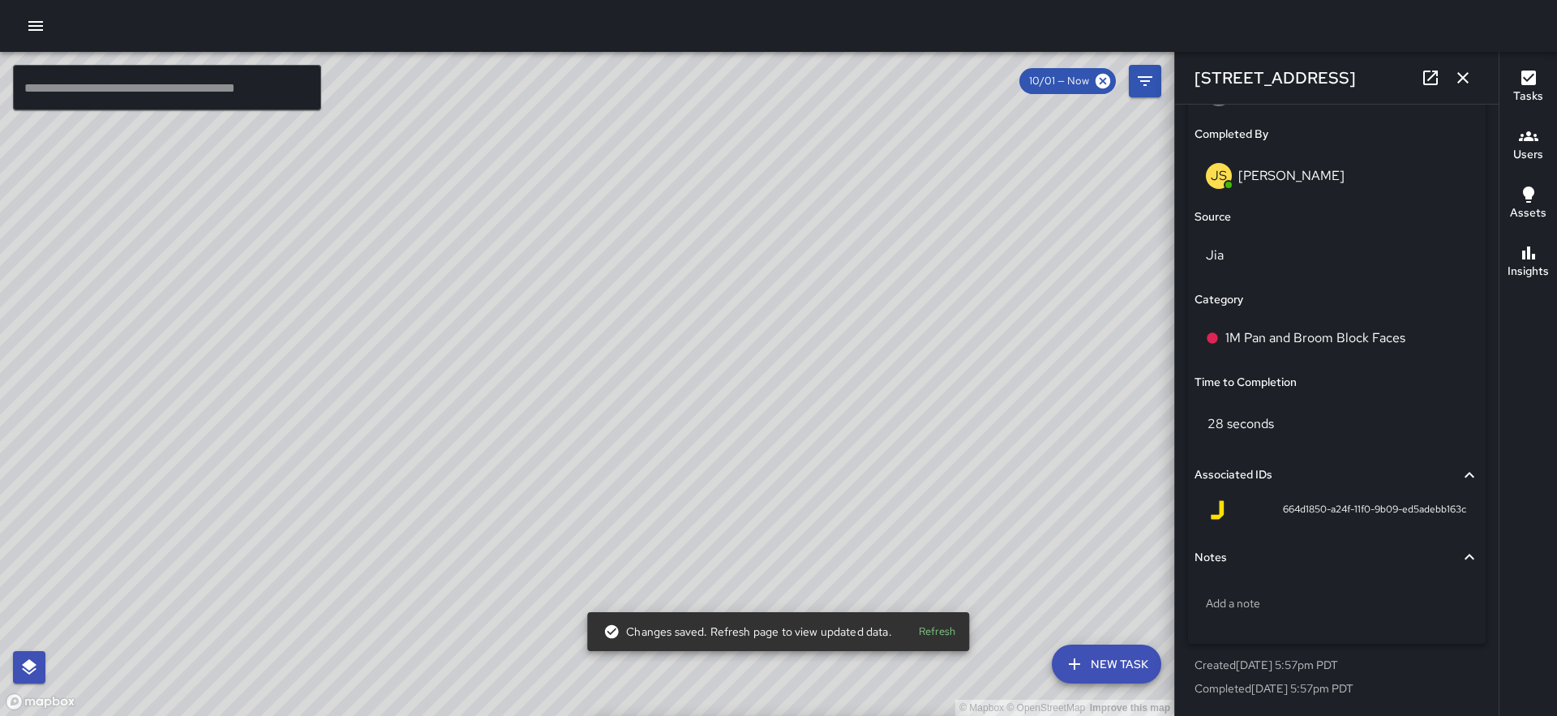
click at [530, 360] on div "© Mapbox © OpenStreetMap Improve this map JS James Slade 444 Battery Street Com…" at bounding box center [587, 384] width 1174 height 664
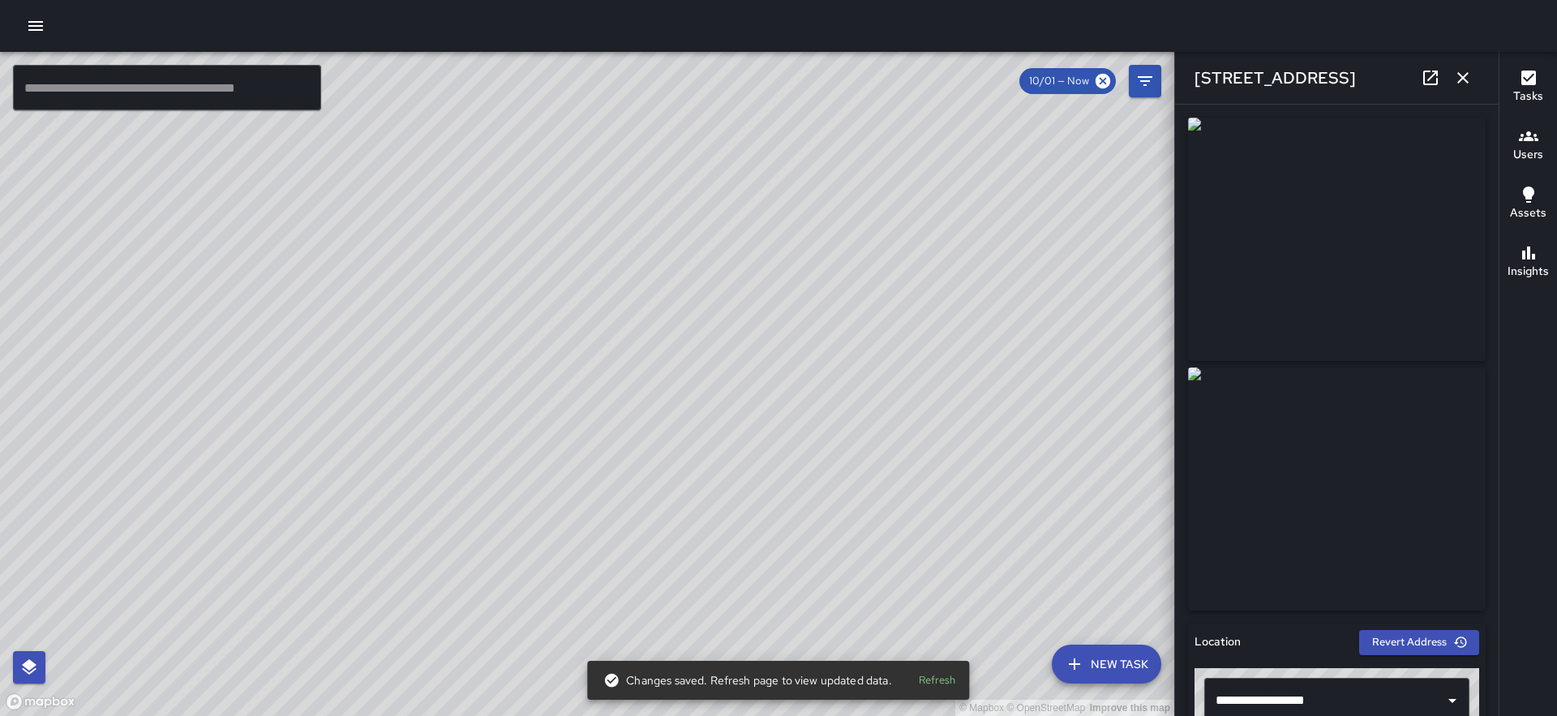
scroll to position [1013, 0]
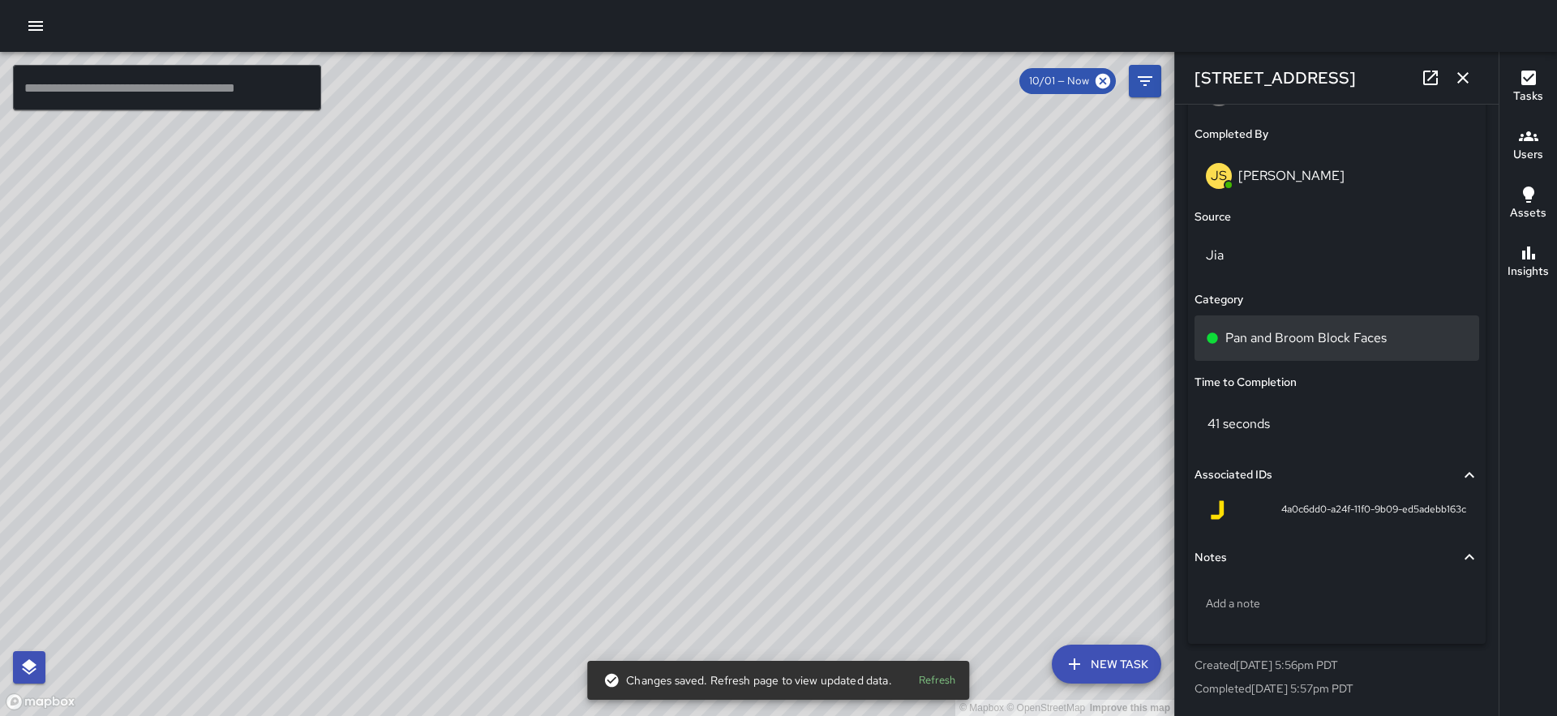
click at [1306, 335] on p "Pan and Broom Block Faces" at bounding box center [1305, 337] width 161 height 19
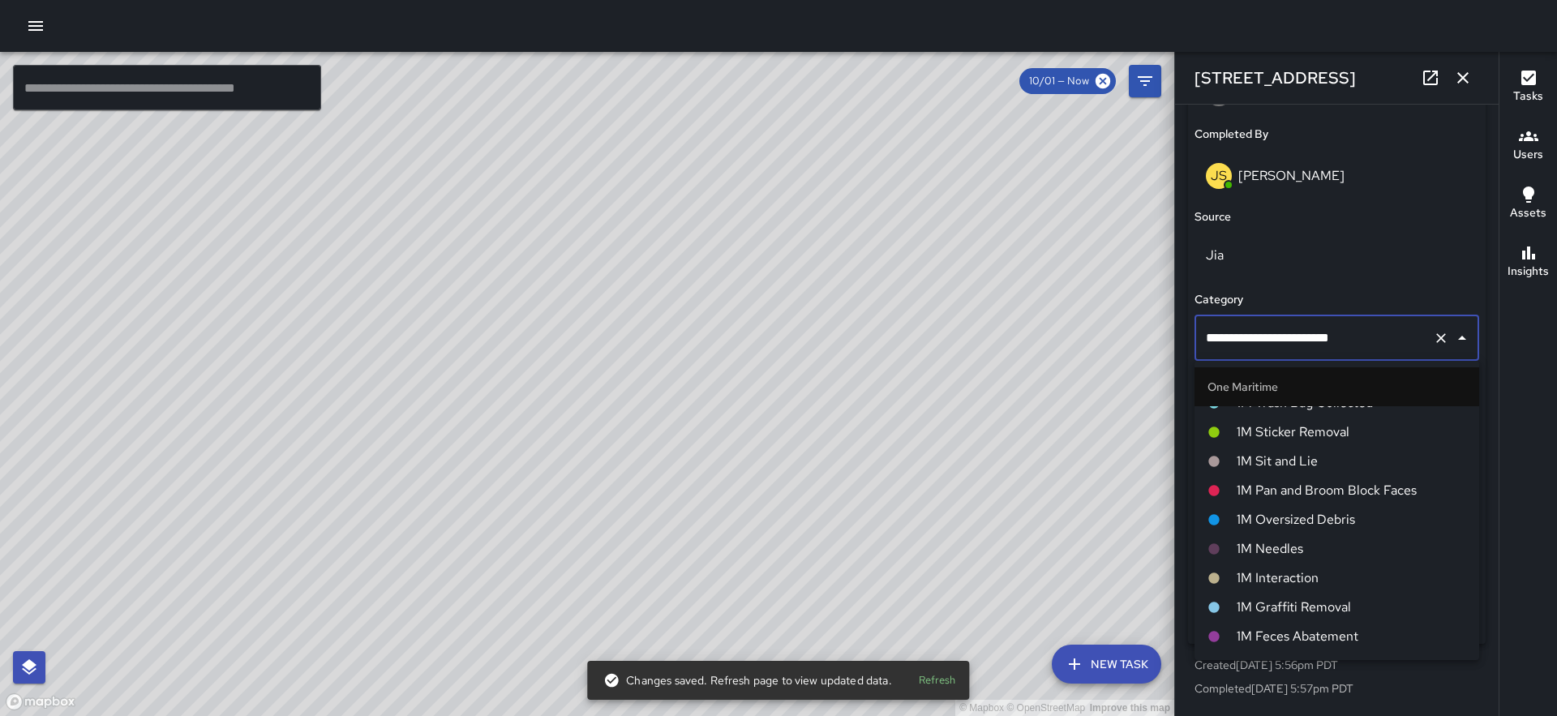
scroll to position [1108, 0]
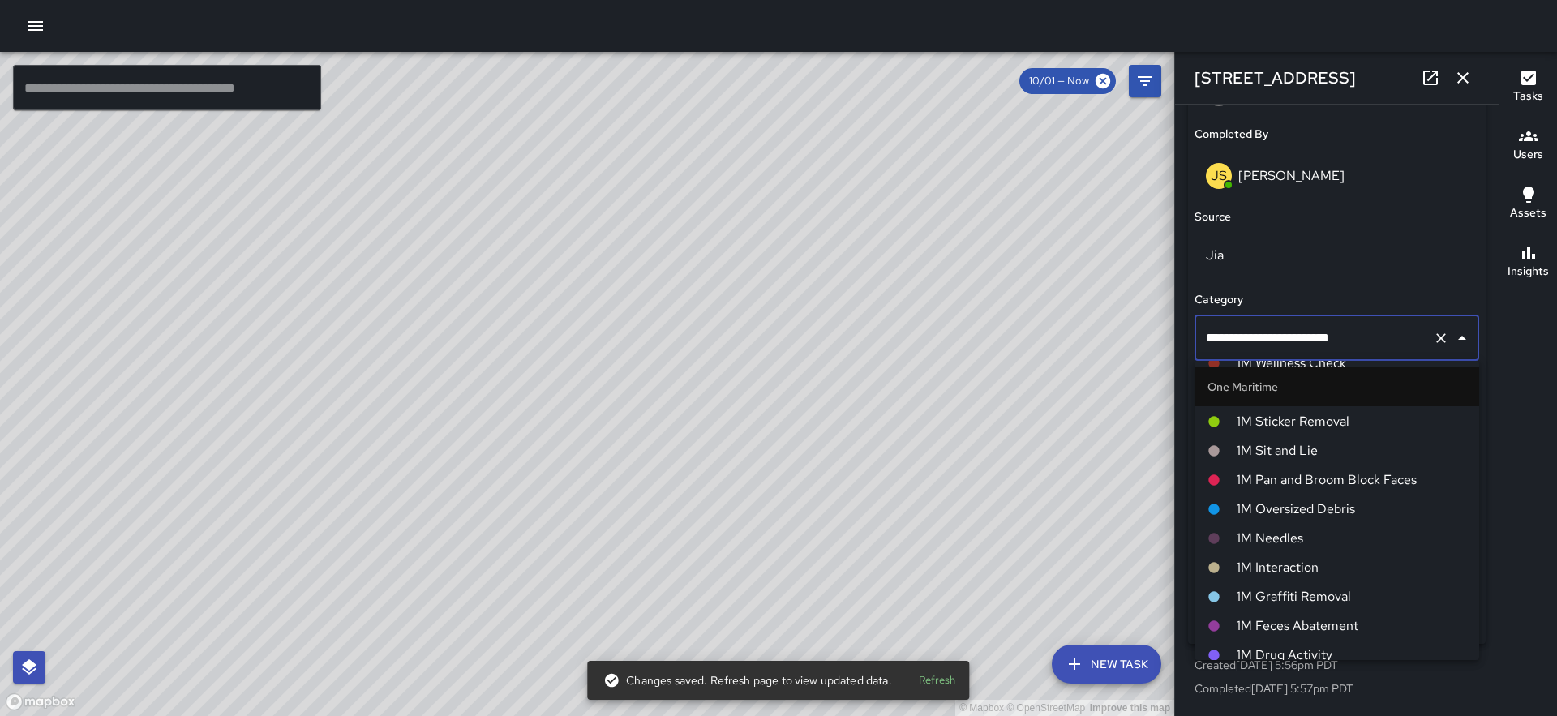
click at [1332, 474] on span "1M Pan and Broom Block Faces" at bounding box center [1351, 479] width 229 height 19
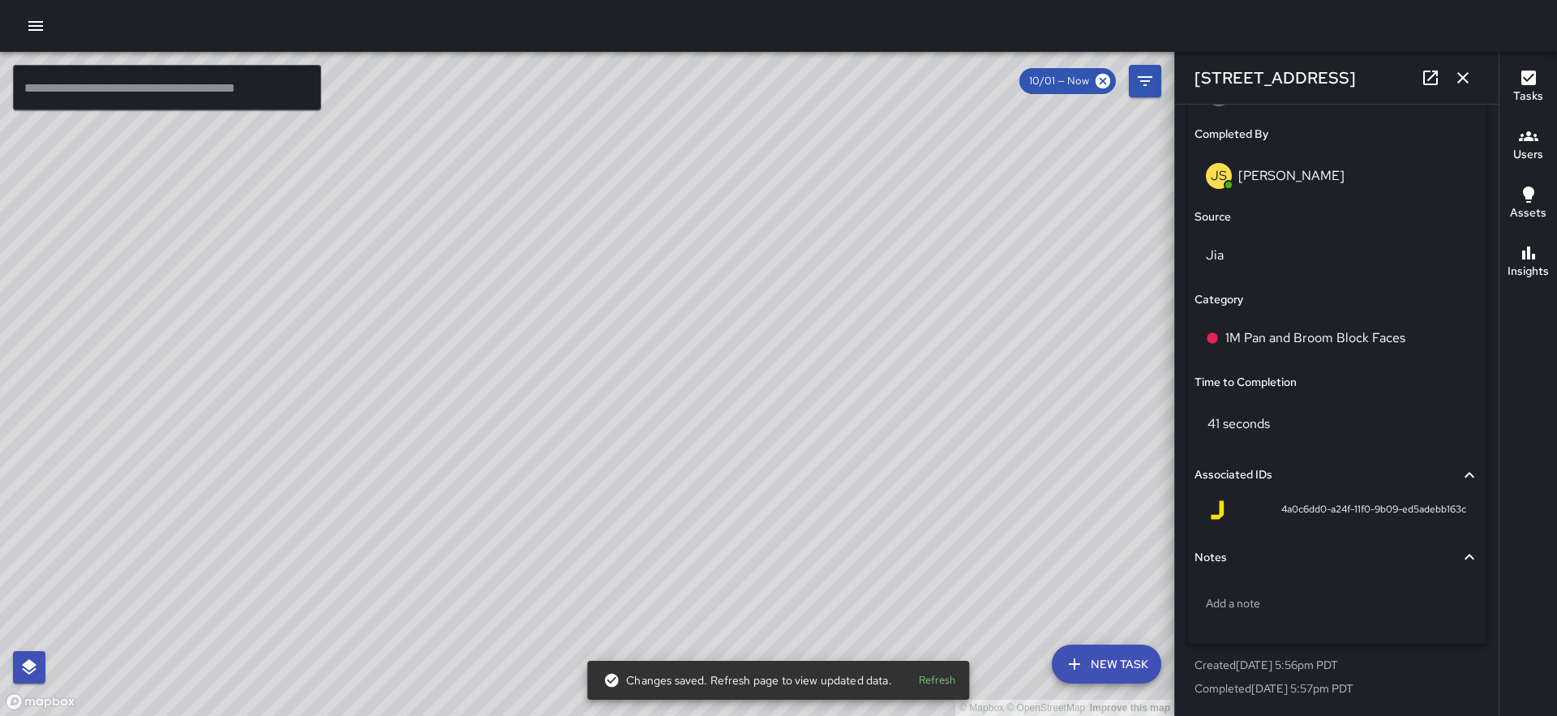
click at [578, 352] on div "© Mapbox © OpenStreetMap Improve this map JS James Slade 444 Battery Street Com…" at bounding box center [587, 384] width 1174 height 664
click at [1281, 335] on p "Pan and Broom Block Faces" at bounding box center [1305, 337] width 161 height 19
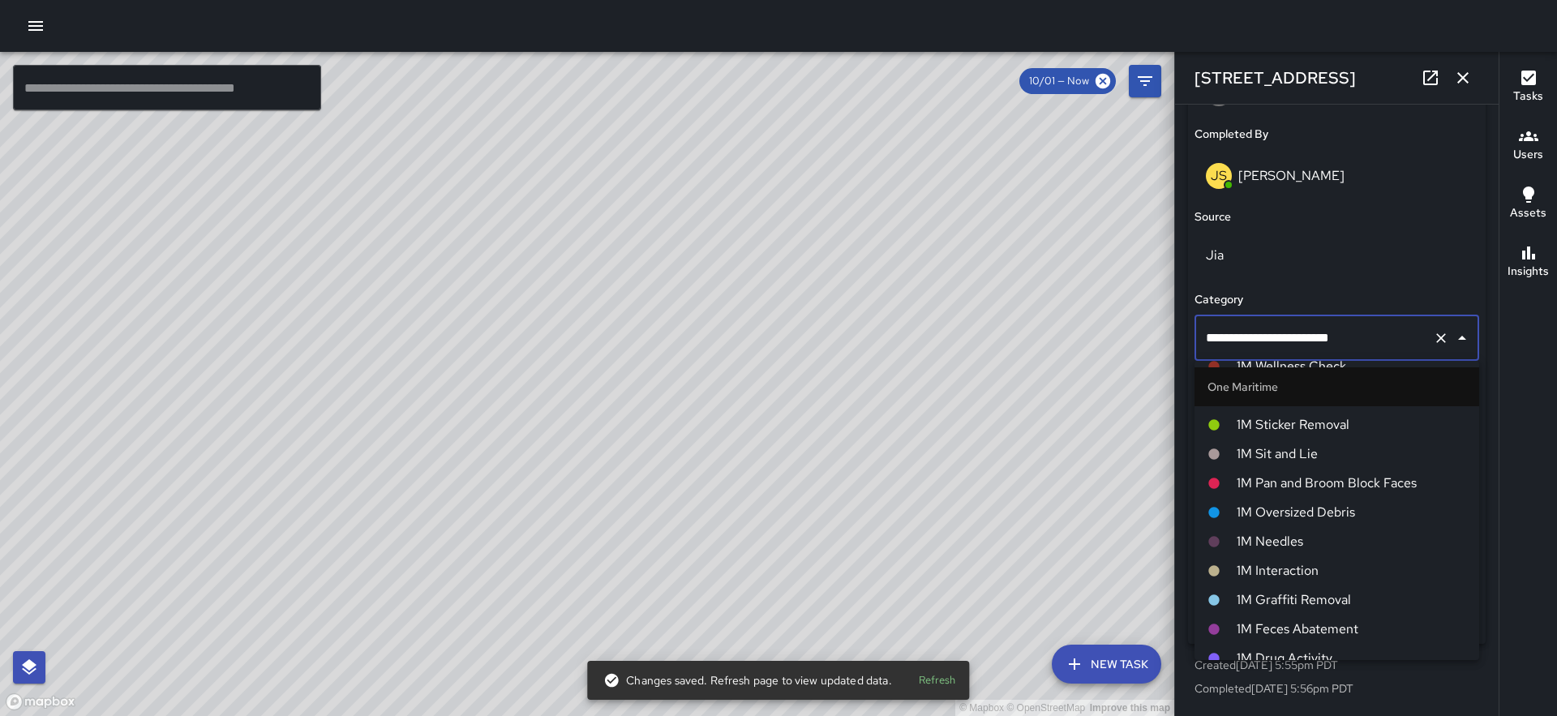
scroll to position [1168, 0]
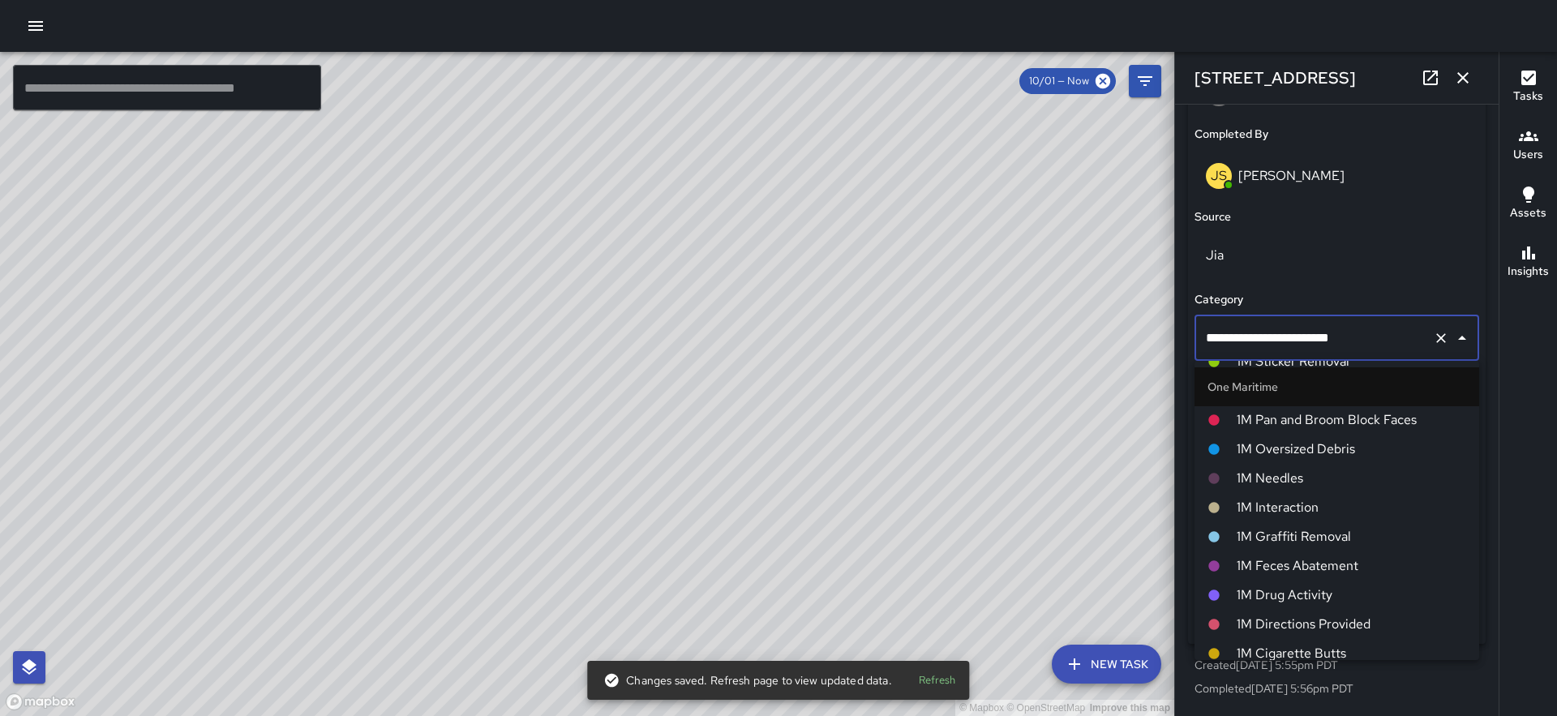
click at [1310, 426] on span "1M Pan and Broom Block Faces" at bounding box center [1351, 419] width 229 height 19
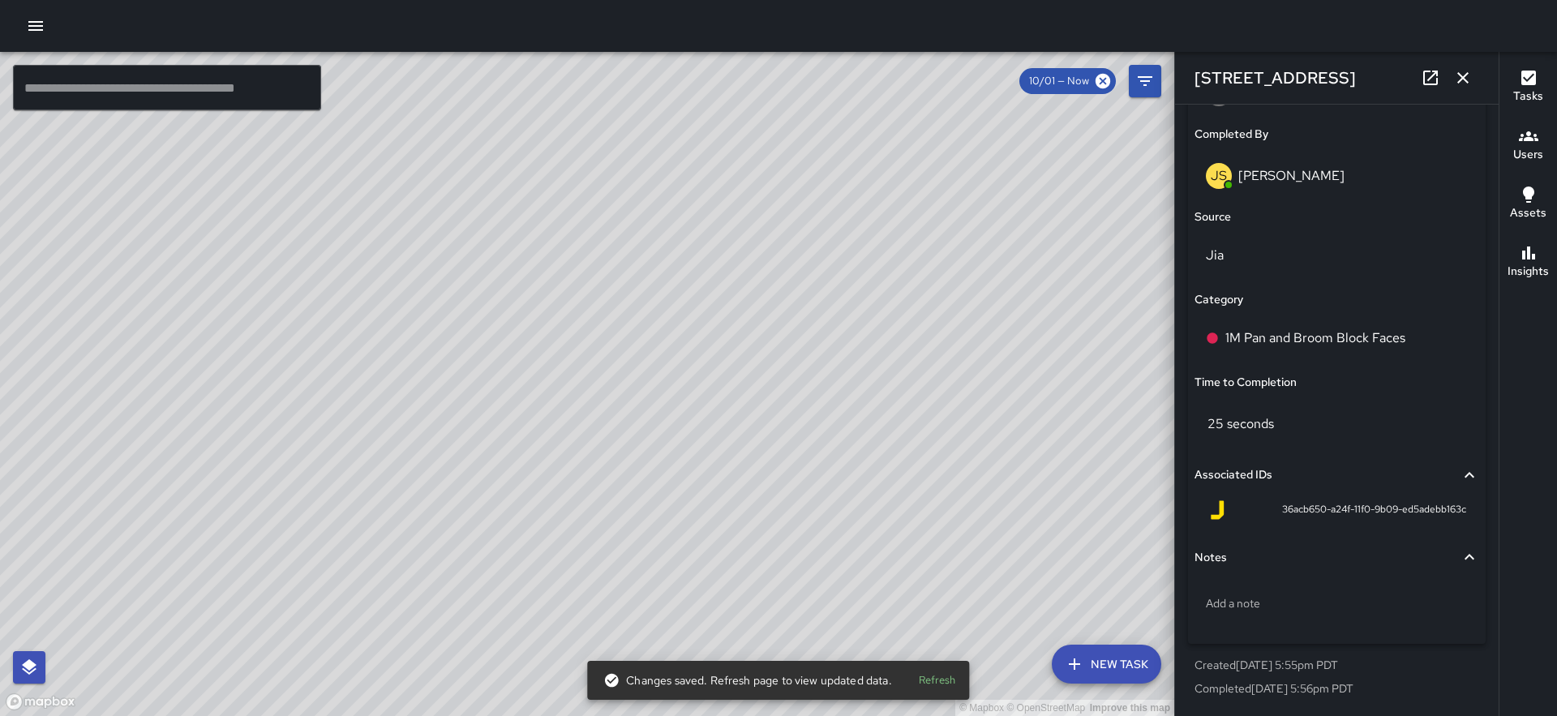
click at [562, 381] on div "© Mapbox © OpenStreetMap Improve this map JS James Slade 444 Battery Street Com…" at bounding box center [587, 384] width 1174 height 664
click at [1319, 340] on p "Pan and Broom Block Faces" at bounding box center [1305, 337] width 161 height 19
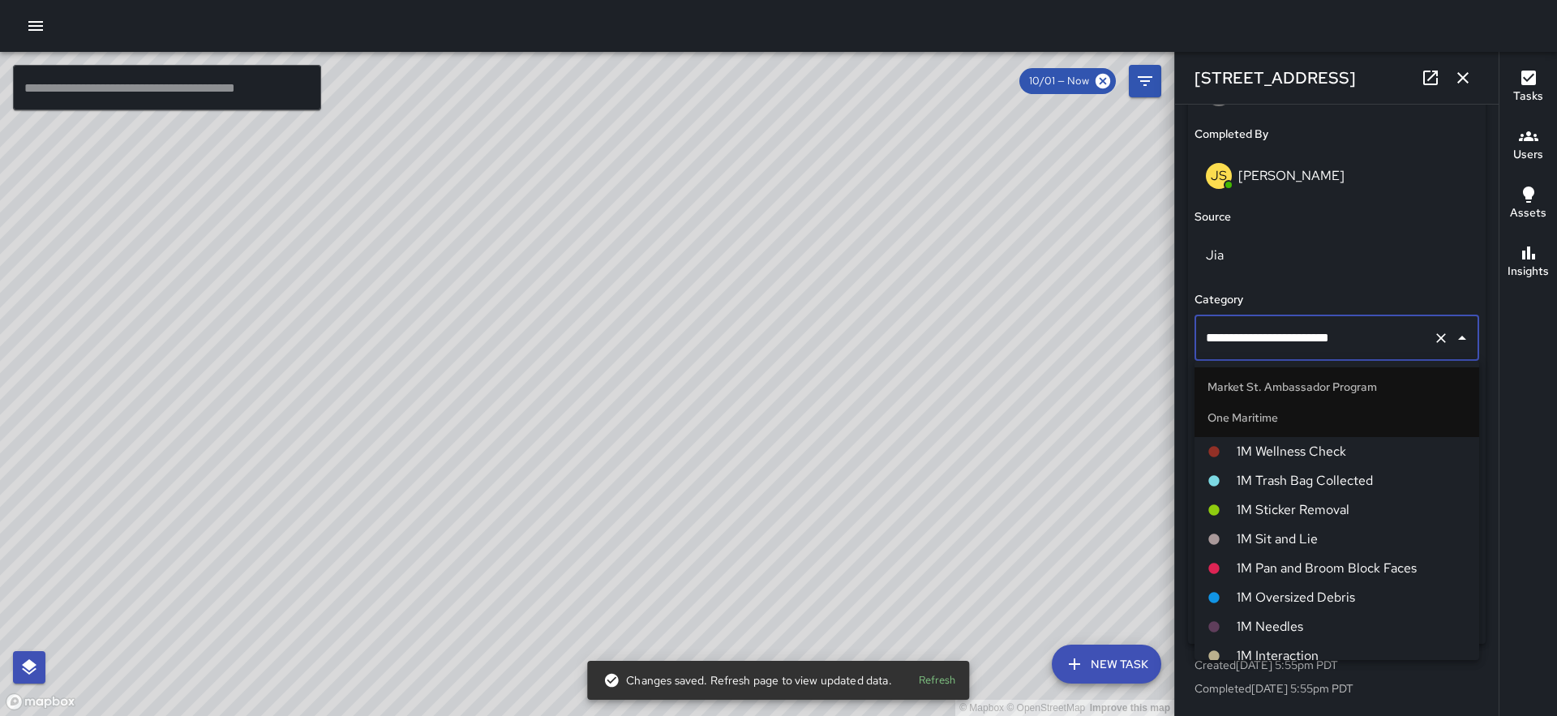
scroll to position [1023, 0]
click at [1334, 570] on span "1M Pan and Broom Block Faces" at bounding box center [1351, 564] width 229 height 19
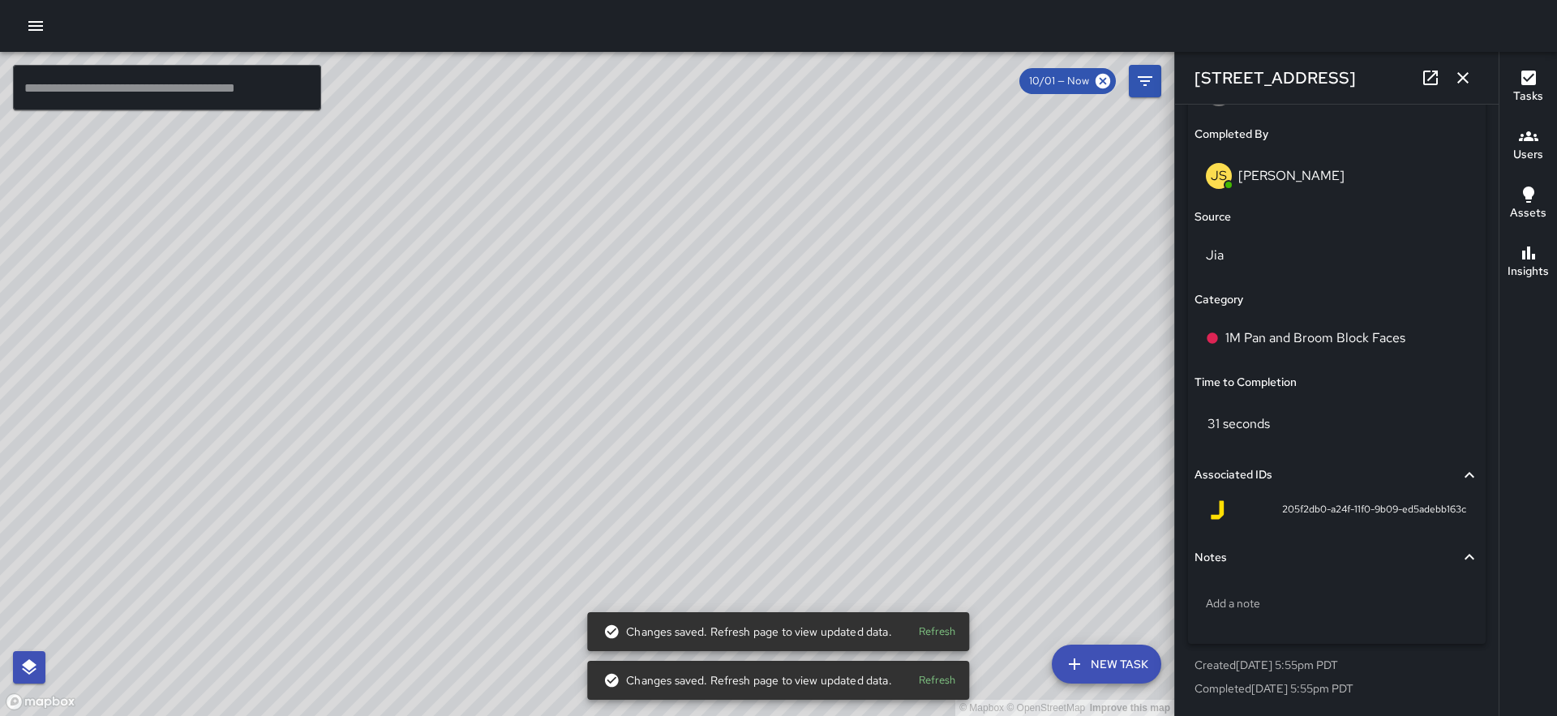
click at [674, 273] on div "© Mapbox © OpenStreetMap Improve this map JS James Slade 363 Washington Street …" at bounding box center [587, 384] width 1174 height 664
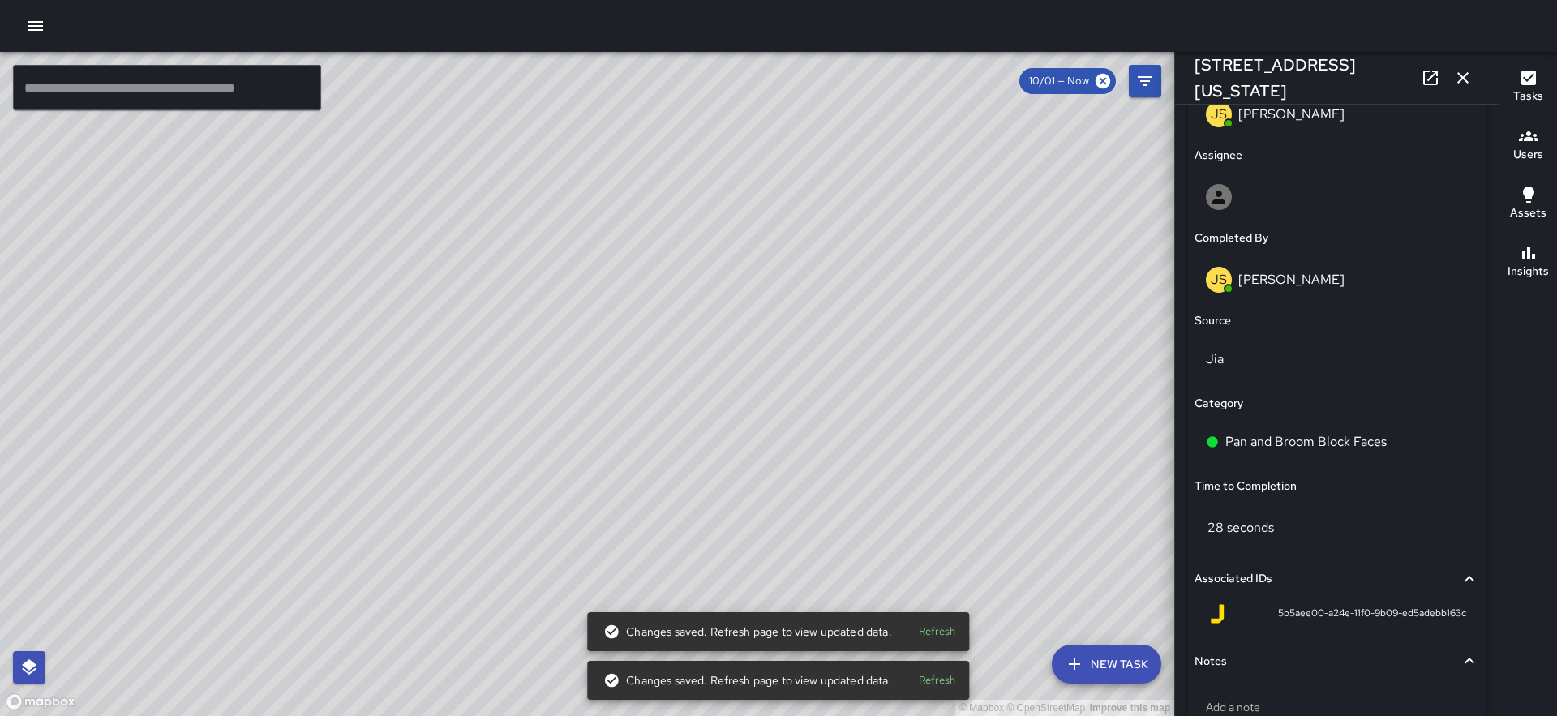
scroll to position [1013, 0]
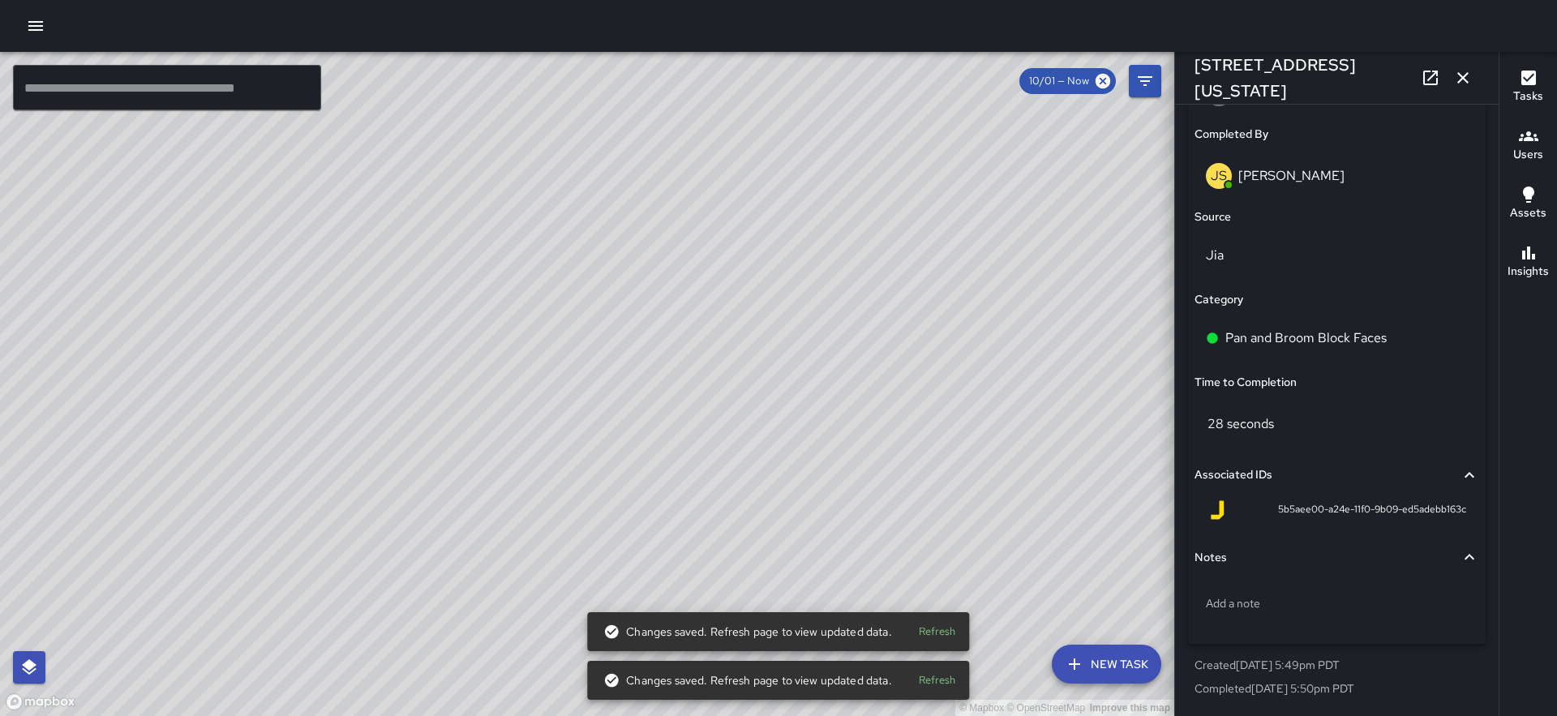
click at [1316, 362] on div "Pan and Broom Block Faces" at bounding box center [1336, 341] width 285 height 52
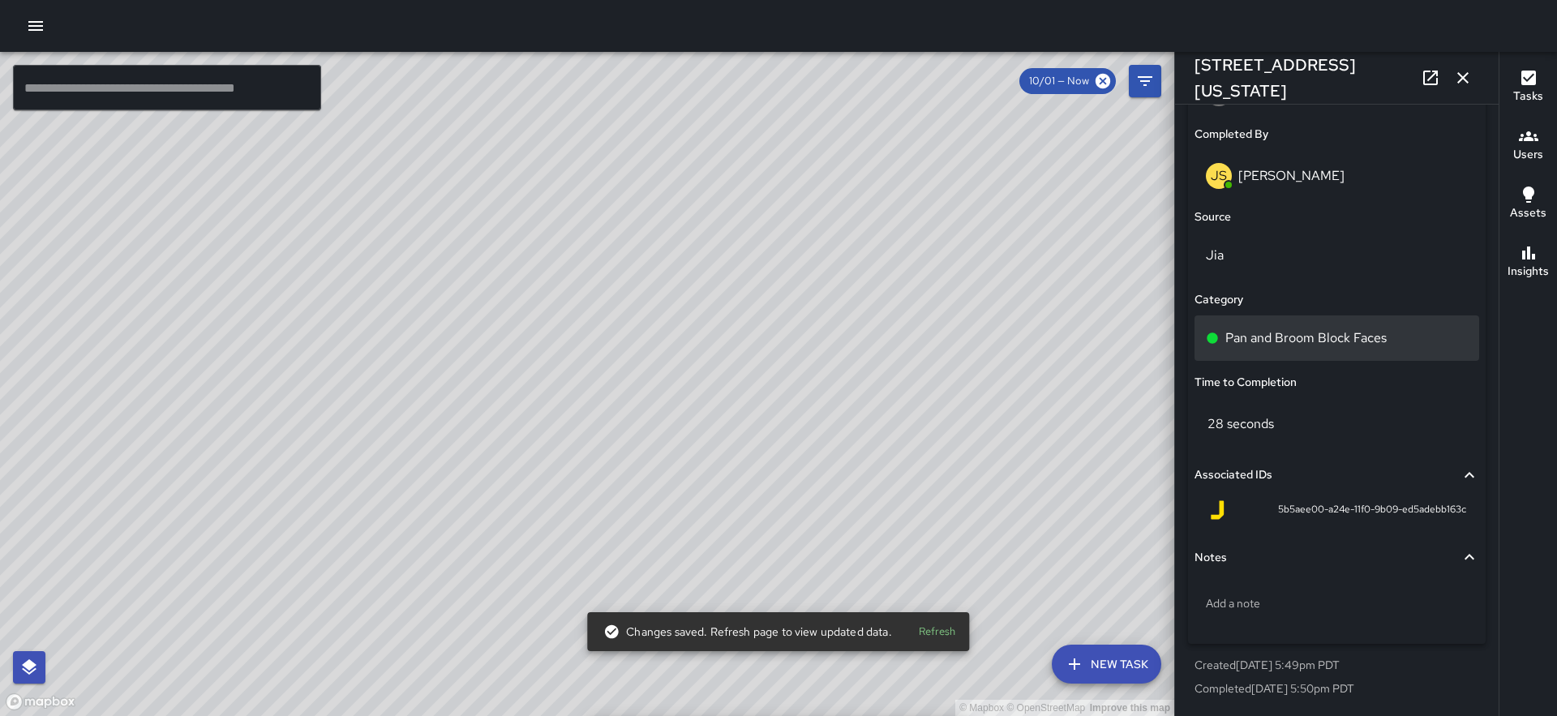
click at [1314, 335] on p "Pan and Broom Block Faces" at bounding box center [1305, 337] width 161 height 19
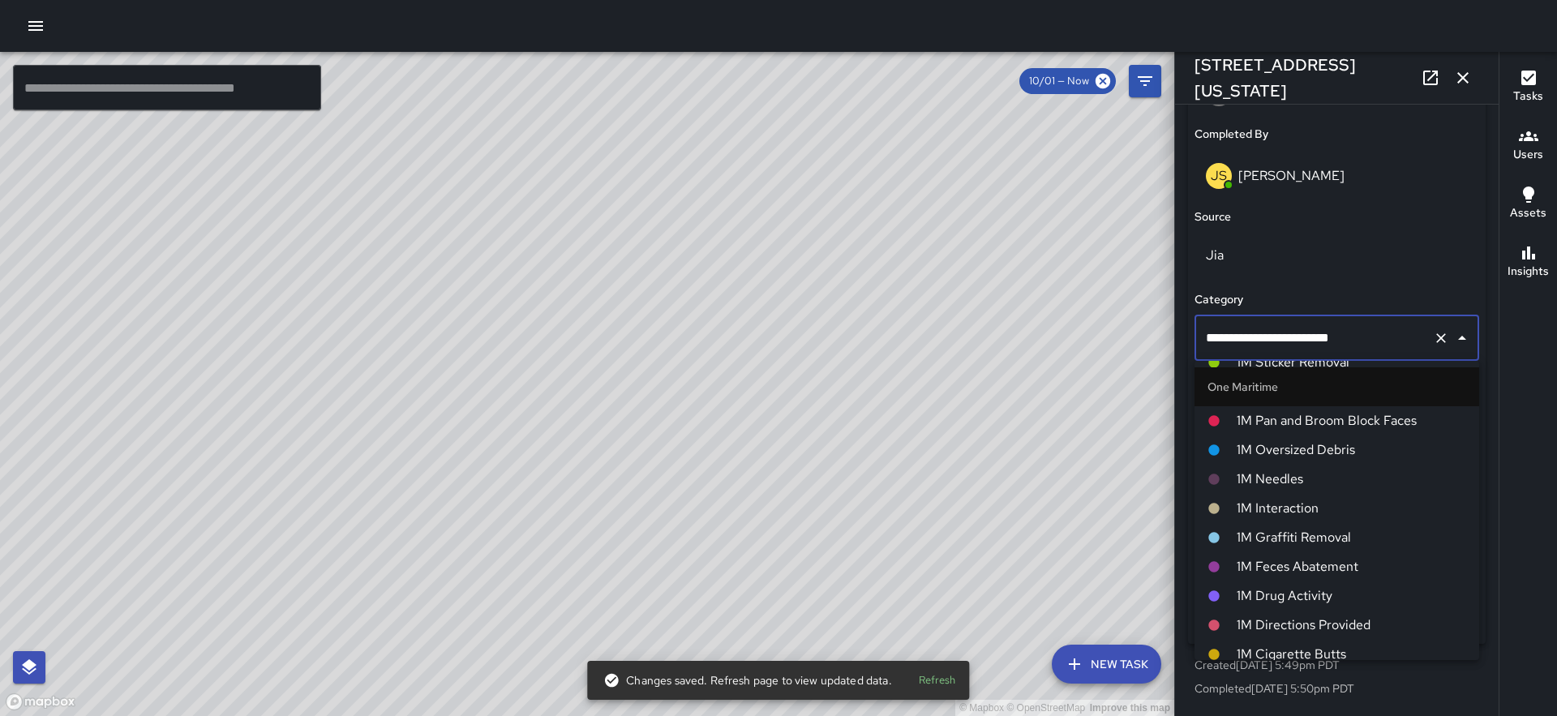
scroll to position [1113, 0]
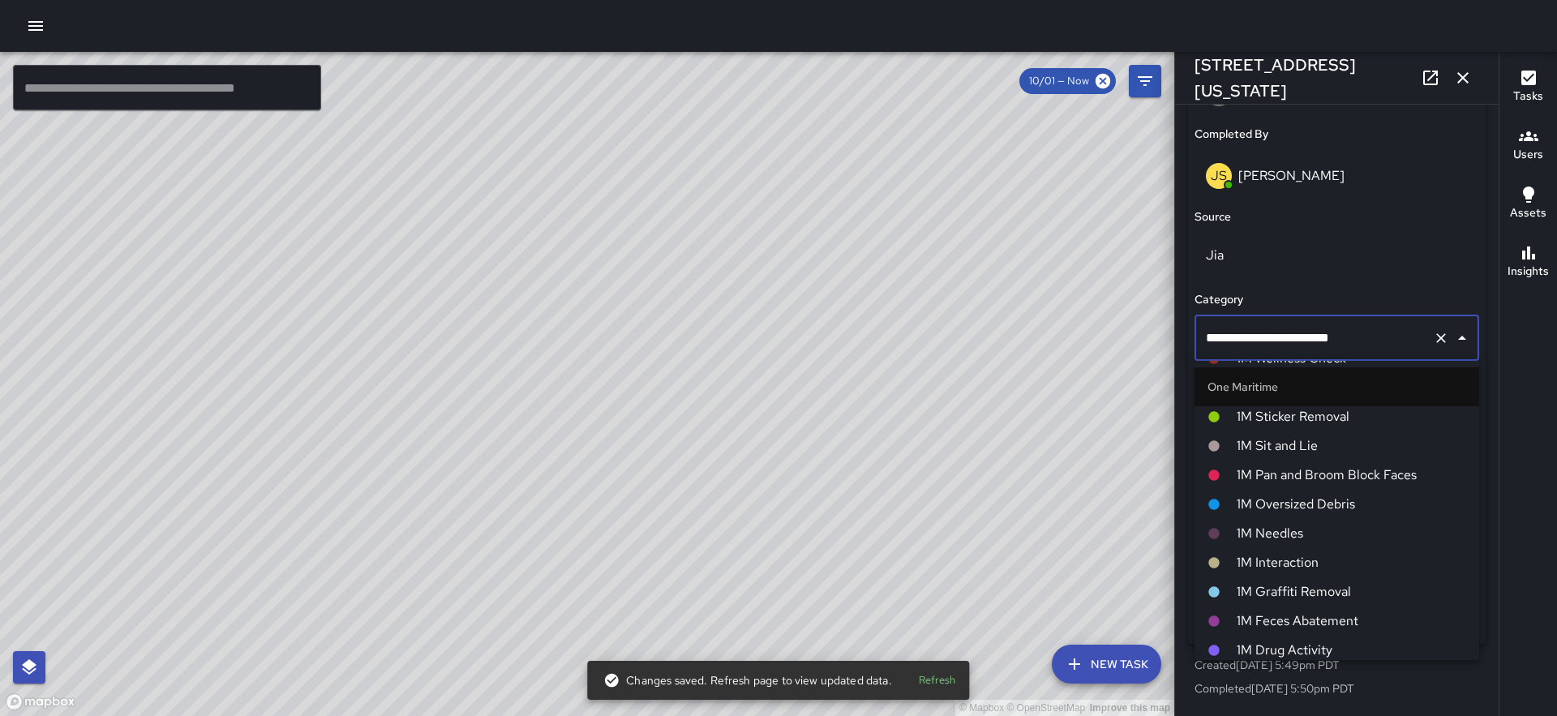
click at [1294, 465] on span "1M Pan and Broom Block Faces" at bounding box center [1351, 474] width 229 height 19
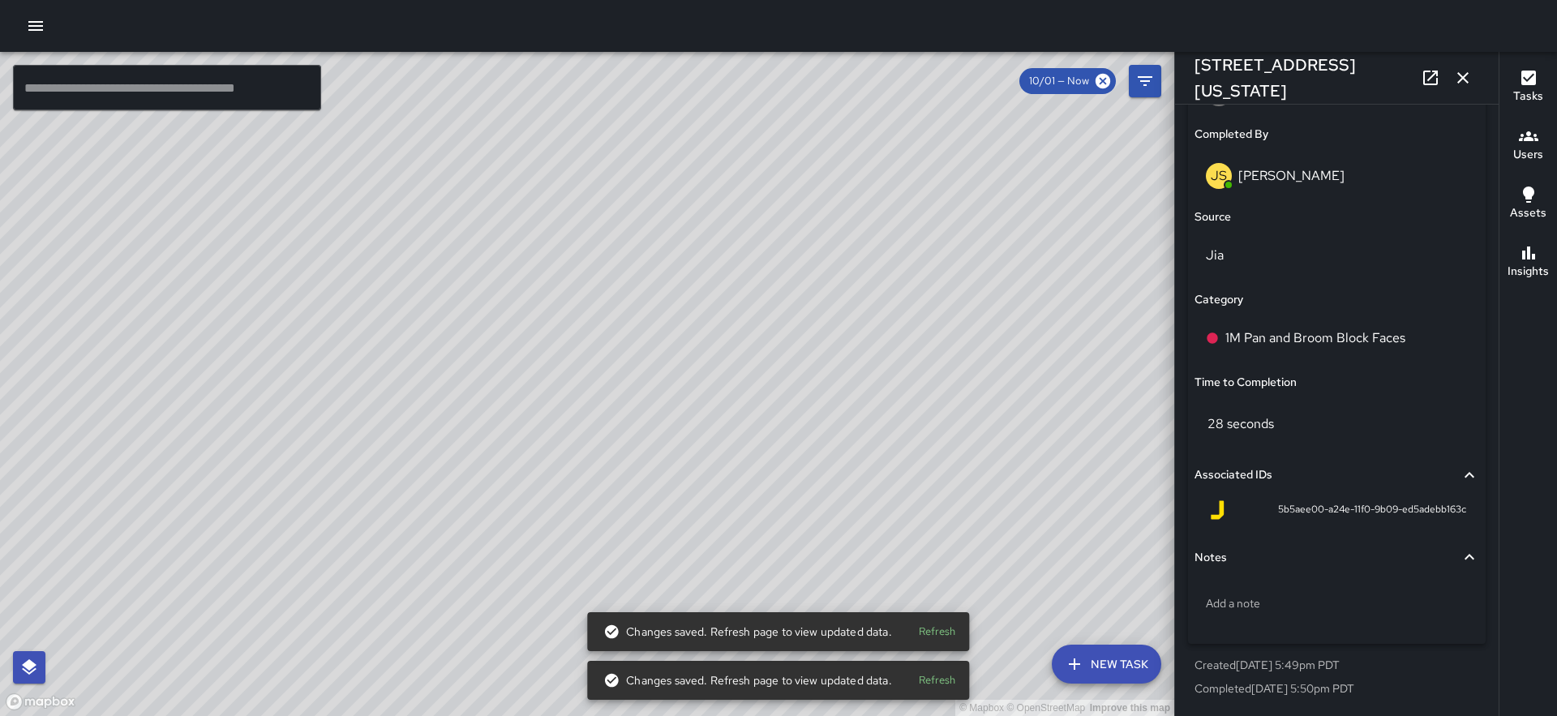
click at [518, 383] on div "© Mapbox © OpenStreetMap Improve this map JS James Slade 363 Washington Street …" at bounding box center [587, 384] width 1174 height 664
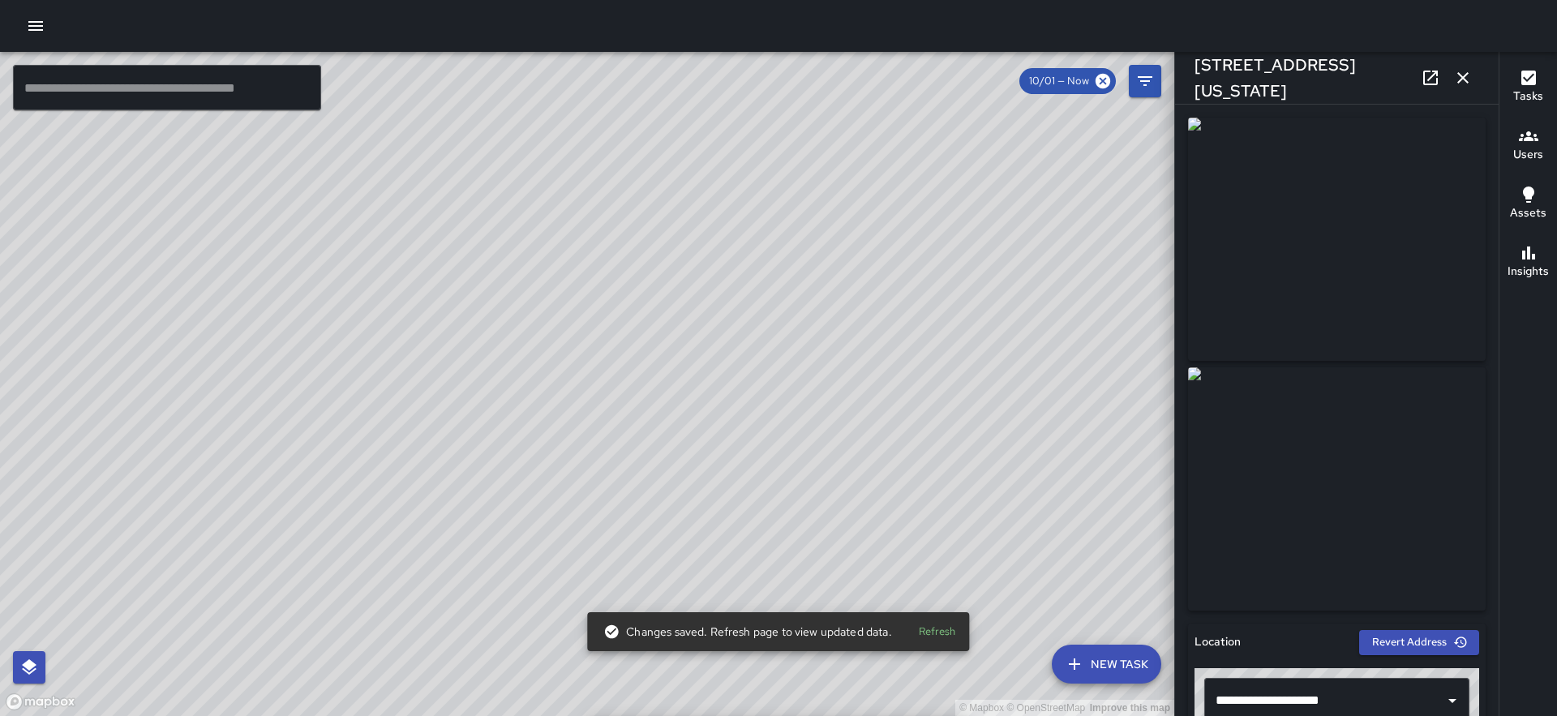
scroll to position [1013, 0]
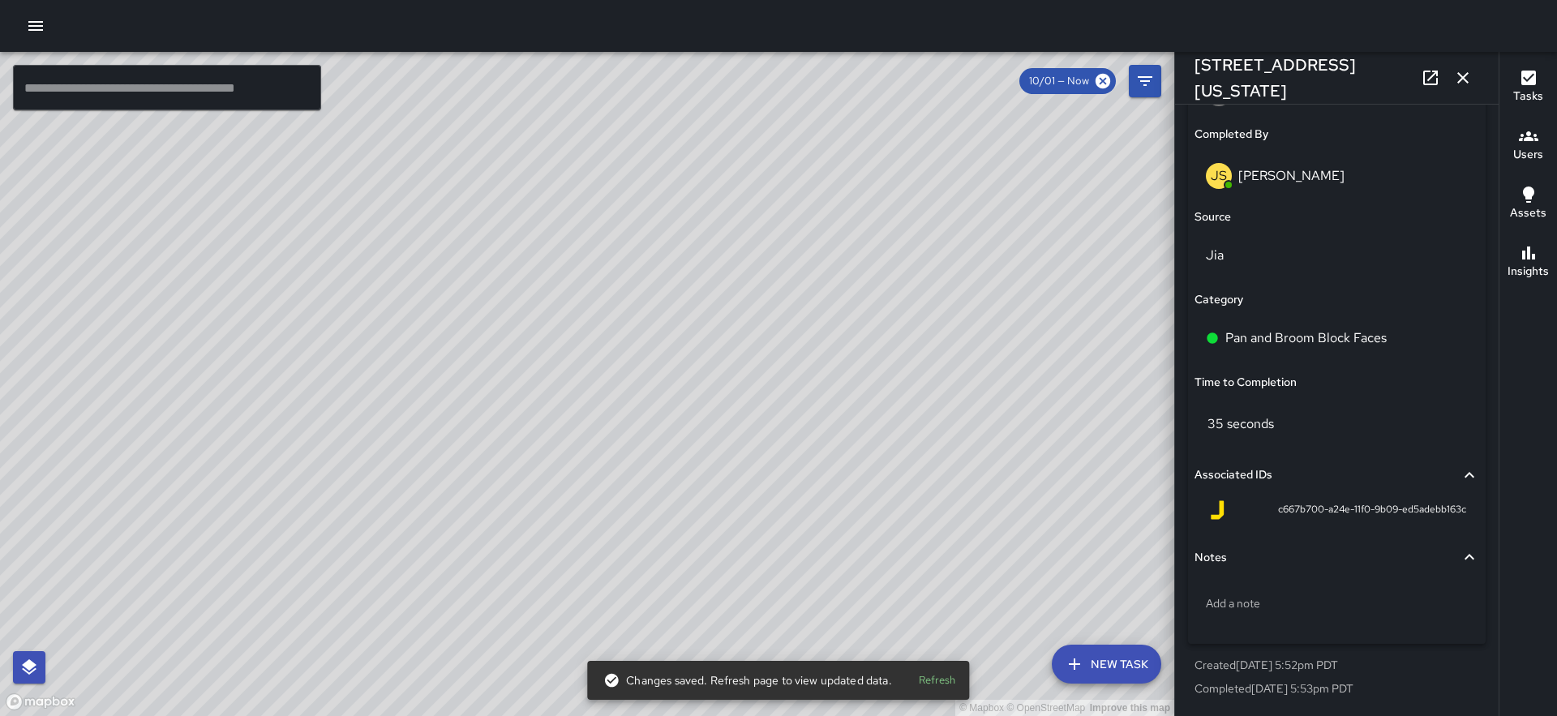
click at [1309, 349] on div "Pan and Broom Block Faces" at bounding box center [1336, 337] width 285 height 45
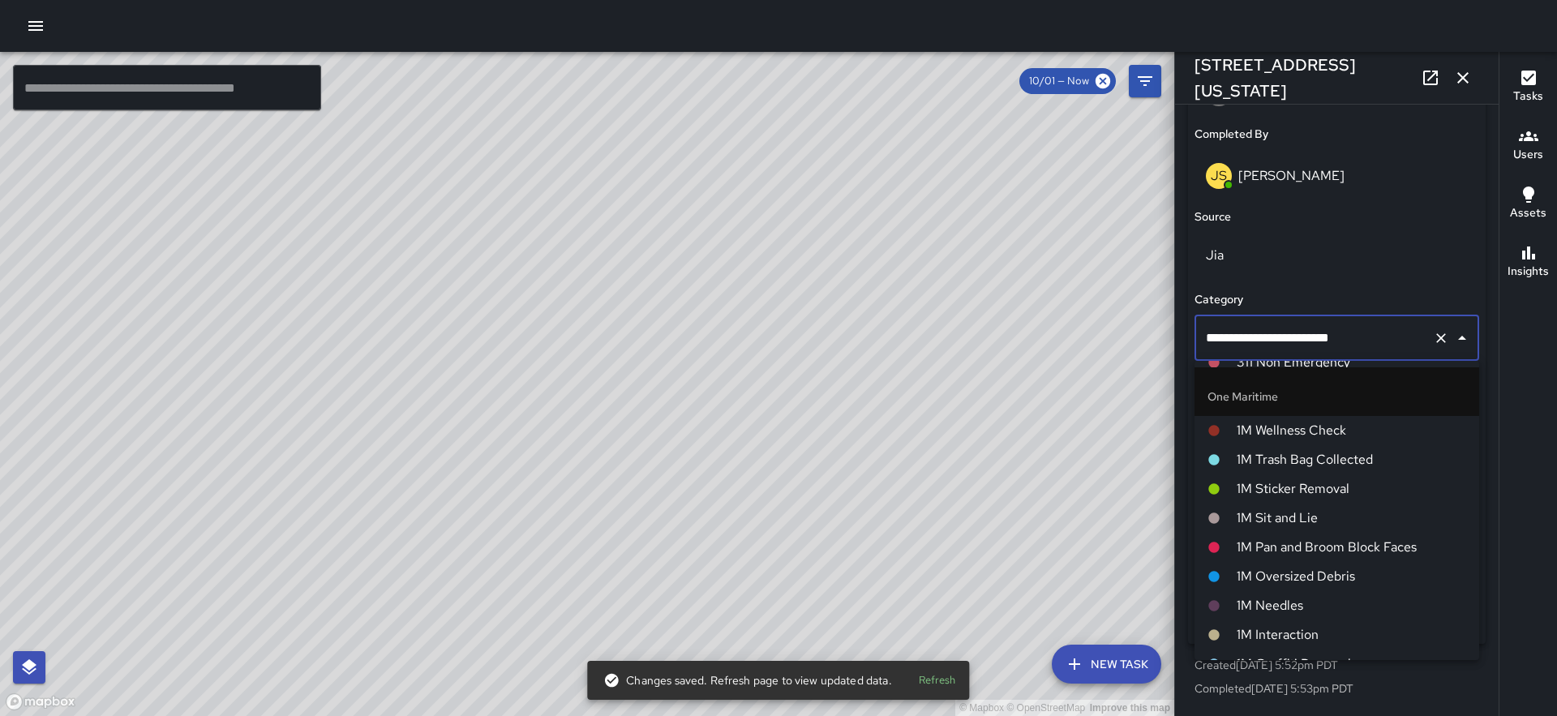
scroll to position [1057, 0]
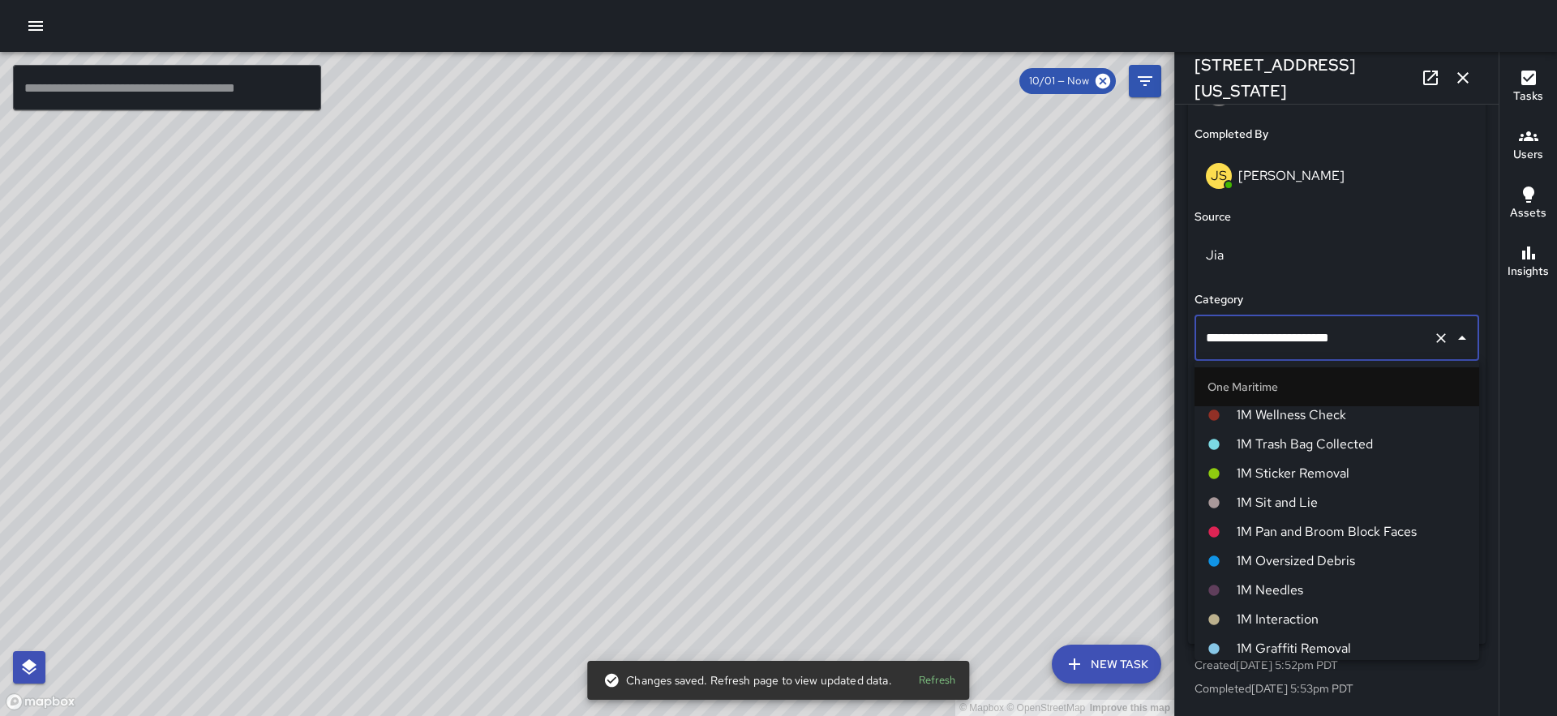
click at [1322, 534] on span "1M Pan and Broom Block Faces" at bounding box center [1351, 531] width 229 height 19
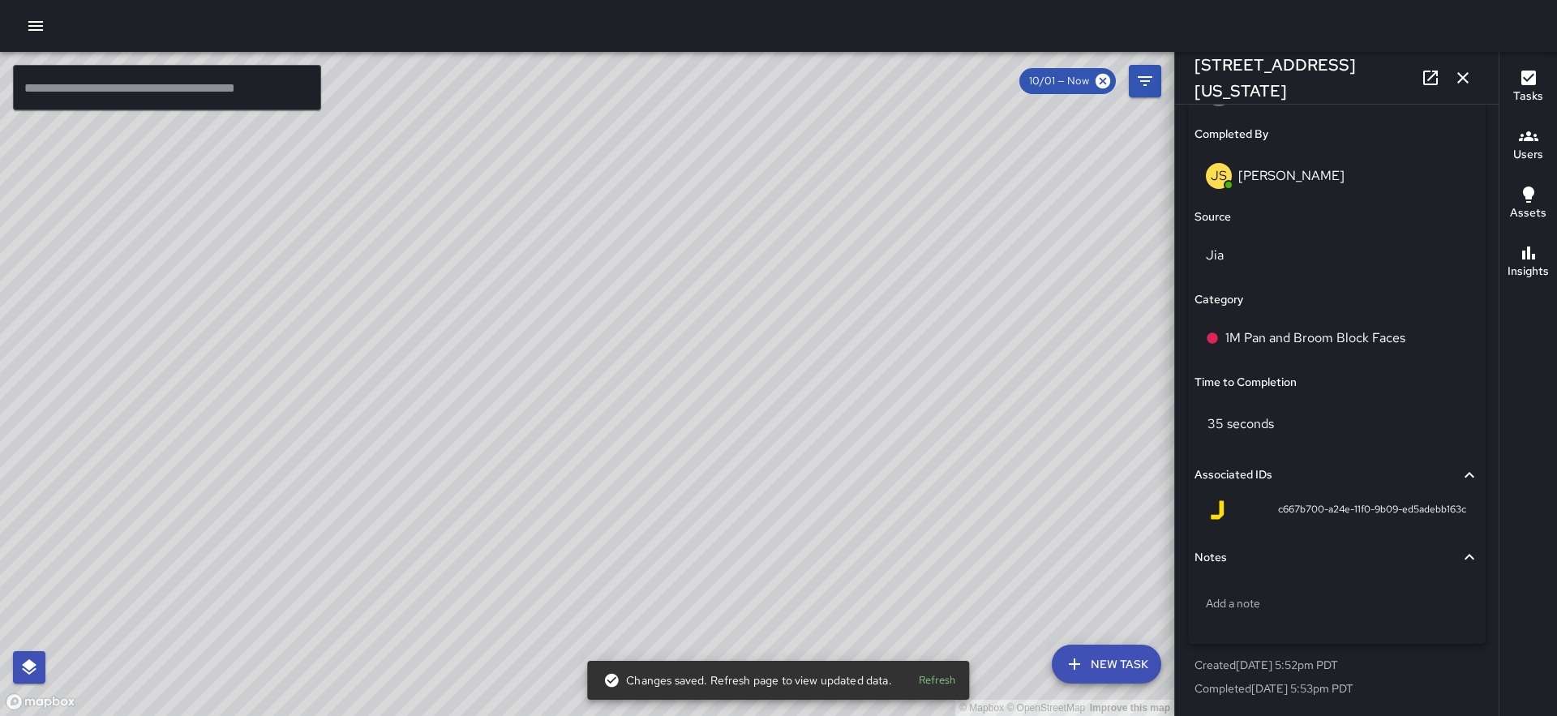
click at [551, 329] on div "© Mapbox © OpenStreetMap Improve this map" at bounding box center [587, 384] width 1174 height 664
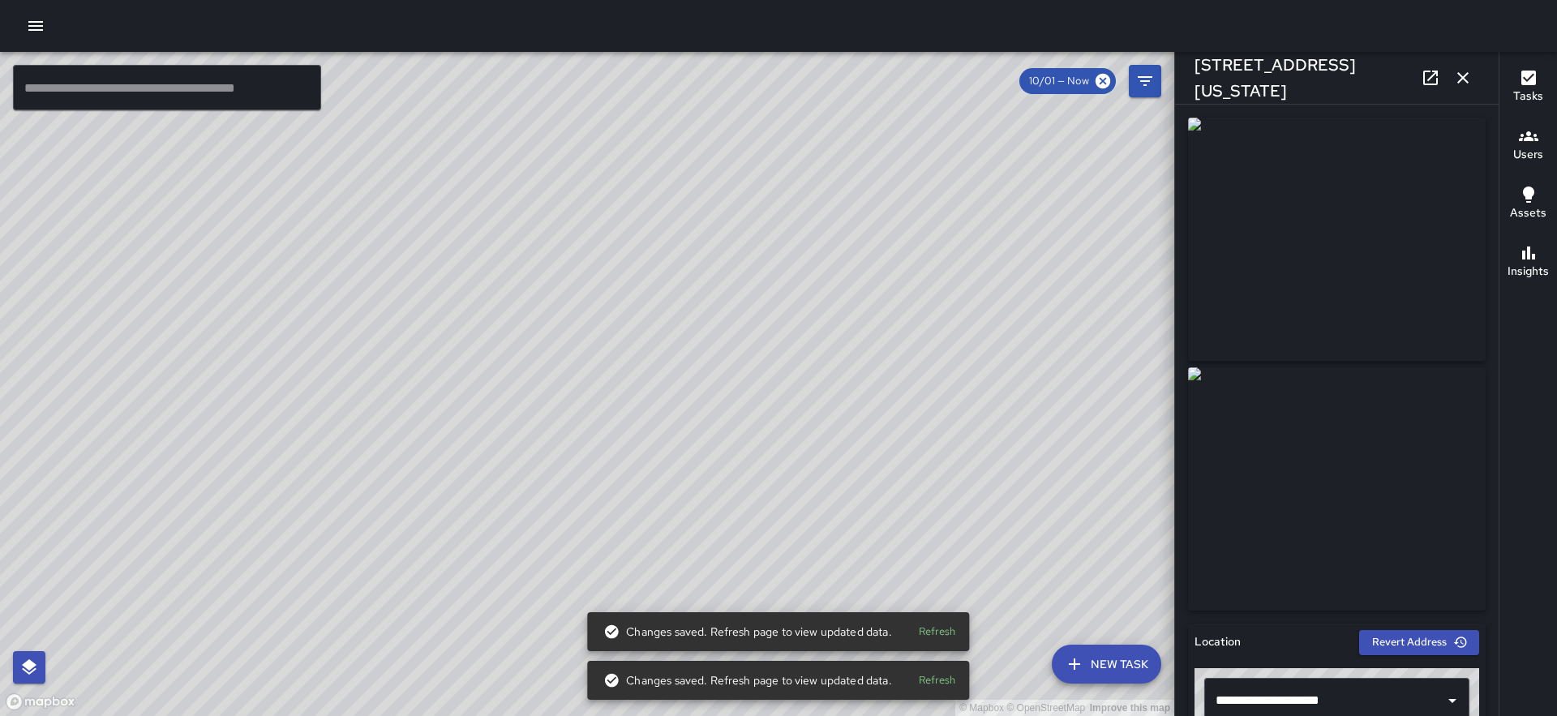
scroll to position [1013, 0]
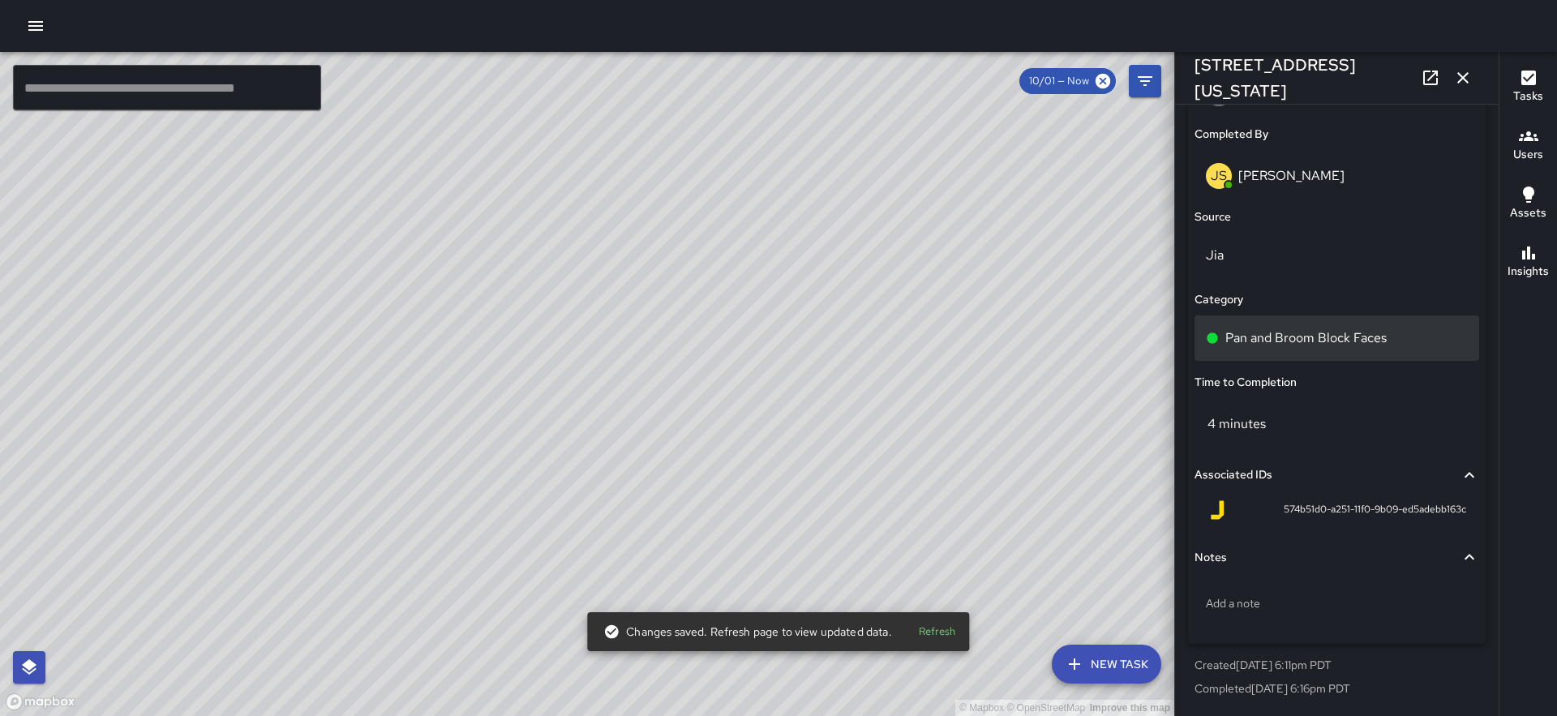
click at [1332, 337] on p "Pan and Broom Block Faces" at bounding box center [1305, 337] width 161 height 19
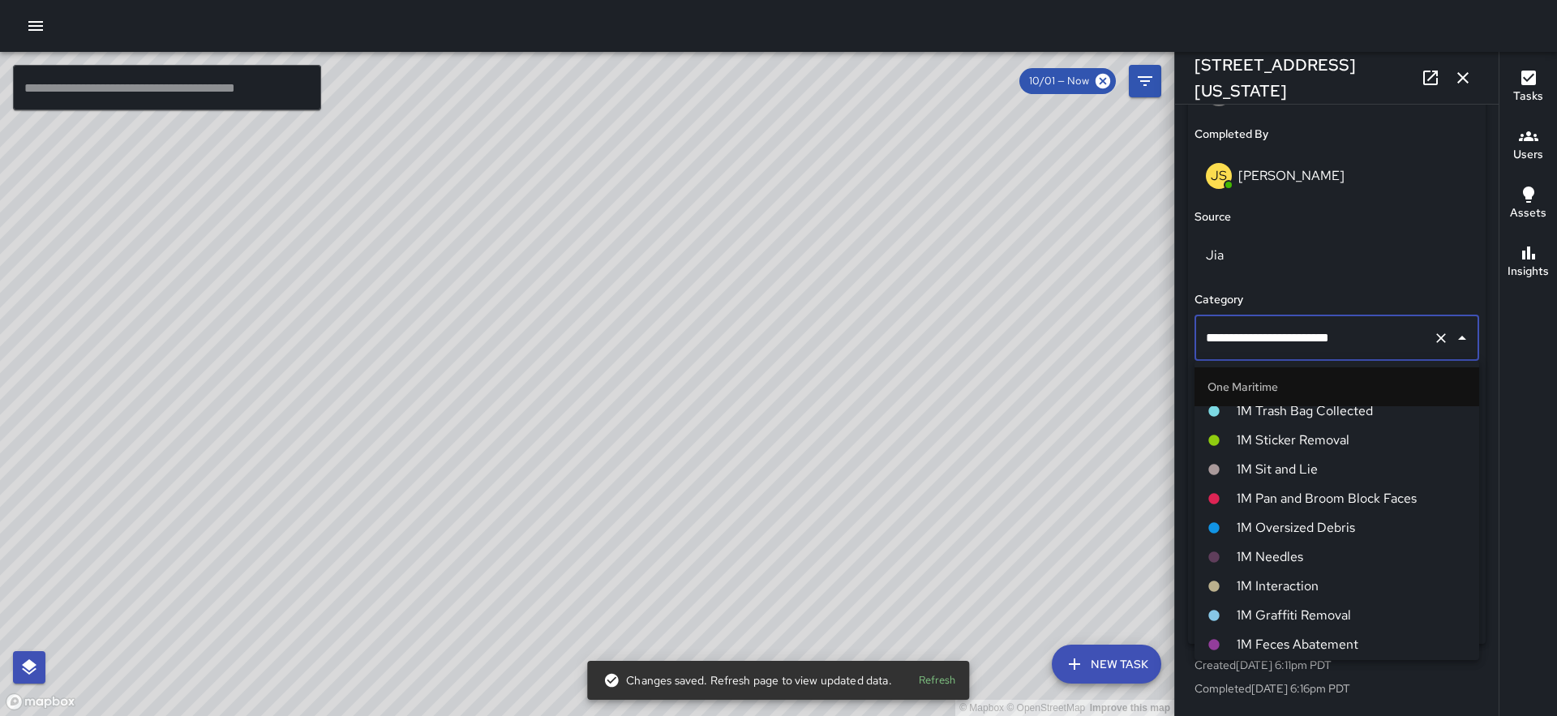
scroll to position [1101, 0]
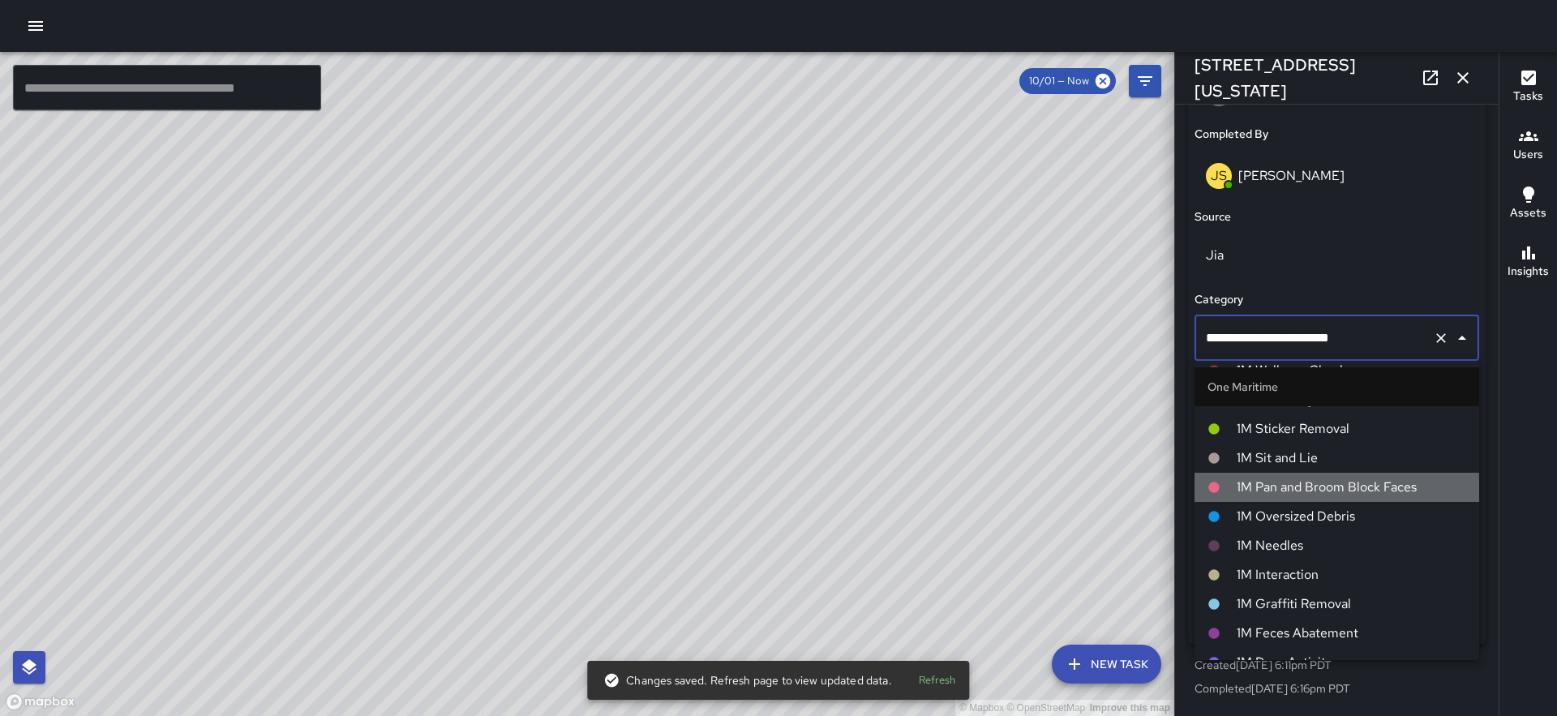
click at [1325, 493] on span "1M Pan and Broom Block Faces" at bounding box center [1351, 487] width 229 height 19
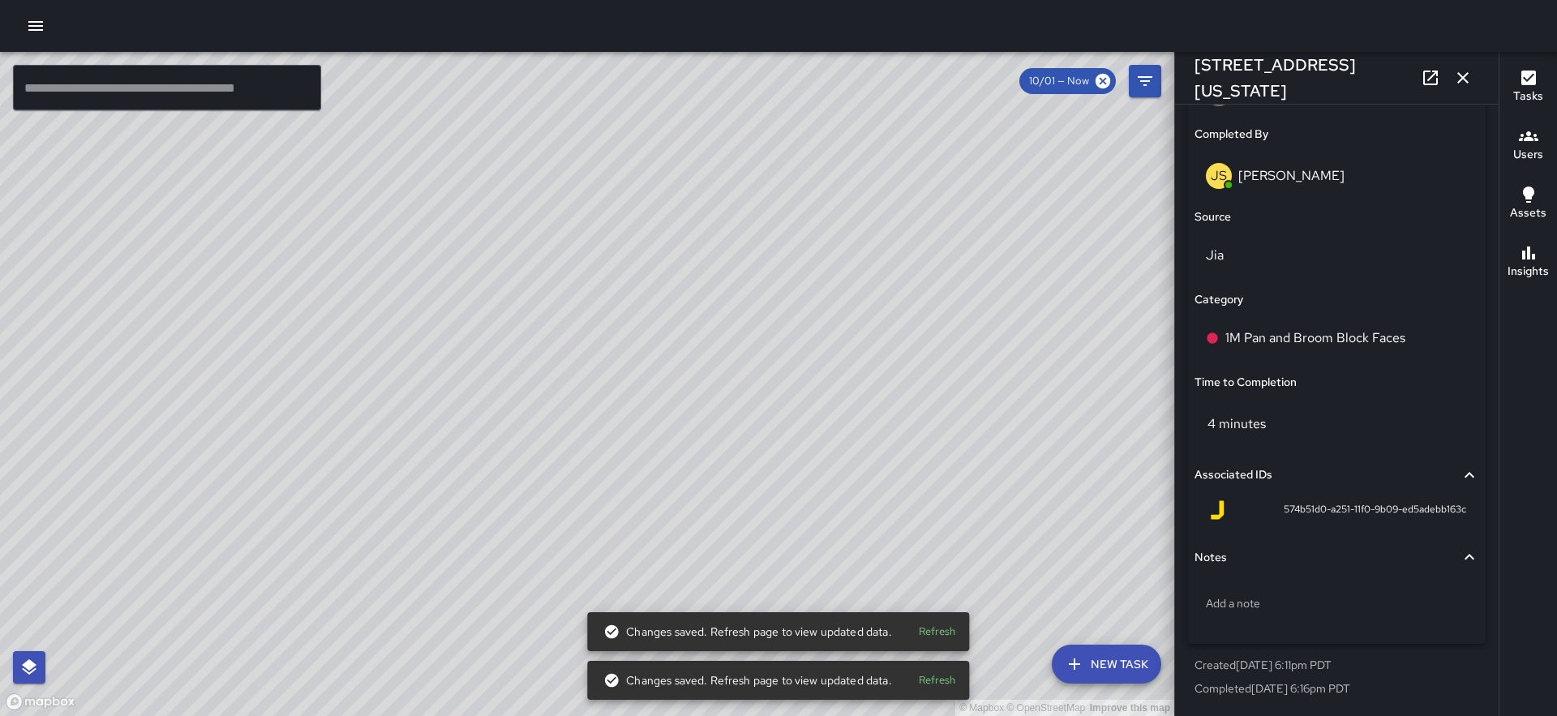
click at [566, 400] on div "© Mapbox © OpenStreetMap Improve this map GS Gregory Scott 401 Washington Stree…" at bounding box center [587, 384] width 1174 height 664
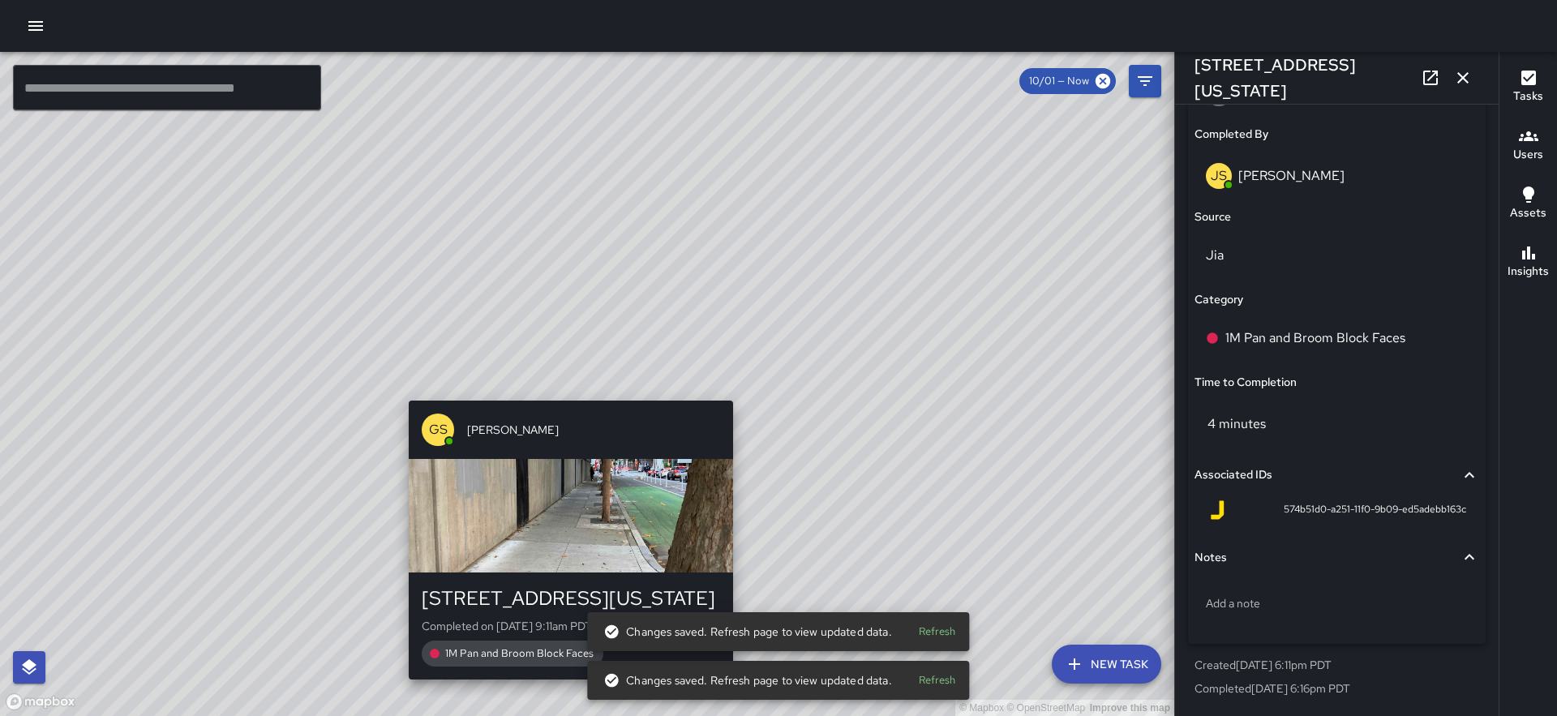
type input "**********"
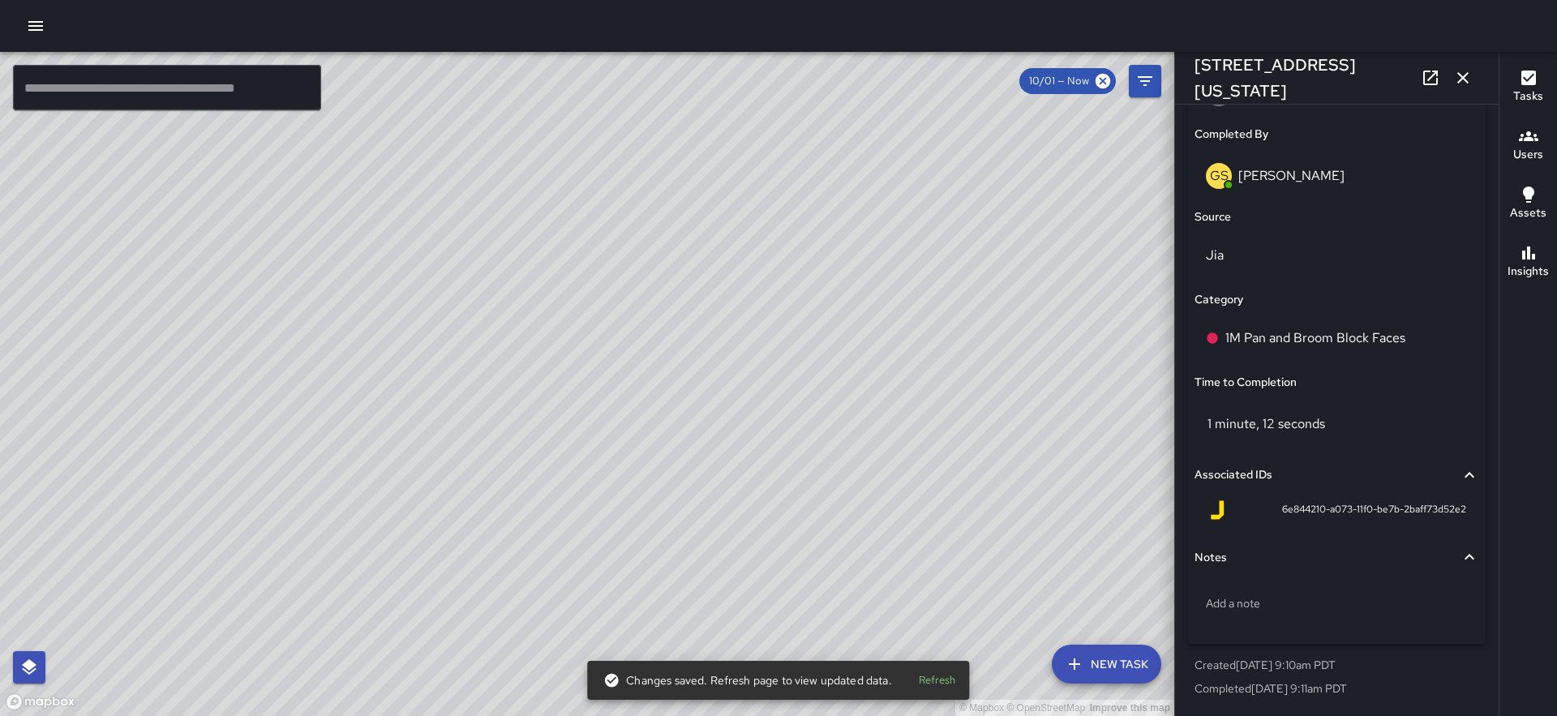
click at [590, 398] on div "© Mapbox © OpenStreetMap Improve this map JS James Slade 401 Washington Street …" at bounding box center [587, 384] width 1174 height 664
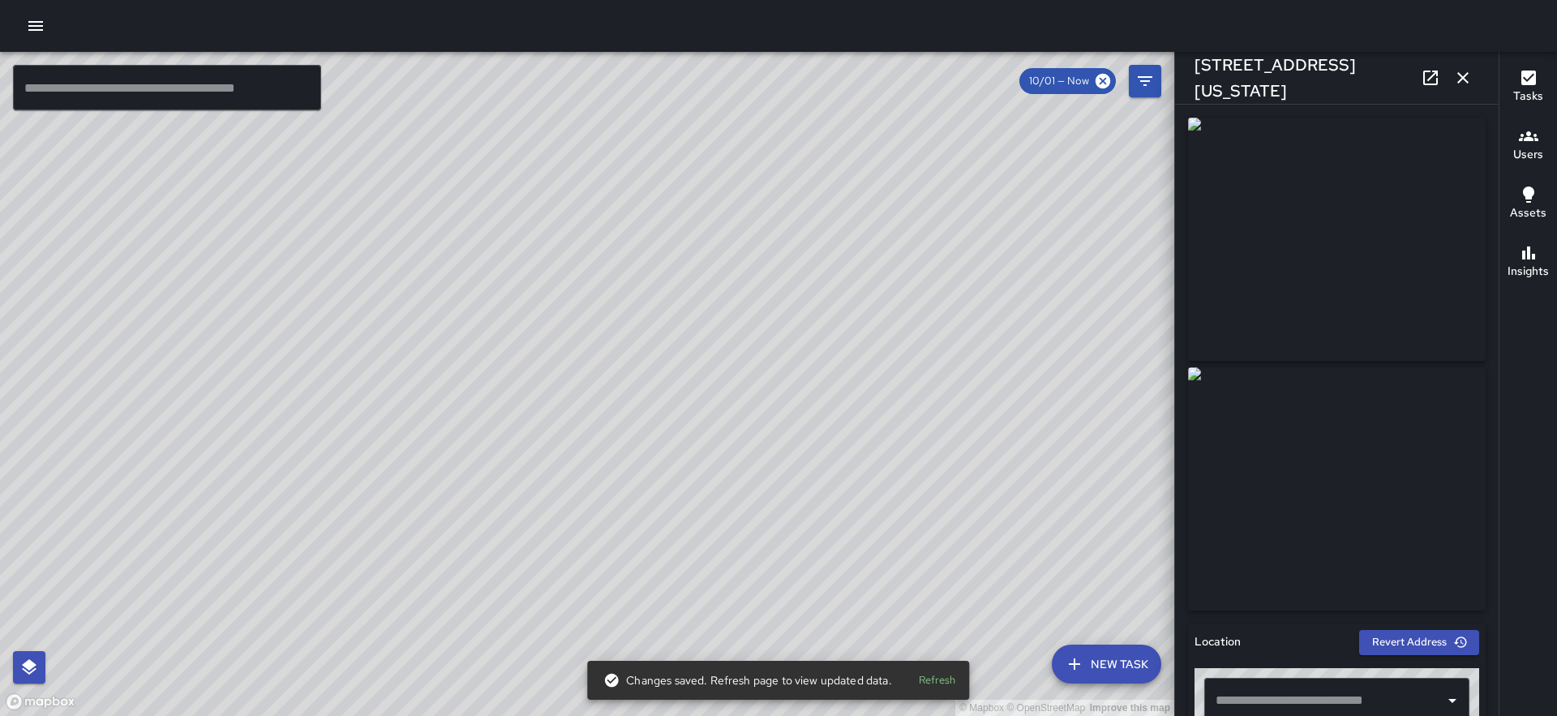
type input "**********"
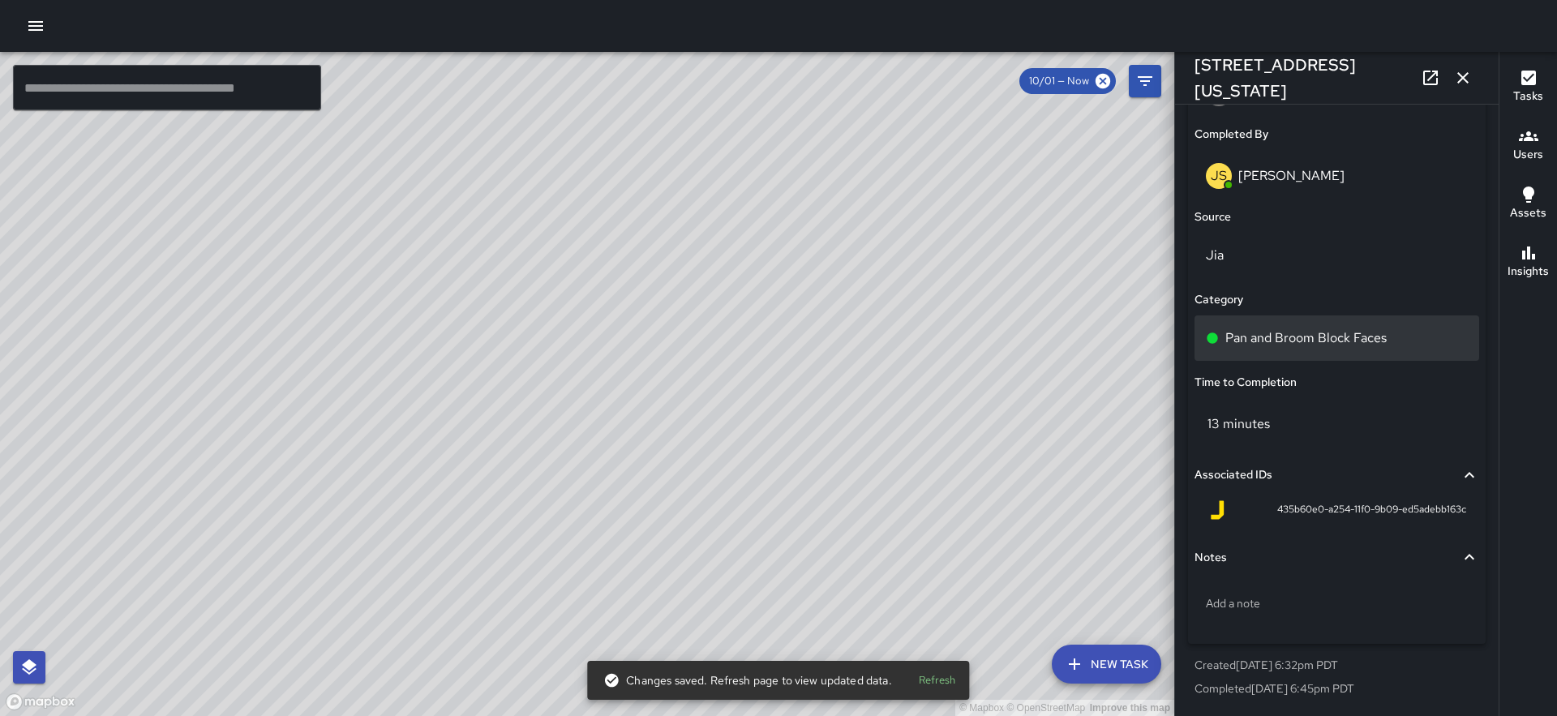
click at [1301, 336] on p "Pan and Broom Block Faces" at bounding box center [1305, 337] width 161 height 19
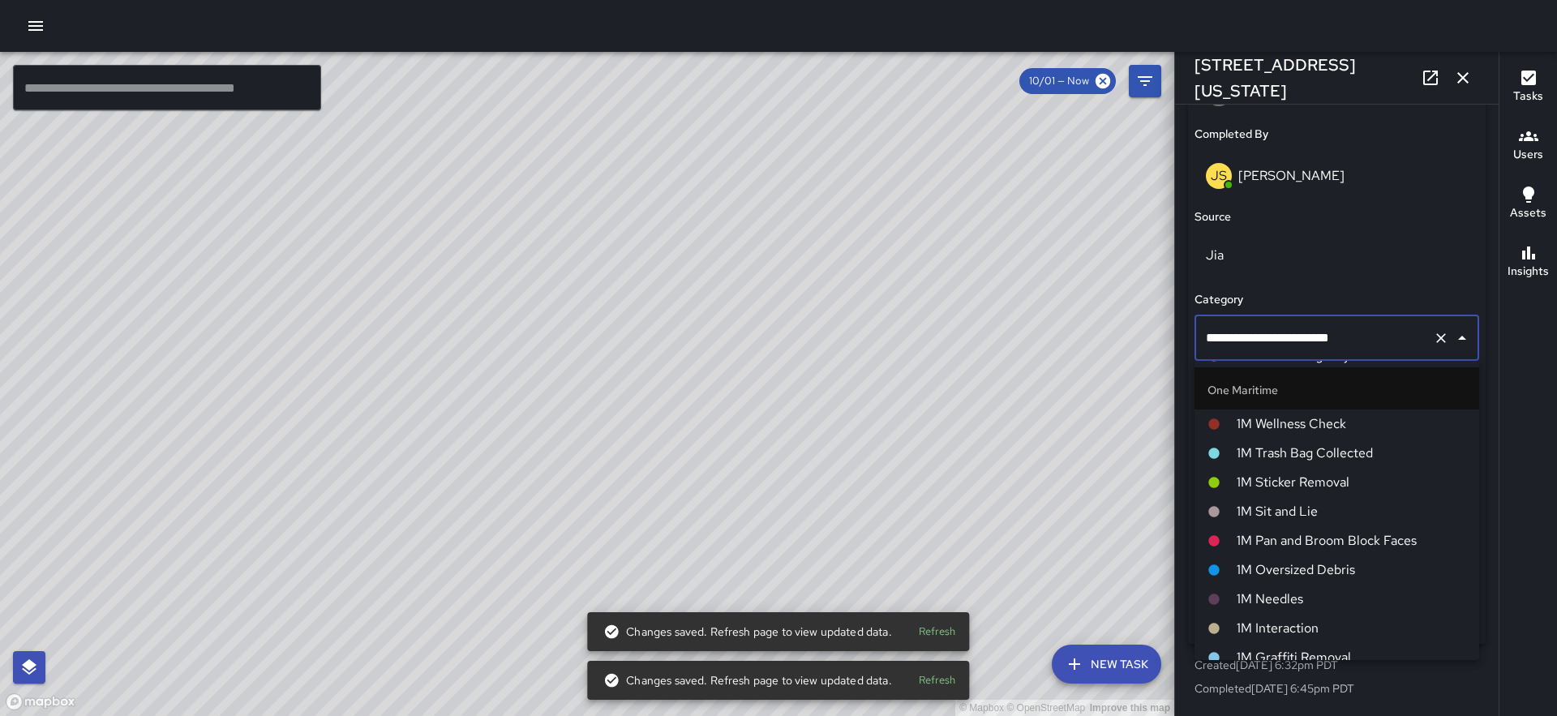
scroll to position [1050, 0]
click at [1294, 531] on span "1M Pan and Broom Block Faces" at bounding box center [1351, 538] width 229 height 19
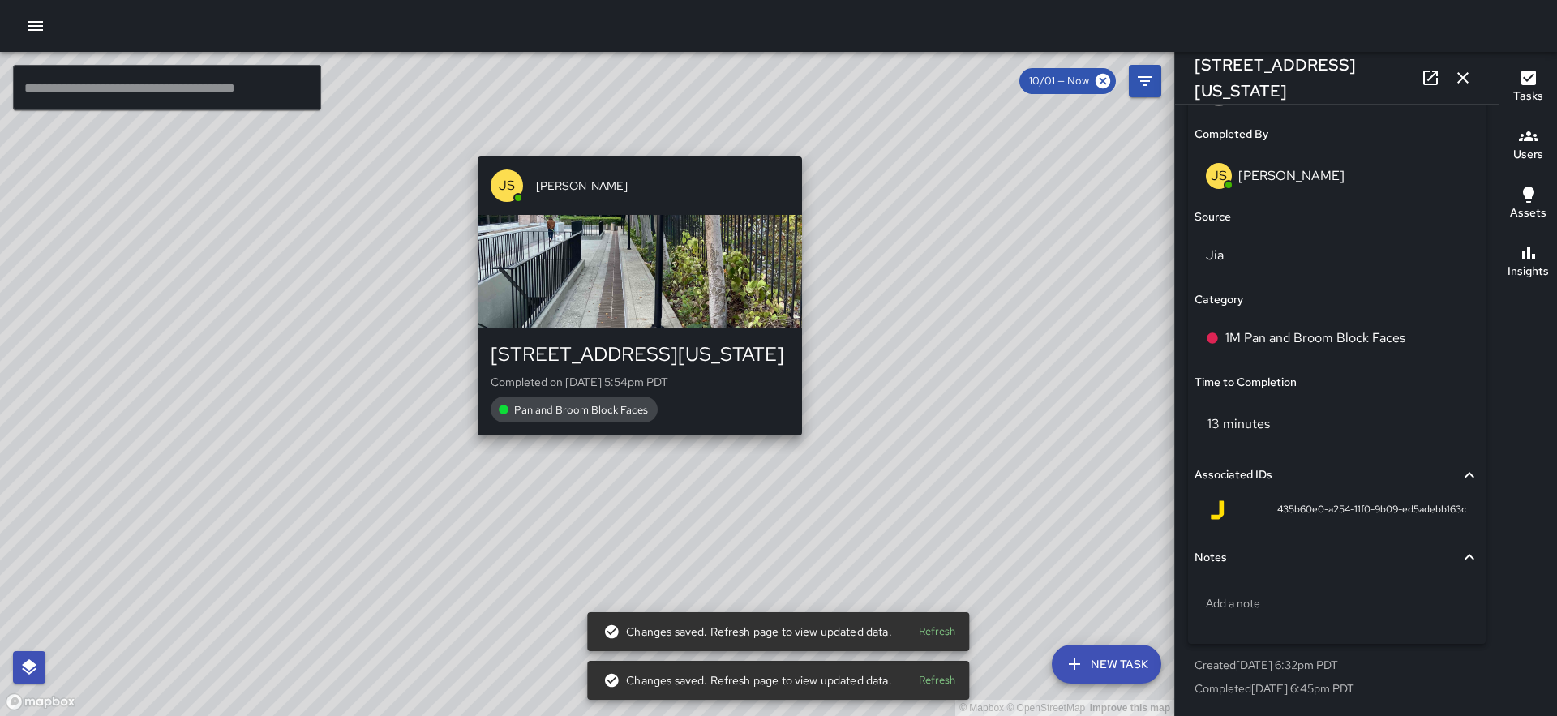
click at [630, 439] on div "JS James Slade 363 Washington Street Completed on 10/5/2025, 5:54pm PDT Pan and…" at bounding box center [639, 296] width 337 height 292
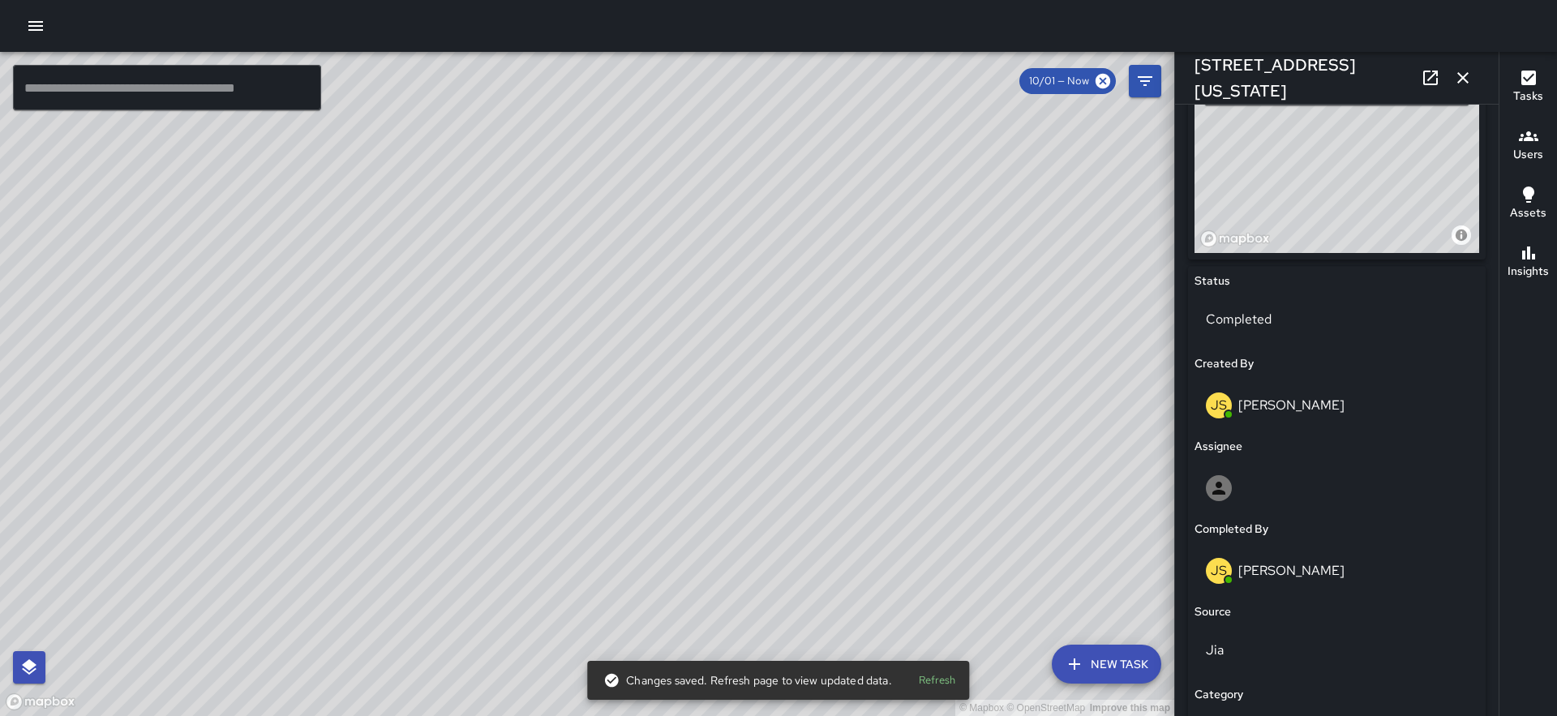
scroll to position [1013, 0]
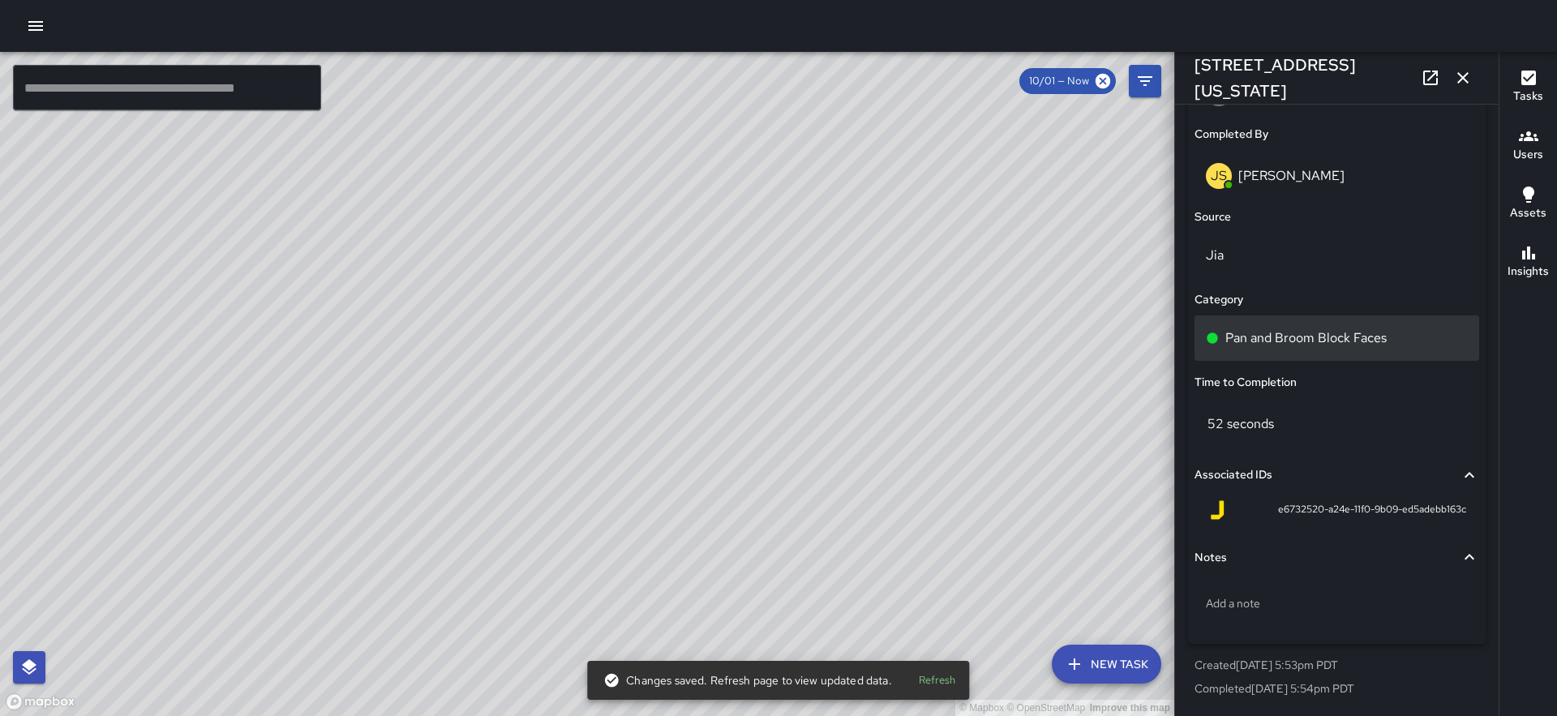
click at [1262, 356] on div "Pan and Broom Block Faces" at bounding box center [1336, 337] width 285 height 45
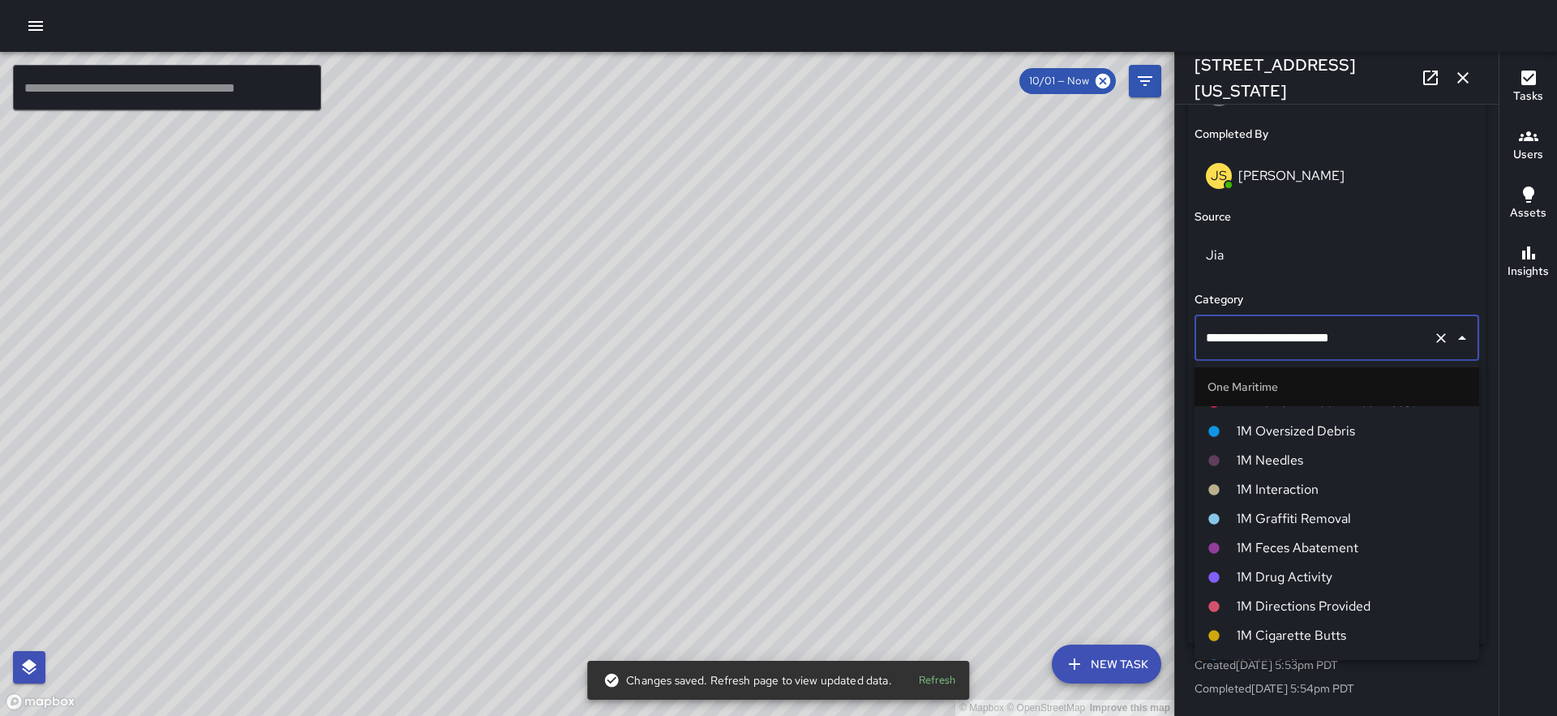
scroll to position [1078, 0]
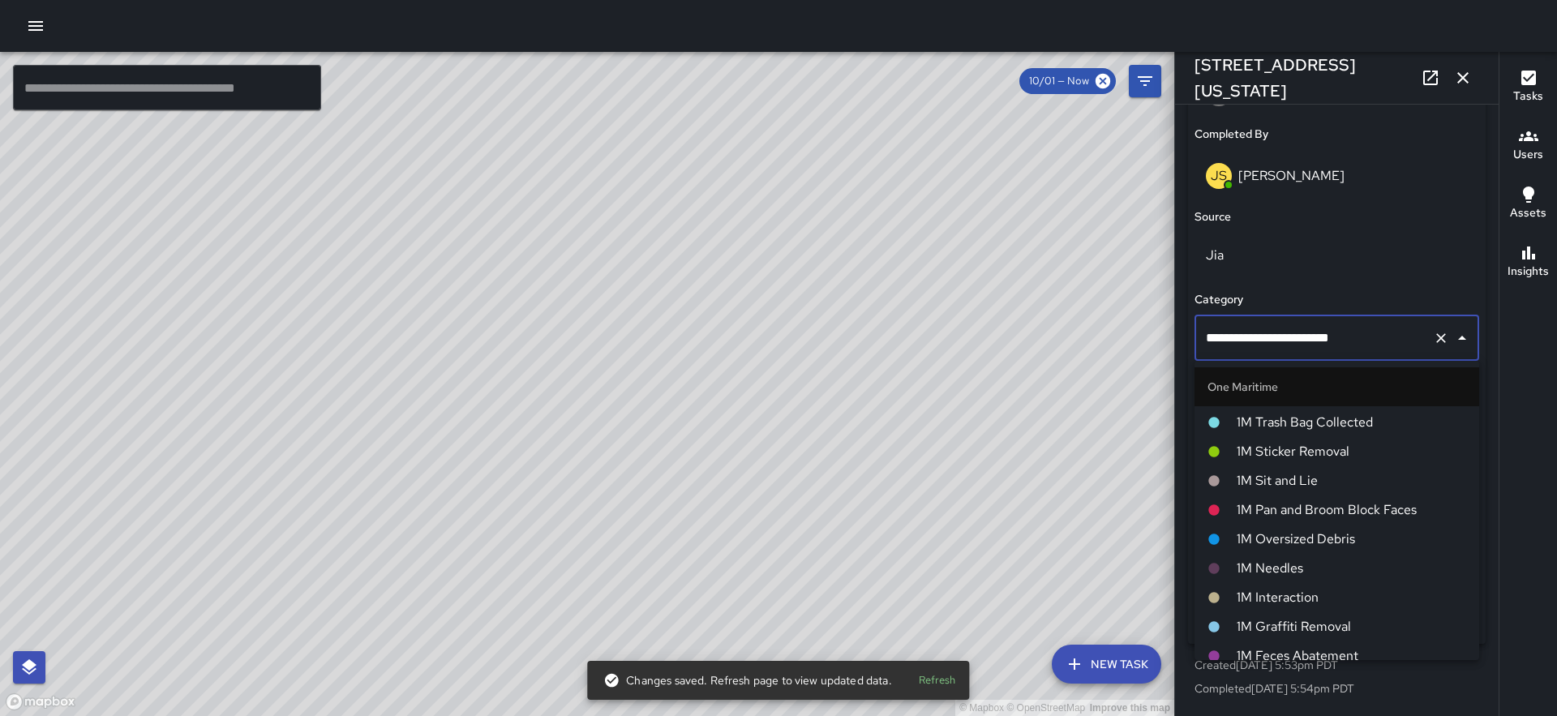
drag, startPoint x: 1275, startPoint y: 496, endPoint x: 550, endPoint y: 329, distance: 743.9
click at [1275, 496] on li "1M Pan and Broom Block Faces" at bounding box center [1336, 509] width 285 height 29
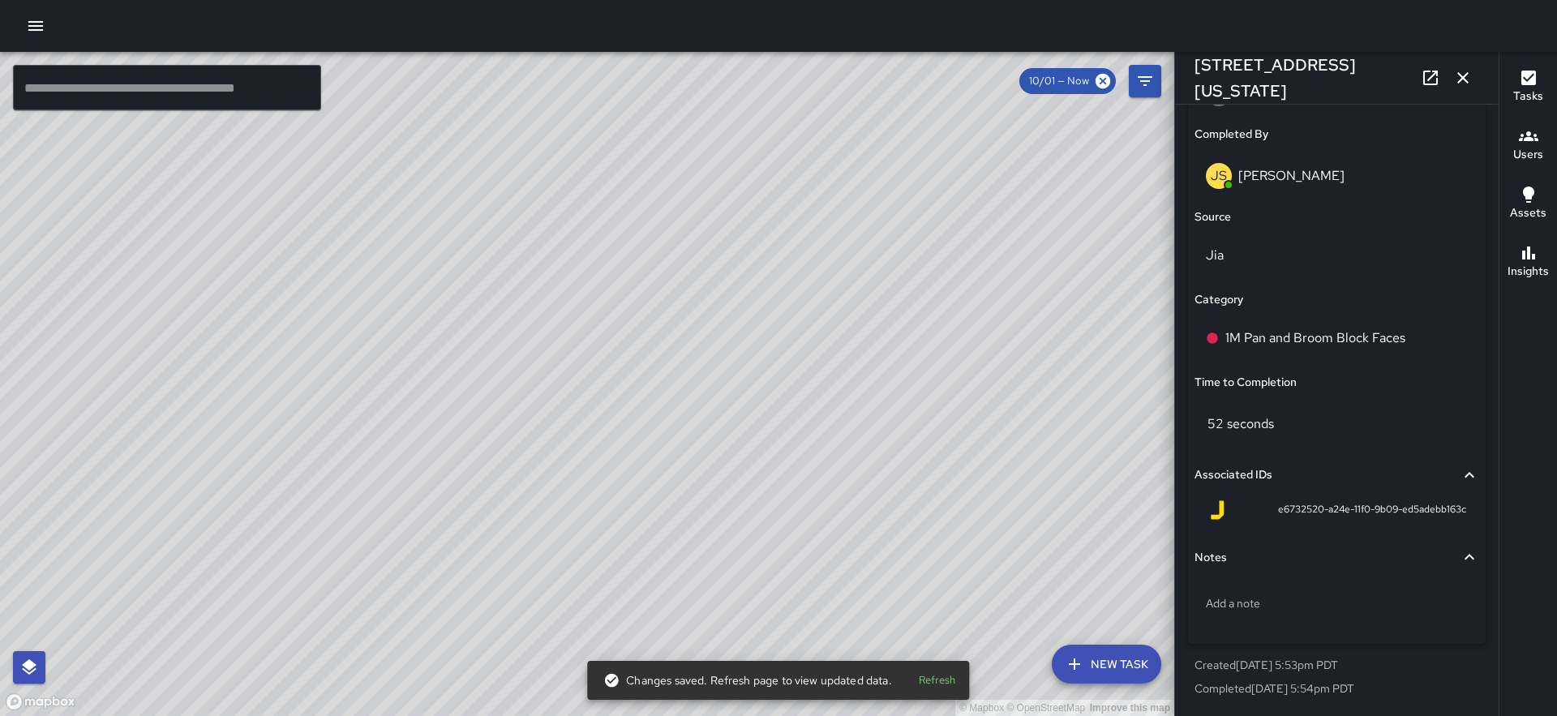
click at [551, 345] on div "© Mapbox © OpenStreetMap Improve this map DB Delbert Barnett 401 Washington Str…" at bounding box center [587, 384] width 1174 height 664
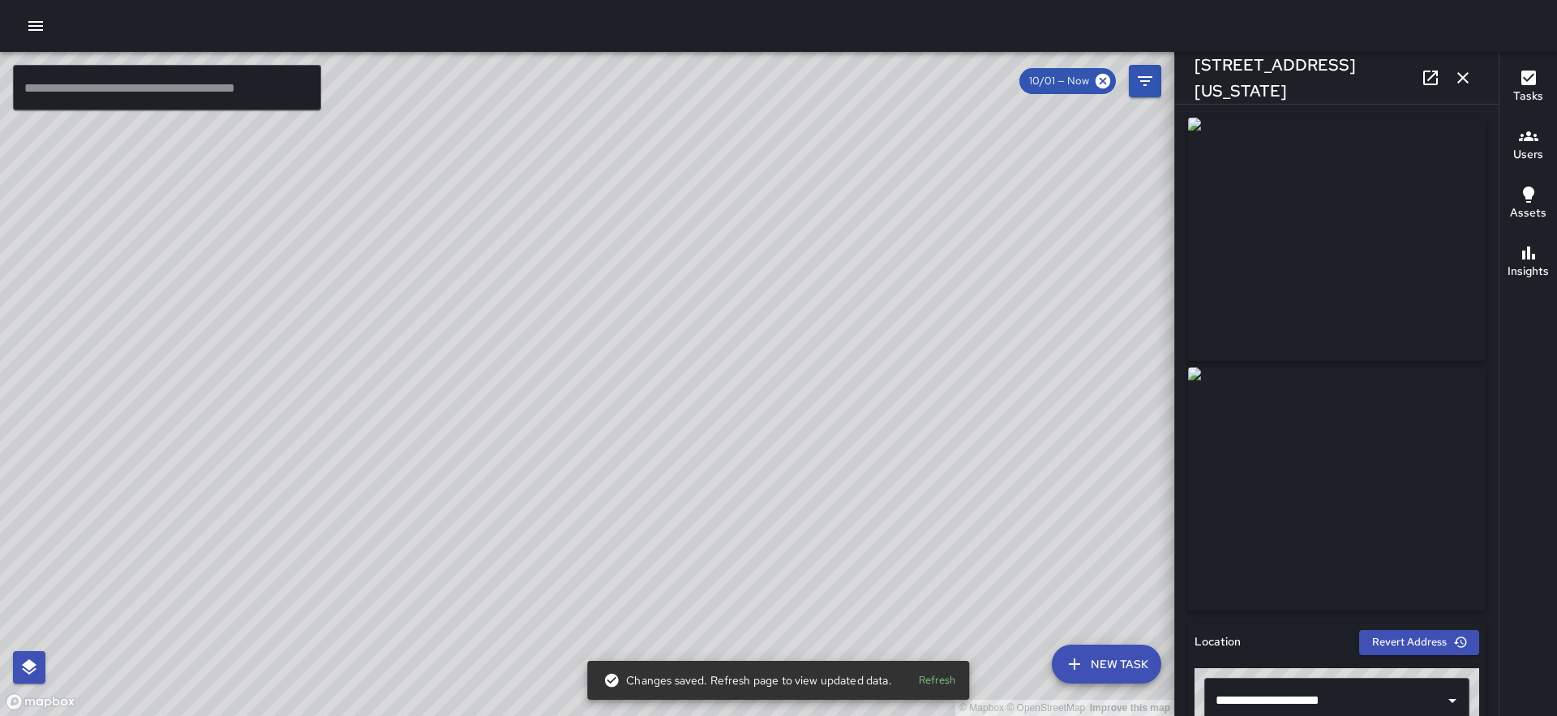
scroll to position [1013, 0]
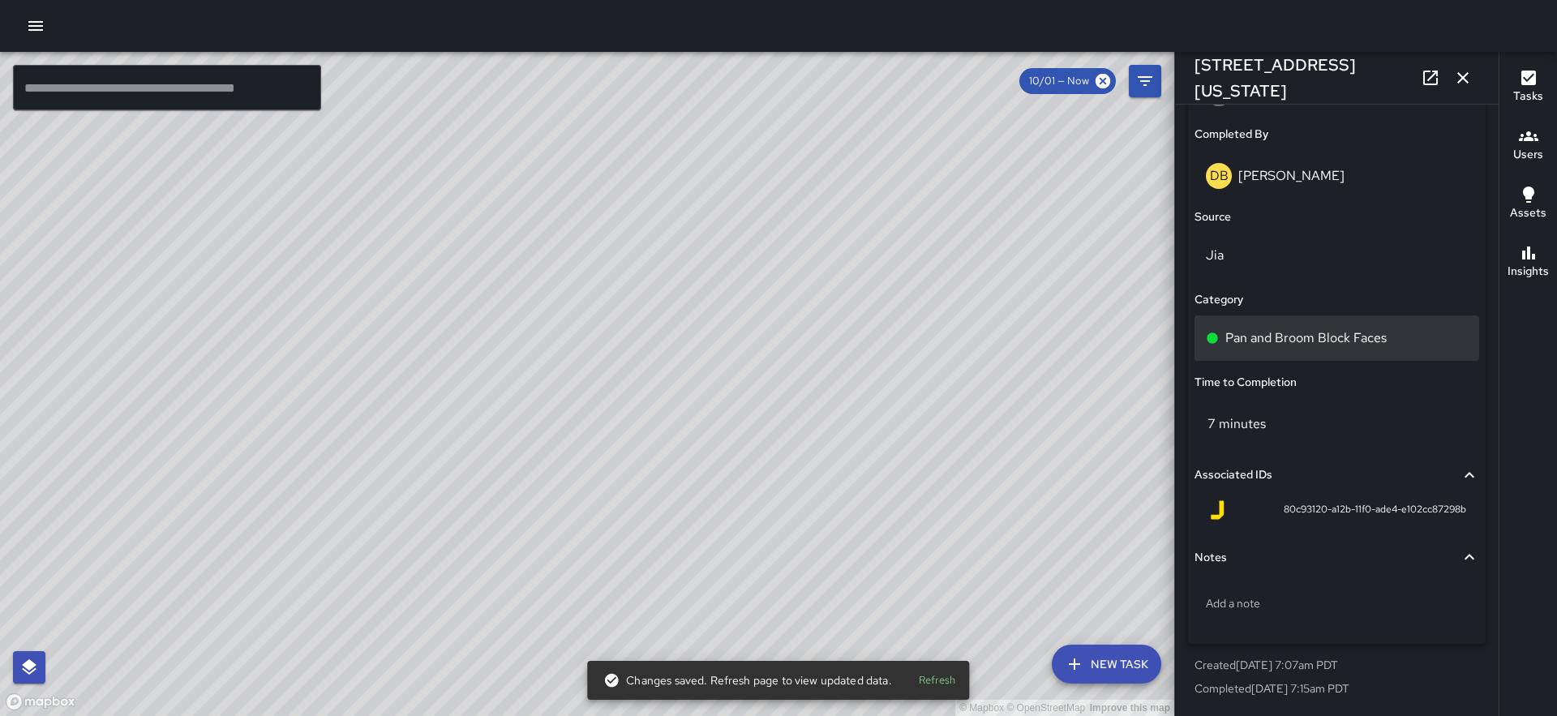
click at [1287, 344] on p "Pan and Broom Block Faces" at bounding box center [1305, 337] width 161 height 19
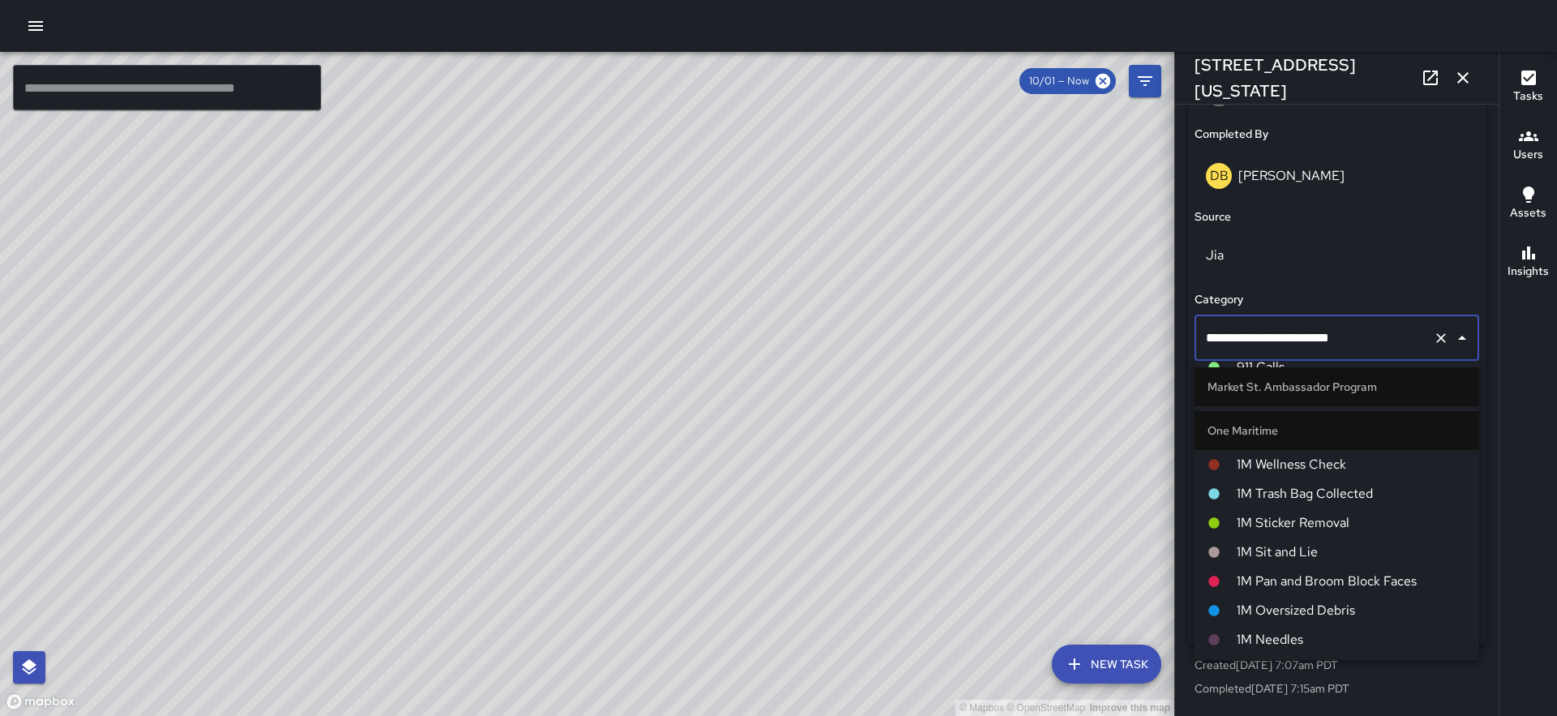
scroll to position [1023, 0]
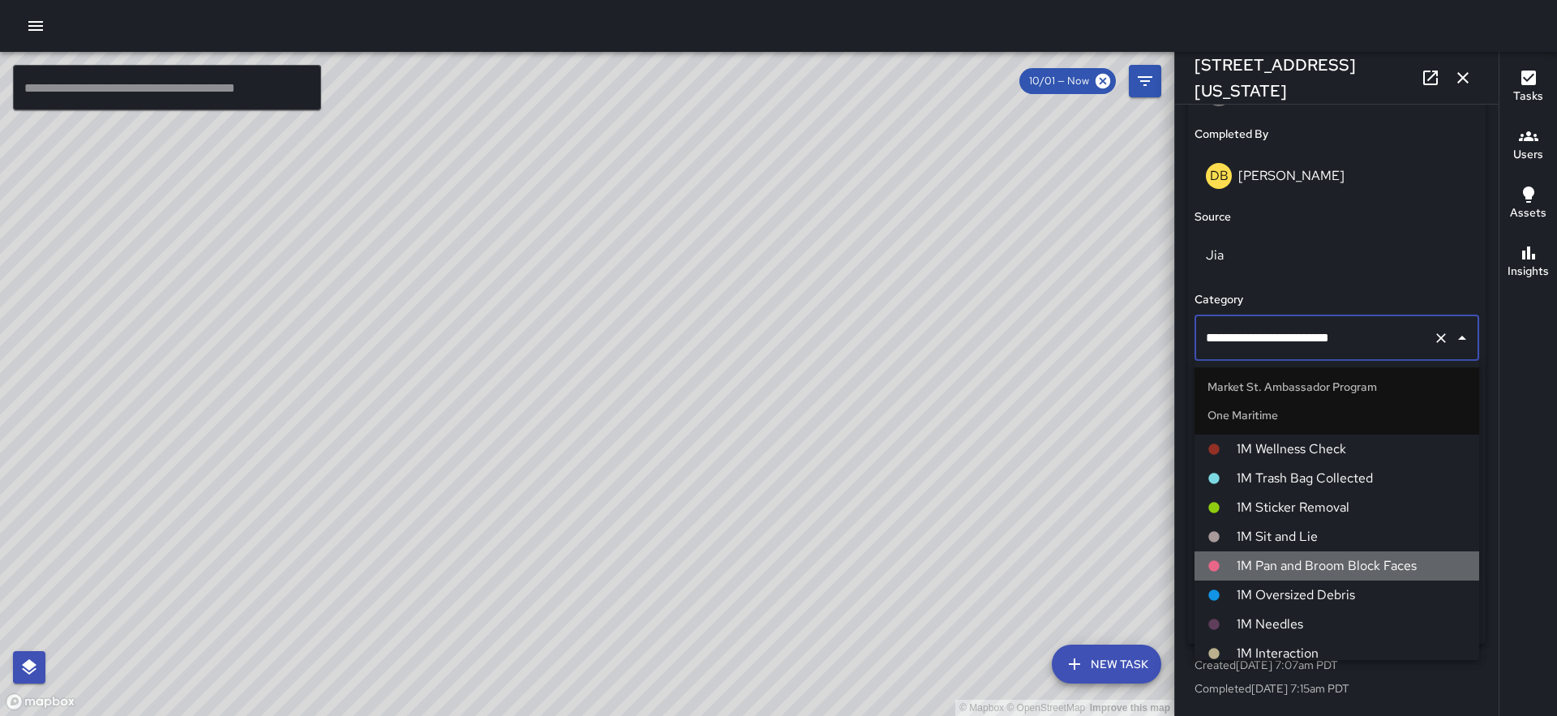
click at [1323, 558] on span "1M Pan and Broom Block Faces" at bounding box center [1351, 565] width 229 height 19
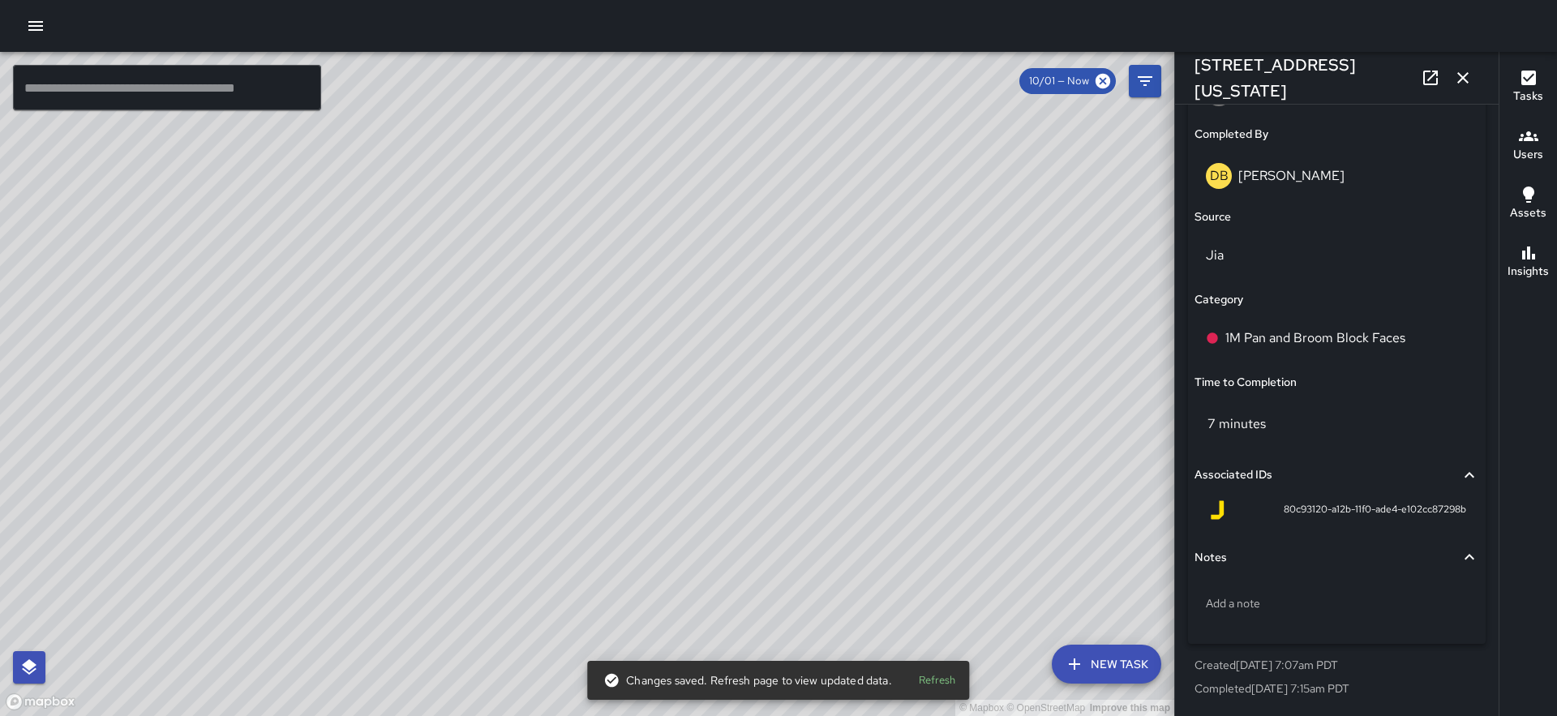
click at [798, 577] on div "© Mapbox © OpenStreetMap Improve this map DO Derrick Oliver 1 Clay Street Compl…" at bounding box center [587, 384] width 1174 height 664
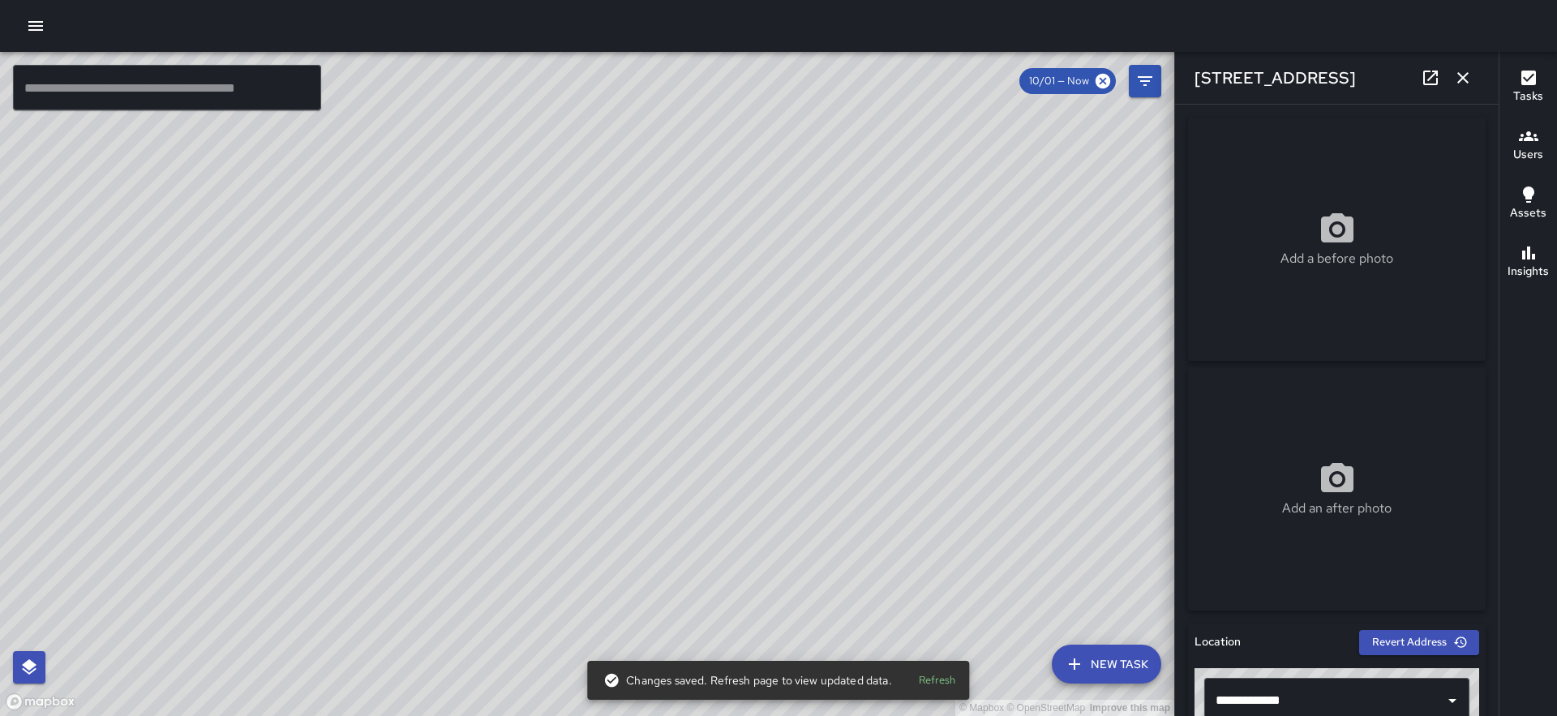
scroll to position [1095, 0]
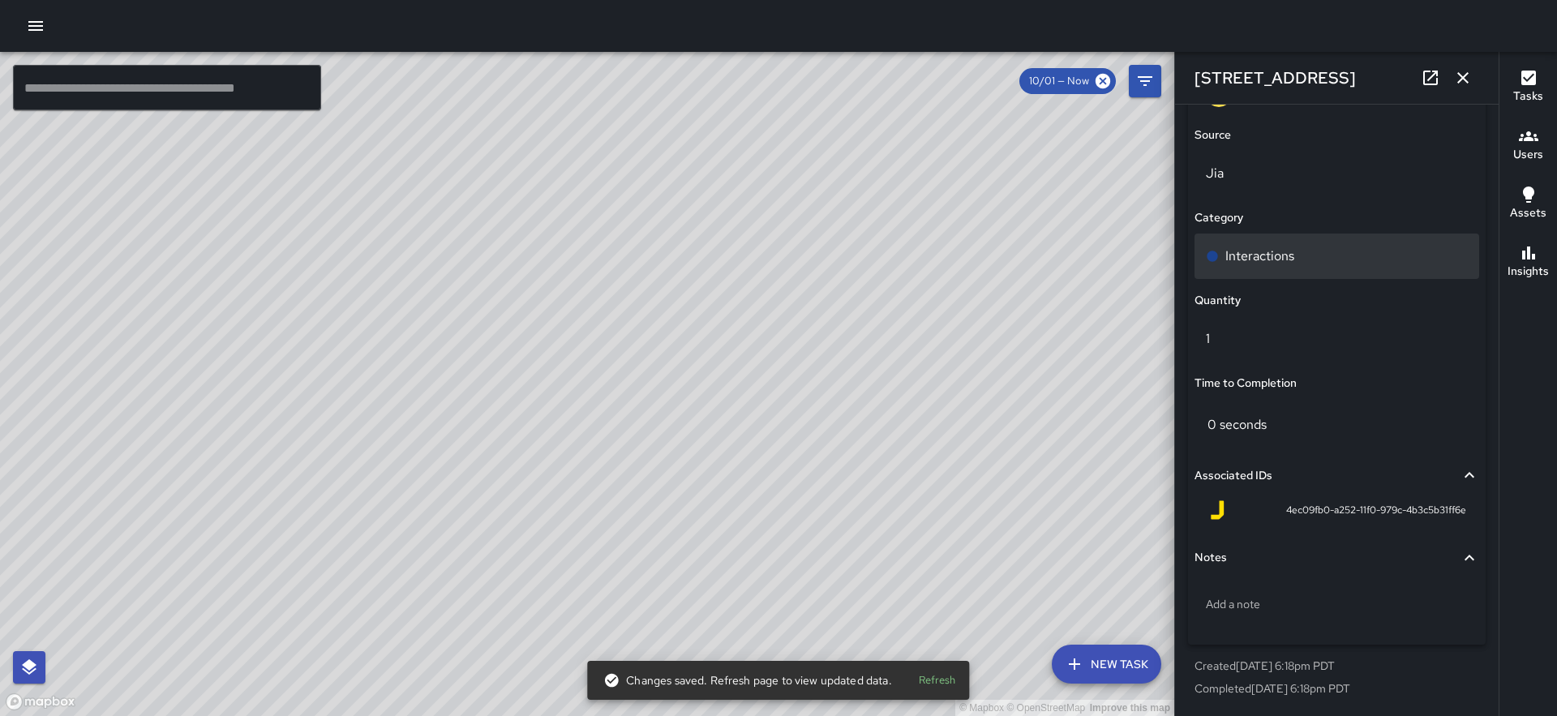
click at [1276, 259] on p "Interactions" at bounding box center [1259, 256] width 69 height 19
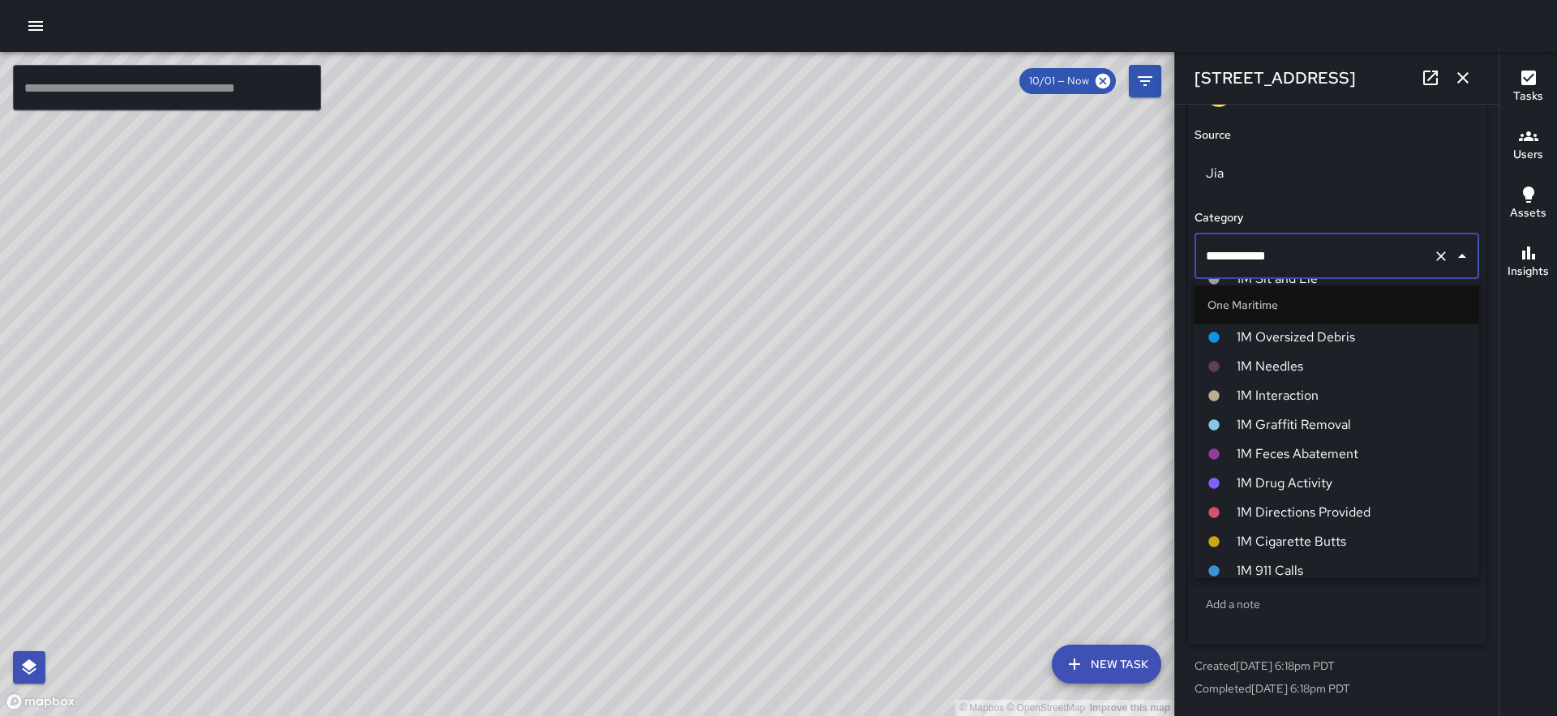
scroll to position [1190, 0]
click at [1285, 396] on span "1M Interaction" at bounding box center [1351, 403] width 229 height 19
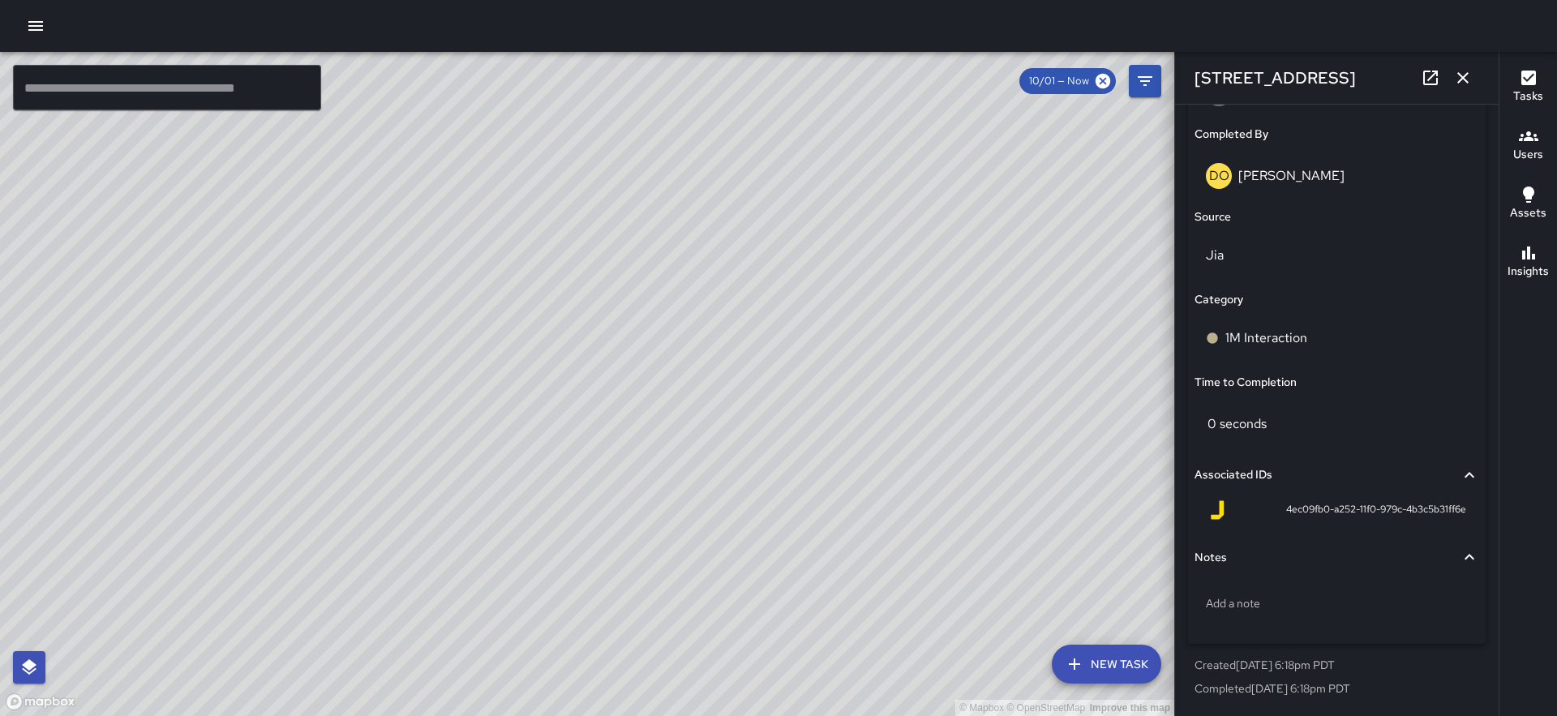
scroll to position [1013, 0]
click at [761, 146] on div "© Mapbox © OpenStreetMap Improve this map MM Maverick Mingoa 210 Washington Str…" at bounding box center [587, 384] width 1174 height 664
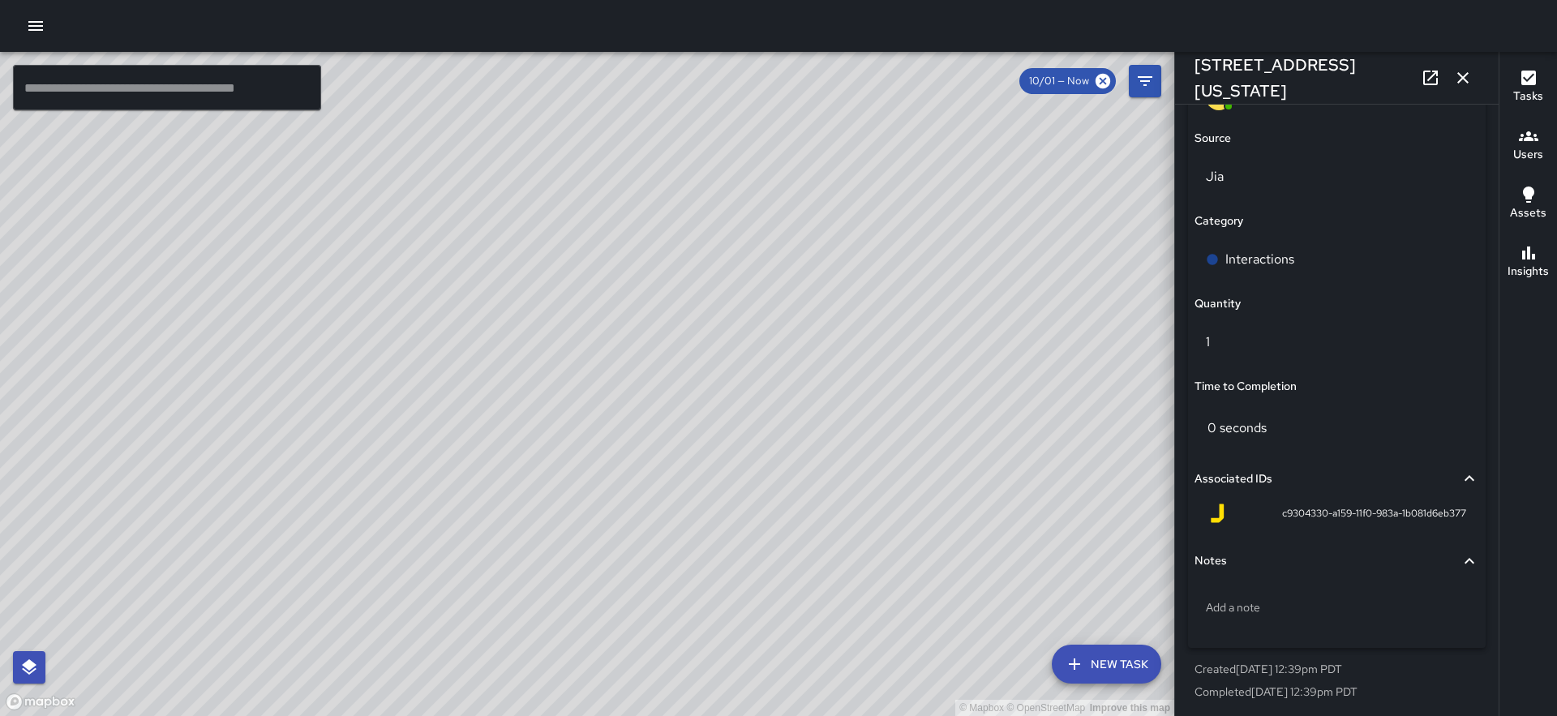
scroll to position [1095, 0]
click at [1301, 253] on div "Interactions" at bounding box center [1337, 256] width 262 height 19
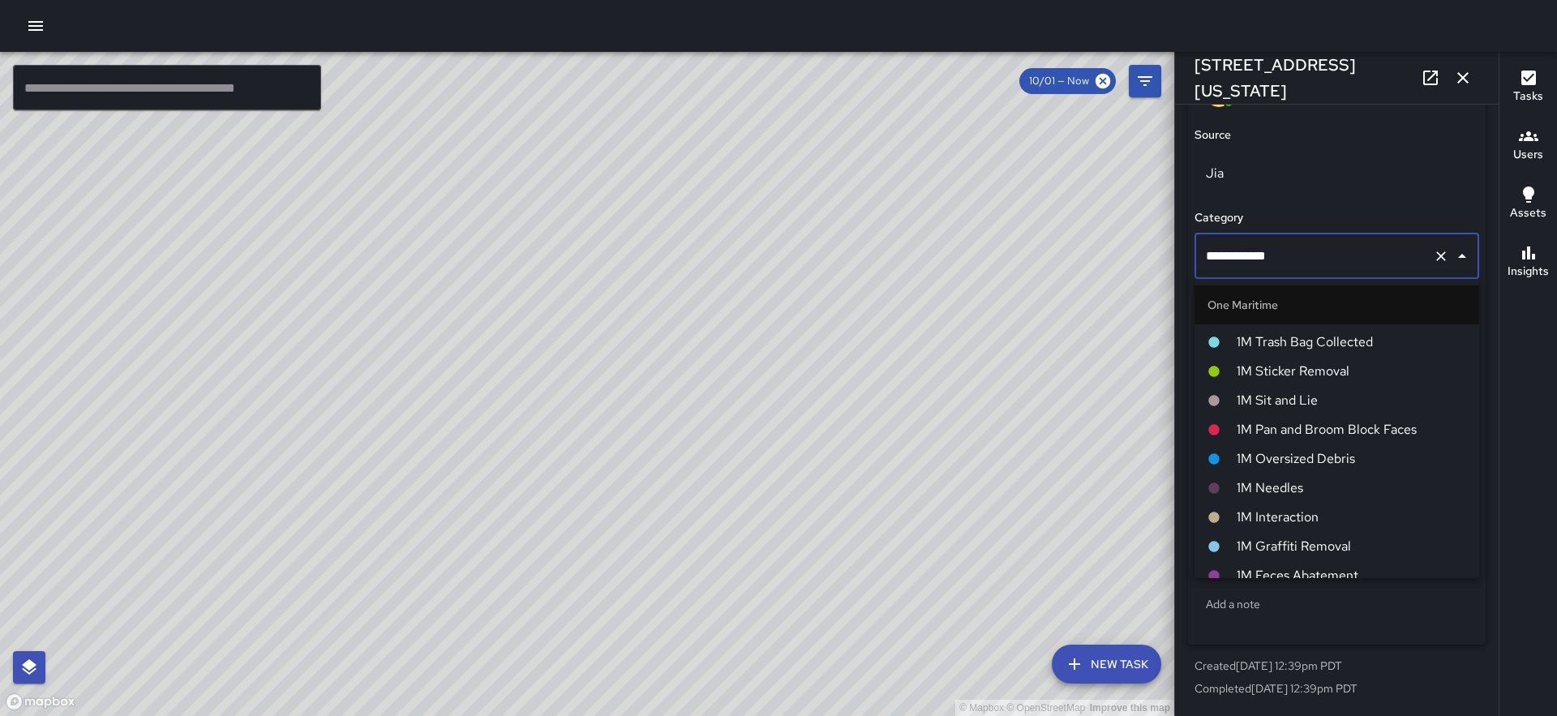
scroll to position [1055, 0]
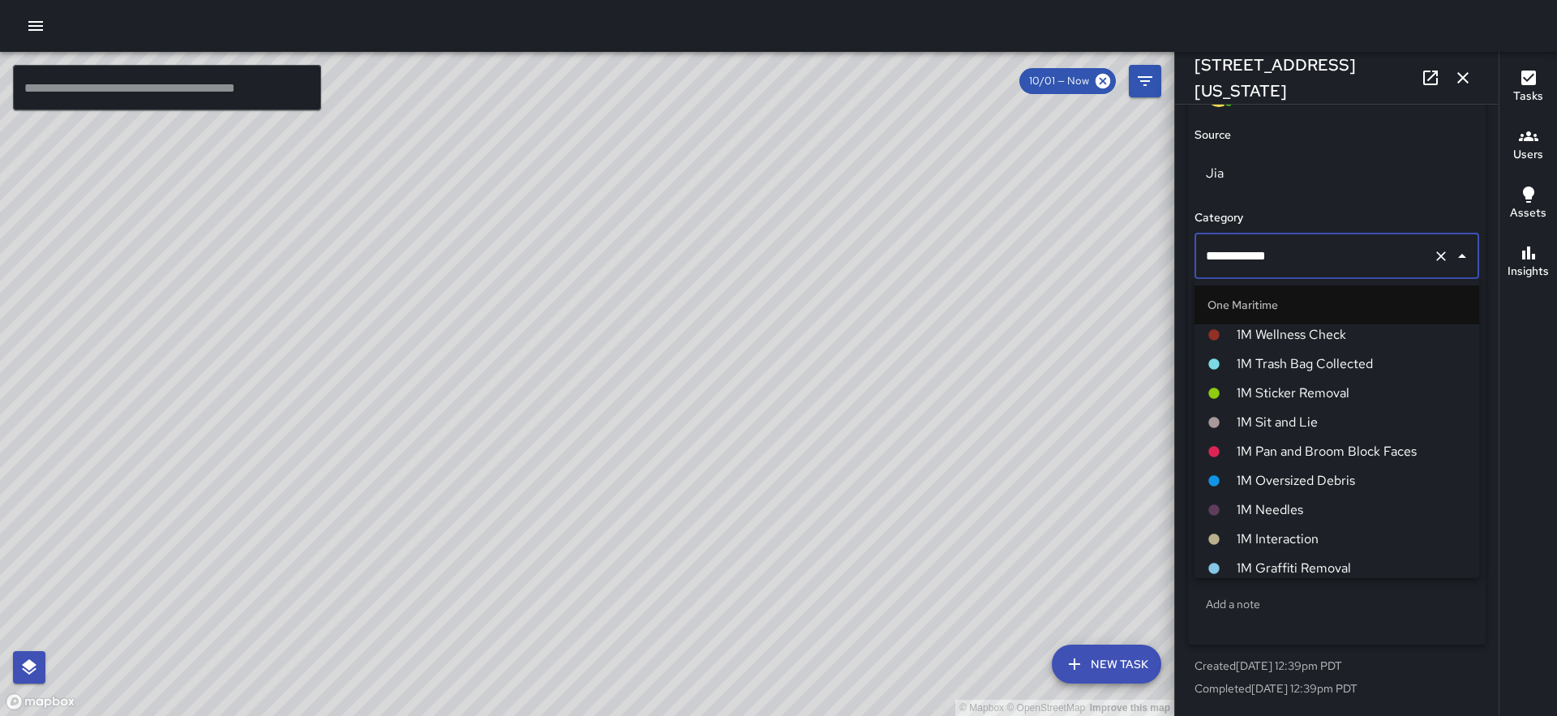
click at [1304, 545] on span "1M Interaction" at bounding box center [1351, 539] width 229 height 19
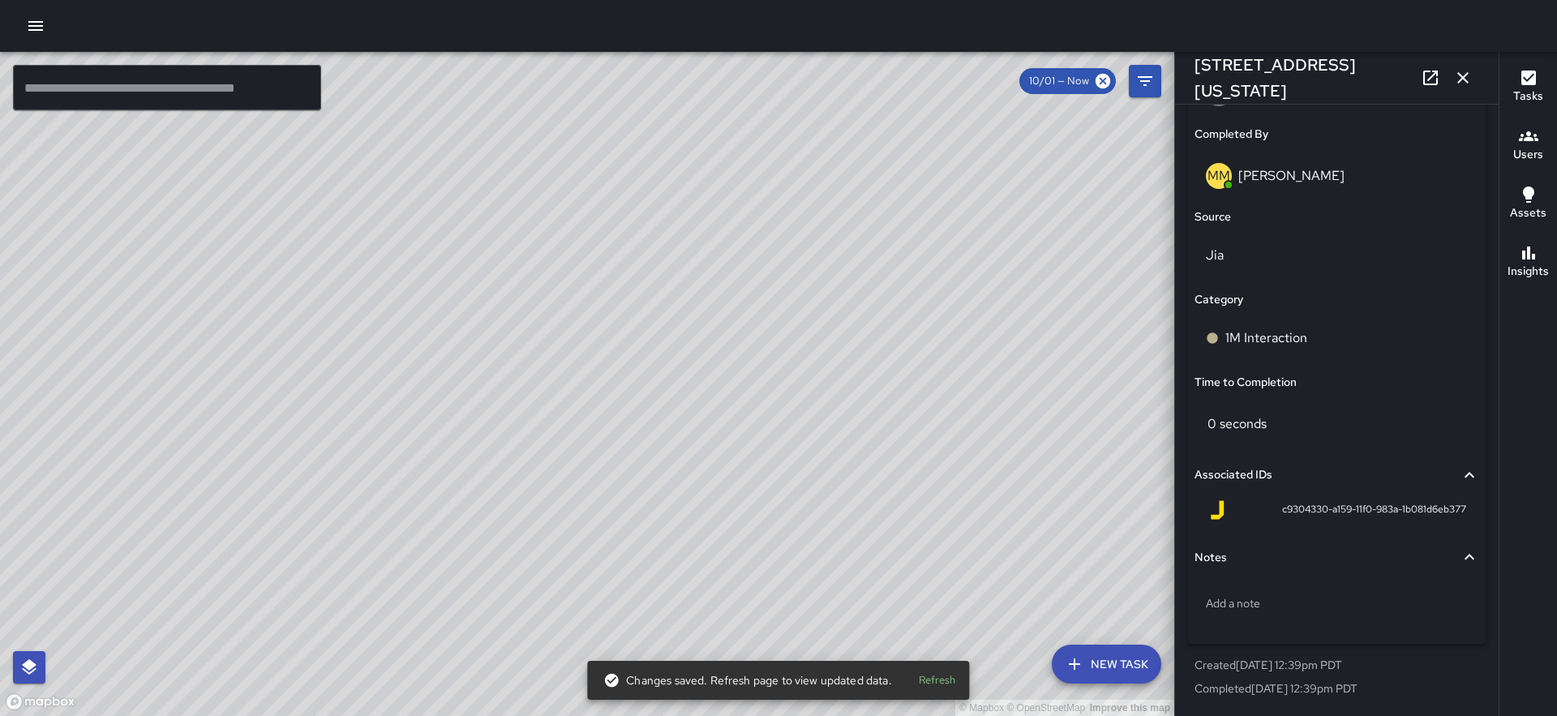
click at [685, 367] on div "© Mapbox © OpenStreetMap Improve this map DO Derrick Oliver 210 Washington Stre…" at bounding box center [587, 384] width 1174 height 664
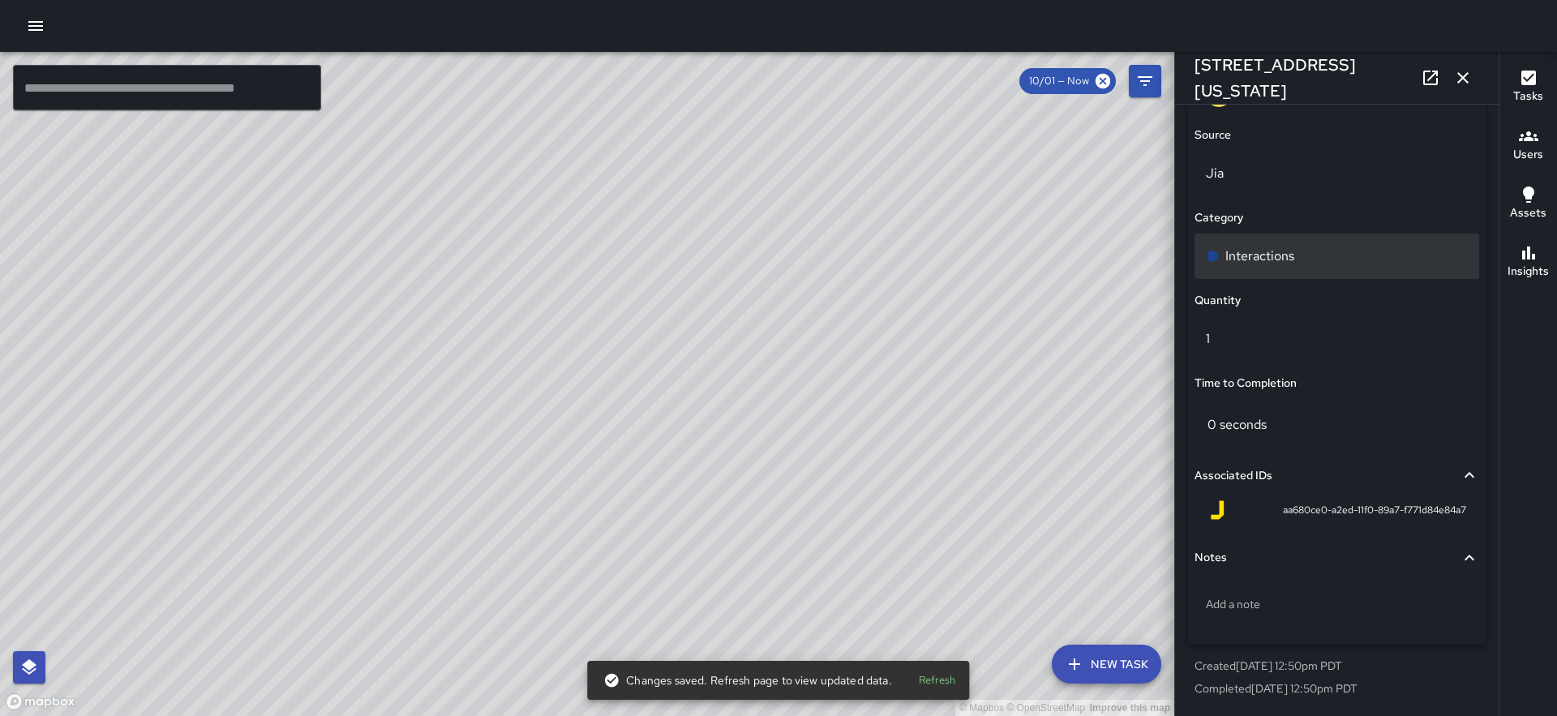
click at [1335, 270] on div "Interactions" at bounding box center [1336, 256] width 285 height 45
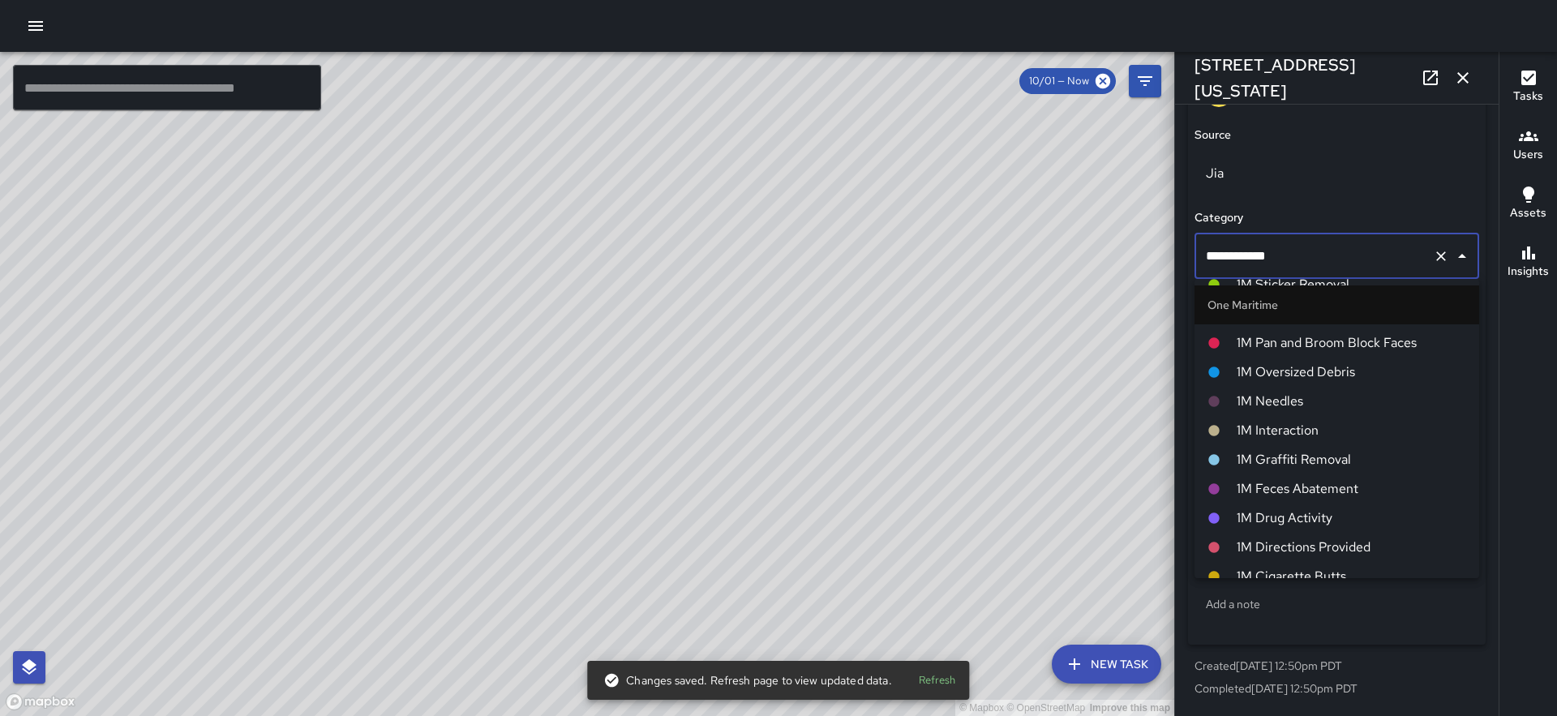
scroll to position [1058, 0]
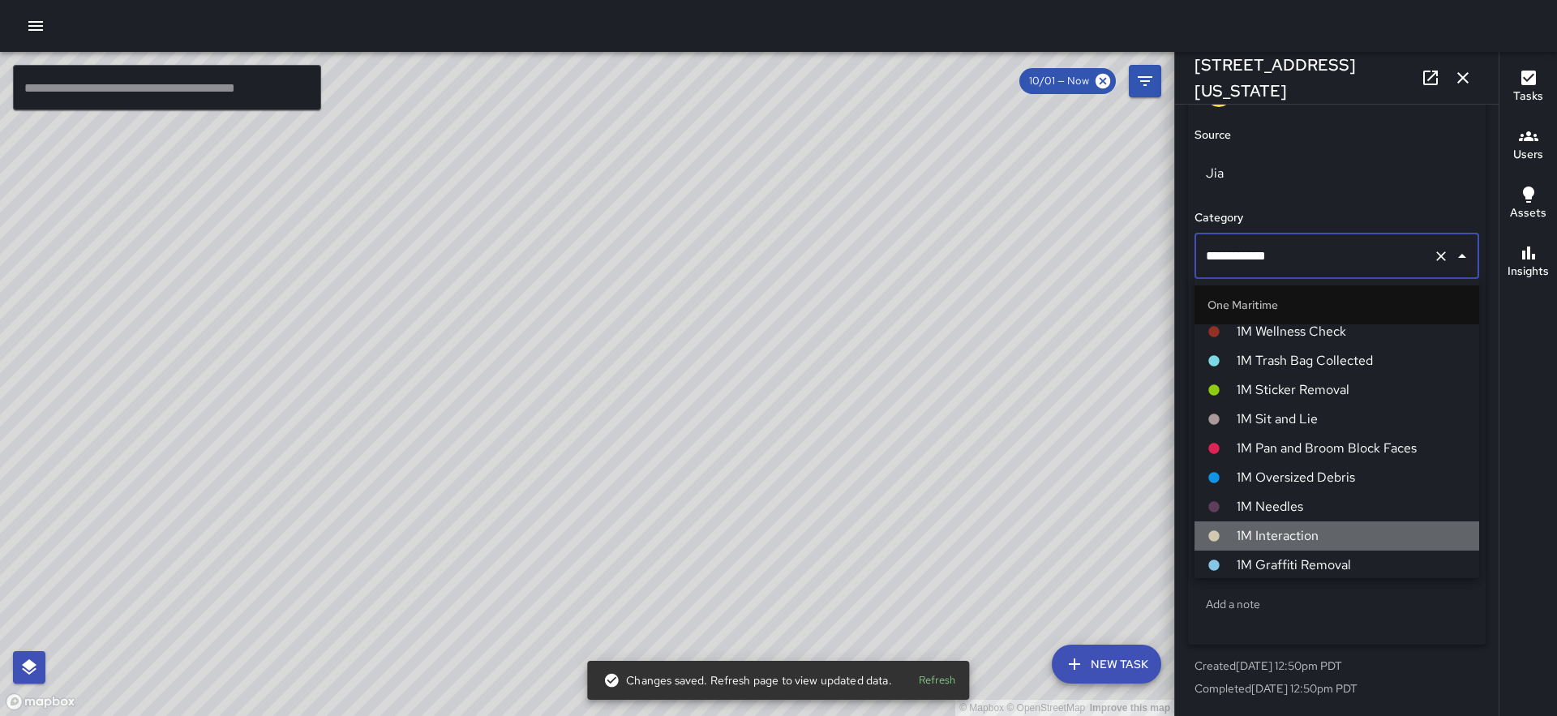
click at [1316, 527] on span "1M Interaction" at bounding box center [1351, 535] width 229 height 19
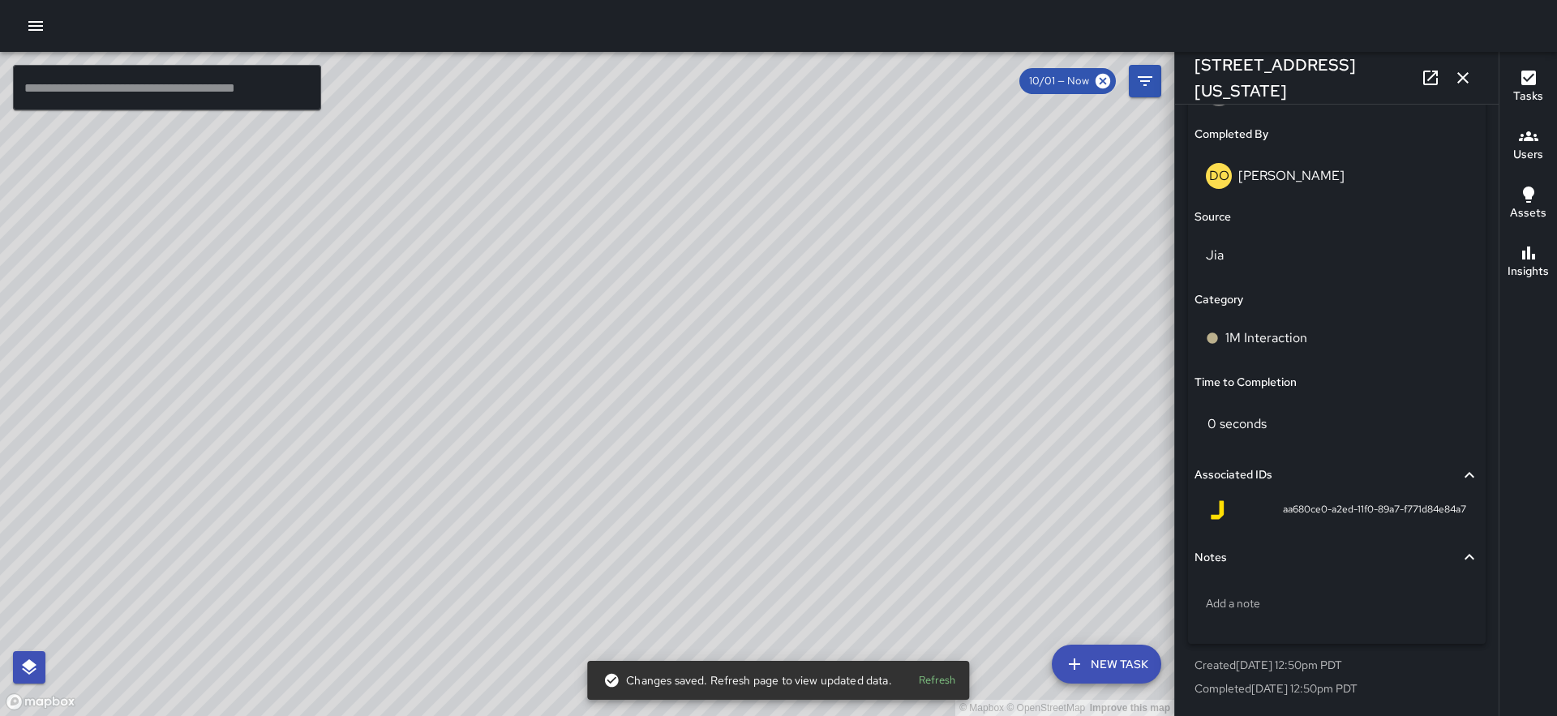
scroll to position [1013, 0]
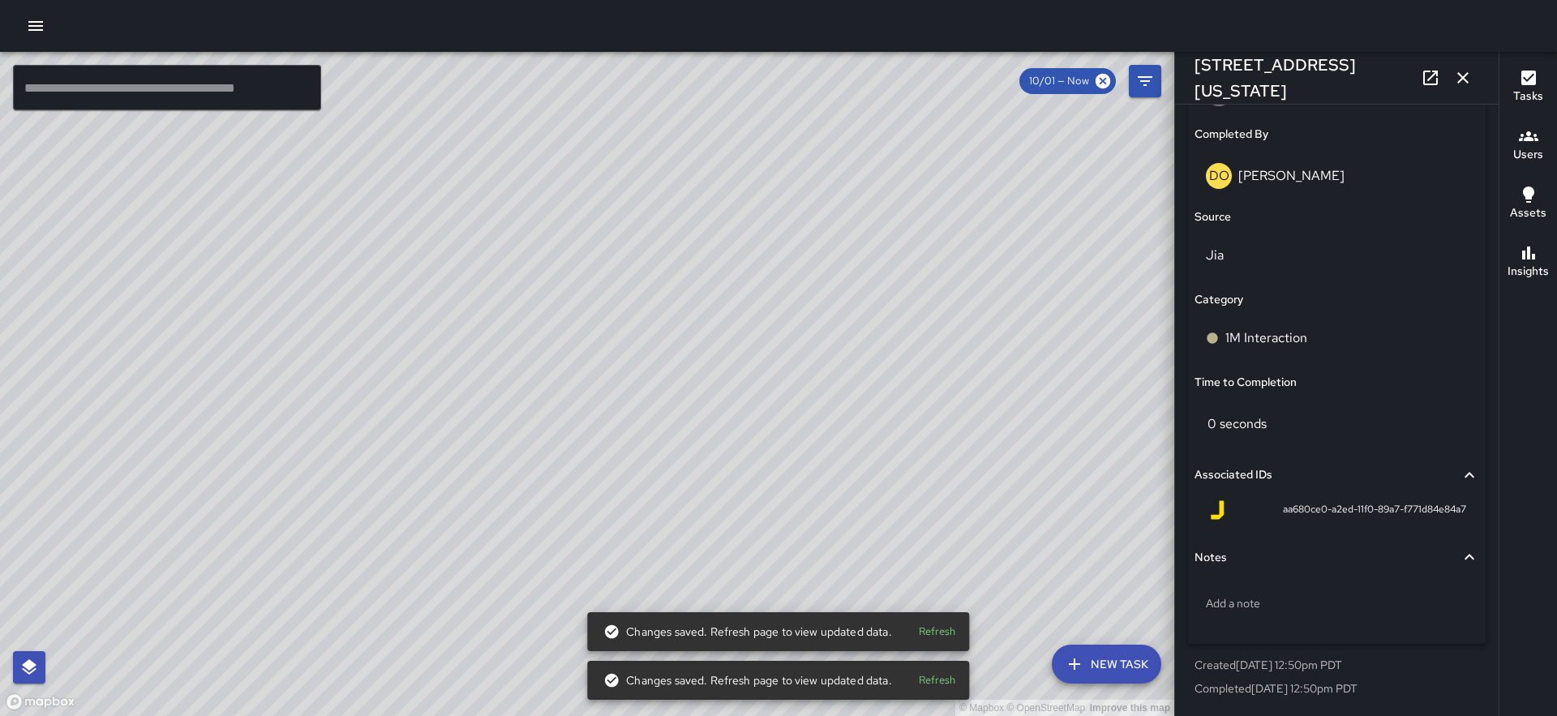
click at [533, 332] on div "© Mapbox © OpenStreetMap Improve this map DO Derrick Oliver 210 Washington Stre…" at bounding box center [587, 384] width 1174 height 664
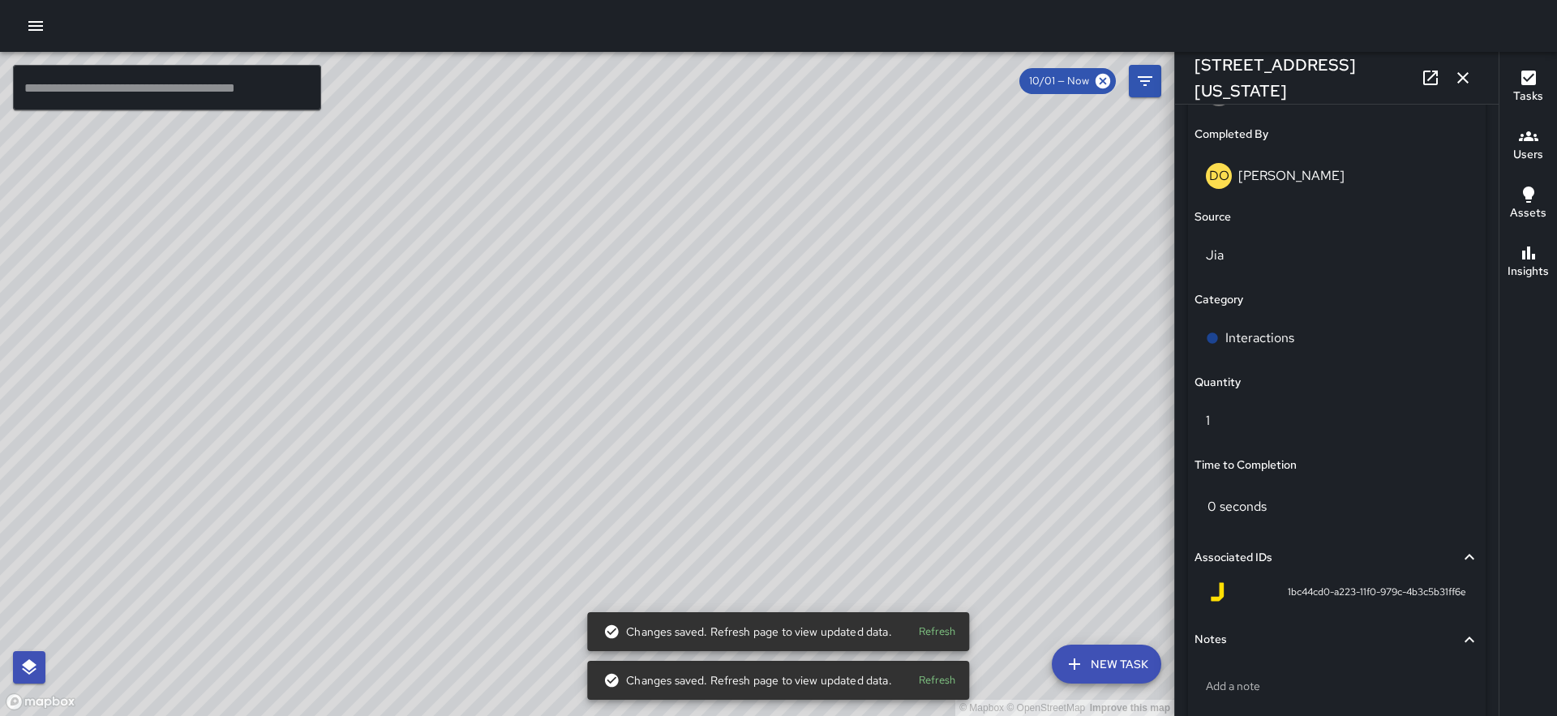
scroll to position [1095, 0]
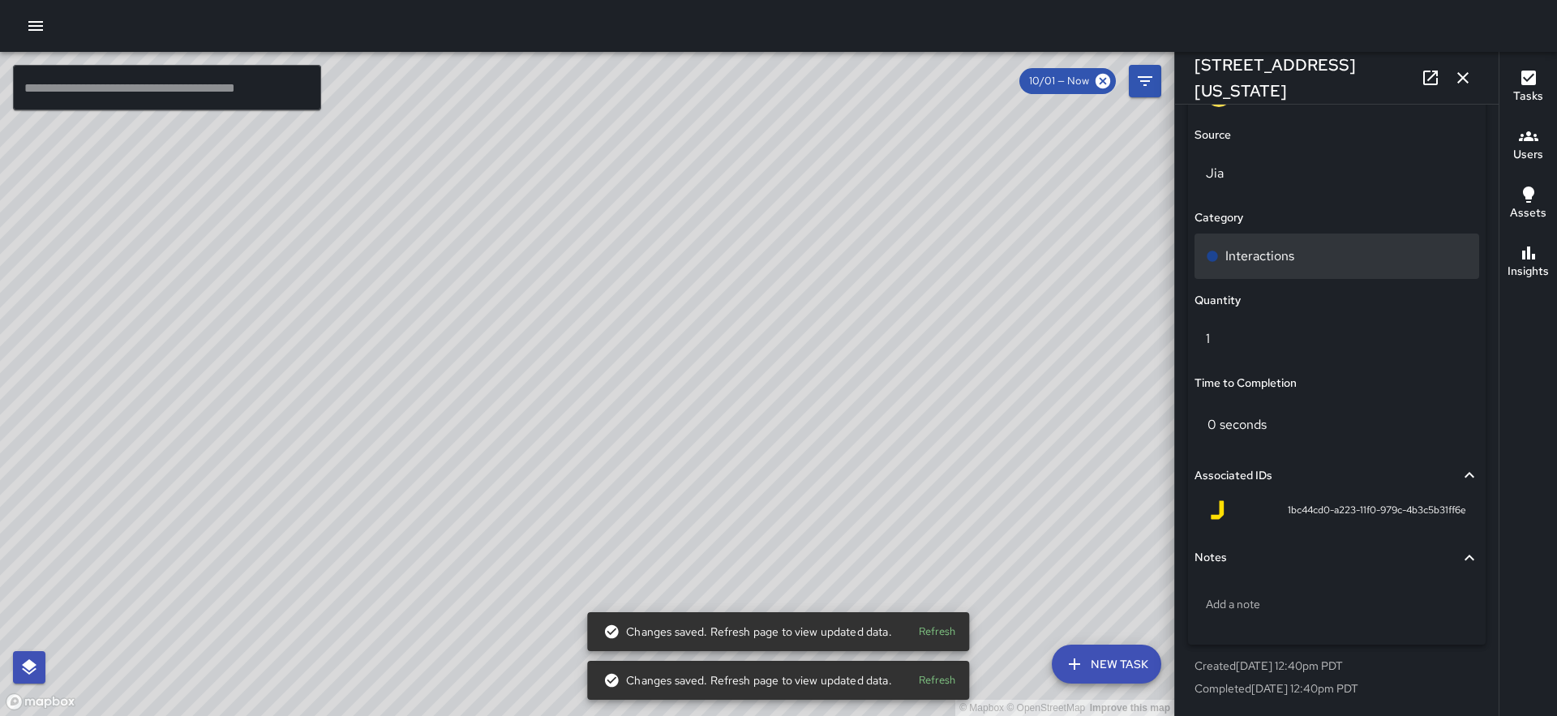
click at [1297, 274] on div "Interactions" at bounding box center [1336, 256] width 285 height 45
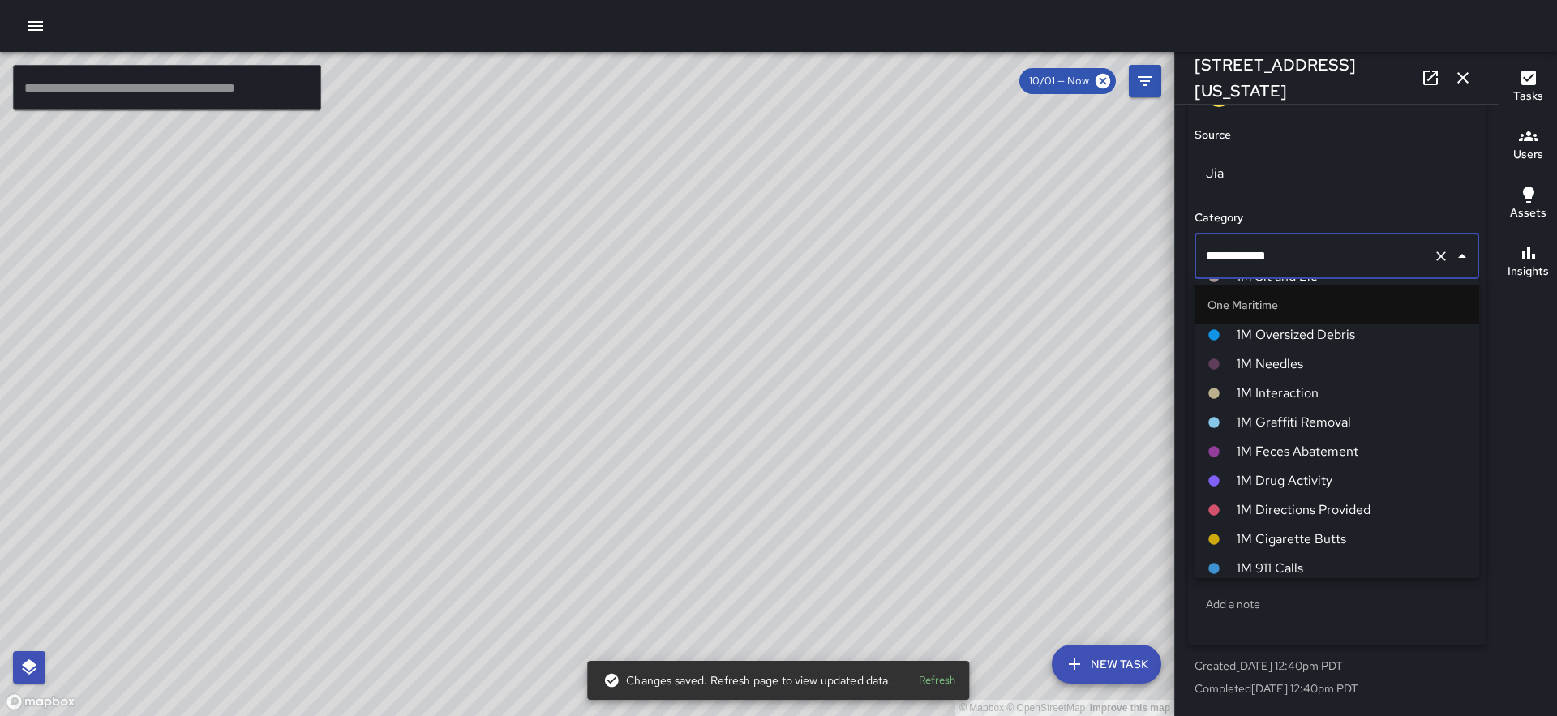
scroll to position [1116, 0]
click at [1301, 482] on span "1M Interaction" at bounding box center [1351, 478] width 229 height 19
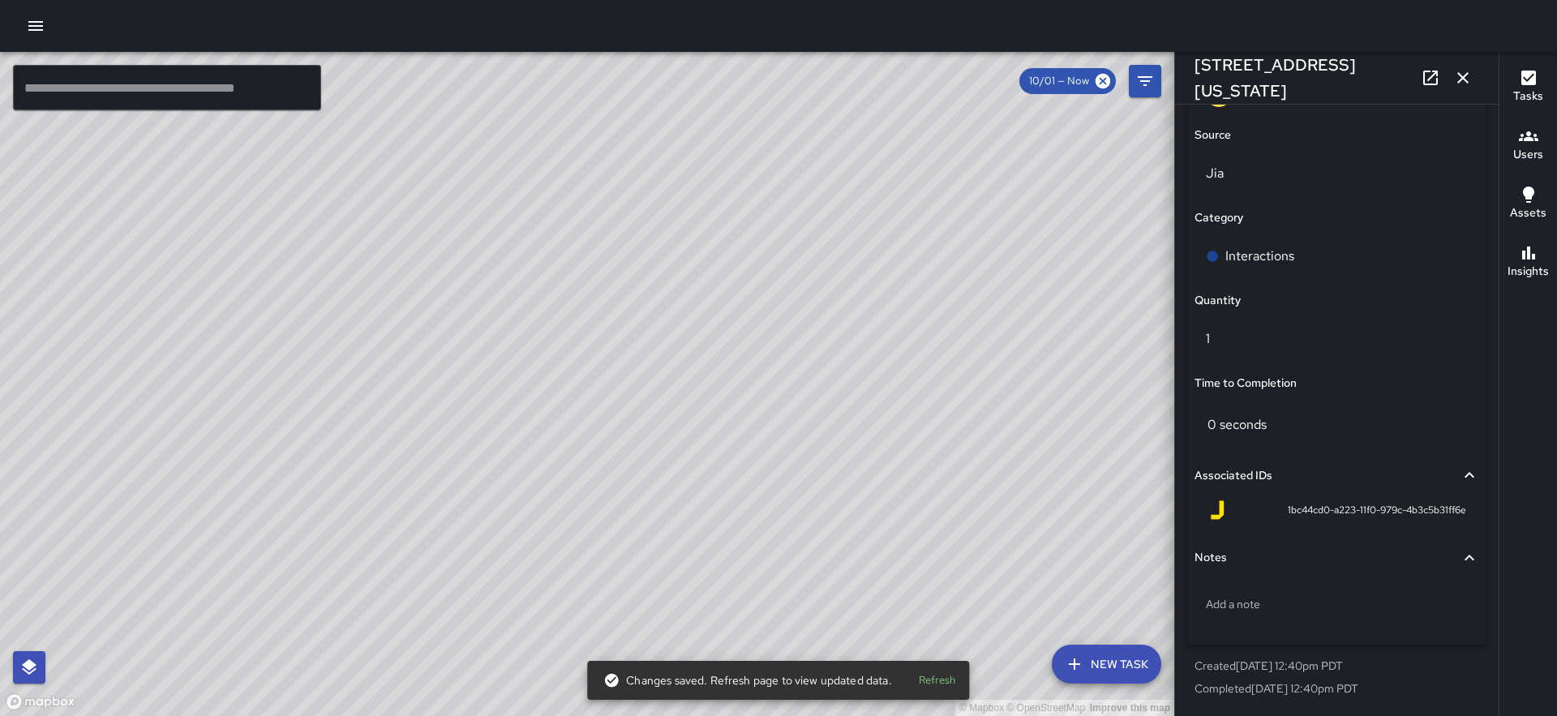
scroll to position [1013, 0]
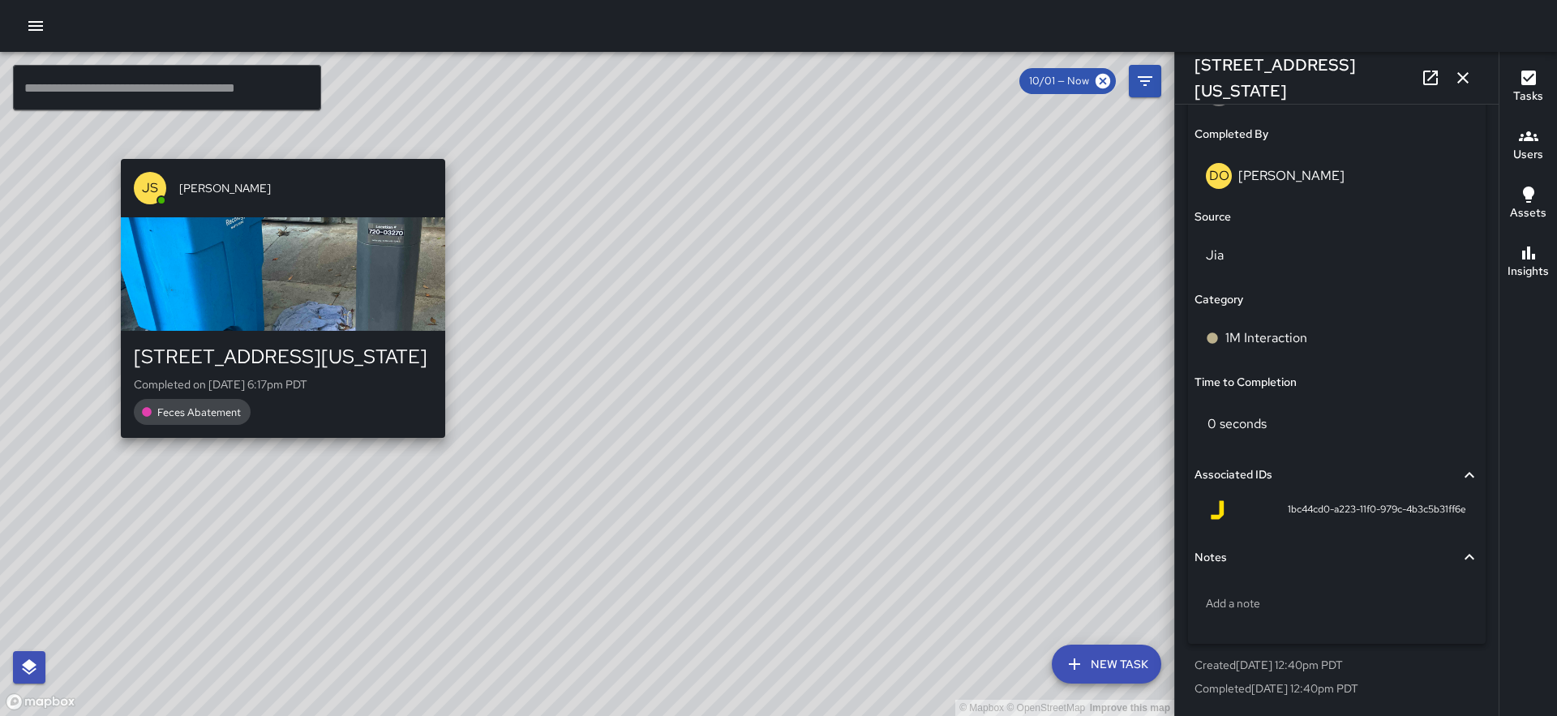
click at [275, 448] on div "© Mapbox © OpenStreetMap Improve this map JS James Slade 363 Washington Street …" at bounding box center [587, 384] width 1174 height 664
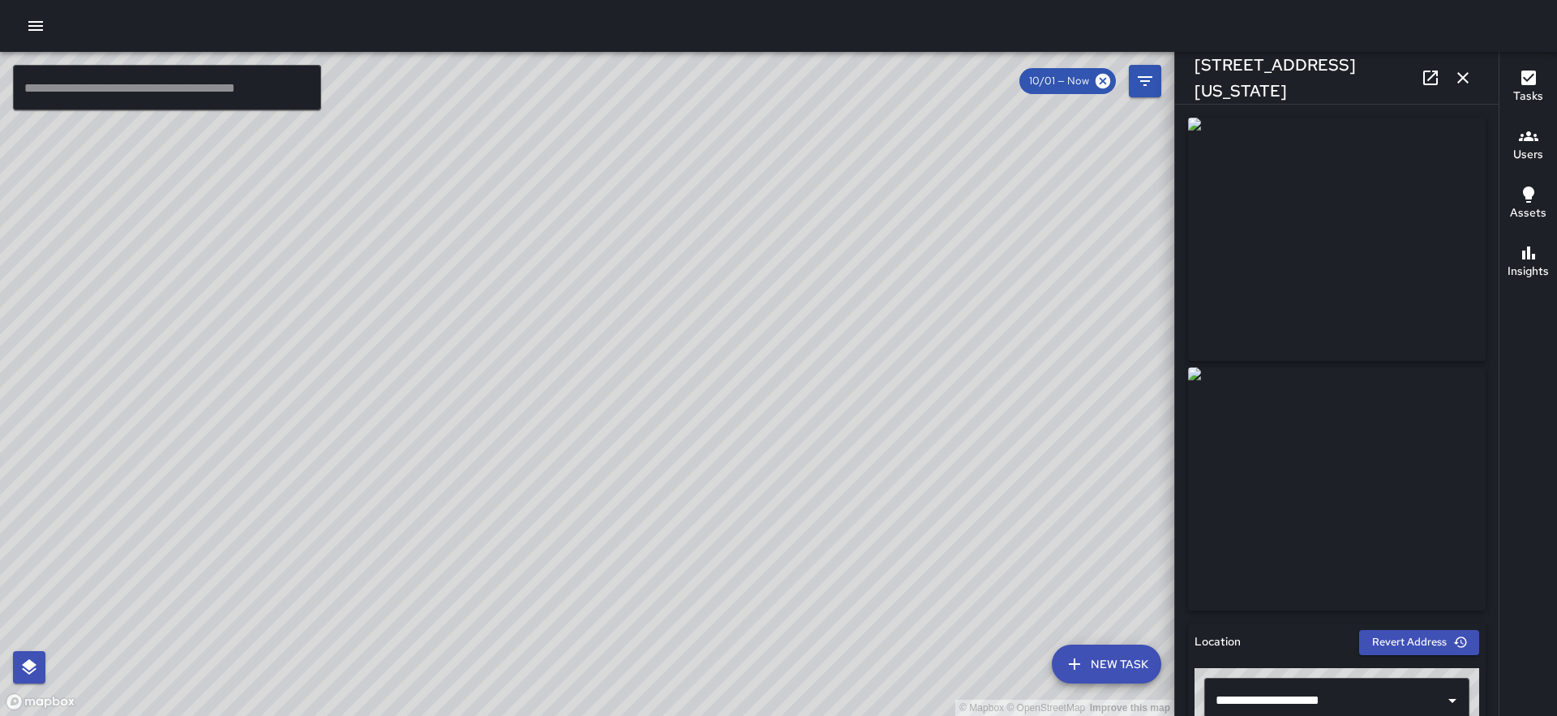
scroll to position [1095, 0]
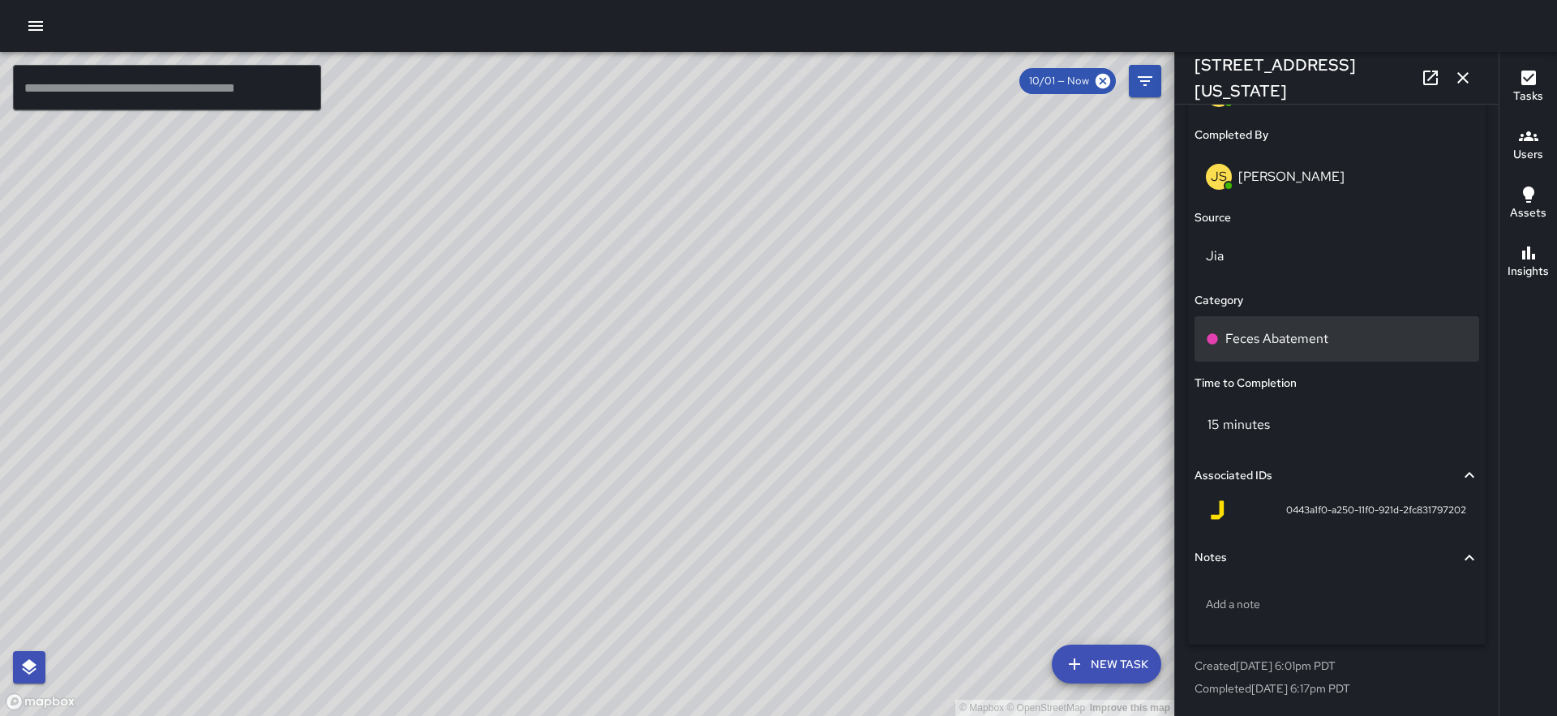
click at [1295, 336] on p "Feces Abatement" at bounding box center [1276, 338] width 103 height 19
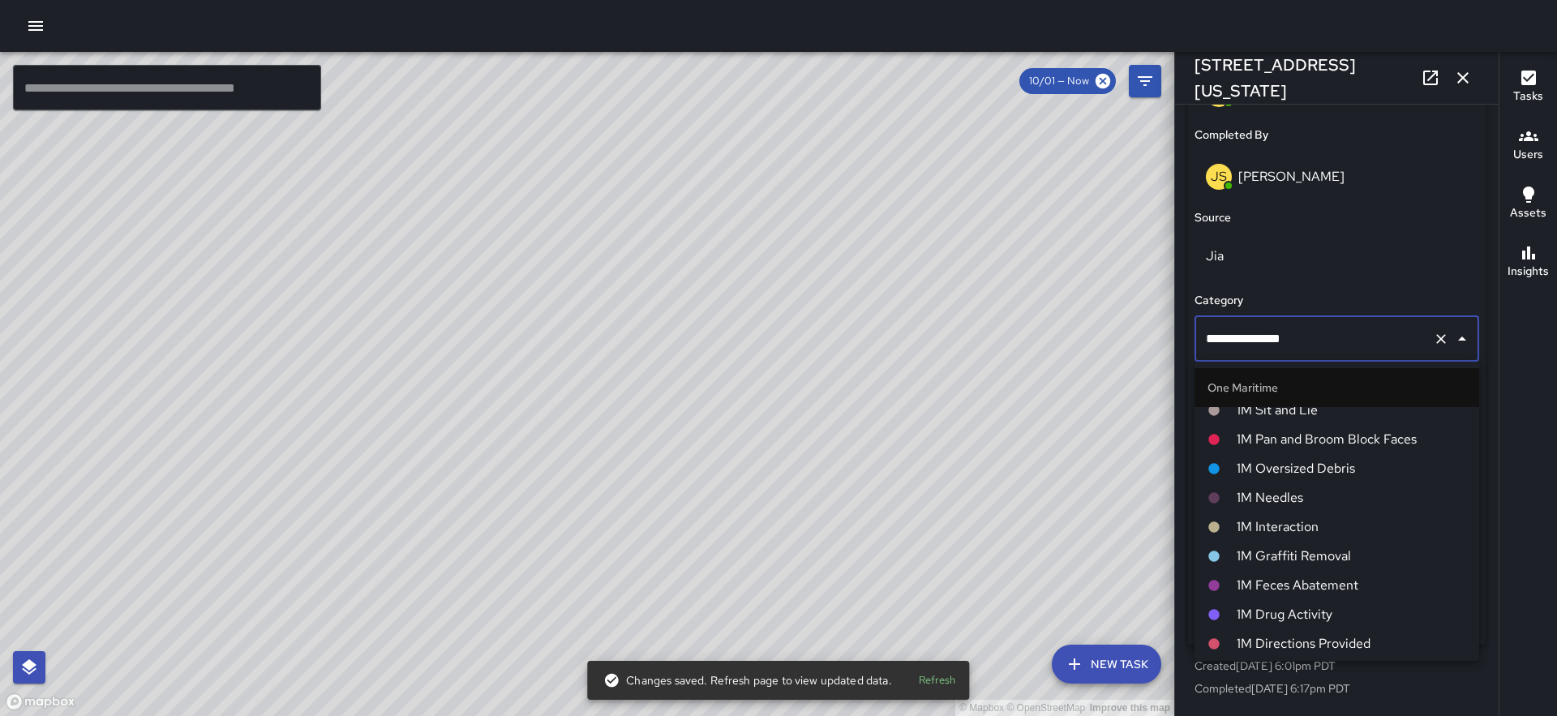
scroll to position [1151, 0]
click at [1336, 585] on span "1M Feces Abatement" at bounding box center [1351, 583] width 229 height 19
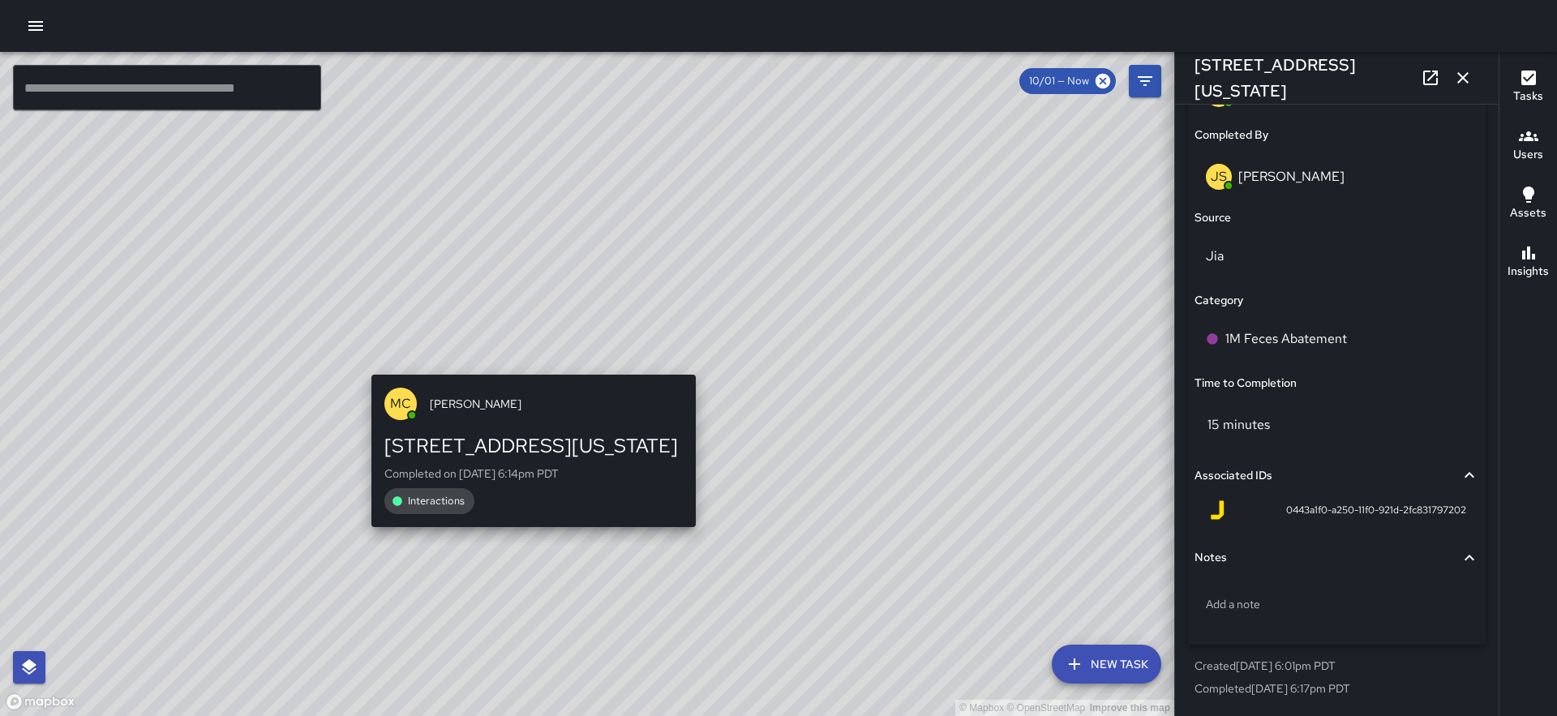
click at [525, 362] on div "© Mapbox © OpenStreetMap Improve this map MC Marcus Carr 363 Washington Street …" at bounding box center [587, 384] width 1174 height 664
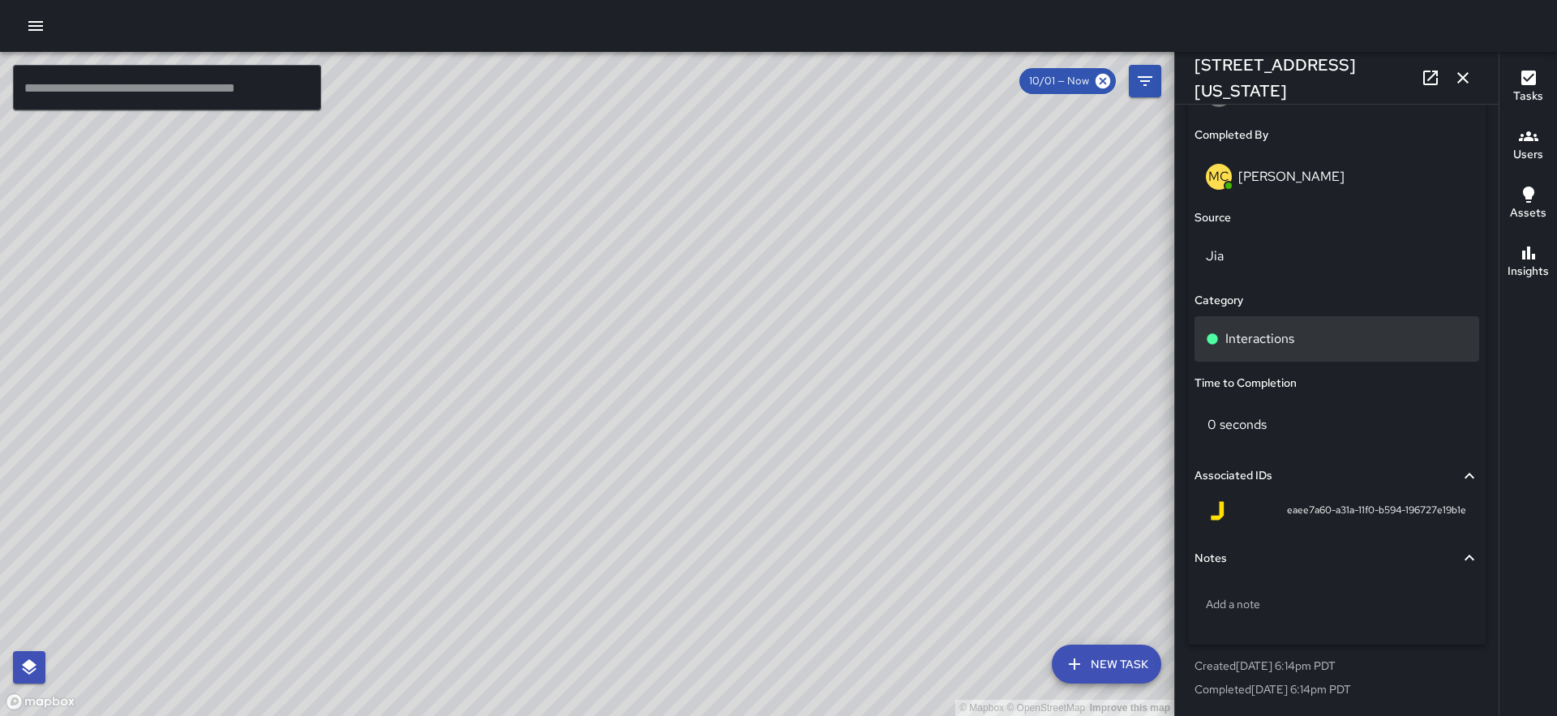
click at [1294, 334] on div "Interactions" at bounding box center [1337, 338] width 262 height 19
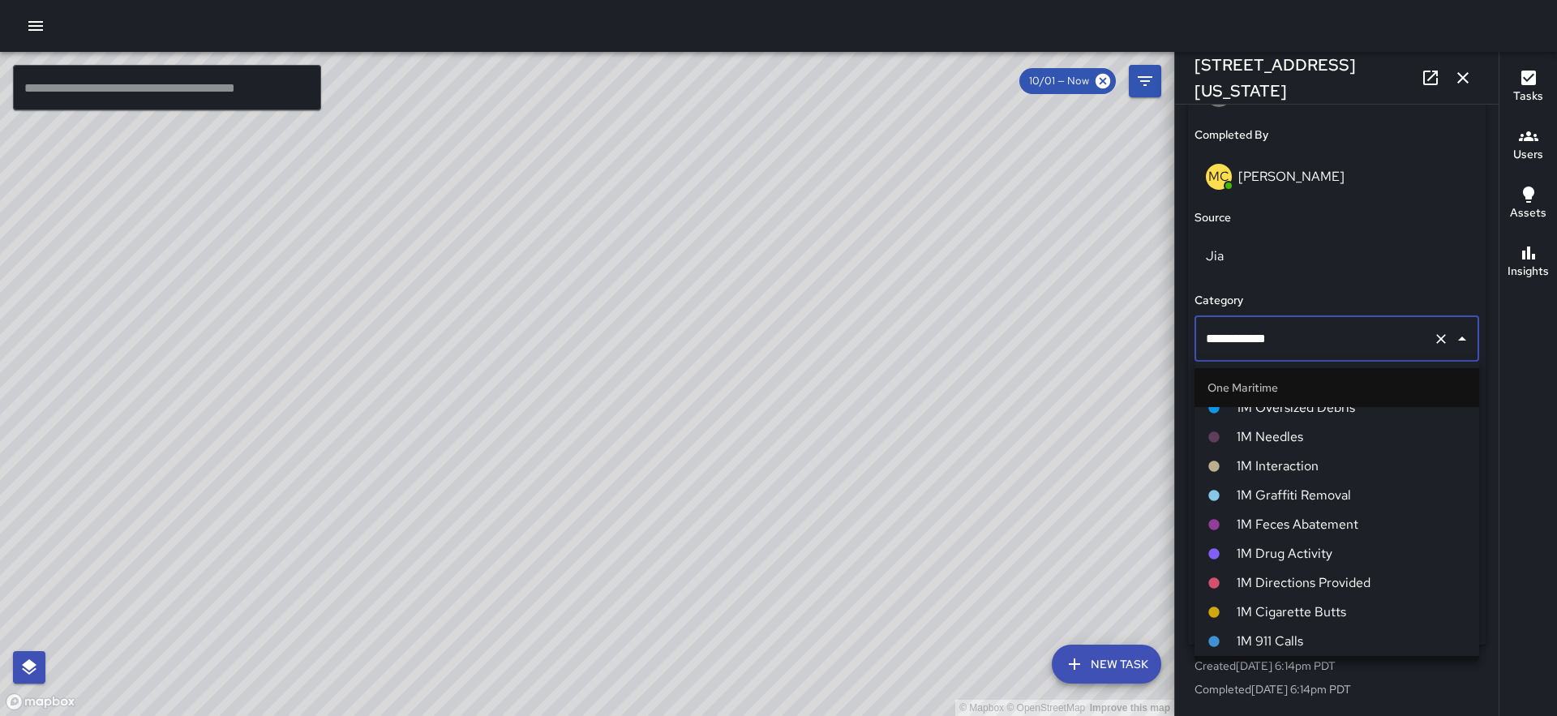
scroll to position [1202, 0]
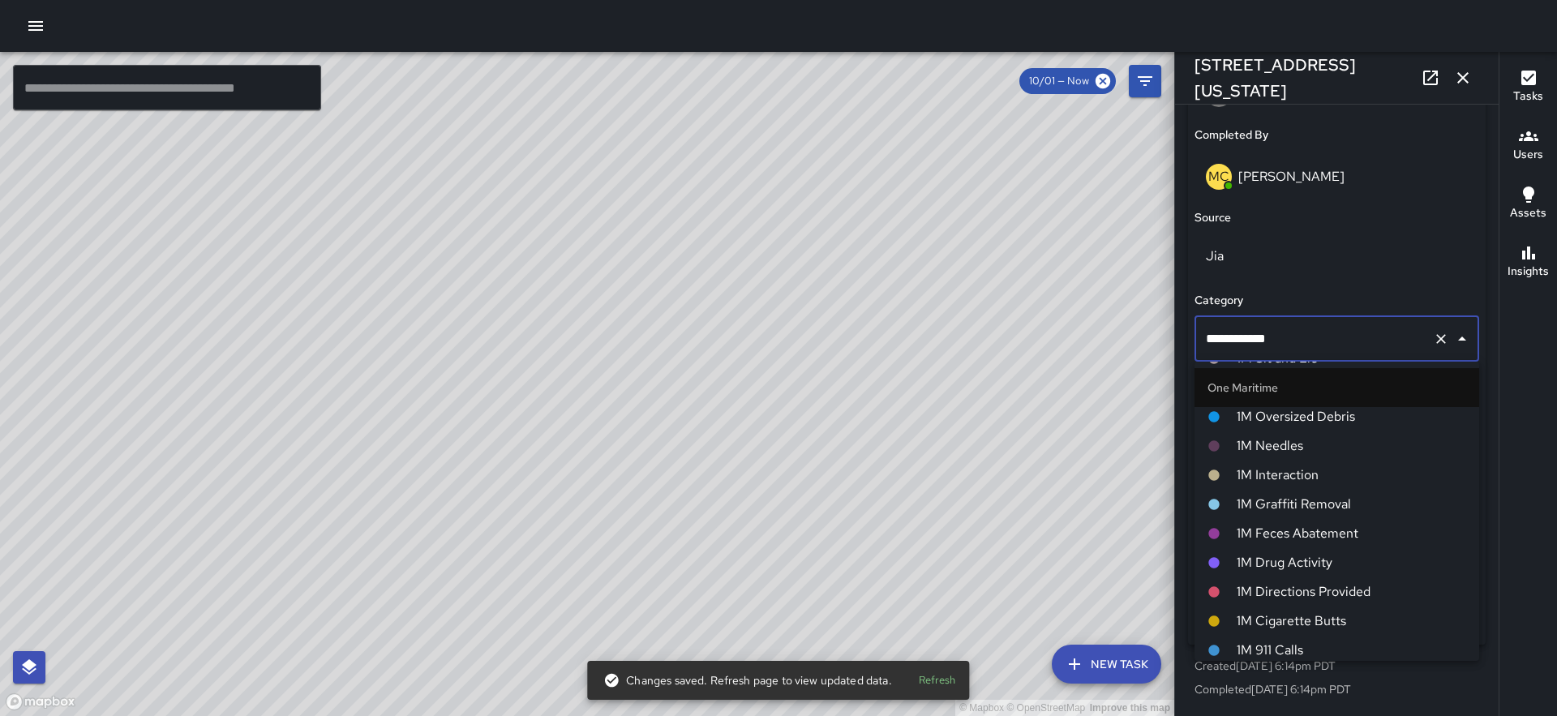
click at [1319, 478] on span "1M Interaction" at bounding box center [1351, 474] width 229 height 19
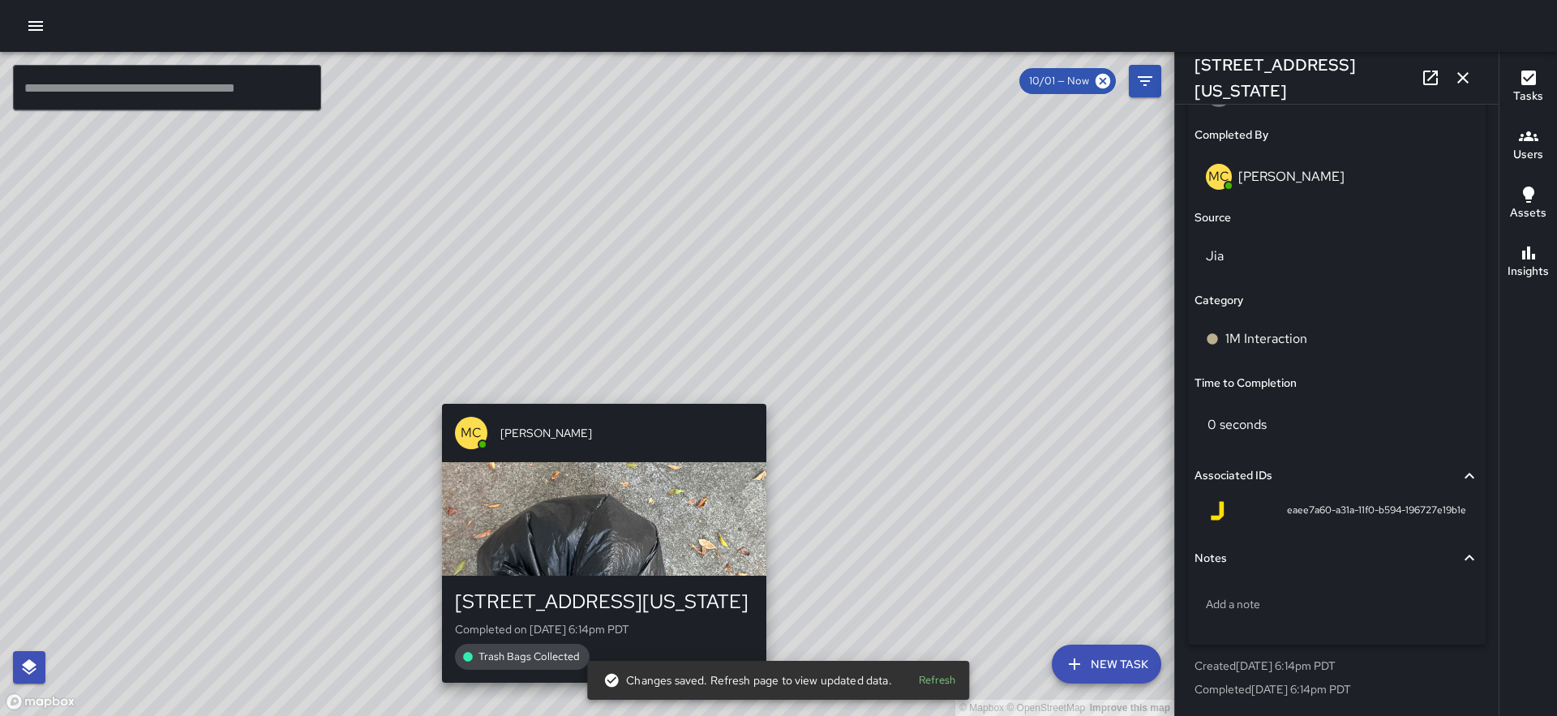
click at [602, 392] on div "© Mapbox © OpenStreetMap Improve this map MC Marcus Carr 363 Washington Street …" at bounding box center [587, 384] width 1174 height 664
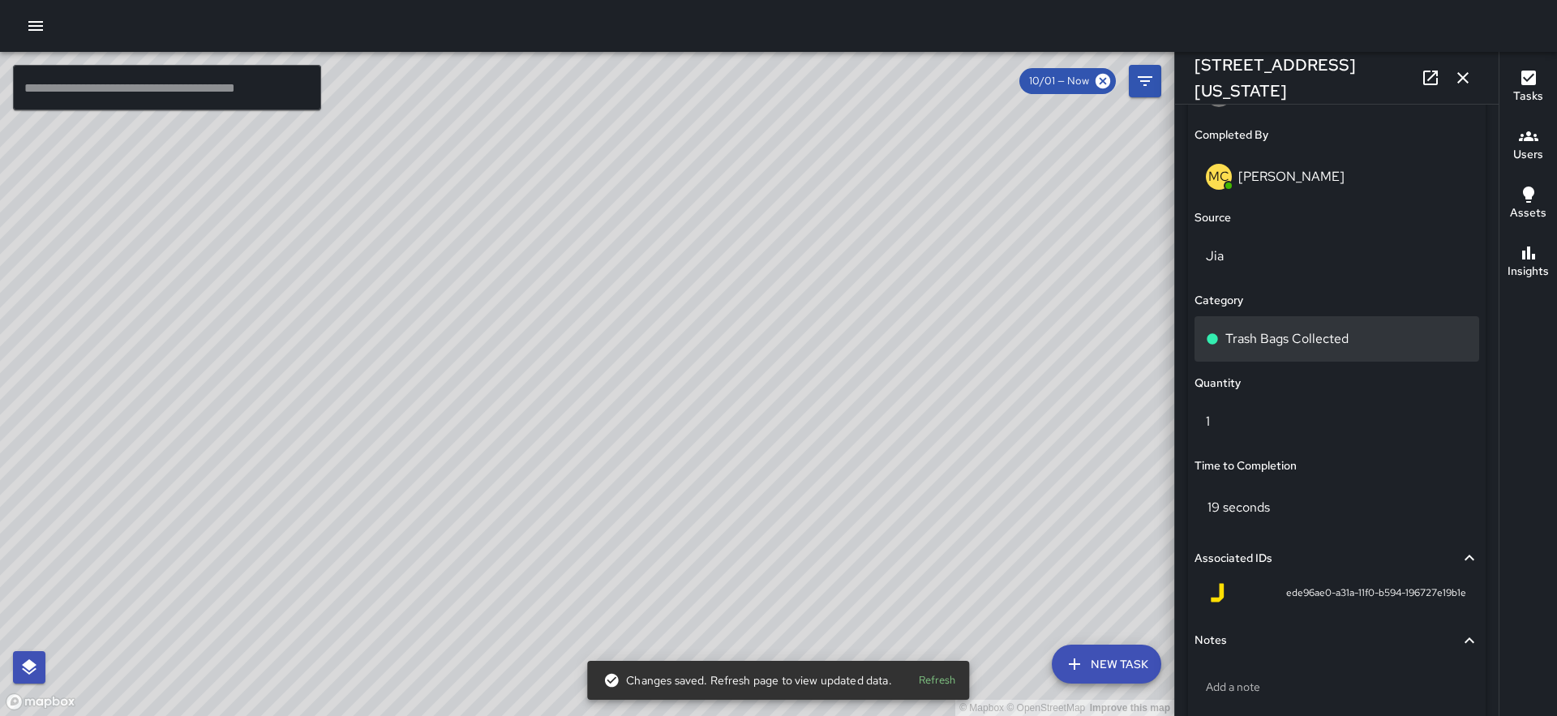
click at [1289, 340] on p "Trash Bags Collected" at bounding box center [1286, 338] width 123 height 19
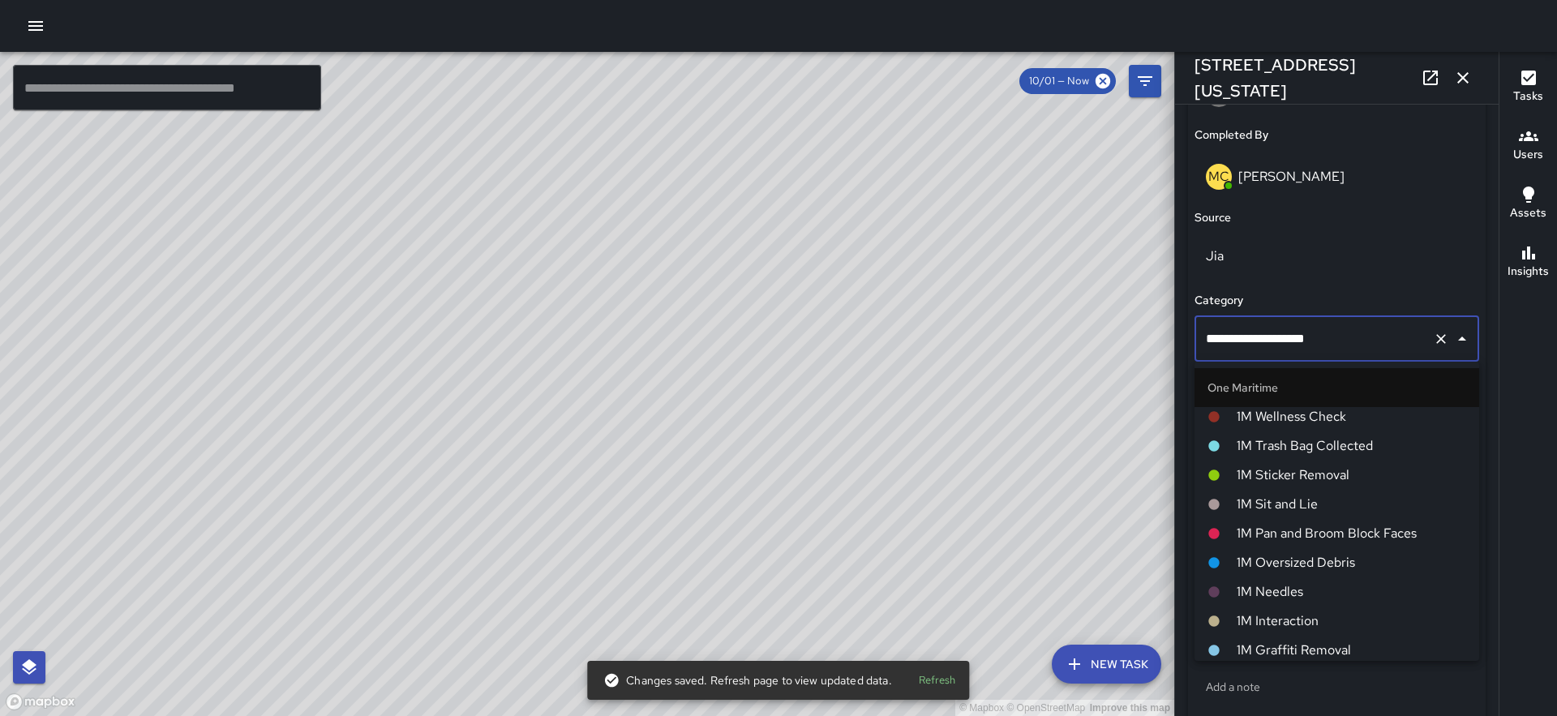
scroll to position [1053, 0]
click at [1323, 456] on span "1M Trash Bag Collected" at bounding box center [1351, 448] width 229 height 19
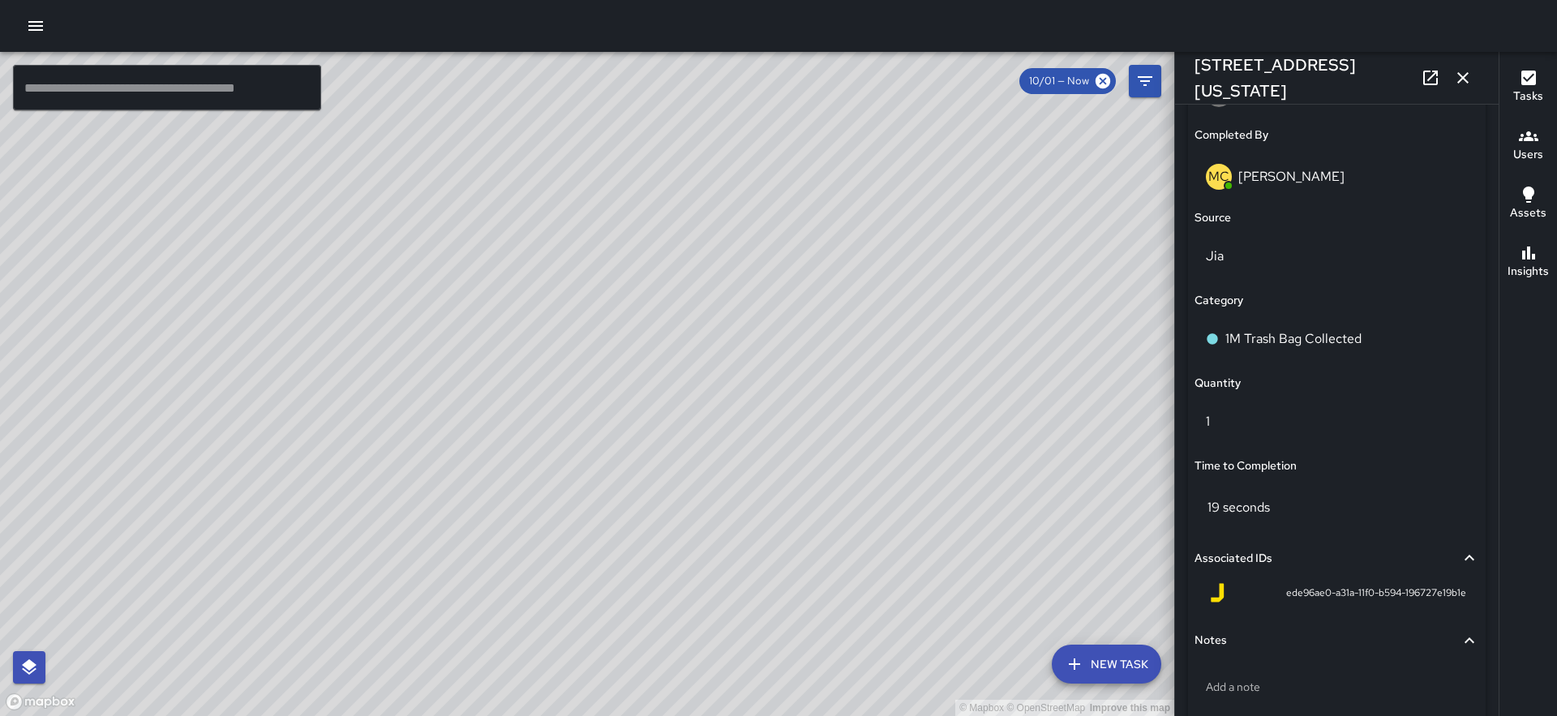
click at [598, 375] on div "© Mapbox © OpenStreetMap Improve this map" at bounding box center [587, 384] width 1174 height 664
click at [598, 379] on div "© Mapbox © OpenStreetMap Improve this map MC Marcus Carr 363 Washington Street …" at bounding box center [587, 384] width 1174 height 664
click at [1311, 340] on p "Trash Bags Collected" at bounding box center [1286, 338] width 123 height 19
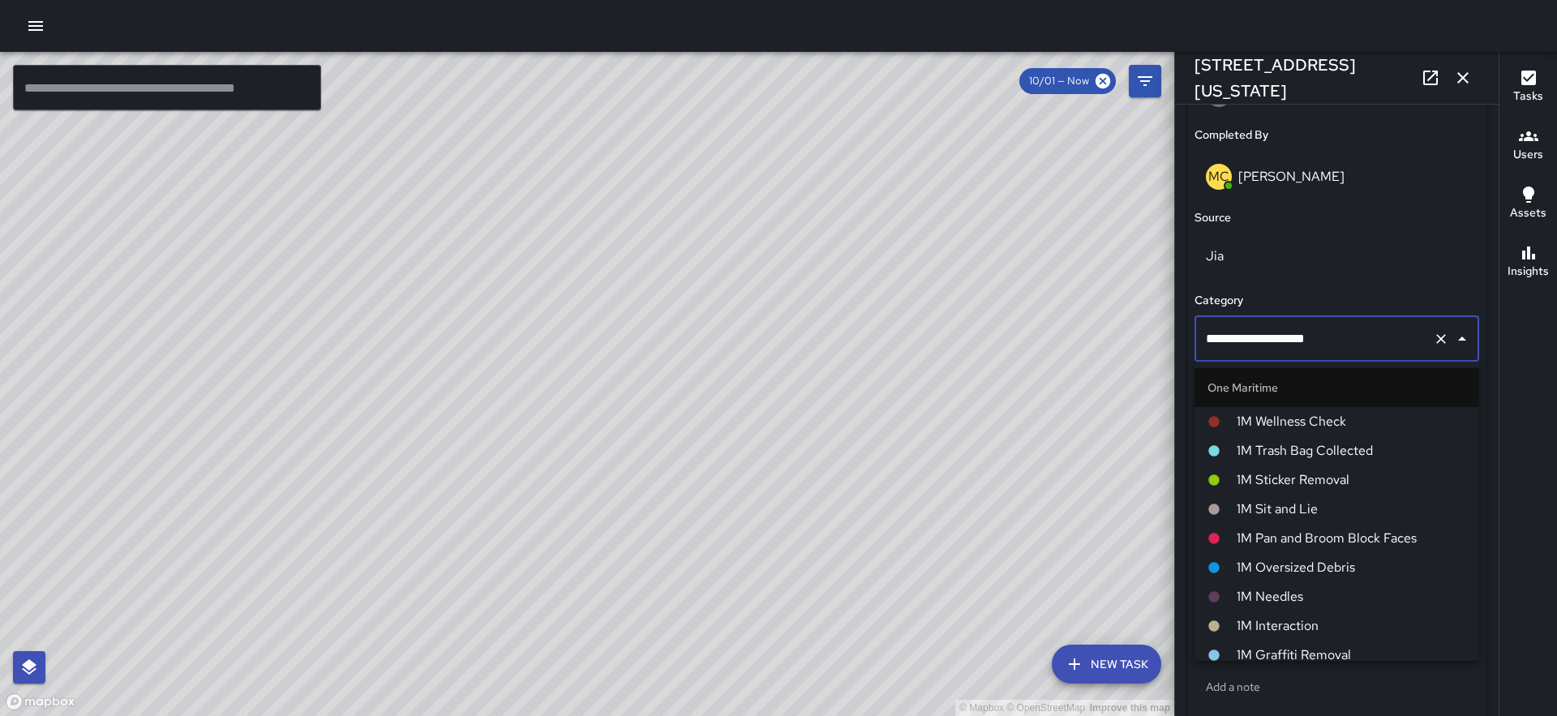
scroll to position [1058, 0]
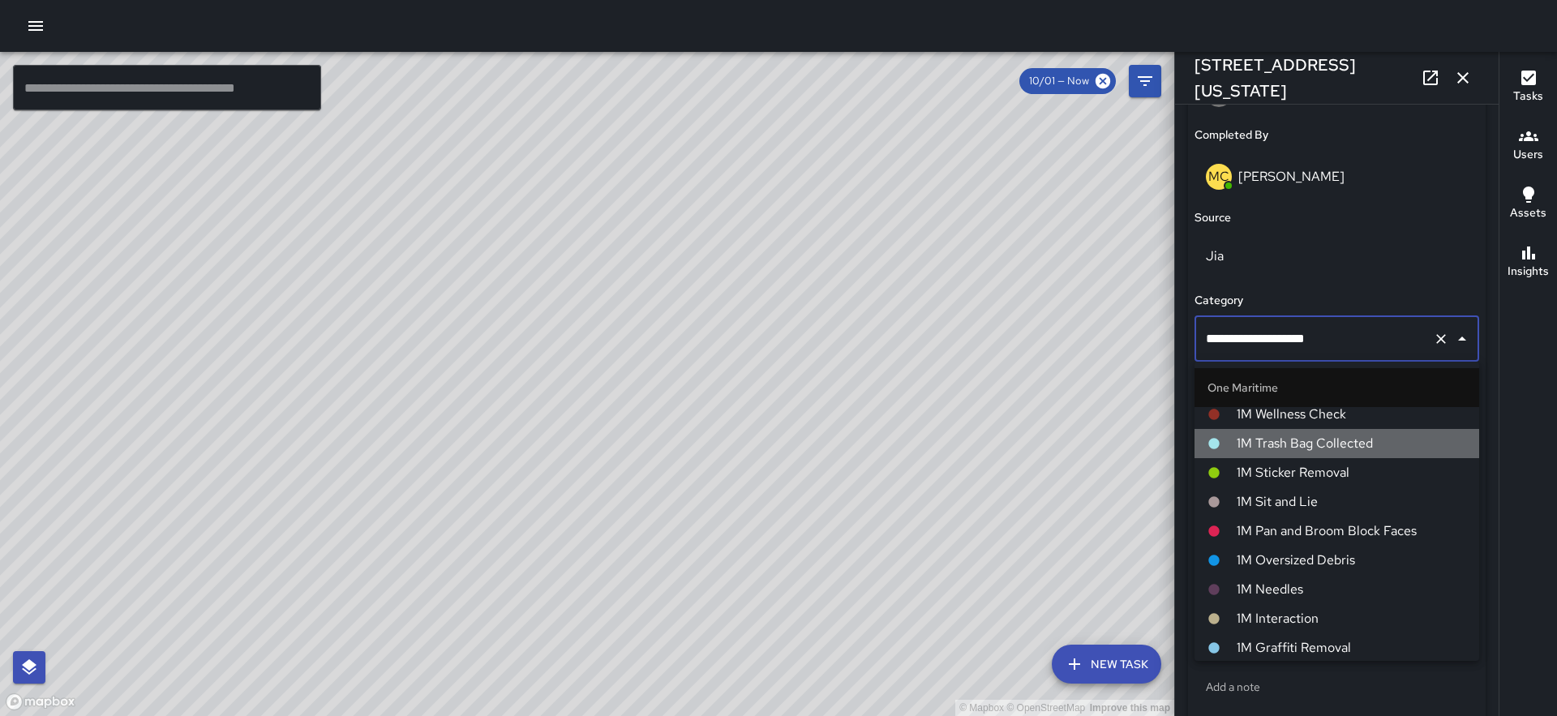
click at [1331, 446] on span "1M Trash Bag Collected" at bounding box center [1351, 443] width 229 height 19
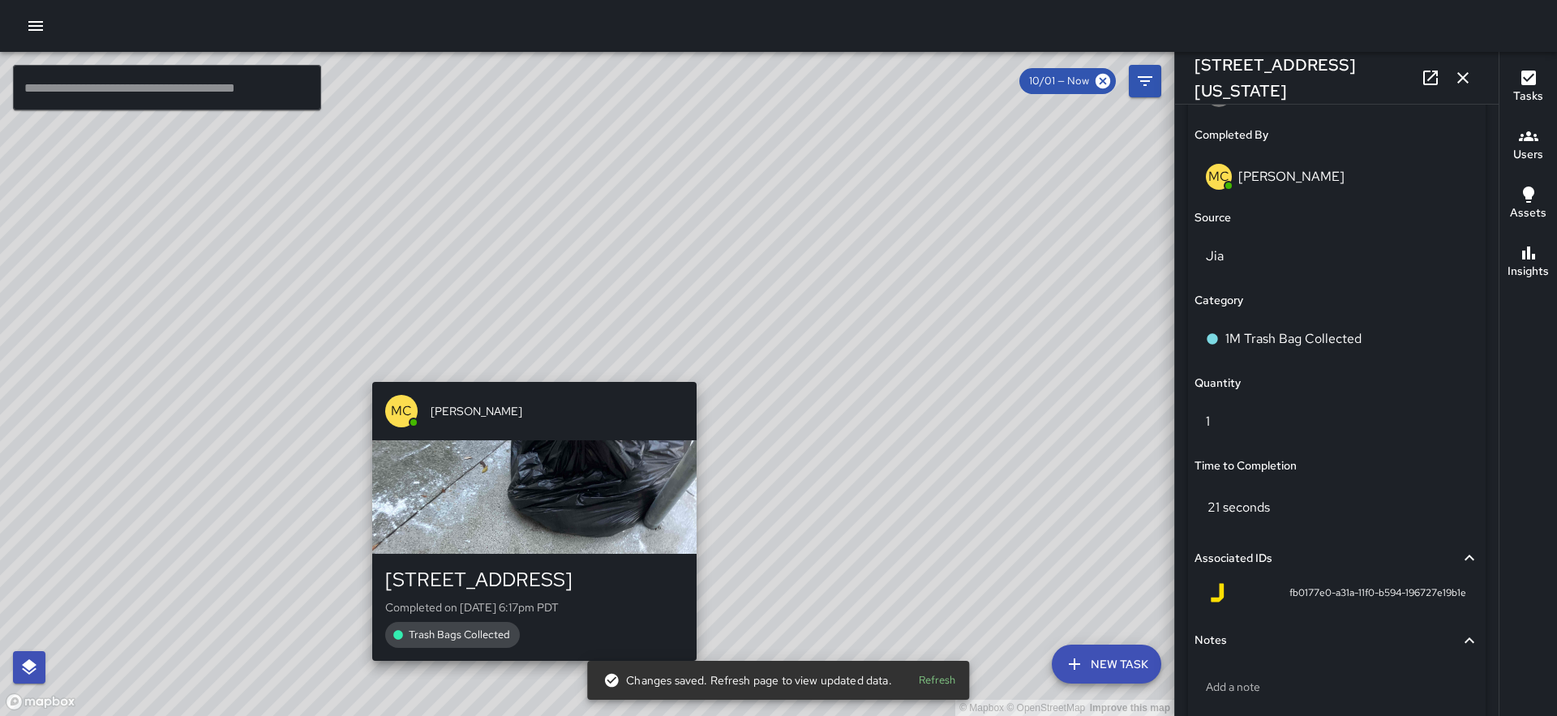
click at [531, 372] on div "© Mapbox © OpenStreetMap Improve this map MC Marcus Carr 550 Battery Street Com…" at bounding box center [587, 384] width 1174 height 664
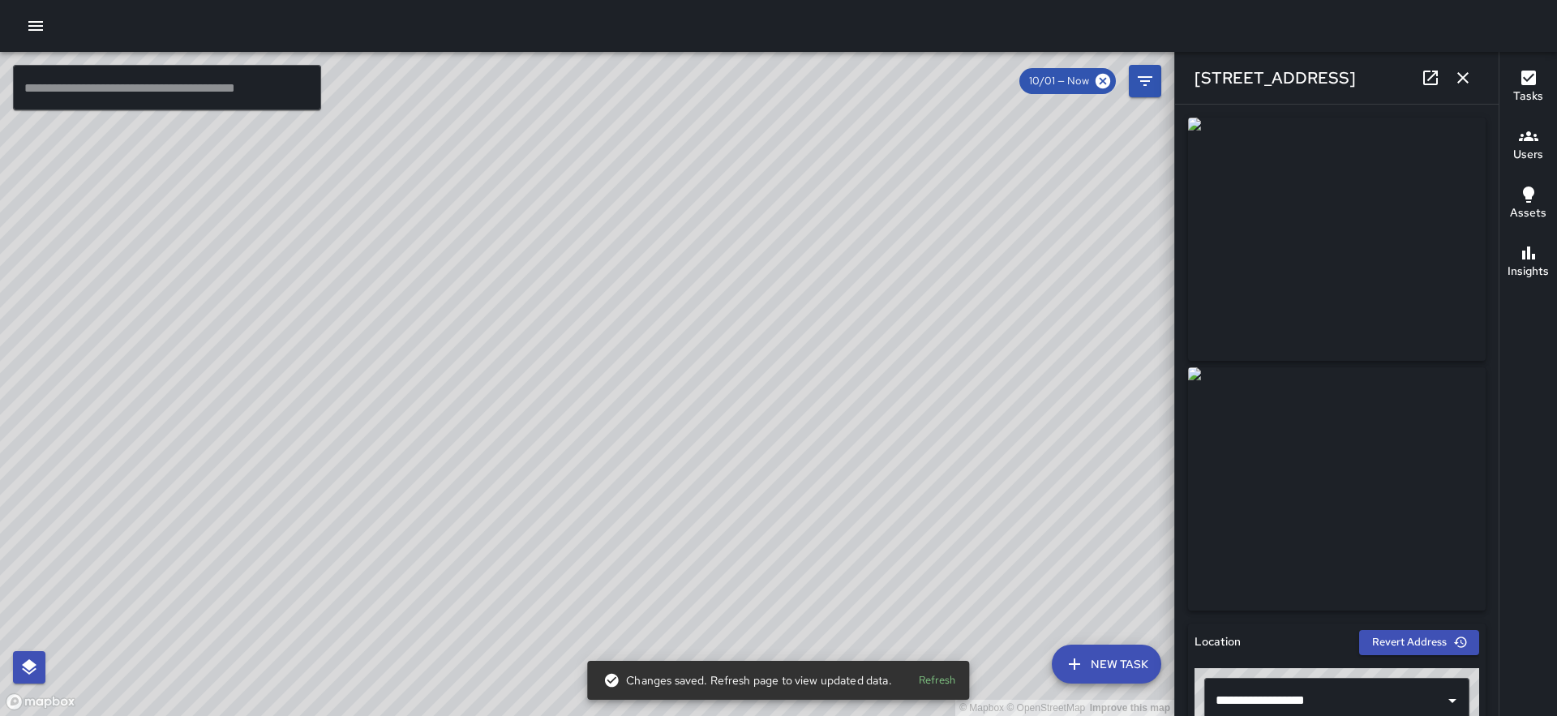
scroll to position [1095, 0]
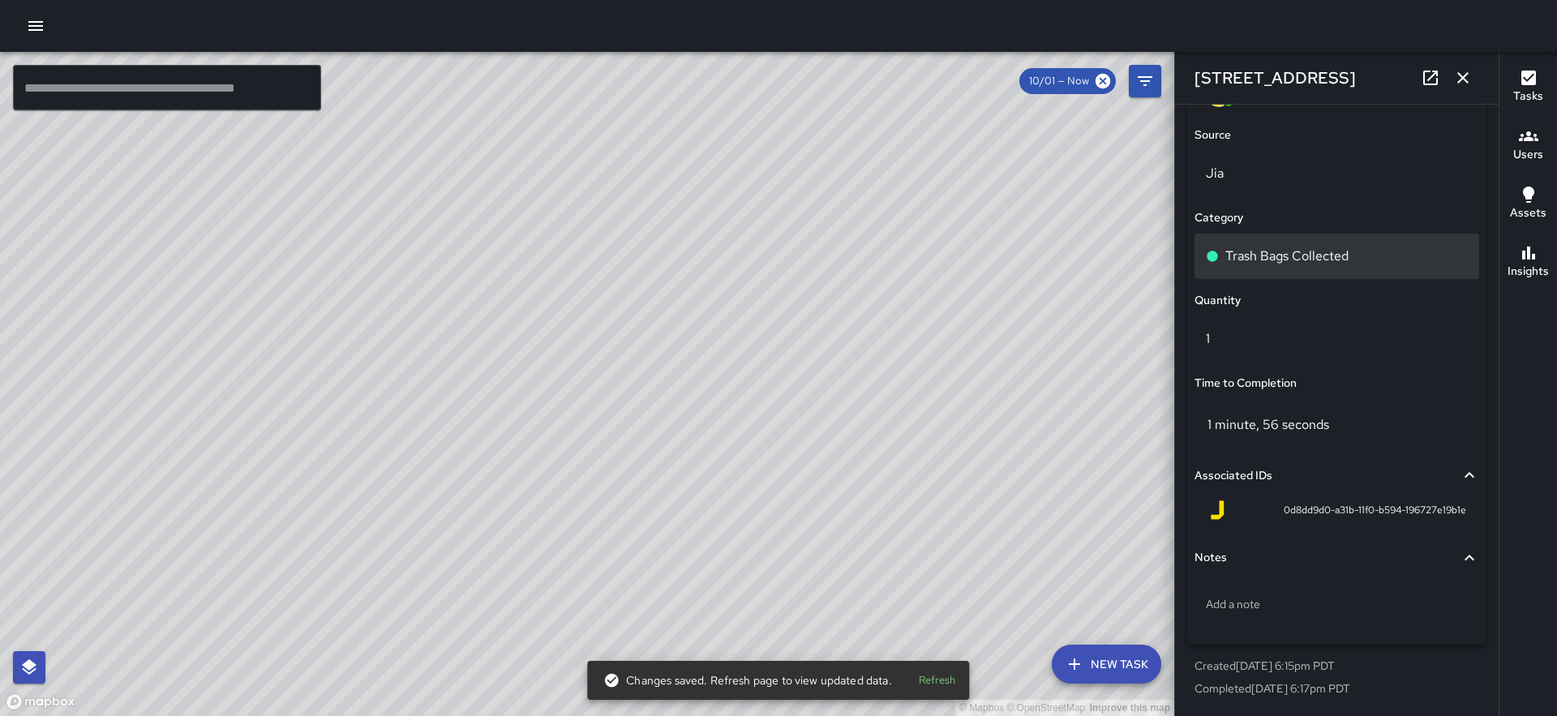
click at [1292, 242] on div "Trash Bags Collected" at bounding box center [1336, 256] width 285 height 45
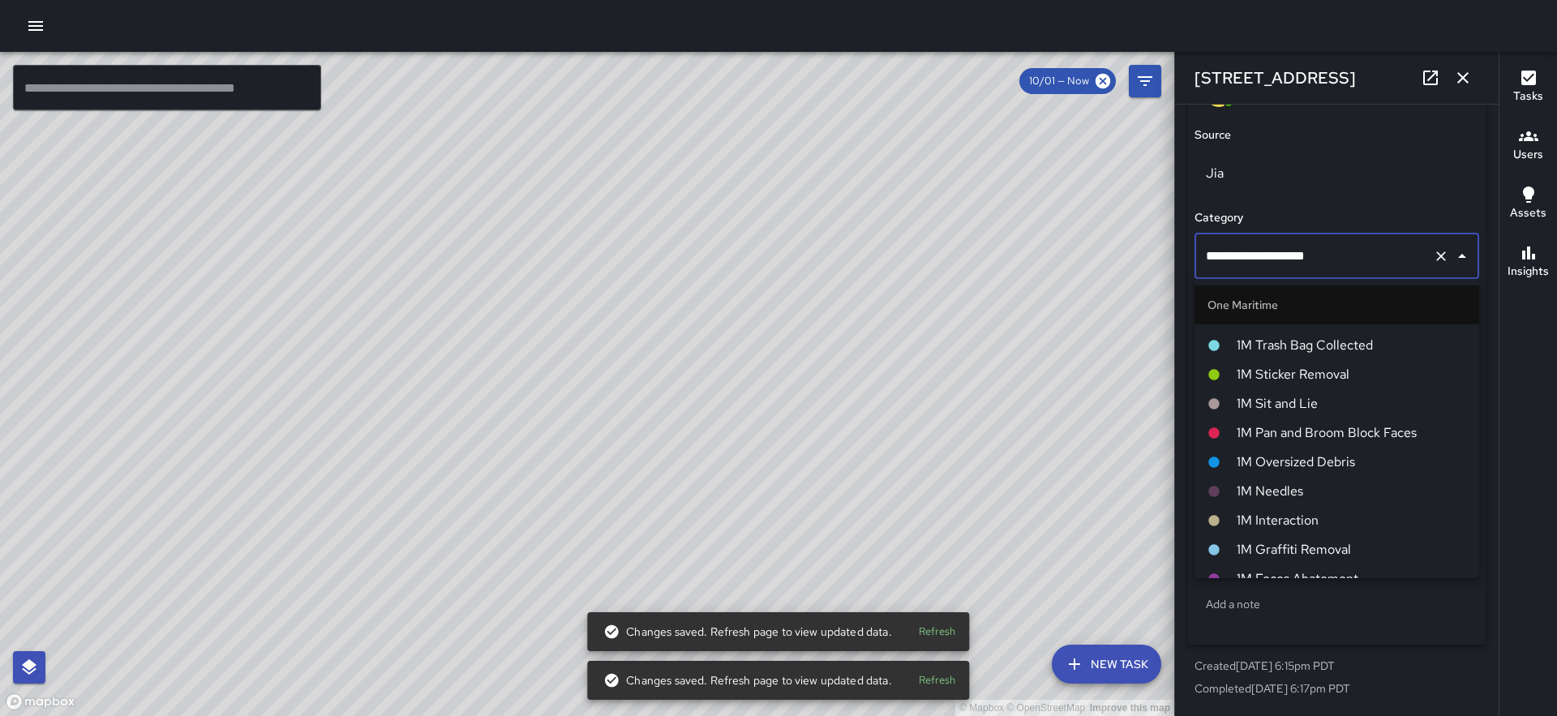
scroll to position [1057, 0]
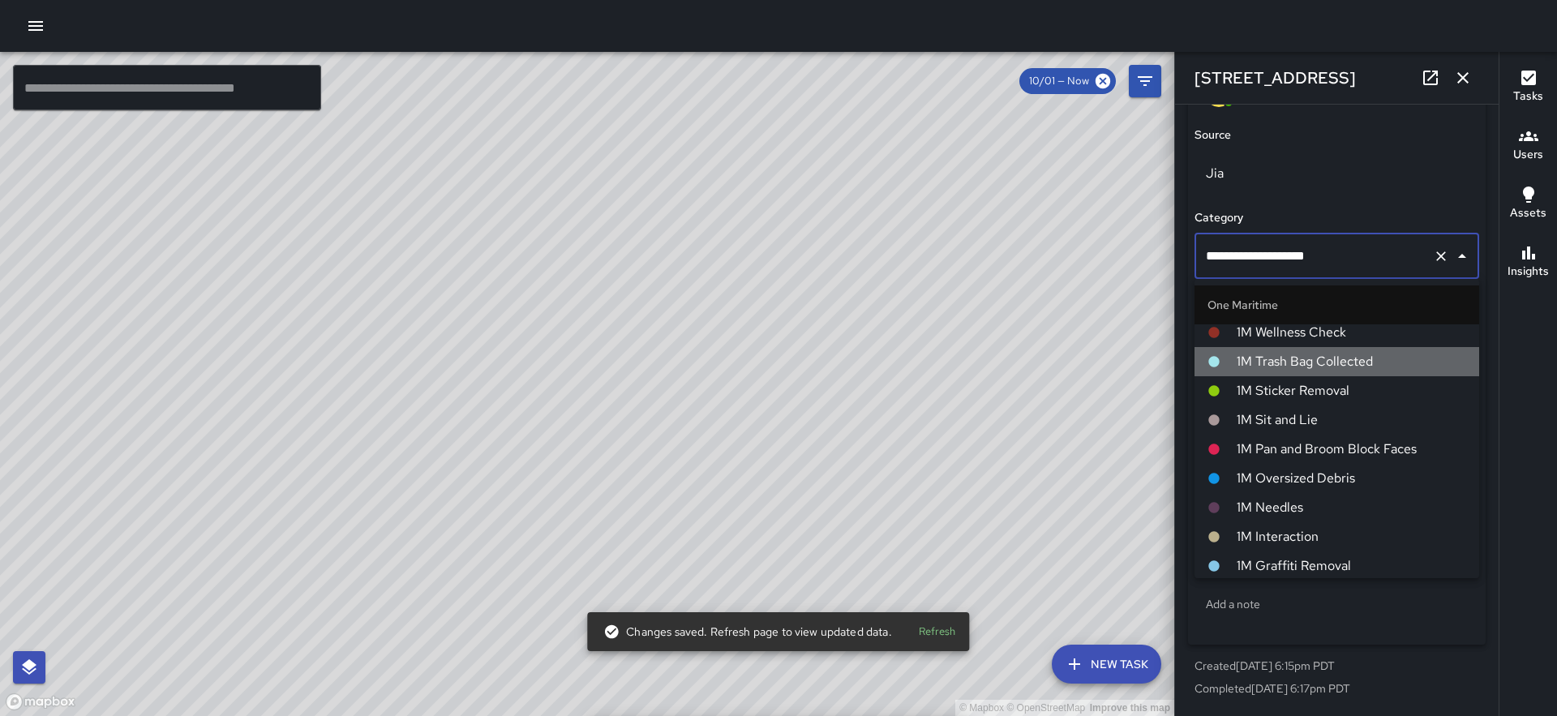
click at [1325, 358] on span "1M Trash Bag Collected" at bounding box center [1351, 361] width 229 height 19
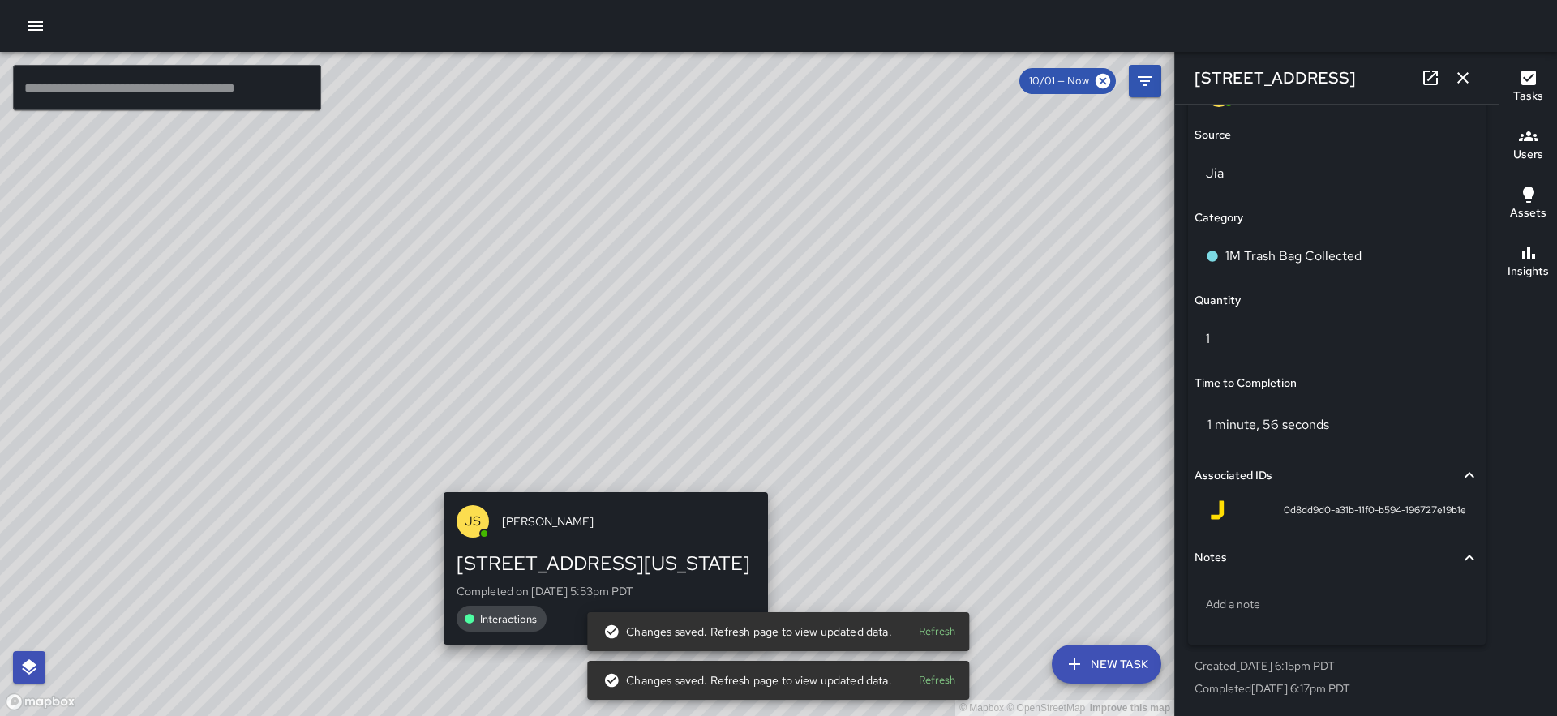
click at [598, 478] on div "© Mapbox © OpenStreetMap Improve this map JS James Slade 363 Washington Street …" at bounding box center [587, 384] width 1174 height 664
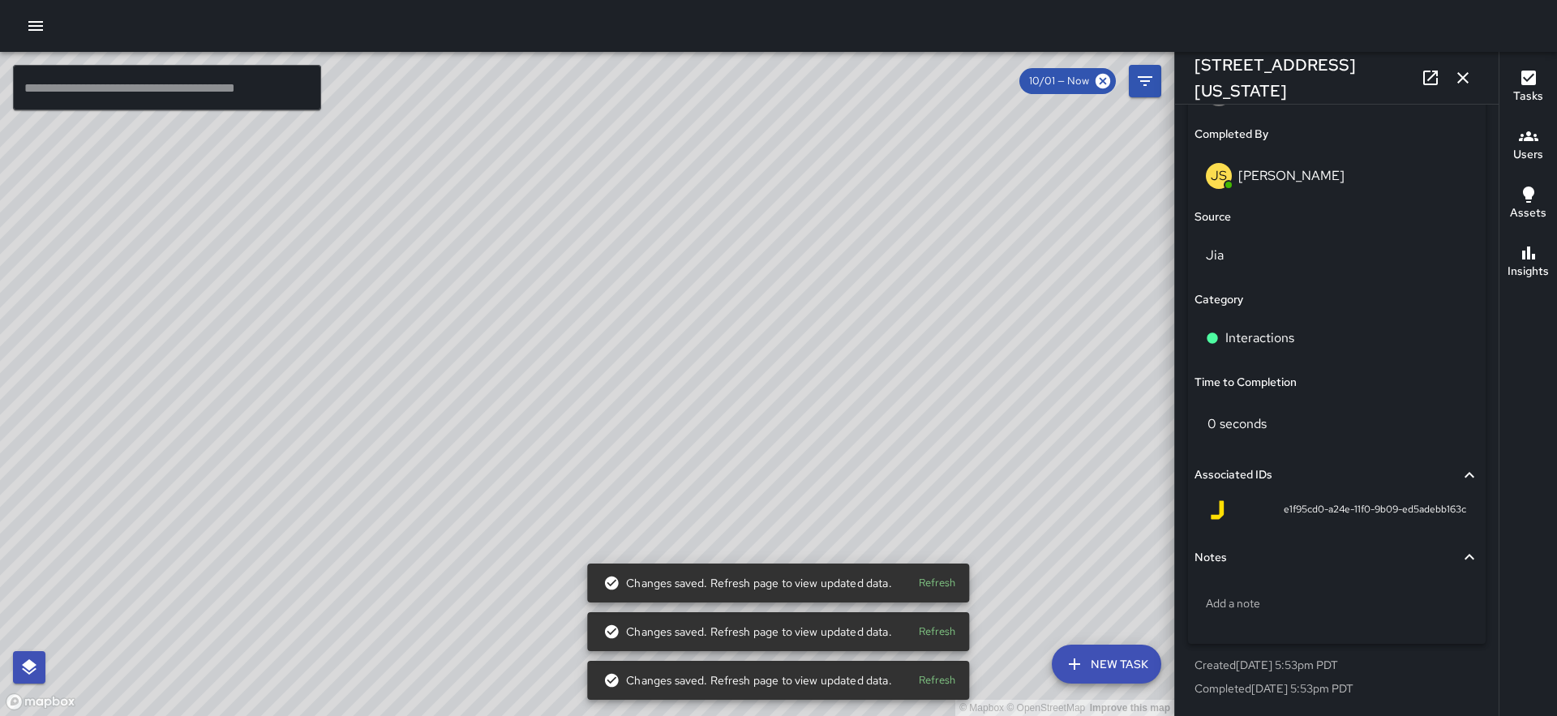
scroll to position [1013, 0]
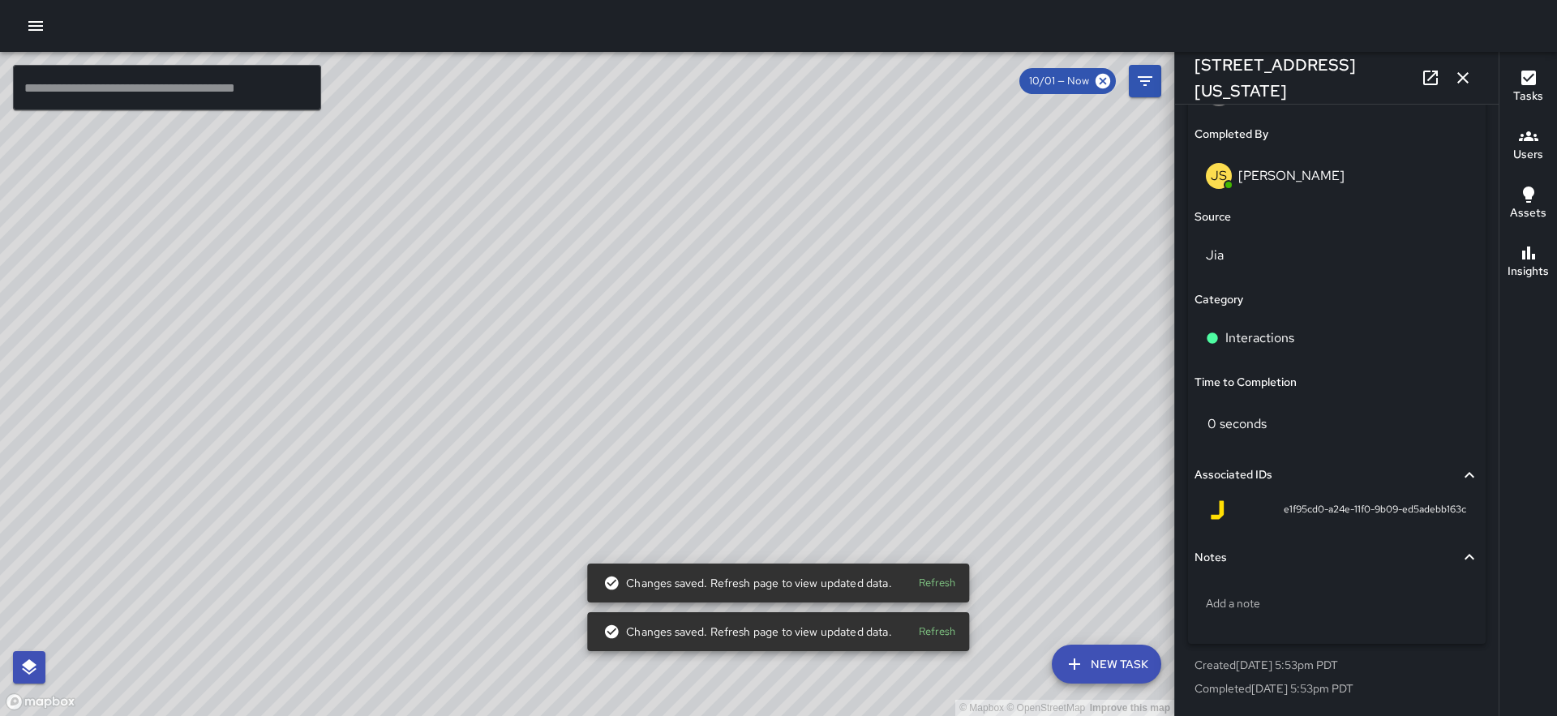
click at [1297, 330] on div "Interactions" at bounding box center [1337, 337] width 262 height 19
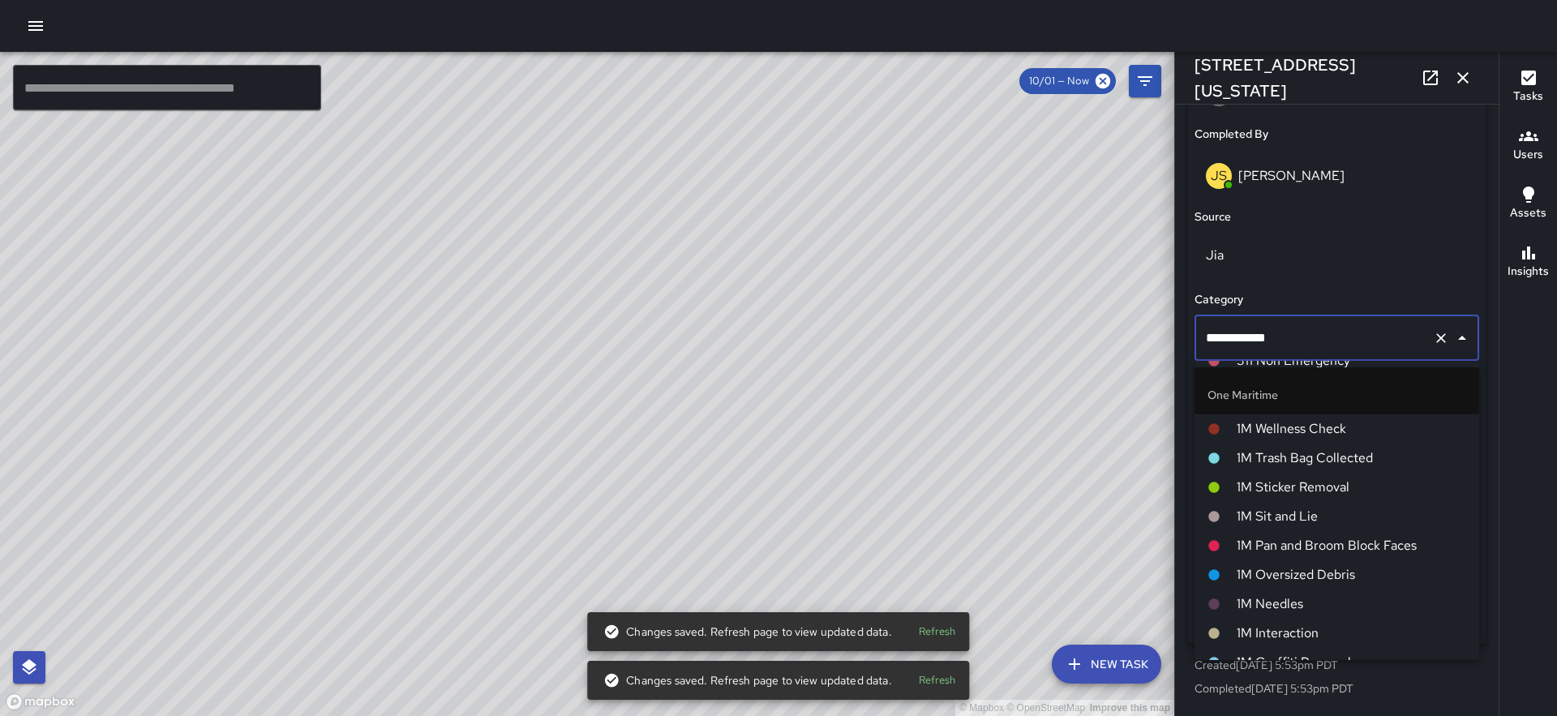
scroll to position [1165, 0]
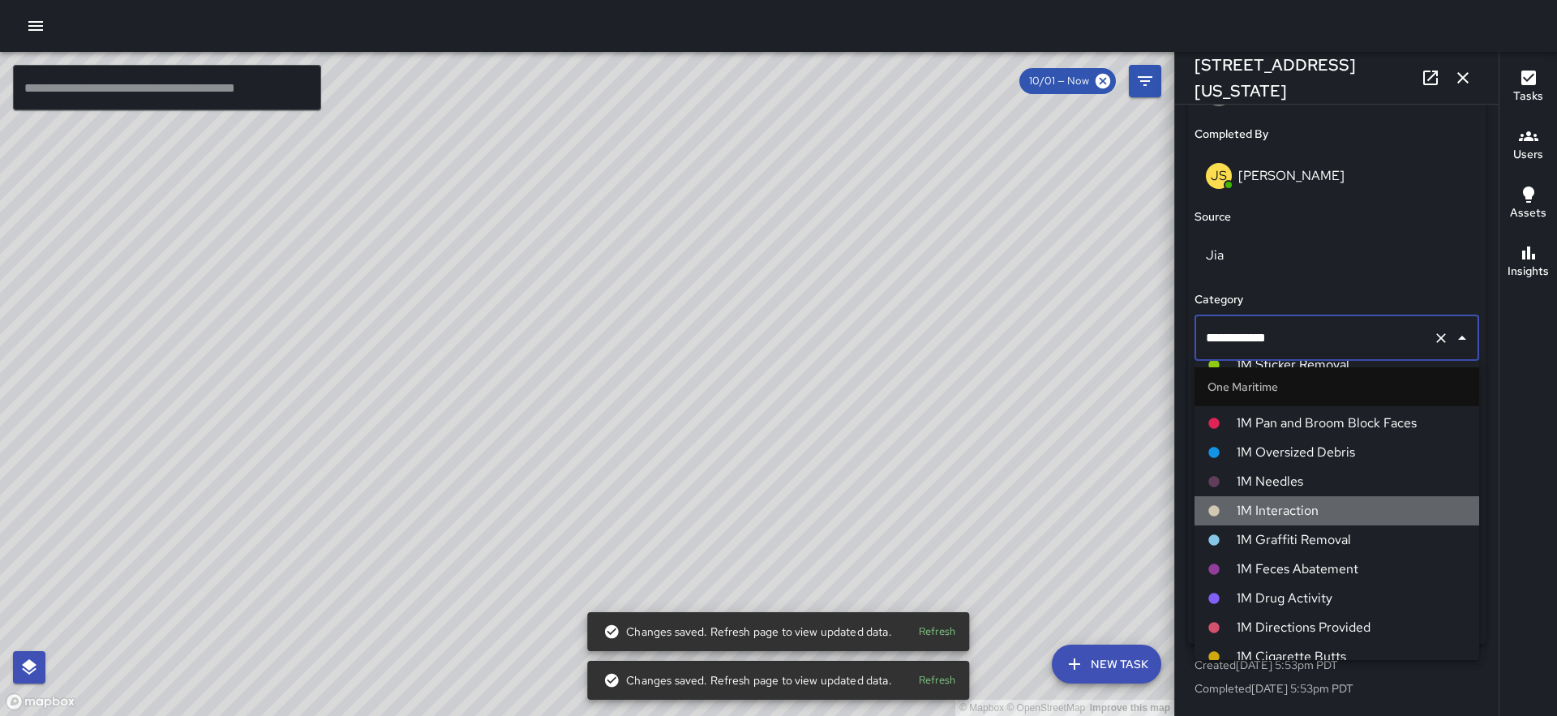
click at [1300, 510] on span "1M Interaction" at bounding box center [1351, 510] width 229 height 19
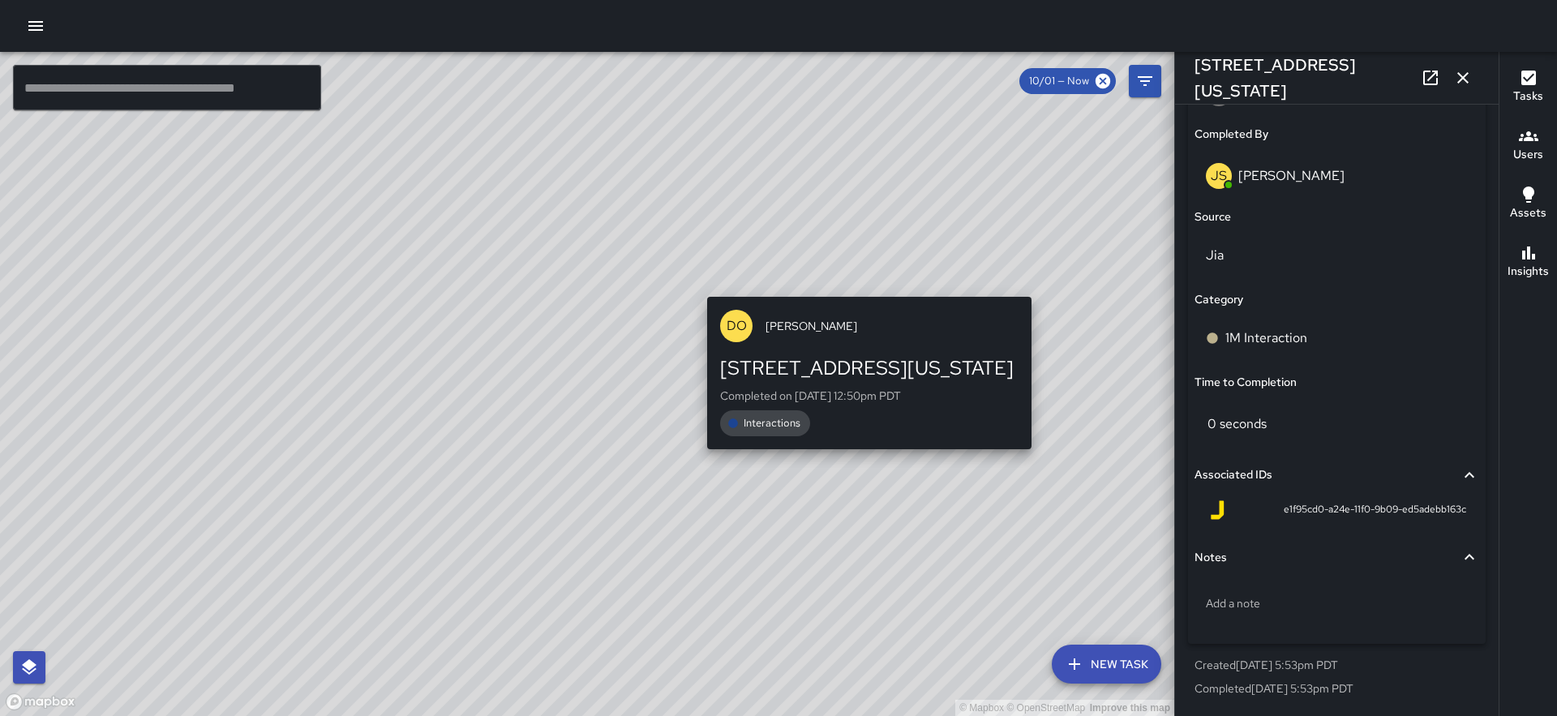
click at [1036, 282] on div "© Mapbox © OpenStreetMap Improve this map DO Derrick Oliver 210 Washington Stre…" at bounding box center [587, 384] width 1174 height 664
type input "**********"
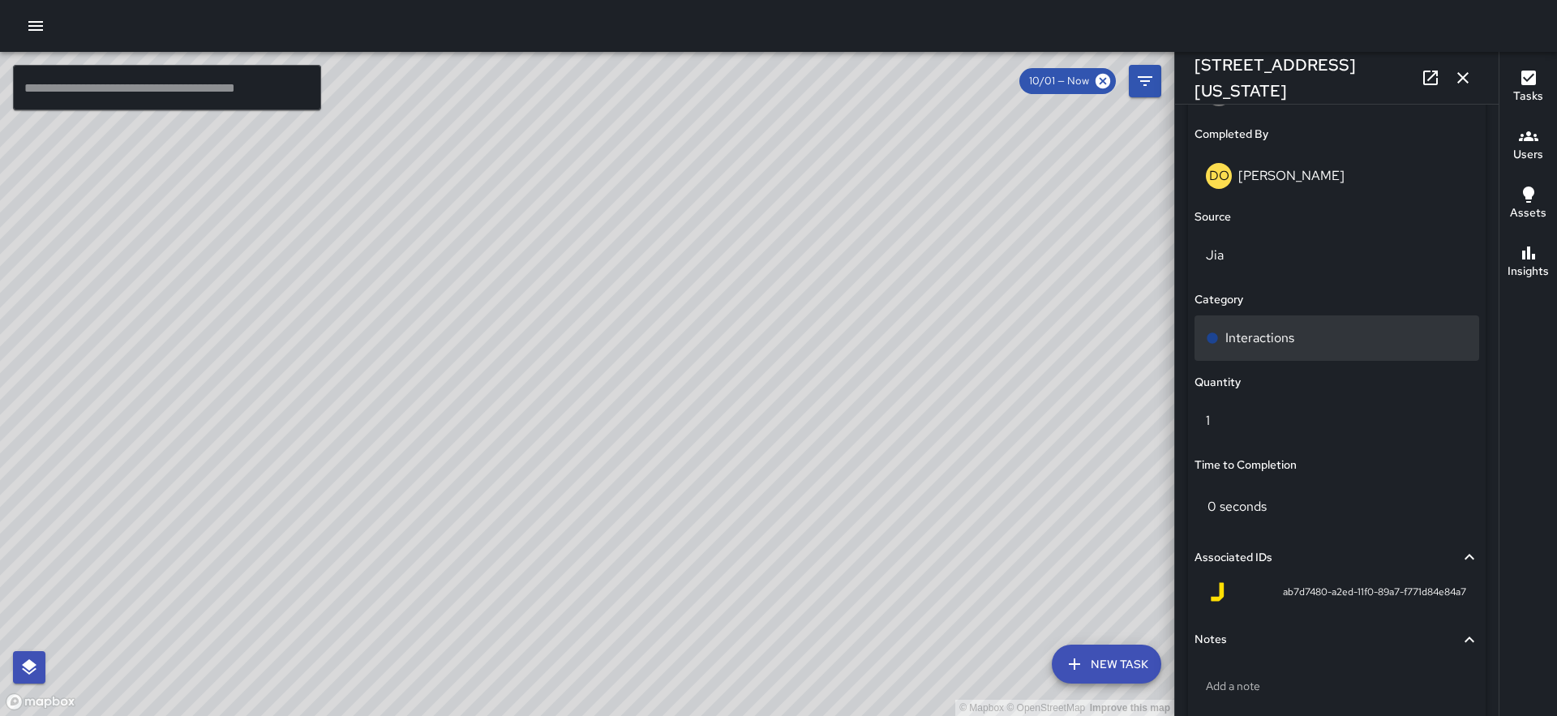
click at [1280, 340] on p "Interactions" at bounding box center [1259, 337] width 69 height 19
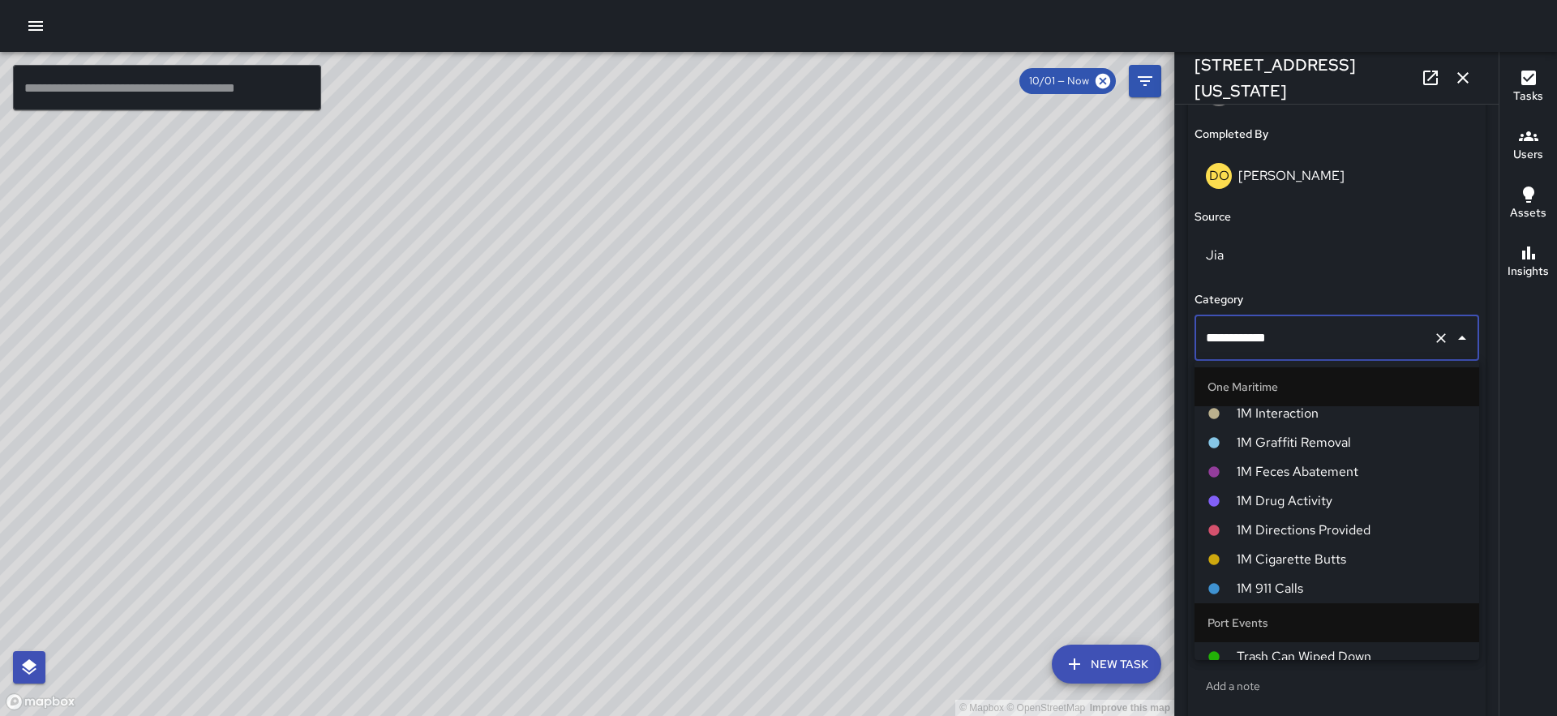
scroll to position [1174, 0]
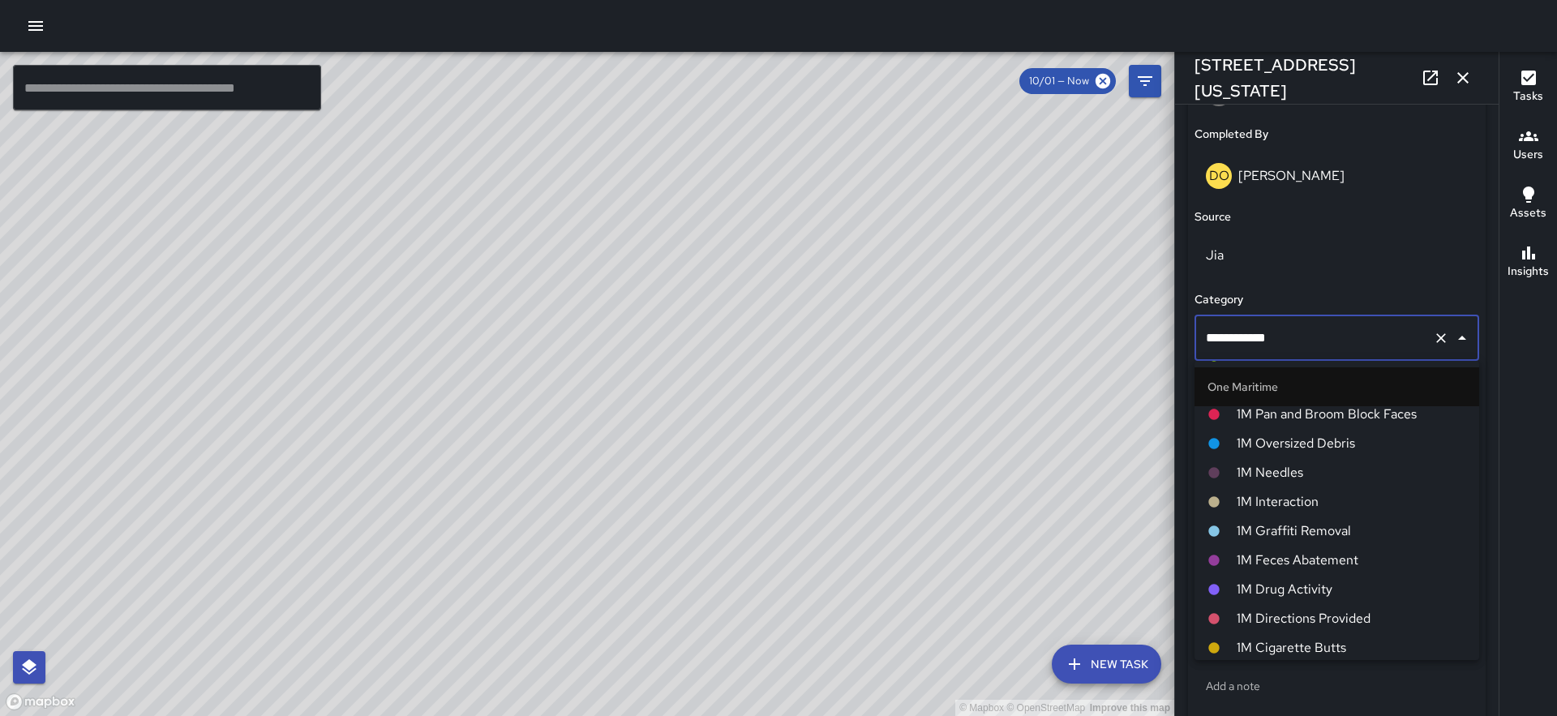
click at [1284, 503] on span "1M Interaction" at bounding box center [1351, 501] width 229 height 19
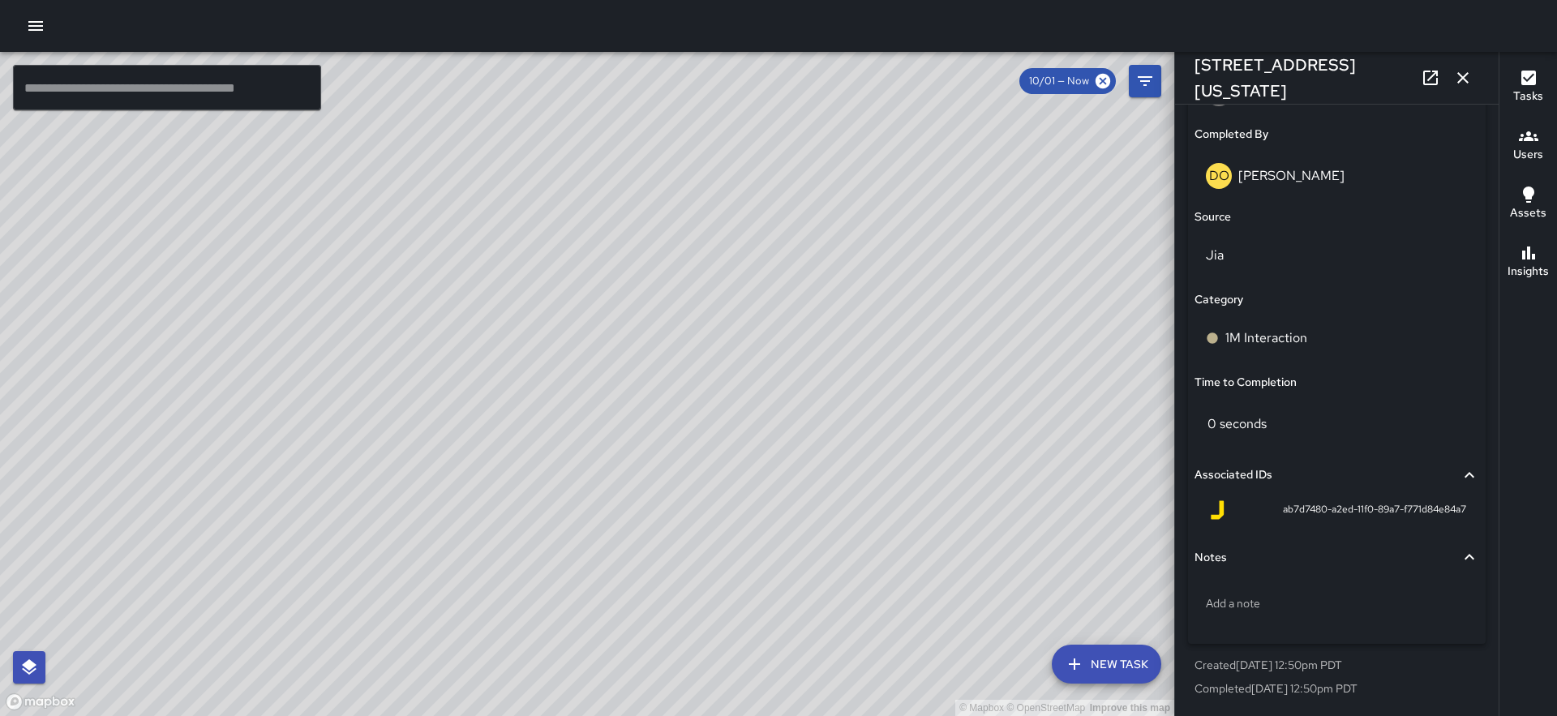
drag, startPoint x: 624, startPoint y: 611, endPoint x: 797, endPoint y: 458, distance: 230.4
click at [797, 458] on div "© Mapbox © OpenStreetMap Improve this map" at bounding box center [587, 384] width 1174 height 664
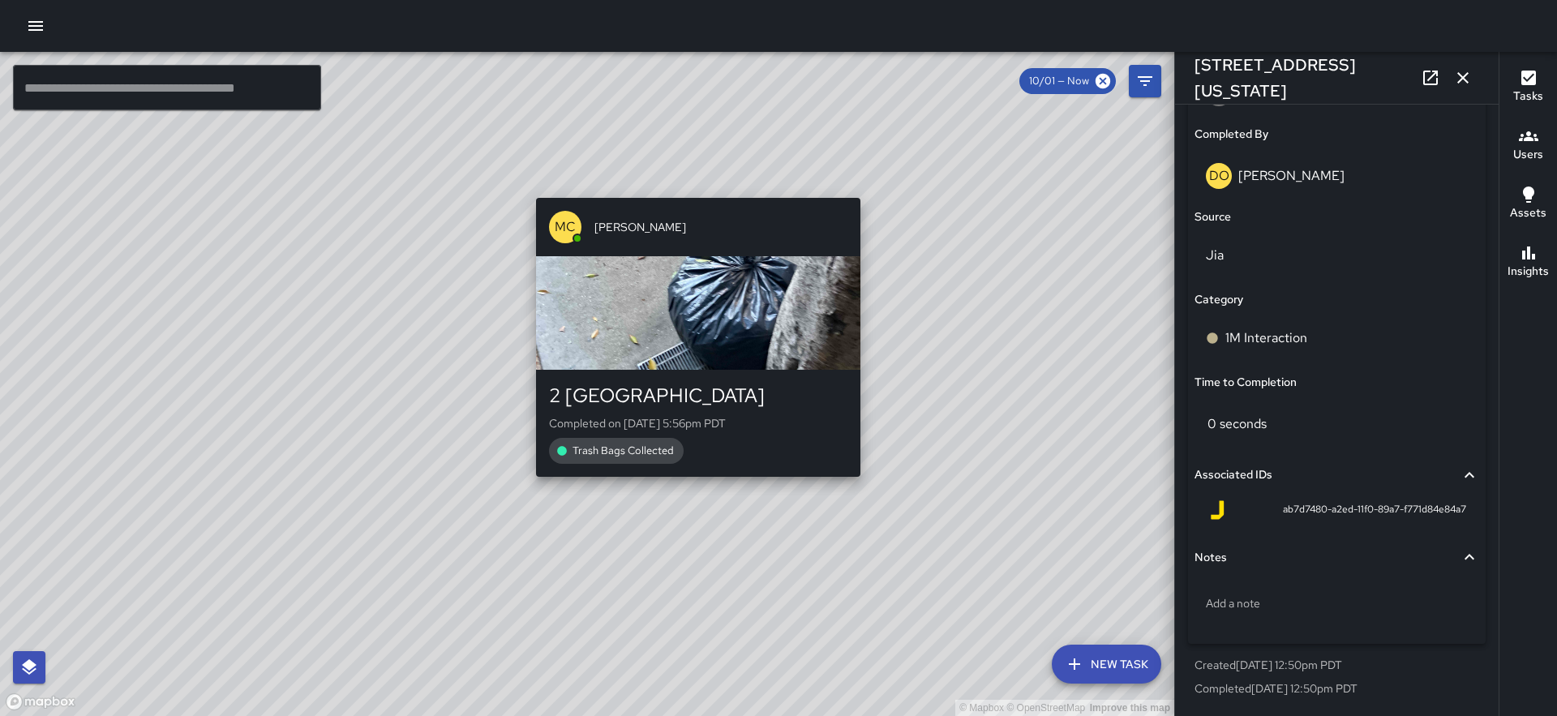
click at [692, 482] on div "MC Marcus Carr 2 Embarcadero Center Completed on 10/5/2025, 5:56pm PDT Trash Ba…" at bounding box center [698, 337] width 337 height 292
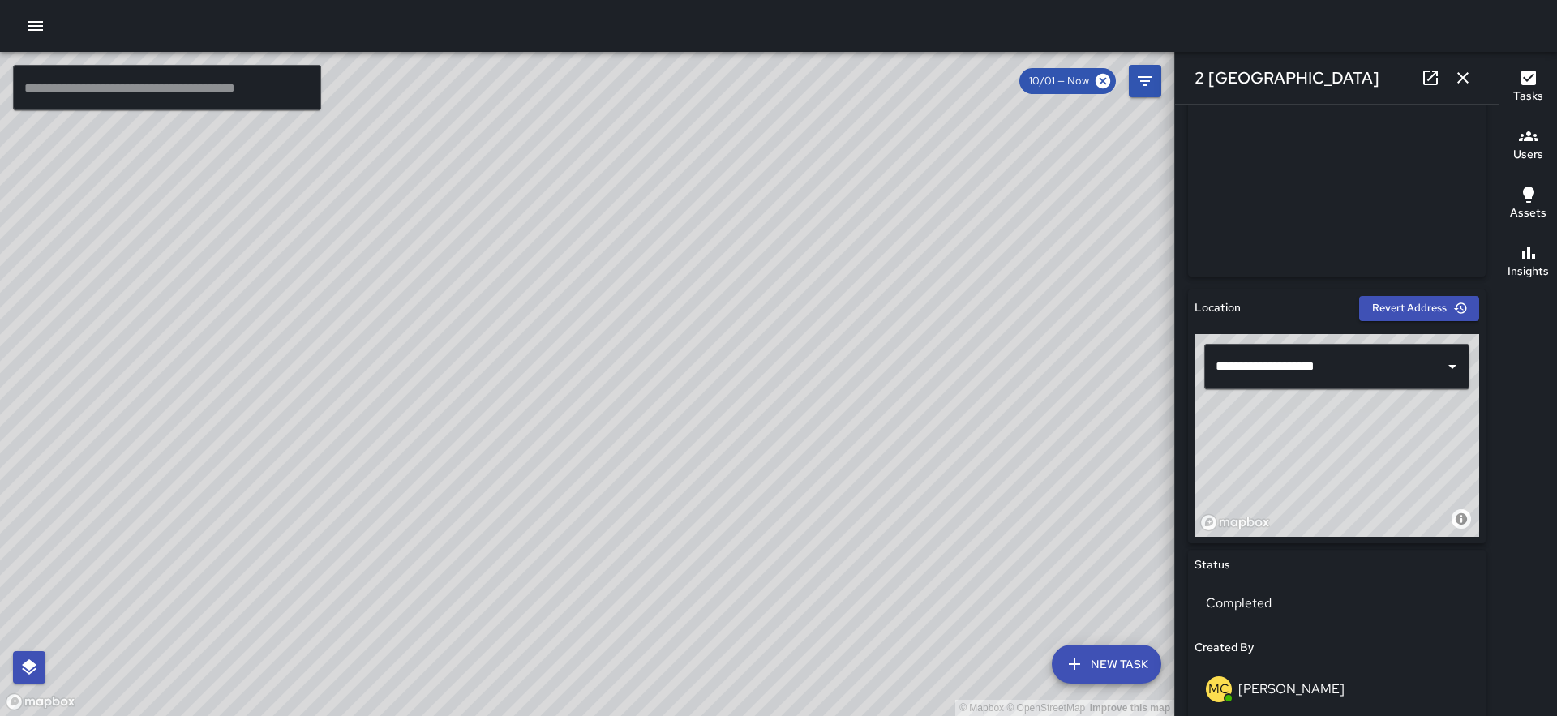
scroll to position [1095, 0]
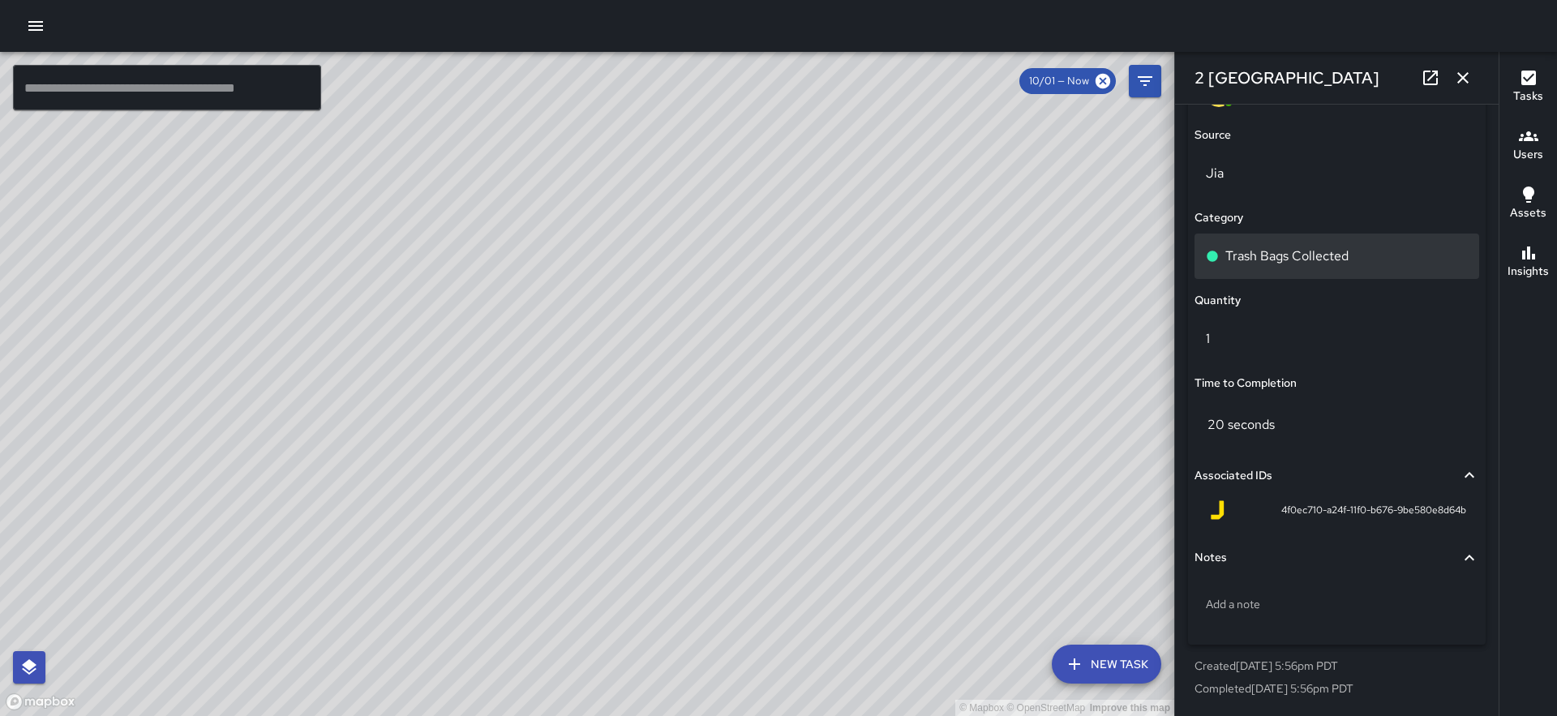
click at [1287, 258] on p "Trash Bags Collected" at bounding box center [1286, 256] width 123 height 19
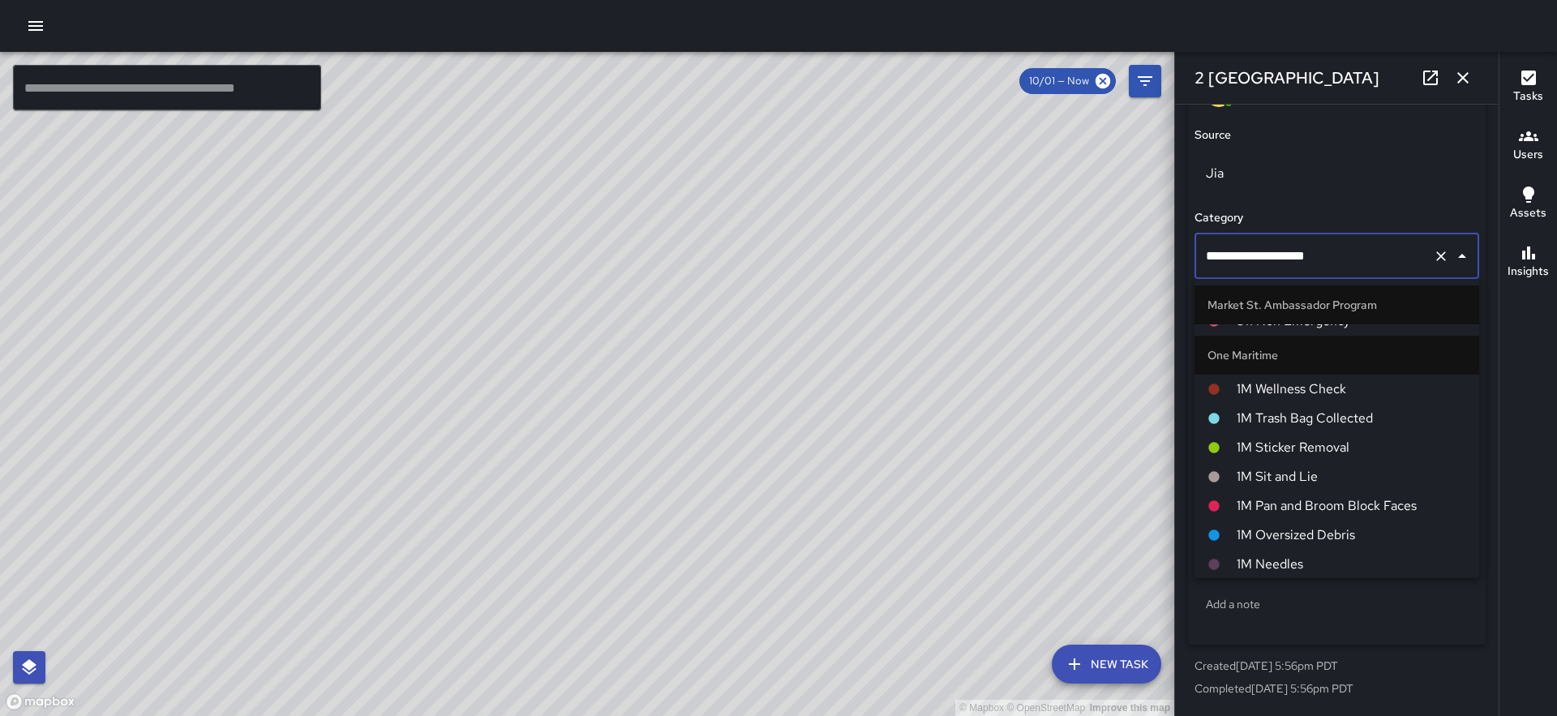
scroll to position [1002, 0]
click at [1323, 407] on span "1M Trash Bag Collected" at bounding box center [1351, 416] width 229 height 19
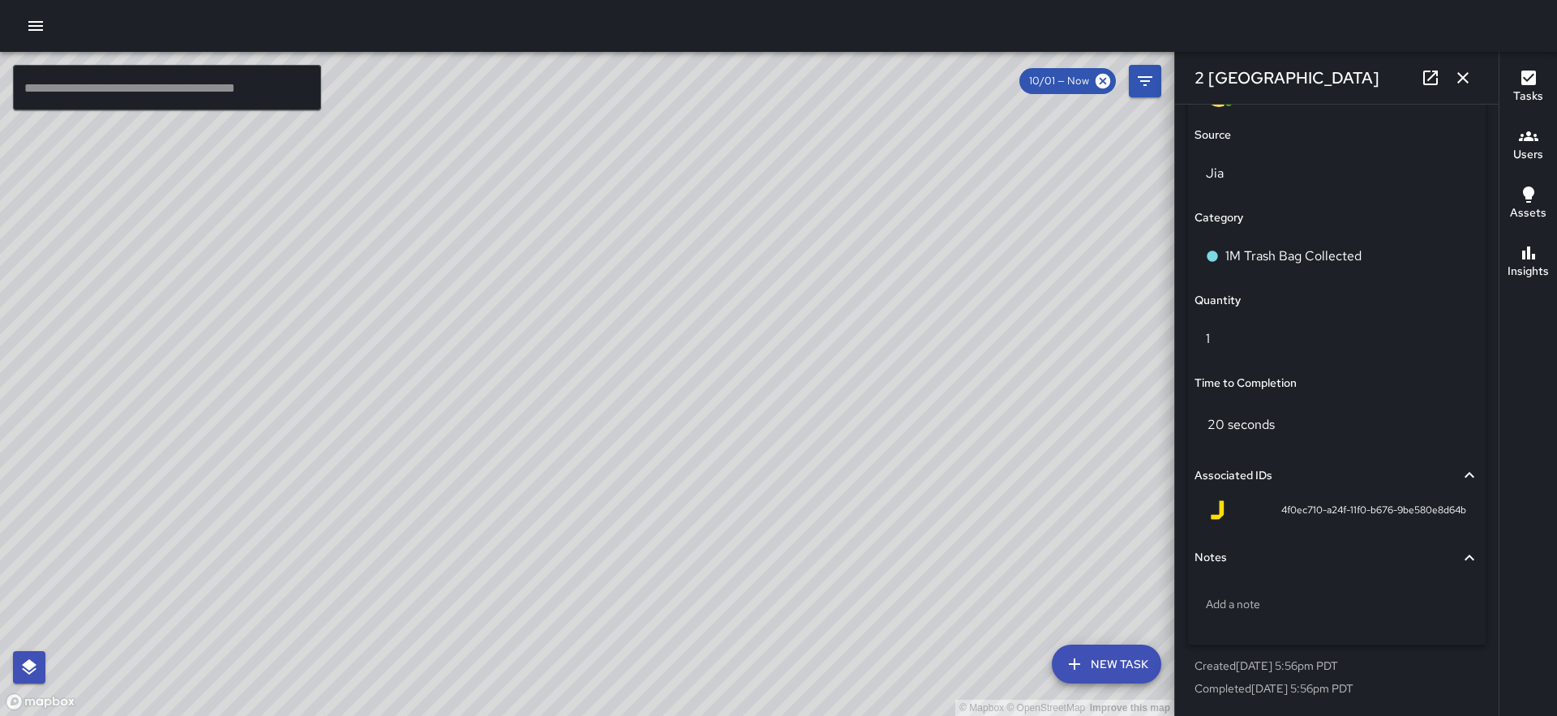
drag, startPoint x: 418, startPoint y: 264, endPoint x: 719, endPoint y: 394, distance: 328.7
click at [719, 394] on div "© Mapbox © OpenStreetMap Improve this map" at bounding box center [587, 384] width 1174 height 664
click at [198, 293] on div "JS James Slade 401 Washington Street Completed on 10/5/2025, 7:18pm PDT Pan and…" at bounding box center [209, 436] width 337 height 292
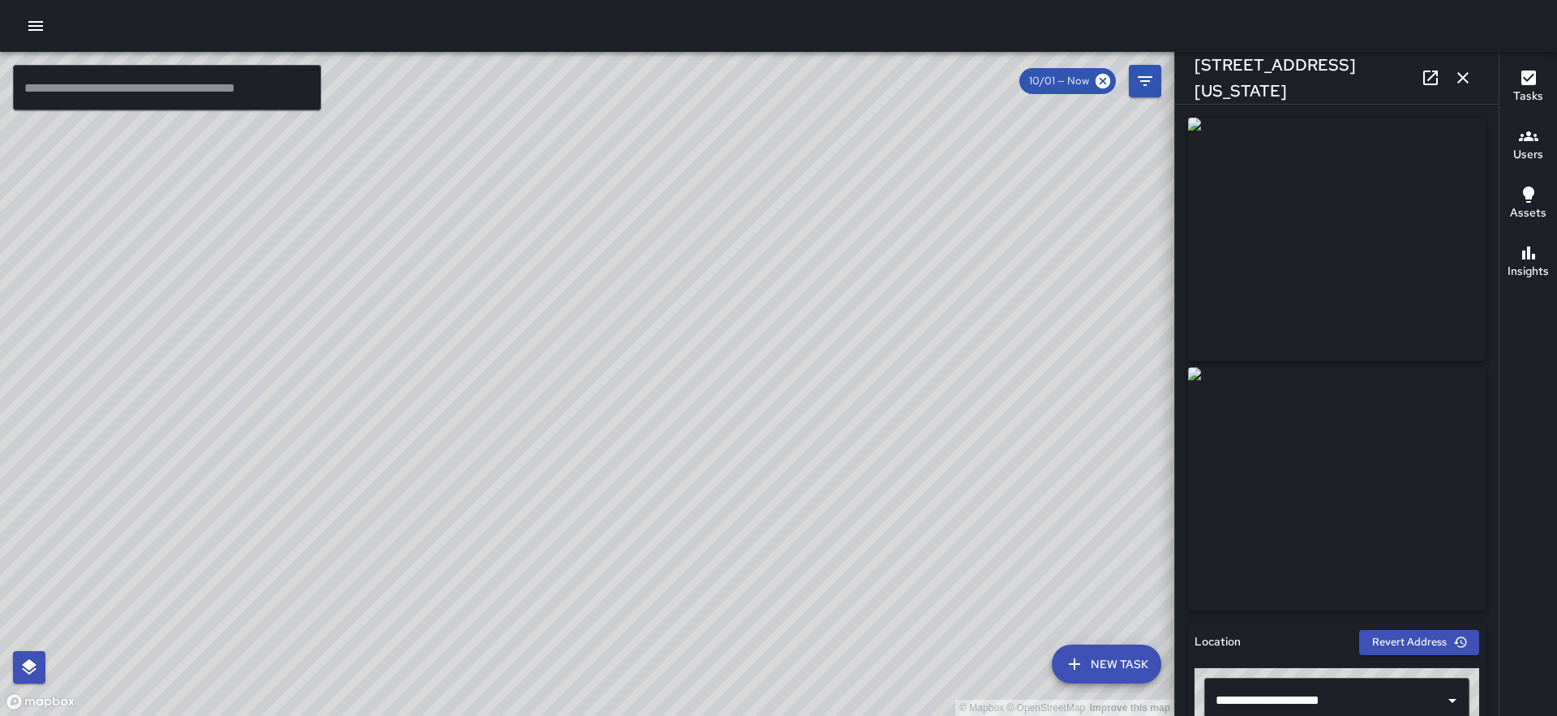
scroll to position [1013, 0]
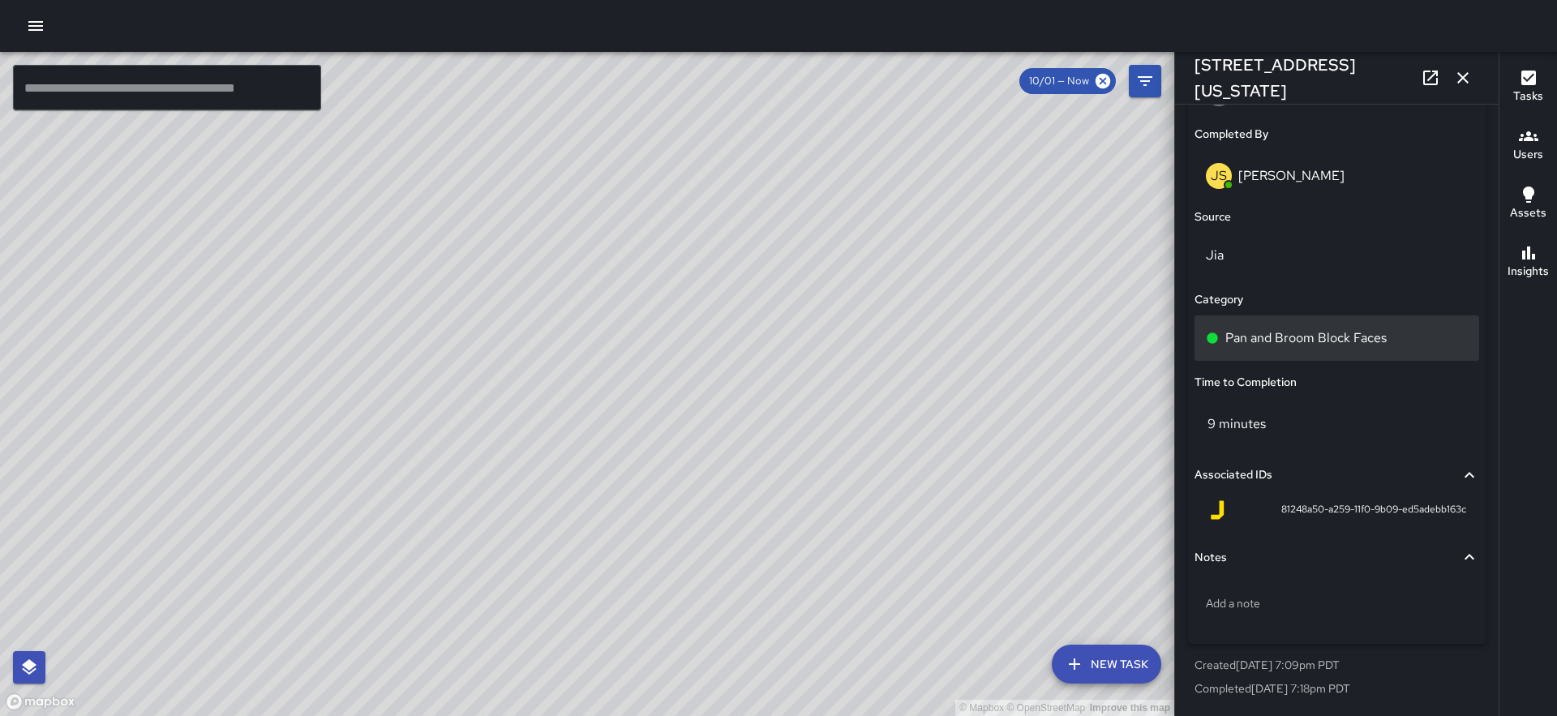
click at [1365, 347] on p "Pan and Broom Block Faces" at bounding box center [1305, 337] width 161 height 19
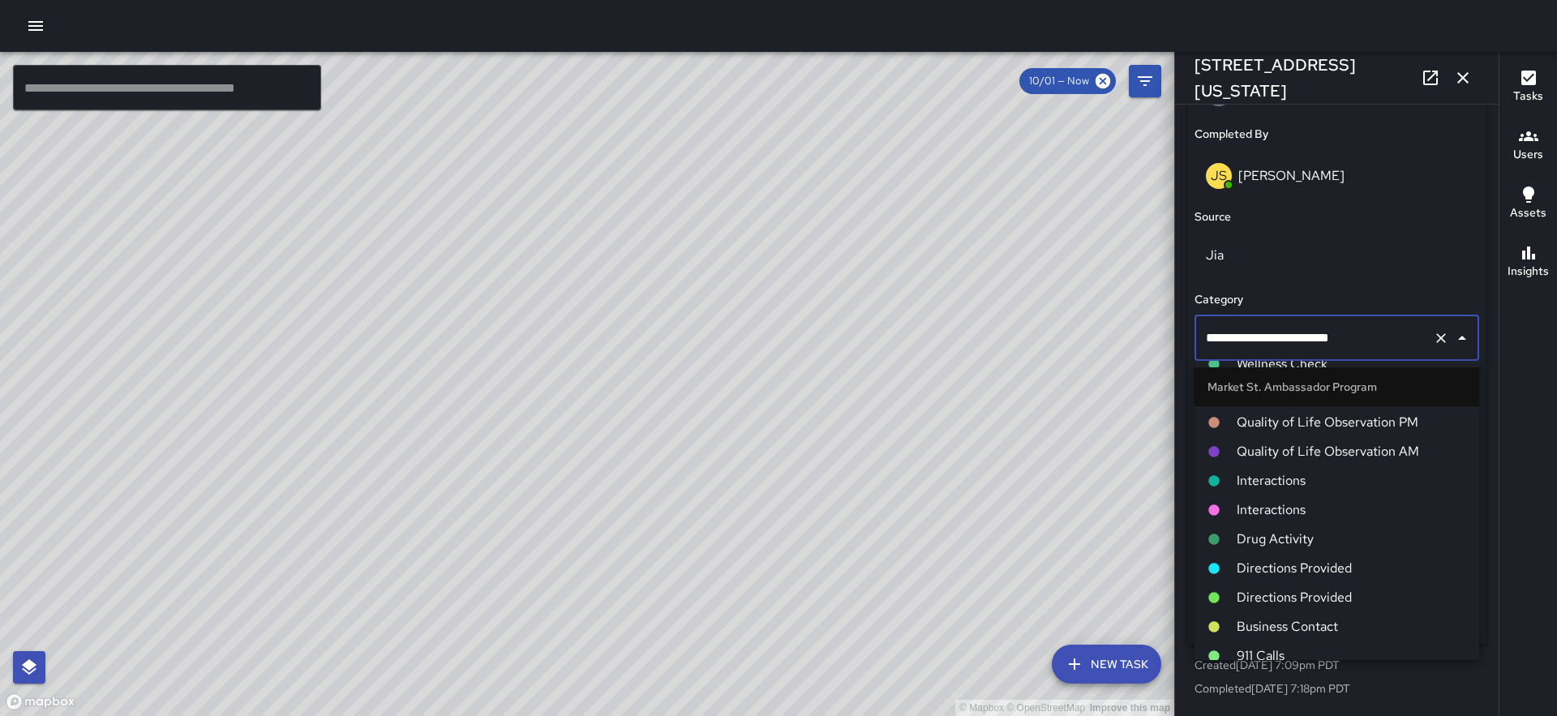
scroll to position [1077, 0]
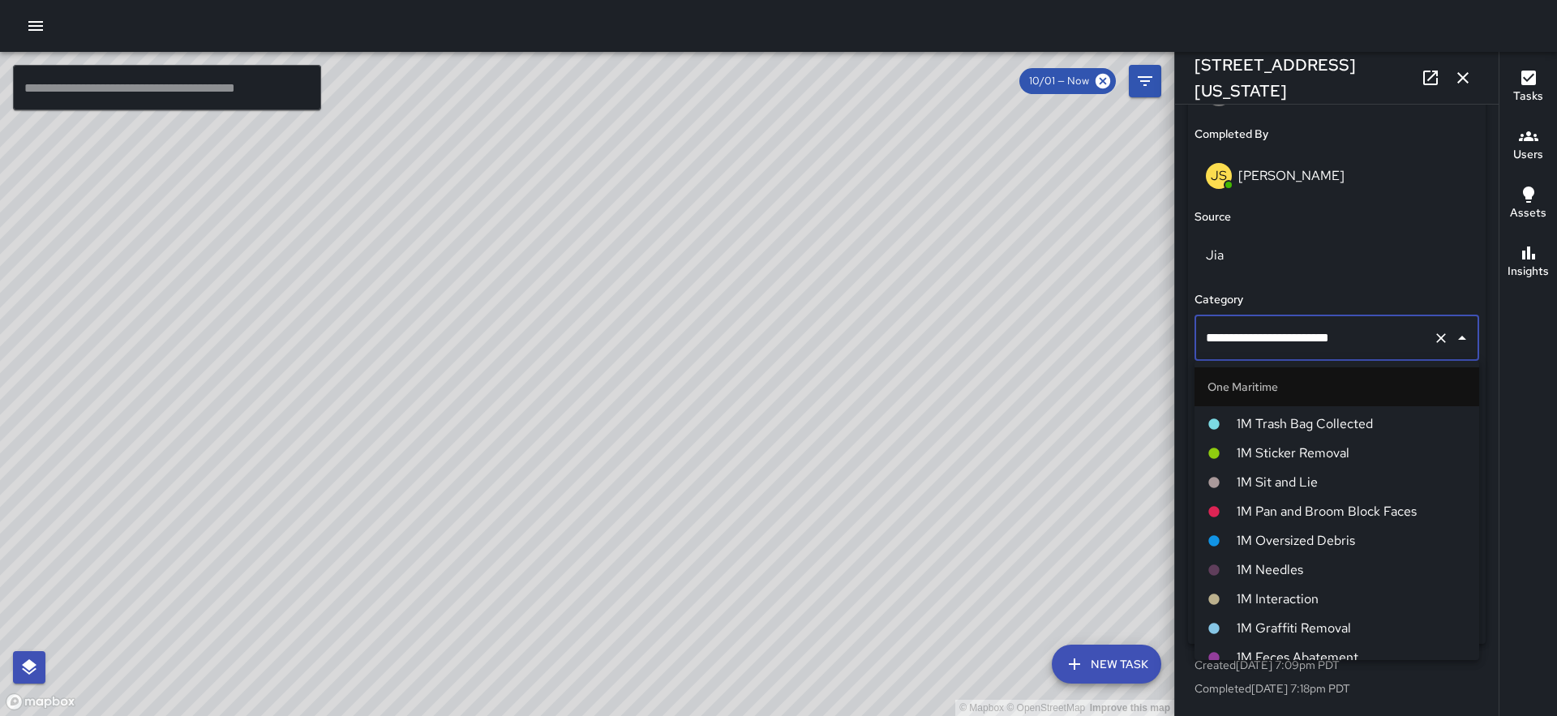
drag, startPoint x: 1378, startPoint y: 503, endPoint x: 991, endPoint y: 441, distance: 391.7
click at [1378, 503] on span "1M Pan and Broom Block Faces" at bounding box center [1351, 511] width 229 height 19
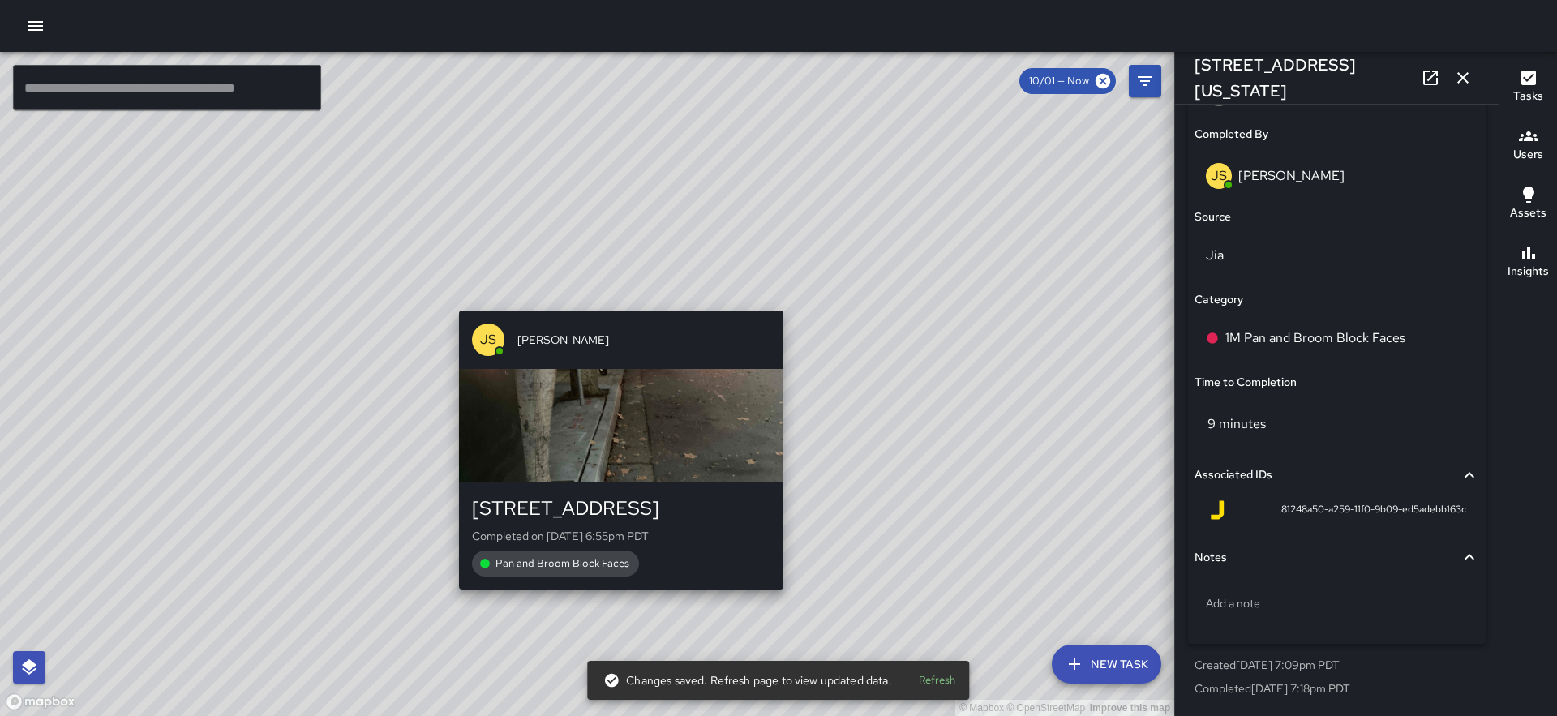
click at [611, 598] on div "© Mapbox © OpenStreetMap Improve this map JS James Slade 375 Battery Street Com…" at bounding box center [587, 384] width 1174 height 664
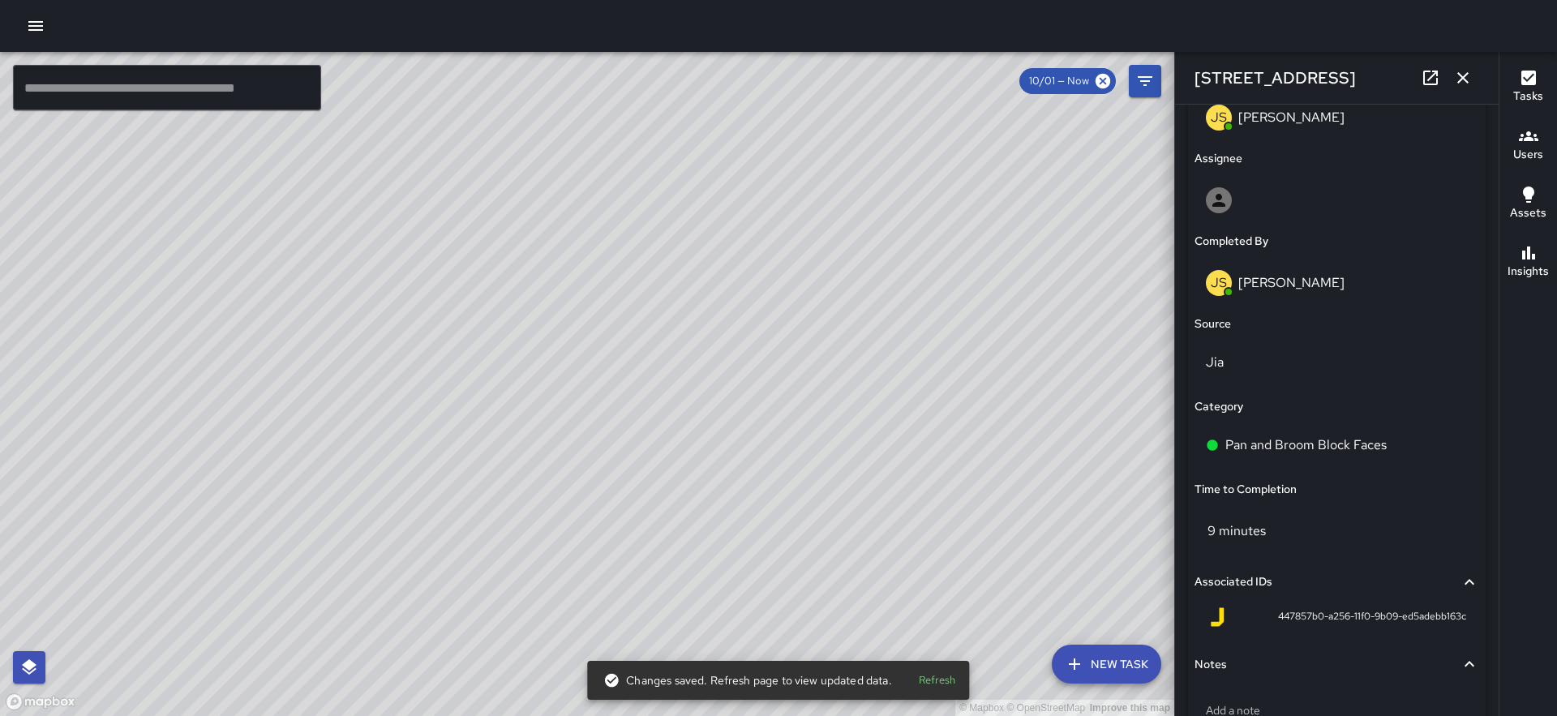
scroll to position [1013, 0]
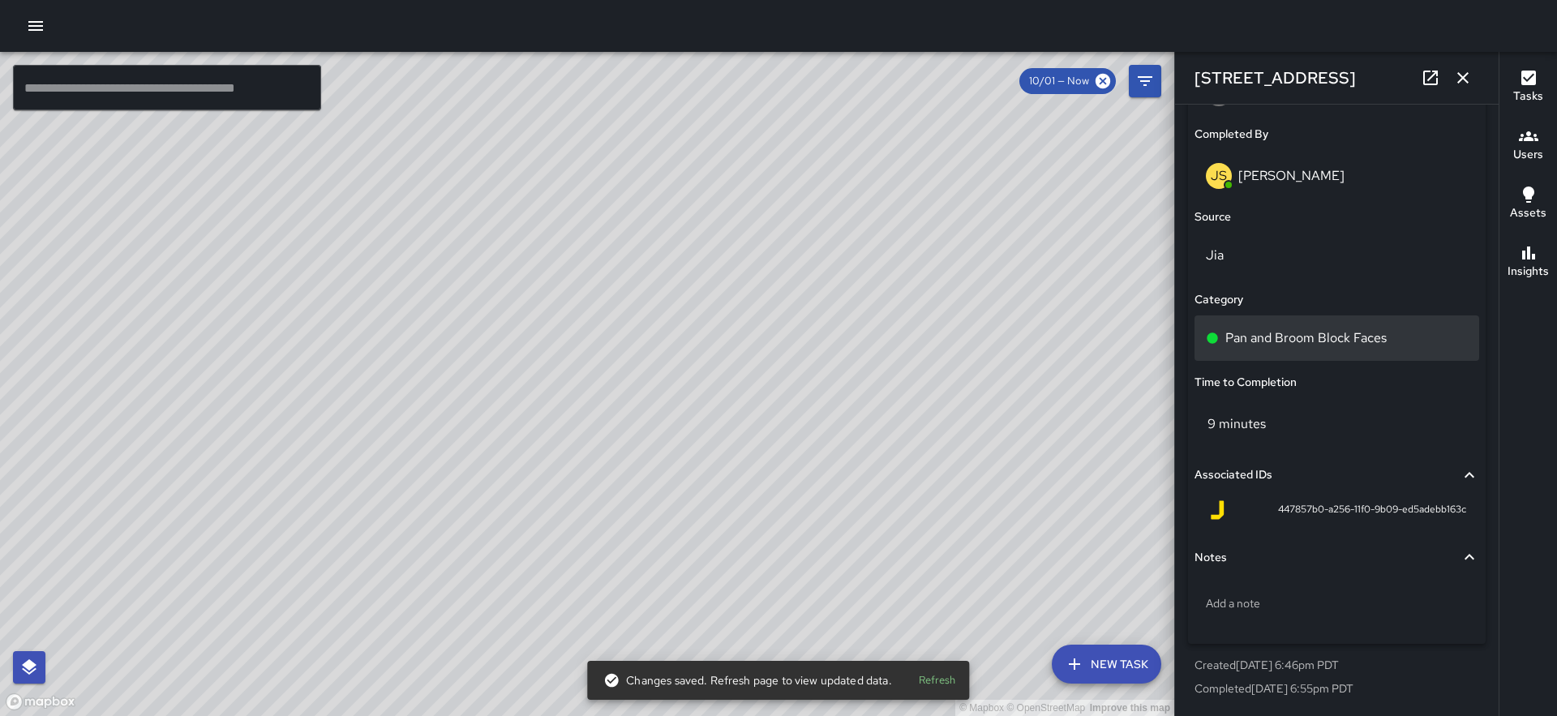
click at [1297, 340] on p "Pan and Broom Block Faces" at bounding box center [1305, 337] width 161 height 19
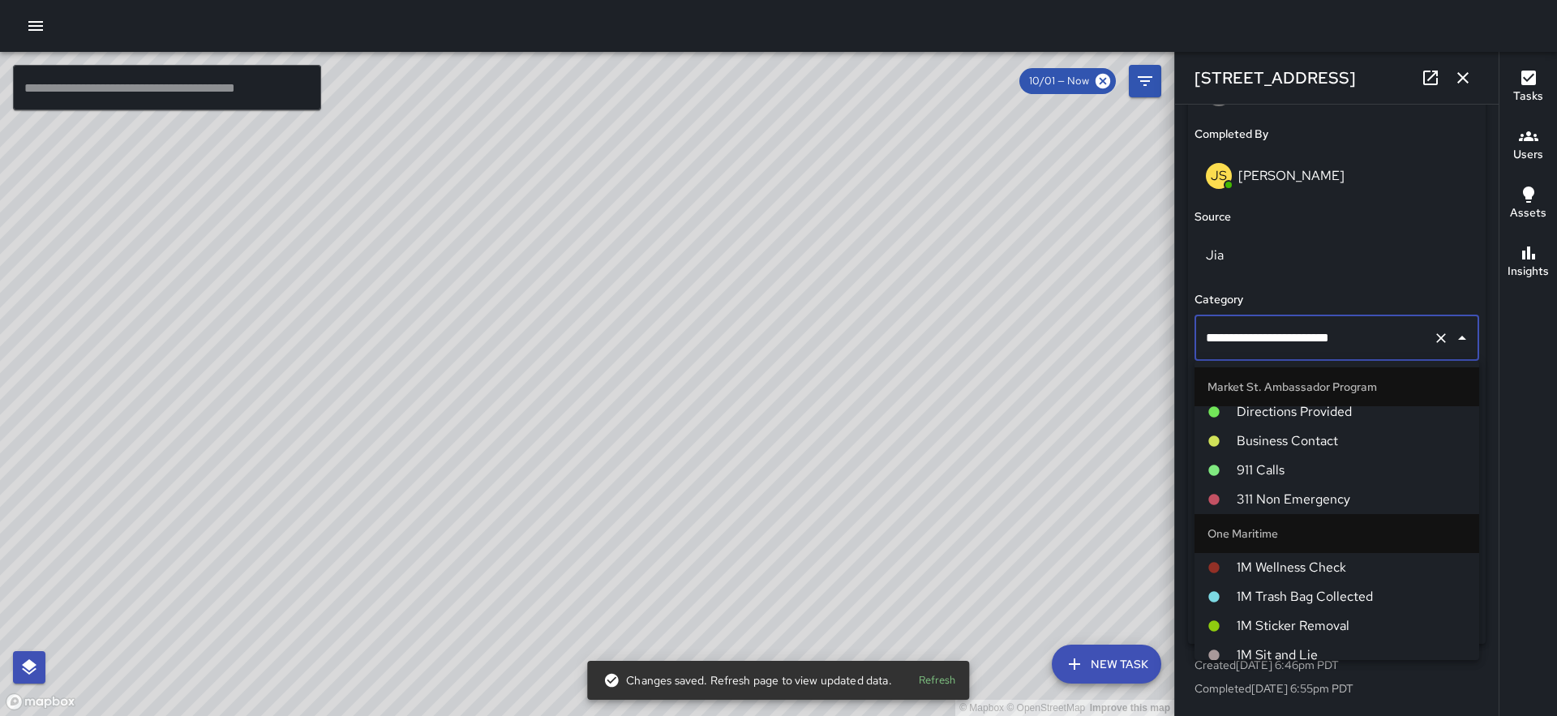
scroll to position [1078, 0]
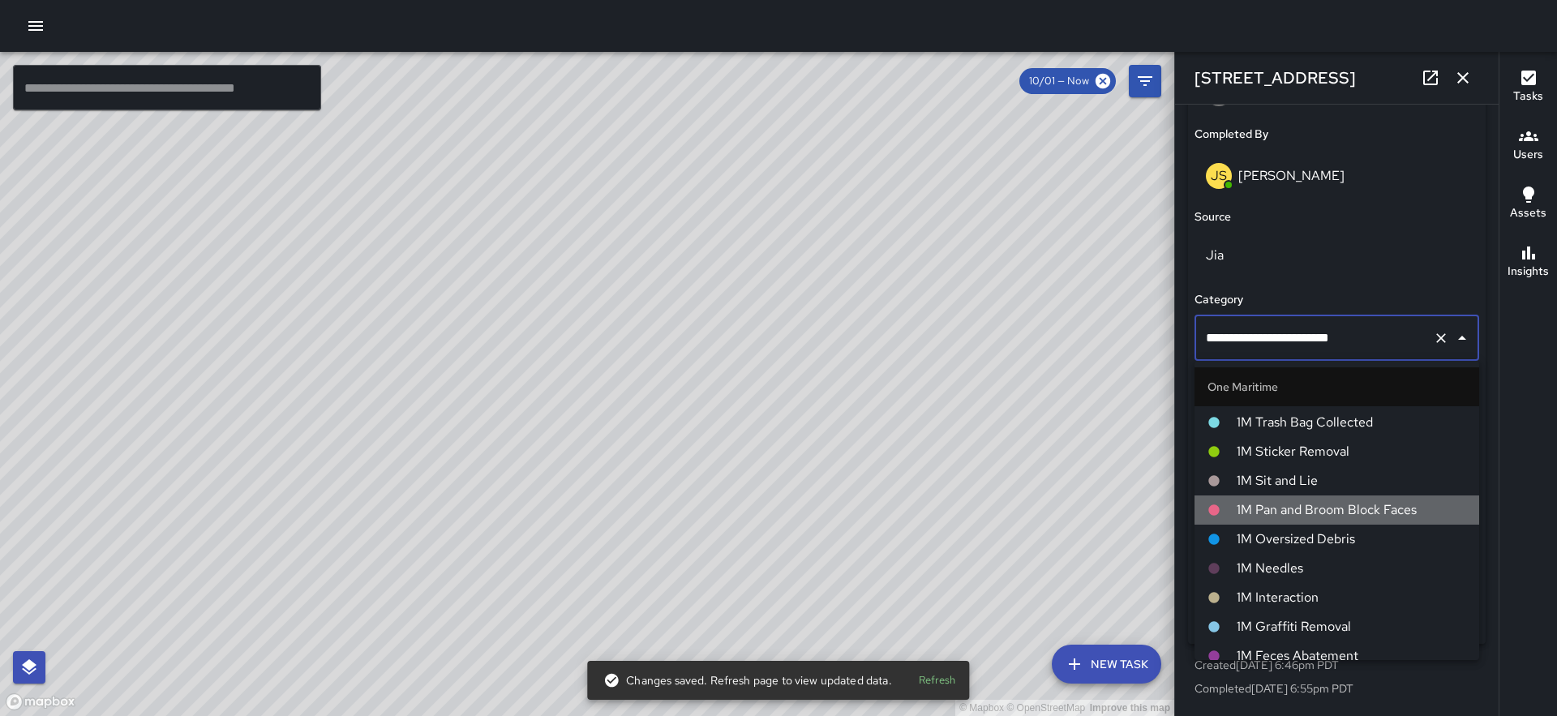
click at [1301, 498] on li "1M Pan and Broom Block Faces" at bounding box center [1336, 509] width 285 height 29
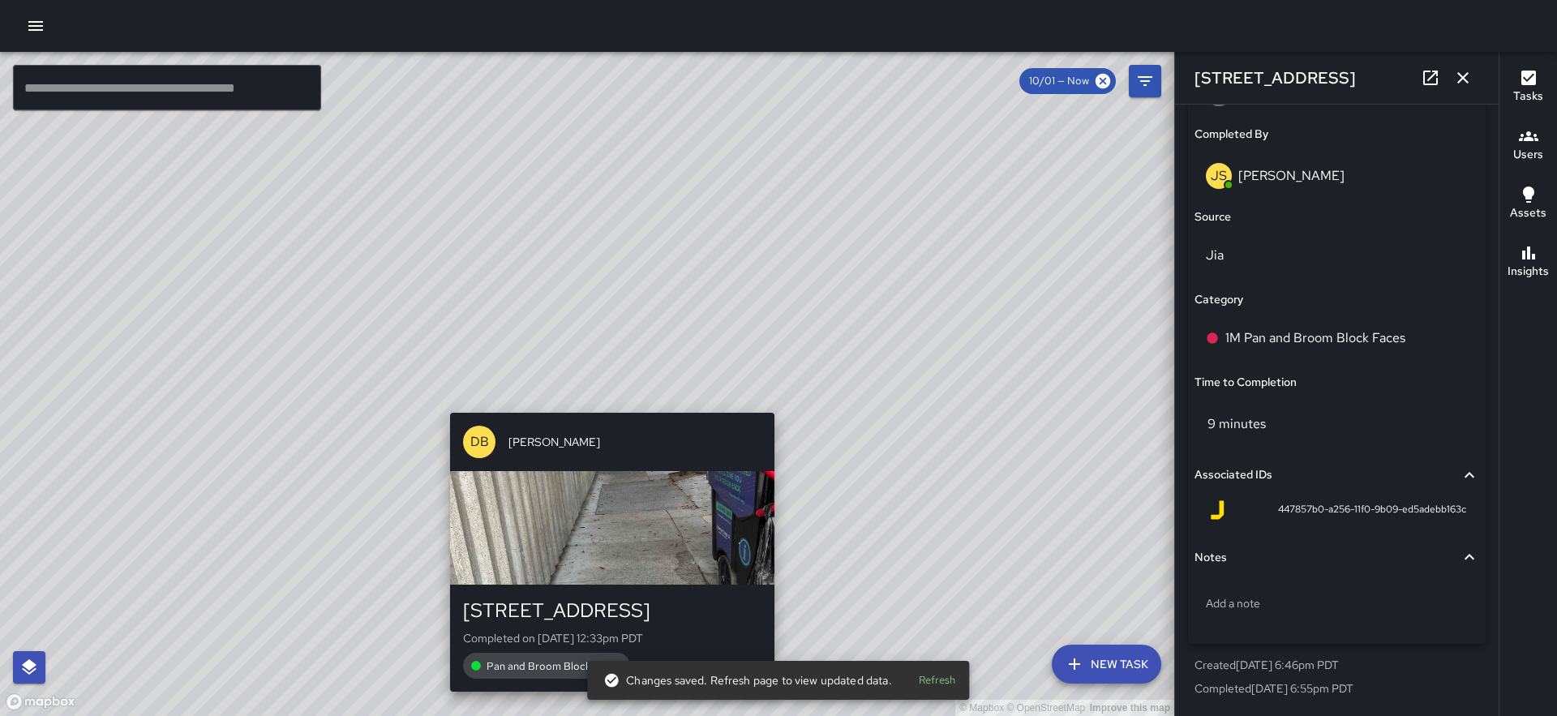
click at [610, 404] on div "© Mapbox © OpenStreetMap Improve this map DB Delbert Barnett 375 Battery Street…" at bounding box center [587, 384] width 1174 height 664
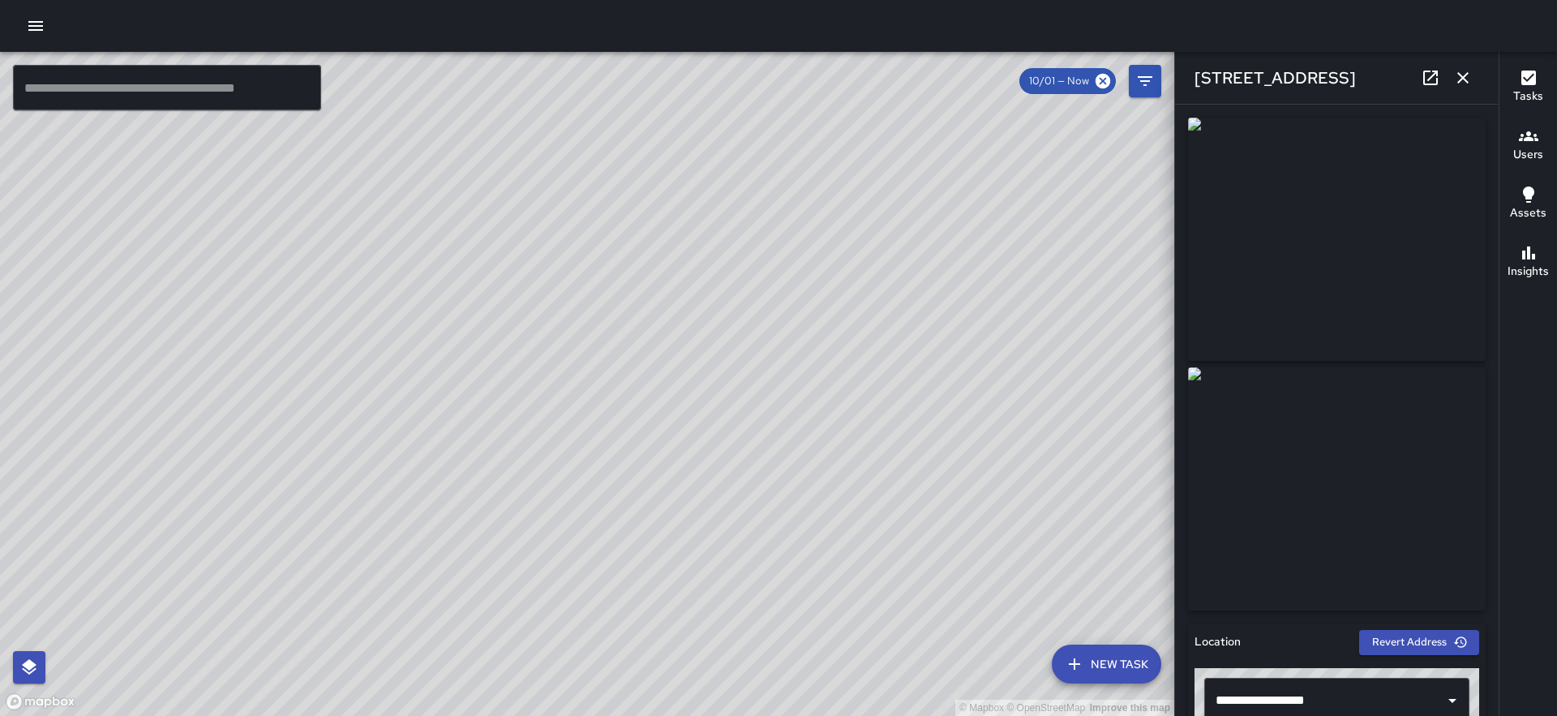
scroll to position [1013, 0]
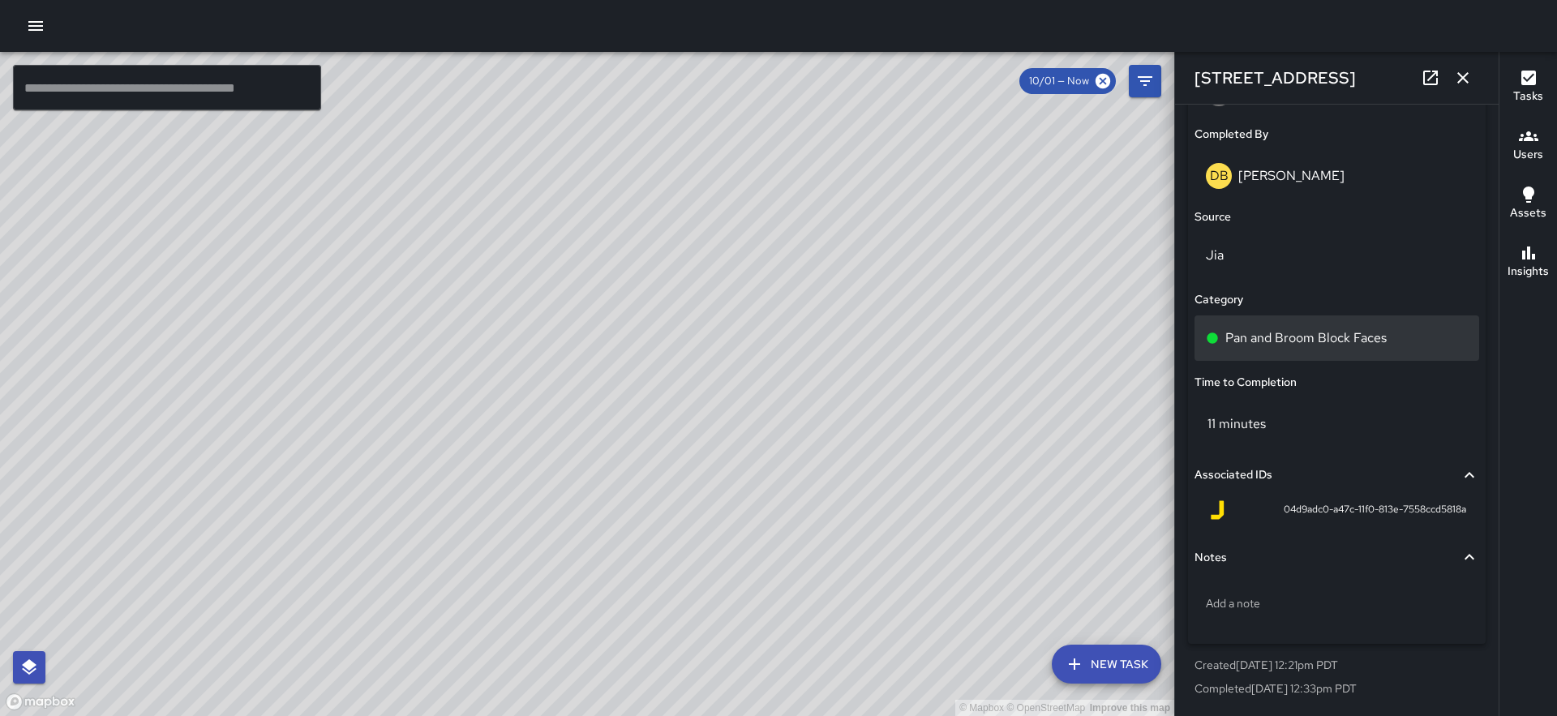
click at [1337, 355] on div "Pan and Broom Block Faces" at bounding box center [1336, 337] width 285 height 45
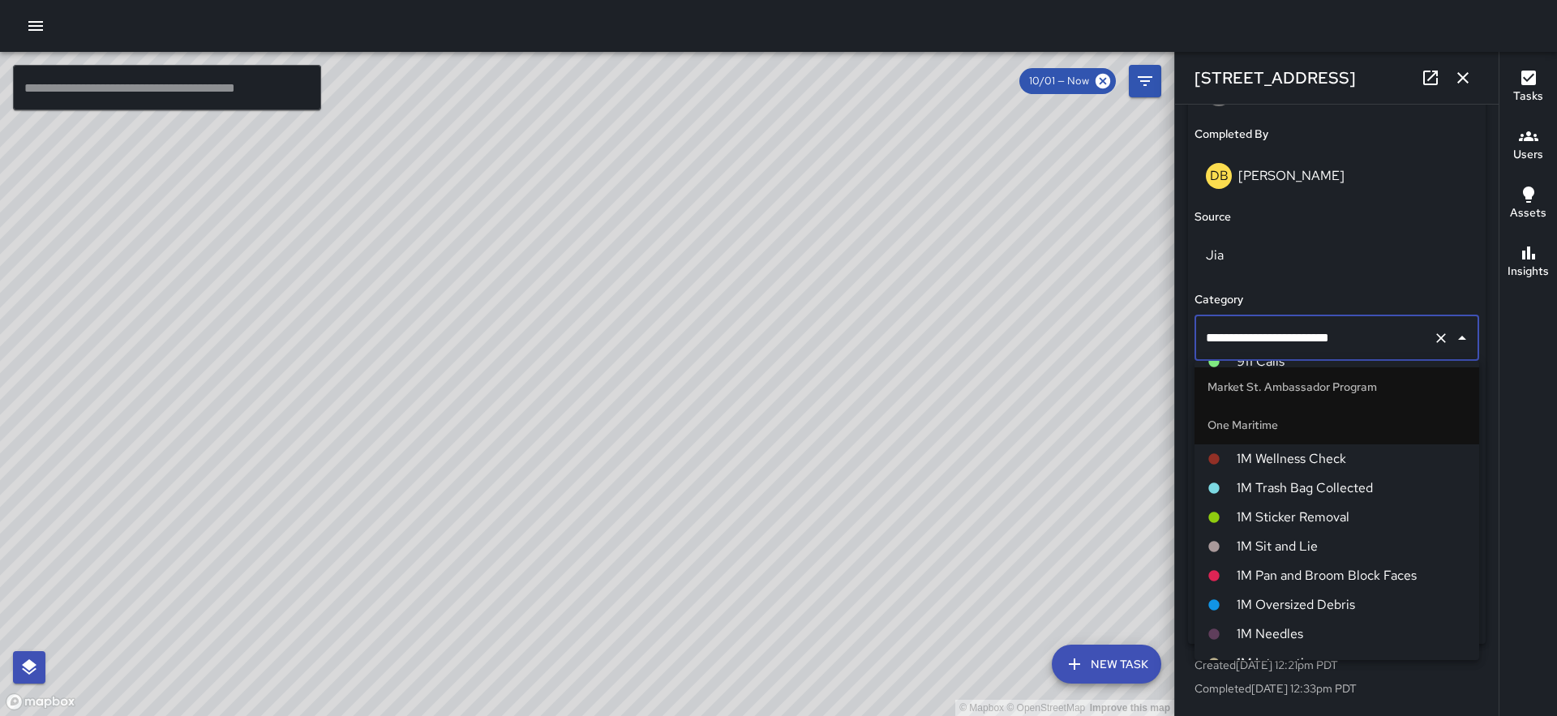
scroll to position [1027, 0]
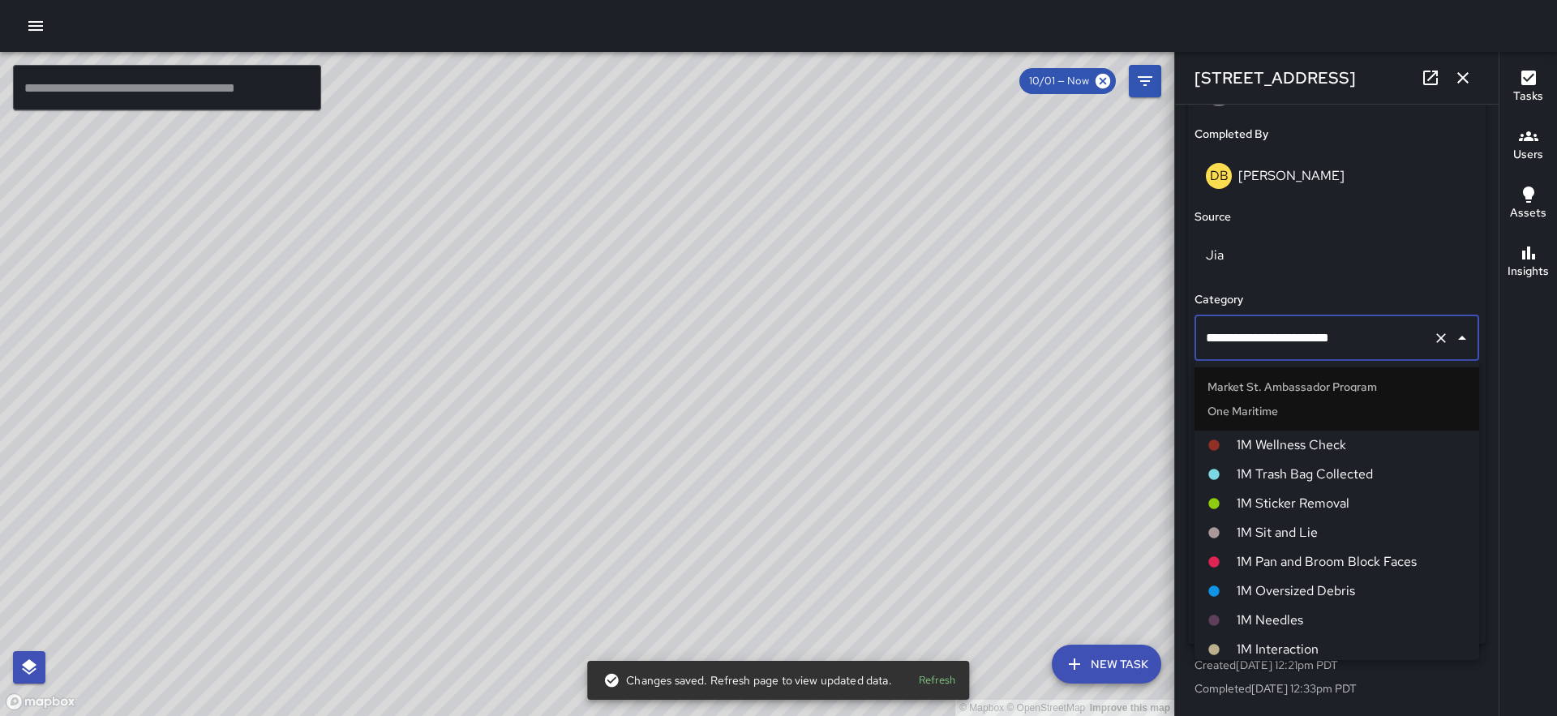
click at [1333, 559] on span "1M Pan and Broom Block Faces" at bounding box center [1351, 561] width 229 height 19
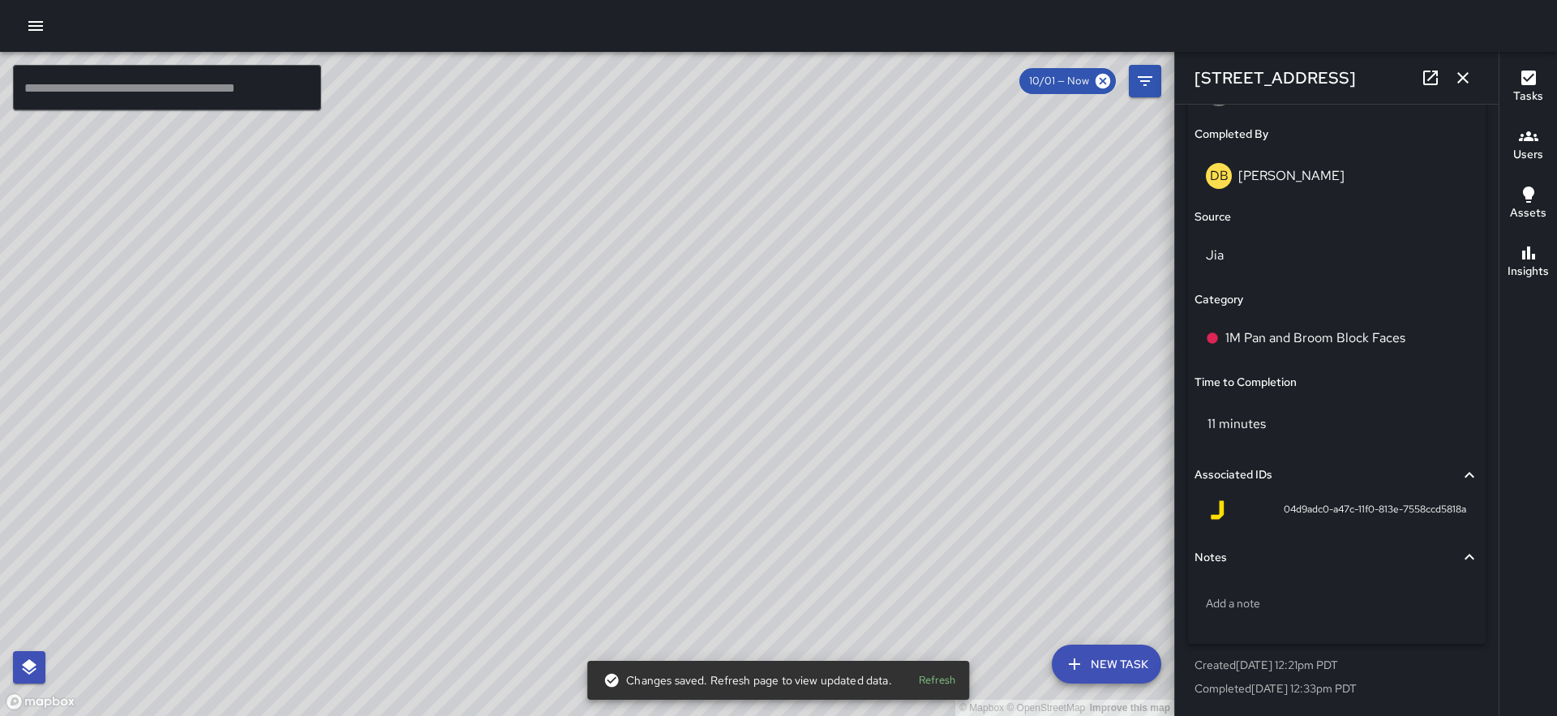
drag, startPoint x: 726, startPoint y: 358, endPoint x: 662, endPoint y: 517, distance: 170.3
click at [662, 517] on div "© Mapbox © OpenStreetMap Improve this map" at bounding box center [587, 384] width 1174 height 664
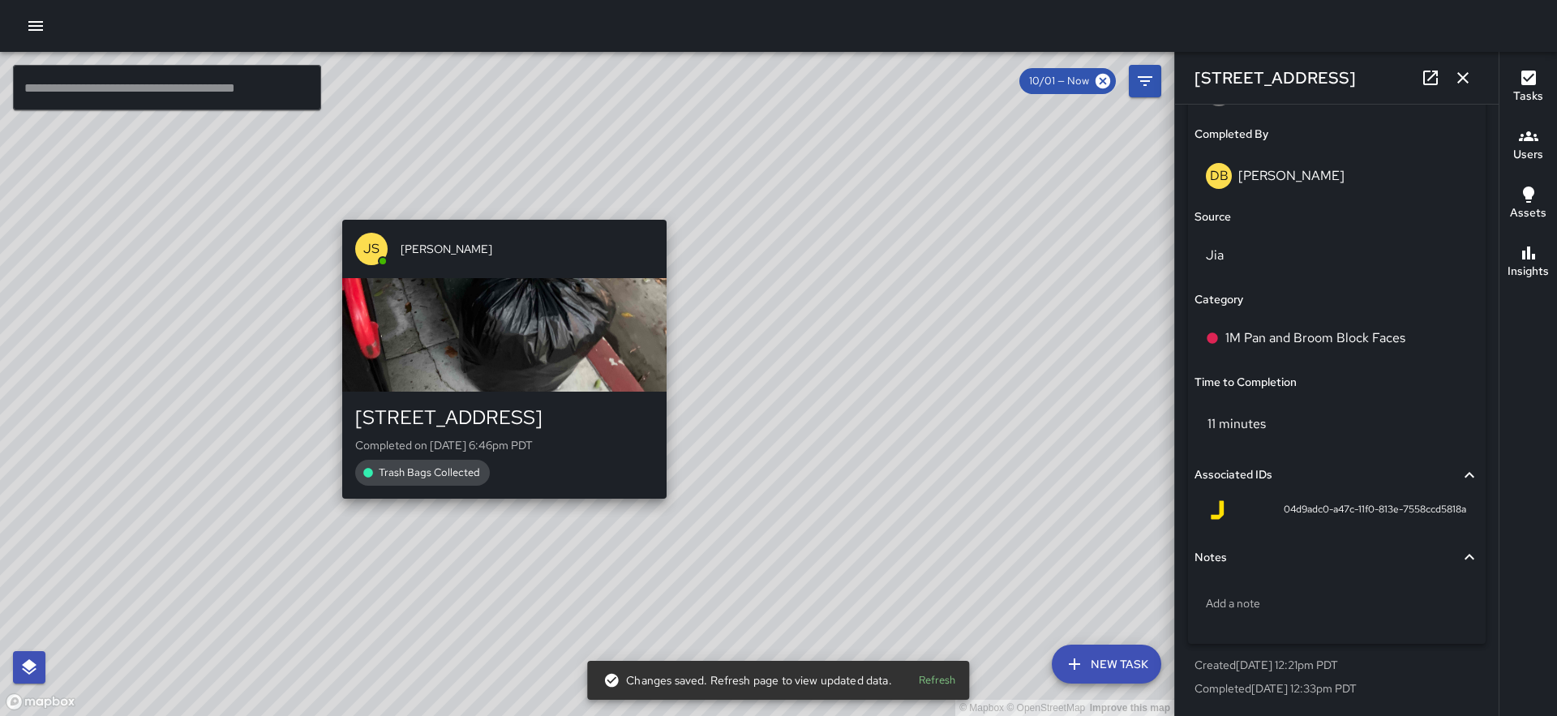
click at [497, 508] on div "© Mapbox © OpenStreetMap Improve this map JS James Slade 425 Battery Street Com…" at bounding box center [587, 384] width 1174 height 664
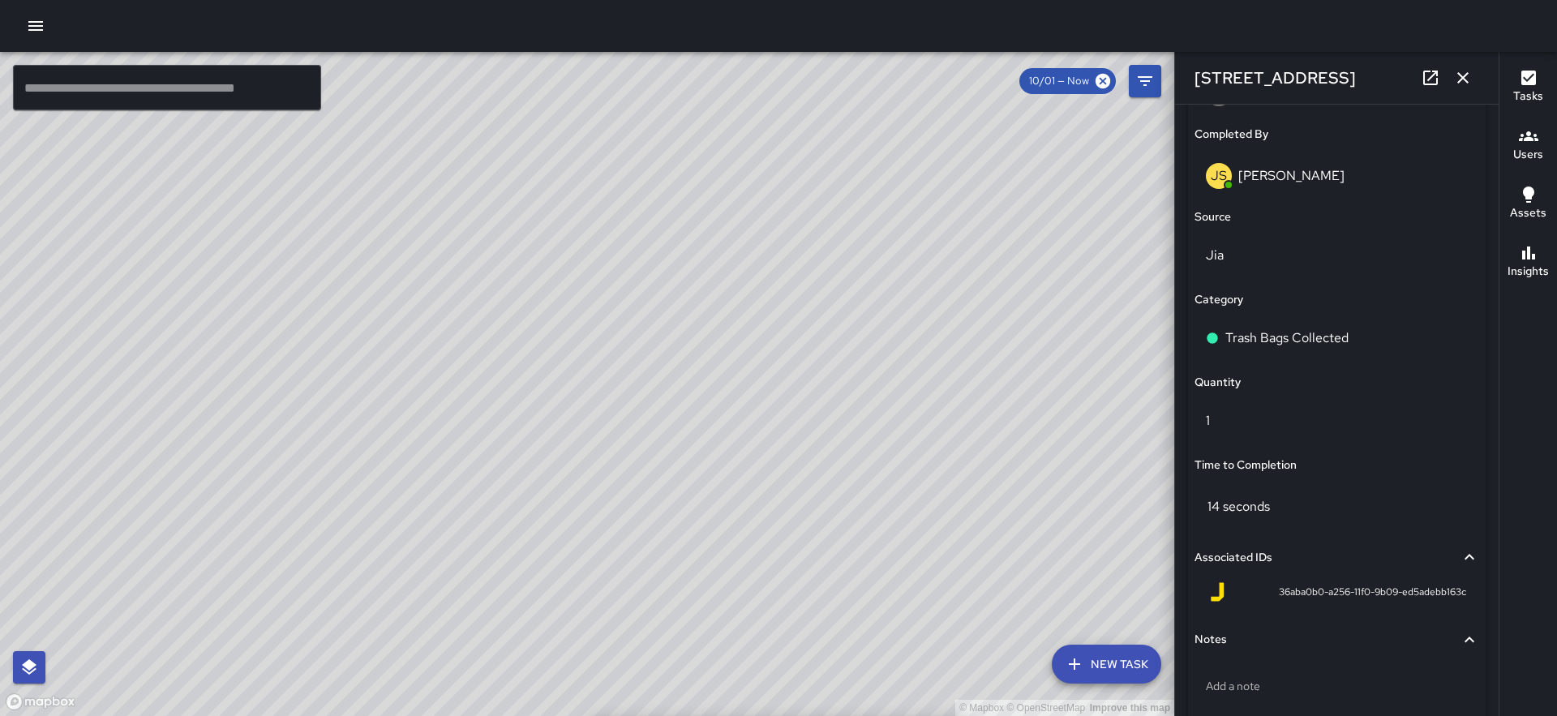
type input "**********"
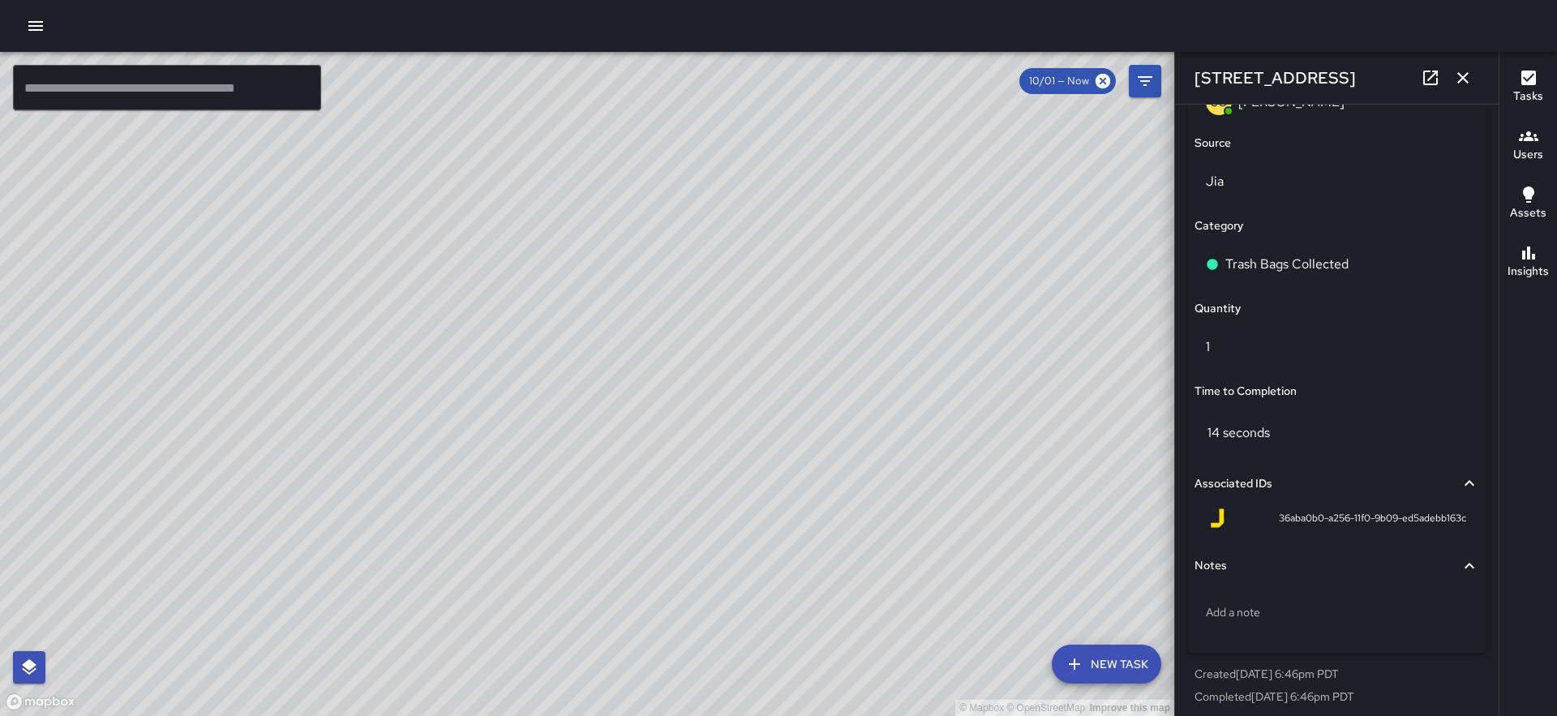
scroll to position [1095, 0]
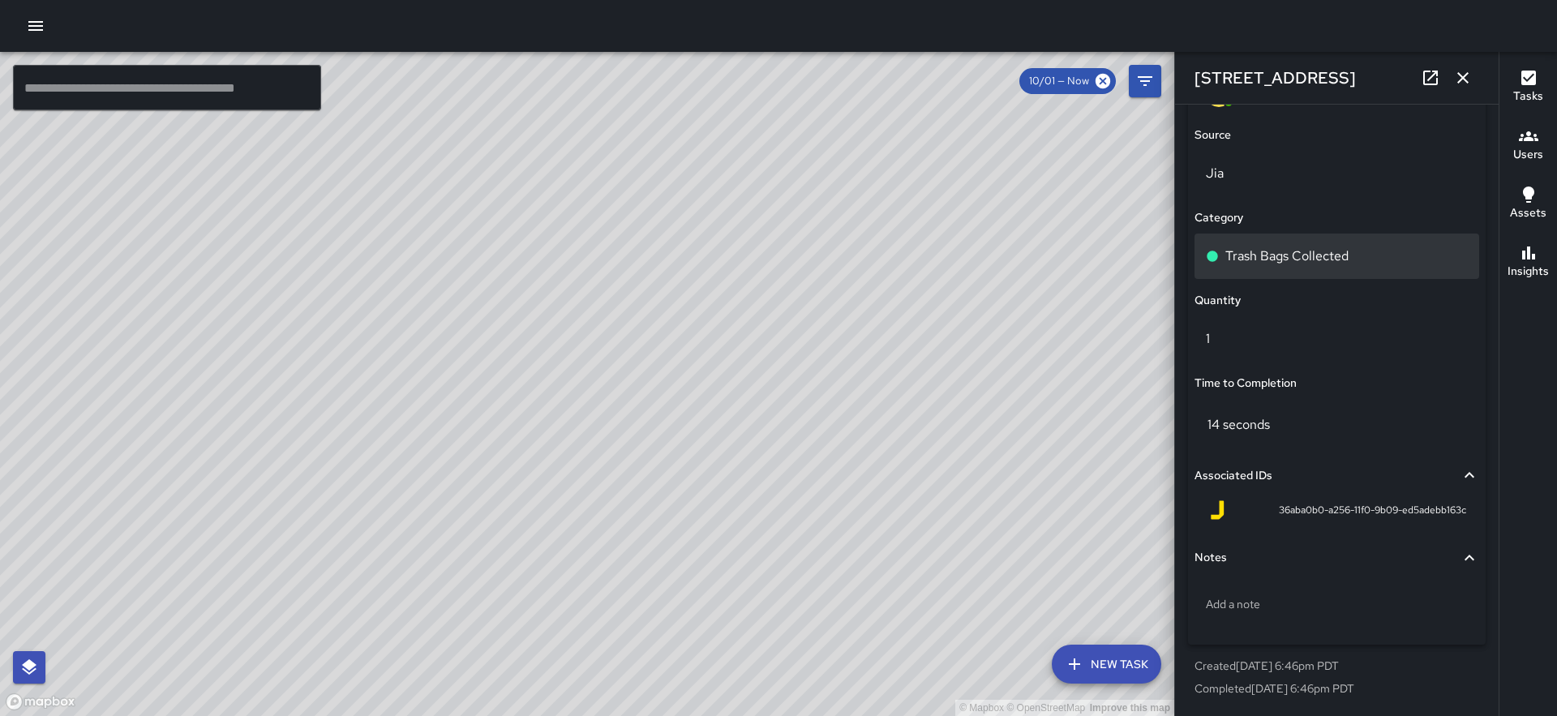
click at [1296, 254] on p "Trash Bags Collected" at bounding box center [1286, 256] width 123 height 19
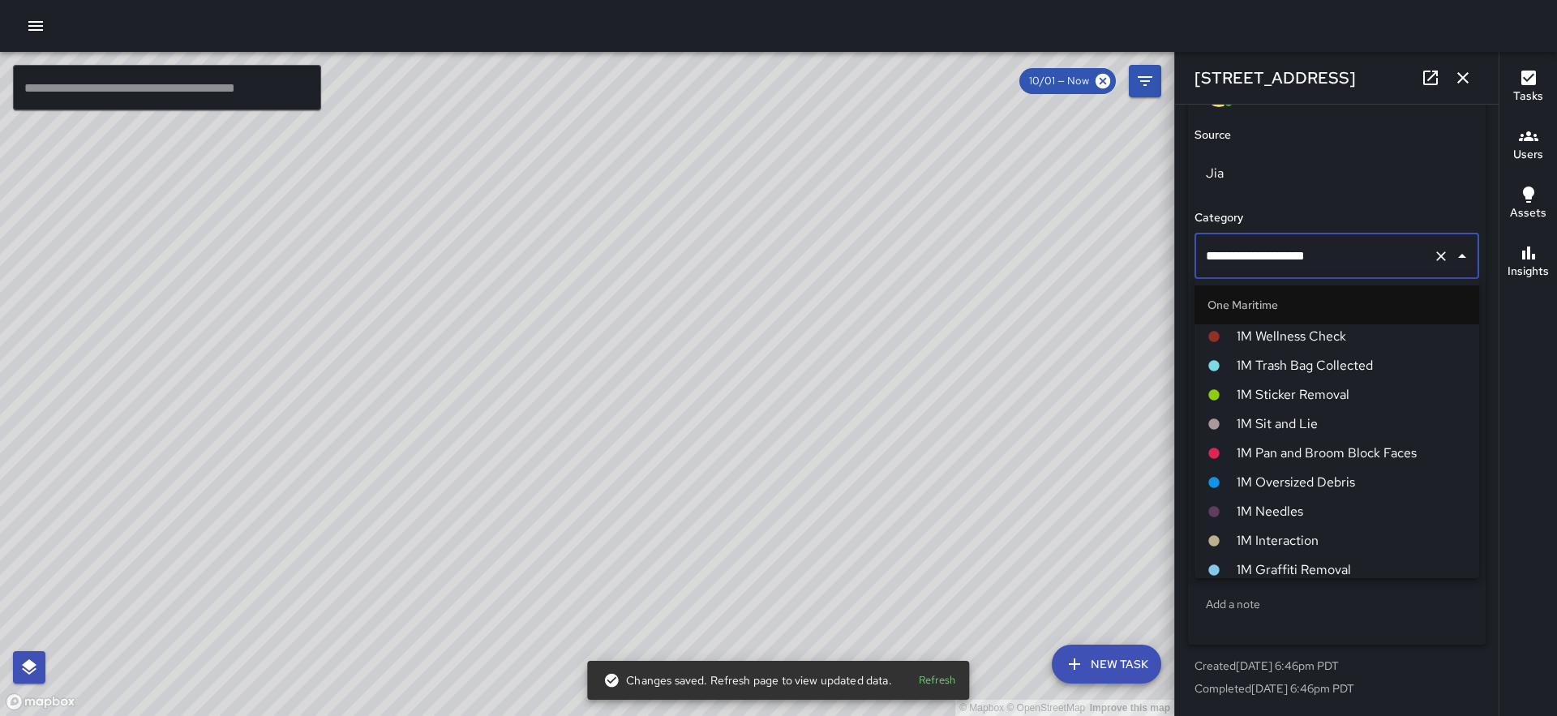
scroll to position [1046, 0]
click at [1309, 364] on span "1M Trash Bag Collected" at bounding box center [1351, 372] width 229 height 19
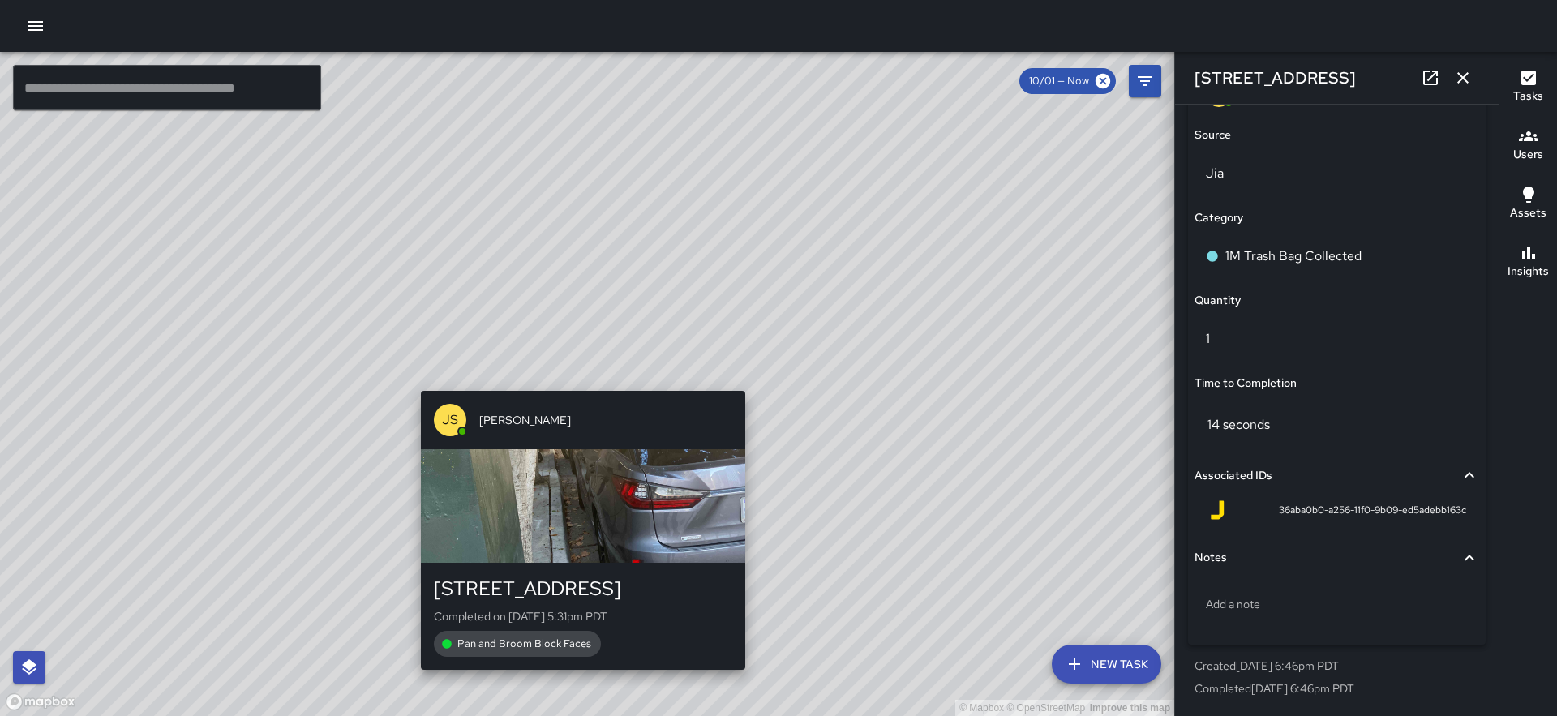
click at [573, 379] on div "© Mapbox © OpenStreetMap Improve this map JS James Slade 425 Battery Street Com…" at bounding box center [587, 384] width 1174 height 664
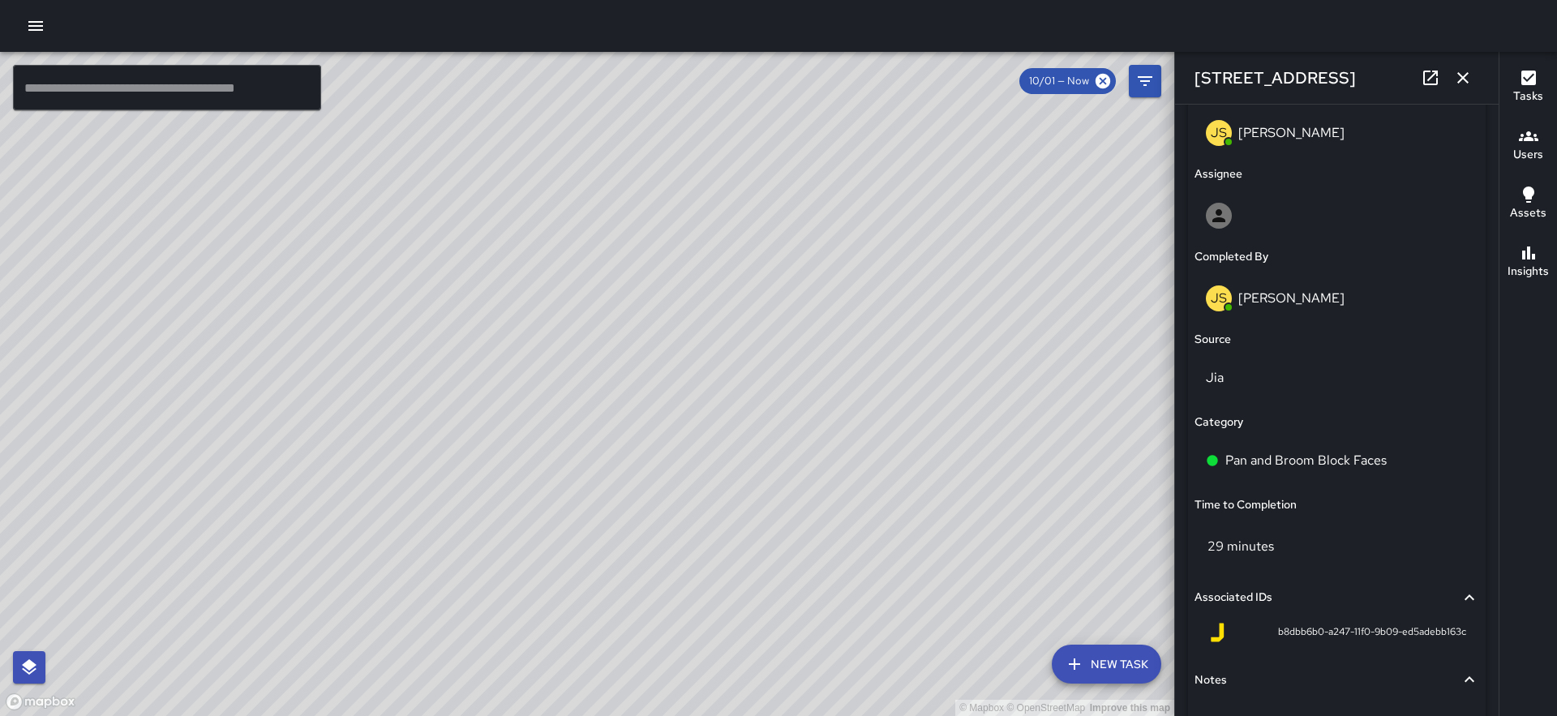
scroll to position [895, 0]
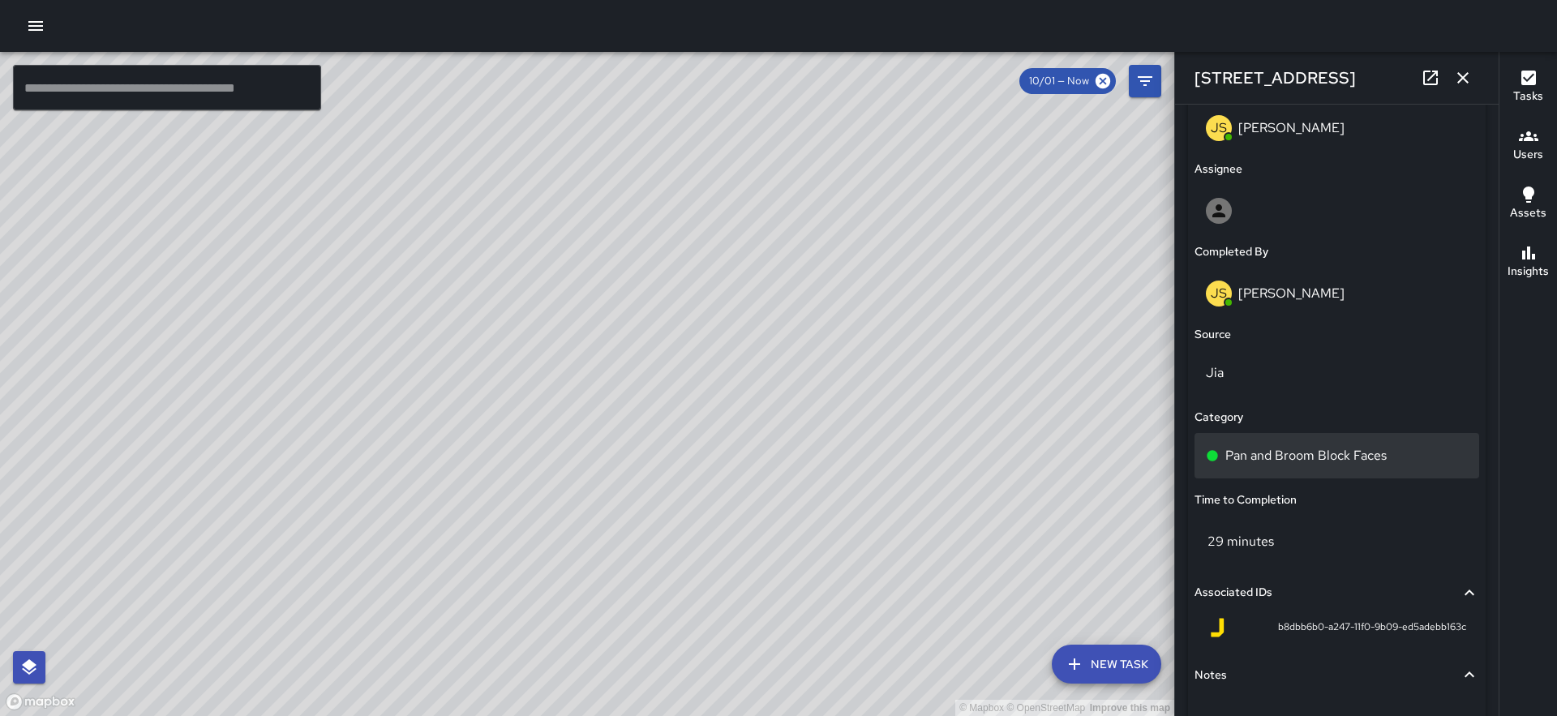
click at [1330, 448] on p "Pan and Broom Block Faces" at bounding box center [1305, 455] width 161 height 19
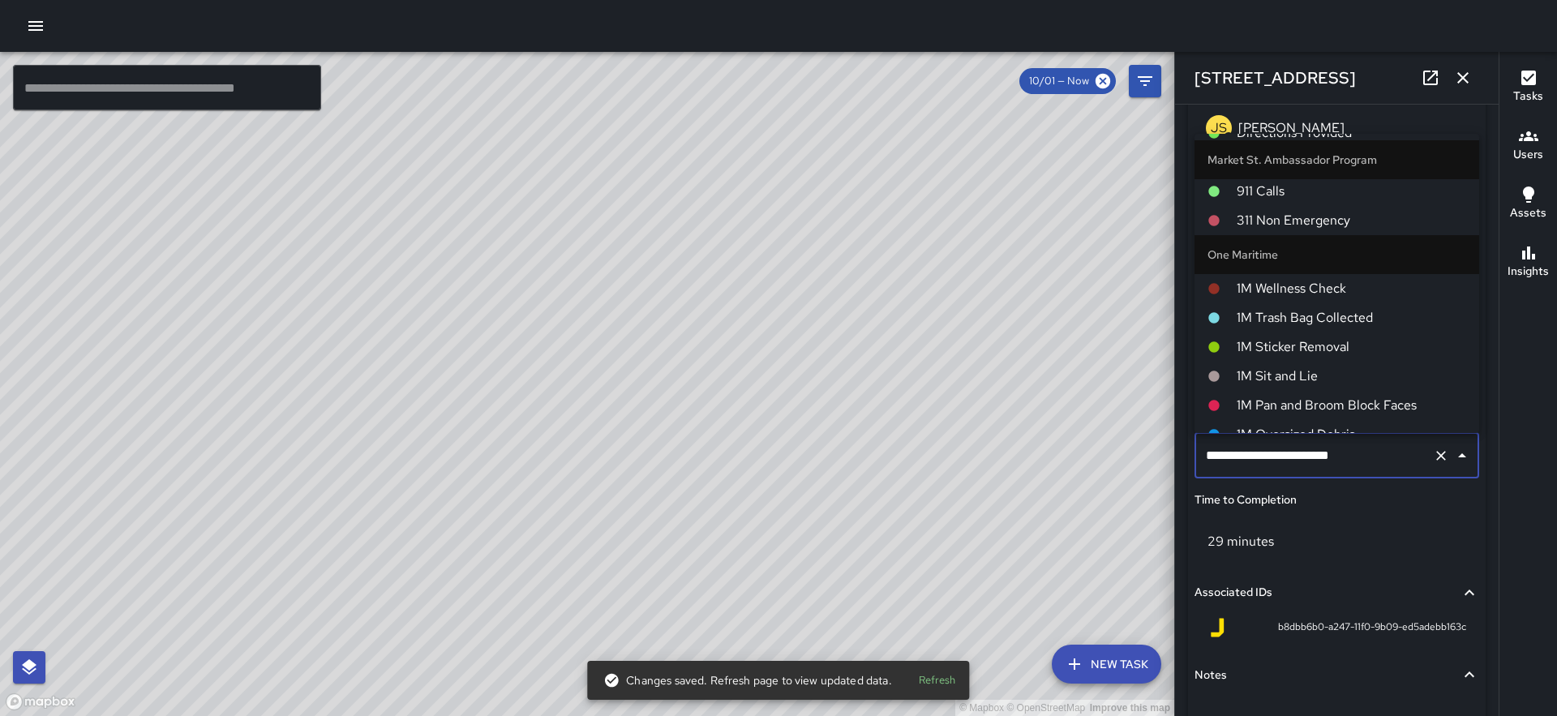
scroll to position [1022, 0]
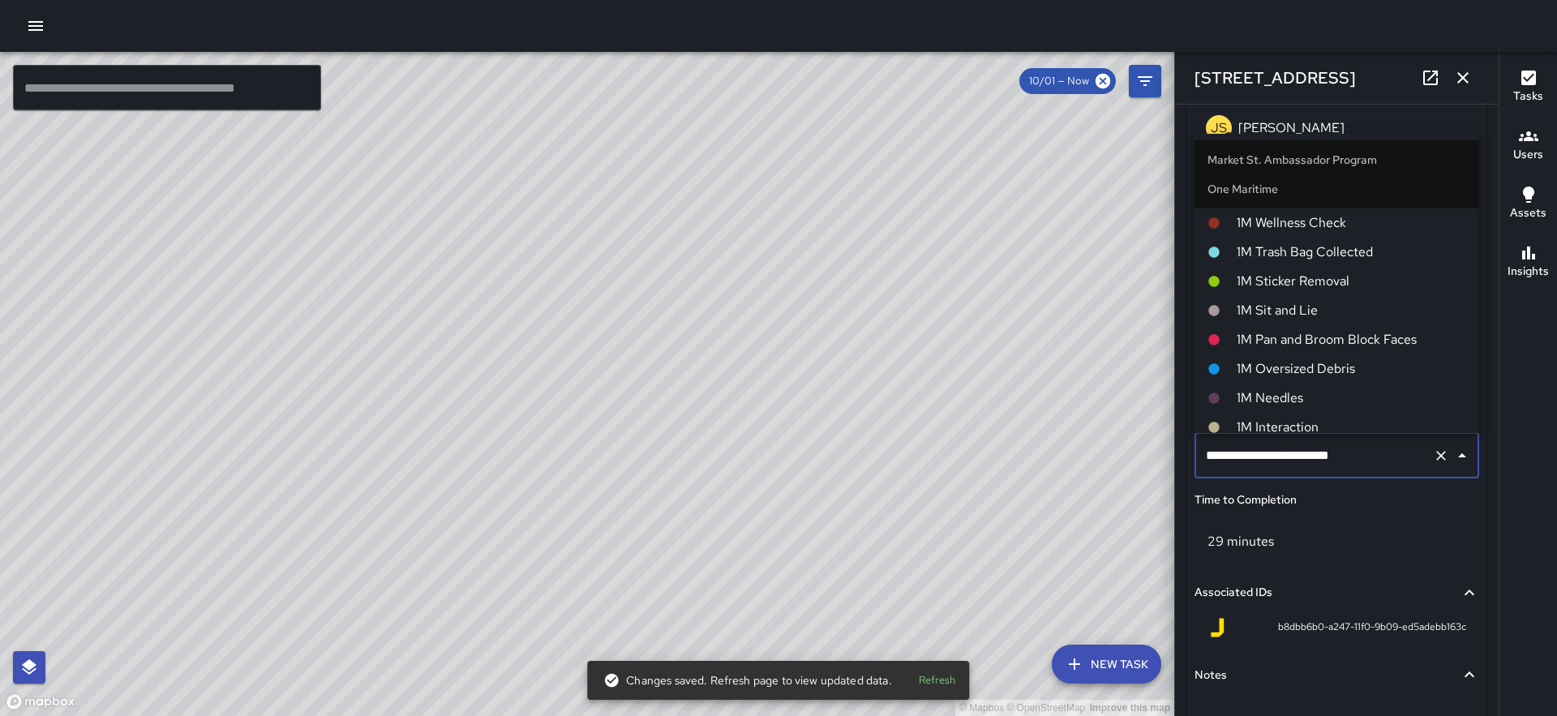
click at [1332, 335] on span "1M Pan and Broom Block Faces" at bounding box center [1351, 339] width 229 height 19
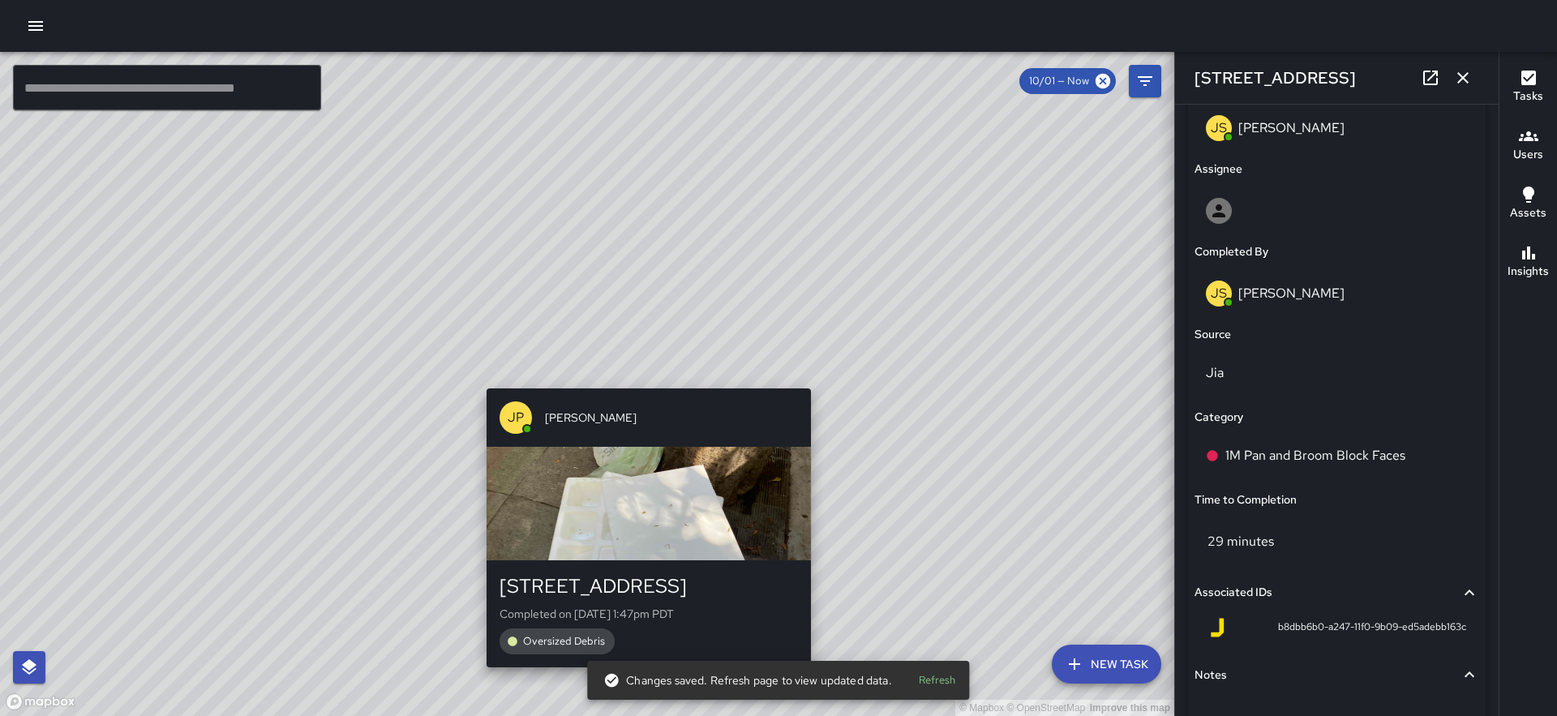
click at [645, 377] on div "© Mapbox © OpenStreetMap Improve this map JP Jonthan Portillo 424 Clay Street C…" at bounding box center [587, 384] width 1174 height 664
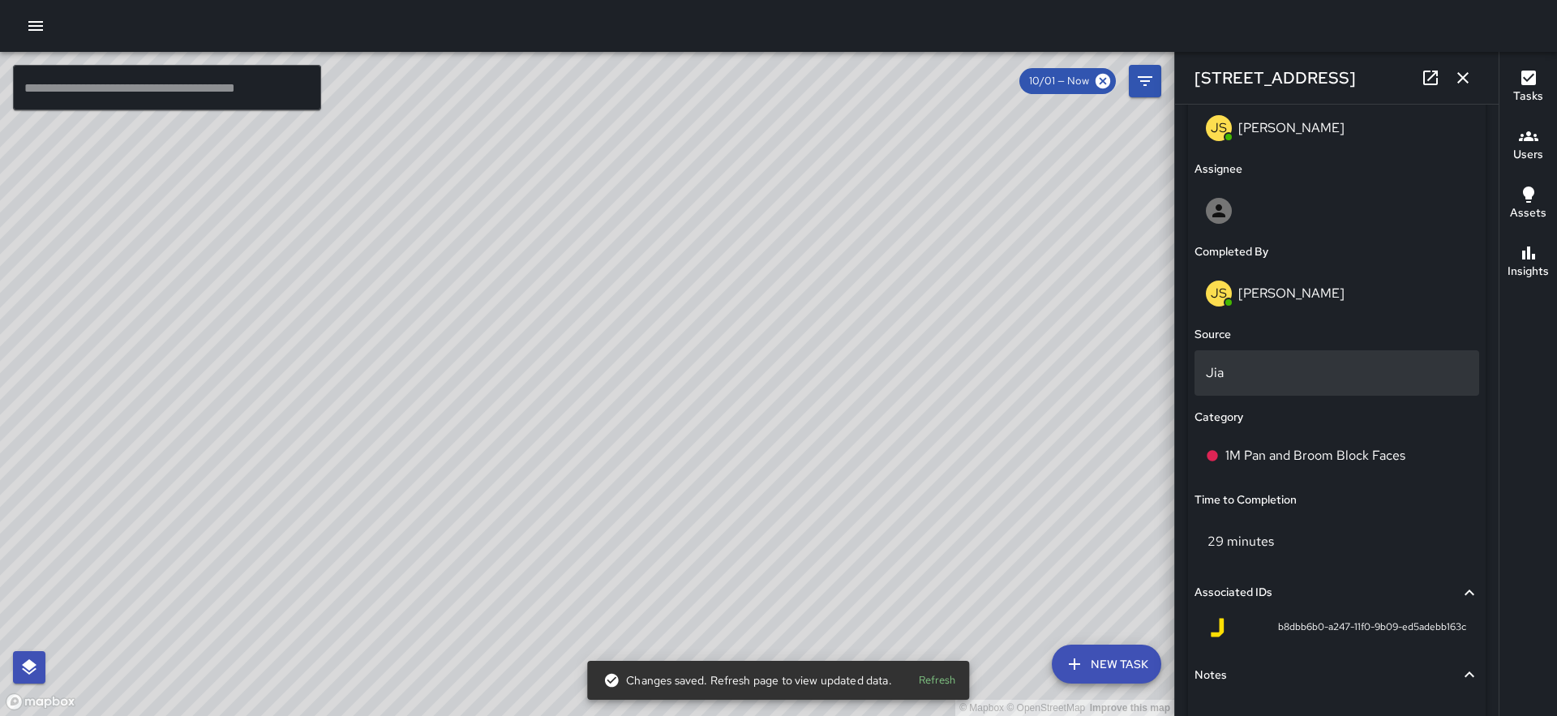
type input "**********"
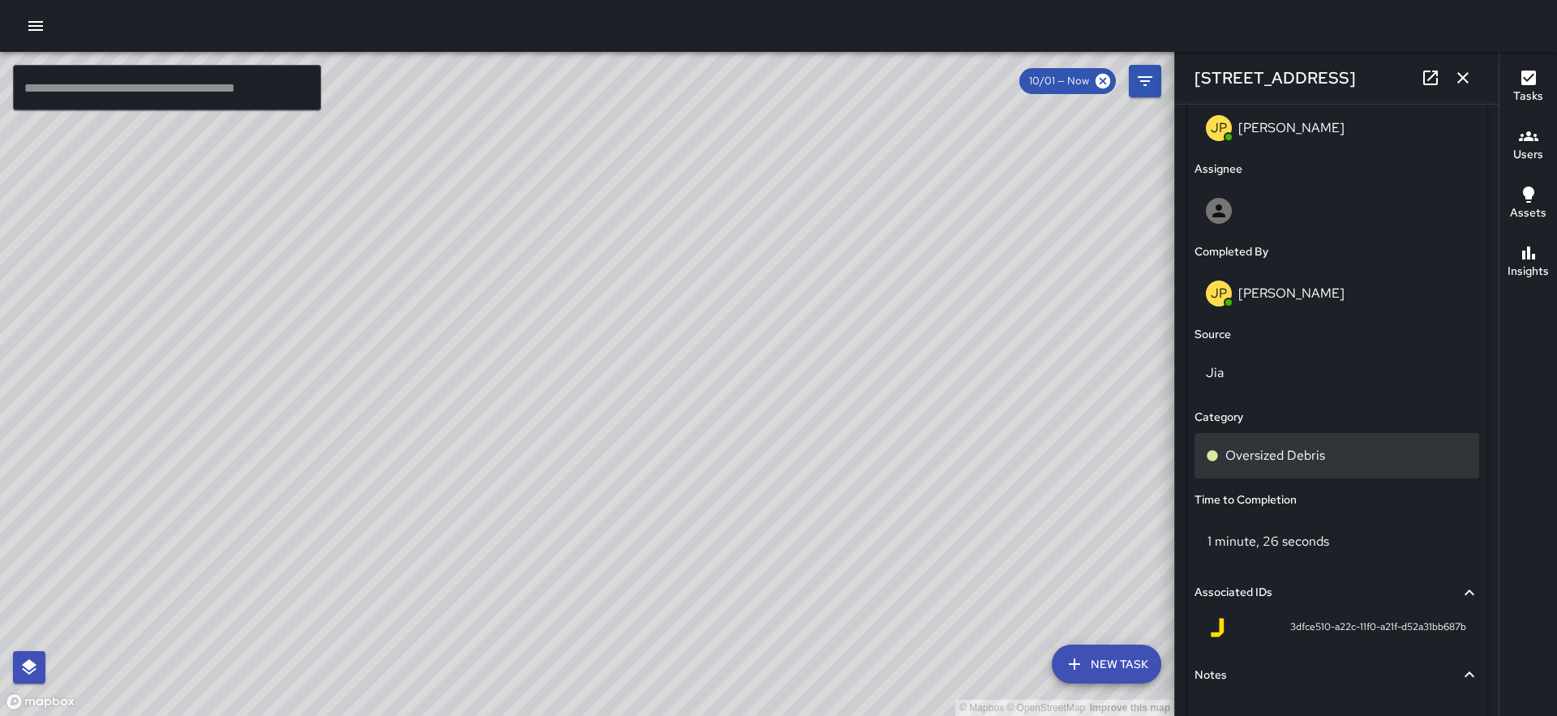
click at [1288, 450] on p "Oversized Debris" at bounding box center [1275, 455] width 100 height 19
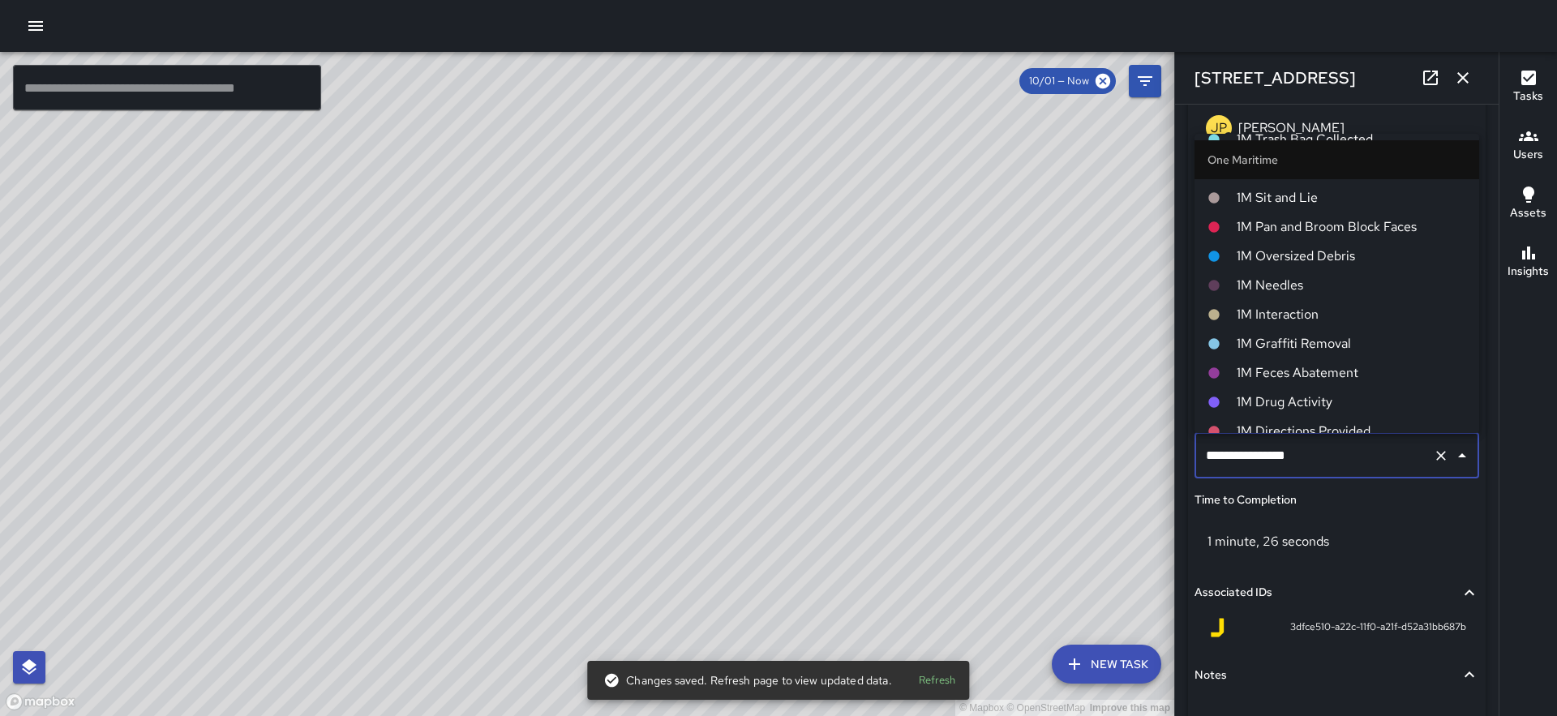
scroll to position [1126, 0]
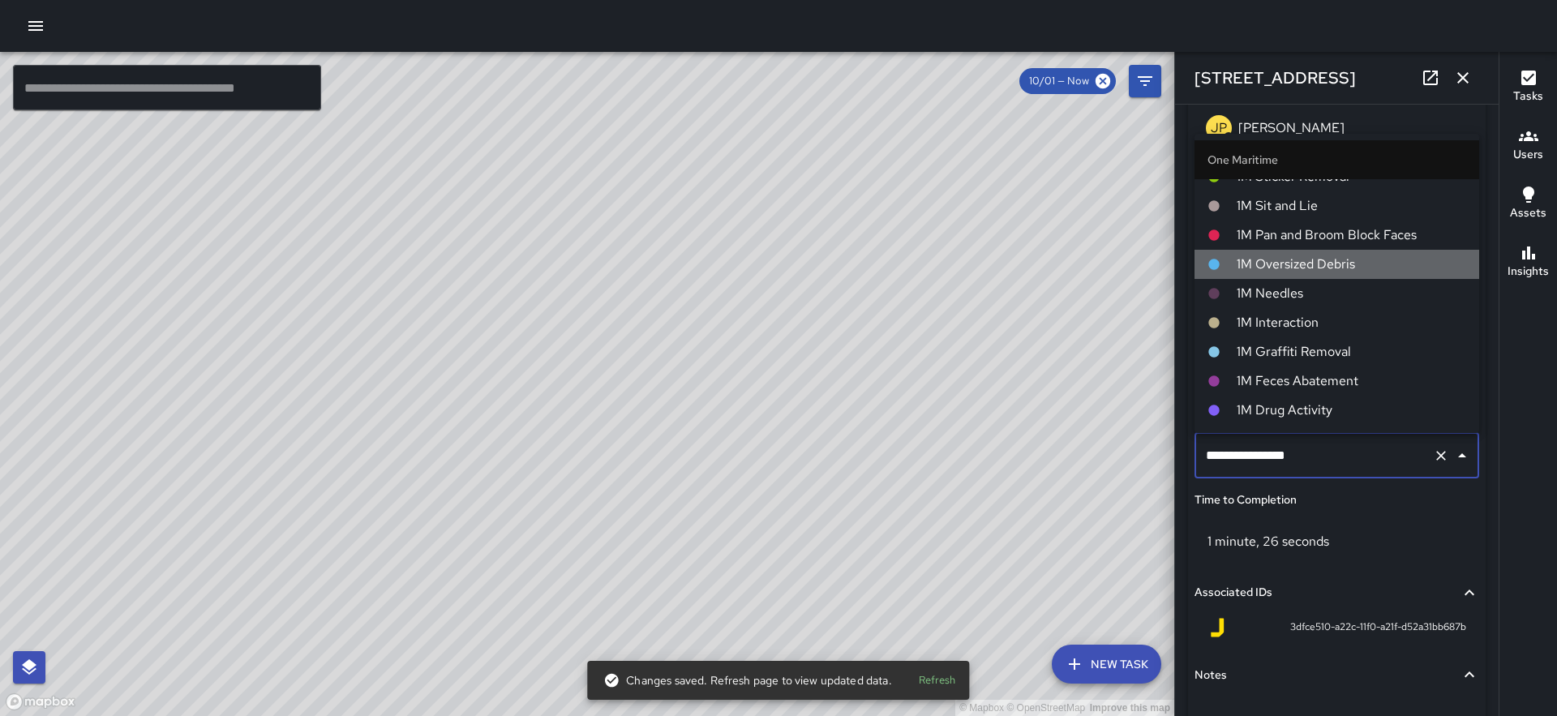
click at [1313, 264] on span "1M Oversized Debris" at bounding box center [1351, 264] width 229 height 19
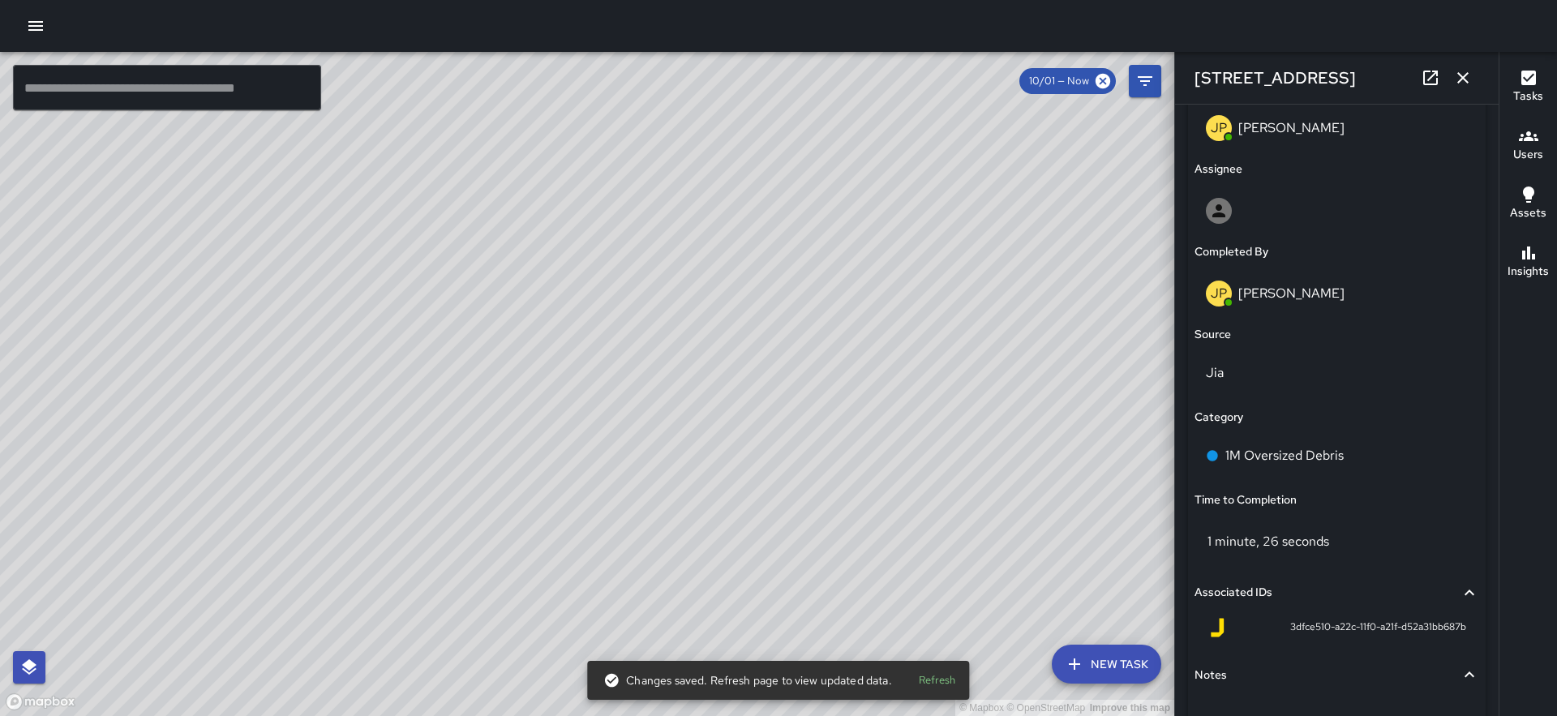
click at [710, 318] on div "© Mapbox © OpenStreetMap Improve this map" at bounding box center [587, 384] width 1174 height 664
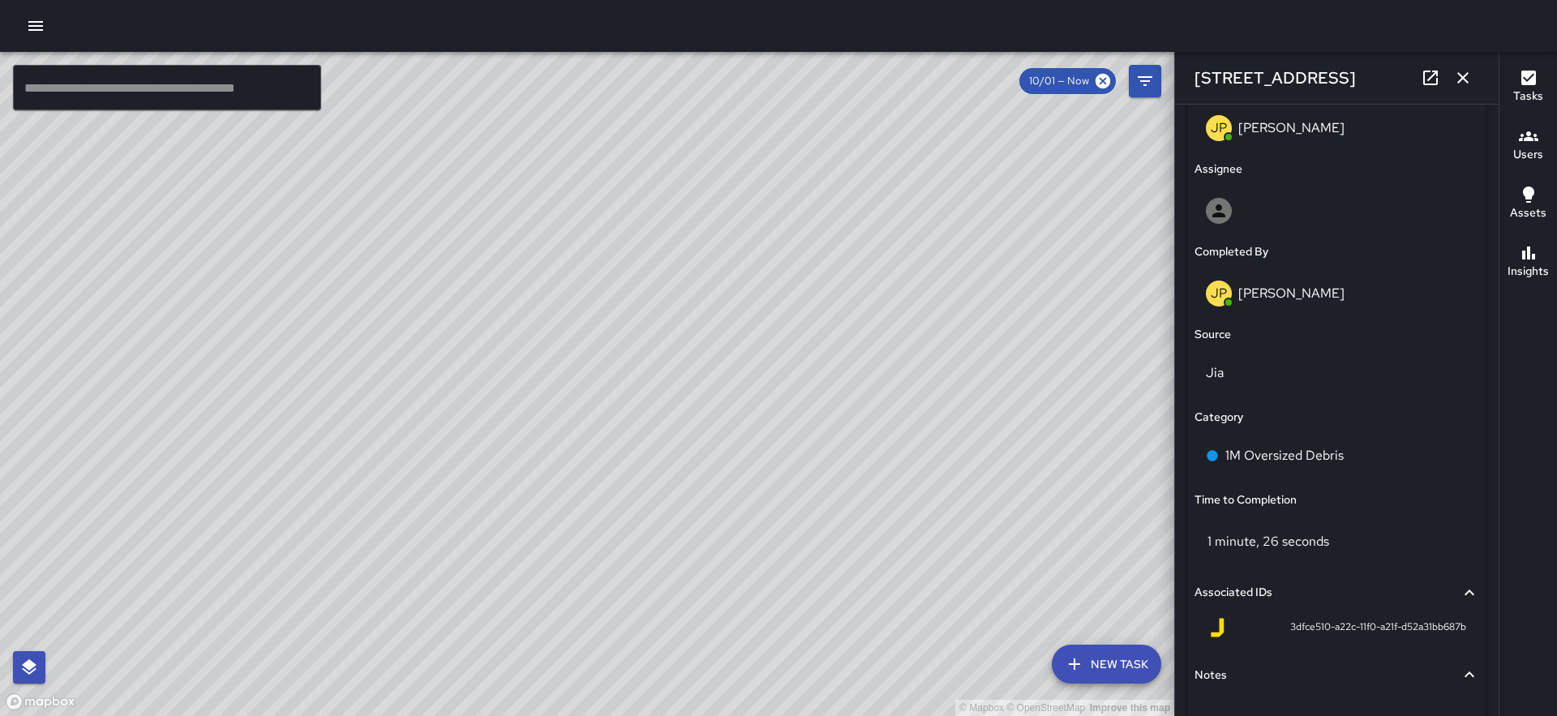
click at [1460, 75] on icon "button" at bounding box center [1462, 77] width 11 height 11
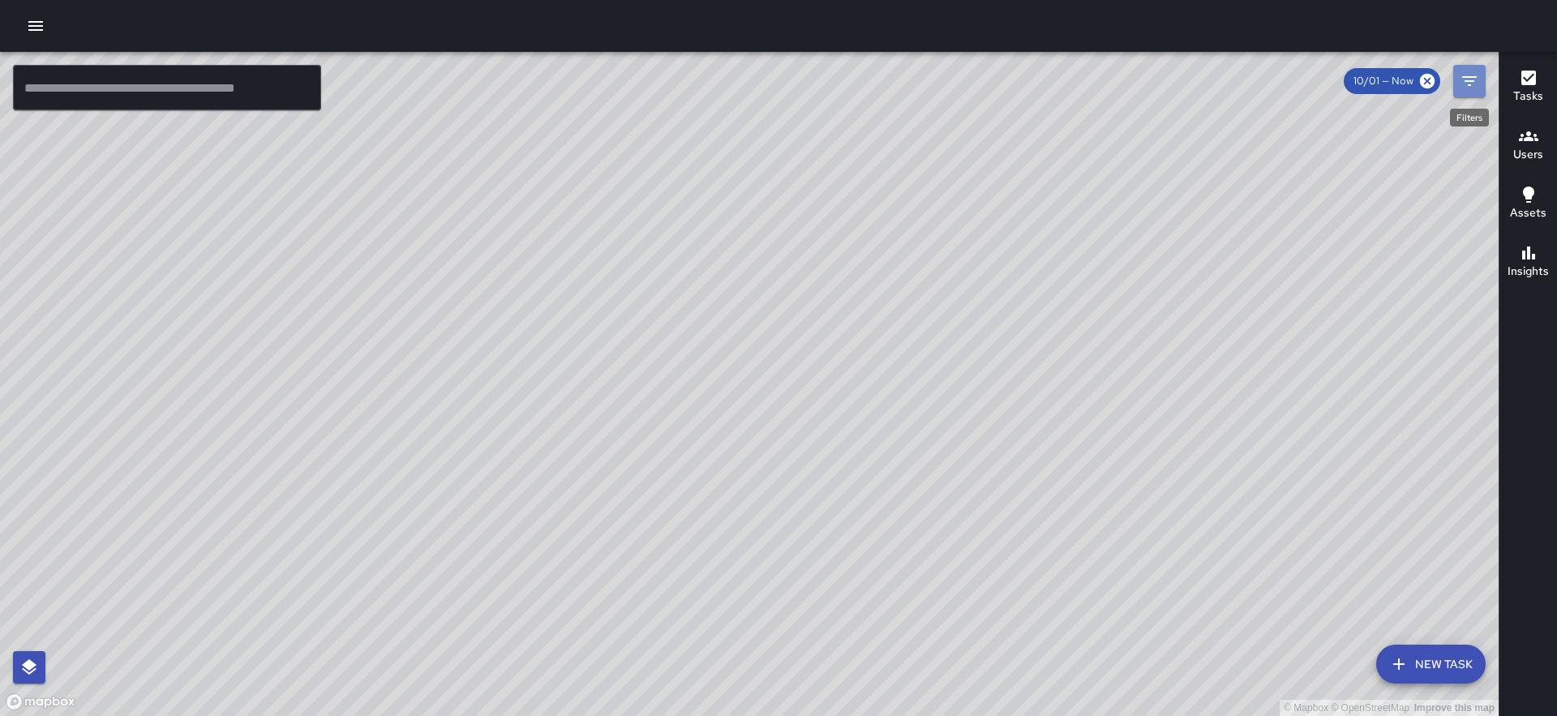
click at [1473, 79] on icon "Filters" at bounding box center [1469, 80] width 19 height 19
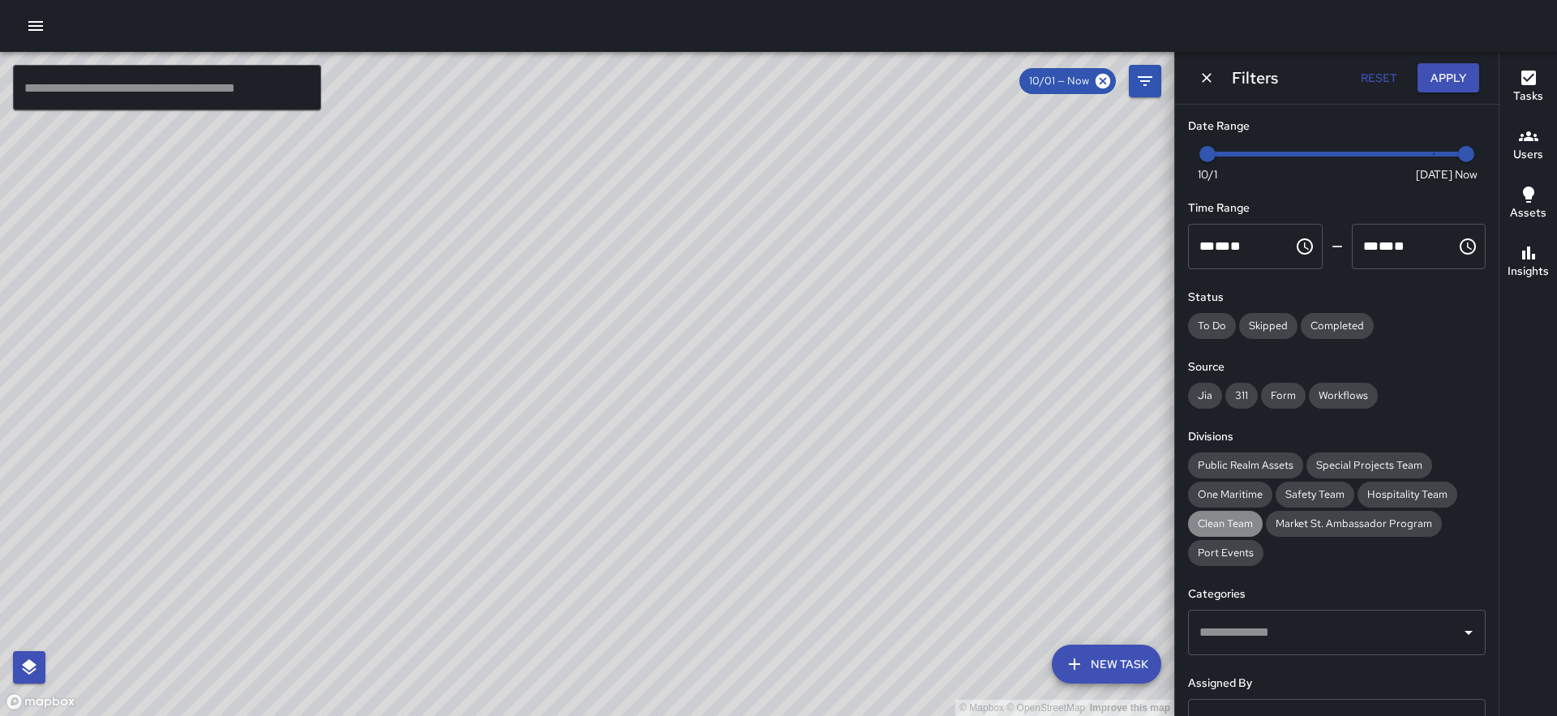
click at [1231, 517] on span "Clean Team" at bounding box center [1225, 524] width 75 height 16
click at [1446, 88] on button "Apply" at bounding box center [1448, 78] width 62 height 30
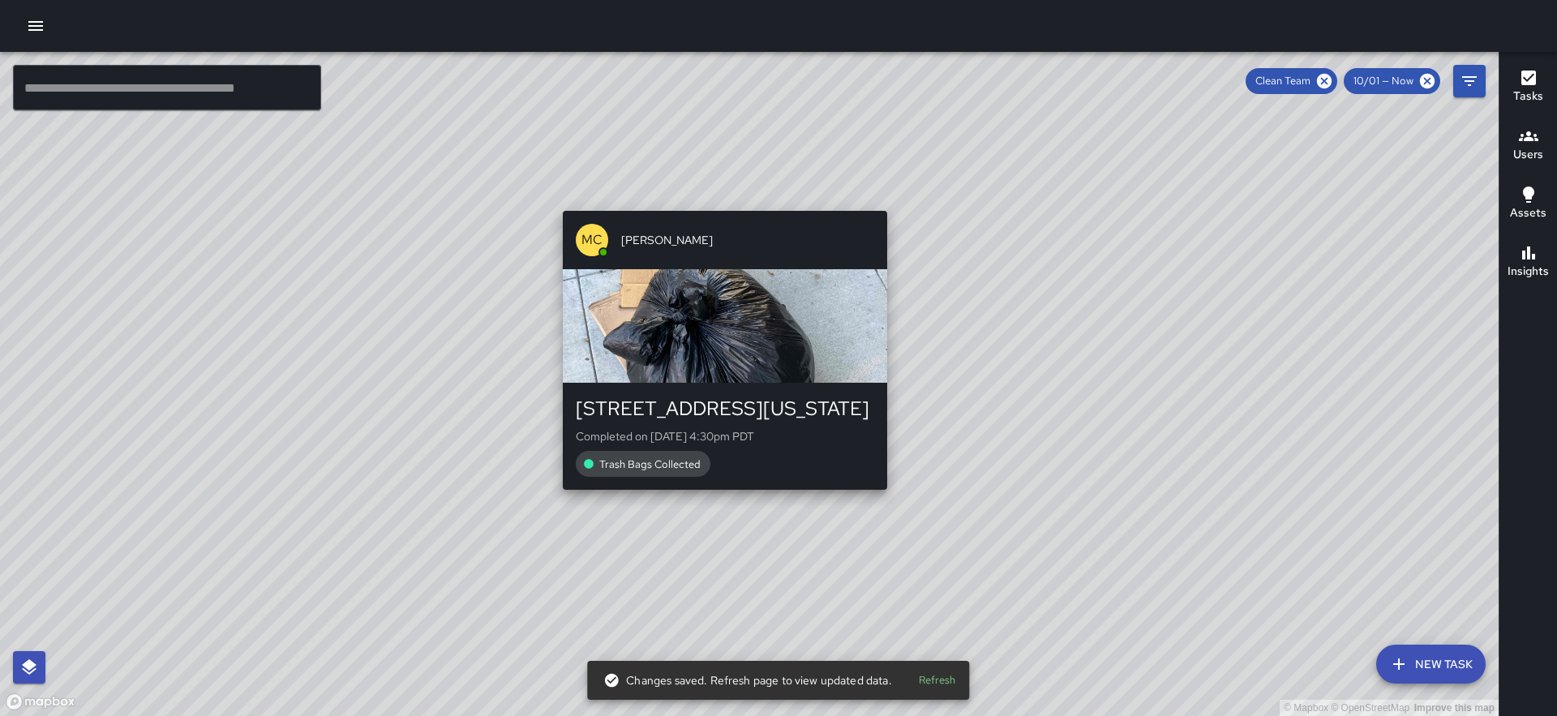
click at [718, 201] on div "© Mapbox © OpenStreetMap Improve this map MC Marcus Carr 401 Washington Street …" at bounding box center [749, 384] width 1499 height 664
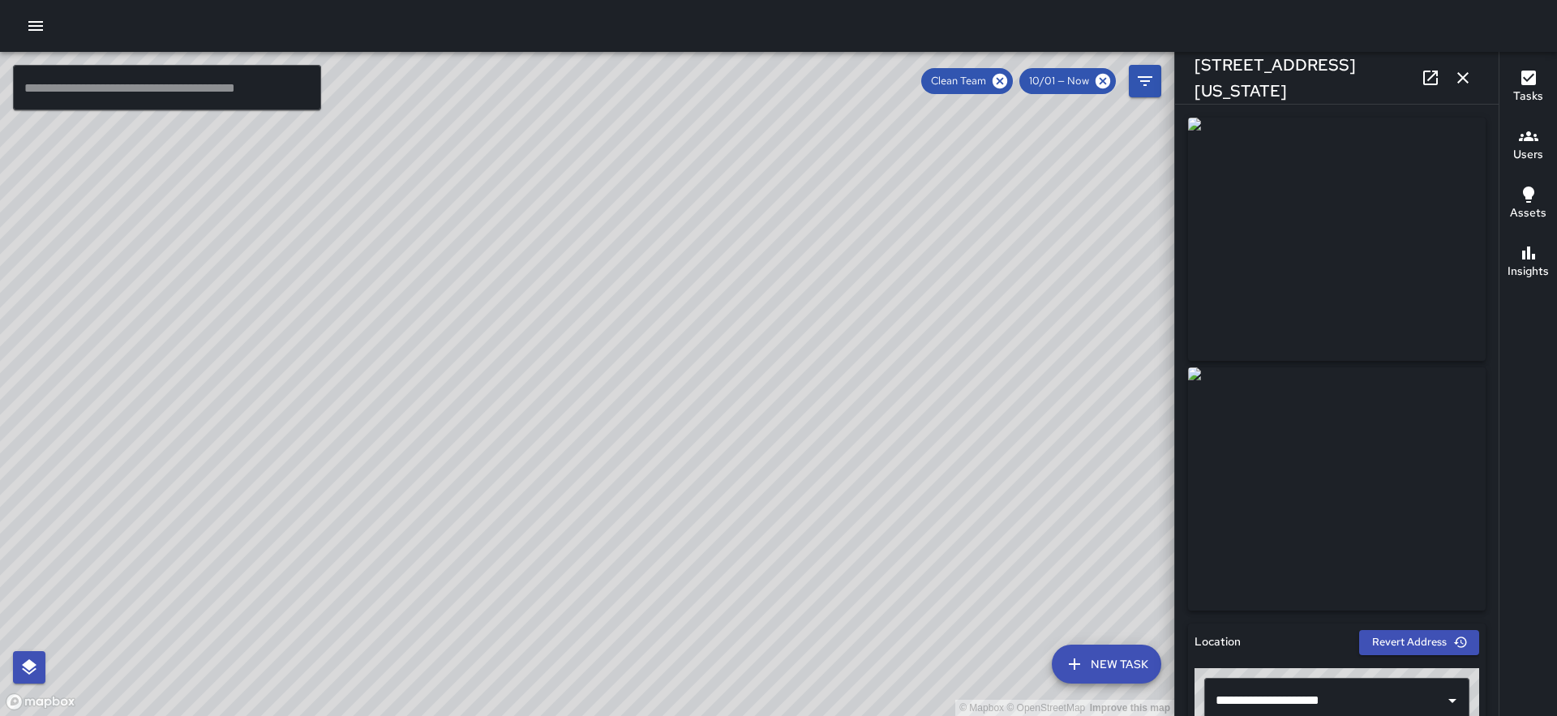
scroll to position [1095, 0]
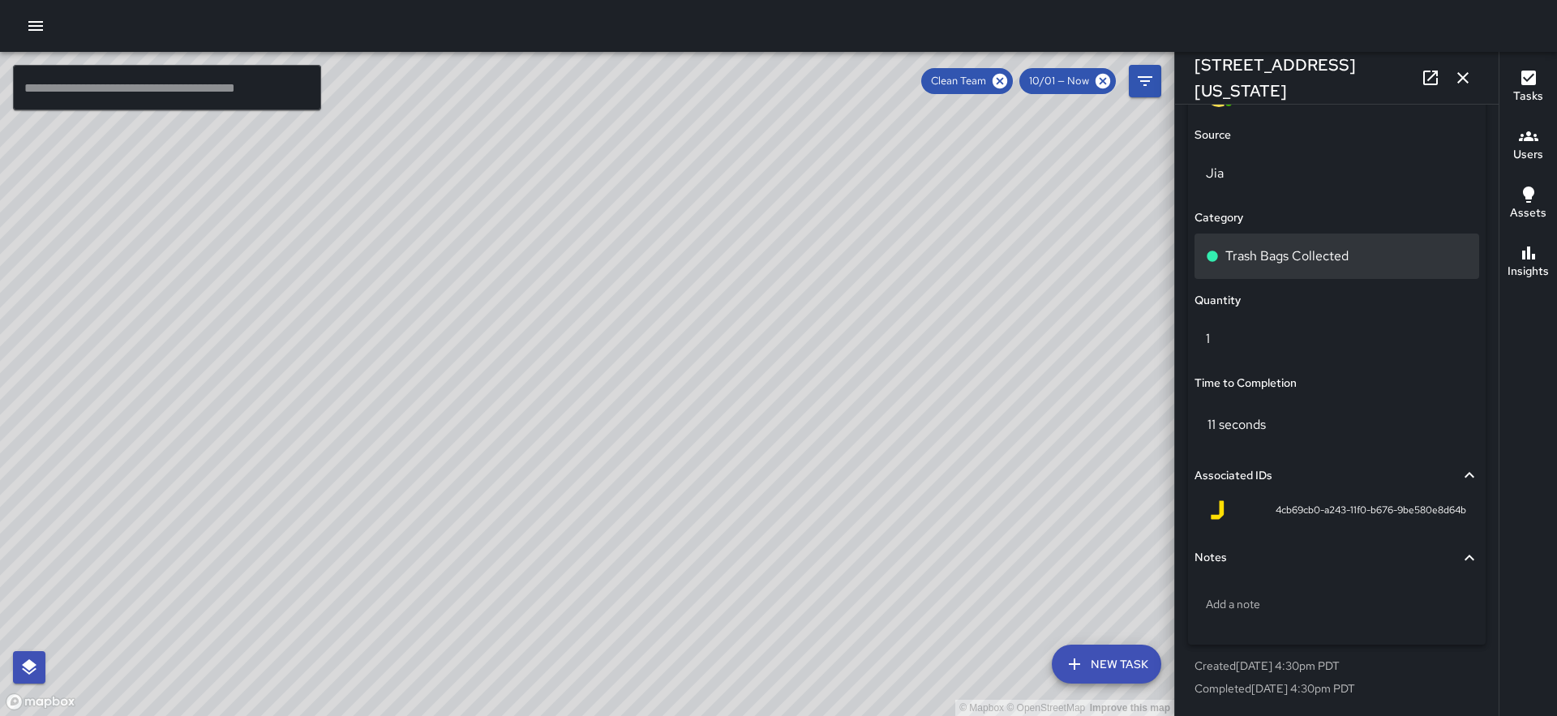
click at [1297, 277] on div "Trash Bags Collected" at bounding box center [1336, 256] width 285 height 45
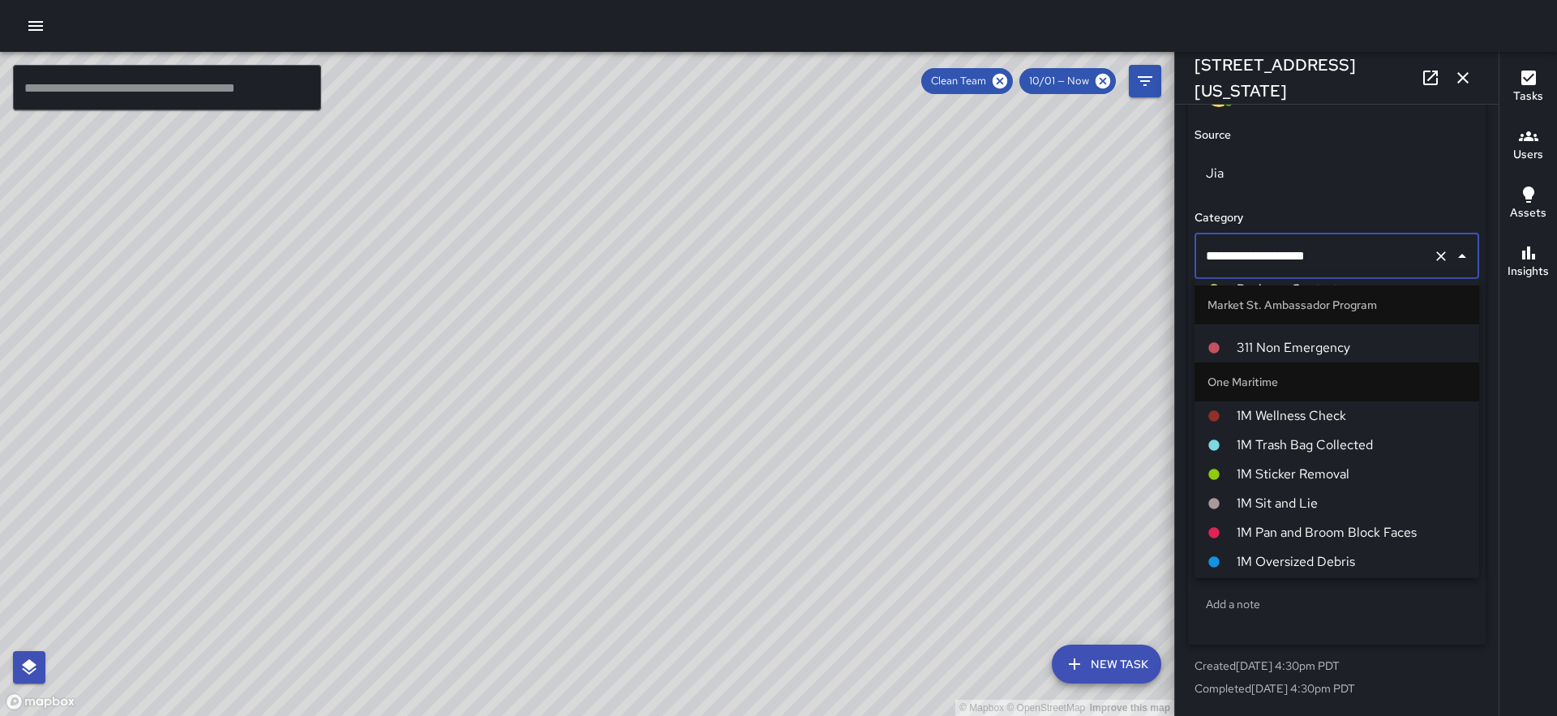
scroll to position [988, 0]
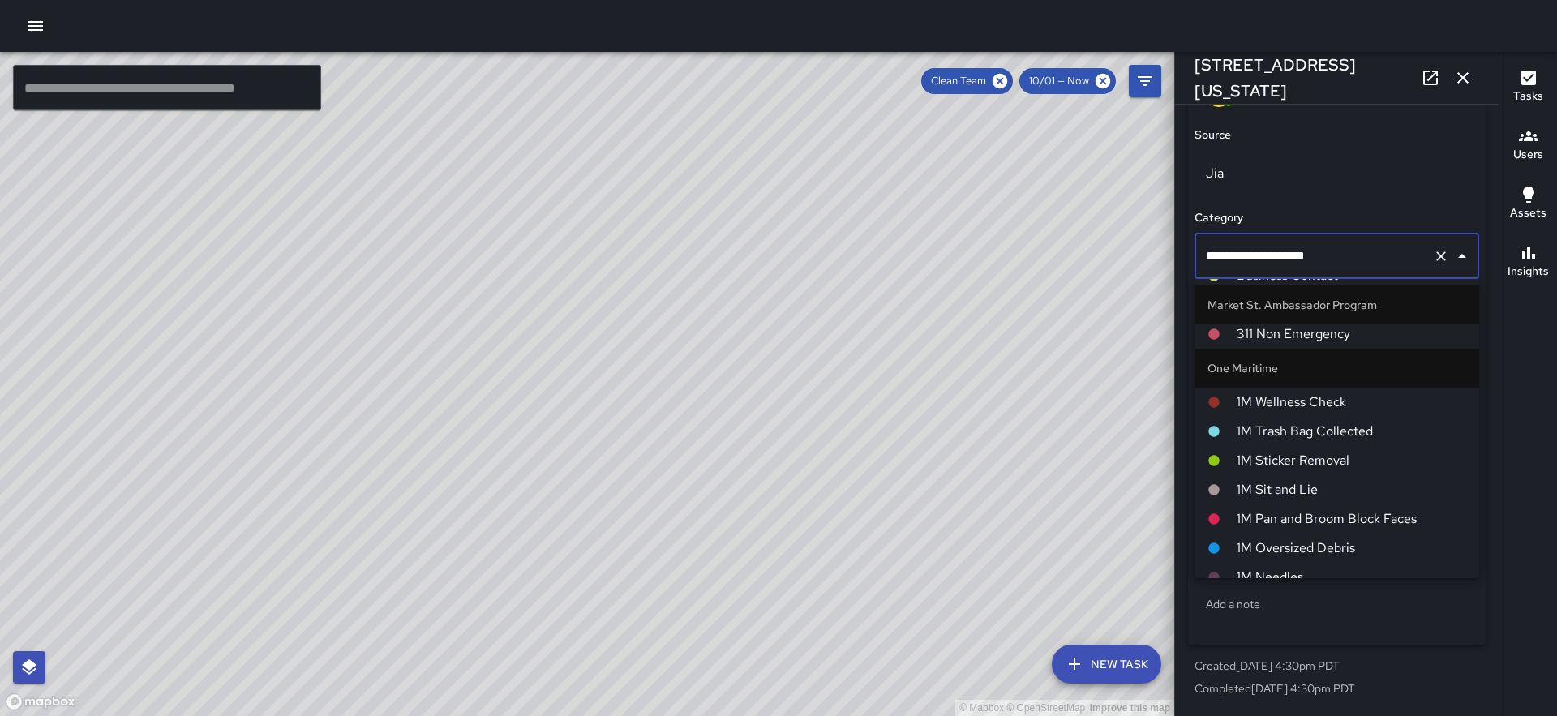
click at [1299, 425] on span "1M Trash Bag Collected" at bounding box center [1351, 431] width 229 height 19
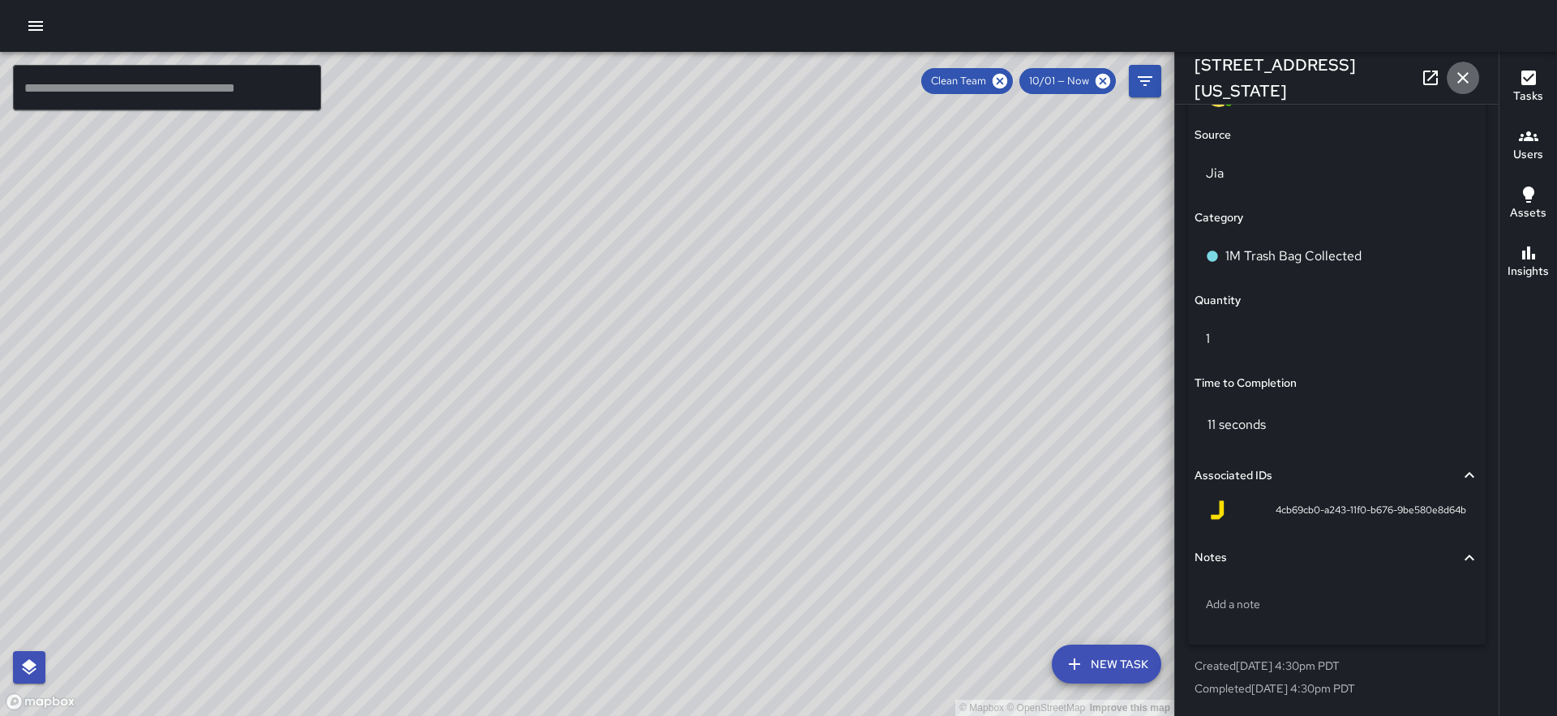
click at [1467, 76] on icon "button" at bounding box center [1462, 77] width 19 height 19
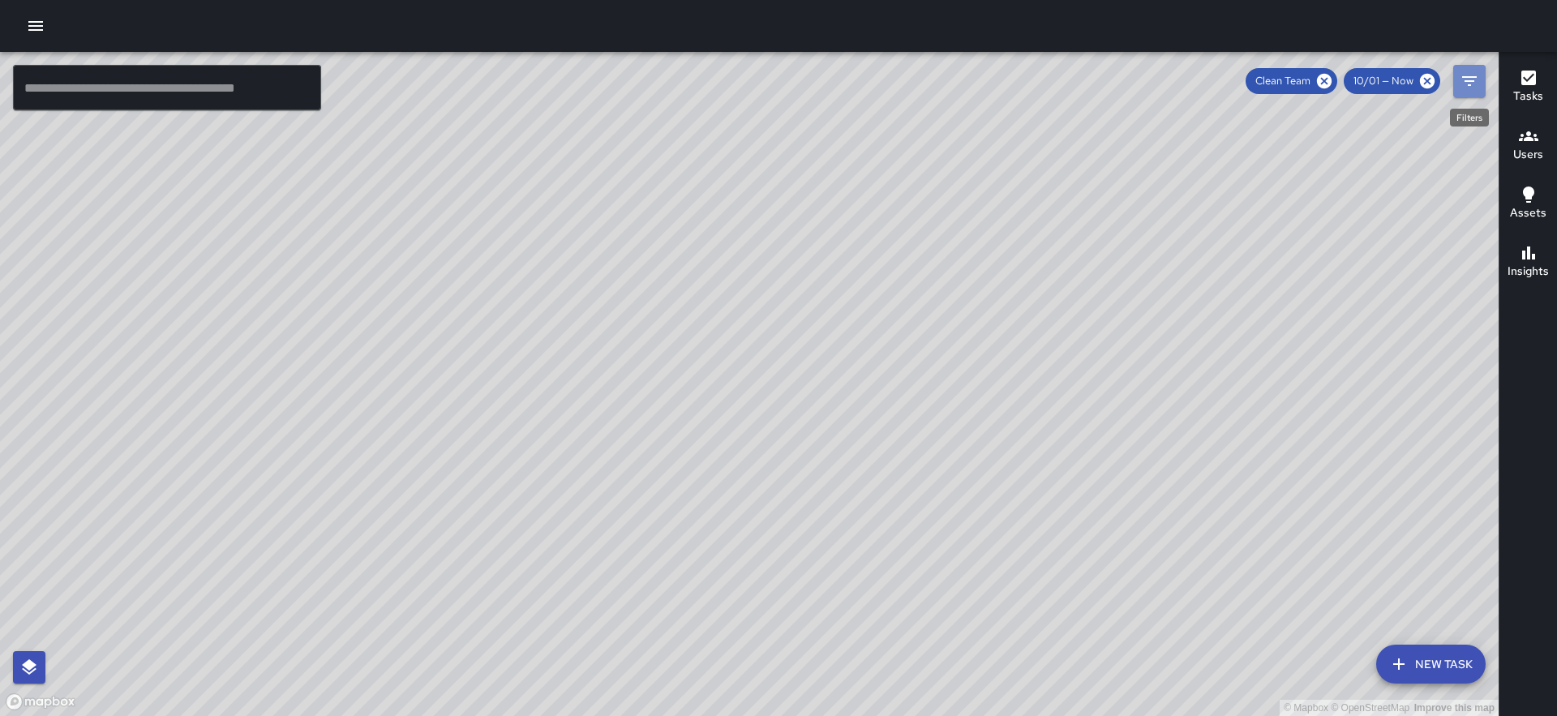
click at [1464, 80] on icon "Filters" at bounding box center [1469, 81] width 15 height 10
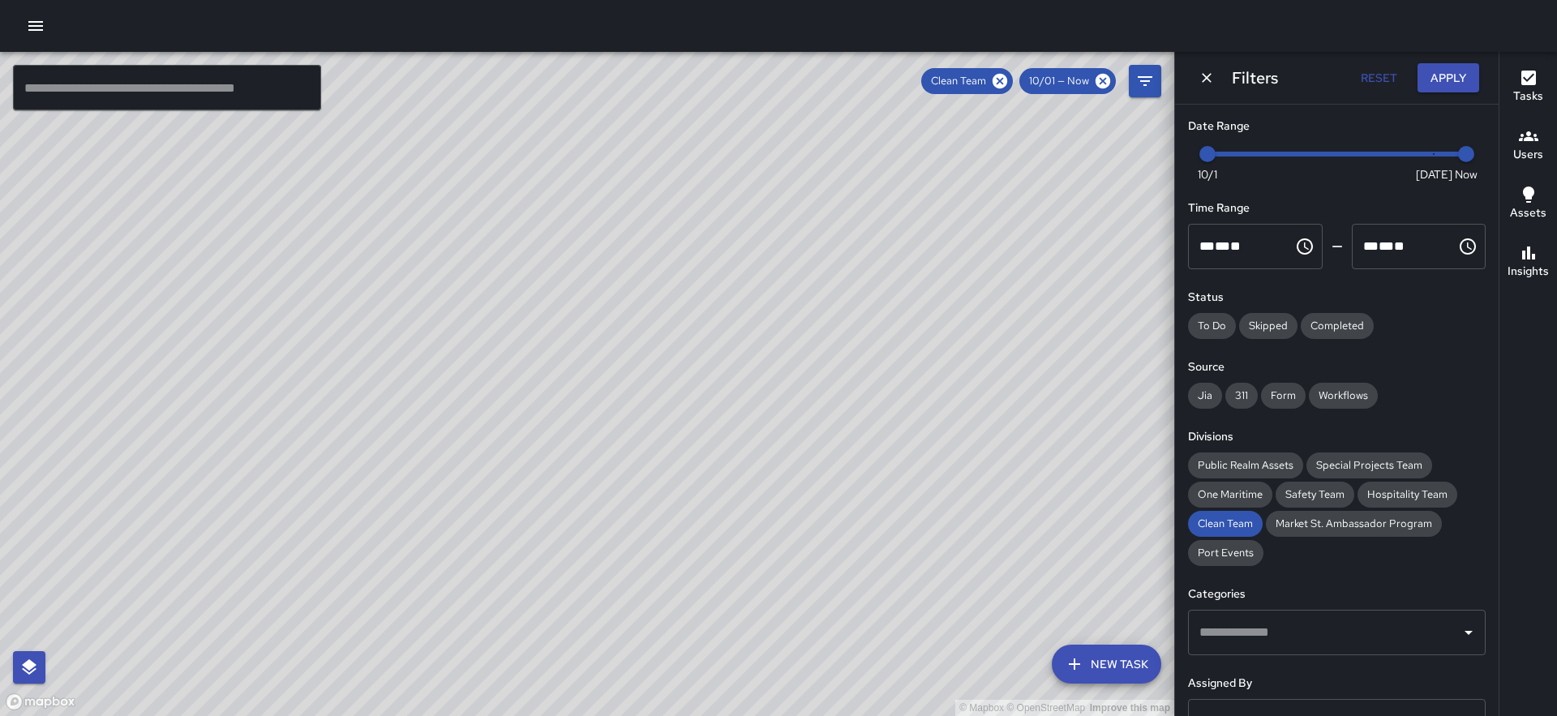
click at [1354, 465] on span "Special Projects Team" at bounding box center [1369, 465] width 126 height 16
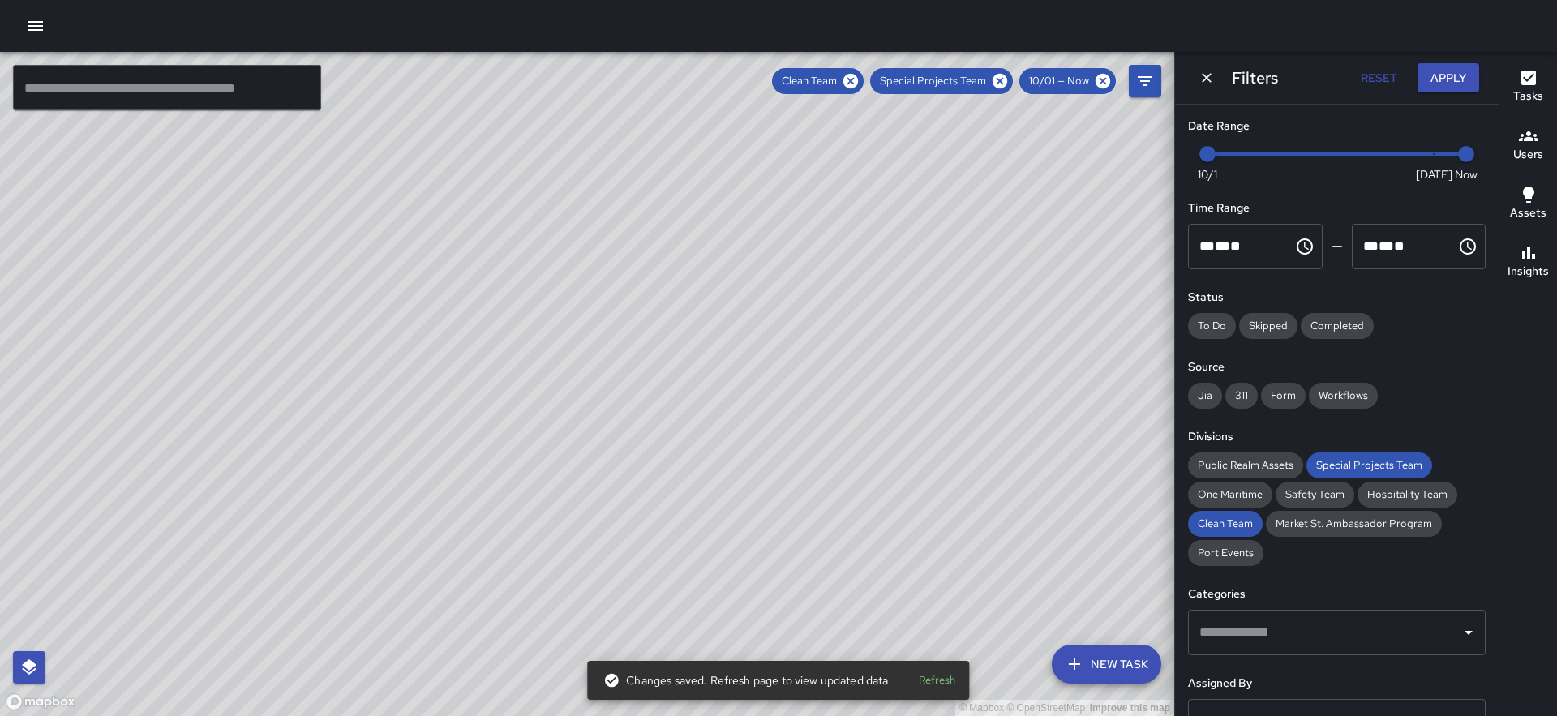
click at [1455, 80] on button "Apply" at bounding box center [1448, 78] width 62 height 30
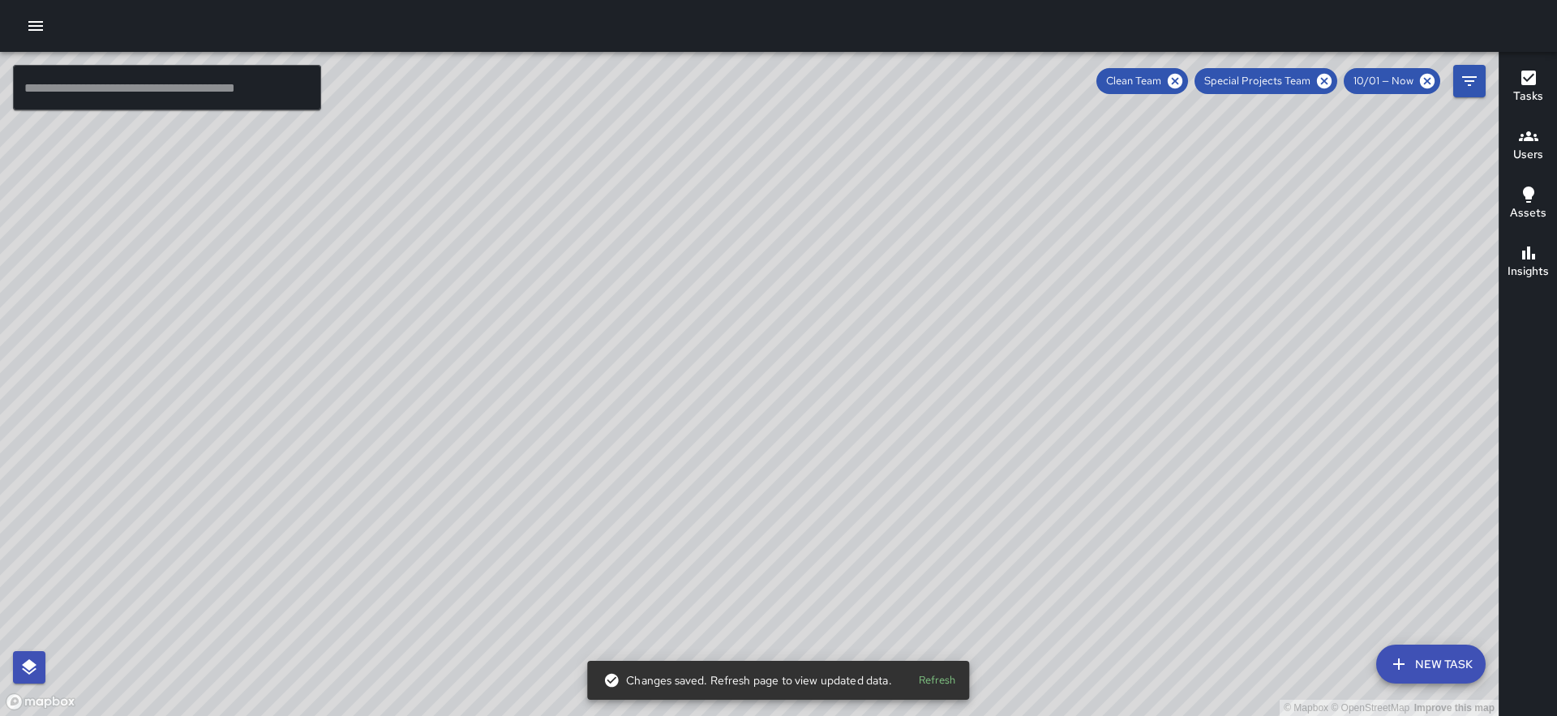
drag, startPoint x: 1093, startPoint y: 298, endPoint x: 864, endPoint y: 202, distance: 248.9
click at [864, 202] on div "© Mapbox © OpenStreetMap Improve this map" at bounding box center [749, 384] width 1499 height 664
click at [1460, 88] on icon "Filters" at bounding box center [1469, 80] width 19 height 19
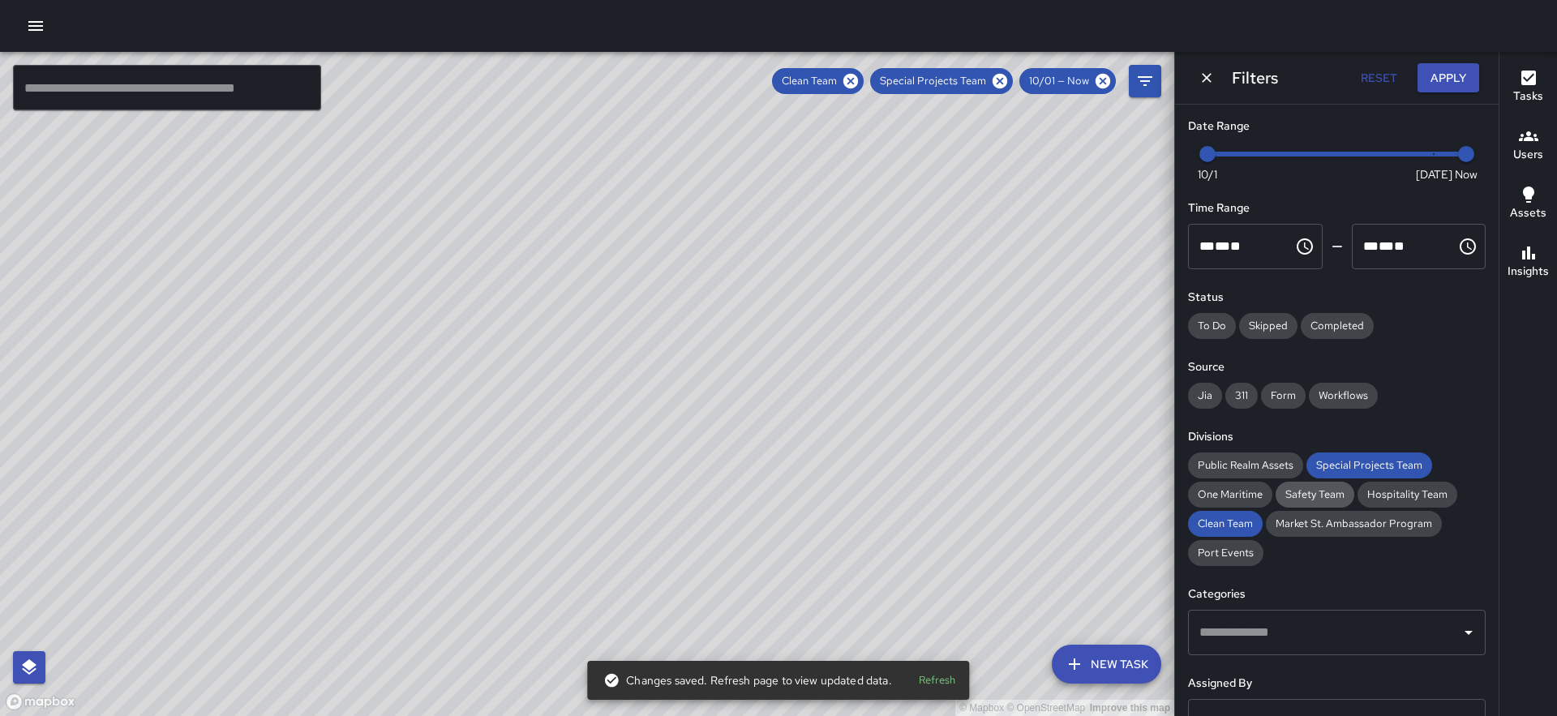
click at [1319, 498] on span "Safety Team" at bounding box center [1315, 495] width 79 height 16
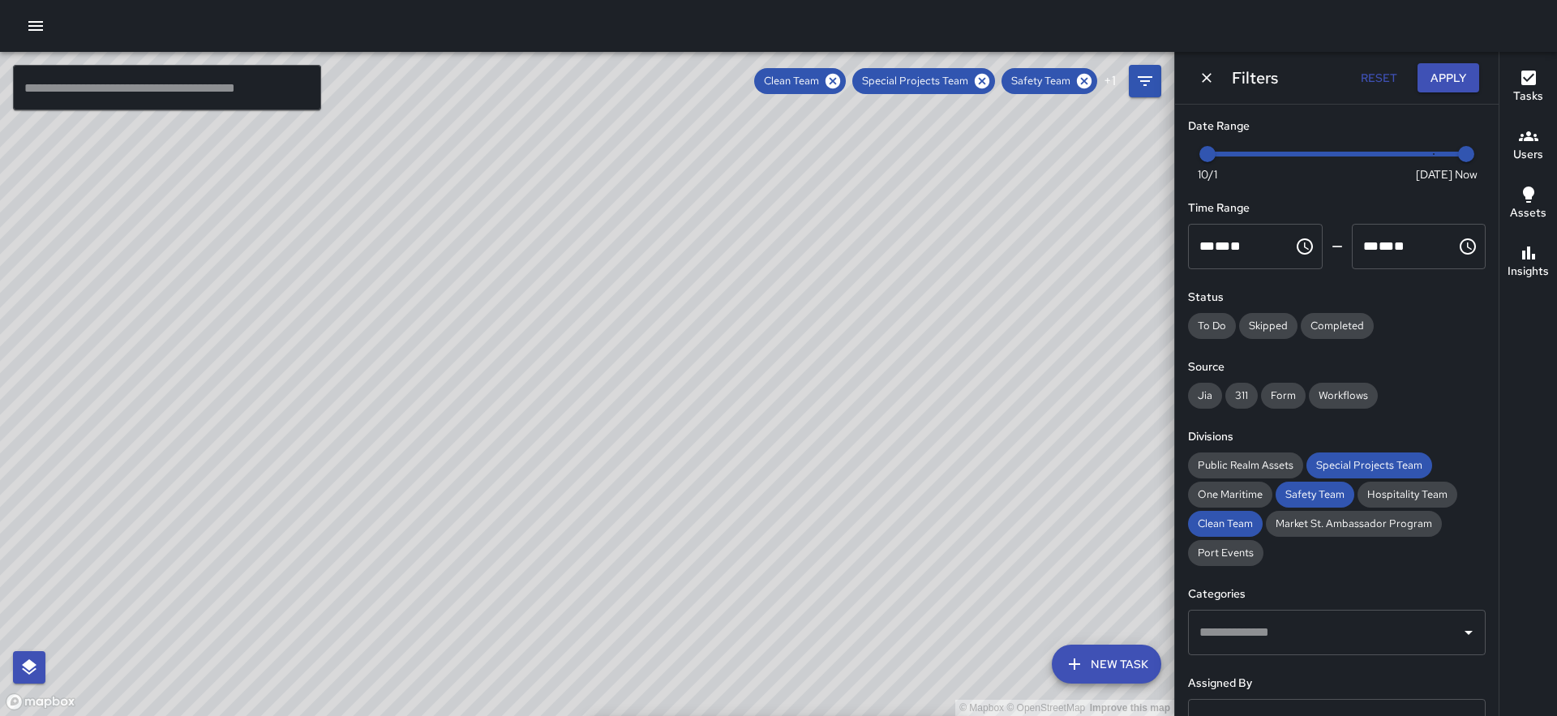
click at [1451, 79] on button "Apply" at bounding box center [1448, 78] width 62 height 30
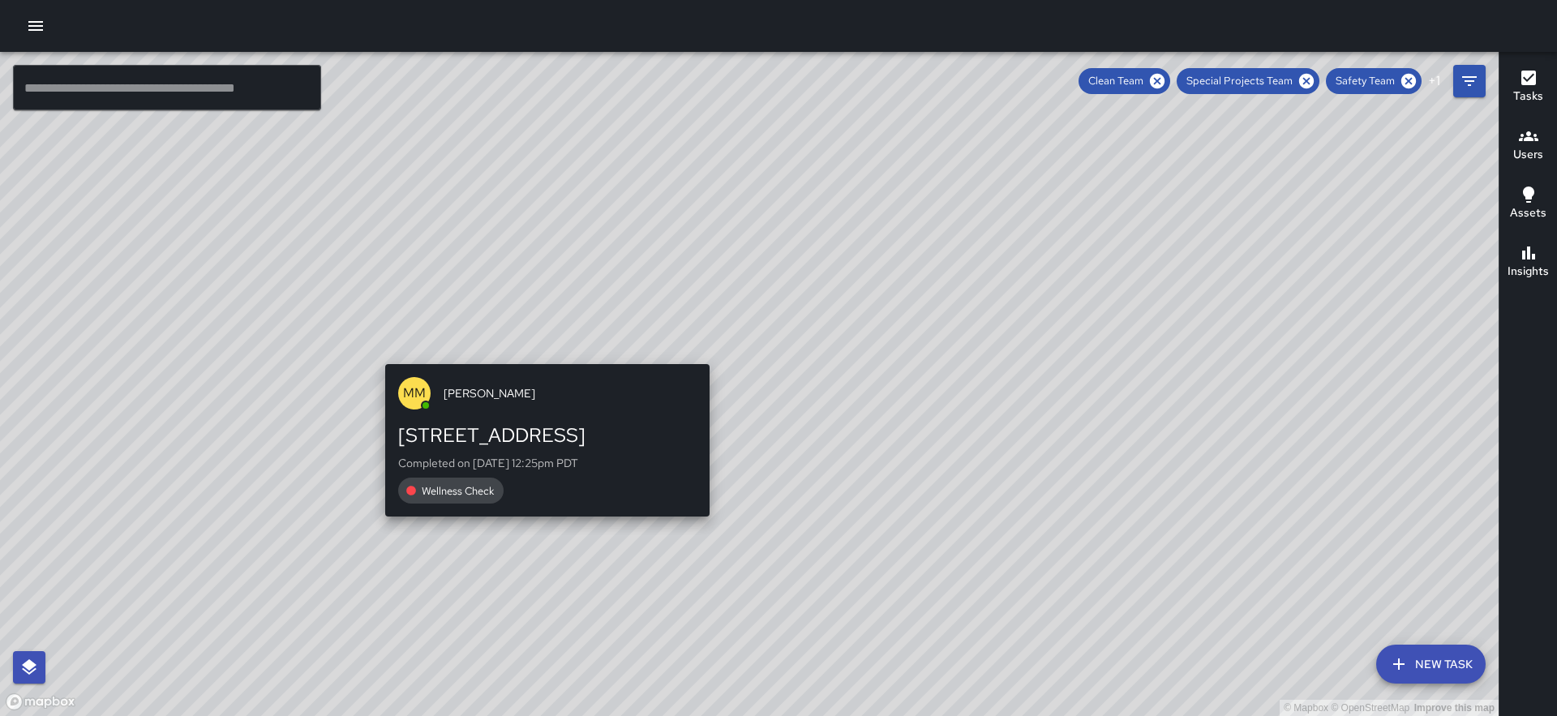
click at [539, 356] on div "© Mapbox © OpenStreetMap Improve this map MM Maverick Mingoa 447 Battery Street…" at bounding box center [749, 384] width 1499 height 664
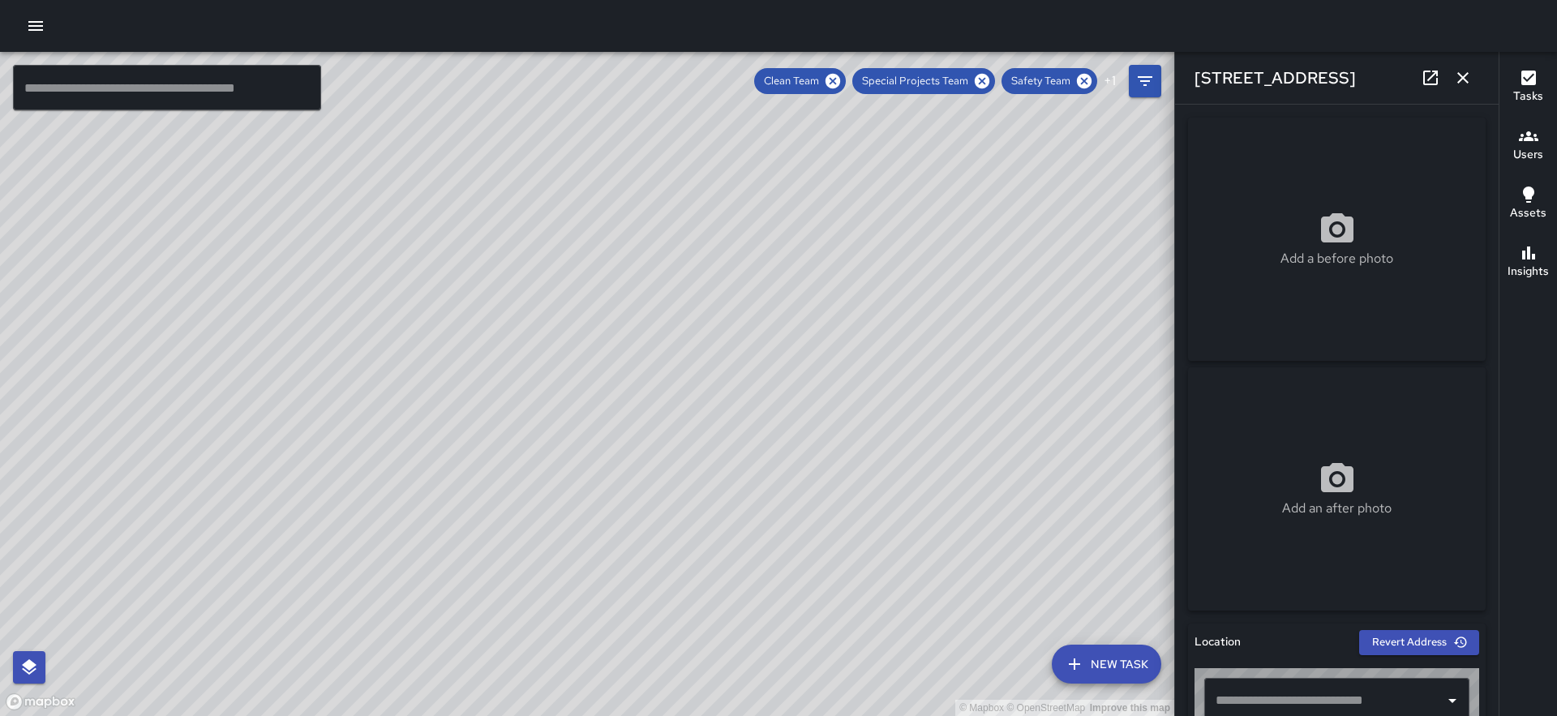
type input "**********"
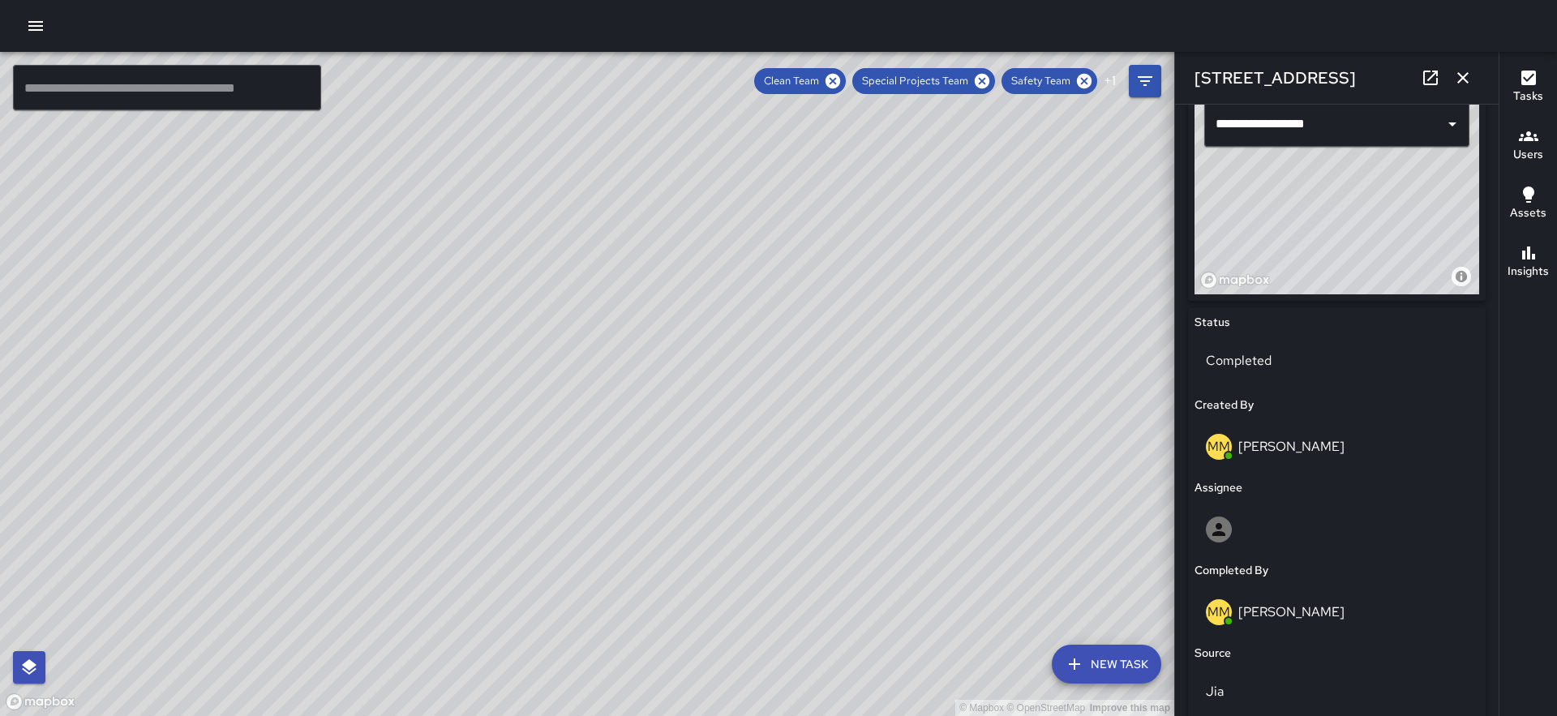
scroll to position [1095, 0]
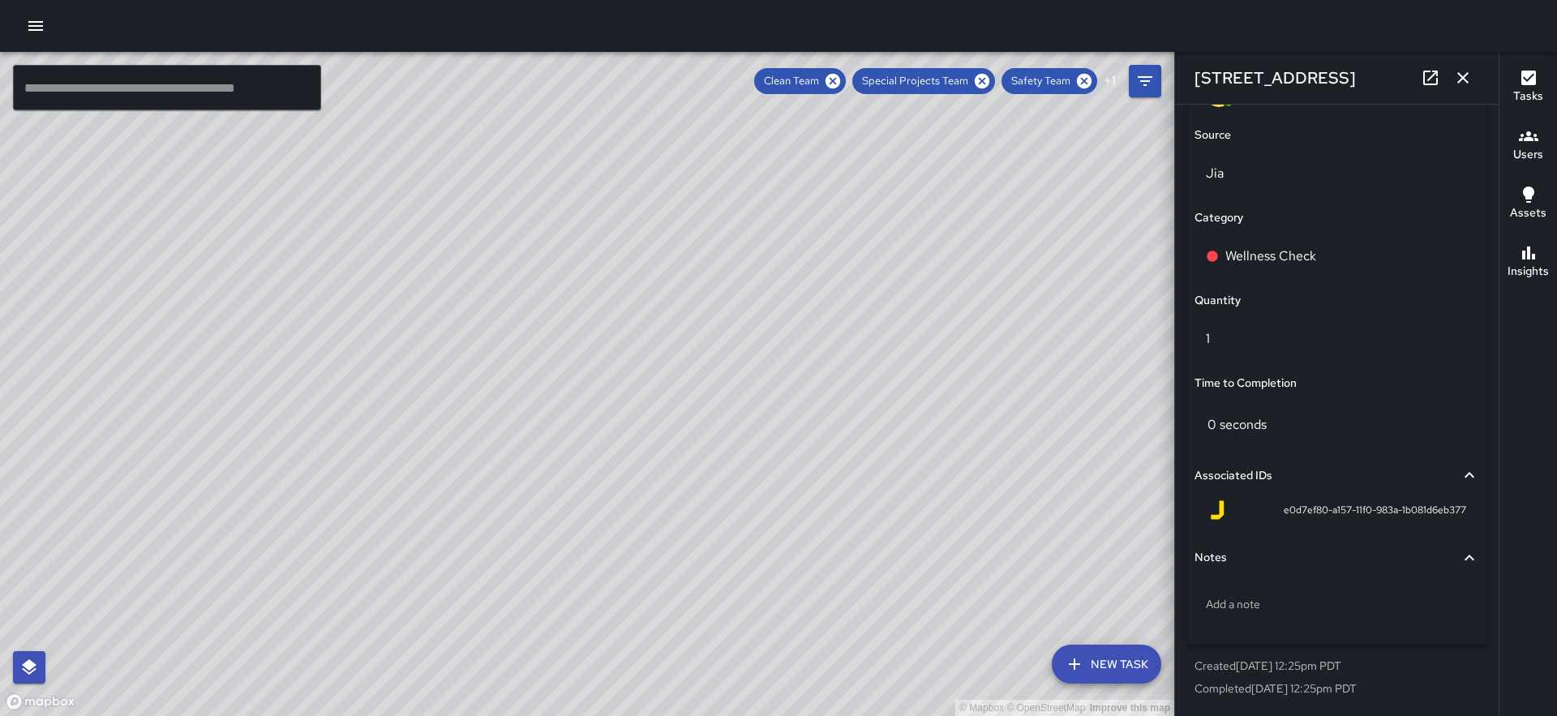
click at [1300, 217] on div "Category" at bounding box center [1336, 218] width 285 height 18
click at [1296, 247] on p "Wellness Check" at bounding box center [1270, 256] width 91 height 19
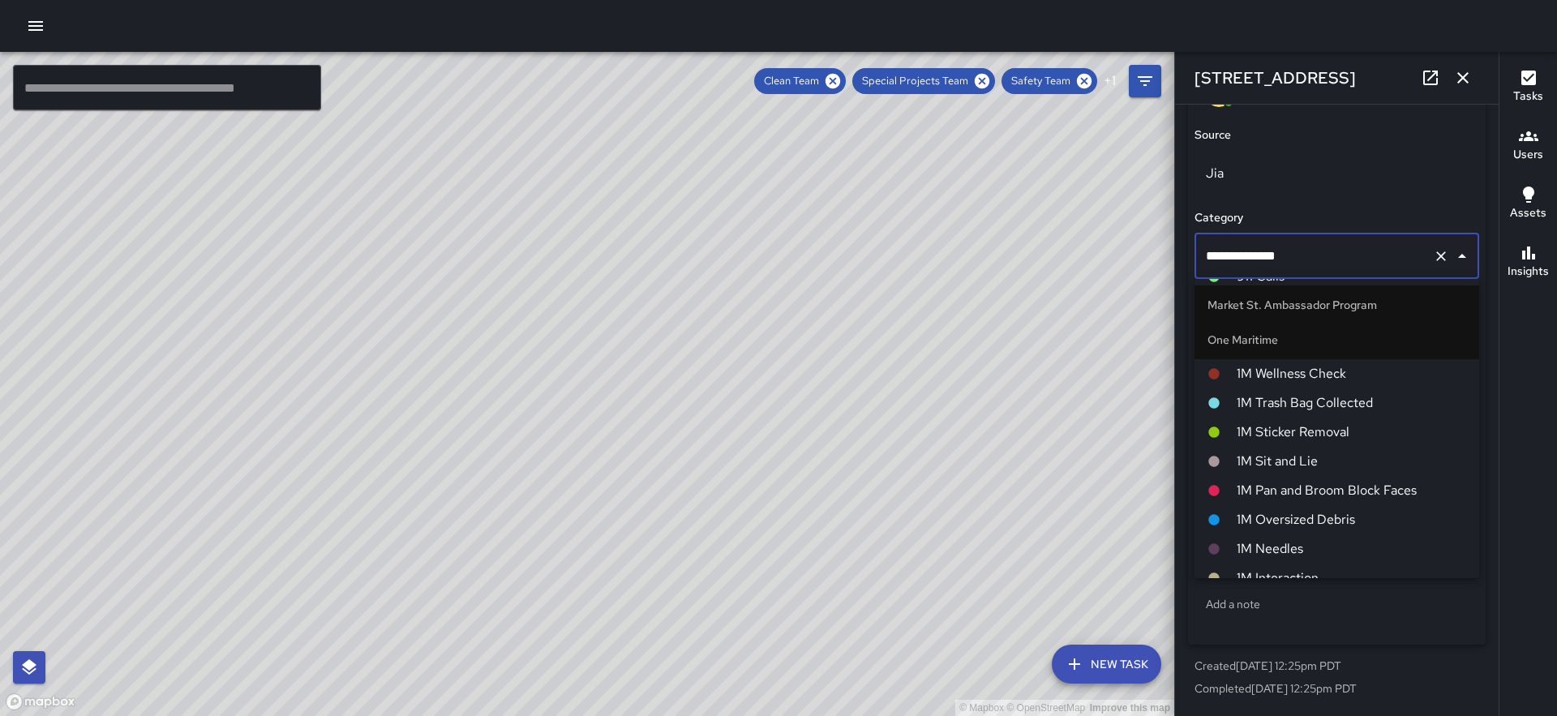
scroll to position [1020, 0]
click at [1310, 356] on li "1M Wellness Check" at bounding box center [1336, 369] width 285 height 29
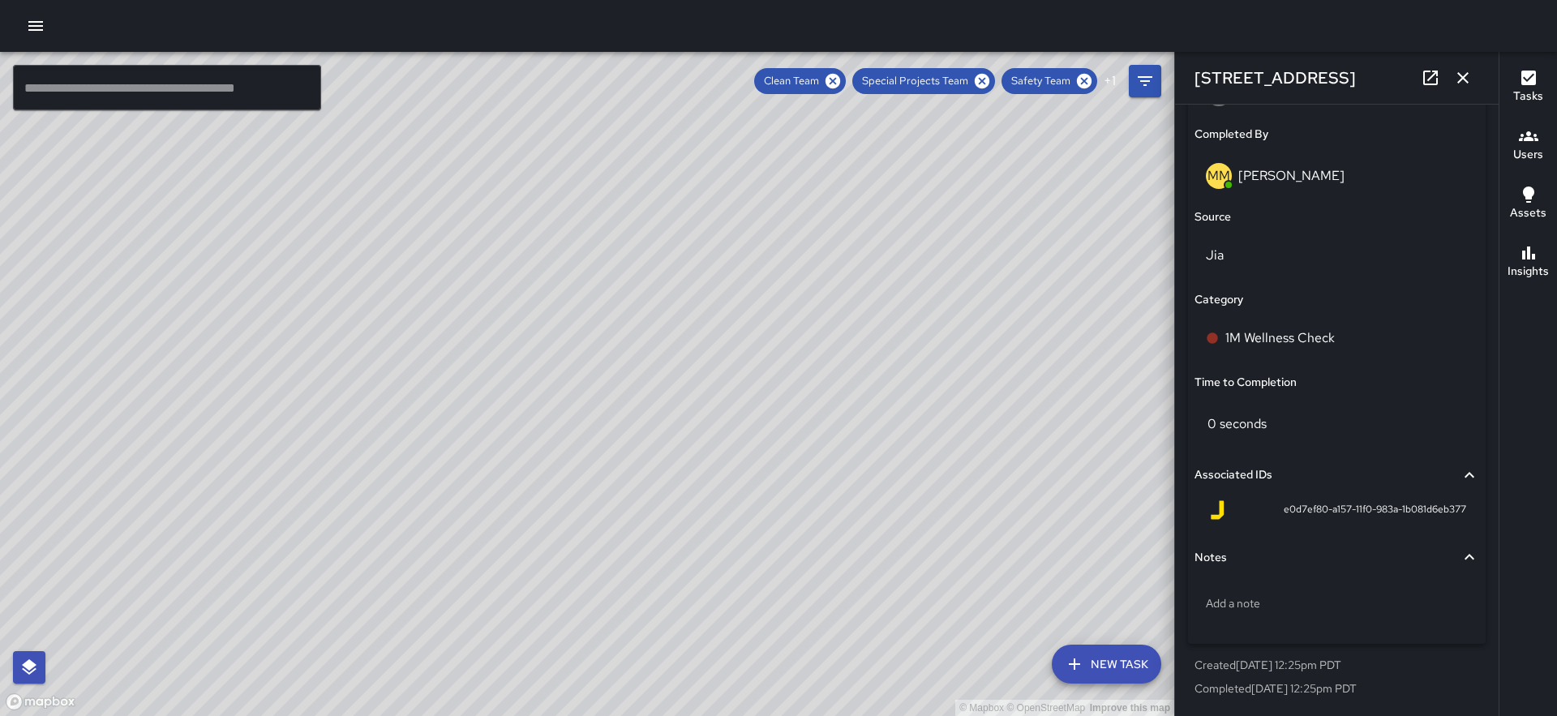
scroll to position [1013, 0]
click at [1464, 71] on icon "button" at bounding box center [1462, 77] width 19 height 19
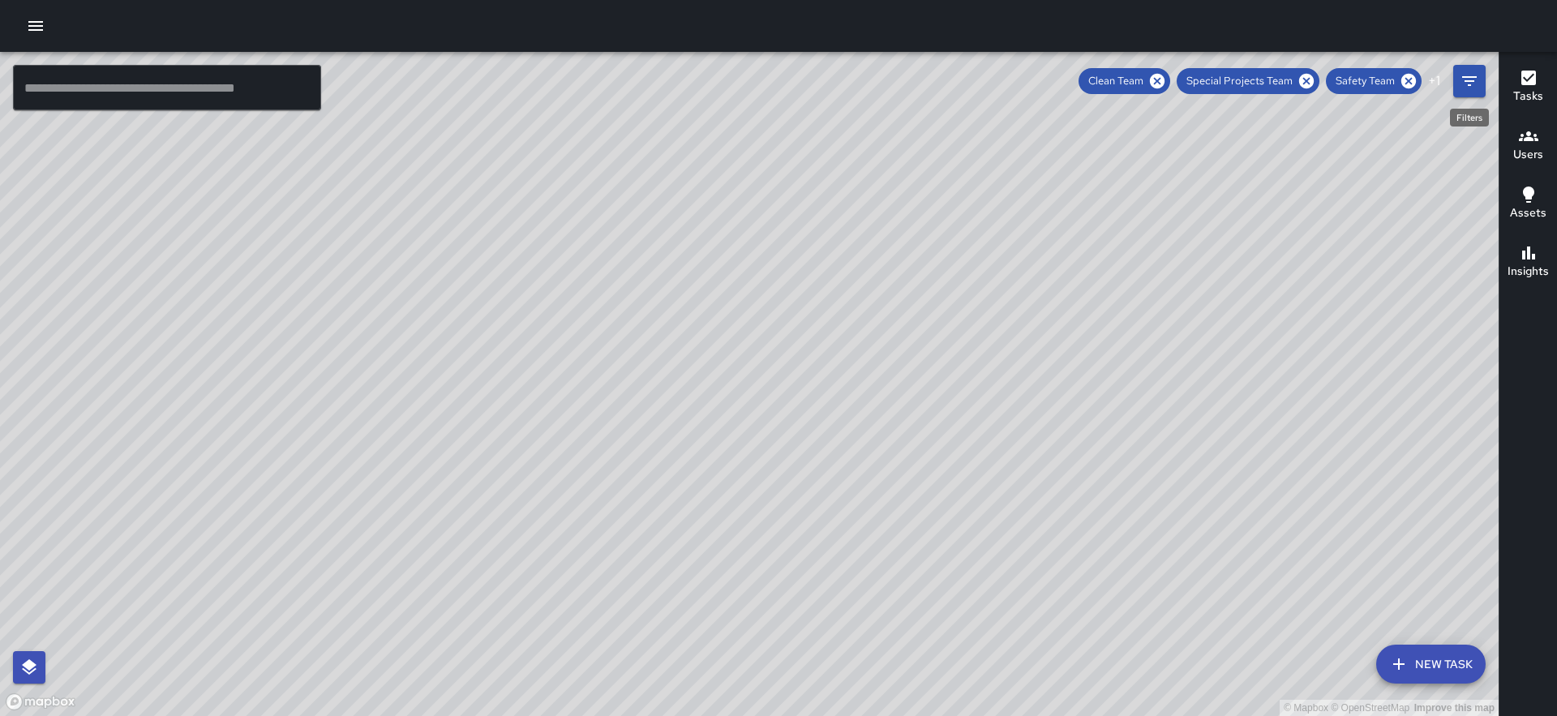
click at [1460, 74] on icon "Filters" at bounding box center [1469, 80] width 19 height 19
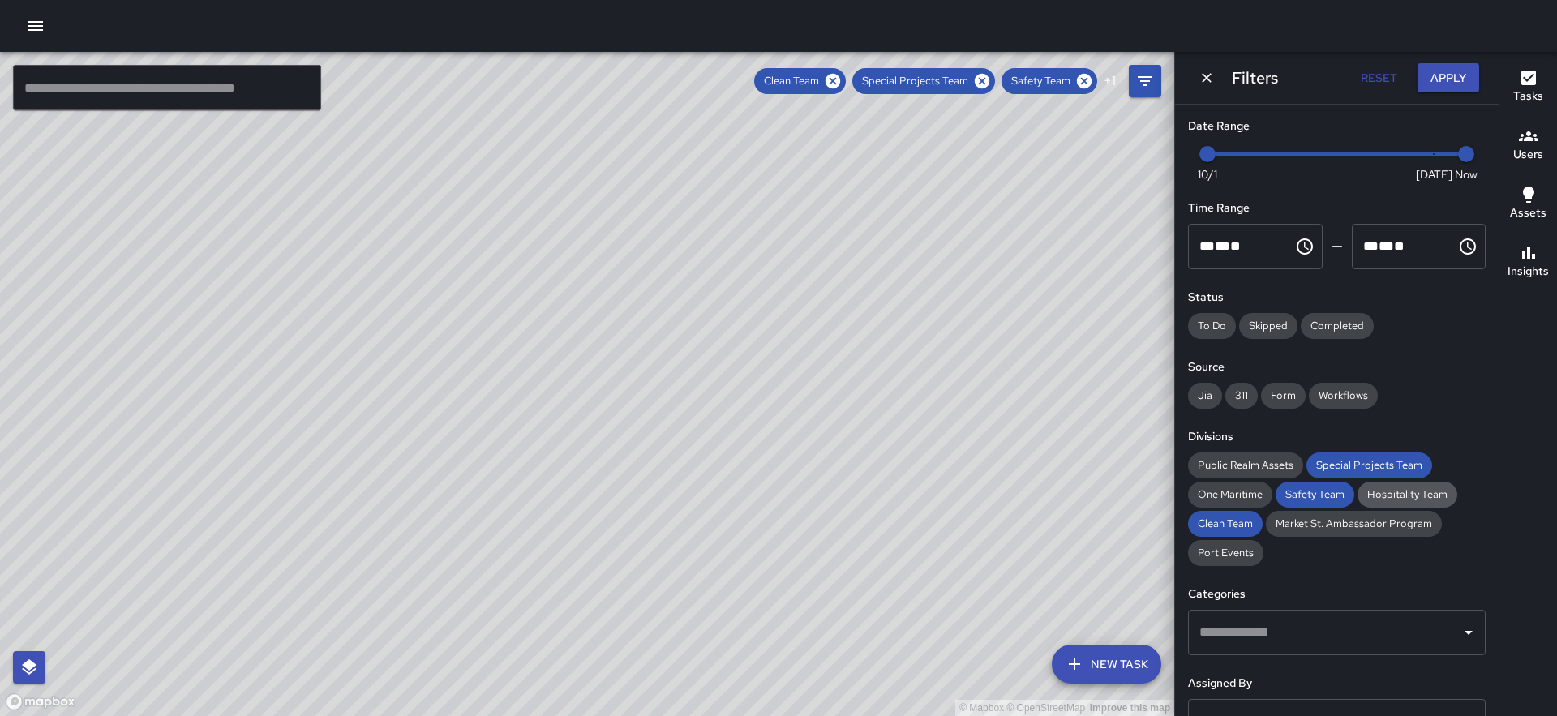
click at [1392, 490] on span "Hospitality Team" at bounding box center [1407, 495] width 100 height 16
click at [1440, 87] on button "Apply" at bounding box center [1448, 78] width 62 height 30
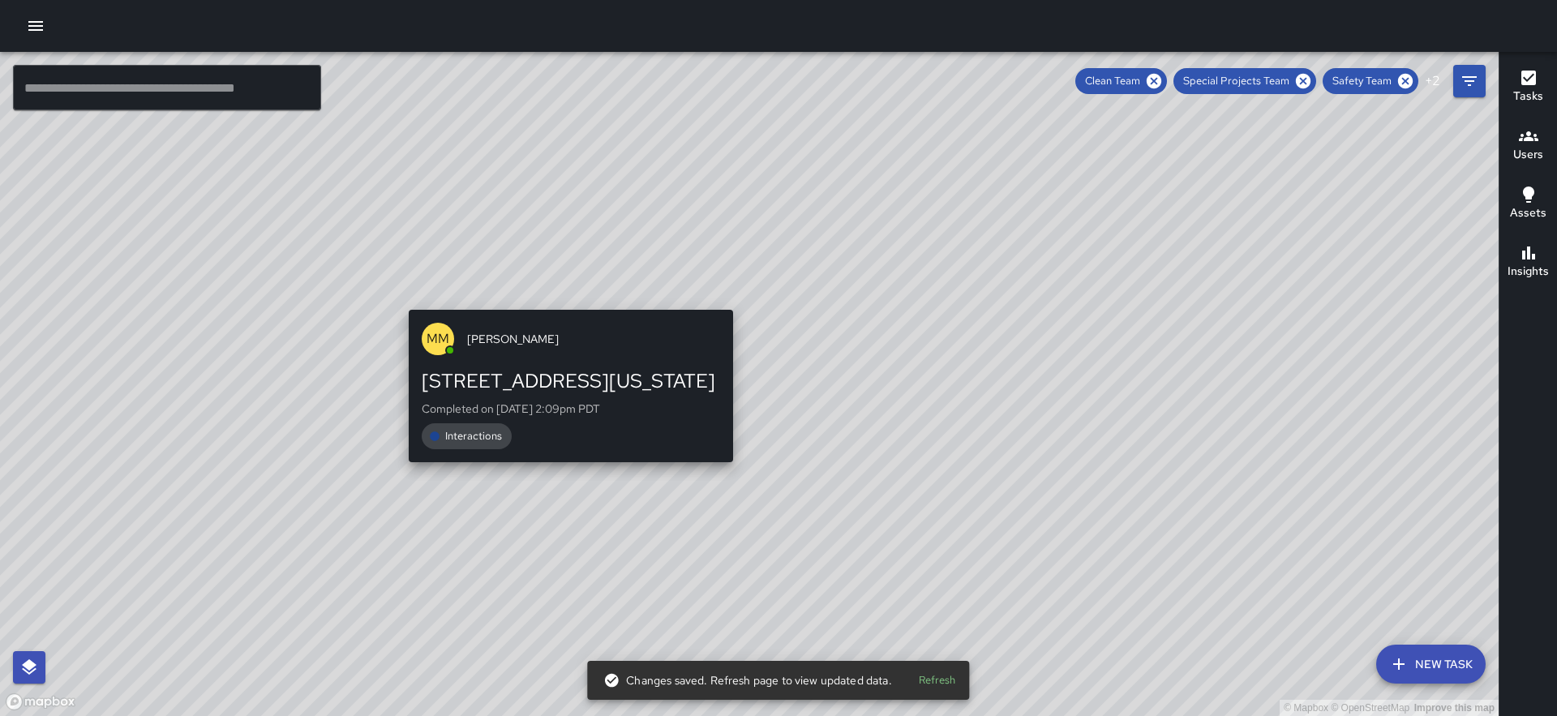
click at [727, 301] on div "© Mapbox © OpenStreetMap Improve this map MM Maverick Mingoa 401 Washington Str…" at bounding box center [749, 384] width 1499 height 664
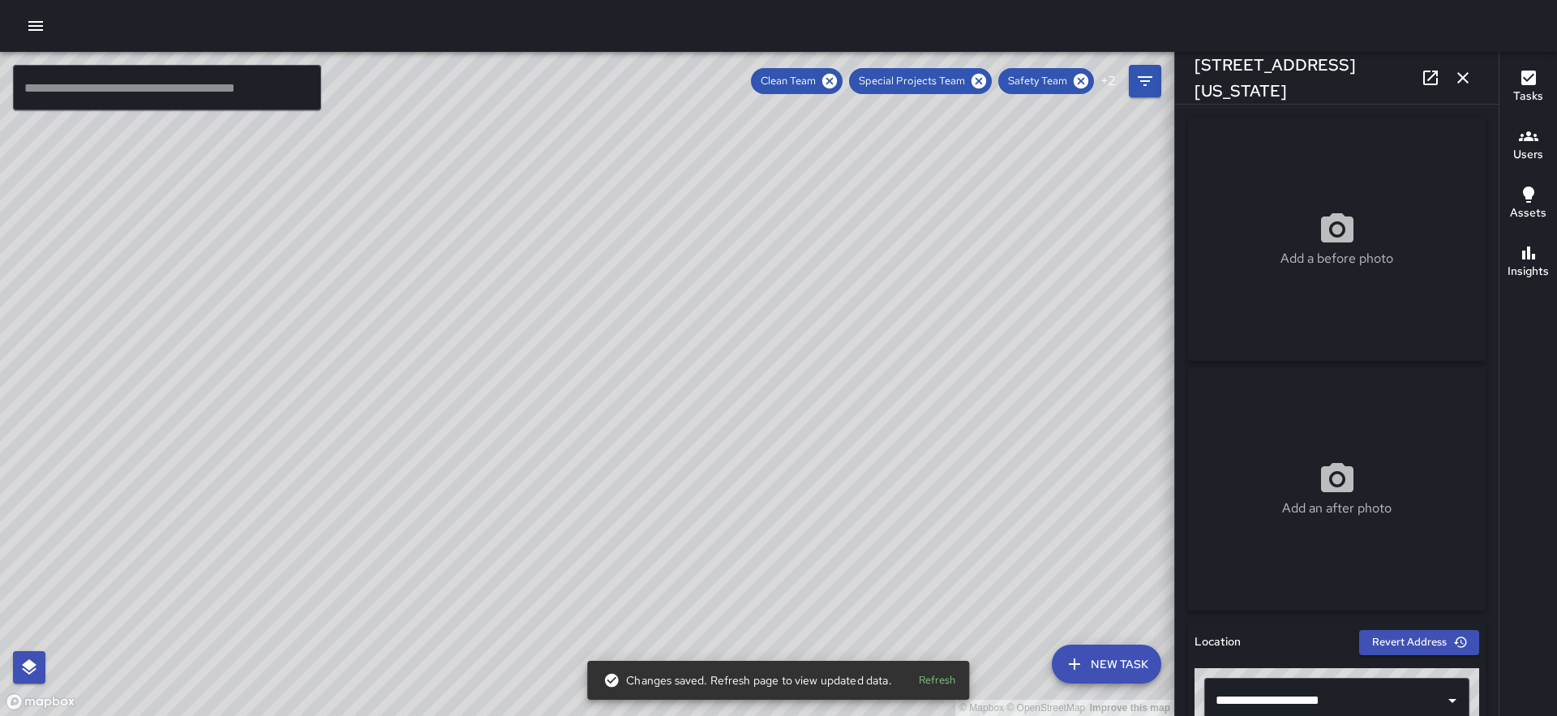
scroll to position [1095, 0]
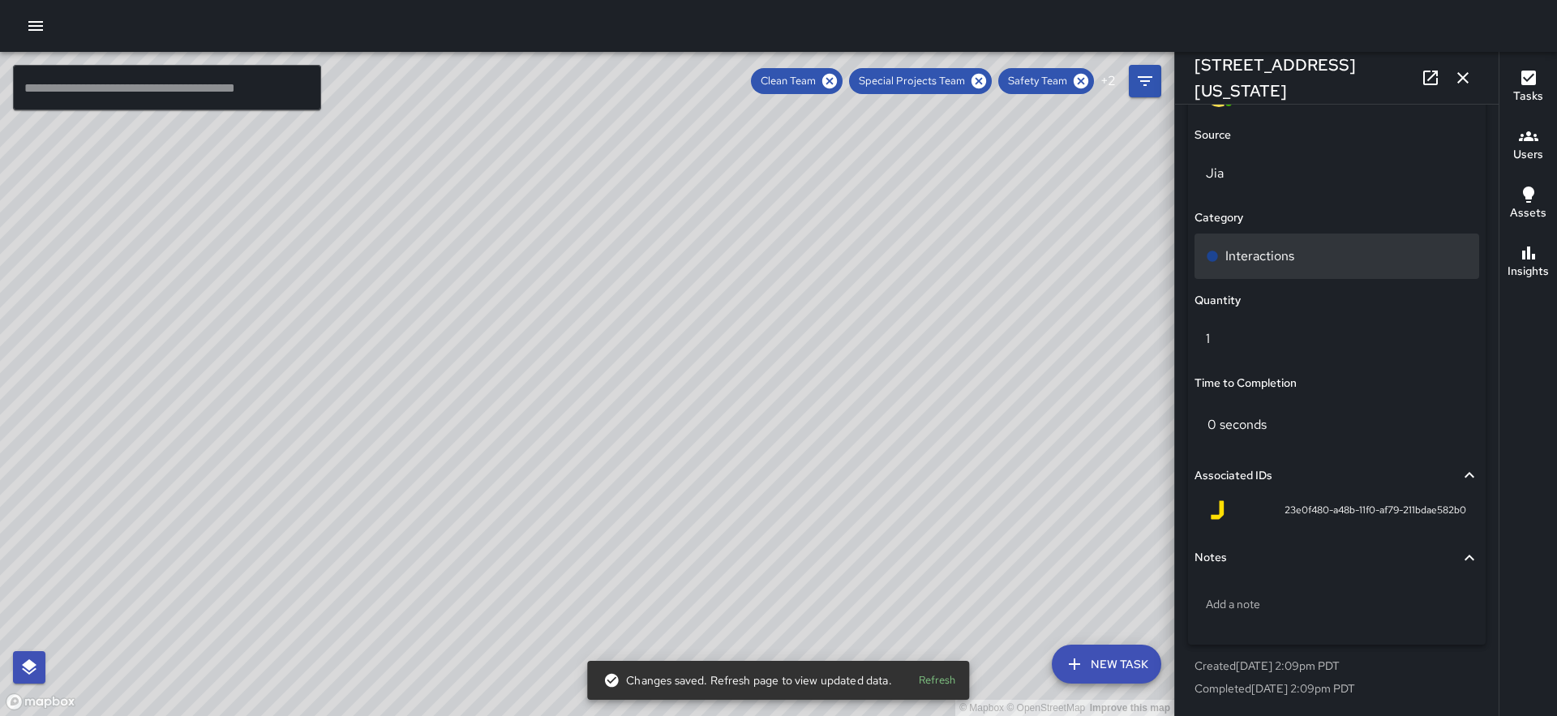
click at [1302, 243] on div "Interactions" at bounding box center [1336, 256] width 285 height 45
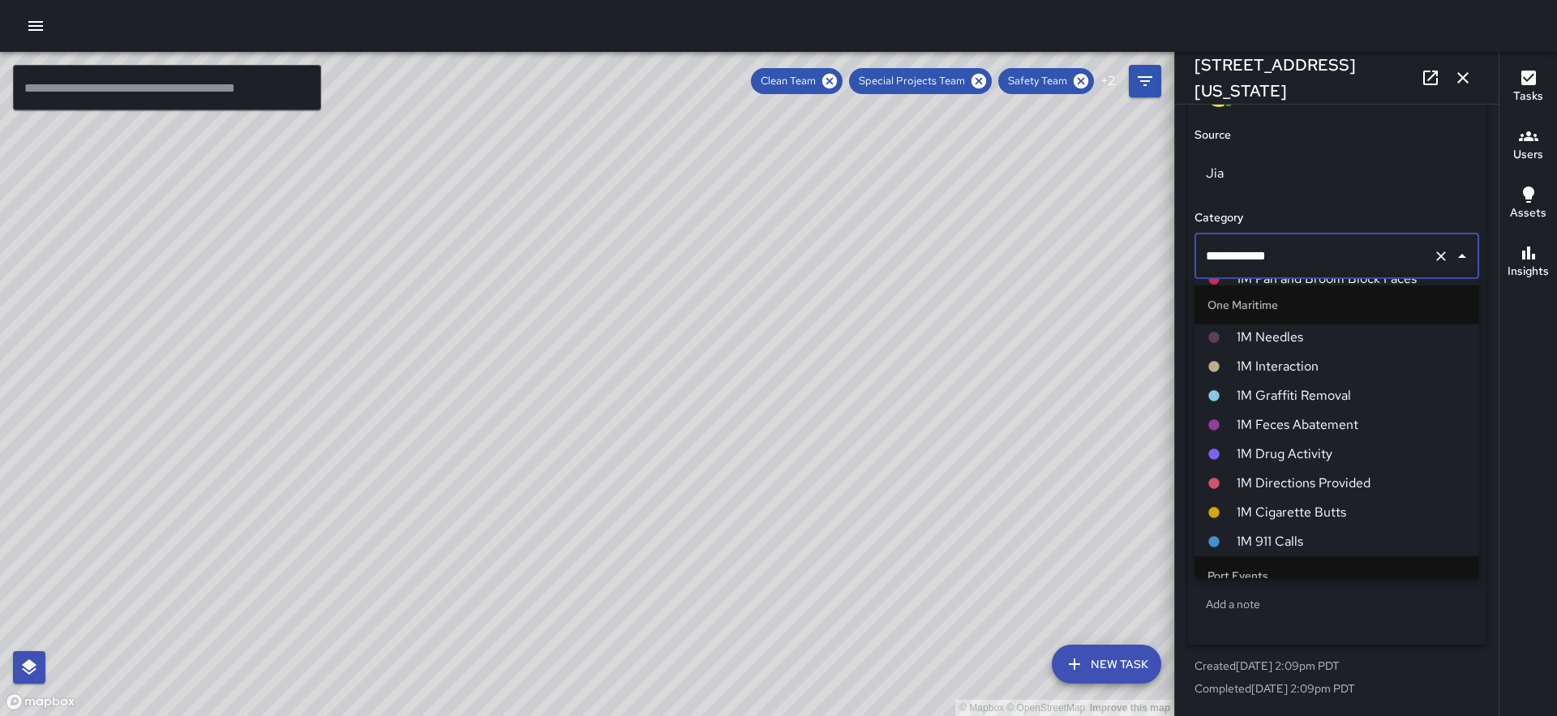
scroll to position [1224, 0]
click at [1276, 371] on span "1M Interaction" at bounding box center [1351, 369] width 229 height 19
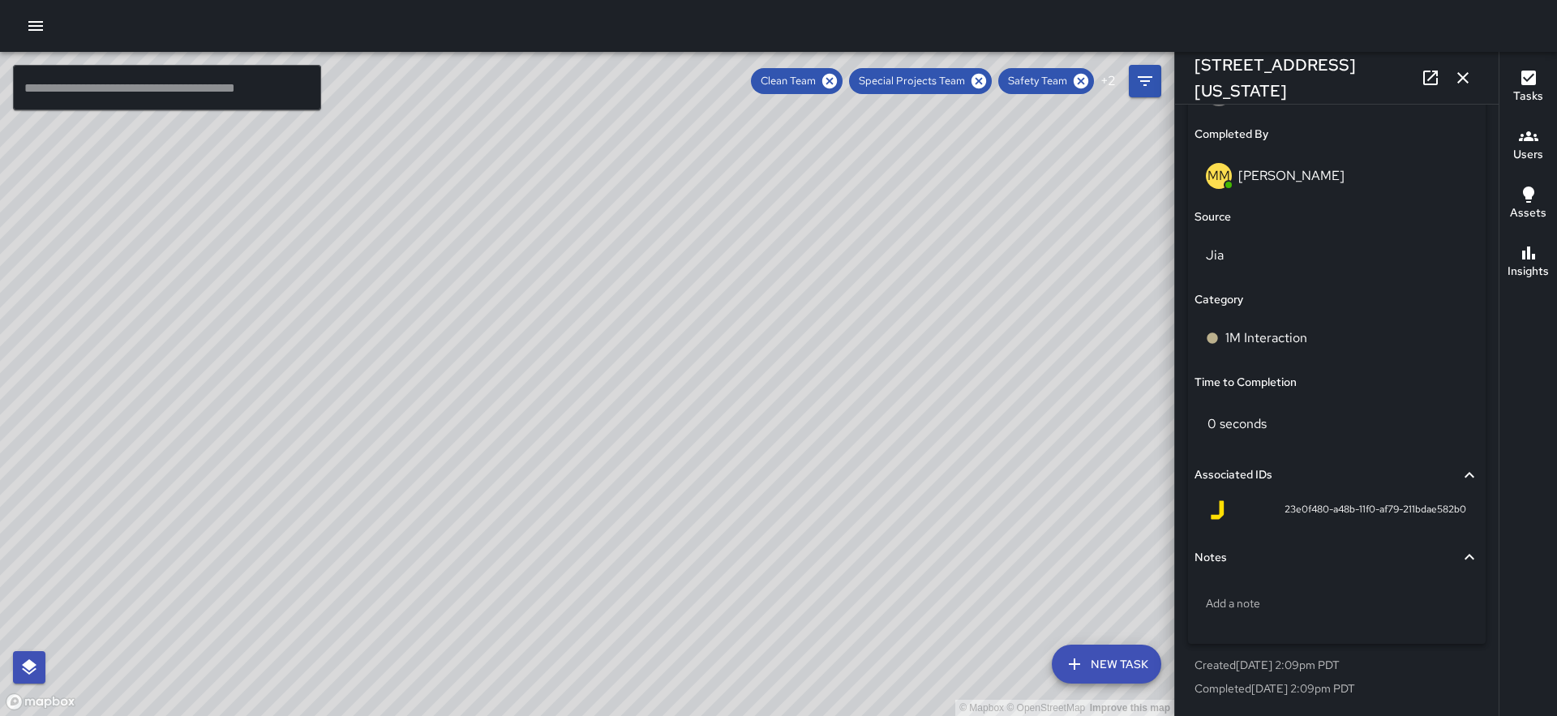
scroll to position [1013, 0]
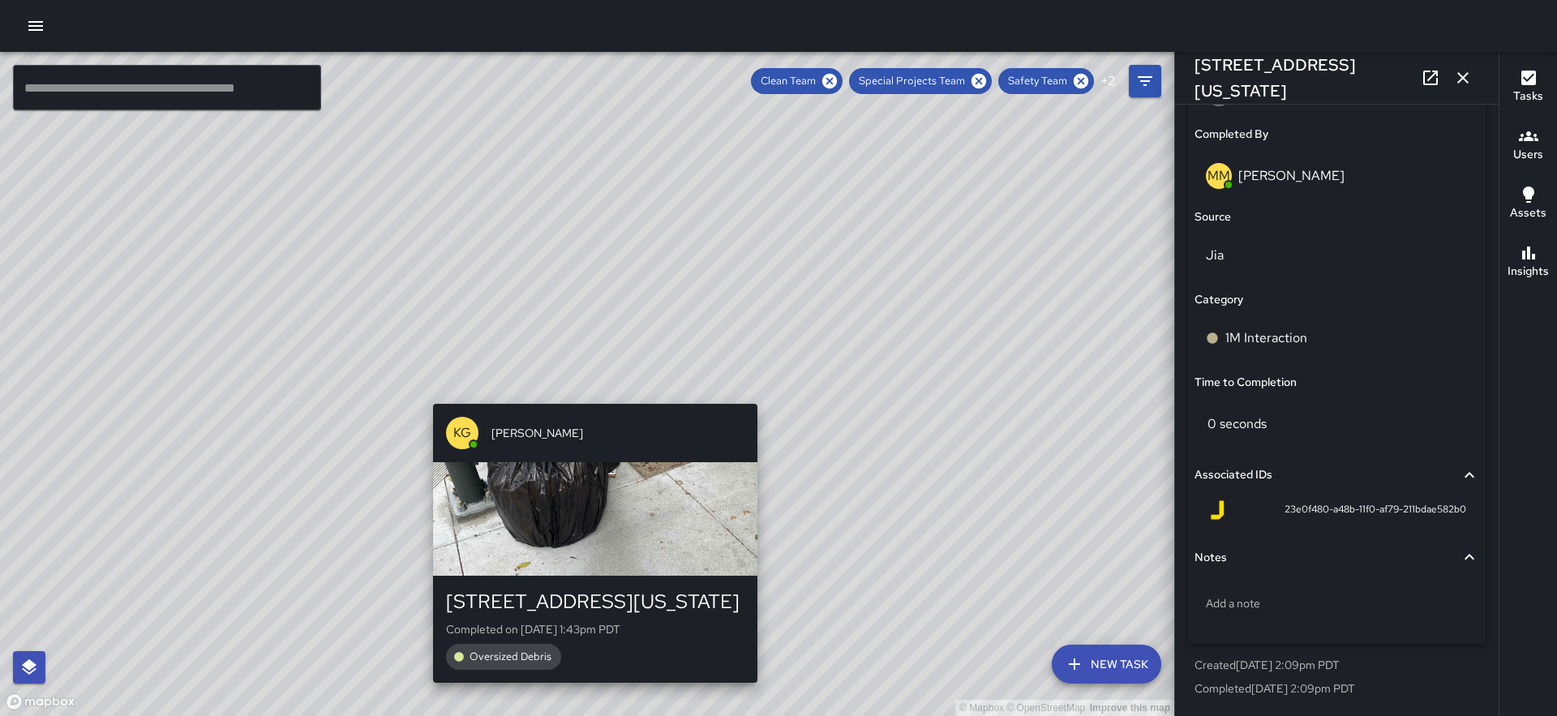
click at [588, 390] on div "© Mapbox © OpenStreetMap Improve this map KG Keonte Gibson 401 Washington Stree…" at bounding box center [587, 384] width 1174 height 664
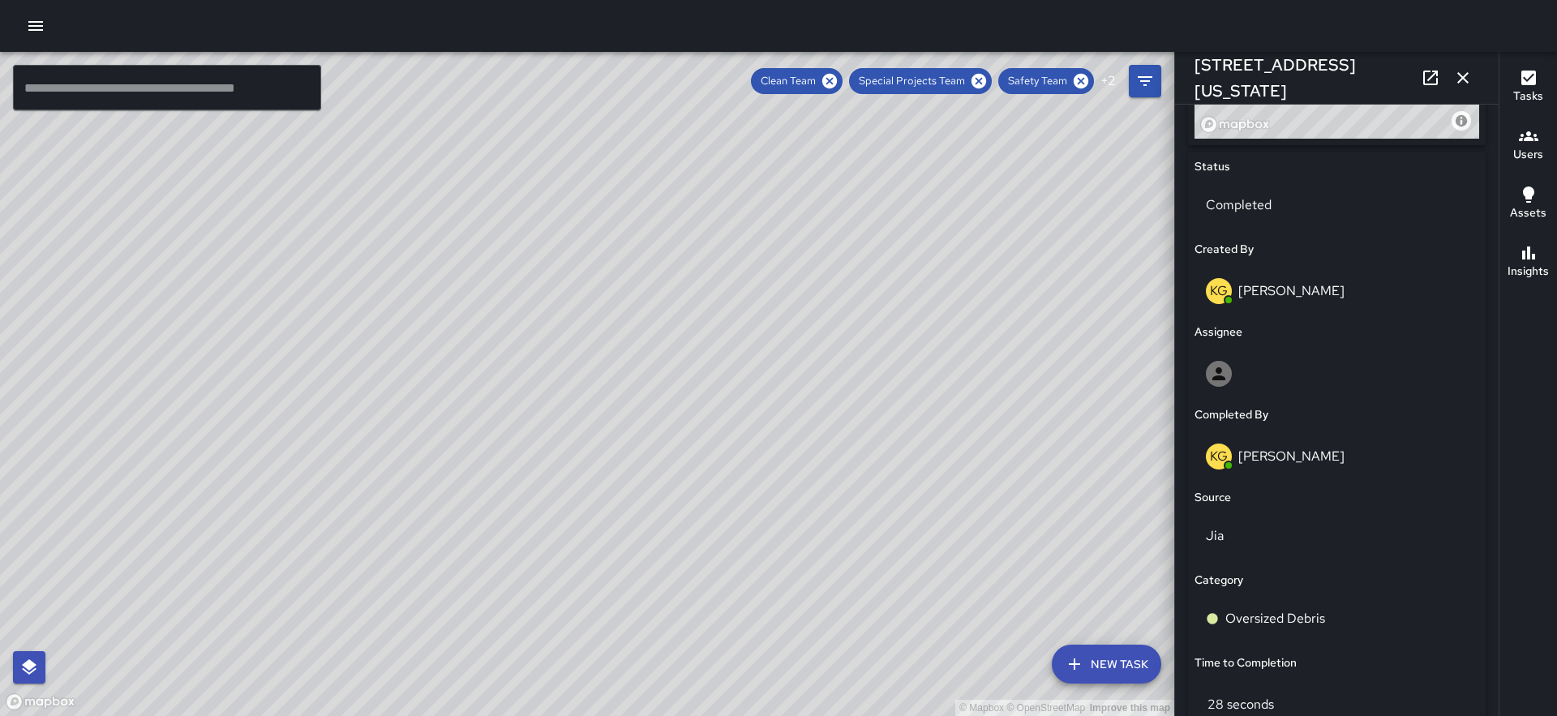
scroll to position [911, 0]
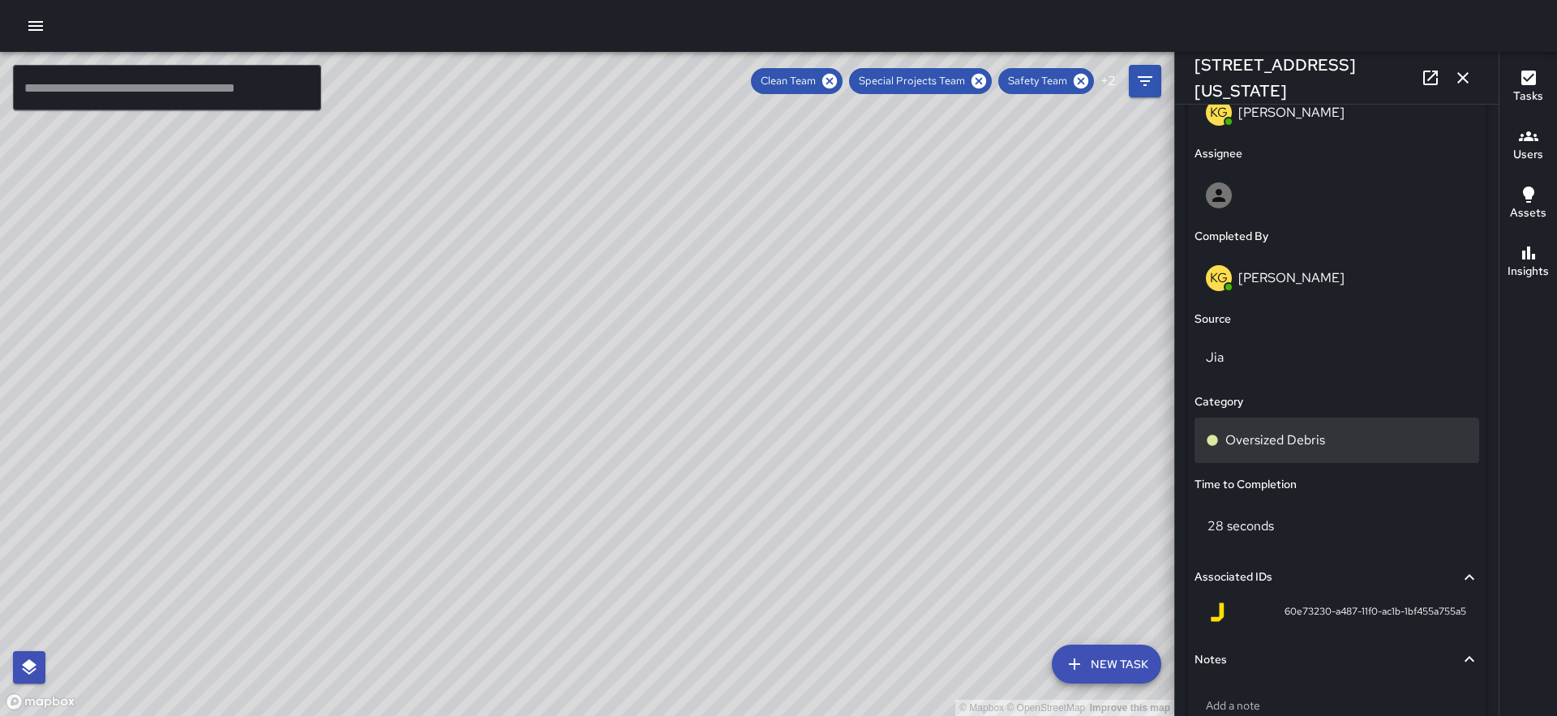
click at [1302, 444] on p "Oversized Debris" at bounding box center [1275, 440] width 100 height 19
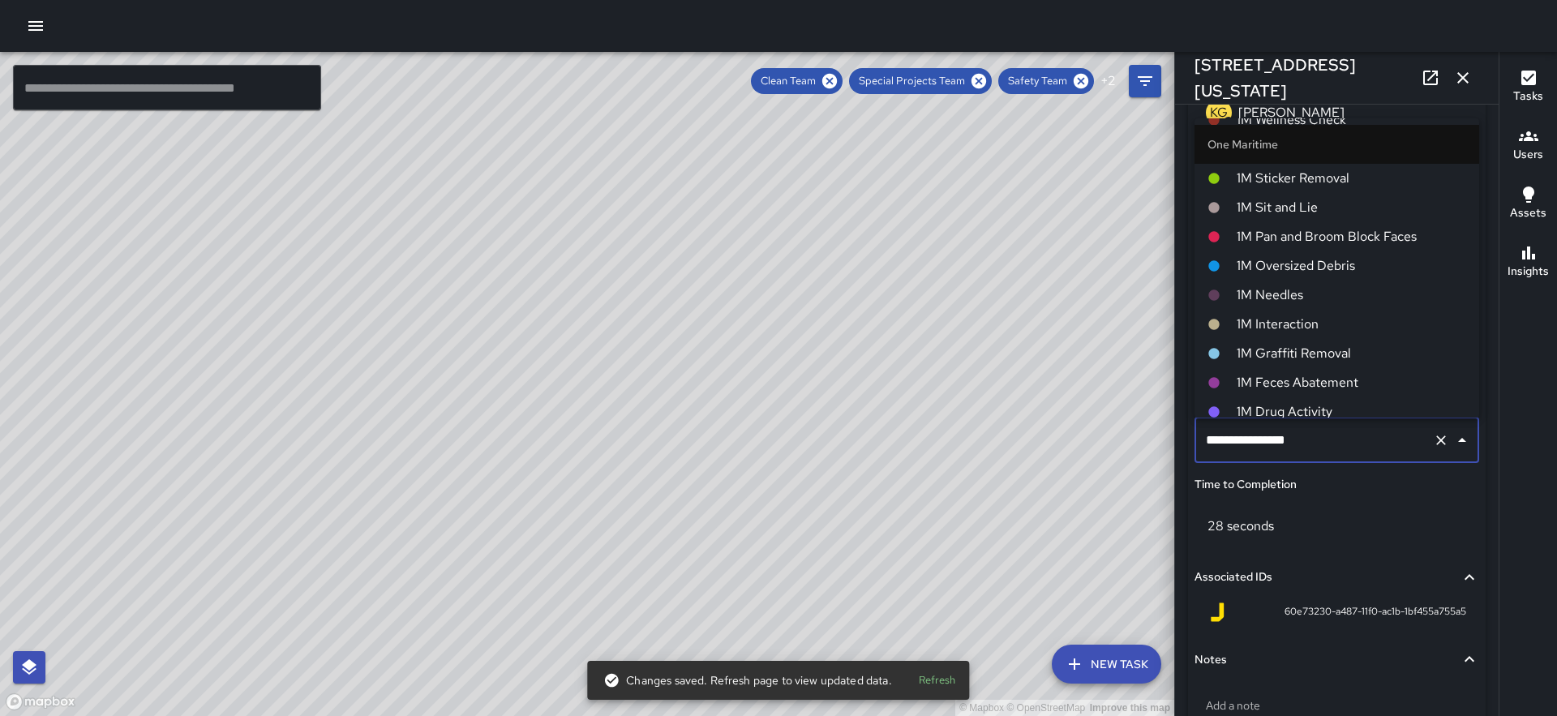
scroll to position [1104, 0]
click at [1295, 277] on span "1M Oversized Debris" at bounding box center [1351, 271] width 229 height 19
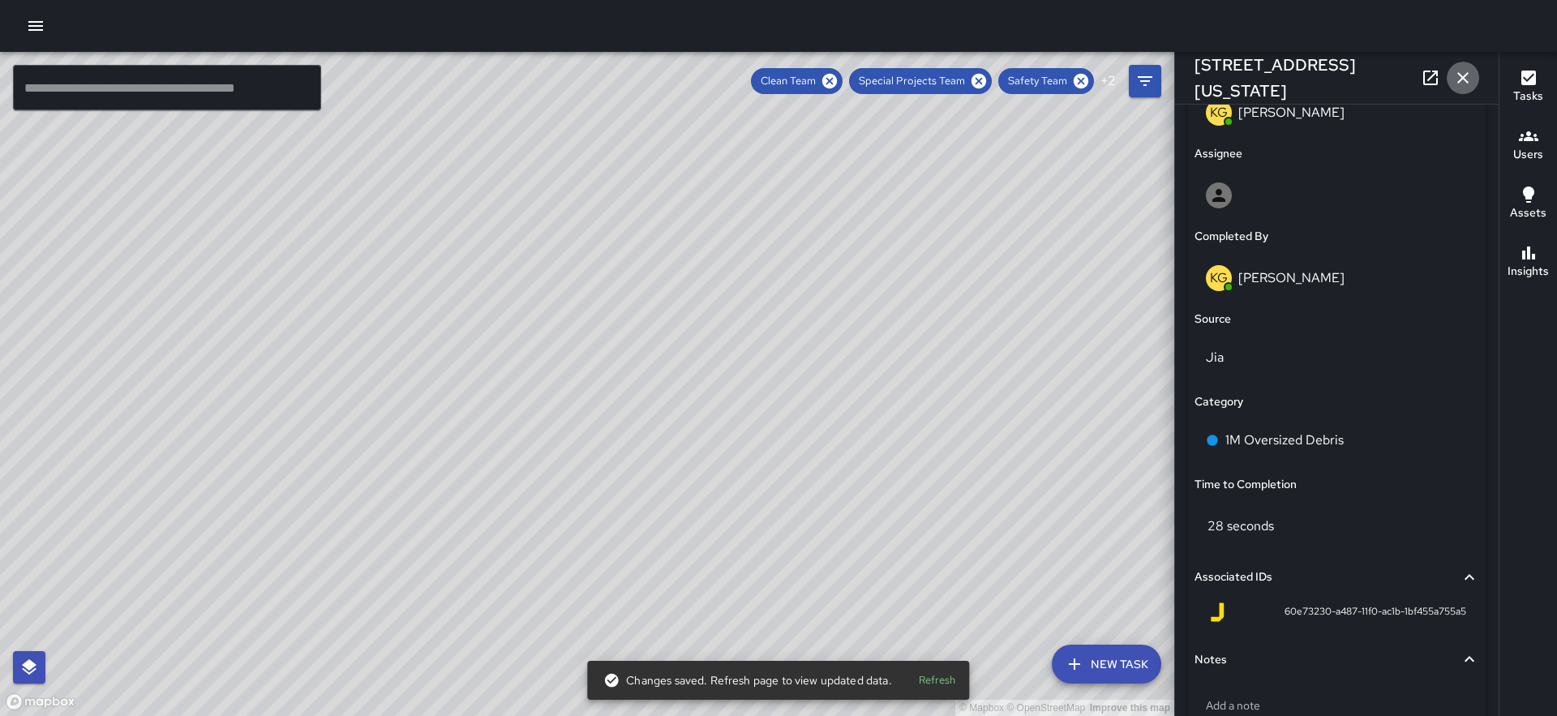
click at [1462, 73] on icon "button" at bounding box center [1462, 77] width 19 height 19
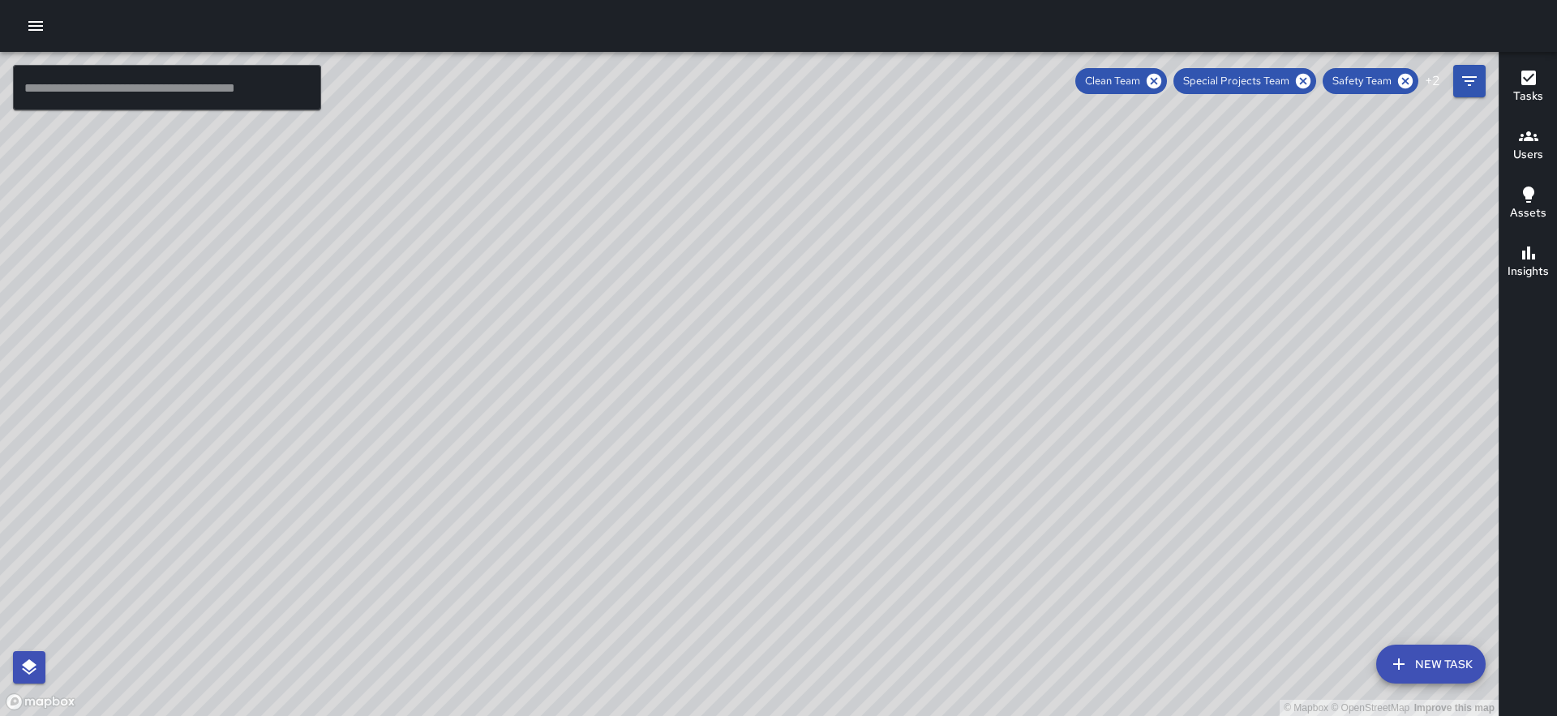
drag, startPoint x: 1096, startPoint y: 406, endPoint x: 924, endPoint y: 287, distance: 209.9
click at [924, 287] on div "© Mapbox © OpenStreetMap Improve this map" at bounding box center [749, 384] width 1499 height 664
click at [1409, 80] on icon at bounding box center [1405, 81] width 15 height 15
click at [1409, 80] on icon at bounding box center [1409, 81] width 18 height 18
click at [1409, 80] on span "10/01 — Now" at bounding box center [1383, 81] width 79 height 16
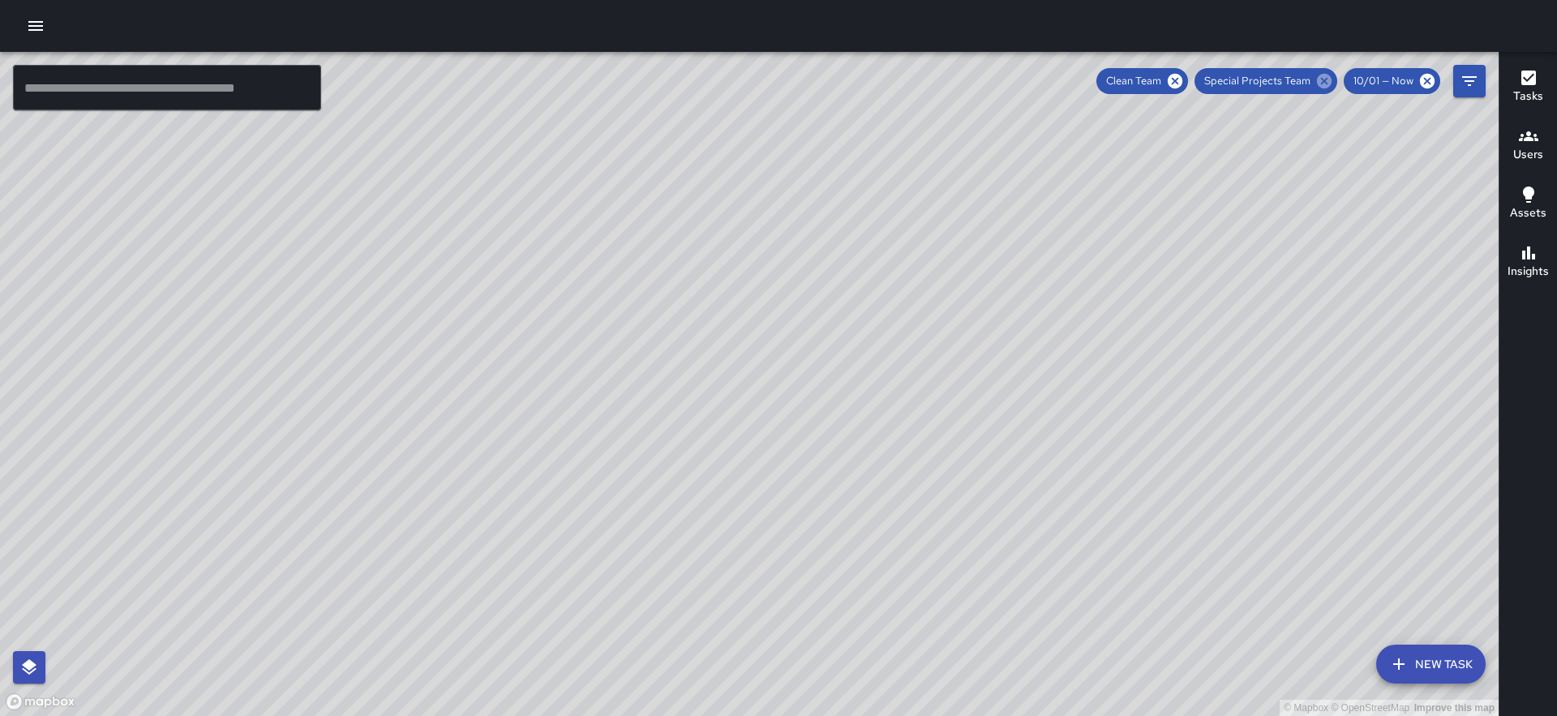
click at [1326, 79] on icon at bounding box center [1324, 81] width 15 height 15
click at [1330, 77] on icon at bounding box center [1324, 81] width 15 height 15
click at [1473, 82] on icon "Filters" at bounding box center [1469, 80] width 19 height 19
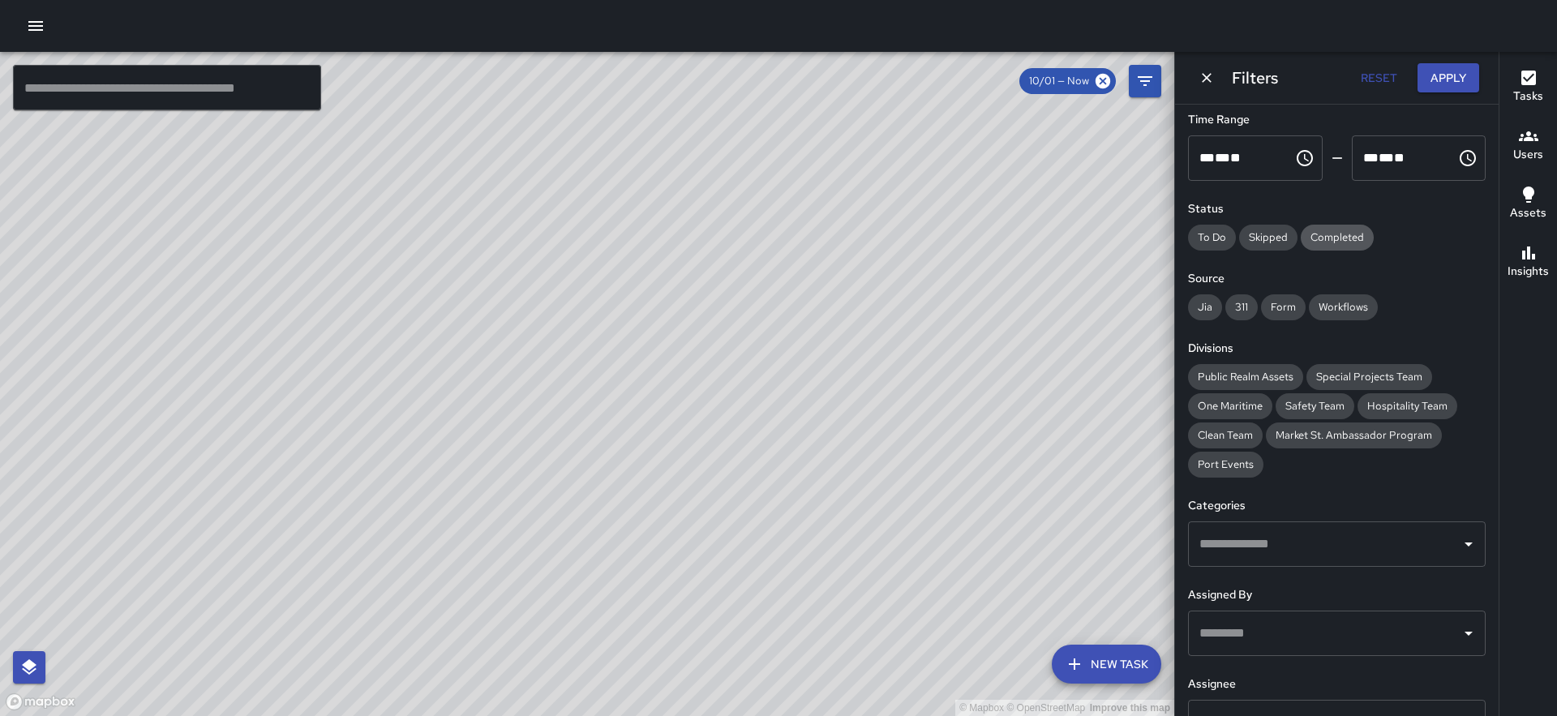
scroll to position [107, 0]
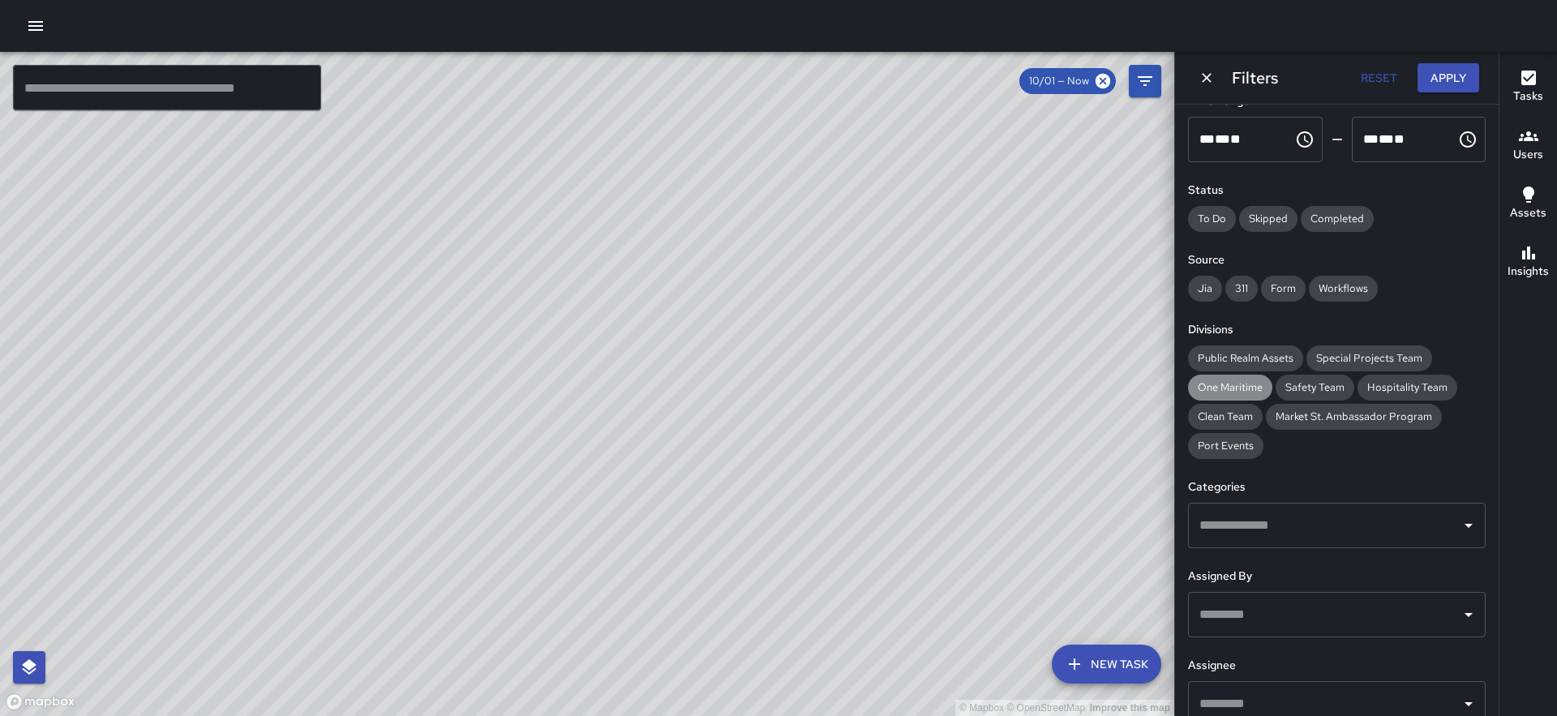
click at [1248, 382] on span "One Maritime" at bounding box center [1230, 387] width 84 height 16
click at [1464, 81] on button "Apply" at bounding box center [1448, 78] width 62 height 30
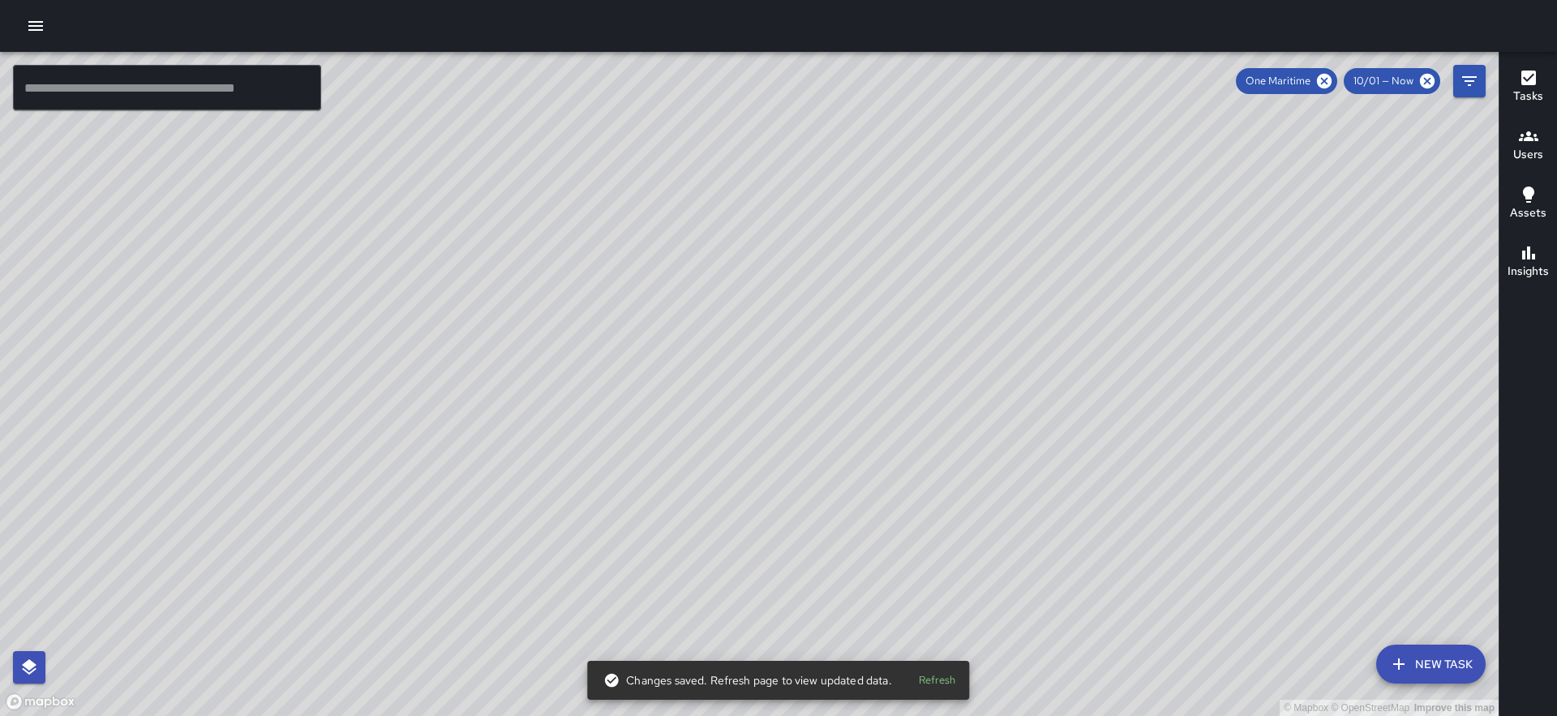
drag, startPoint x: 701, startPoint y: 451, endPoint x: 660, endPoint y: 272, distance: 183.1
click at [660, 272] on div "© Mapbox © OpenStreetMap Improve this map" at bounding box center [749, 384] width 1499 height 664
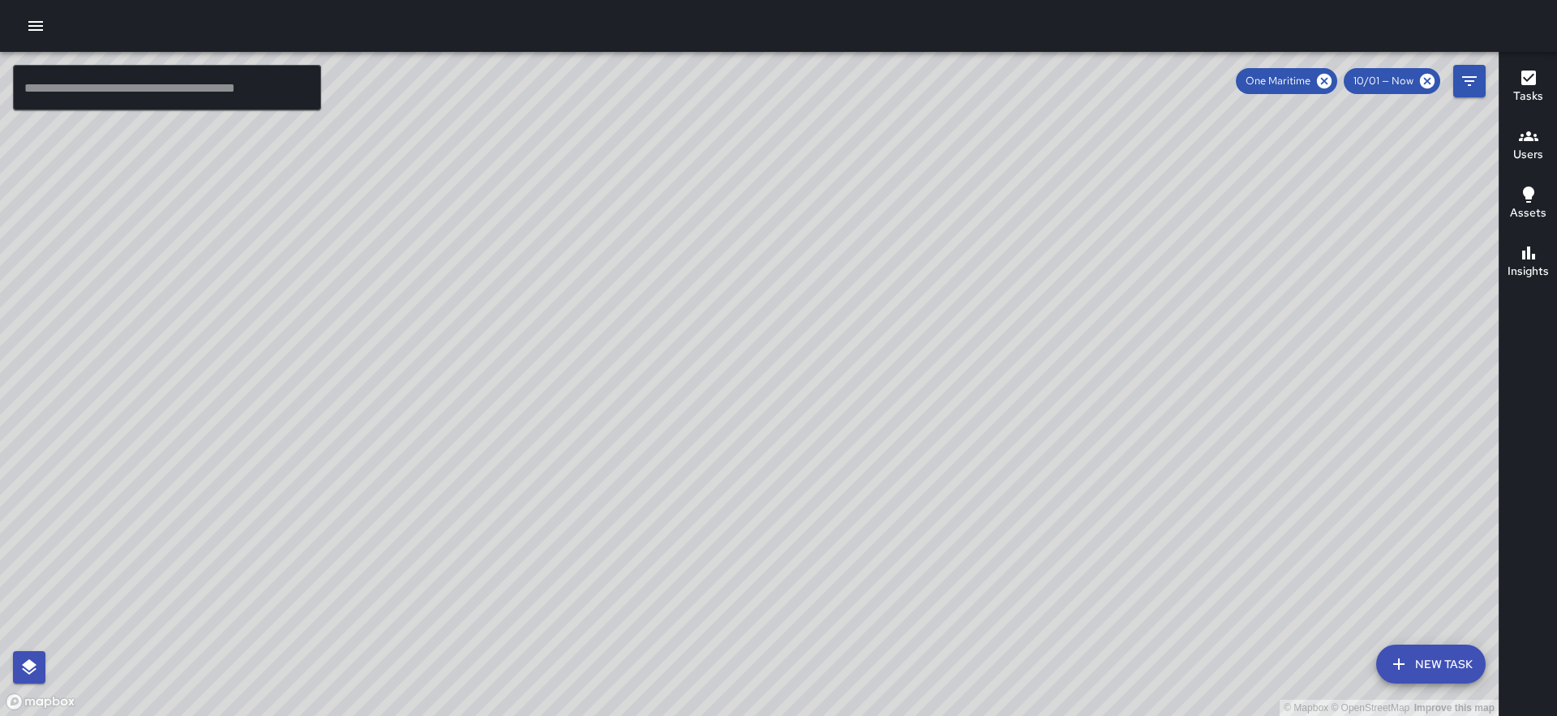
click at [749, 489] on div "© Mapbox © OpenStreetMap Improve this map JB Julian Brooks 532 Market Street Co…" at bounding box center [749, 384] width 1499 height 664
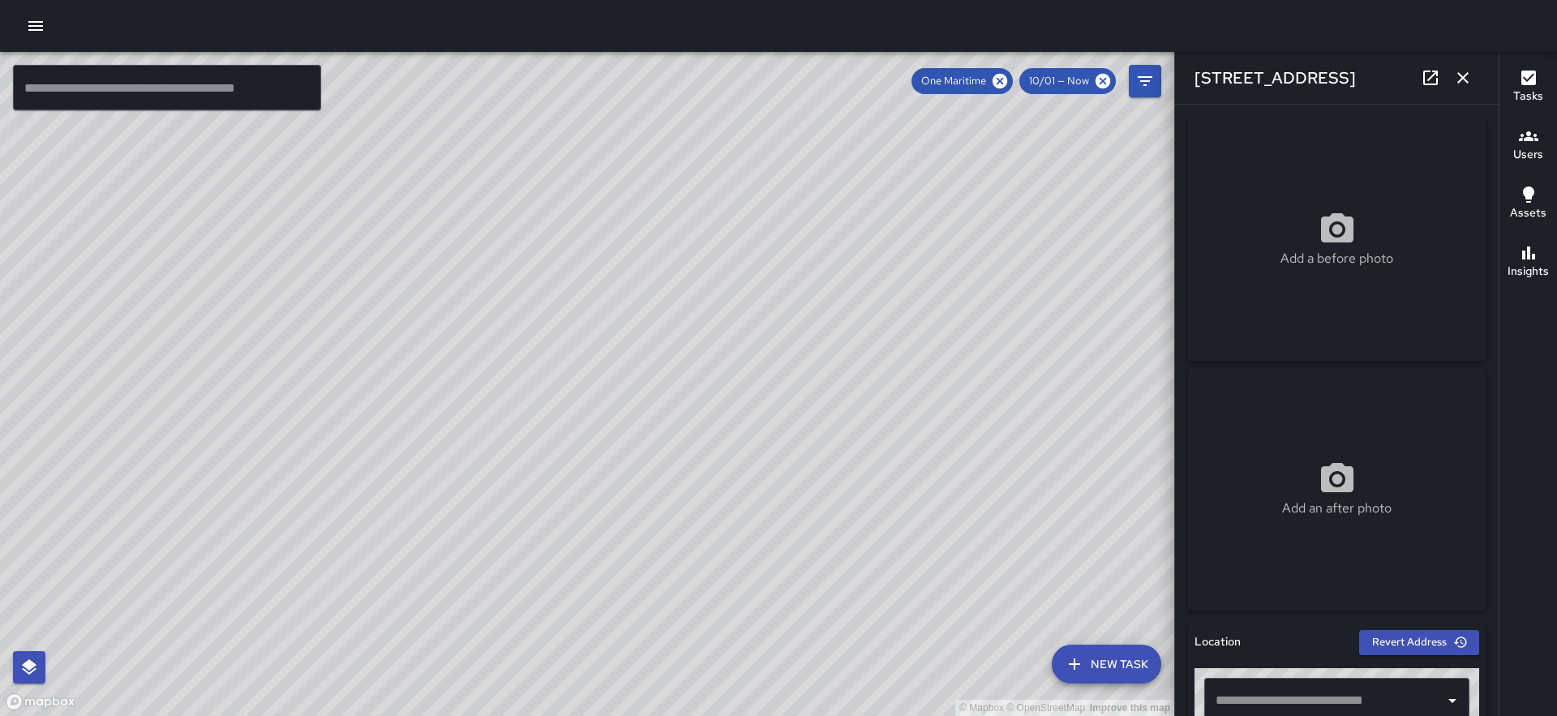
type input "**********"
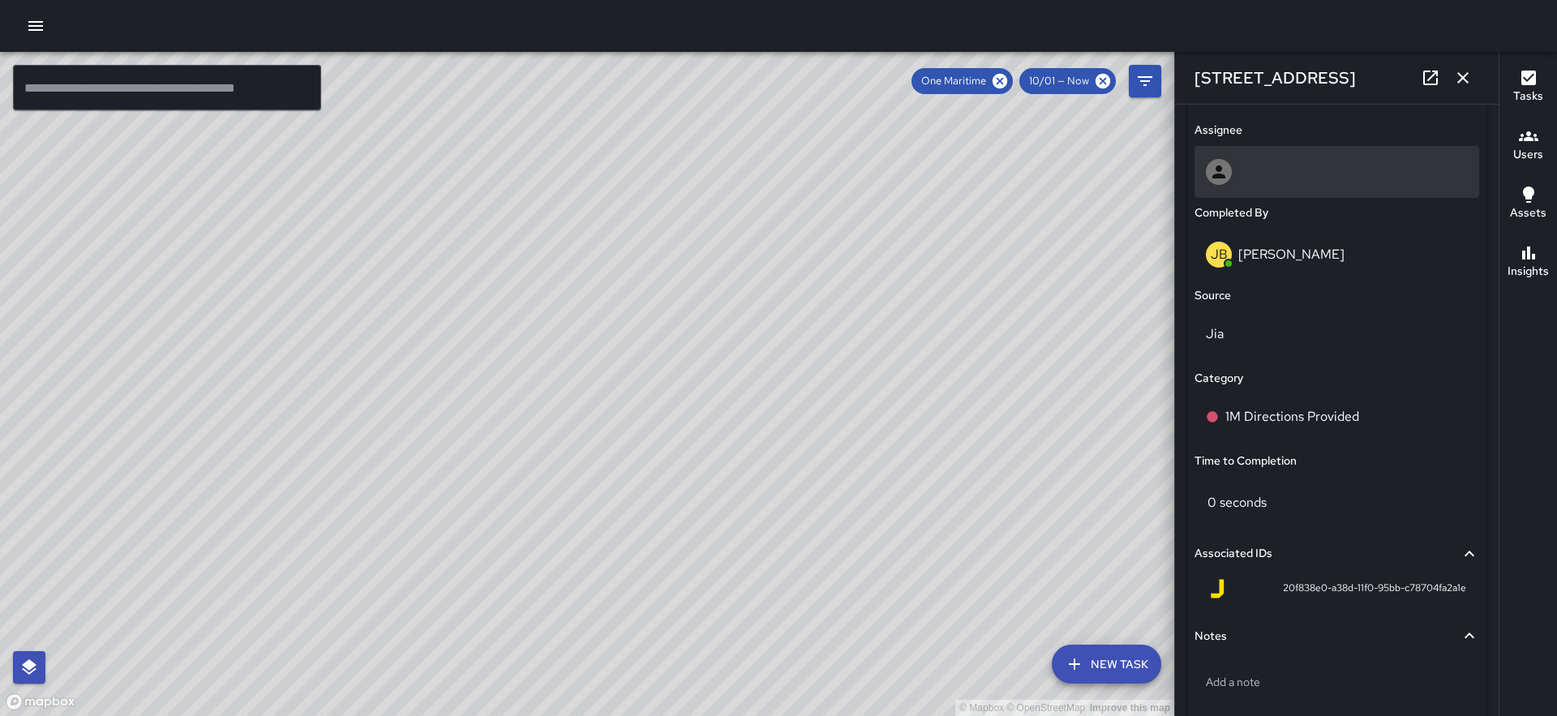
scroll to position [968, 0]
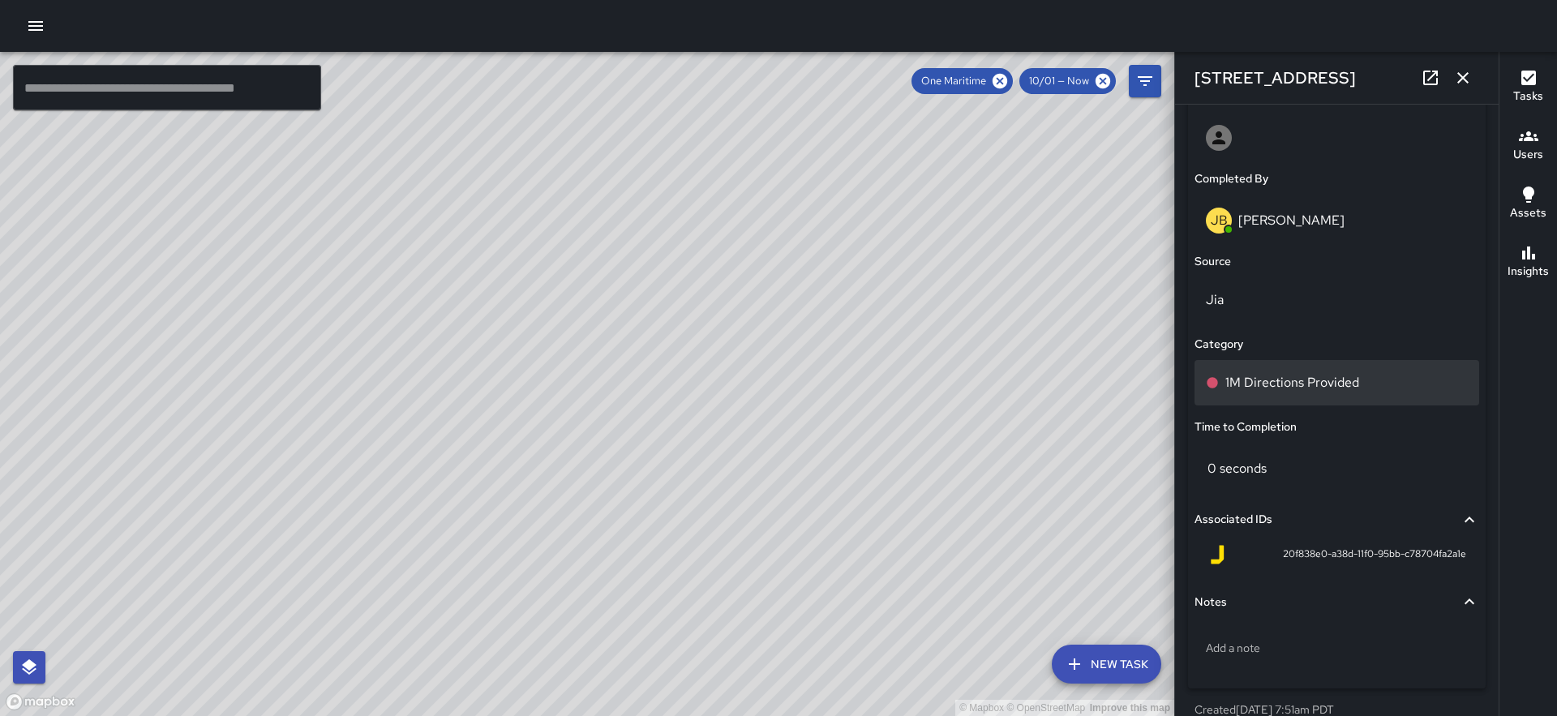
click at [1323, 386] on p "1M Directions Provided" at bounding box center [1292, 382] width 134 height 19
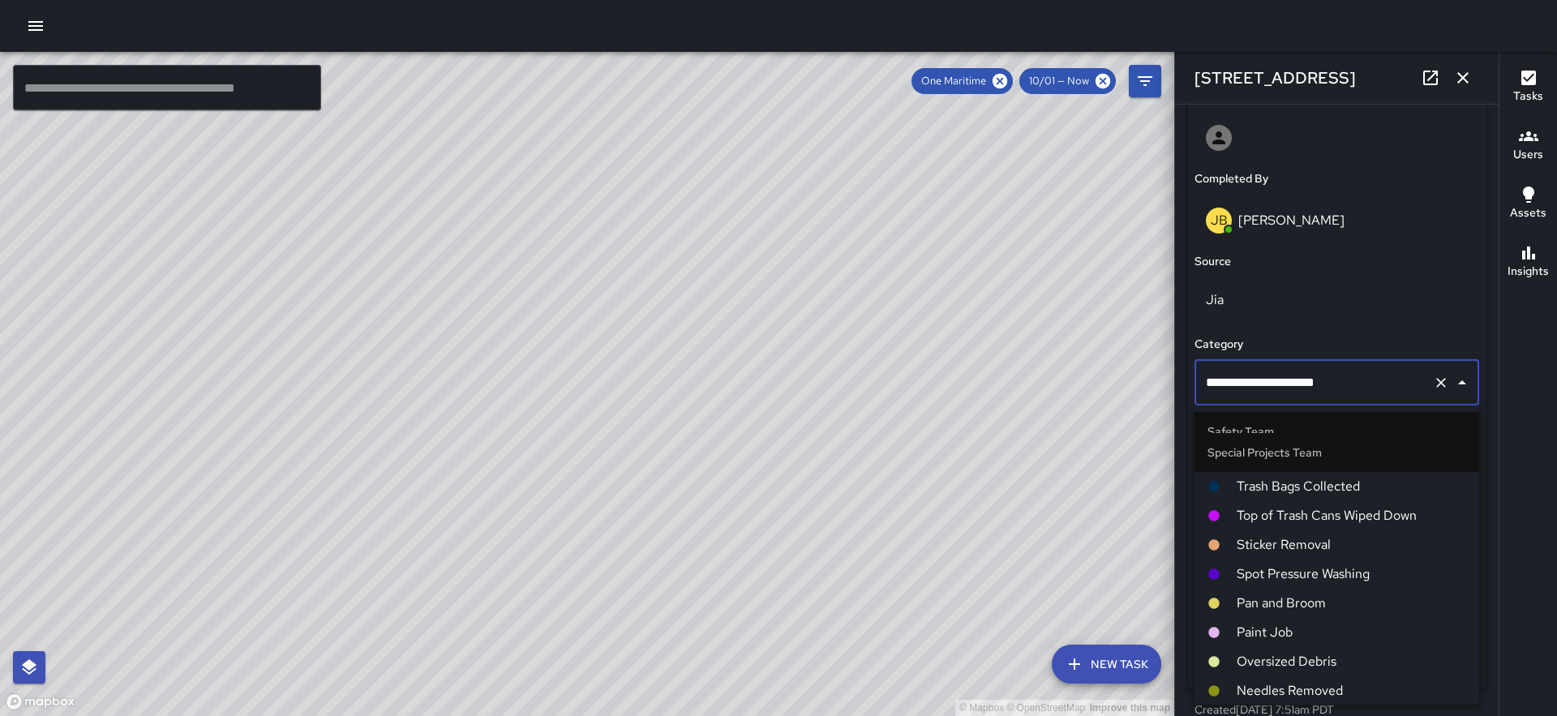
scroll to position [2210, 0]
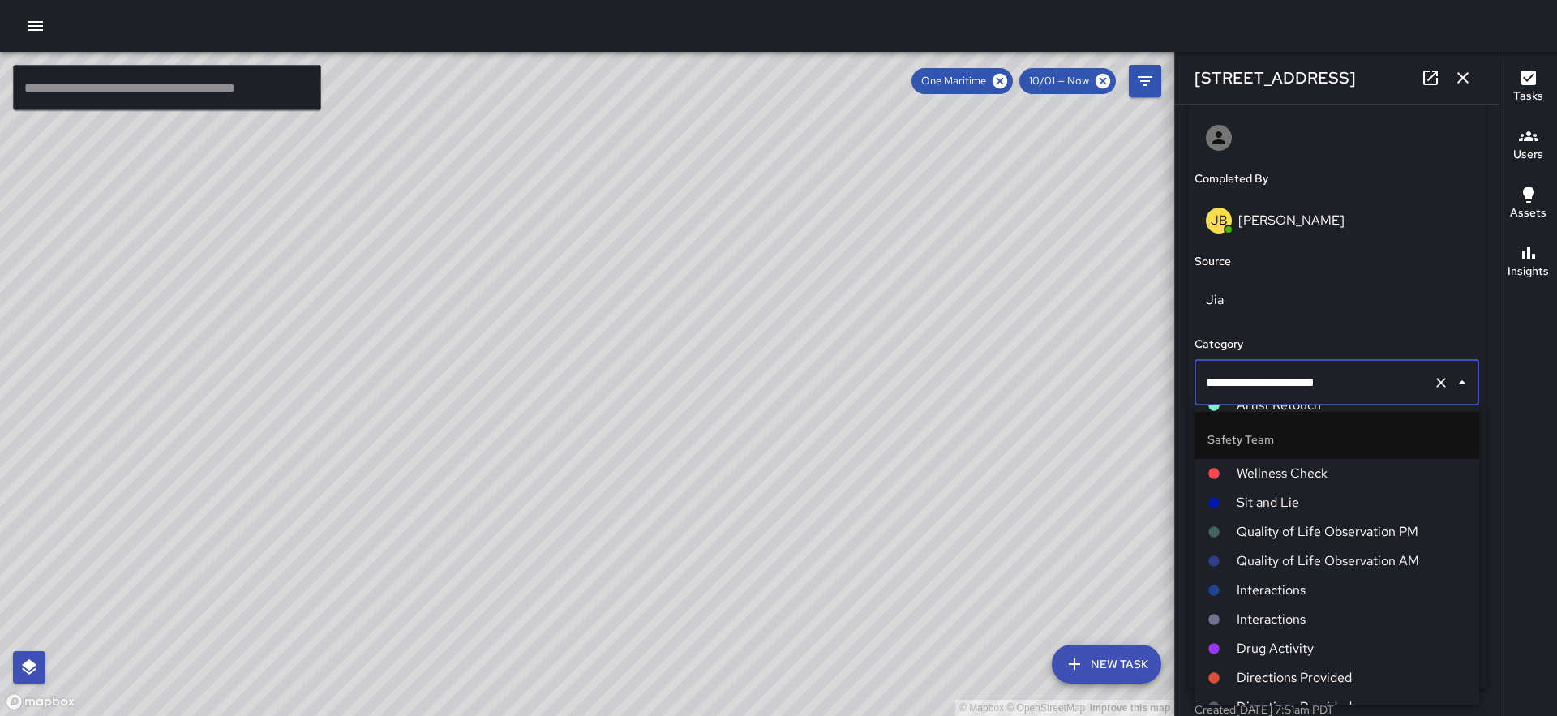
click at [1301, 677] on span "Directions Provided" at bounding box center [1351, 677] width 229 height 19
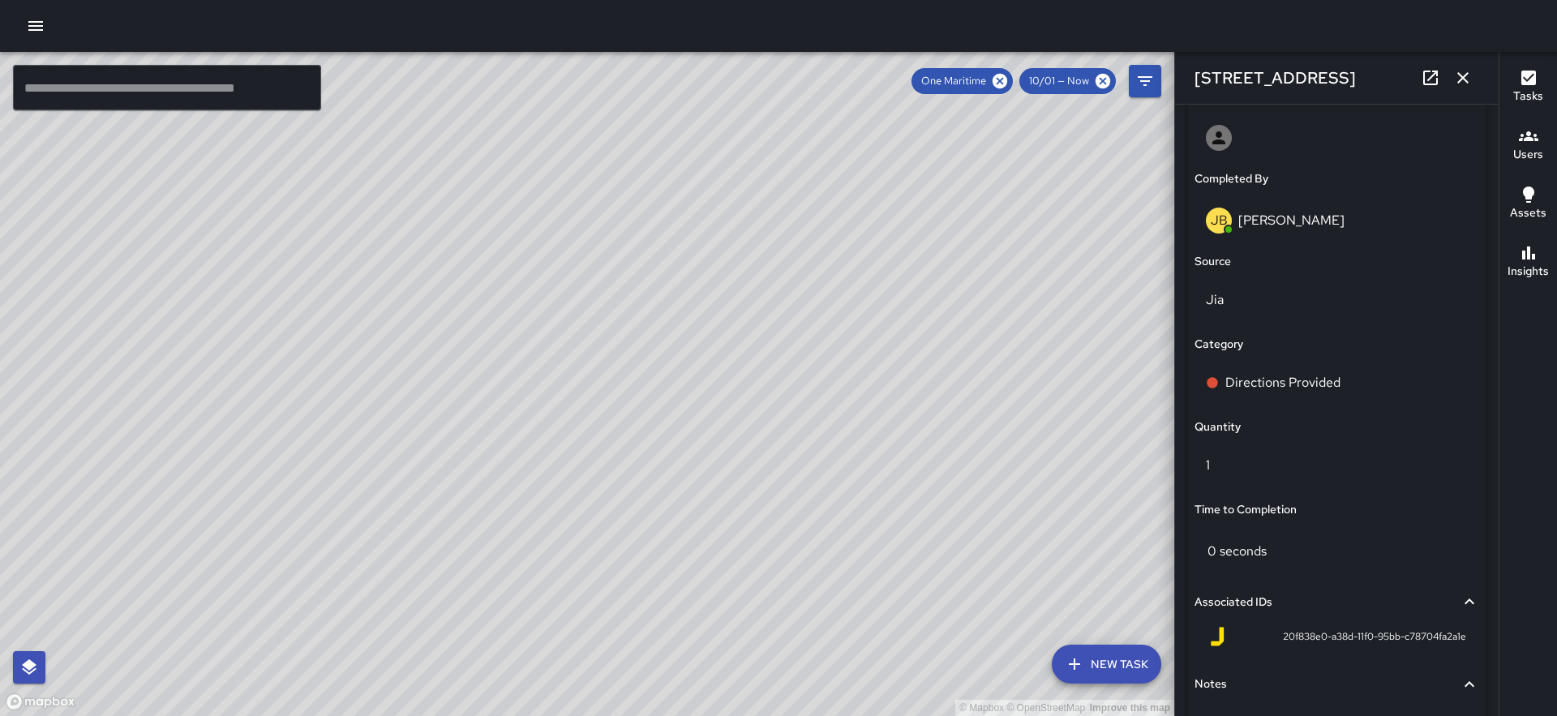
click at [1464, 74] on icon "button" at bounding box center [1462, 77] width 19 height 19
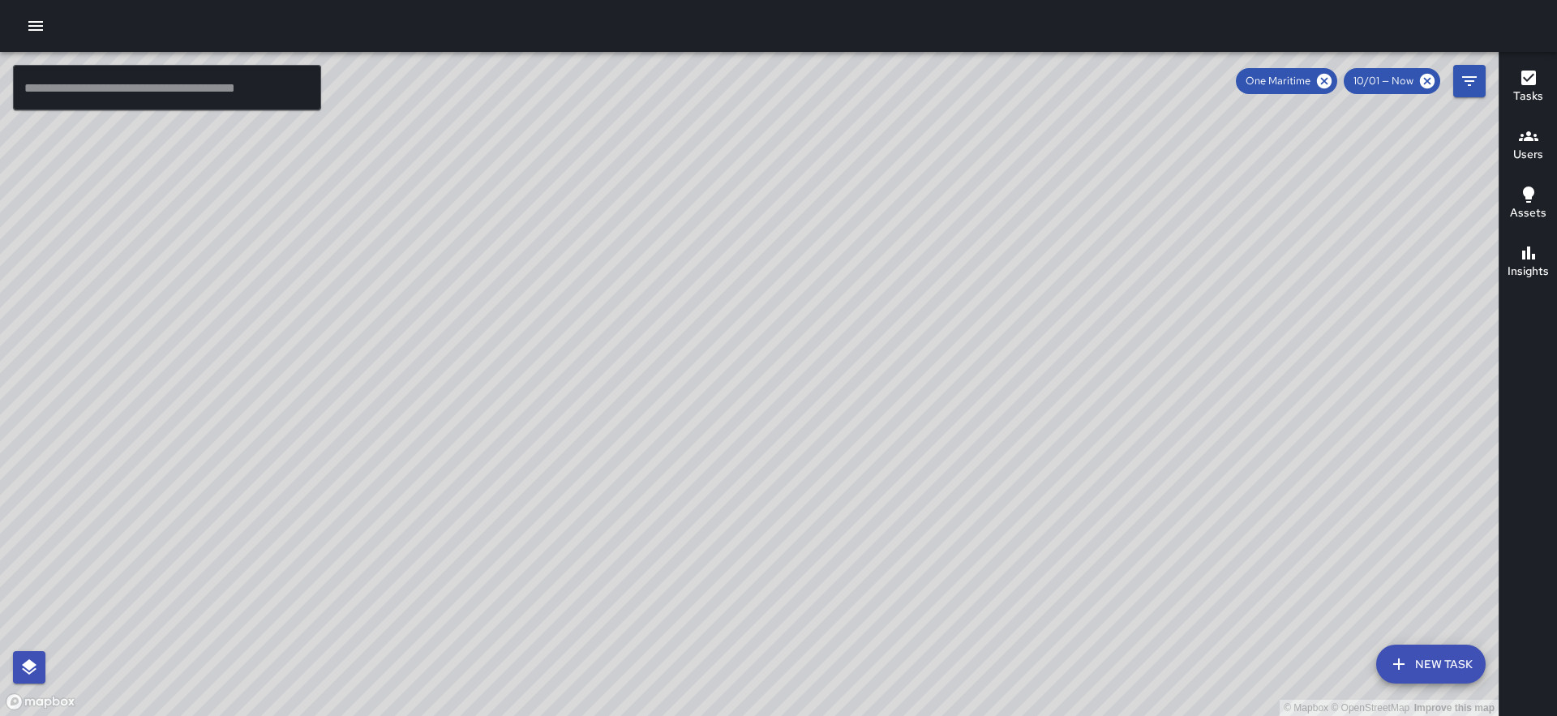
drag, startPoint x: 972, startPoint y: 339, endPoint x: 739, endPoint y: 589, distance: 341.9
click at [739, 589] on div "© Mapbox © OpenStreetMap Improve this map" at bounding box center [749, 384] width 1499 height 664
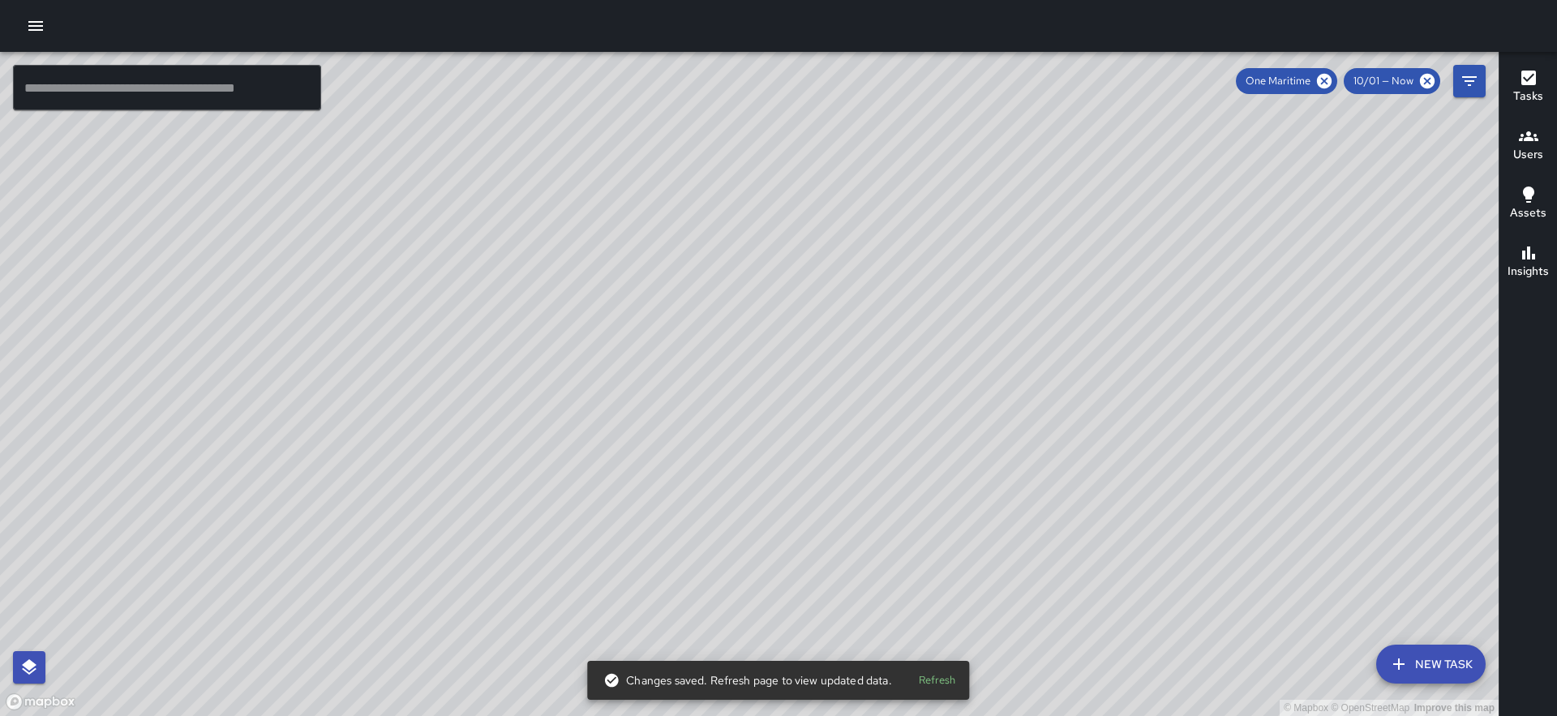
drag, startPoint x: 780, startPoint y: 392, endPoint x: 765, endPoint y: 500, distance: 108.1
click at [765, 500] on div "© Mapbox © OpenStreetMap Improve this map" at bounding box center [749, 384] width 1499 height 664
click at [1323, 84] on icon at bounding box center [1324, 81] width 15 height 15
